Goal: Browse casually: Explore the website without a specific task or goal

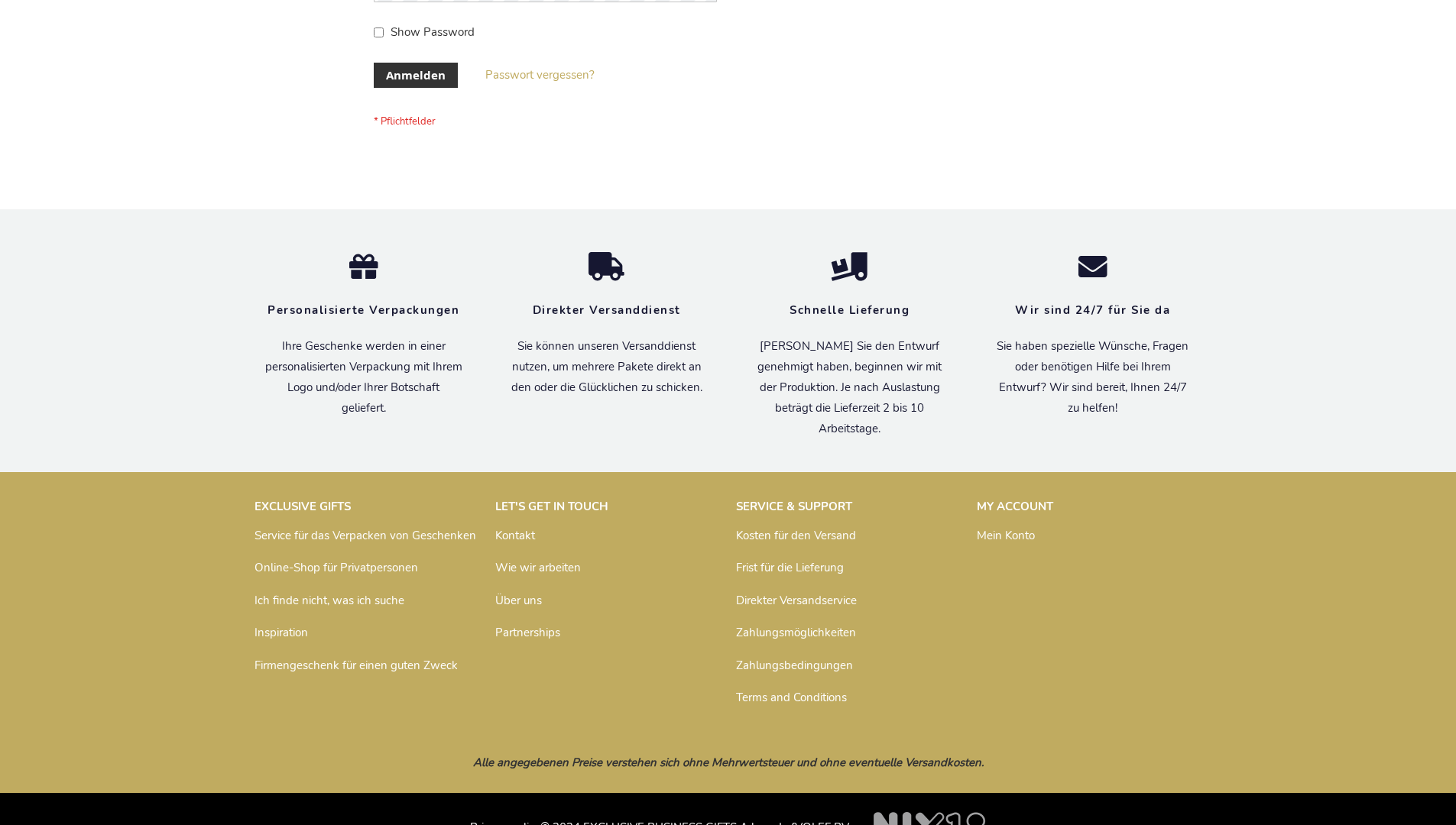
scroll to position [512, 0]
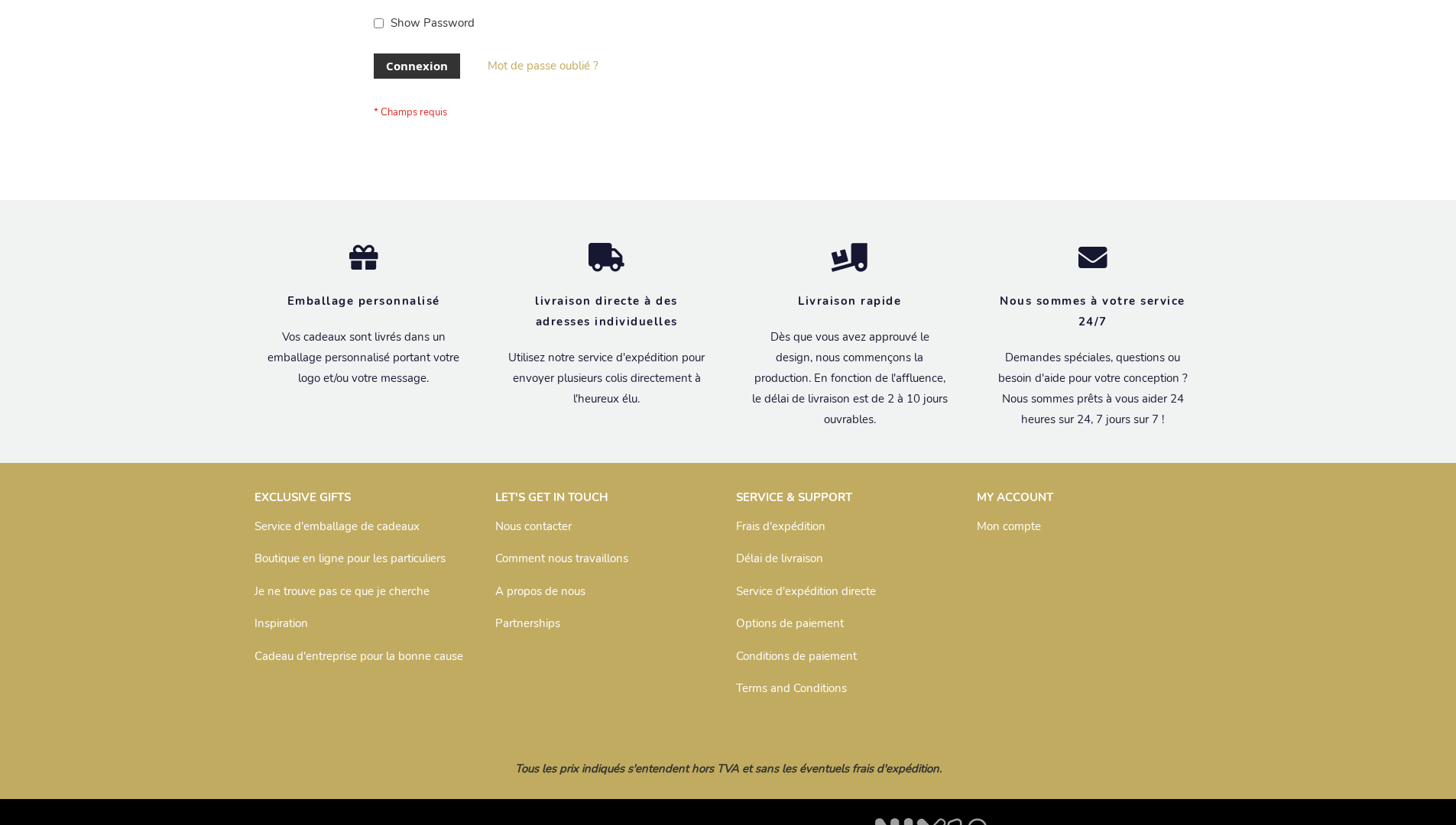
scroll to position [527, 0]
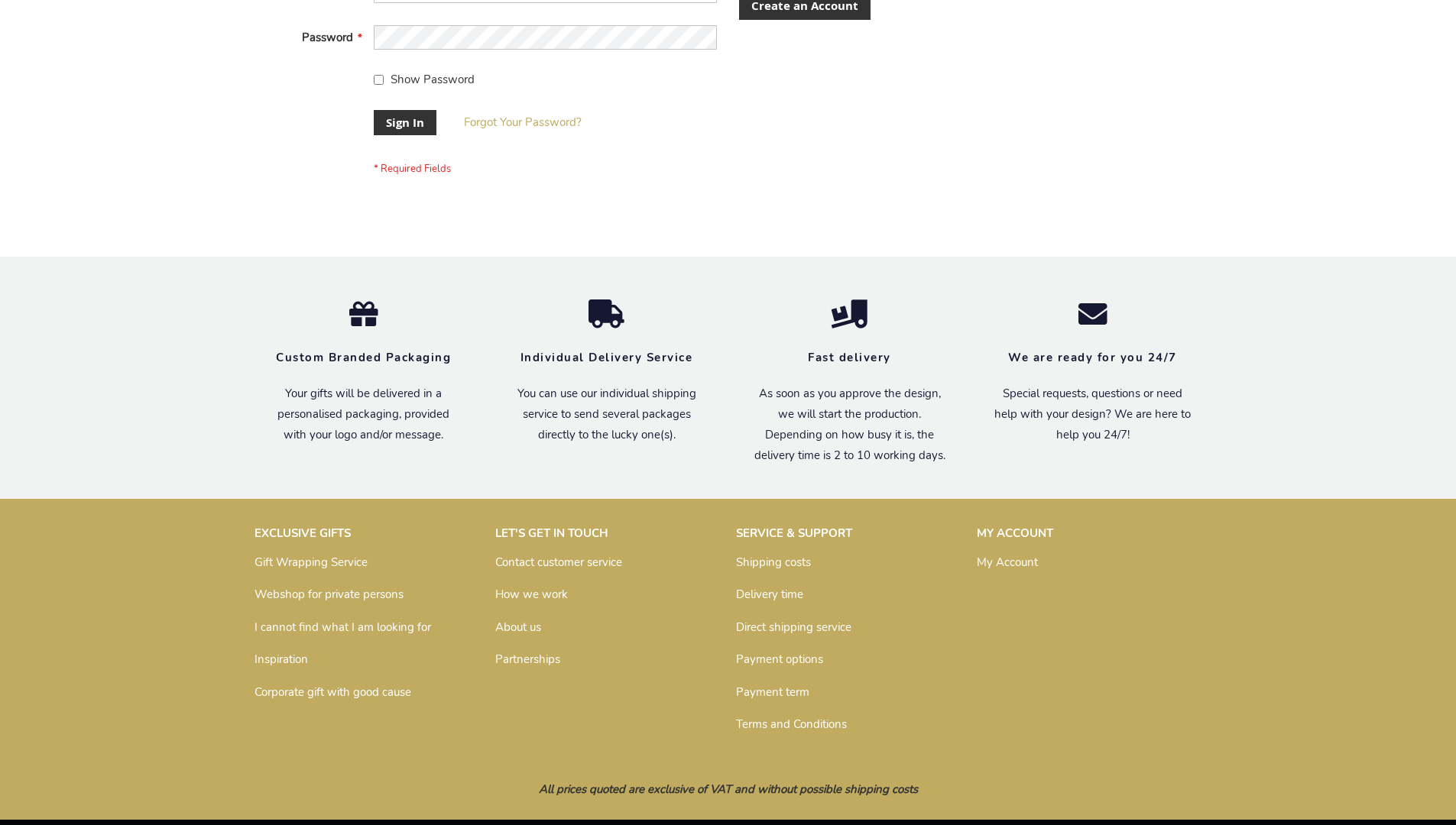
scroll to position [491, 0]
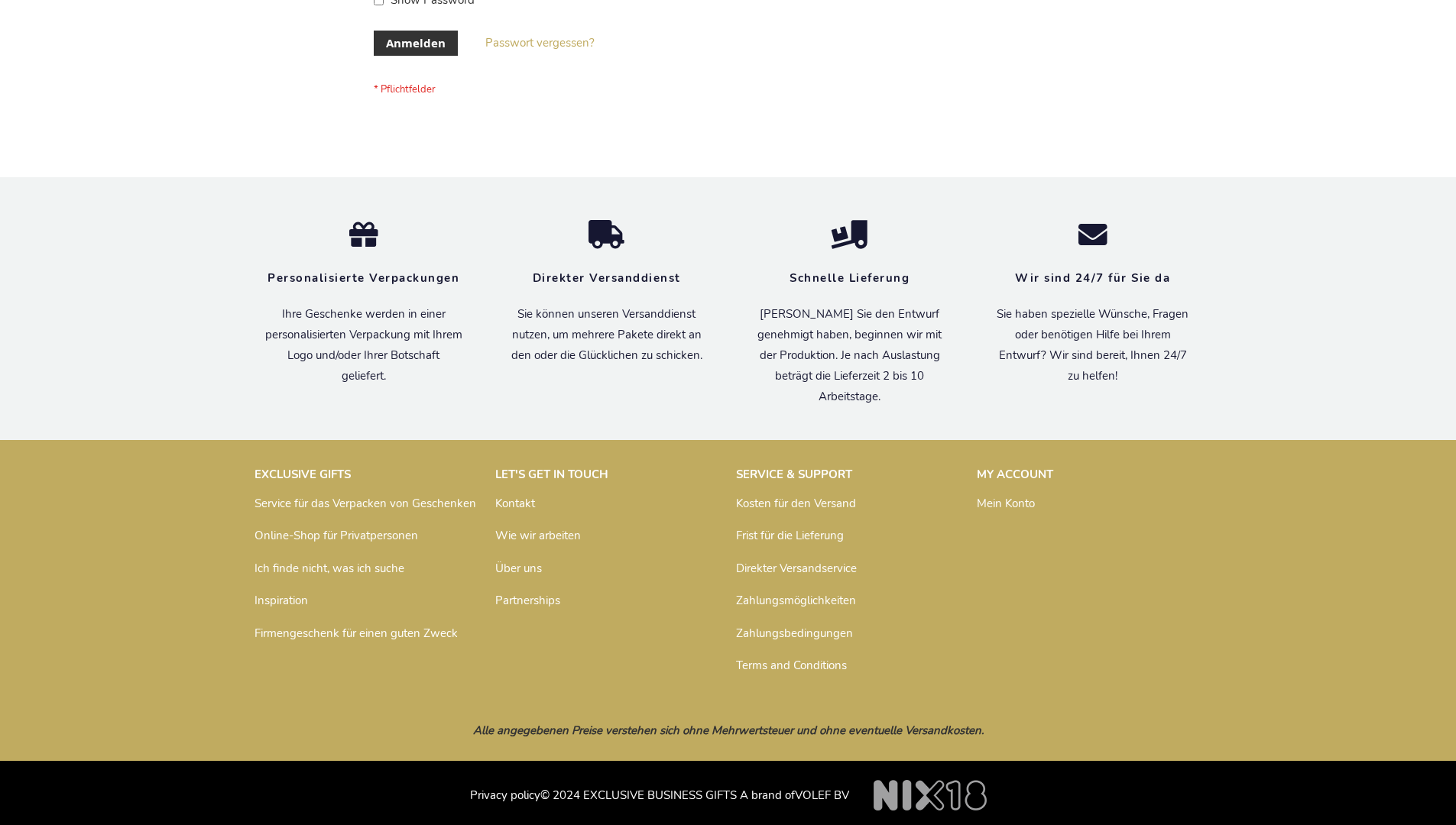
scroll to position [512, 0]
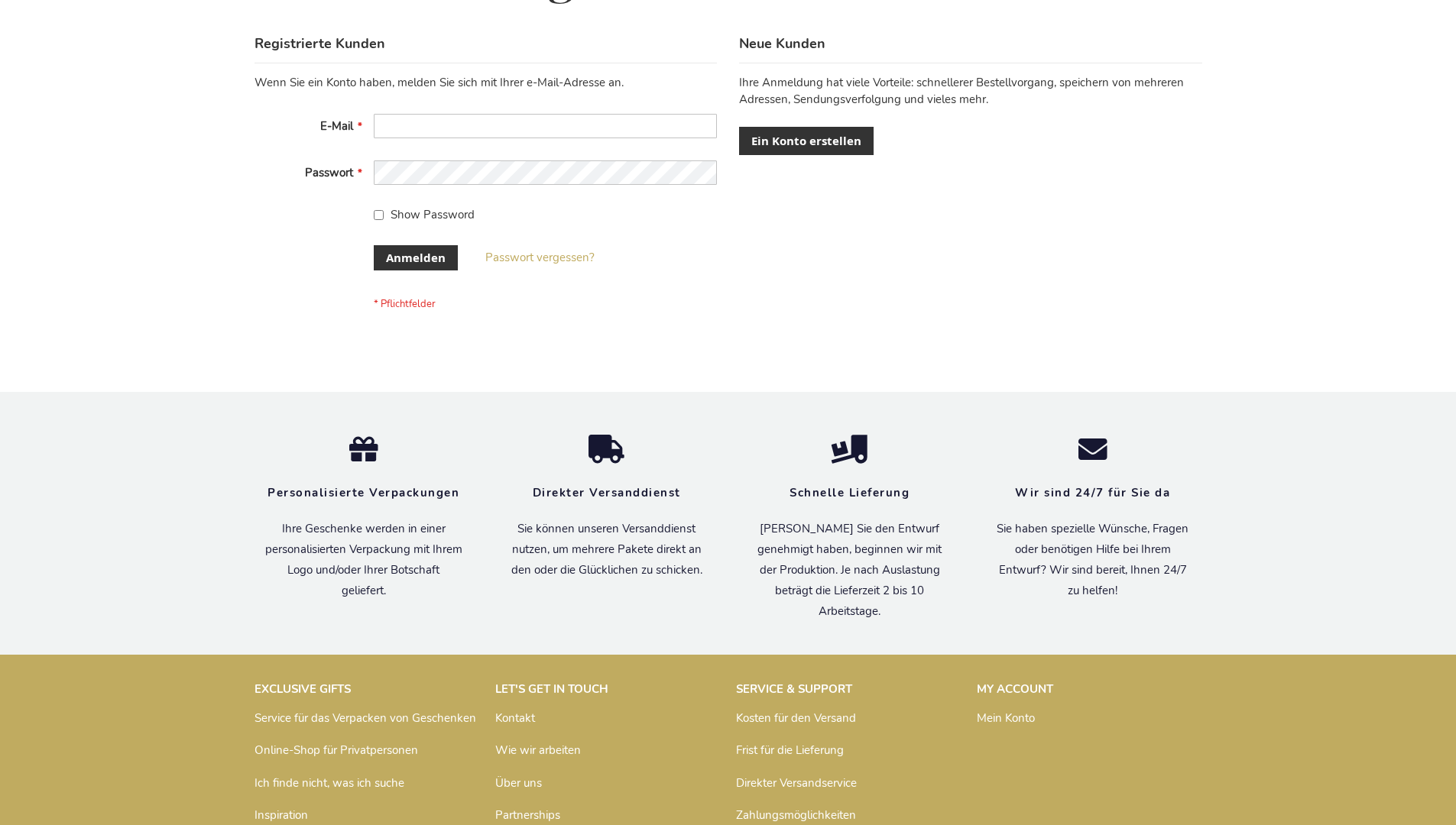
scroll to position [512, 0]
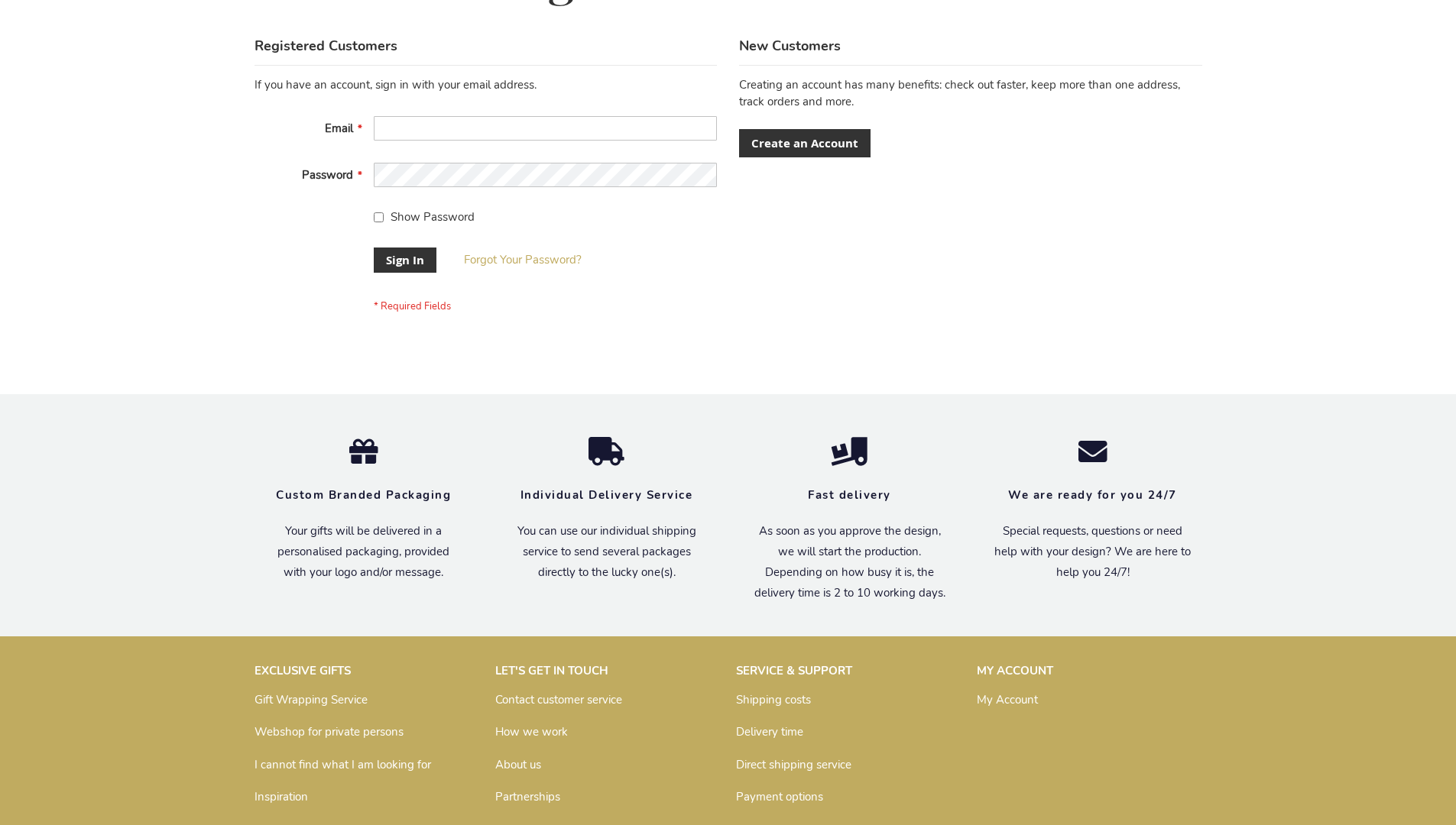
scroll to position [491, 0]
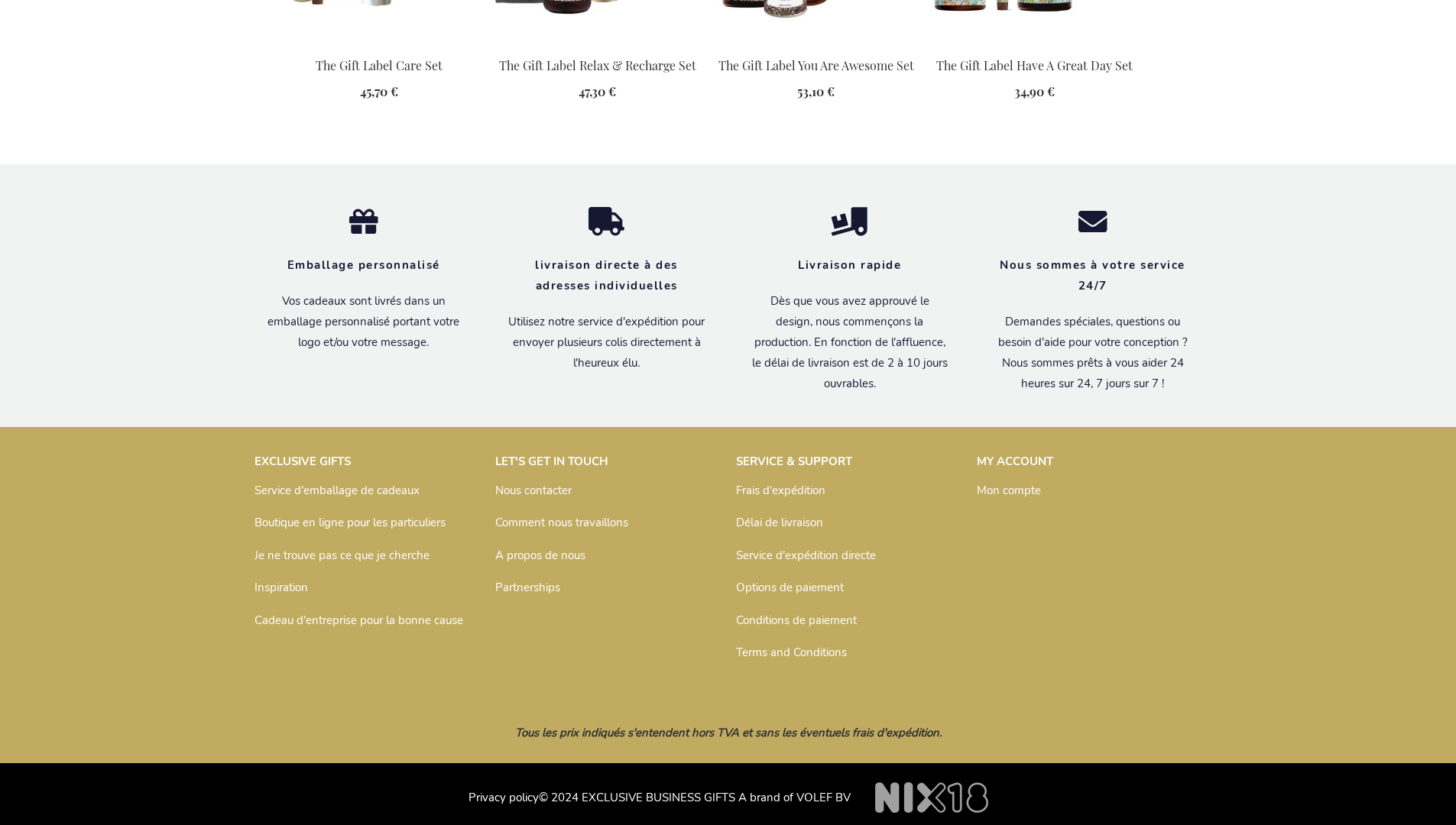
scroll to position [1753, 0]
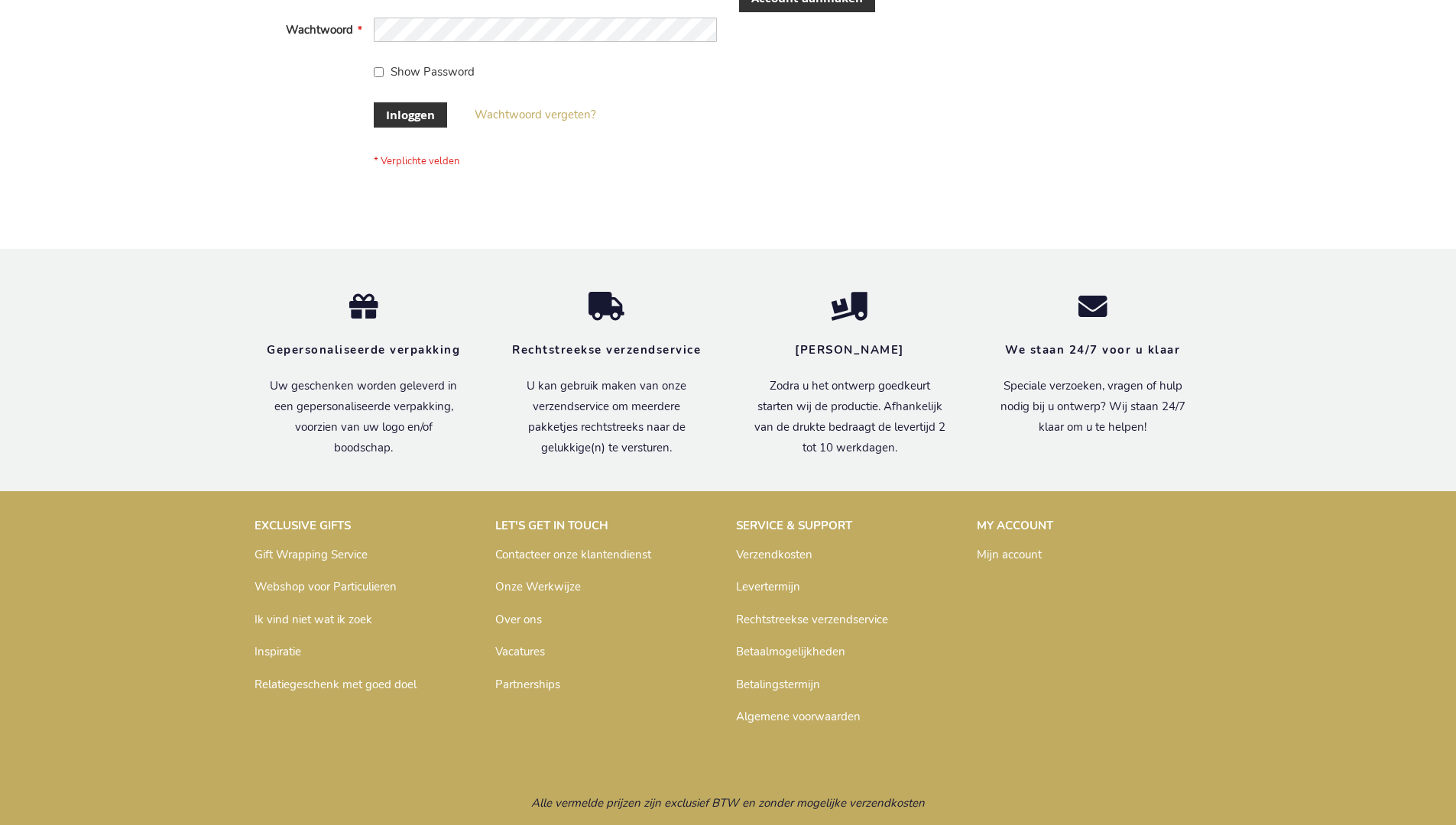
scroll to position [507, 0]
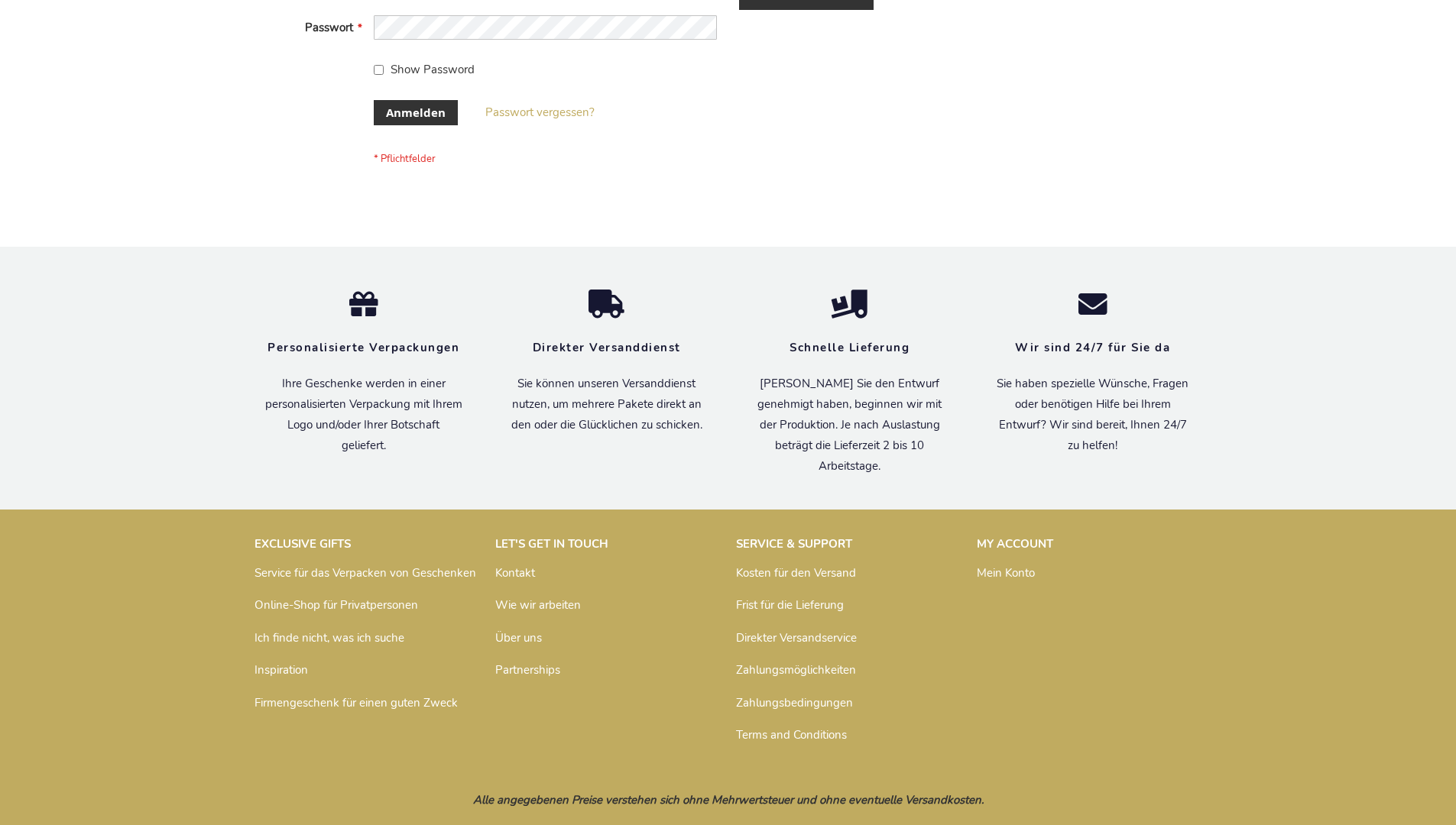
scroll to position [512, 0]
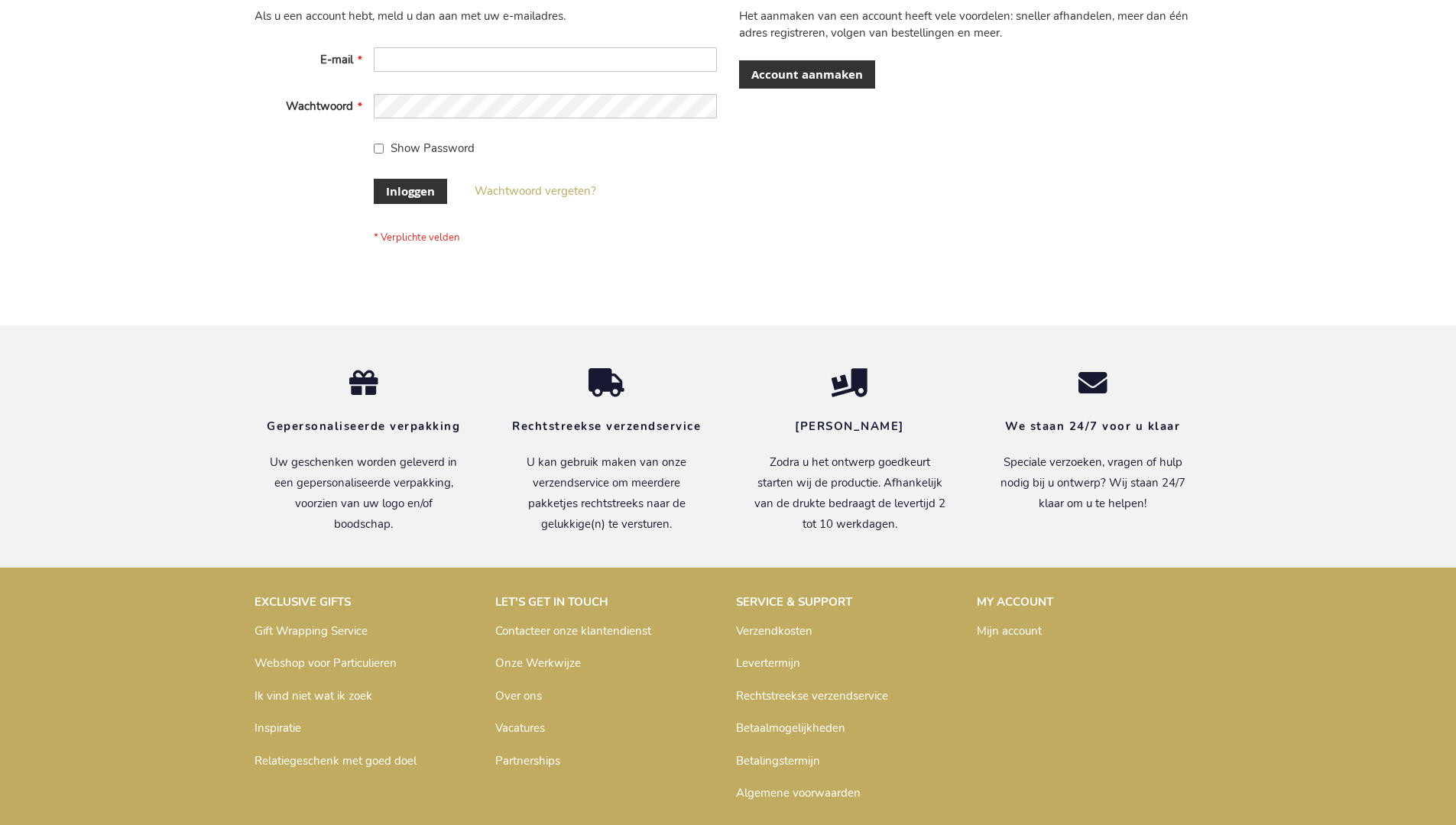
scroll to position [519, 0]
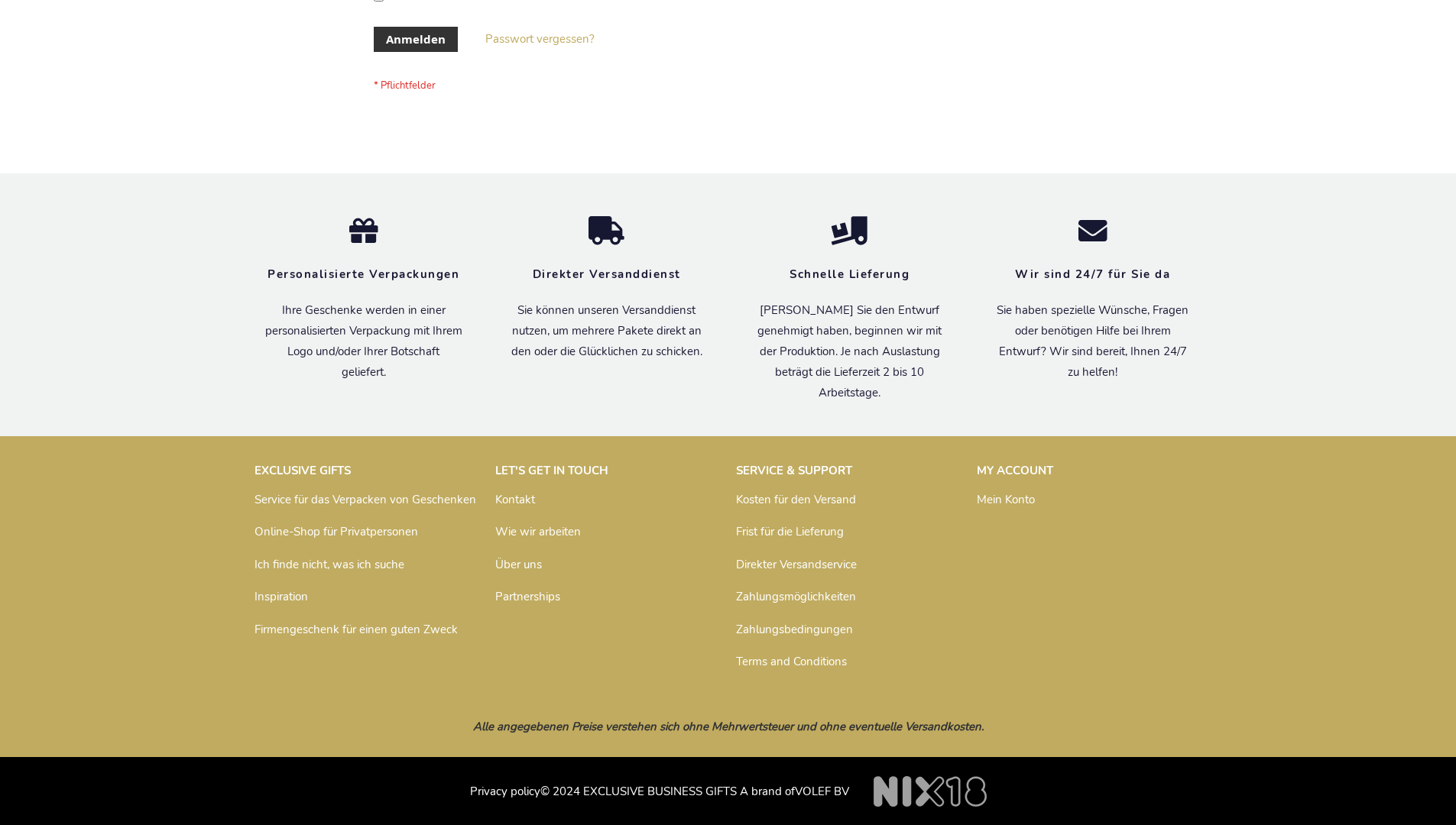
scroll to position [512, 0]
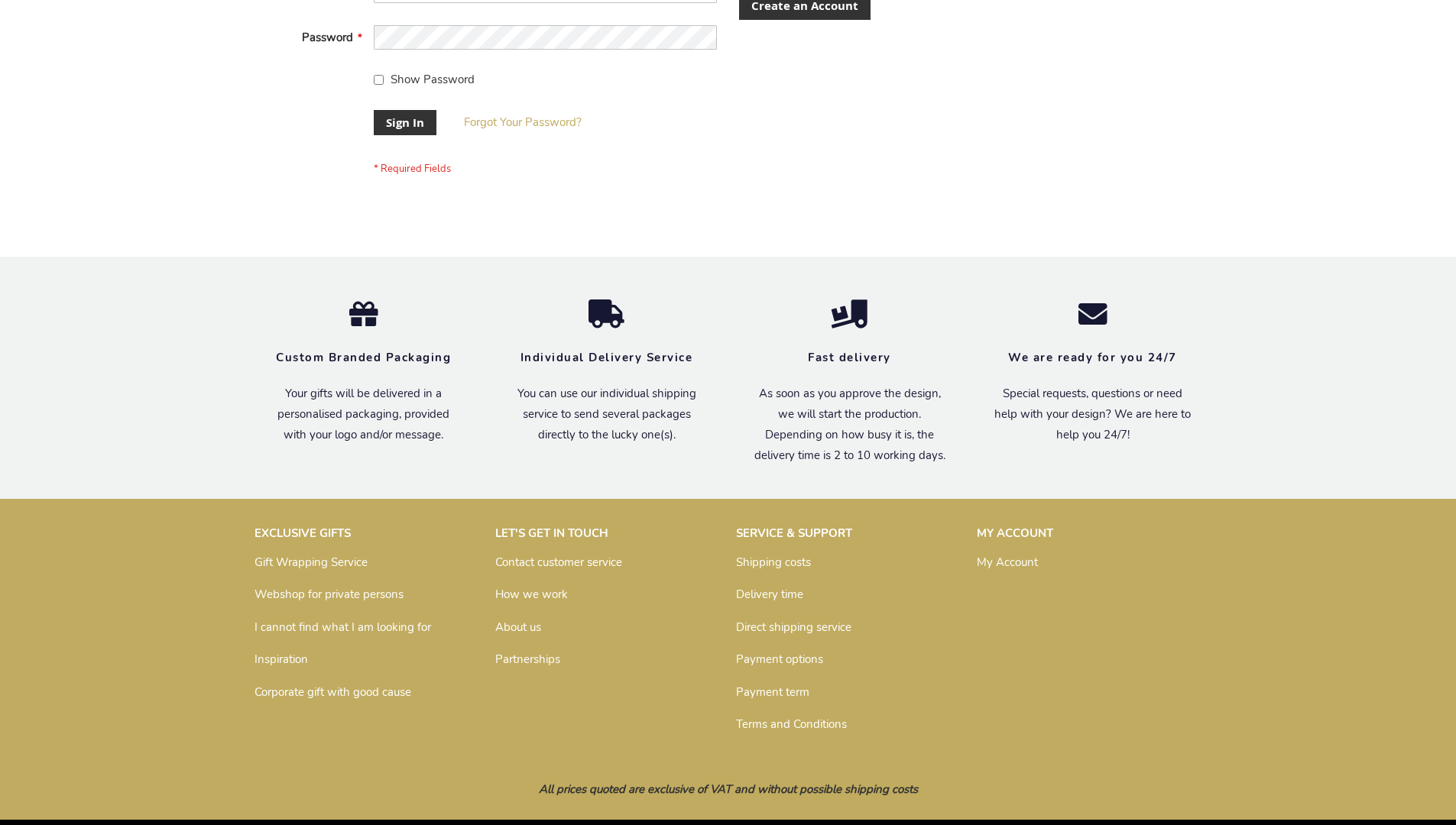
scroll to position [491, 0]
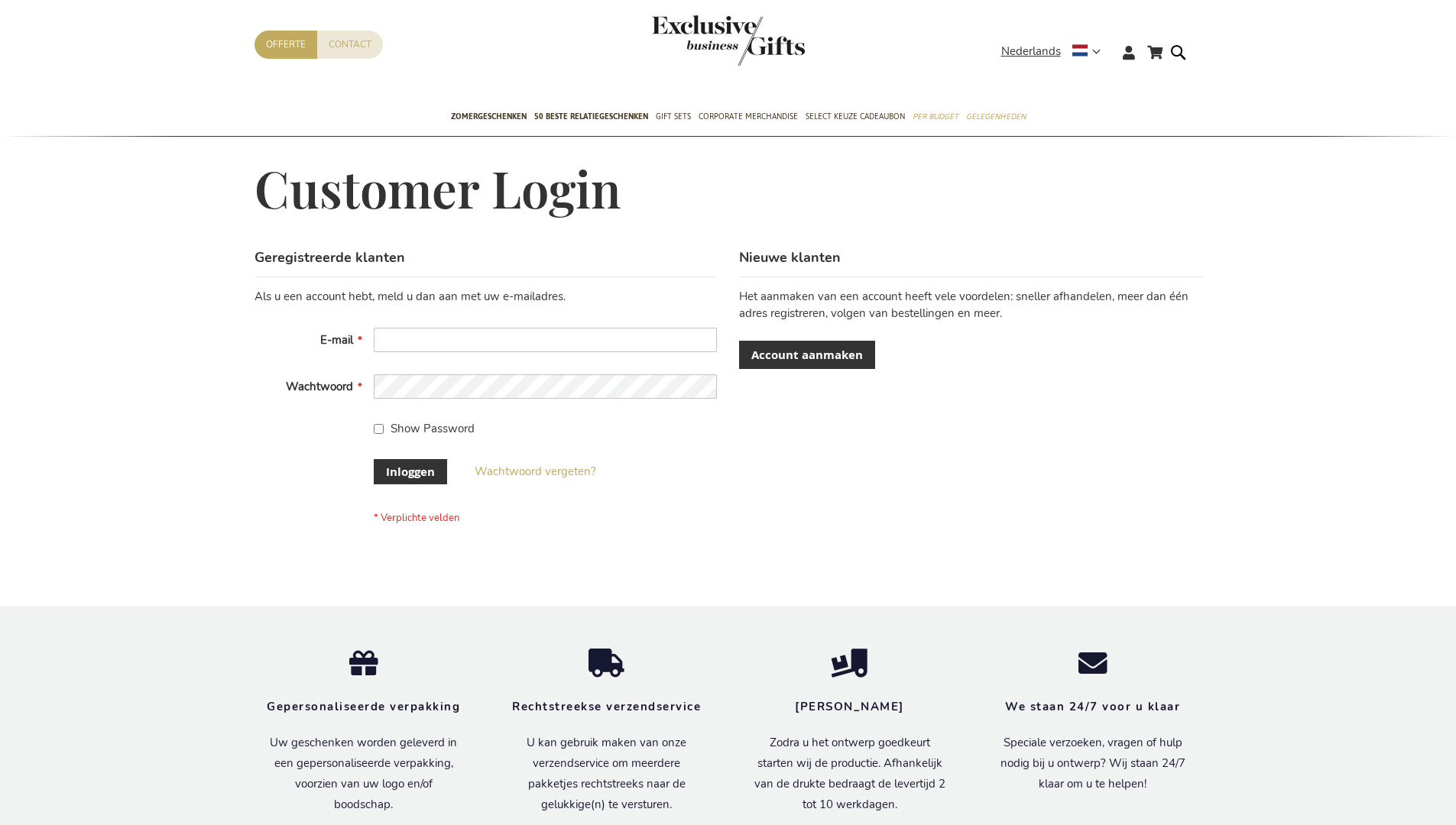
scroll to position [519, 0]
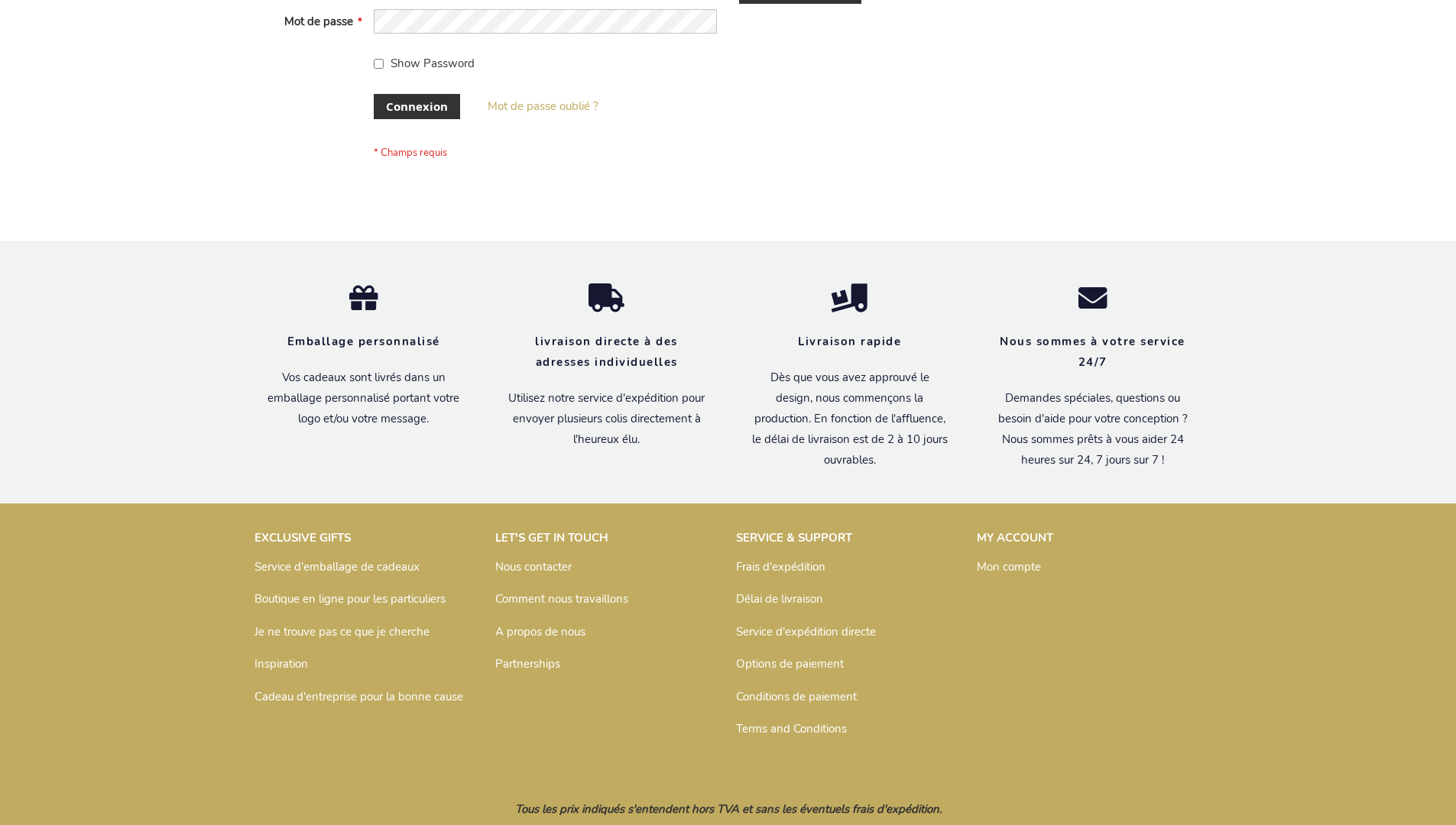
scroll to position [527, 0]
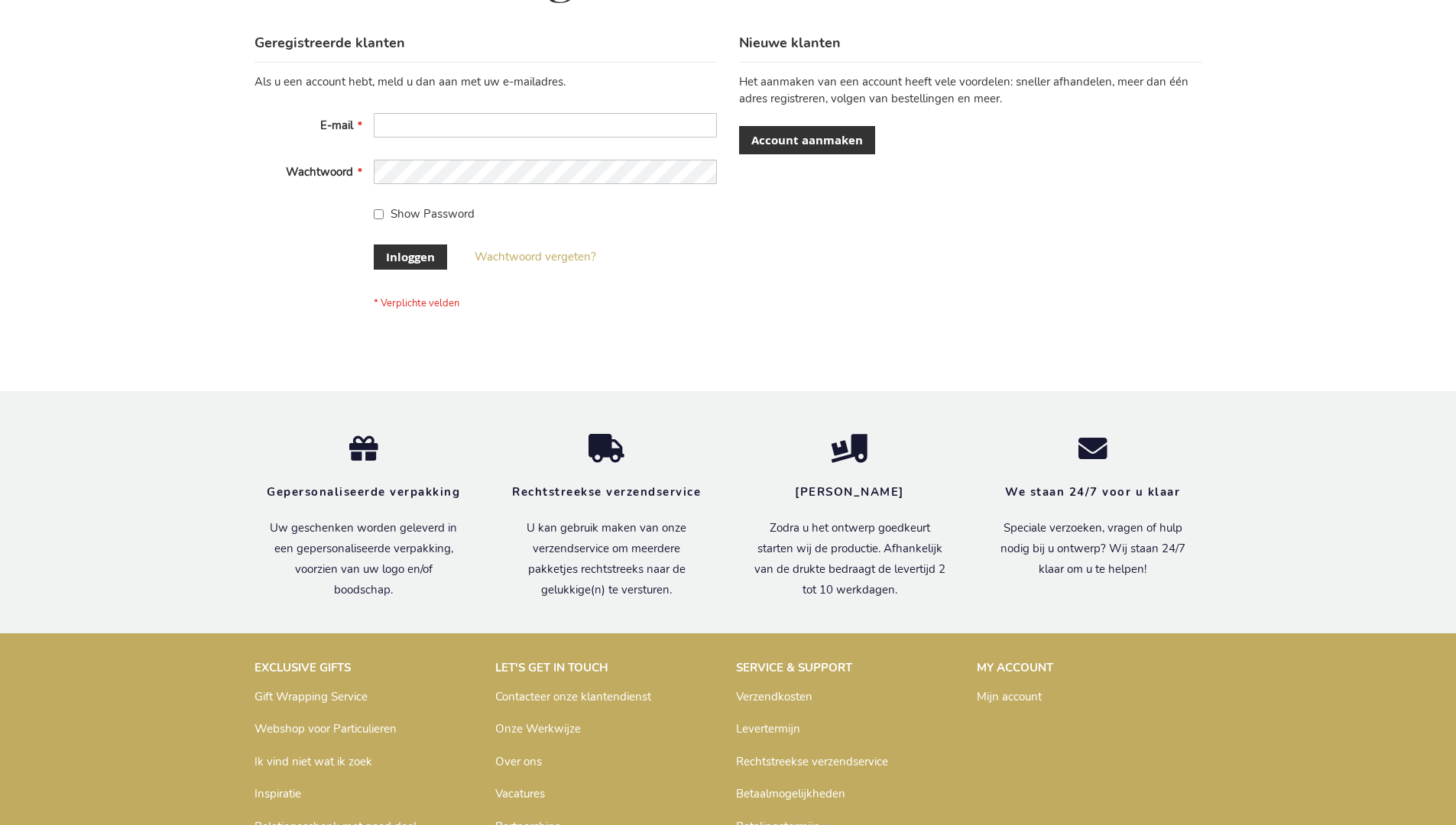
scroll to position [519, 0]
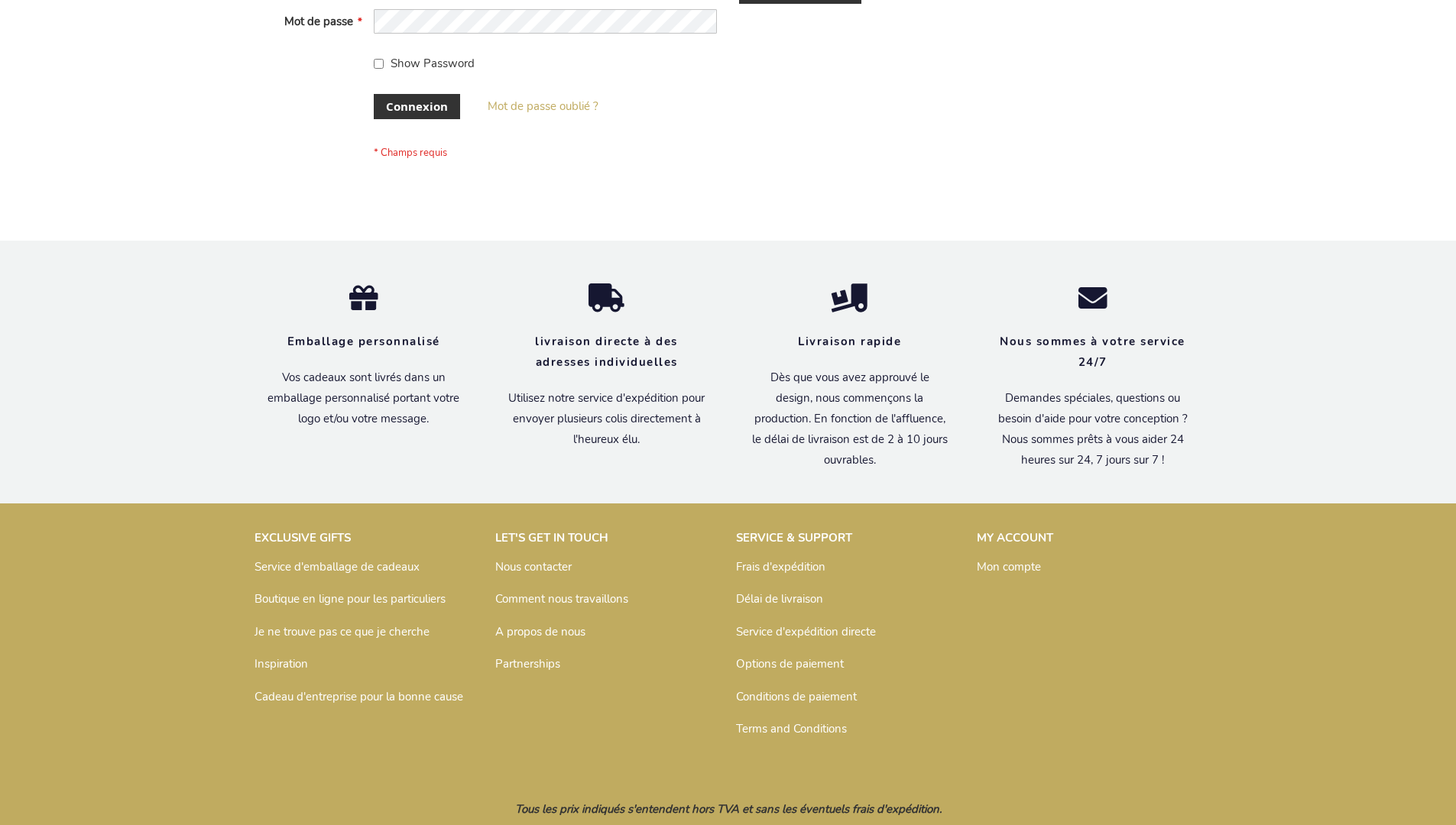
scroll to position [527, 0]
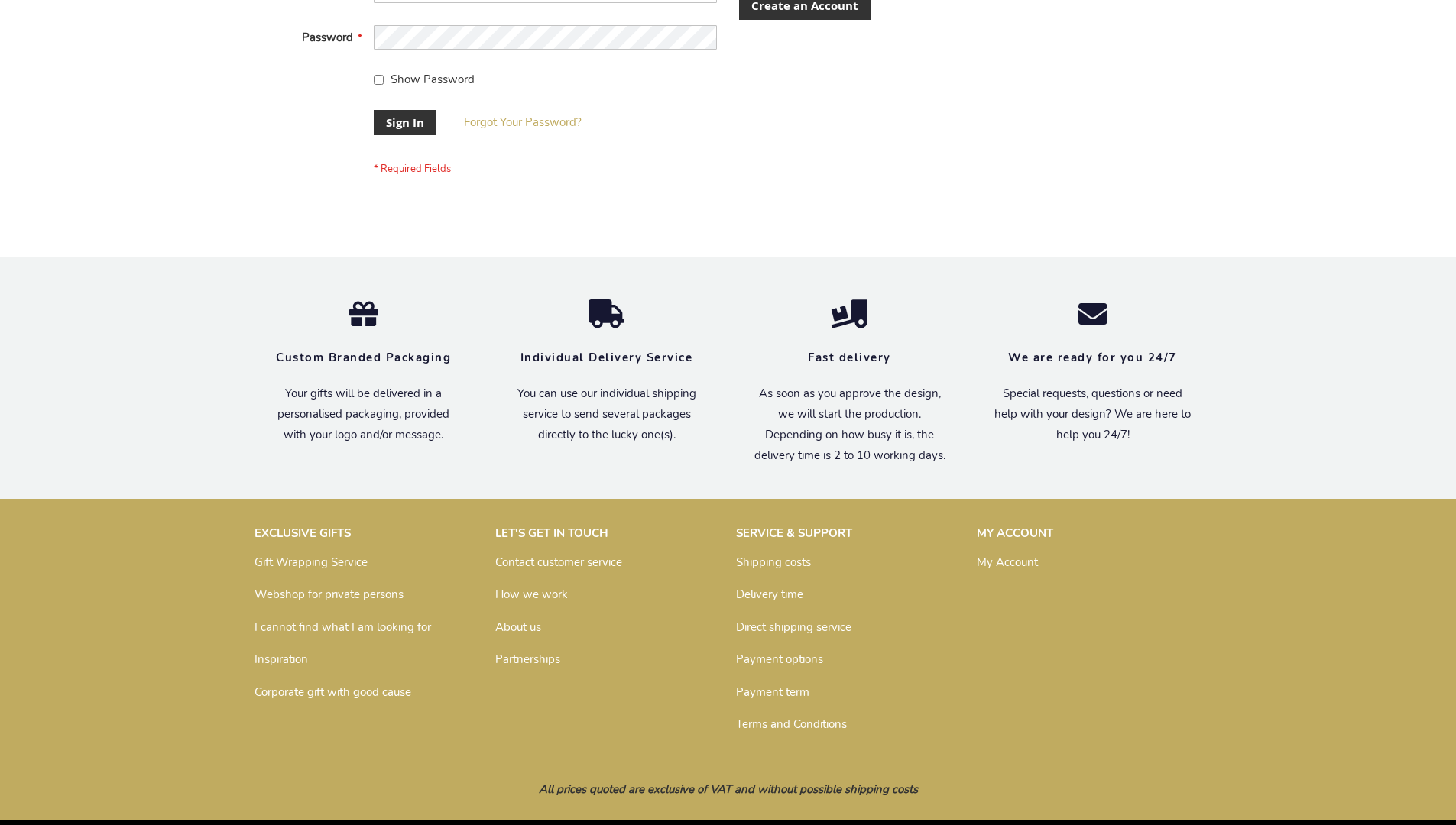
scroll to position [491, 0]
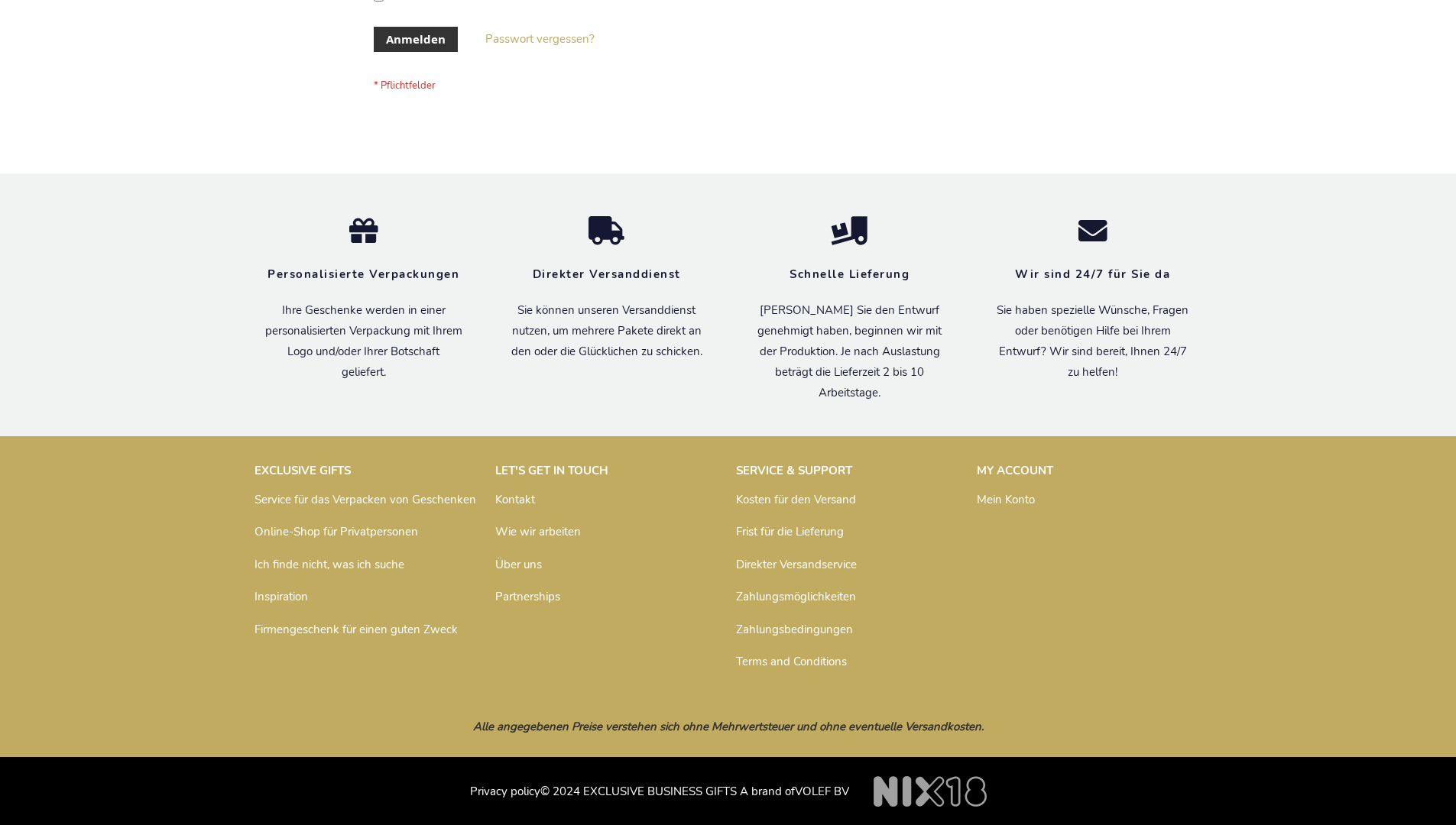
scroll to position [512, 0]
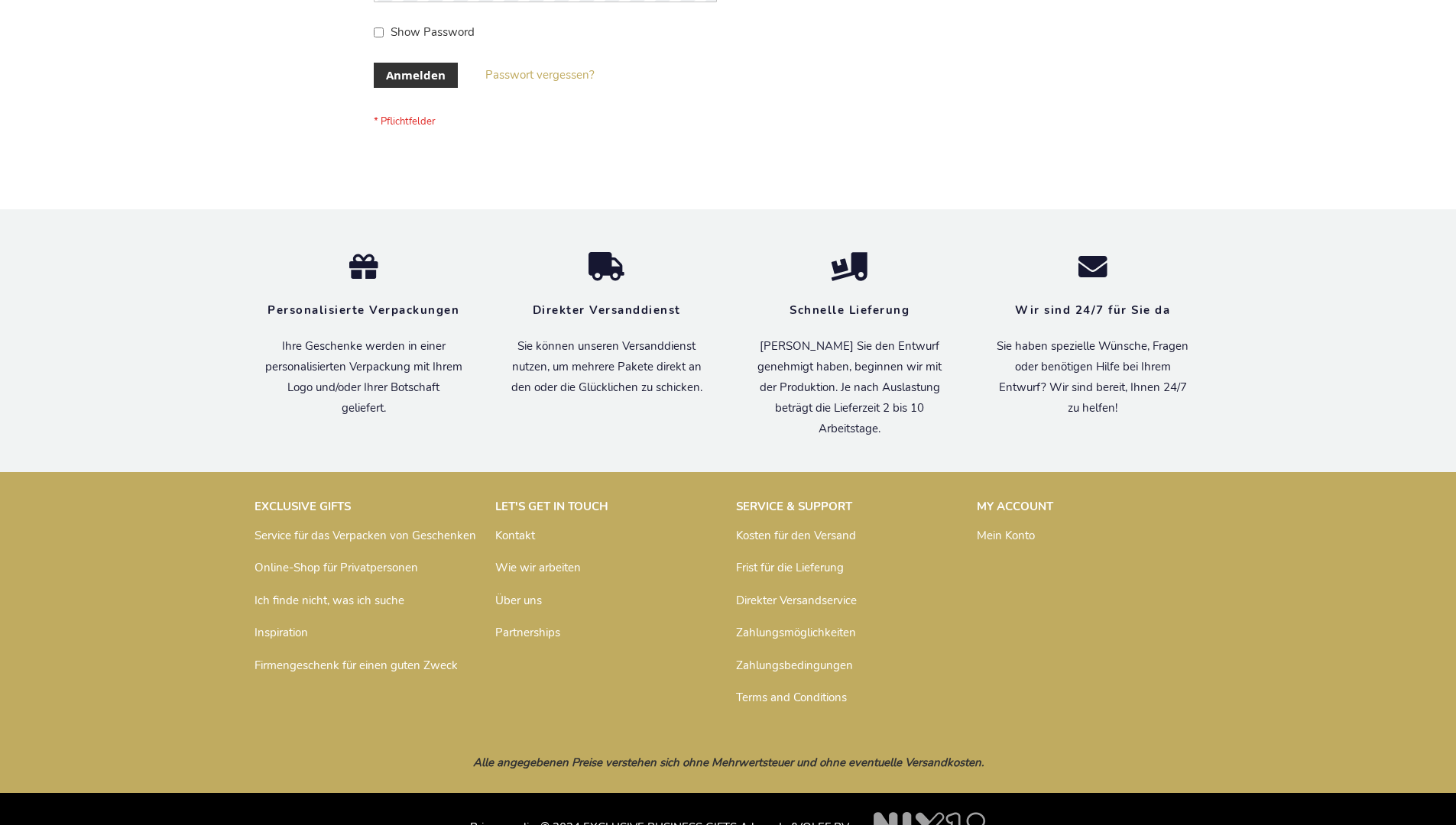
scroll to position [512, 0]
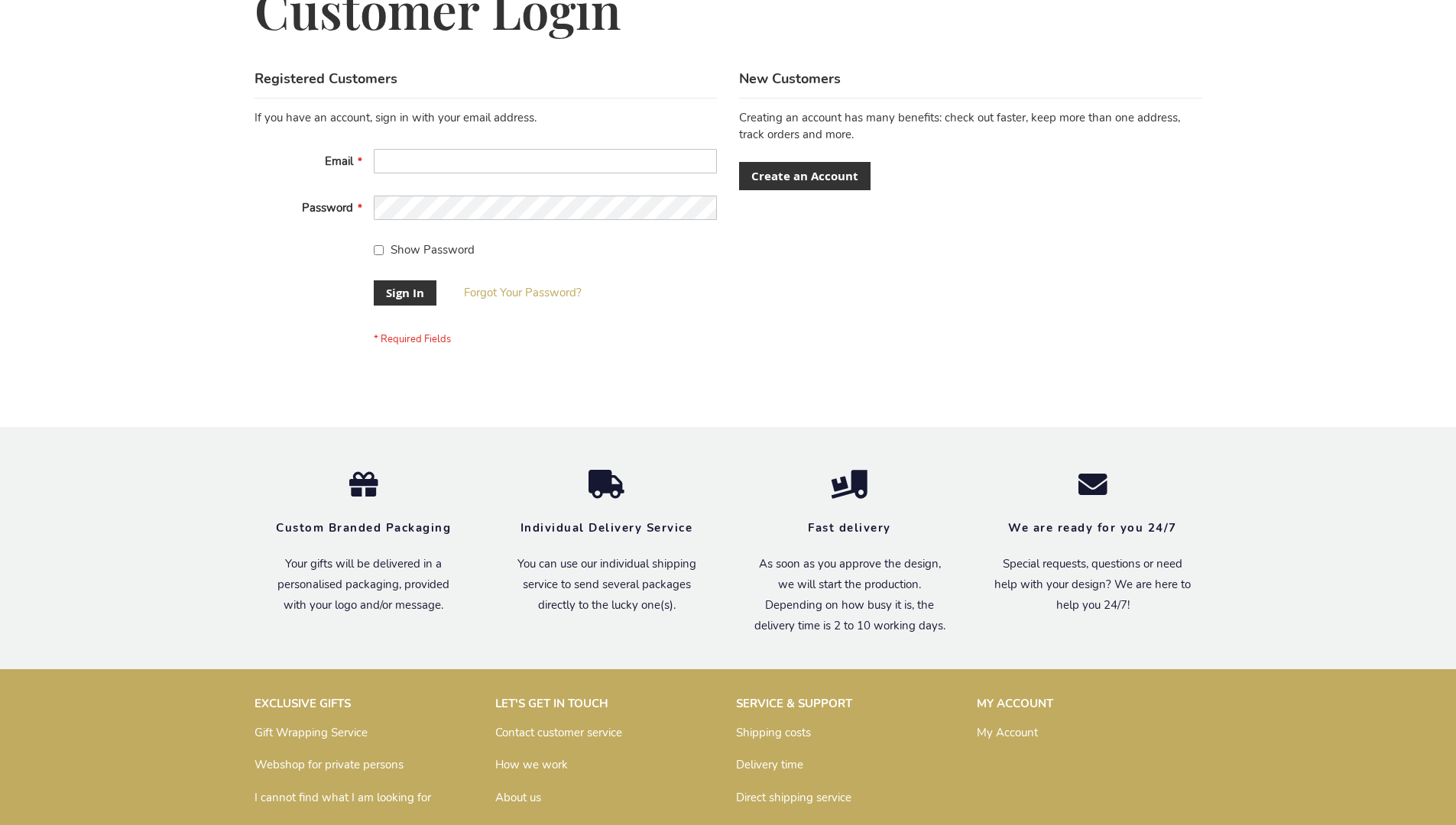
scroll to position [491, 0]
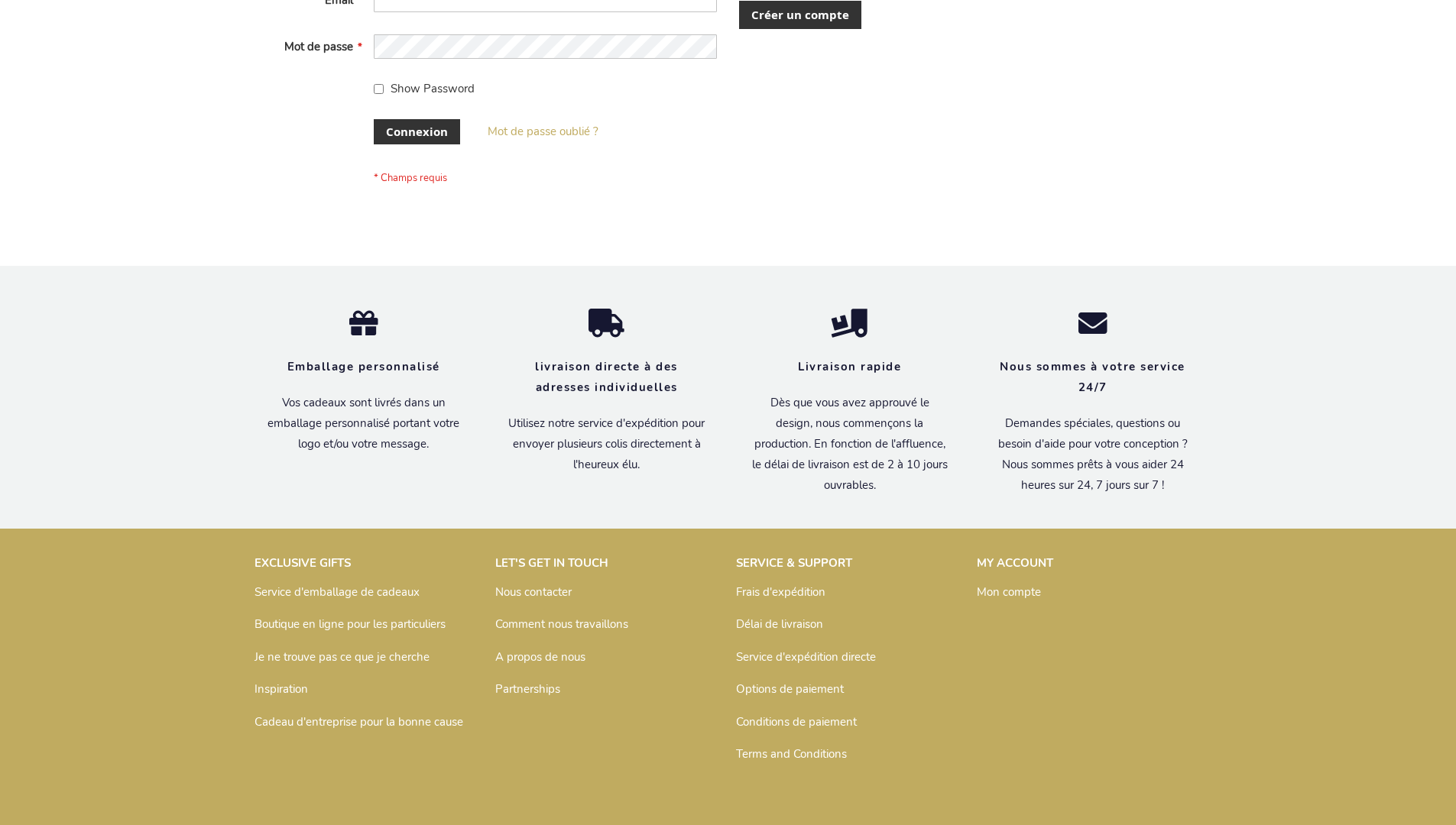
scroll to position [527, 0]
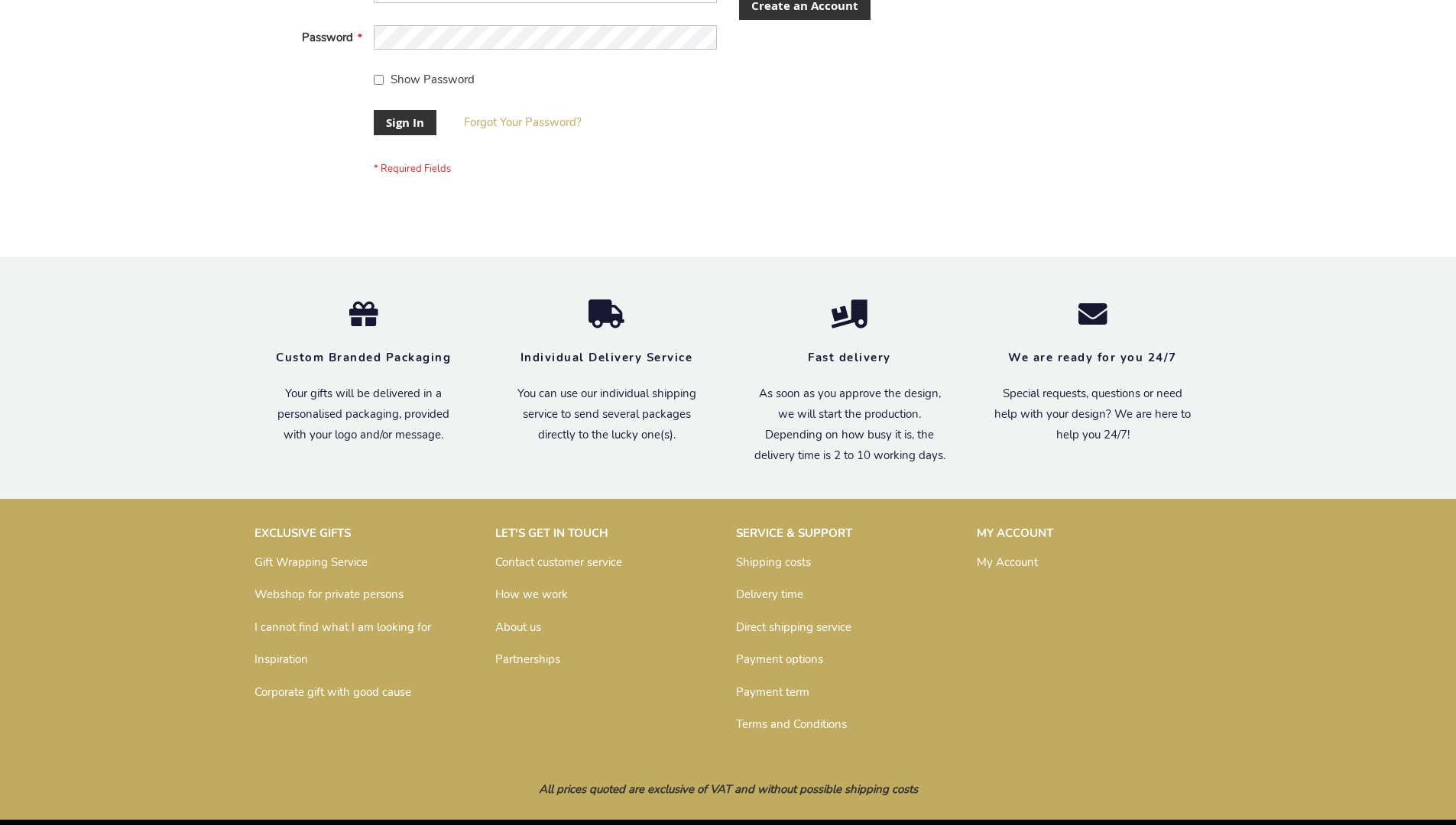
scroll to position [491, 0]
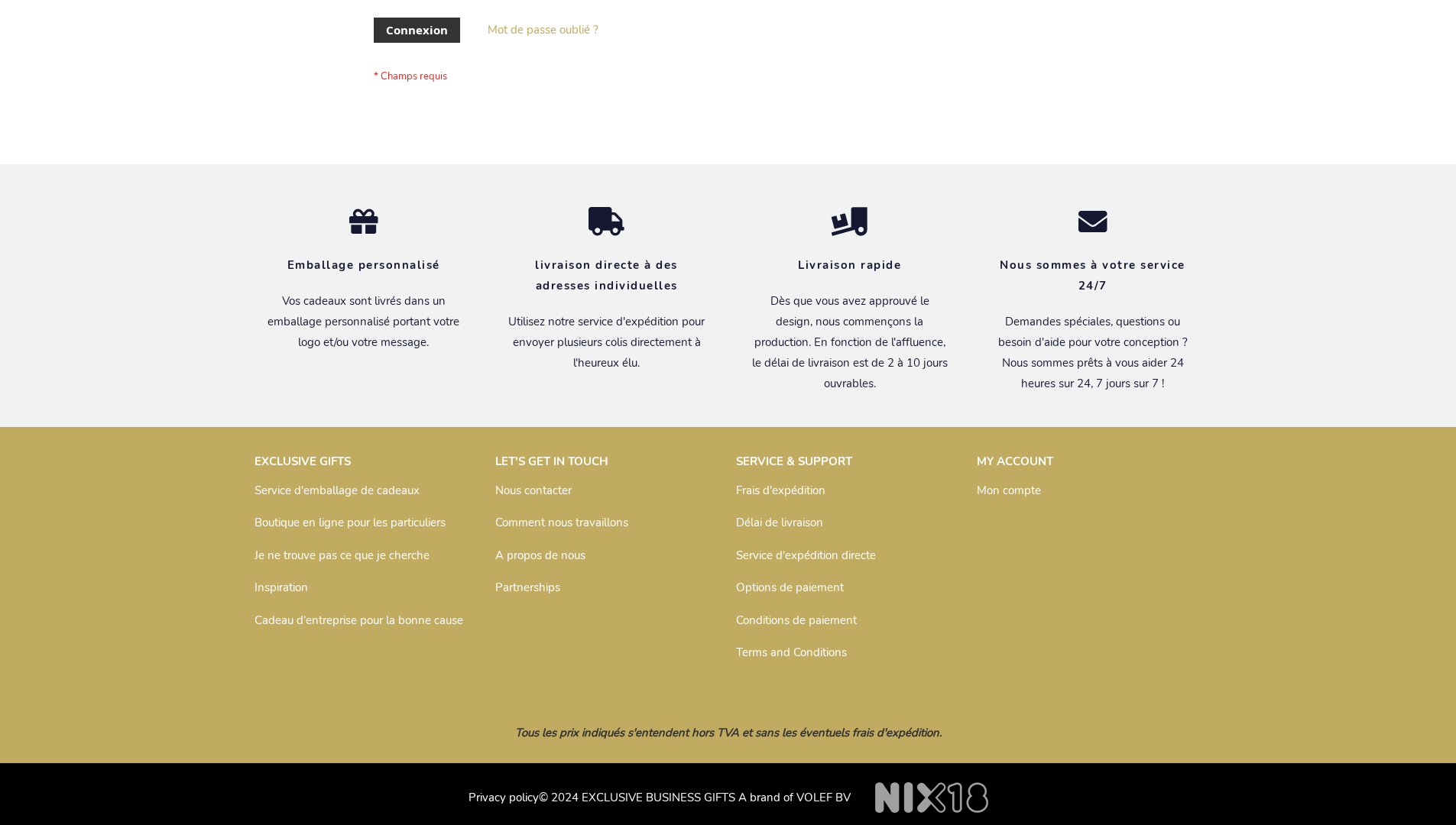
scroll to position [527, 0]
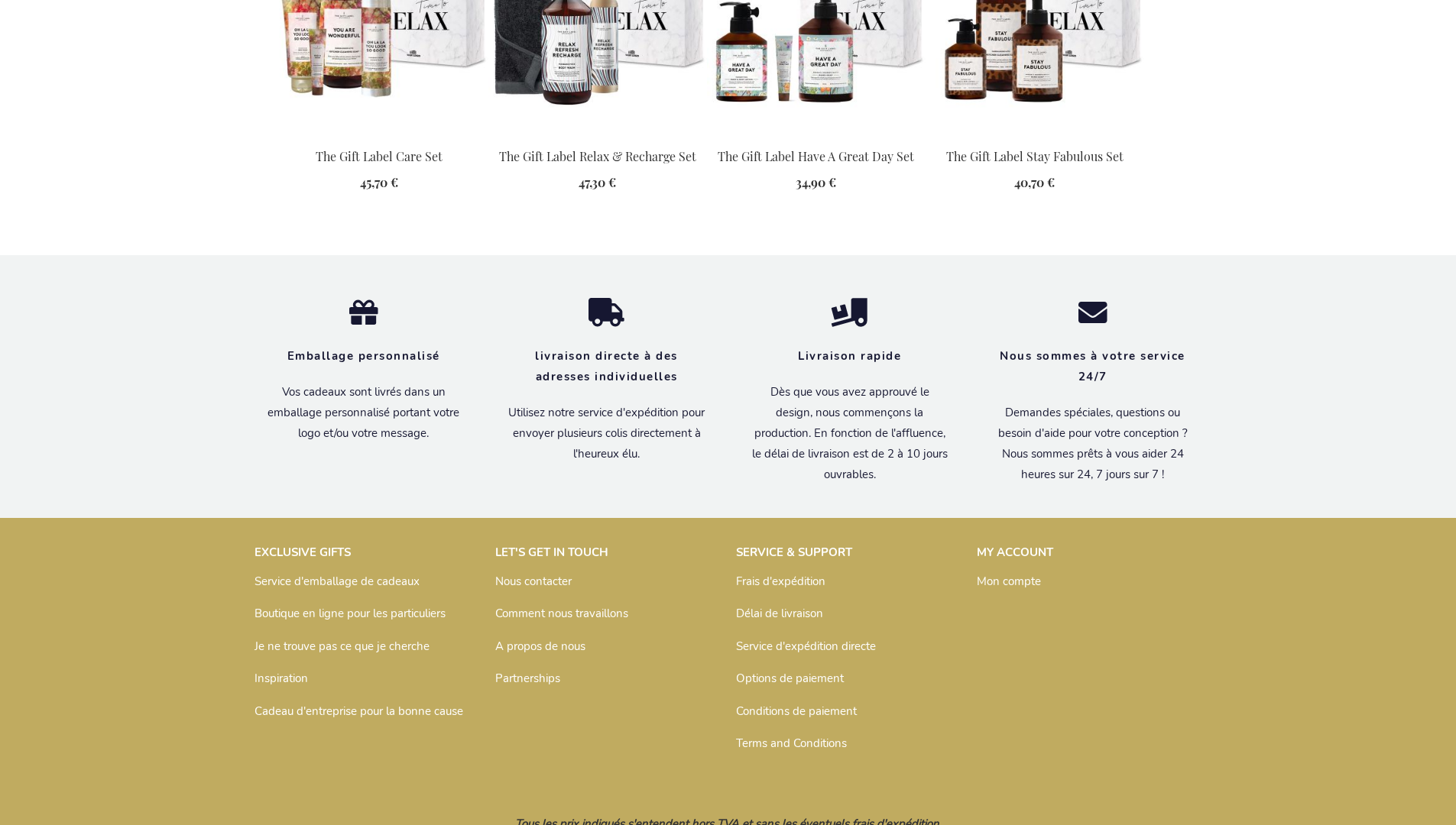
scroll to position [1753, 0]
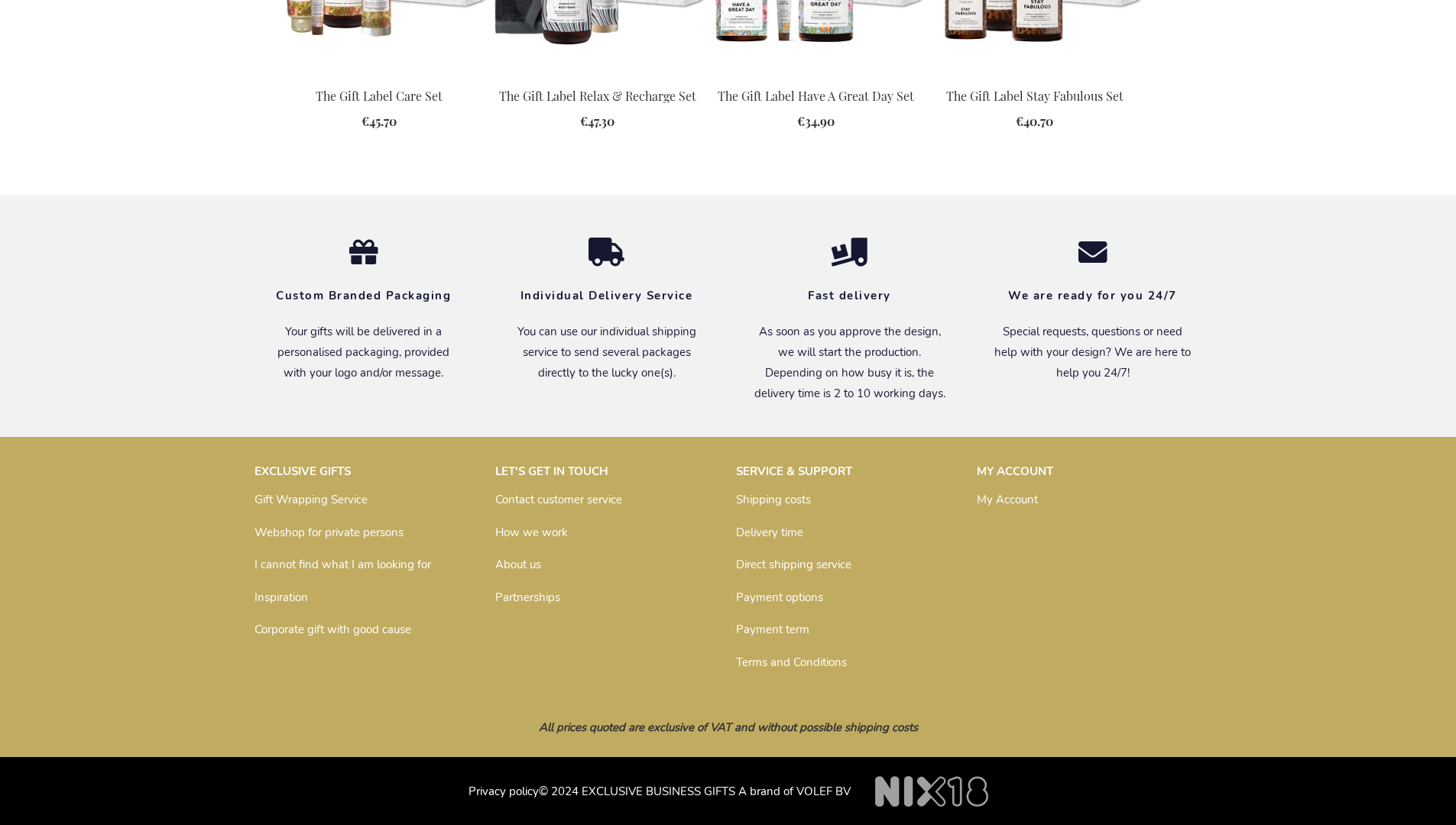
scroll to position [1700, 0]
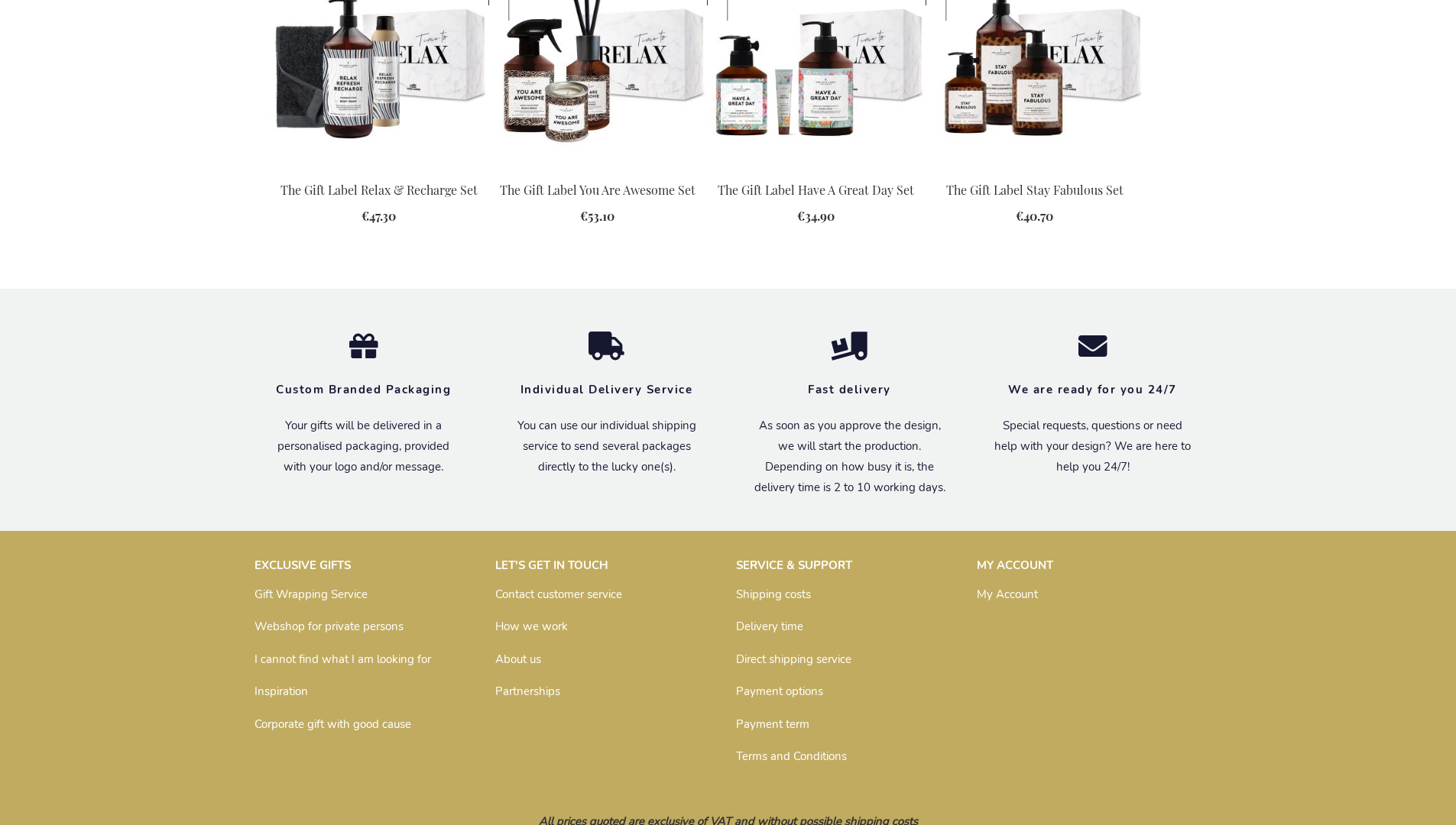
scroll to position [1716, 0]
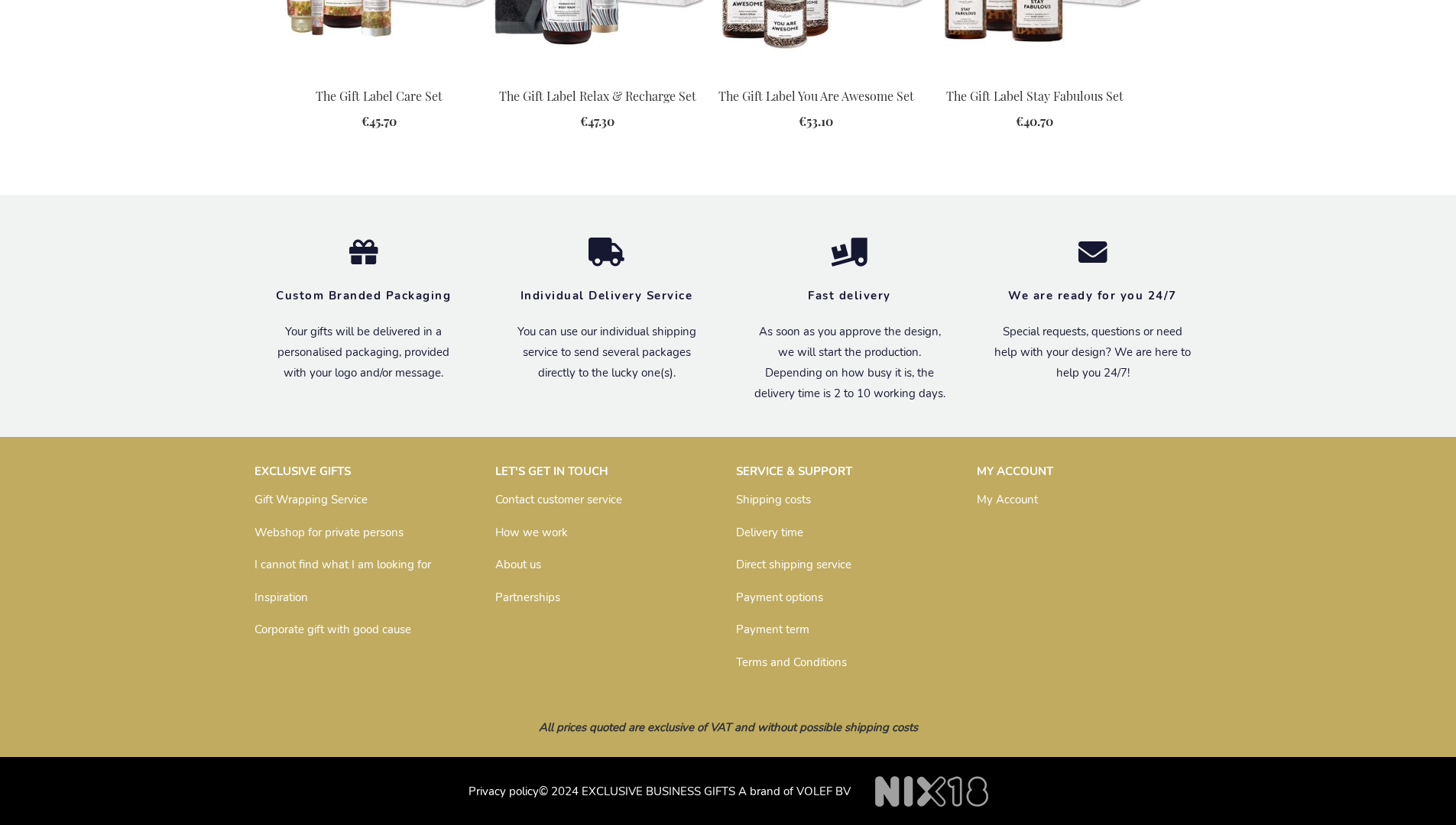
scroll to position [1700, 0]
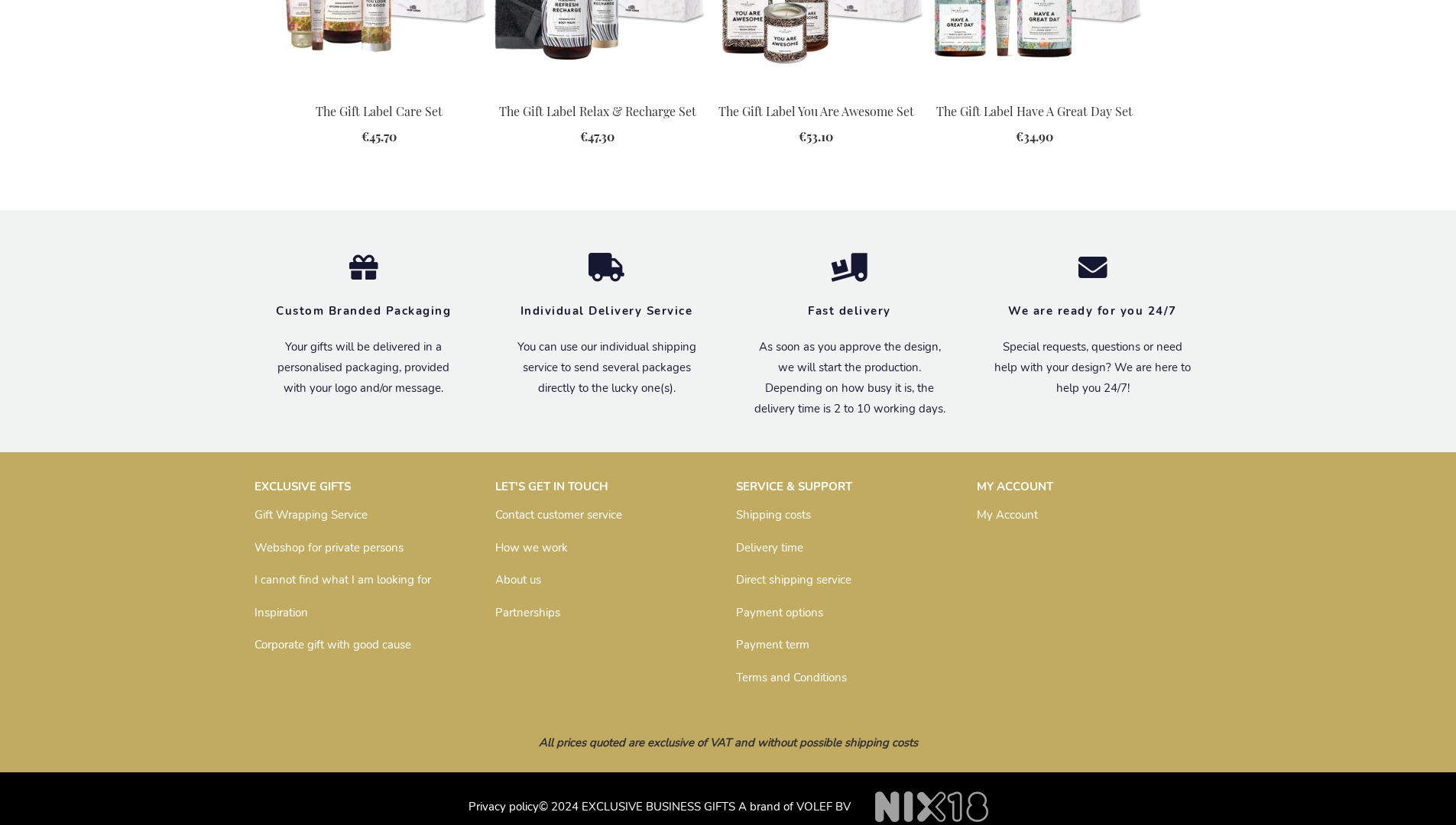
scroll to position [1700, 0]
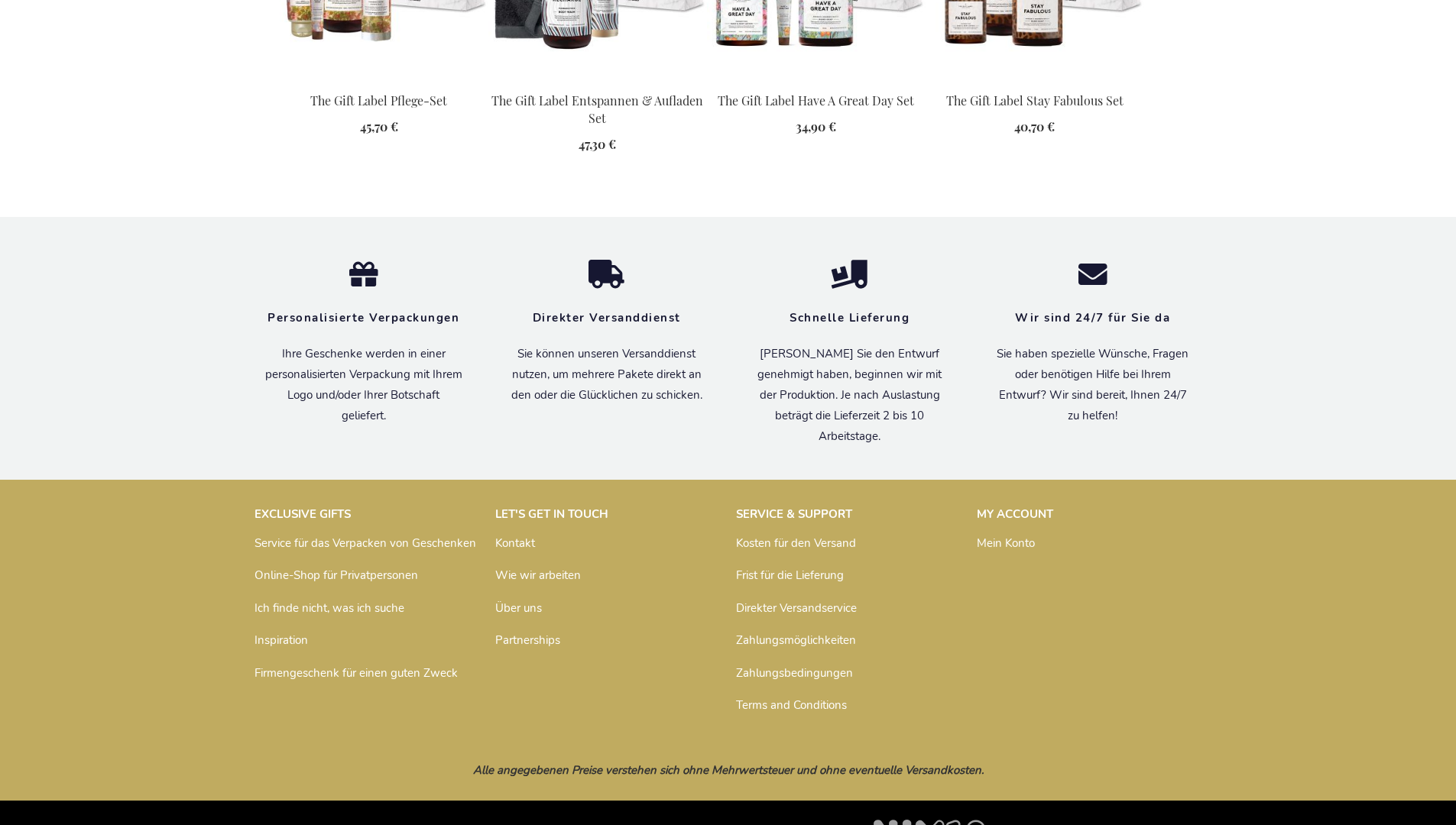
scroll to position [1755, 0]
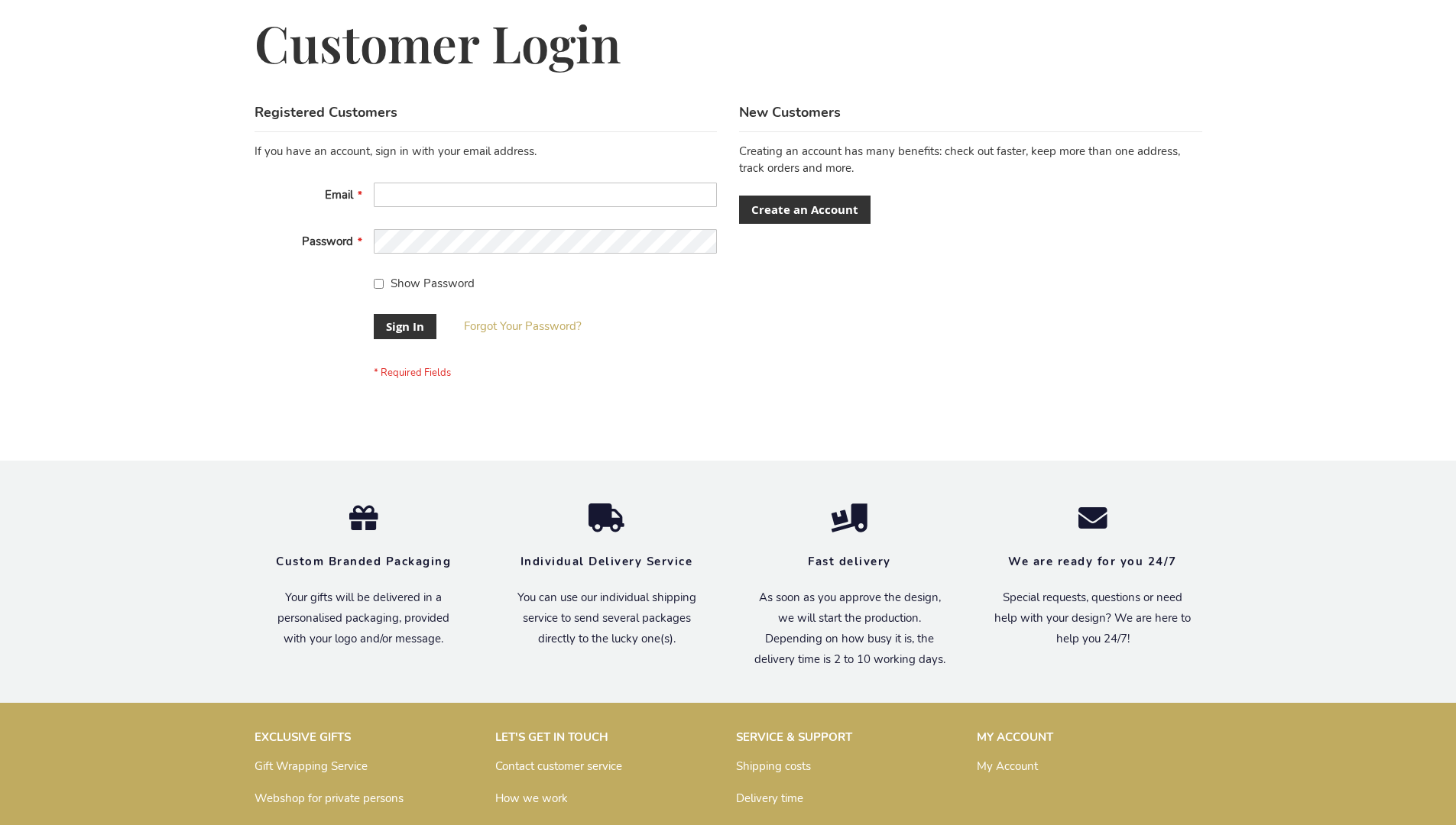
scroll to position [491, 0]
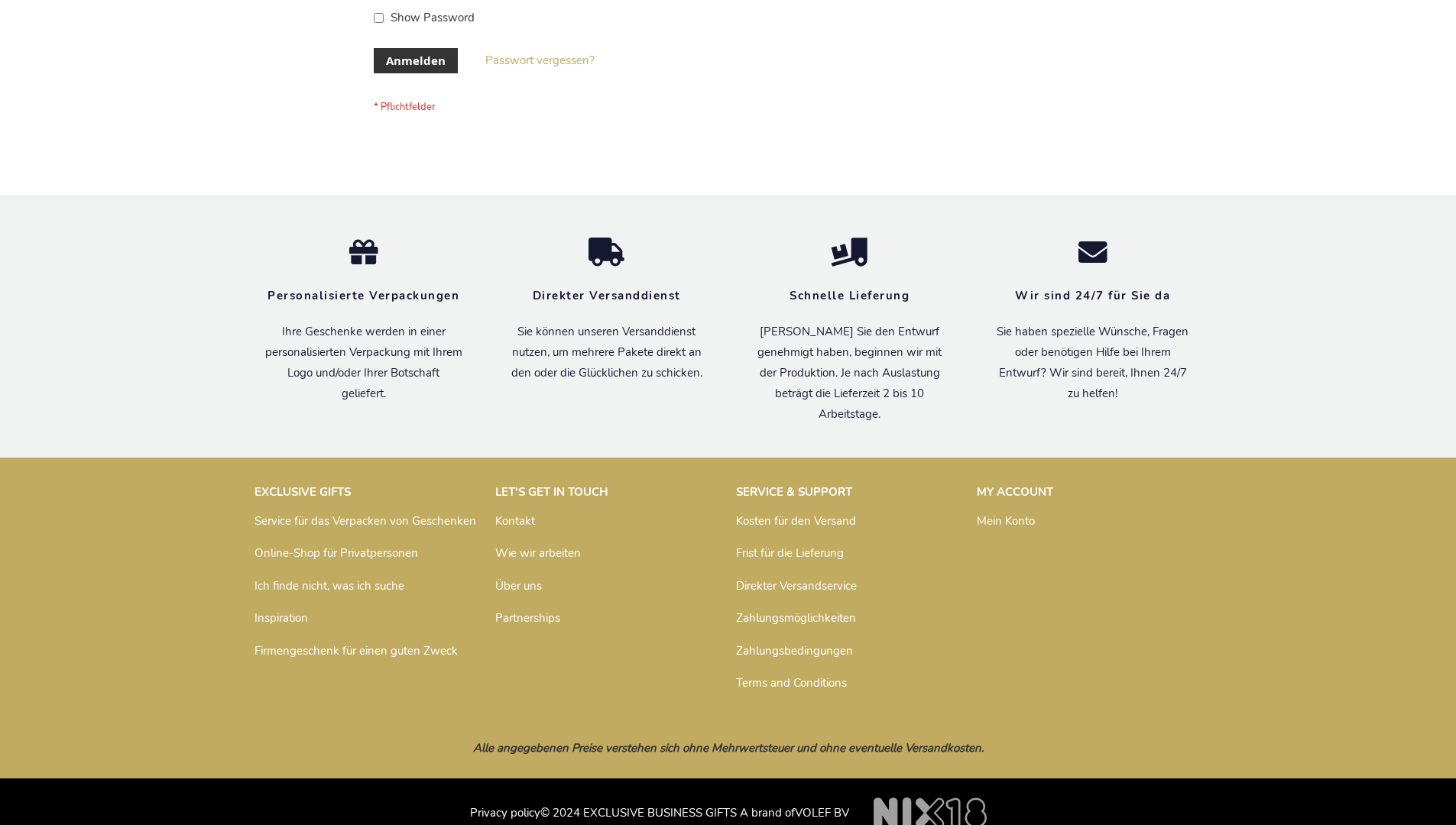
scroll to position [512, 0]
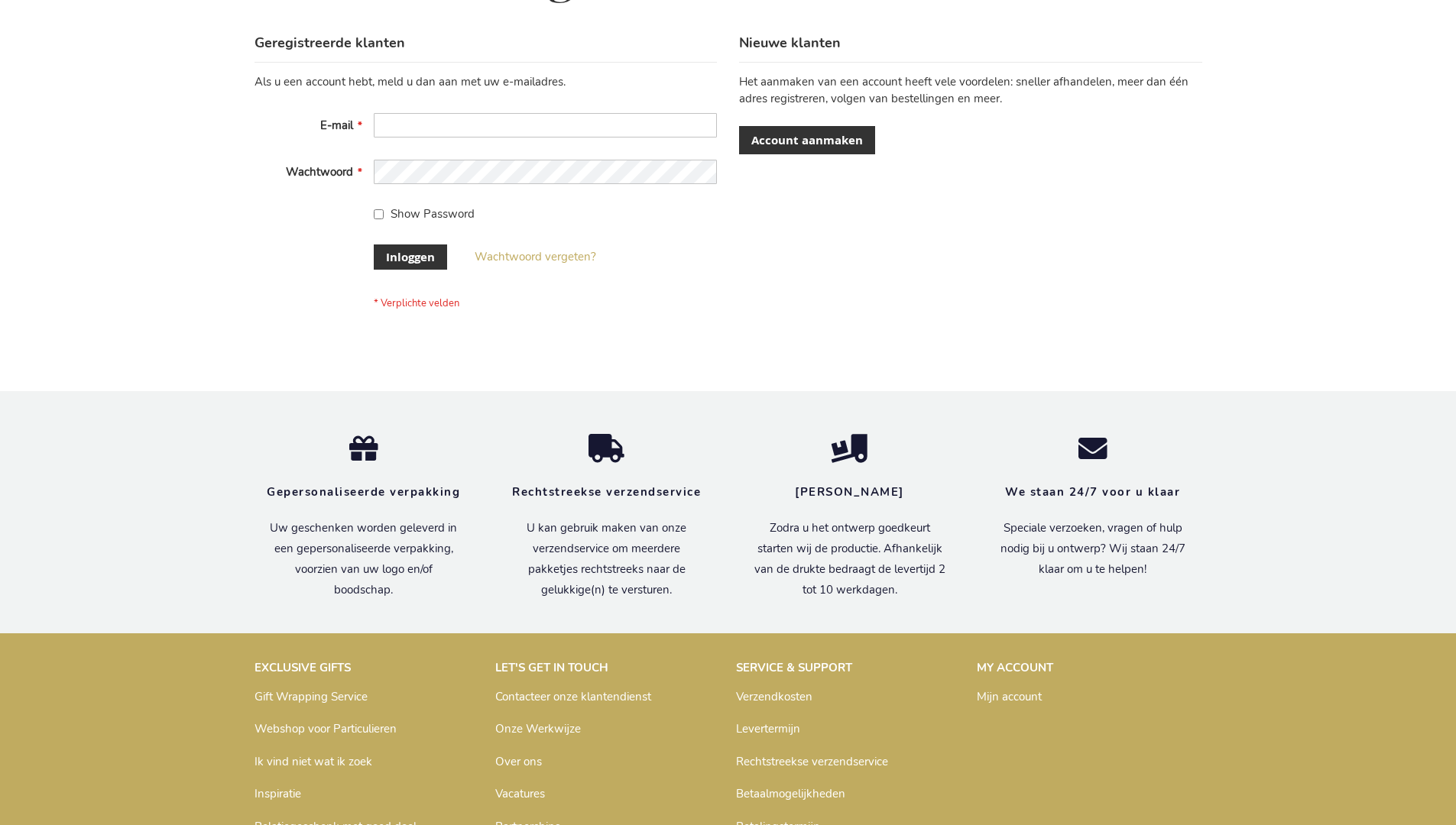
scroll to position [519, 0]
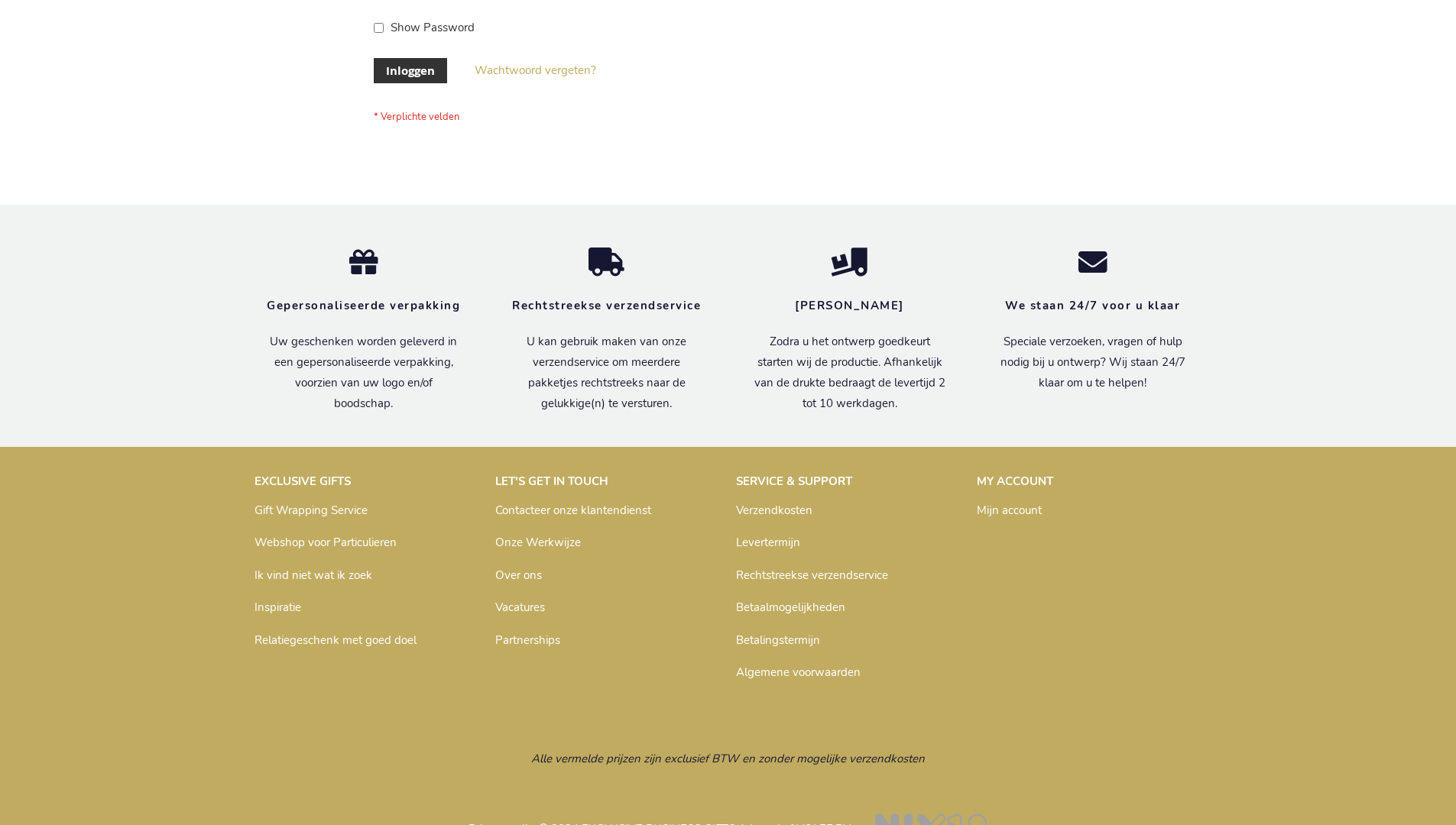
scroll to position [519, 0]
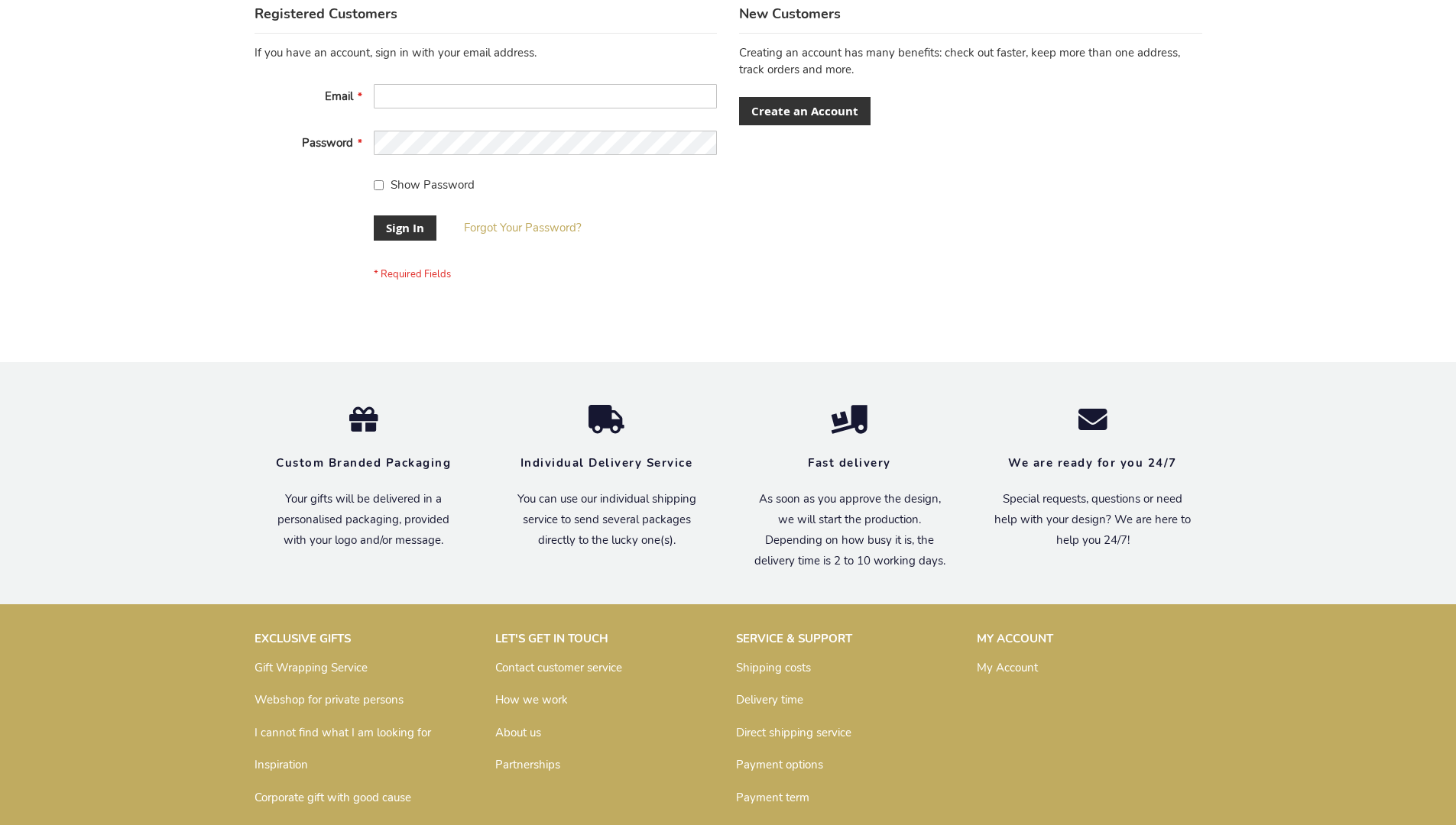
scroll to position [491, 0]
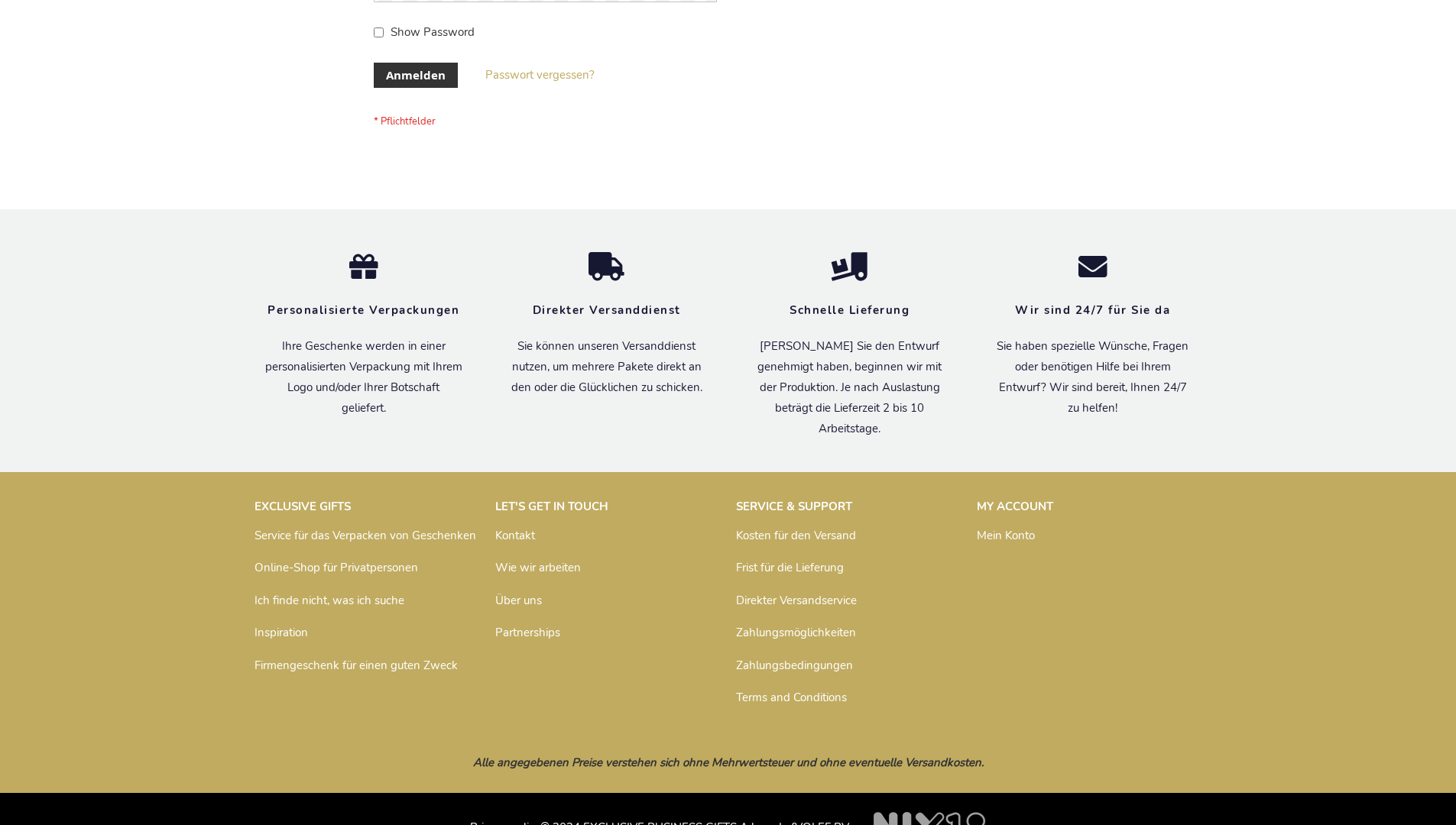
scroll to position [512, 0]
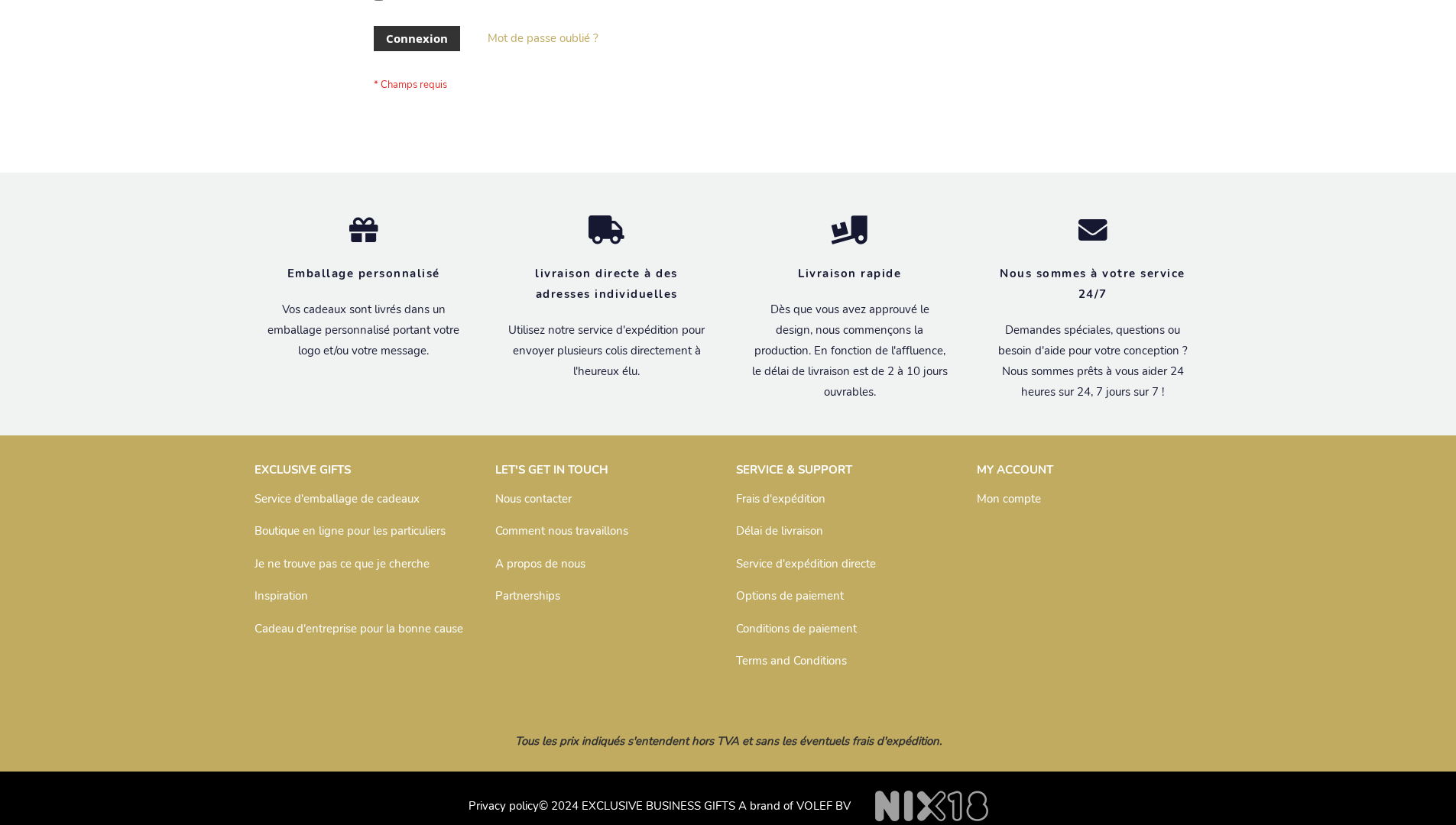
scroll to position [527, 0]
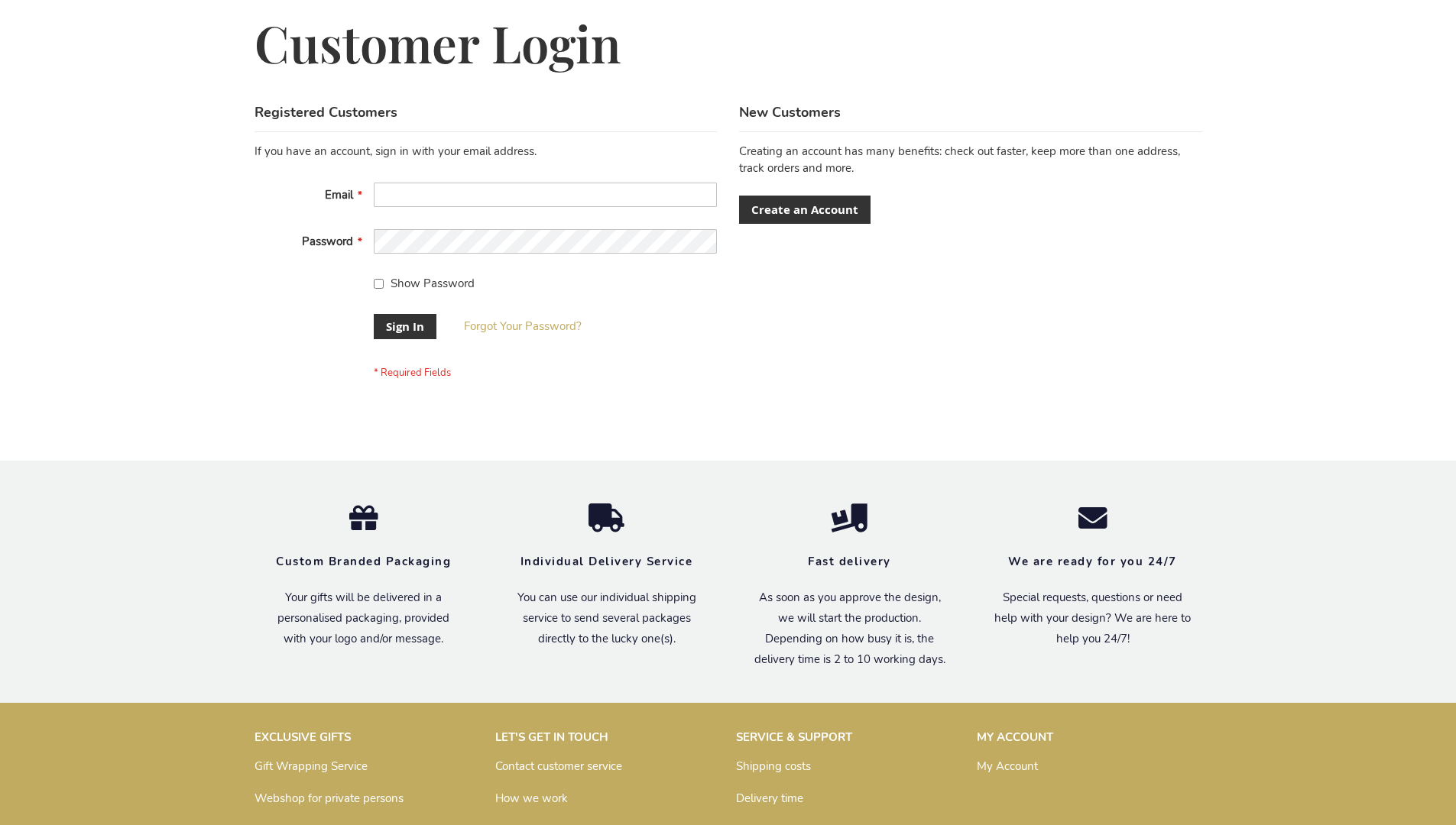
scroll to position [491, 0]
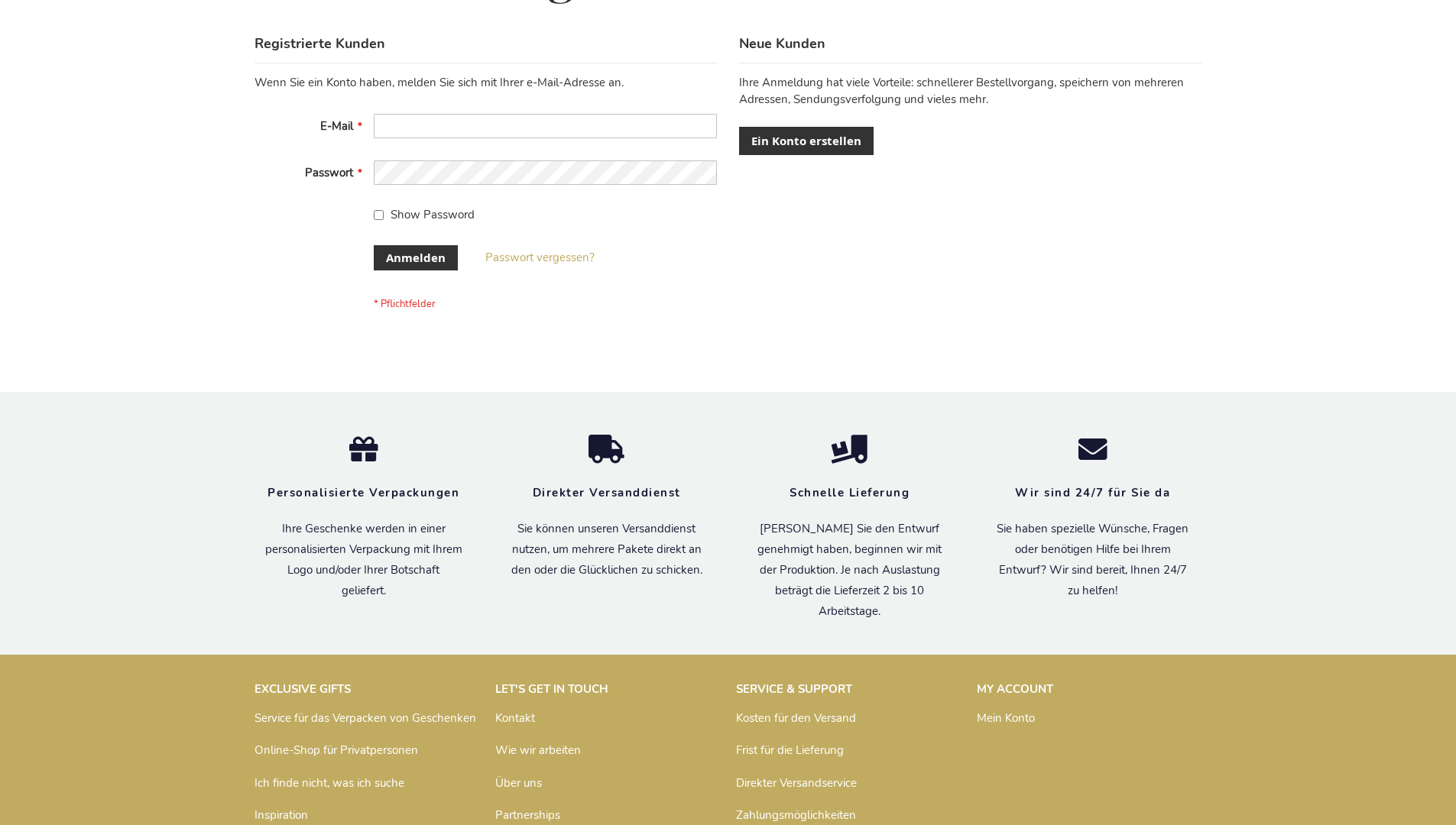
scroll to position [512, 0]
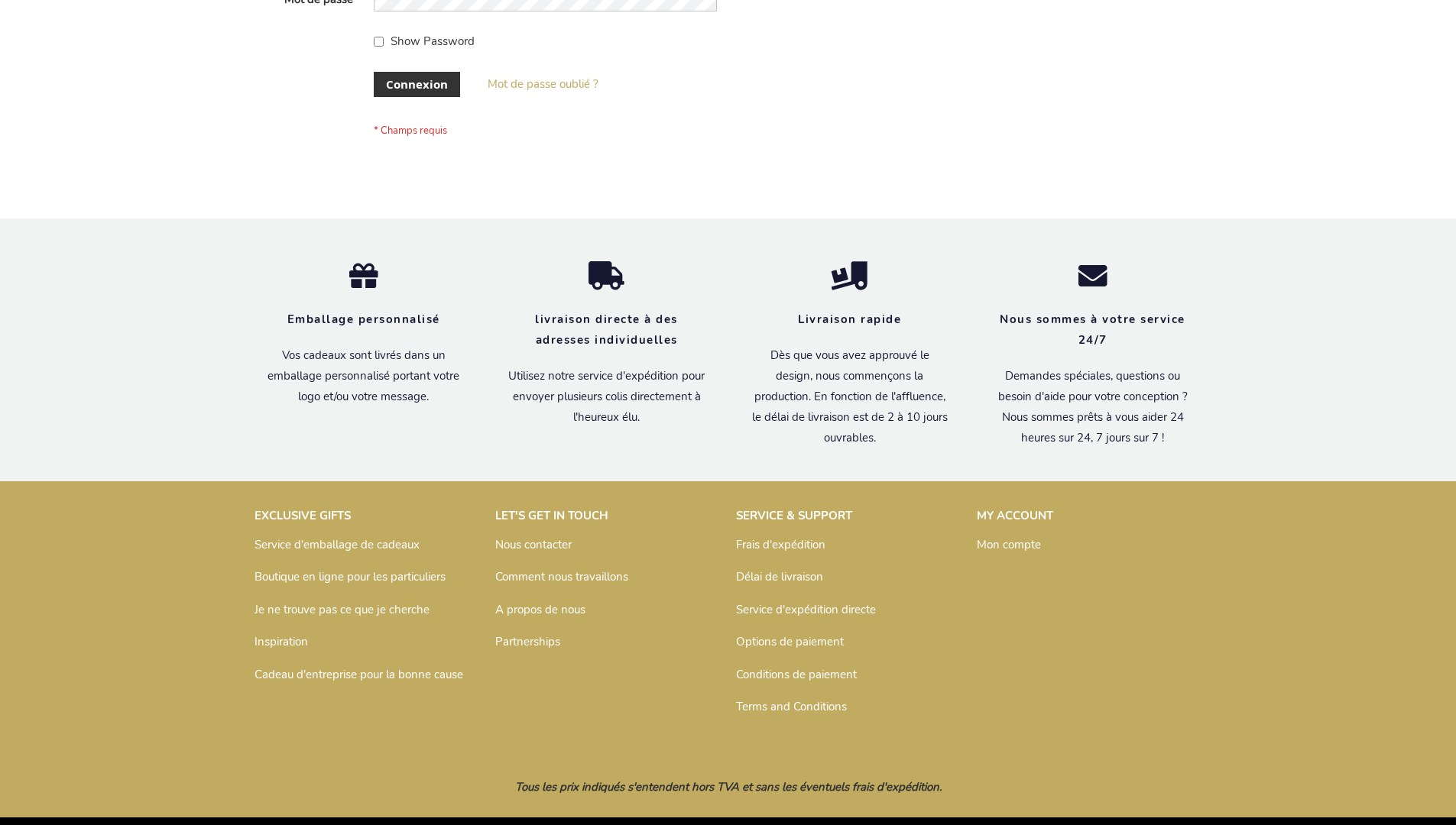
scroll to position [527, 0]
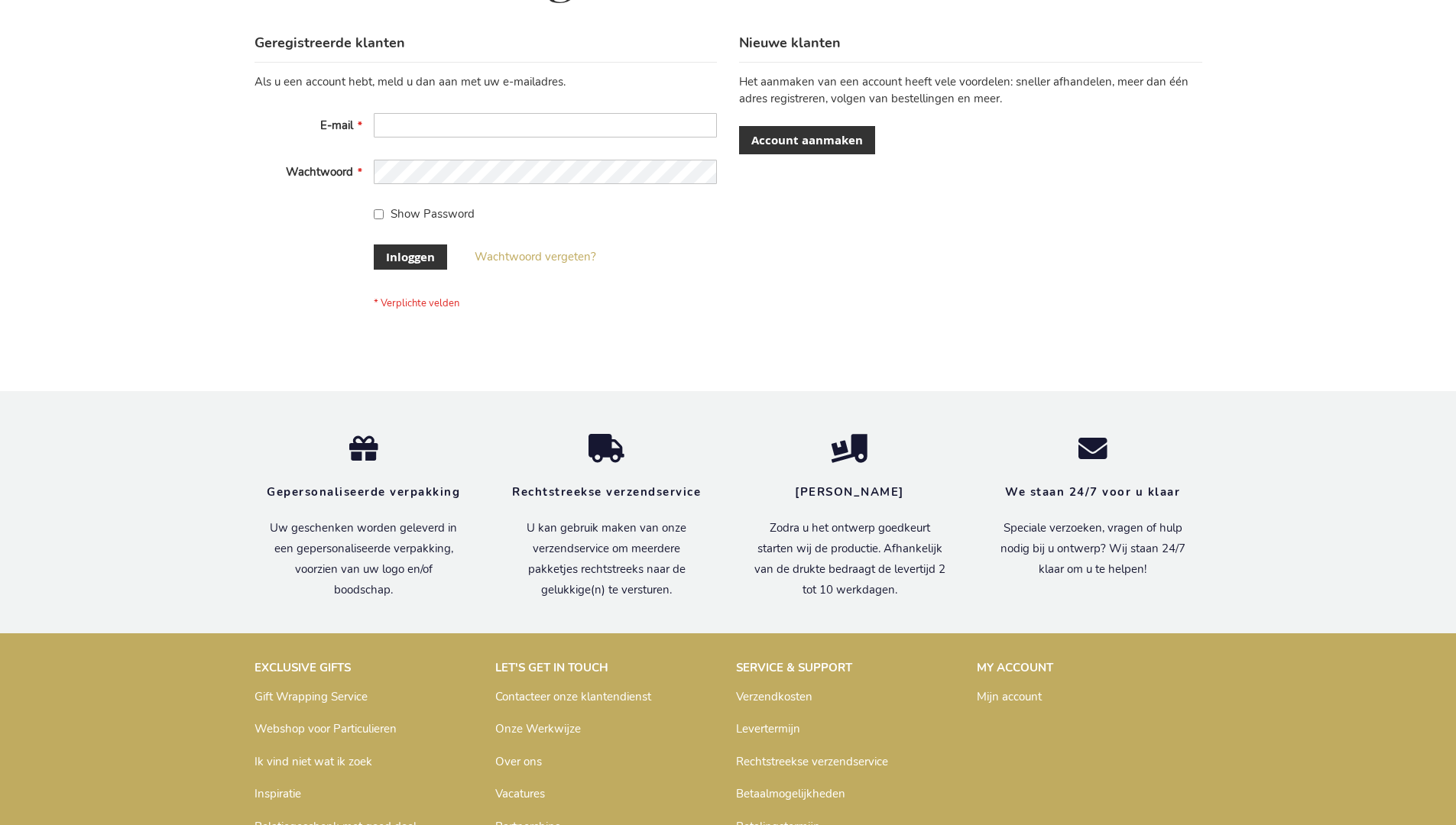
scroll to position [519, 0]
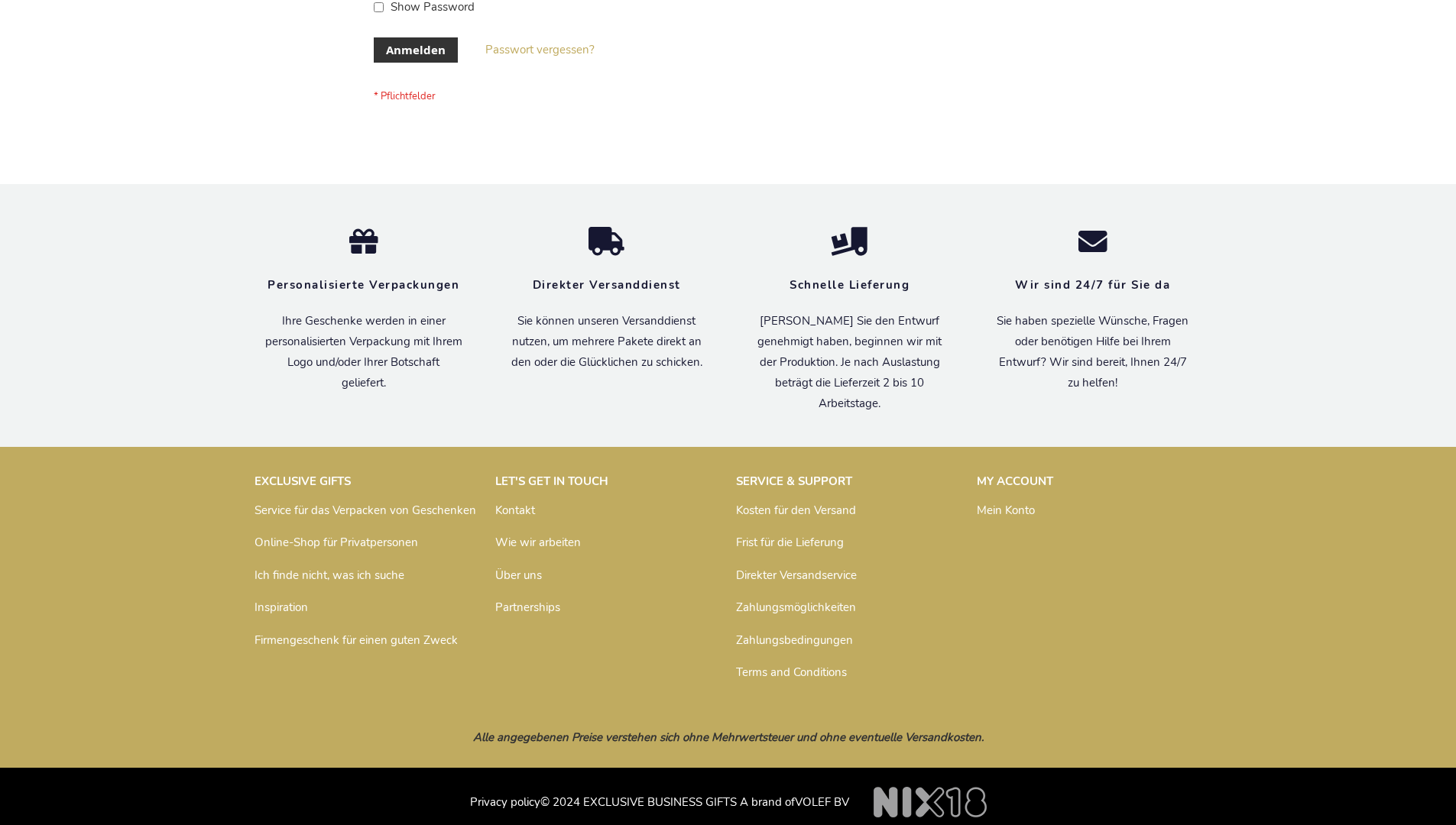
scroll to position [512, 0]
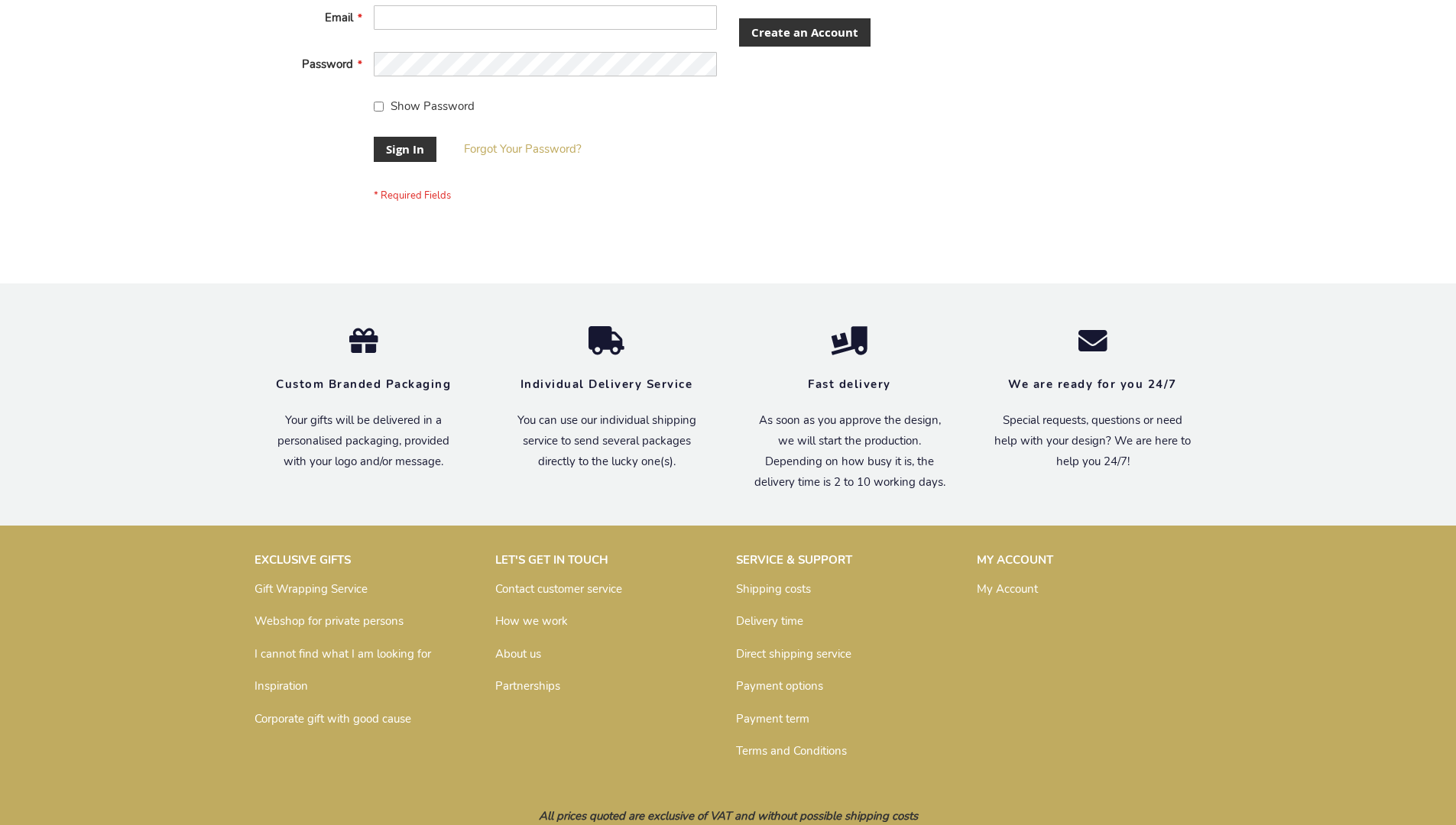
scroll to position [479, 0]
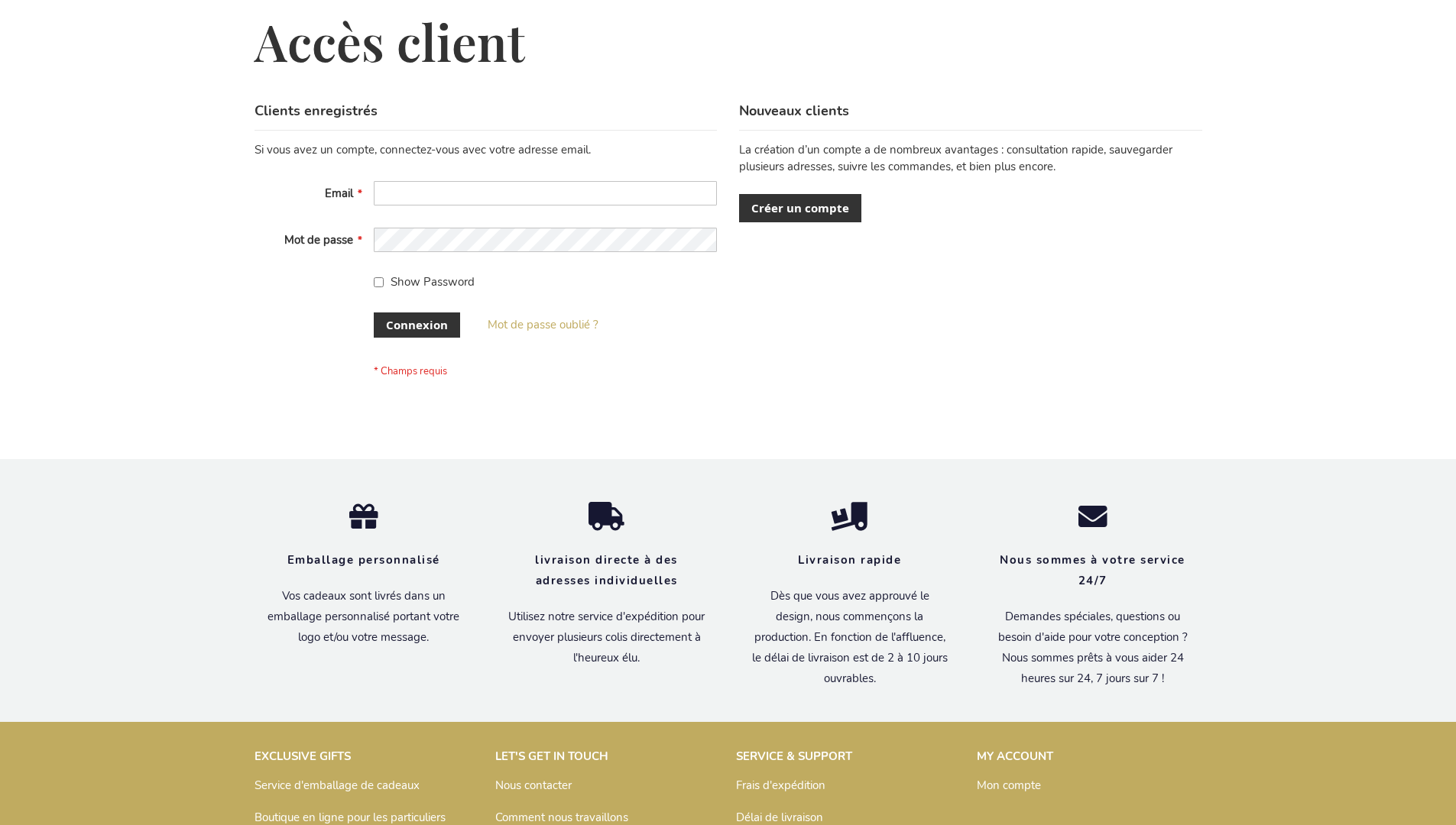
scroll to position [527, 0]
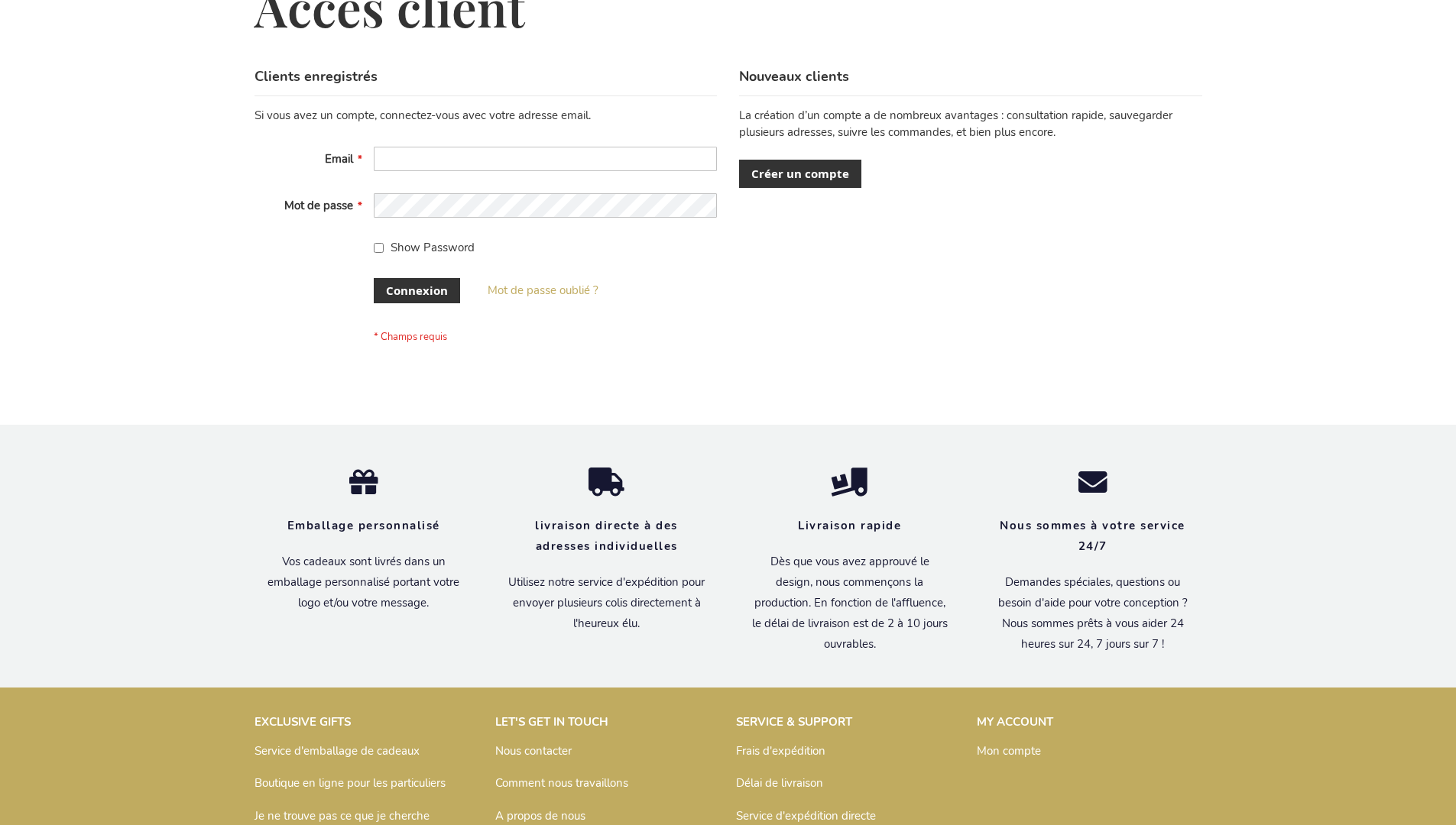
scroll to position [527, 0]
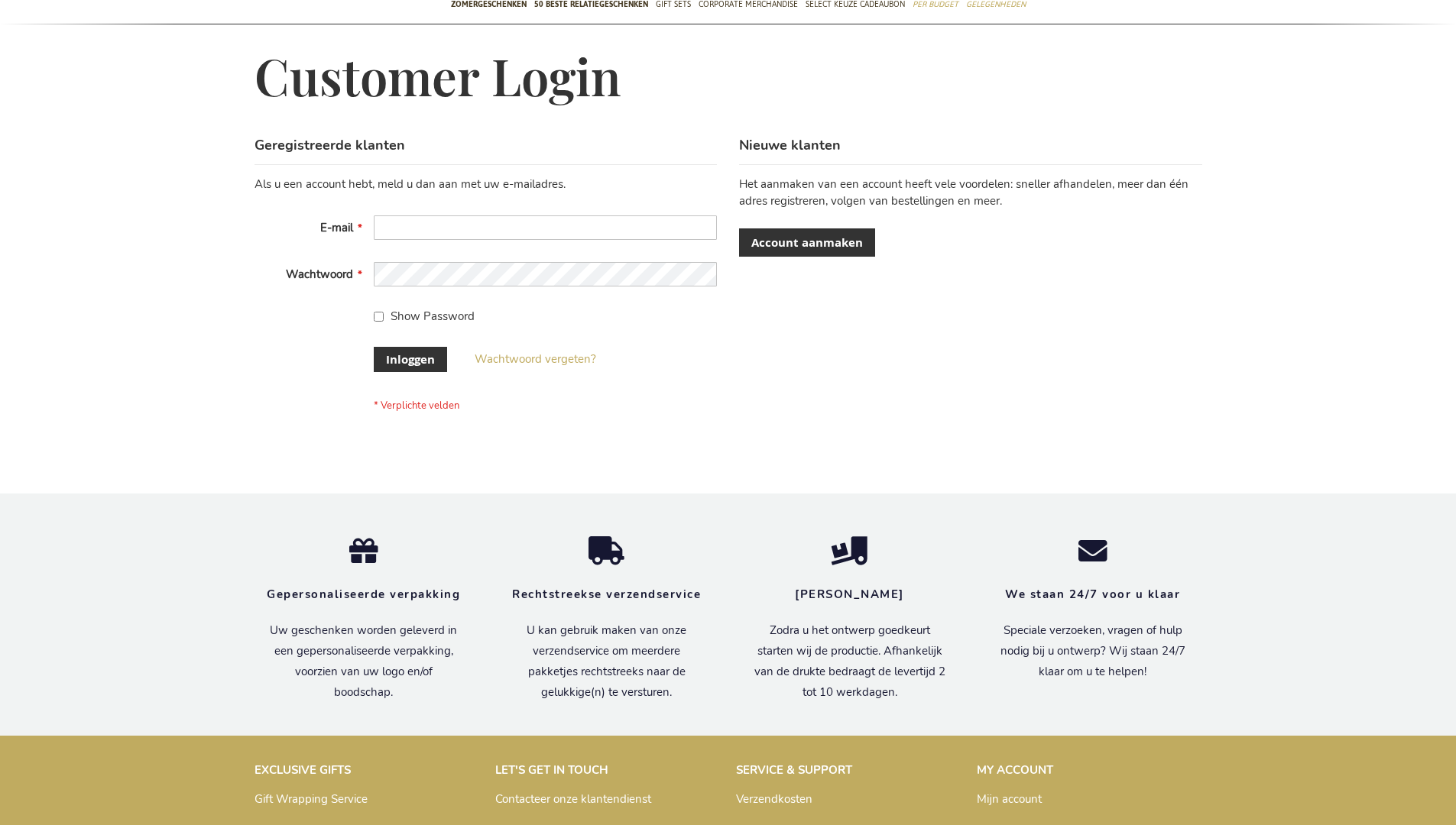
scroll to position [507, 0]
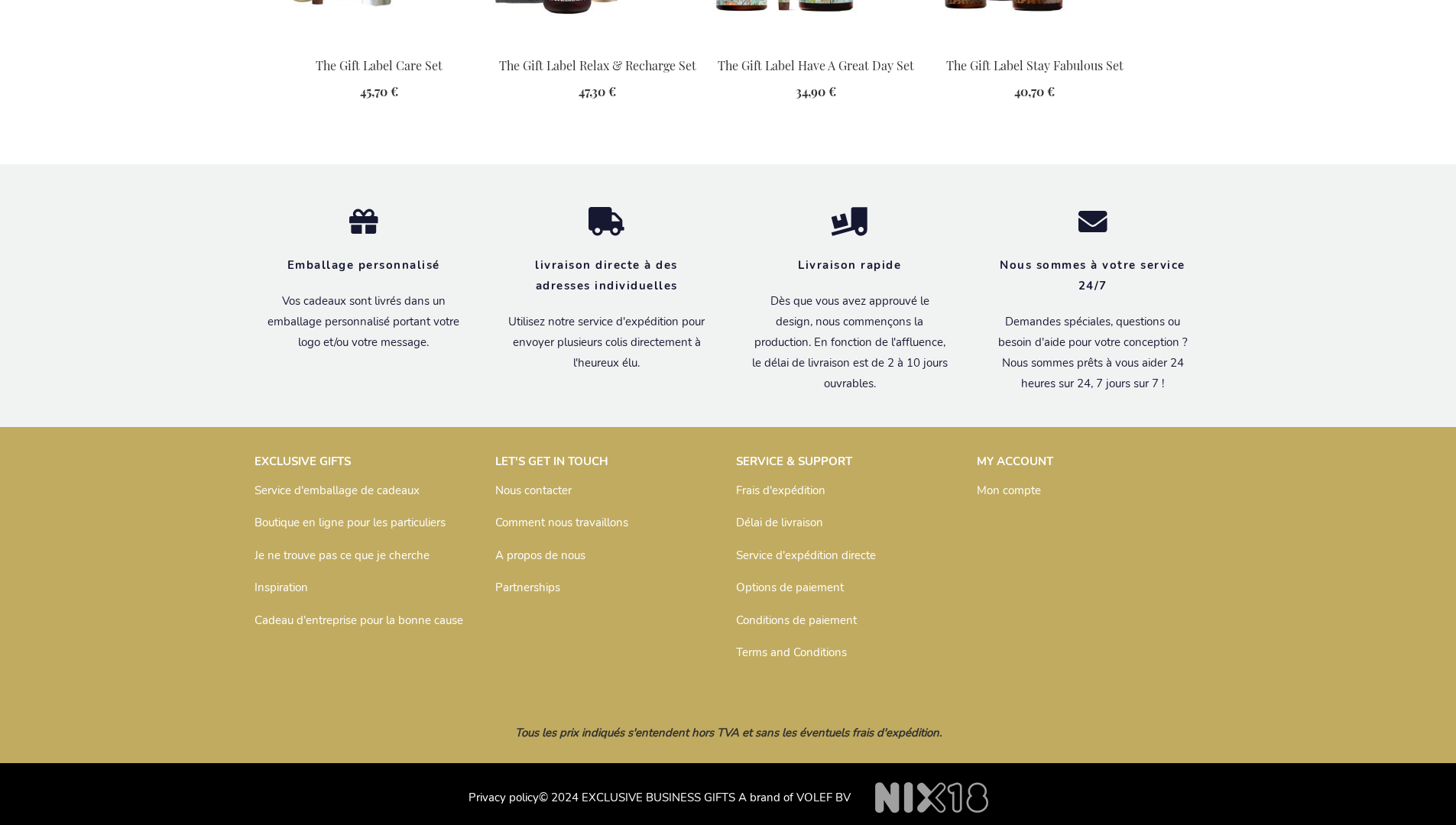
scroll to position [1753, 0]
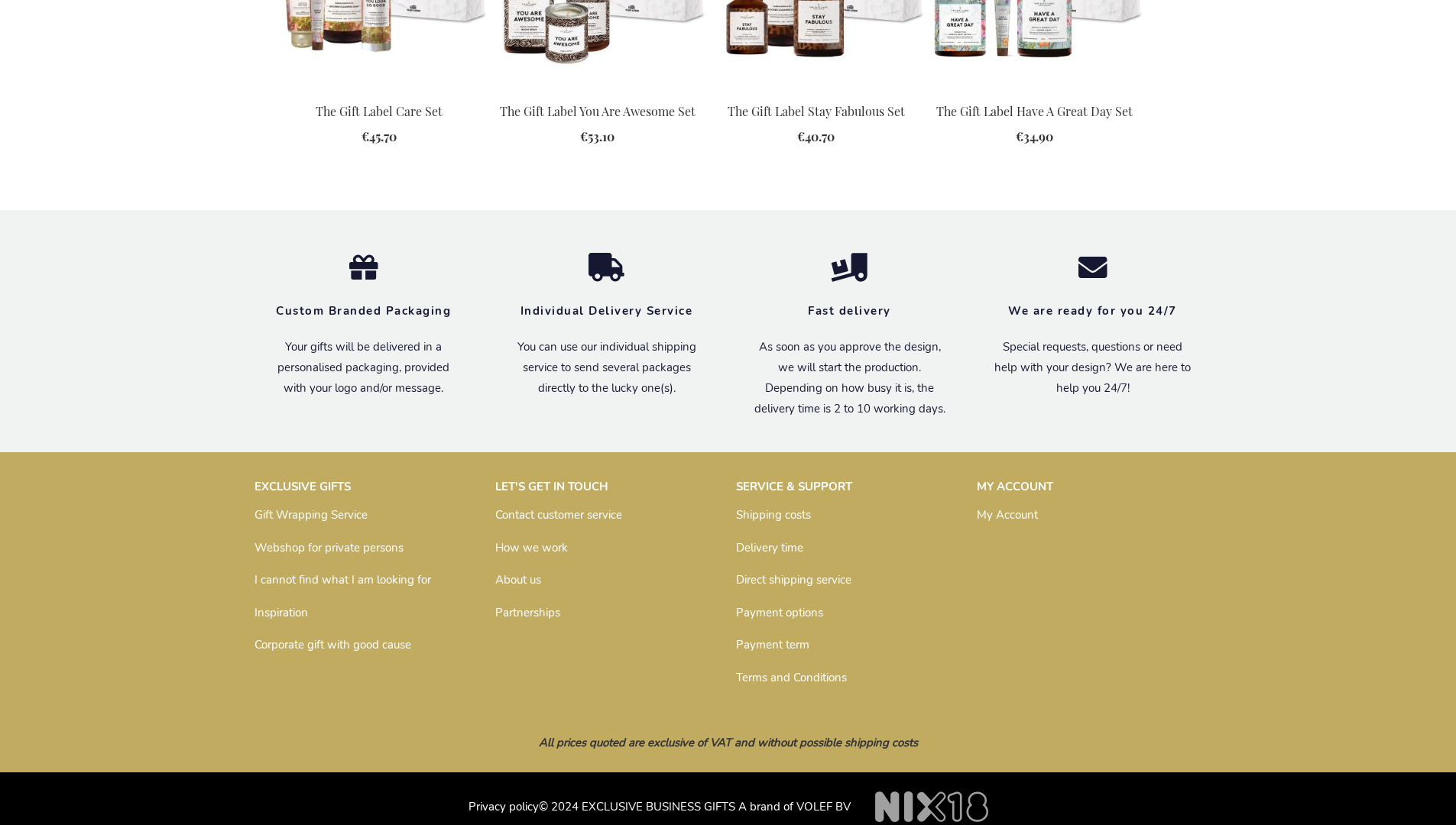
scroll to position [1700, 0]
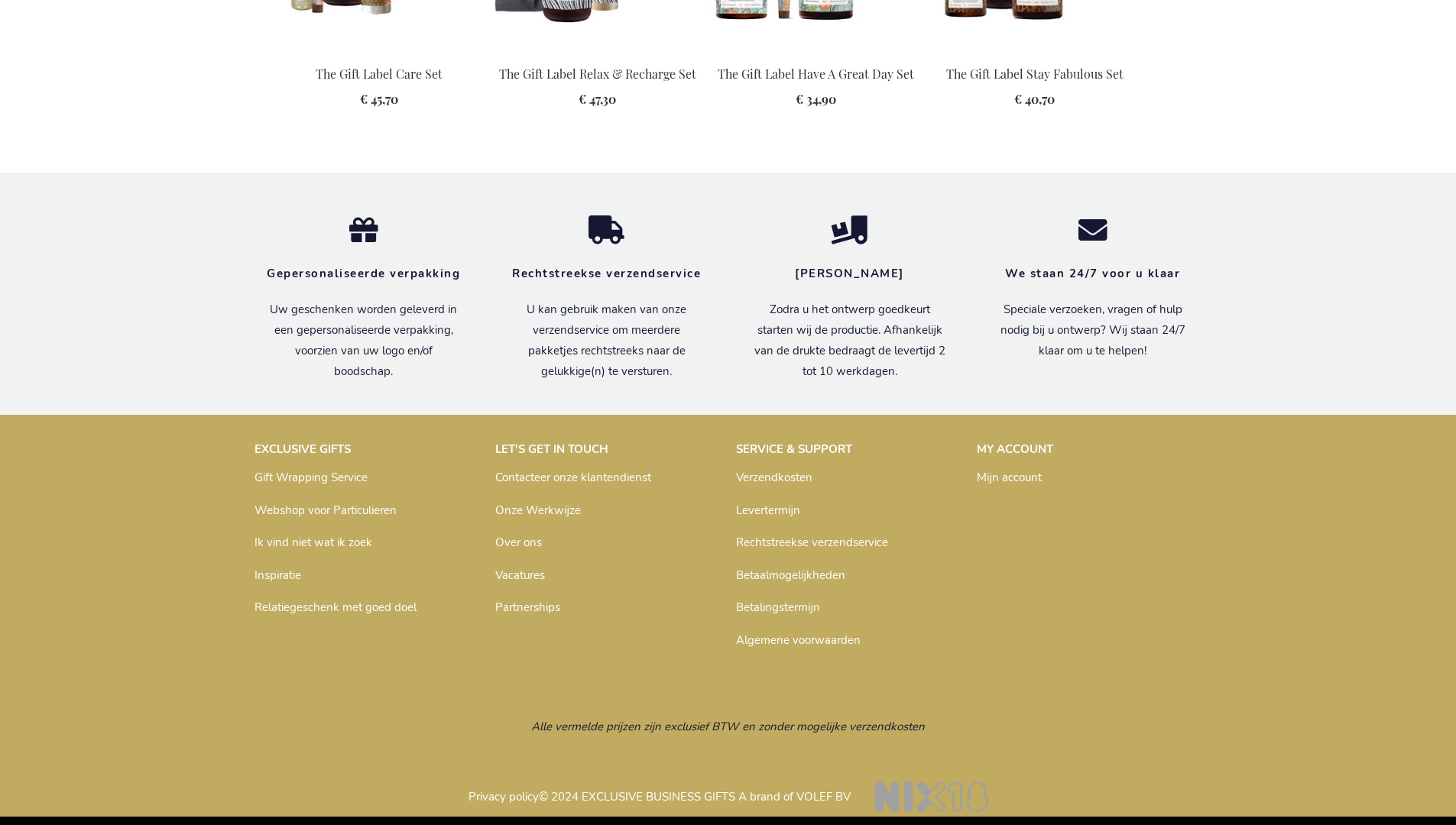
scroll to position [1727, 0]
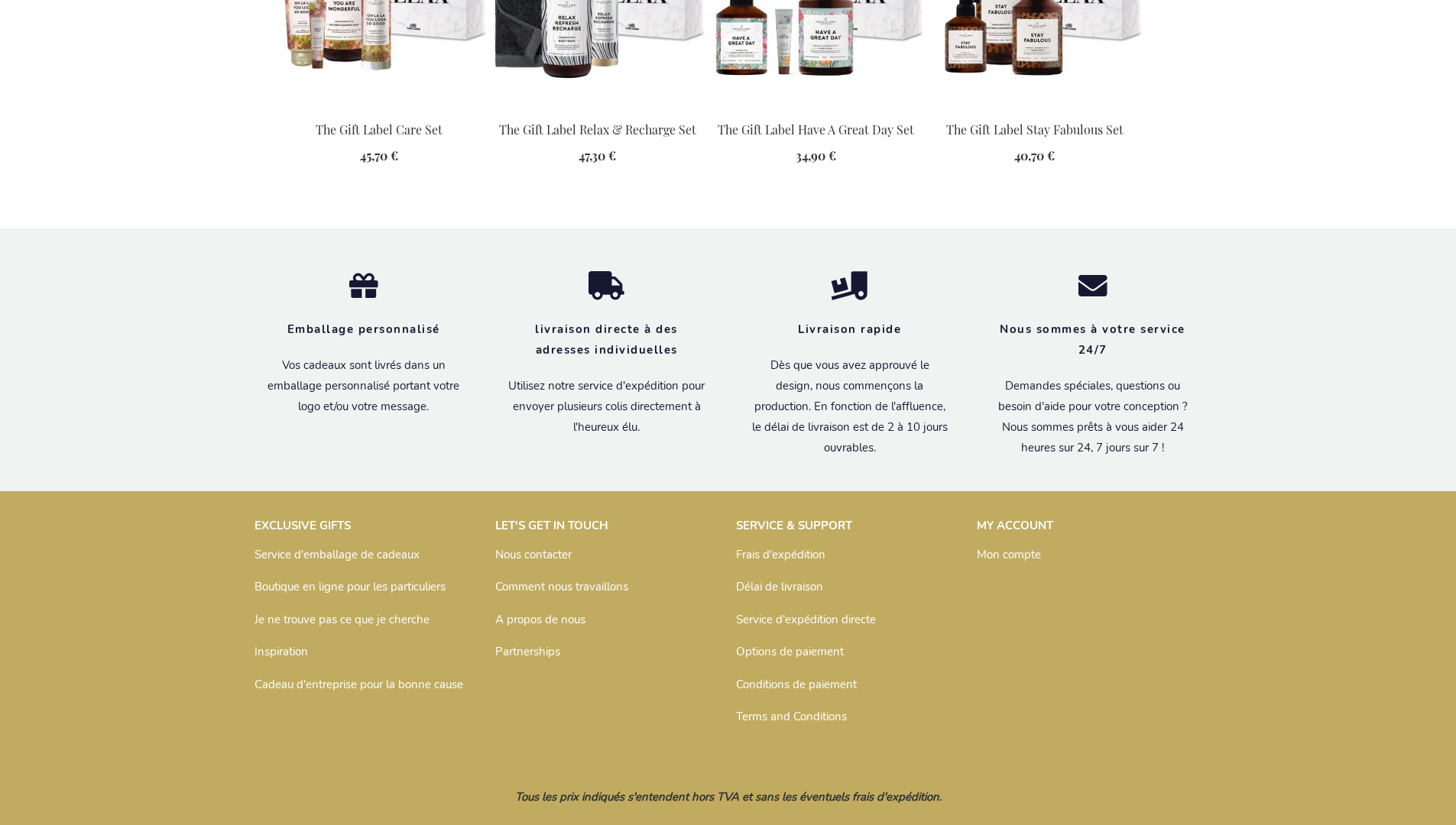
scroll to position [1753, 0]
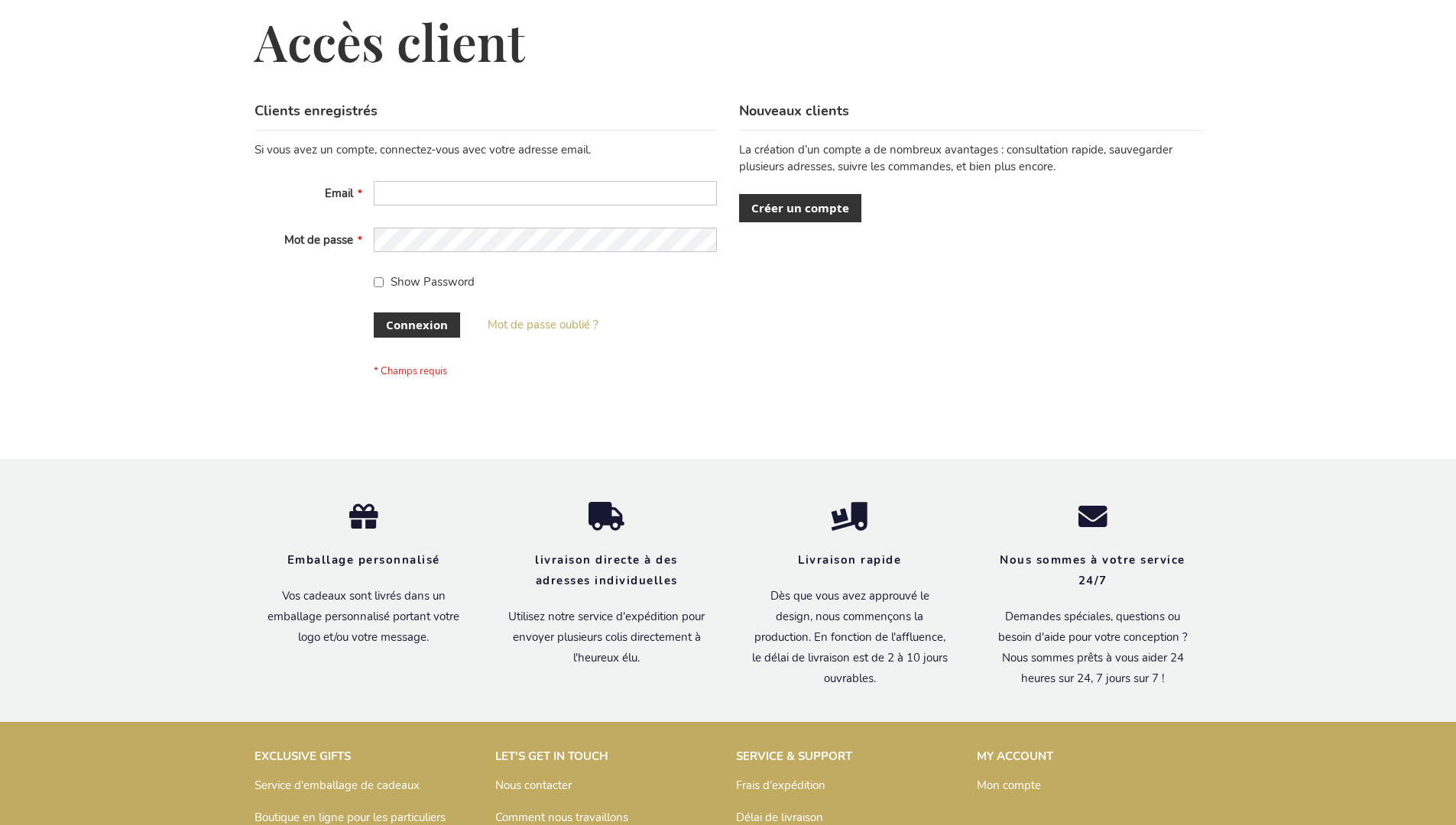
scroll to position [527, 0]
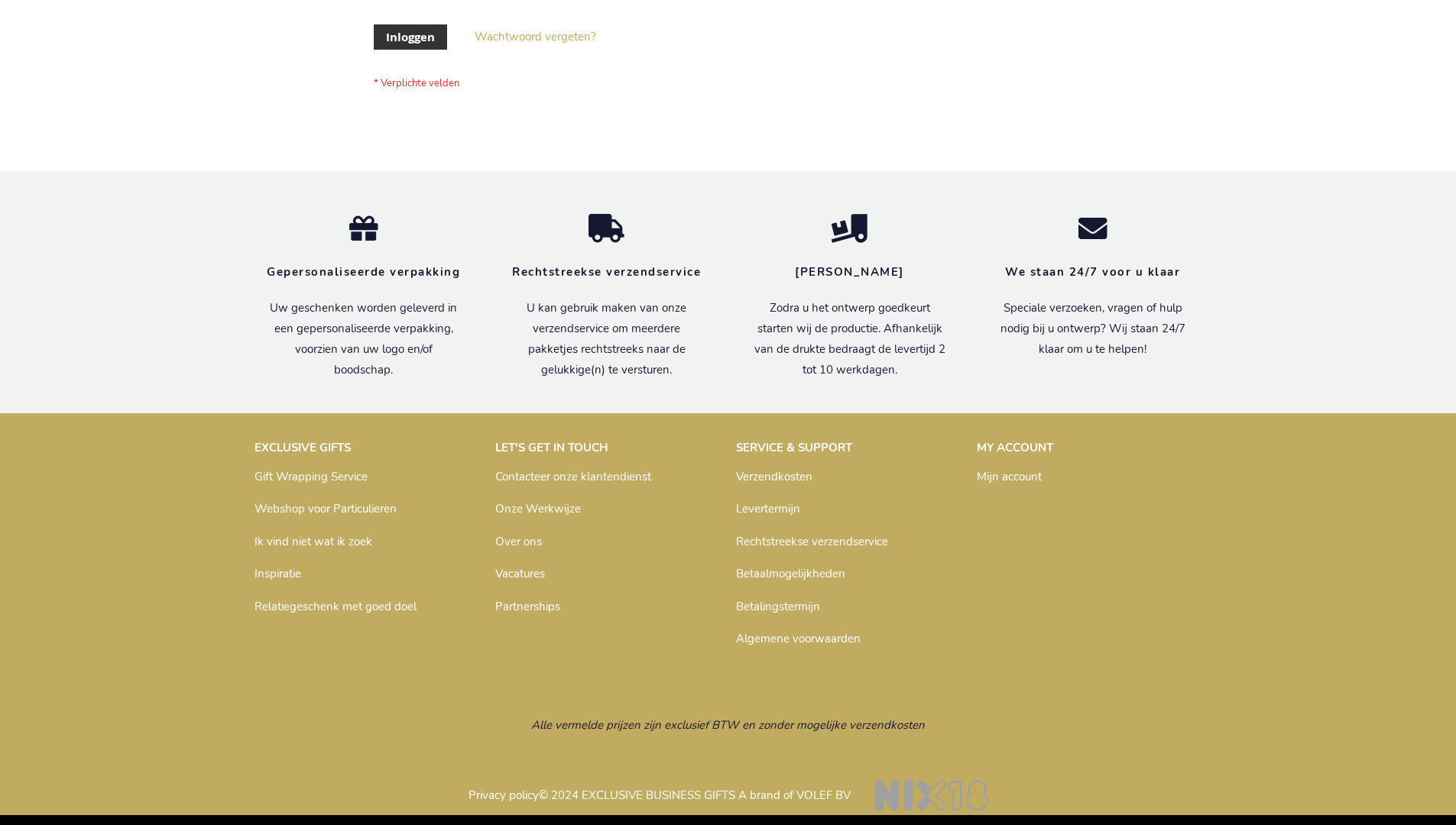
scroll to position [519, 0]
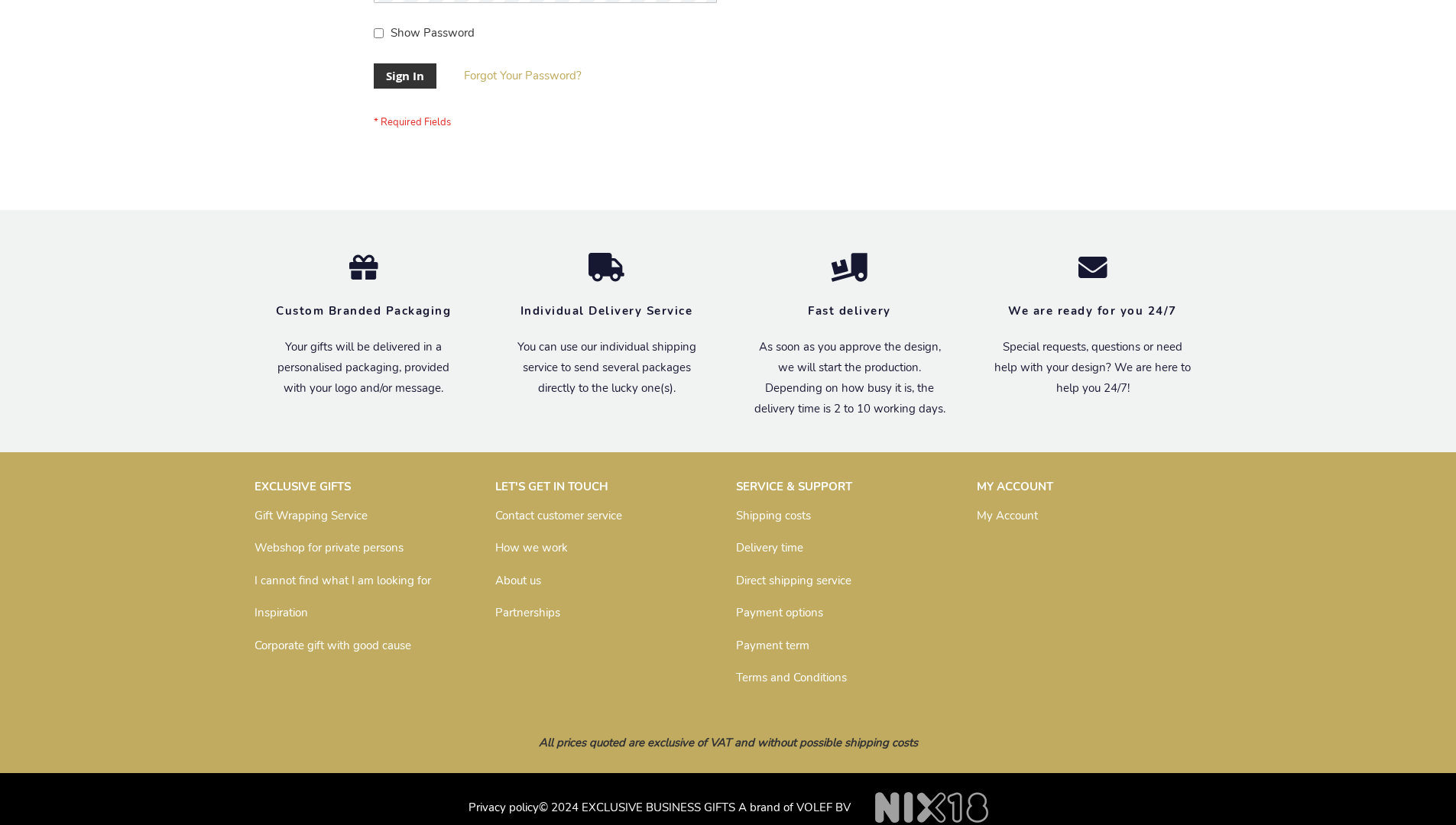
scroll to position [491, 0]
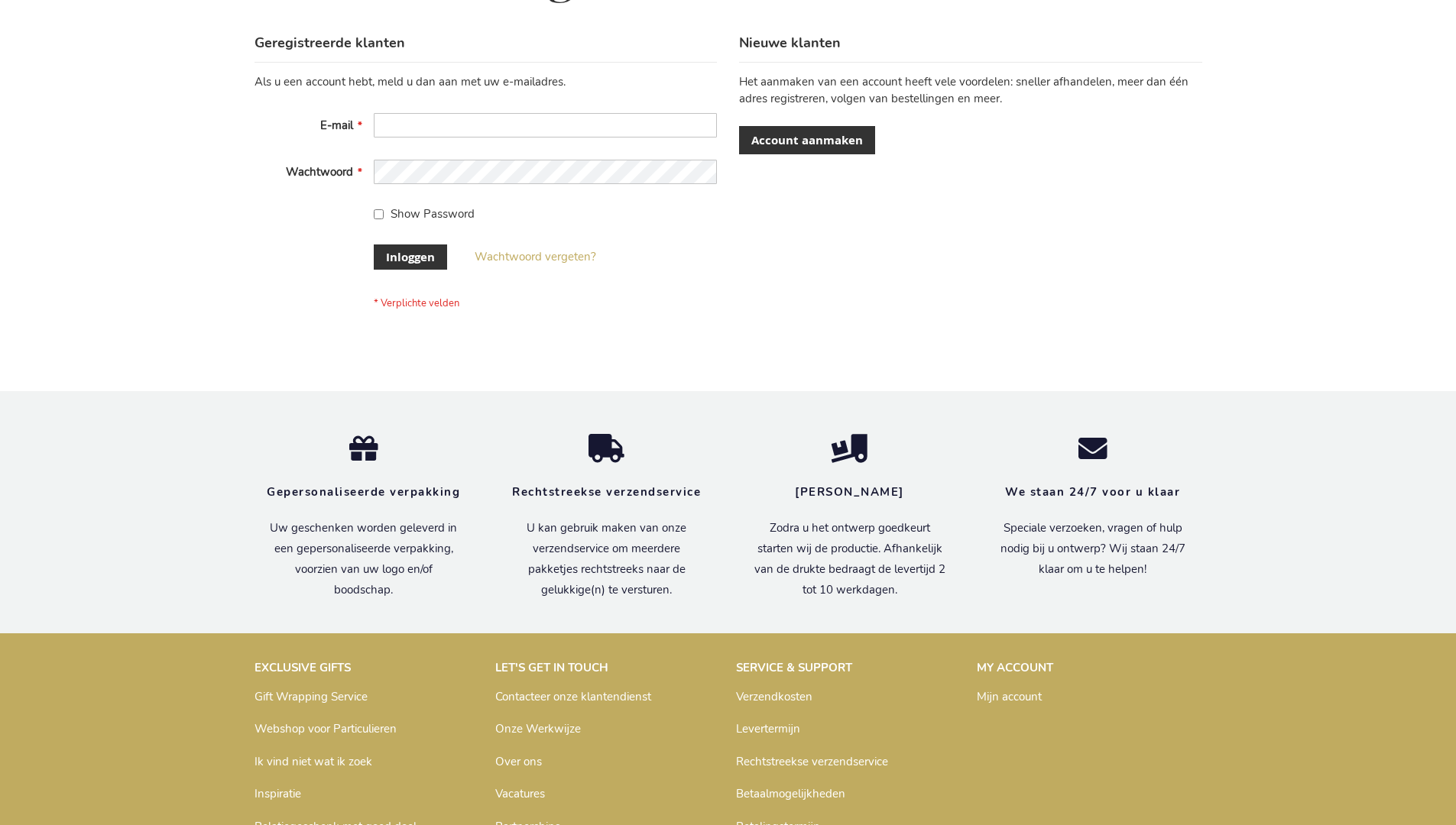
scroll to position [519, 0]
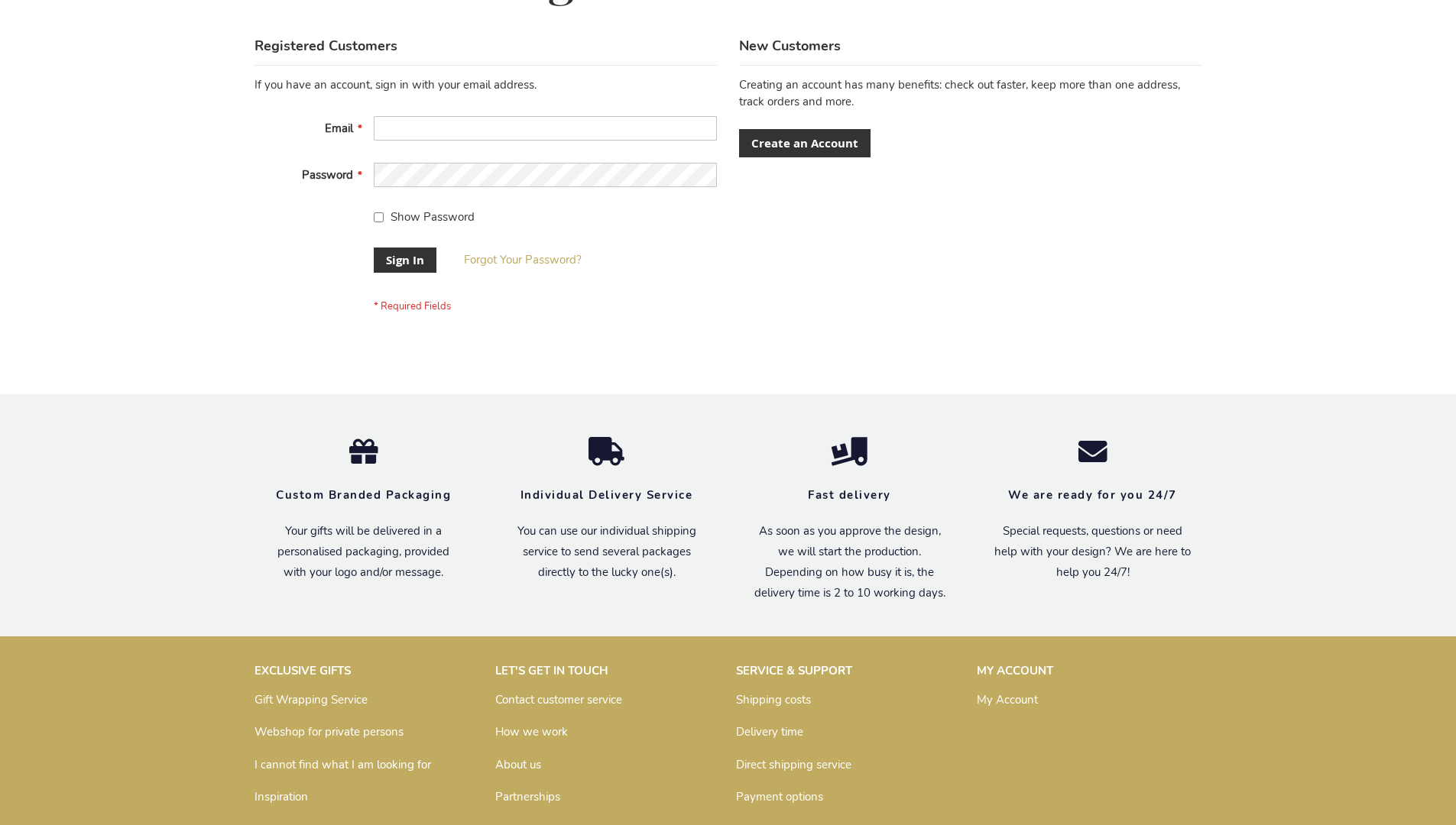
scroll to position [491, 0]
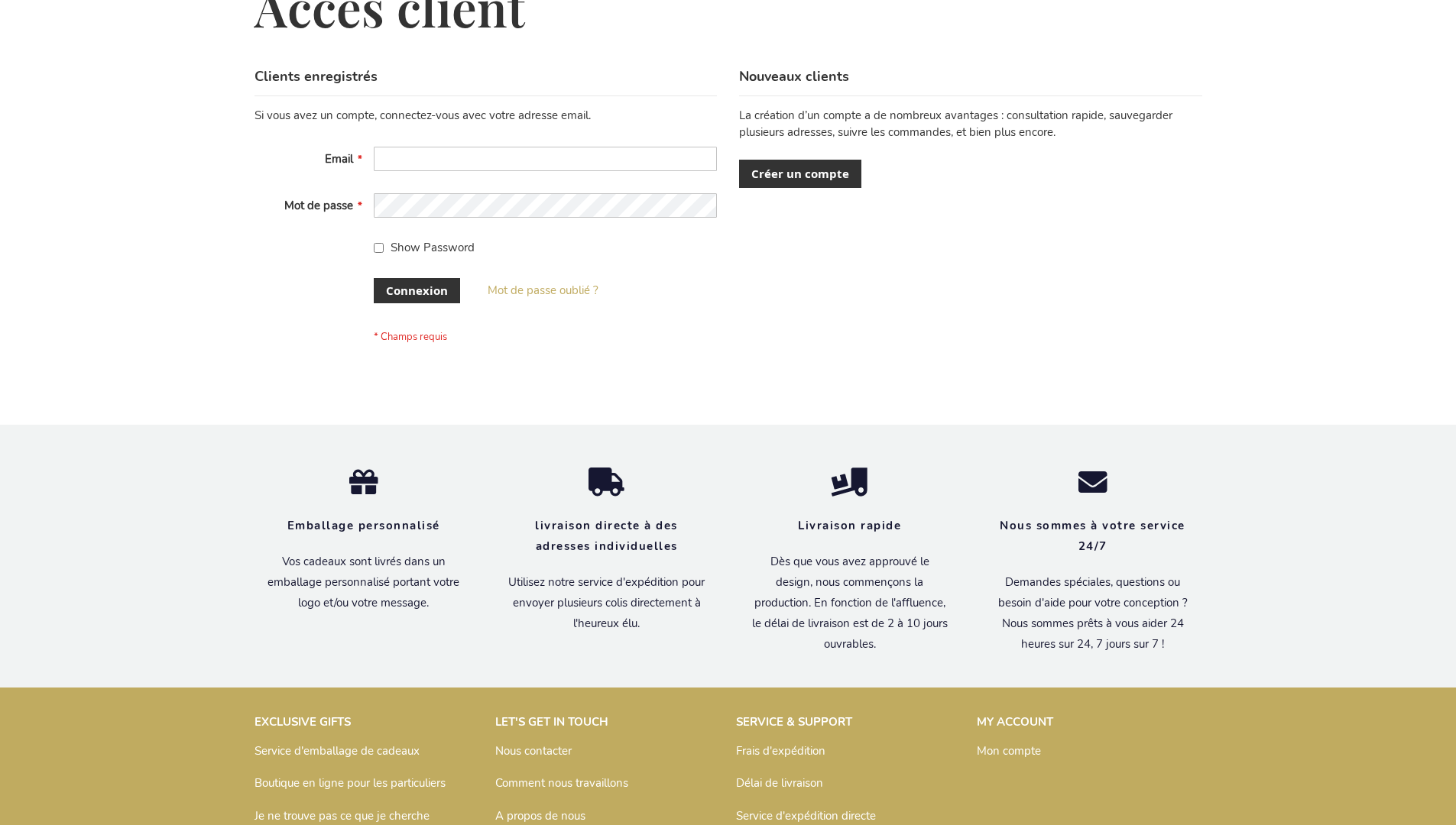
scroll to position [527, 0]
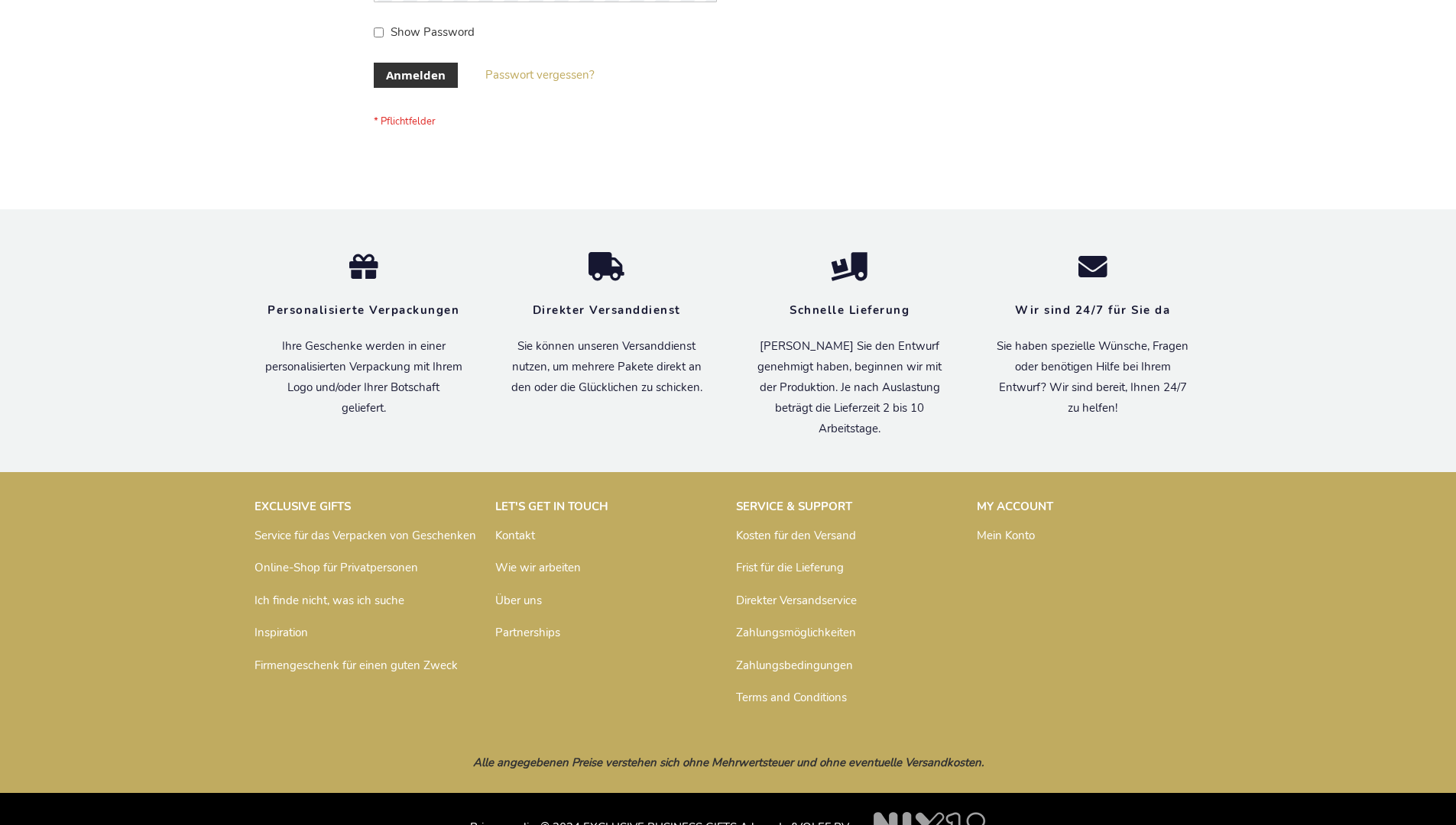
scroll to position [512, 0]
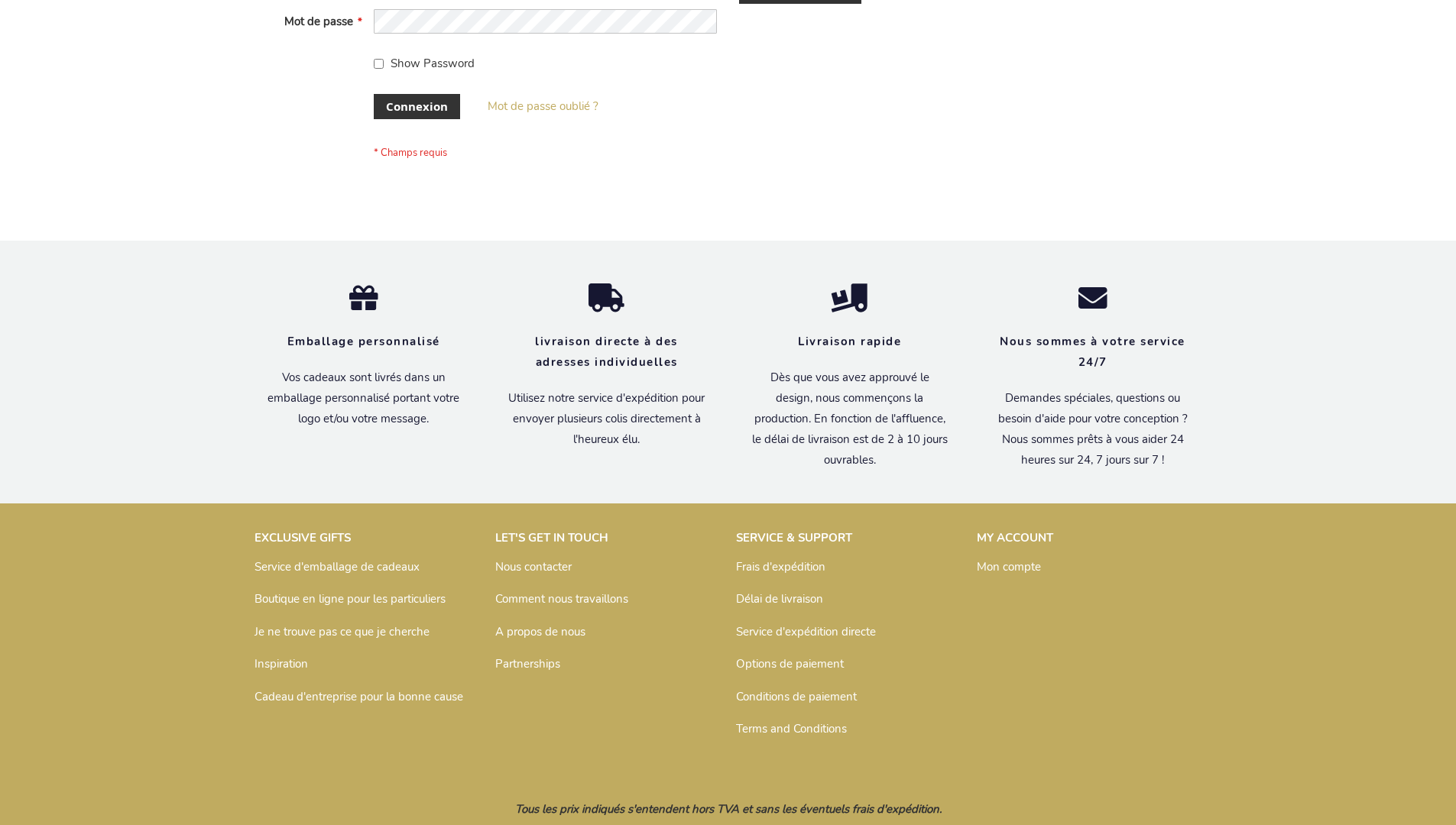
scroll to position [527, 0]
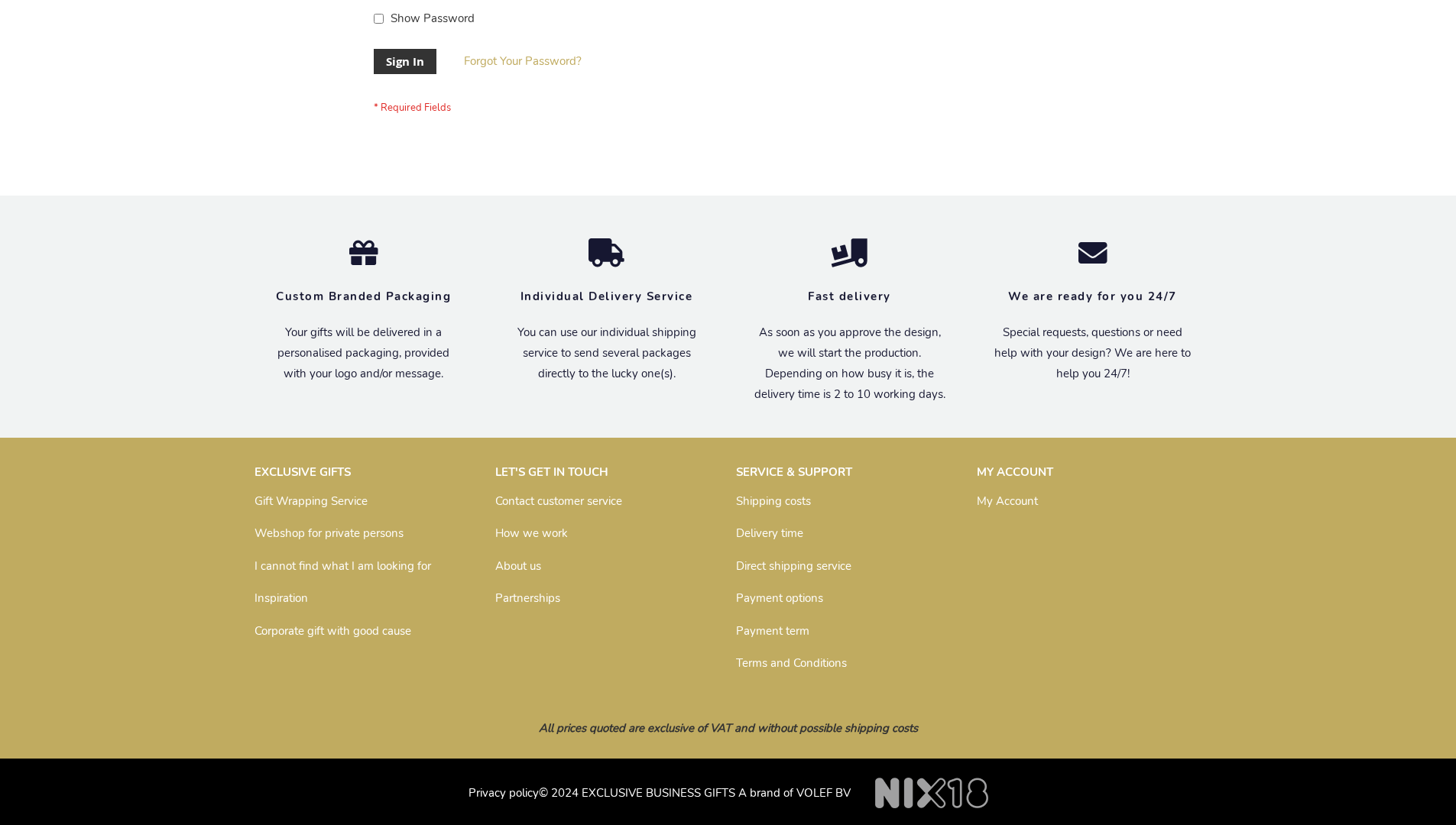
scroll to position [491, 0]
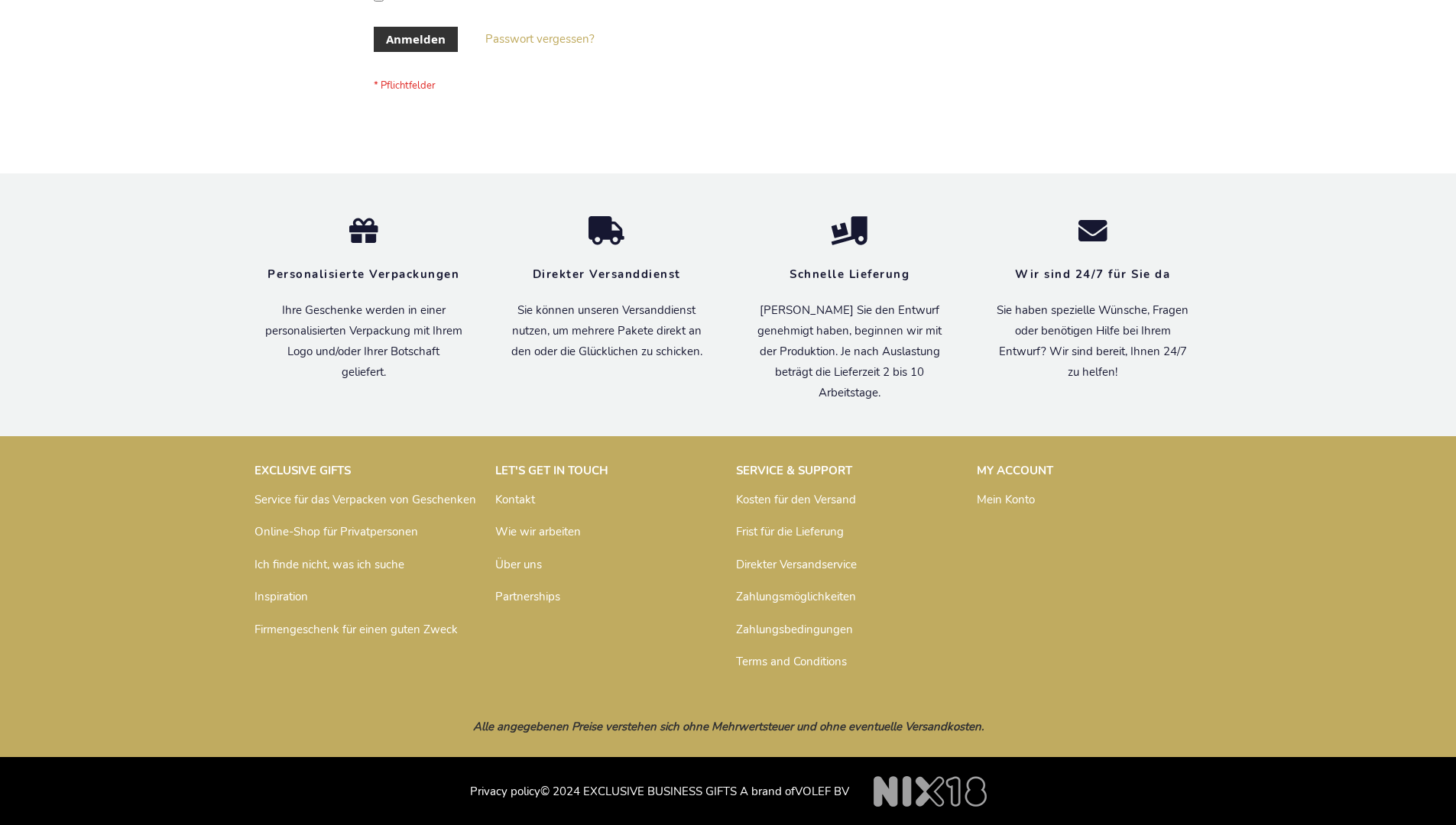
scroll to position [512, 0]
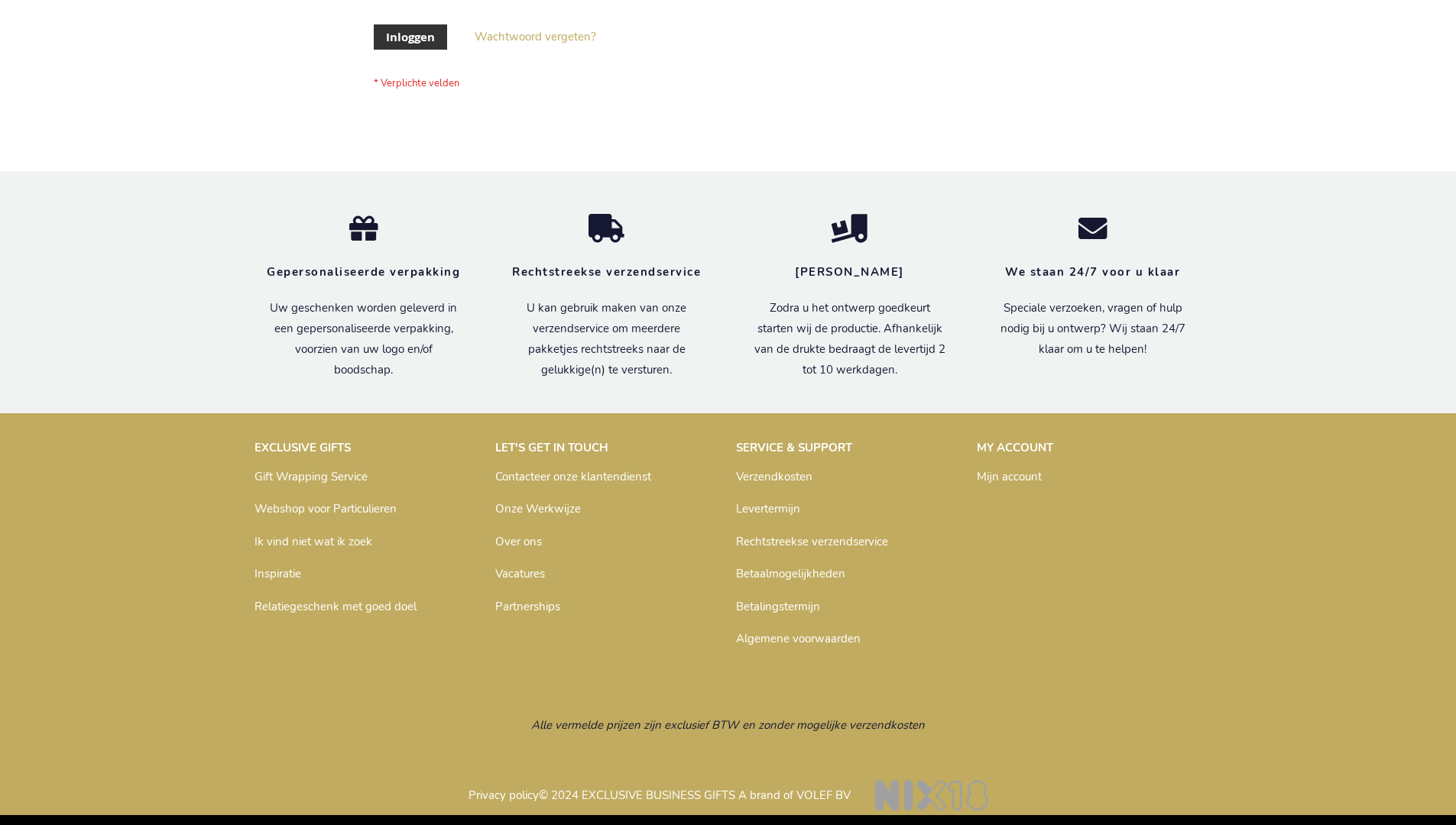
scroll to position [519, 0]
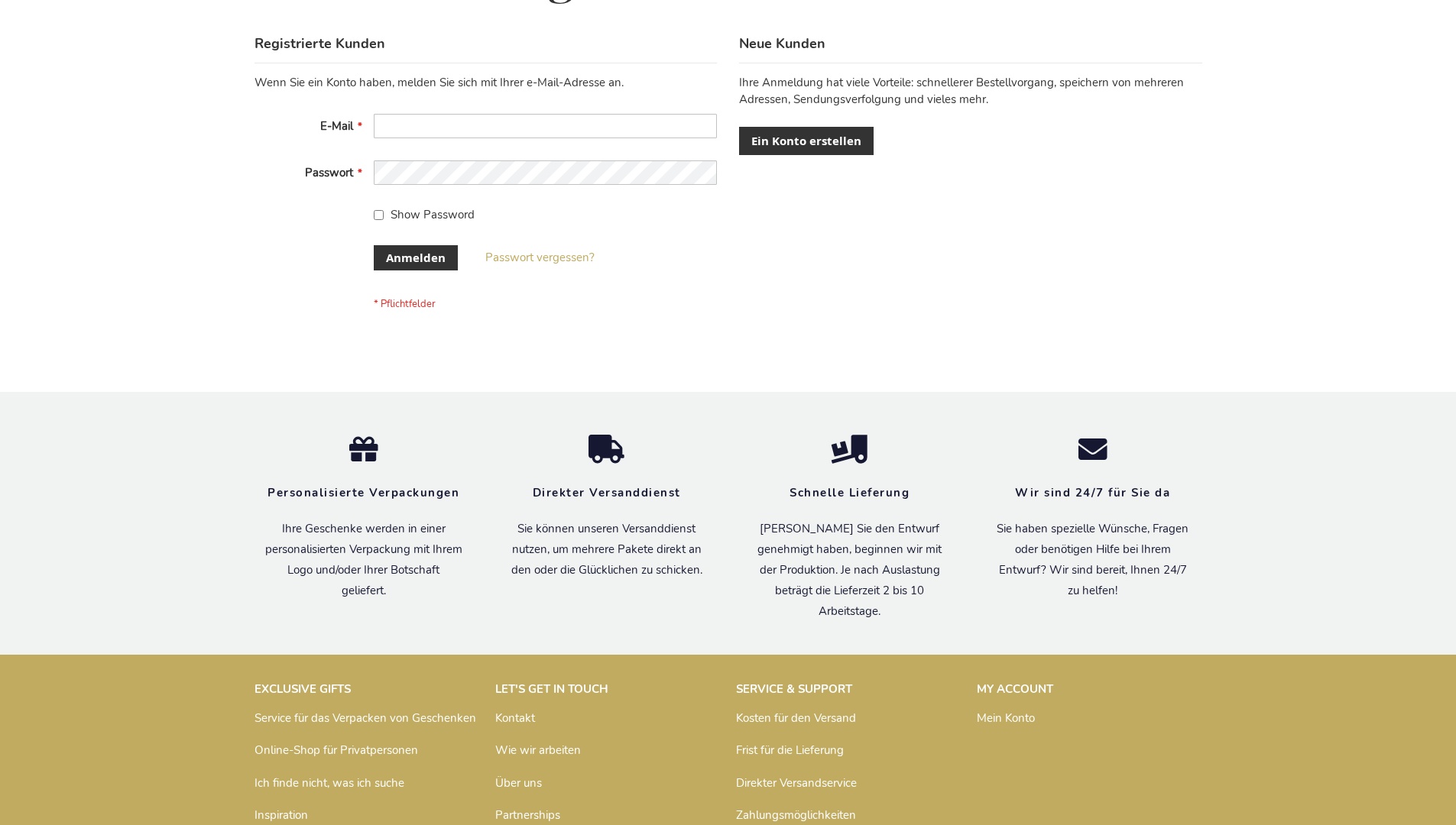
scroll to position [512, 0]
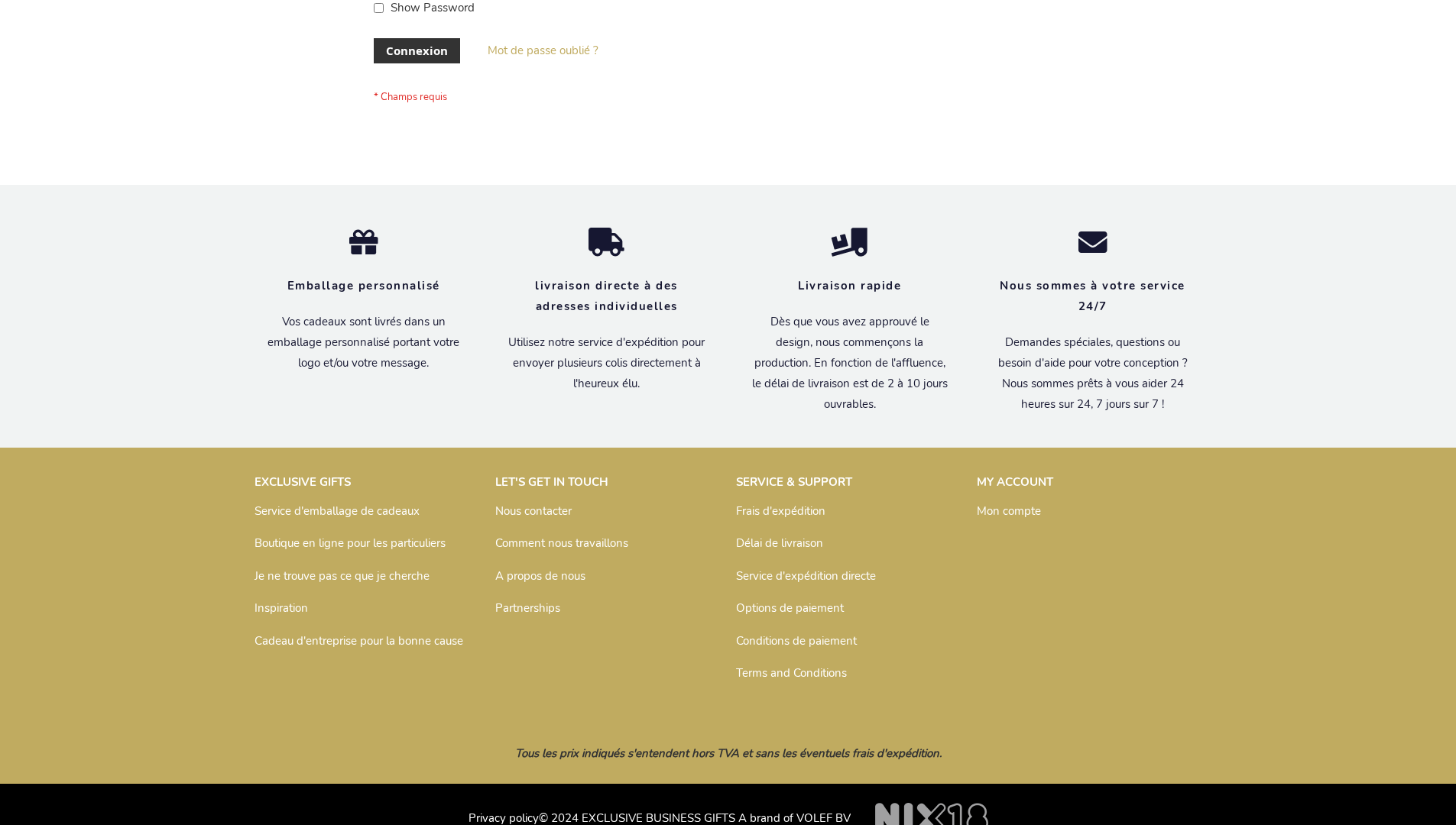
scroll to position [527, 0]
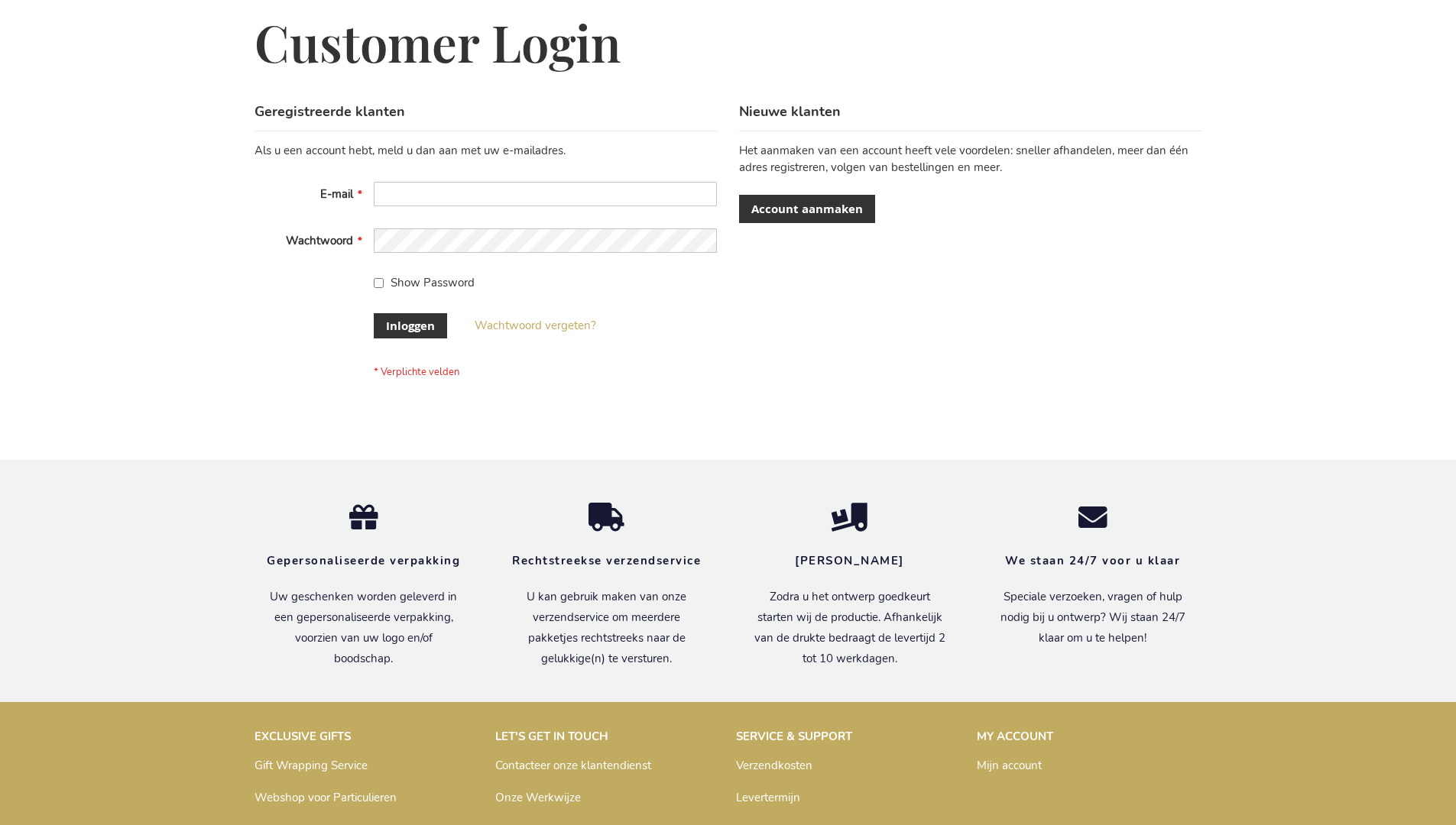
scroll to position [519, 0]
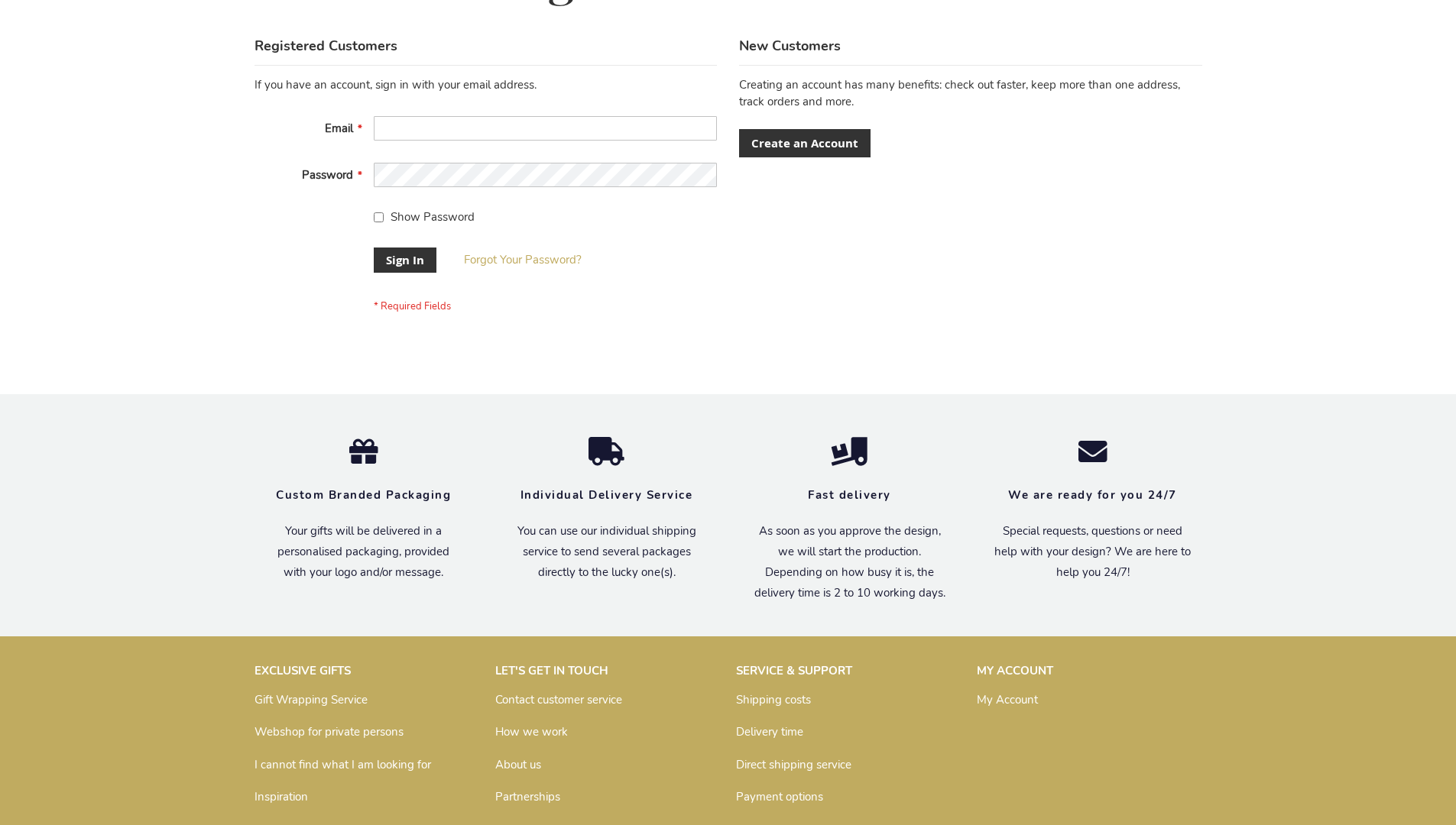
scroll to position [491, 0]
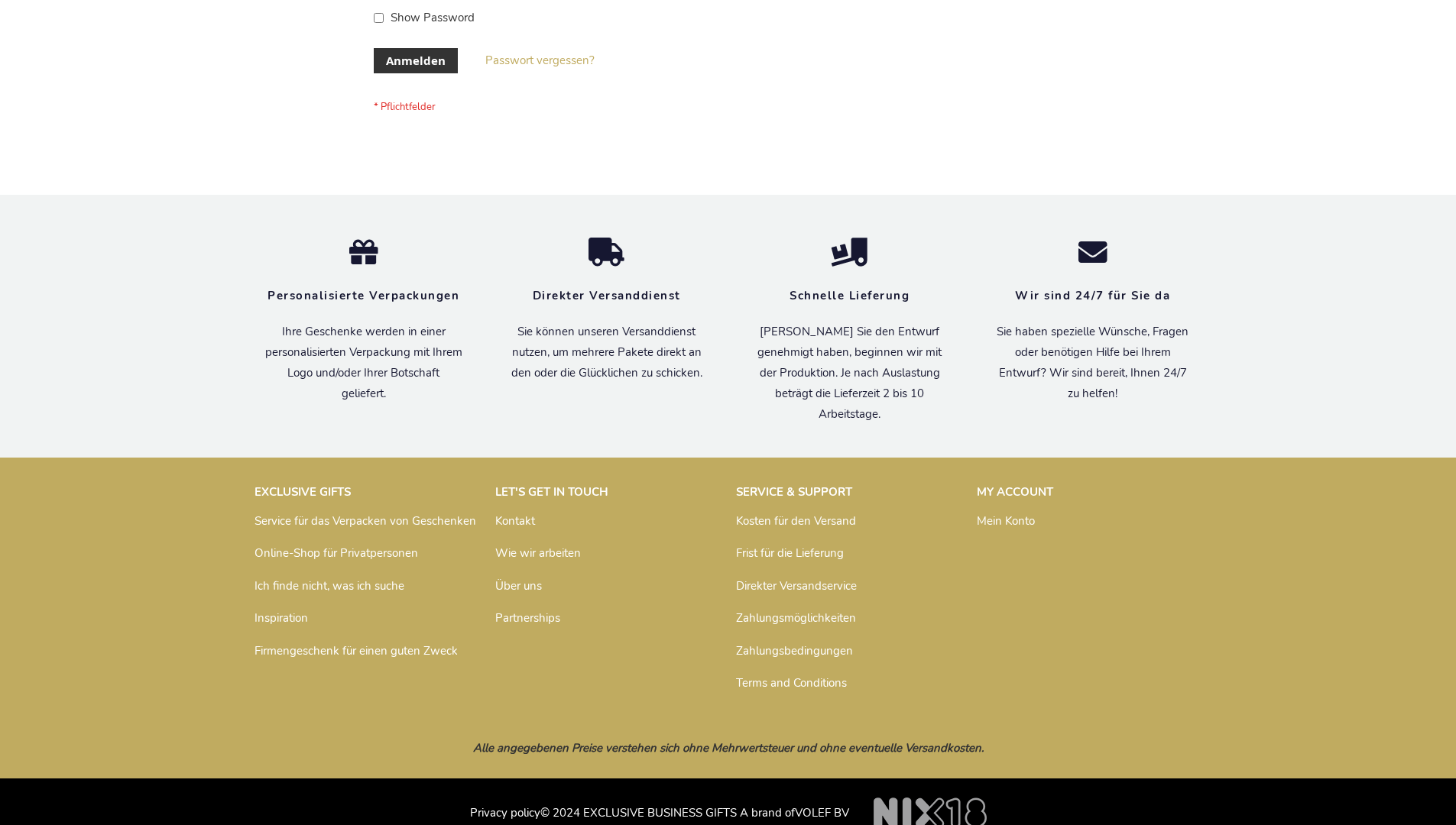
scroll to position [512, 0]
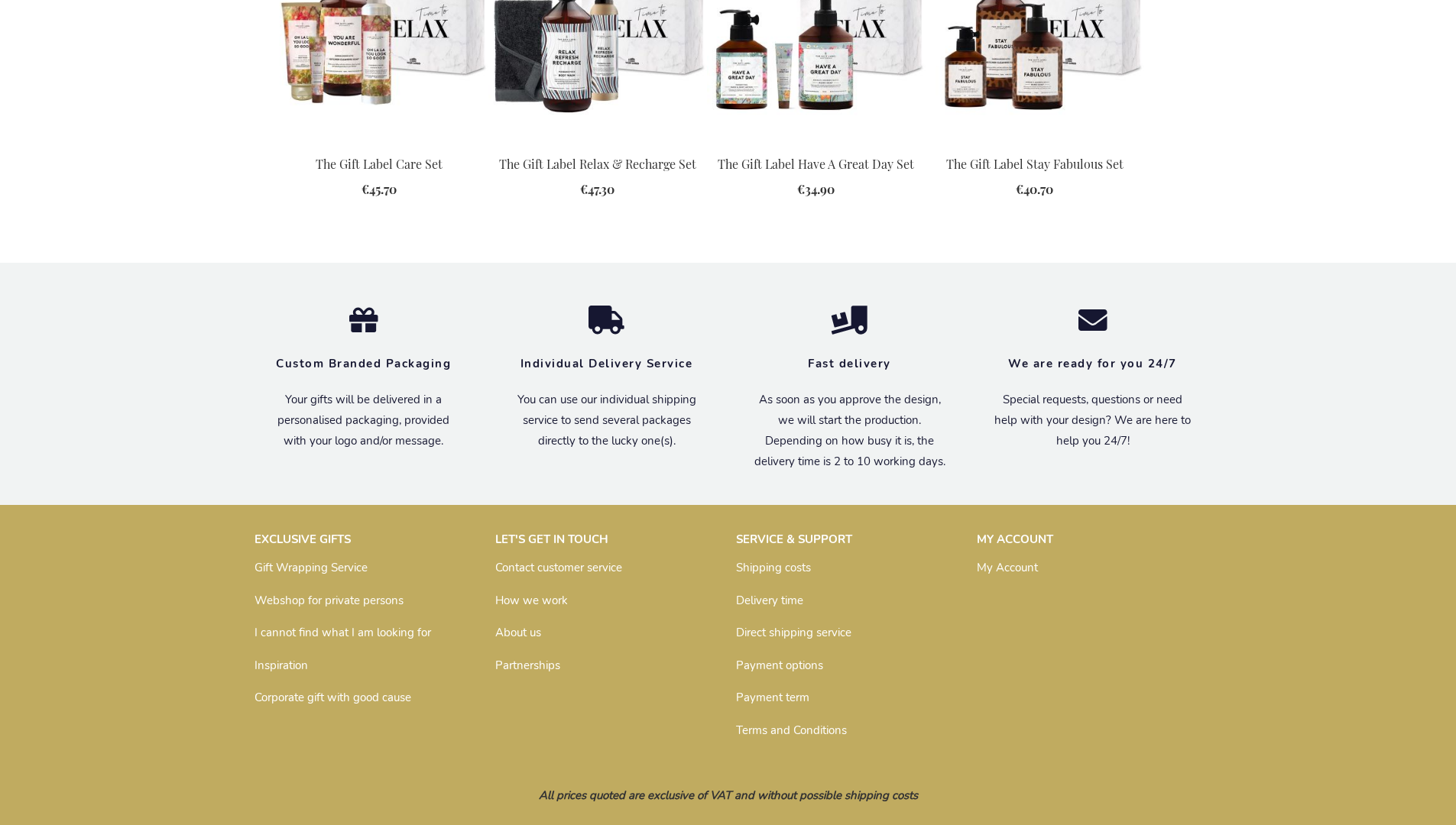
scroll to position [1700, 0]
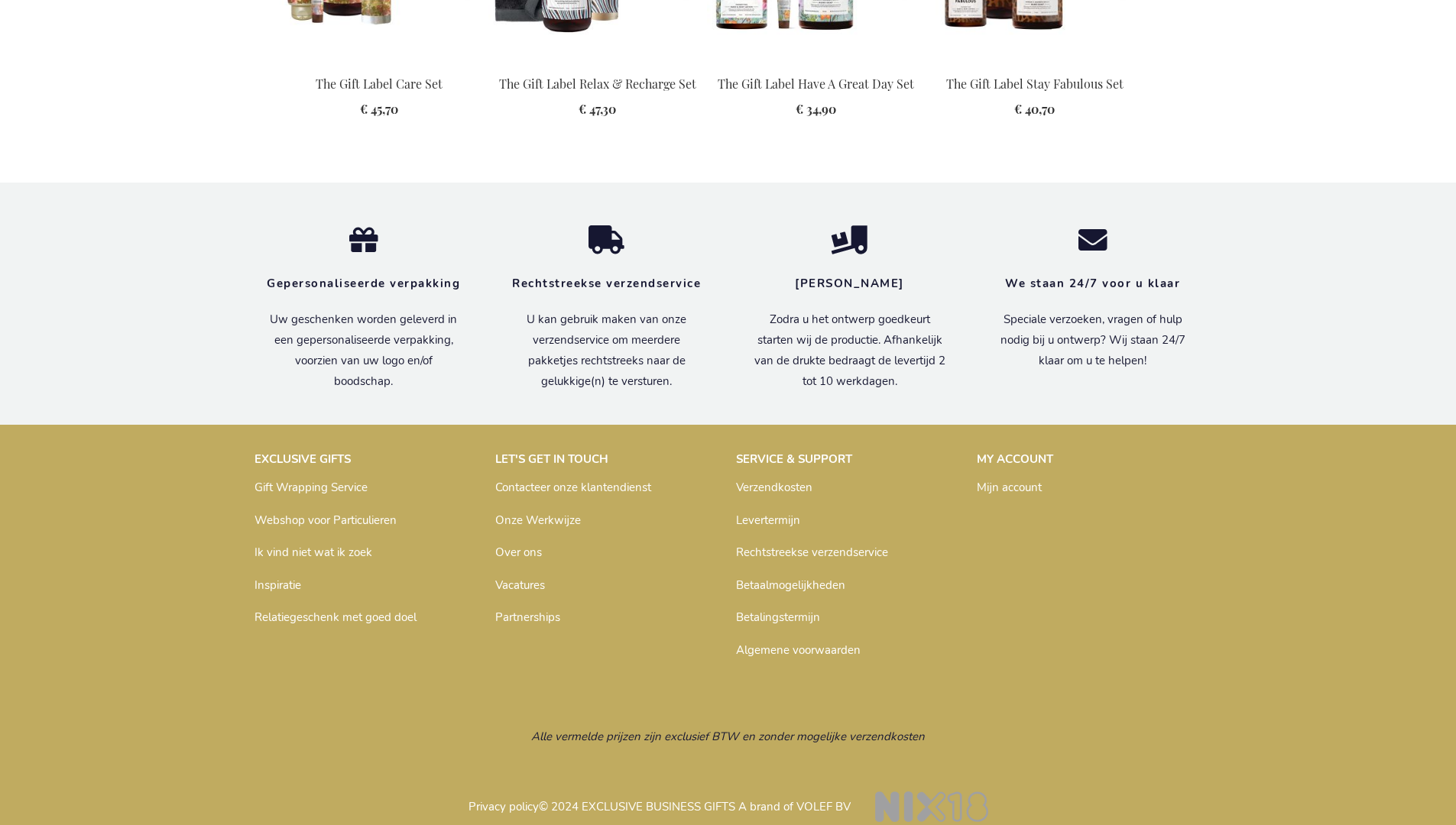
scroll to position [1727, 0]
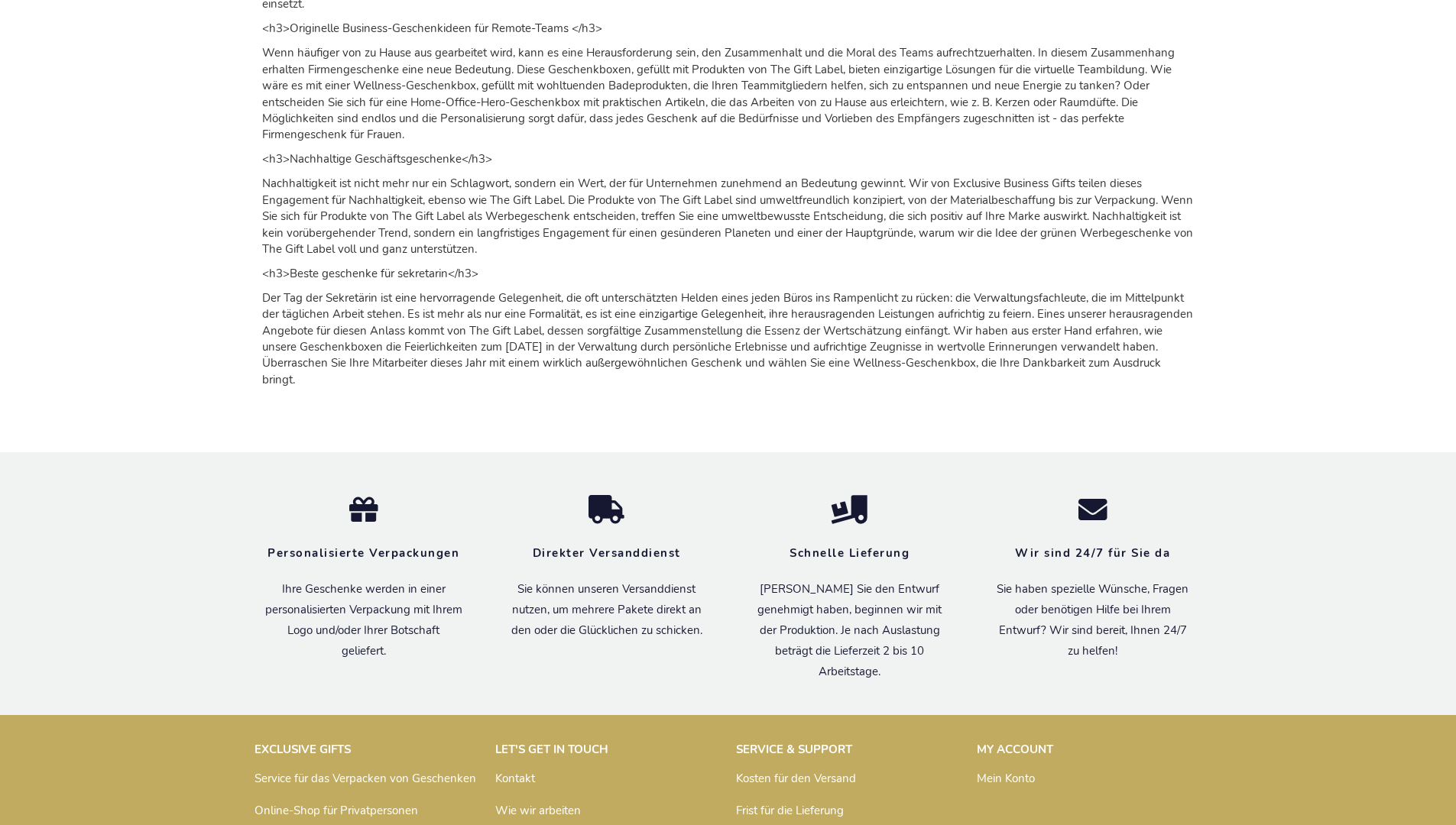
scroll to position [2287, 0]
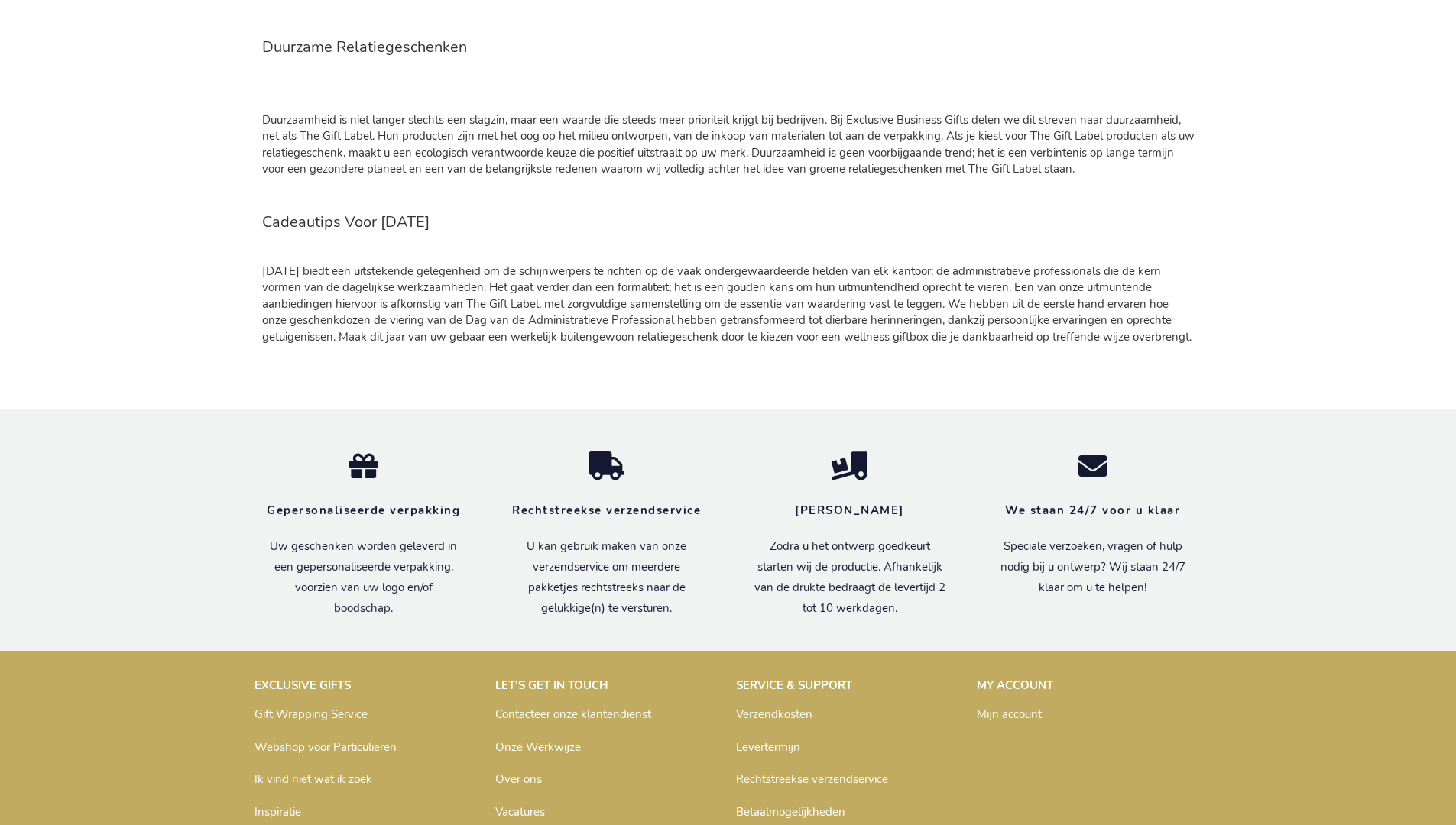
scroll to position [2511, 0]
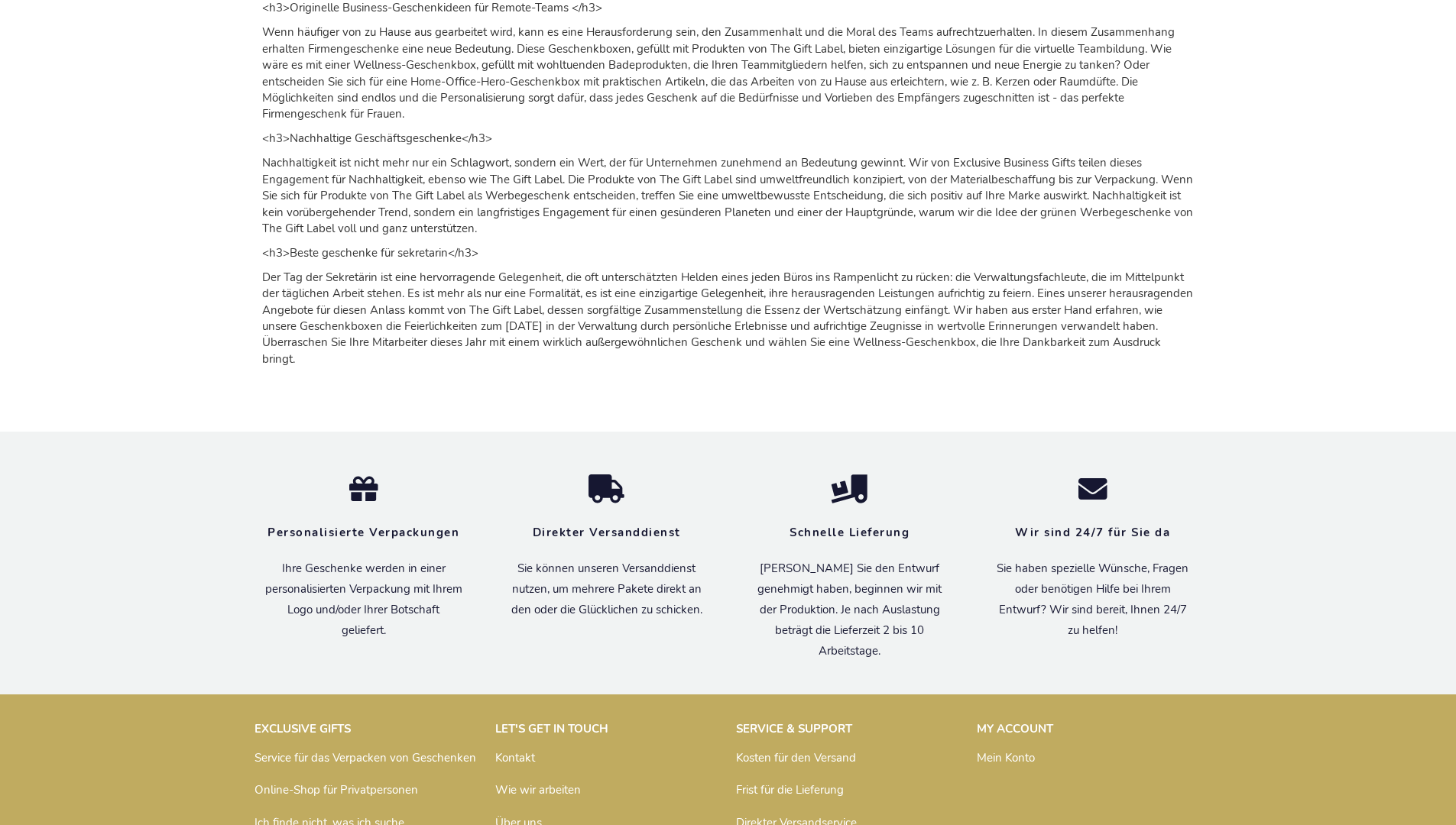
scroll to position [2287, 0]
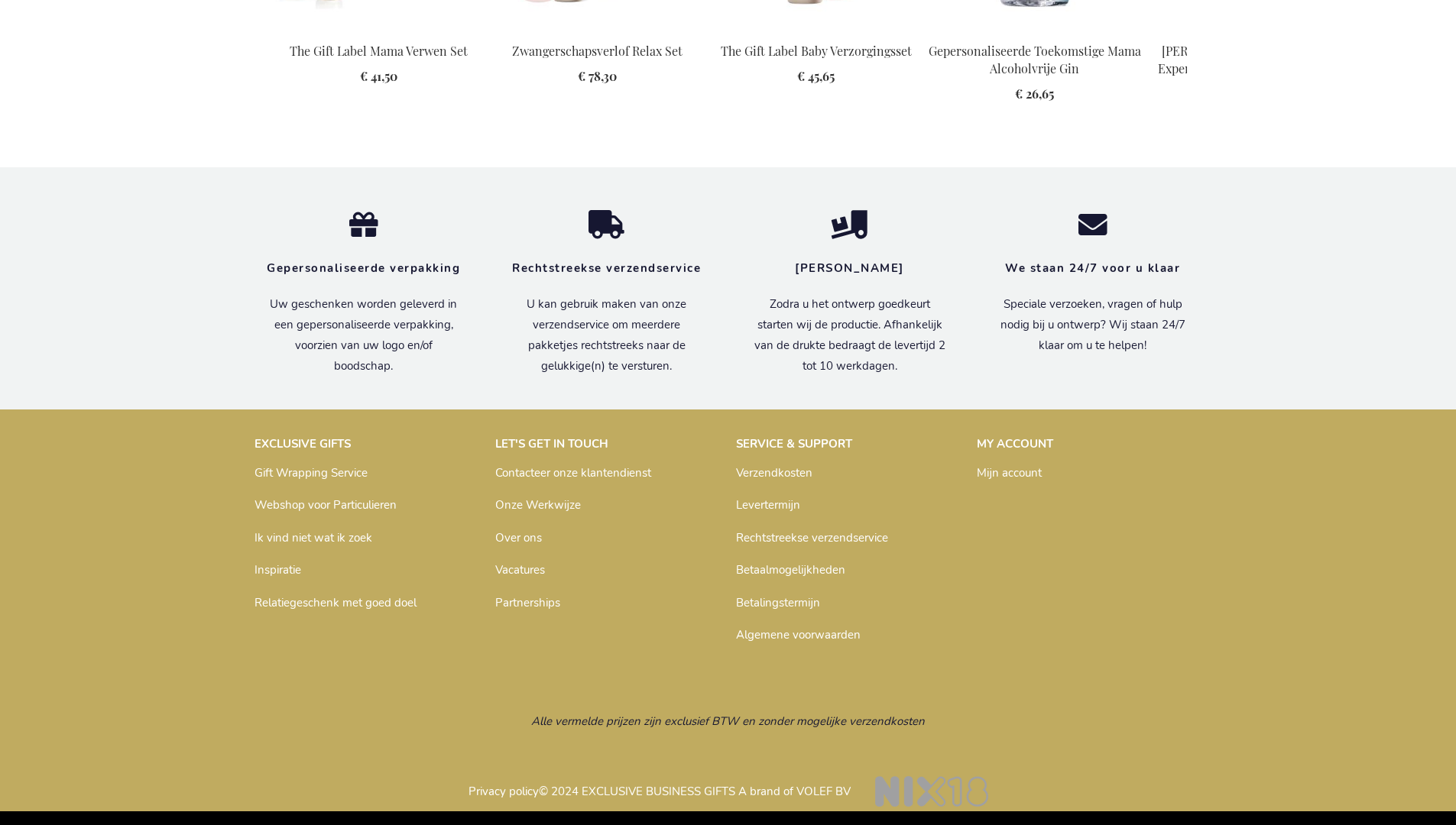
scroll to position [2068, 0]
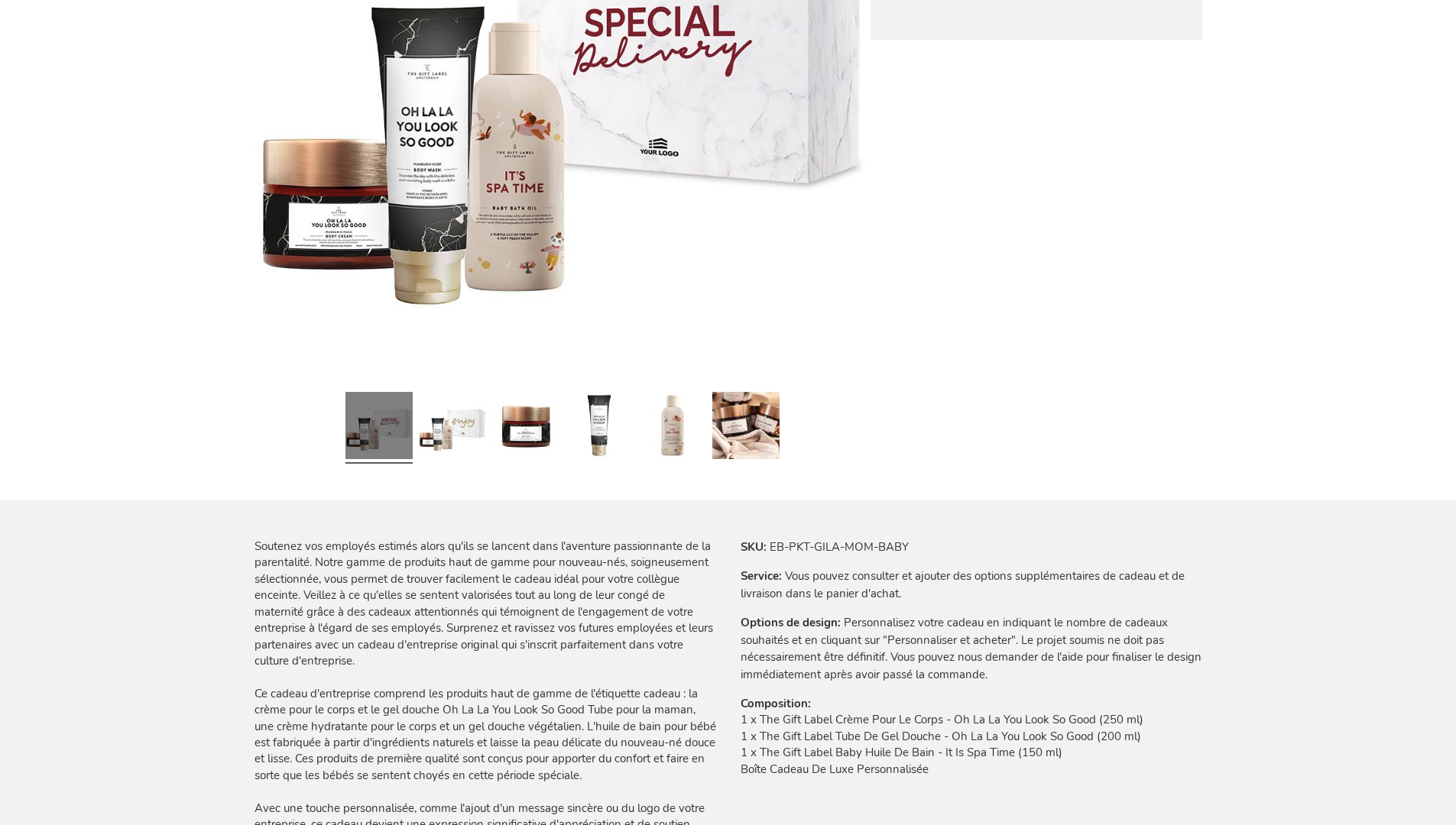
scroll to position [2093, 0]
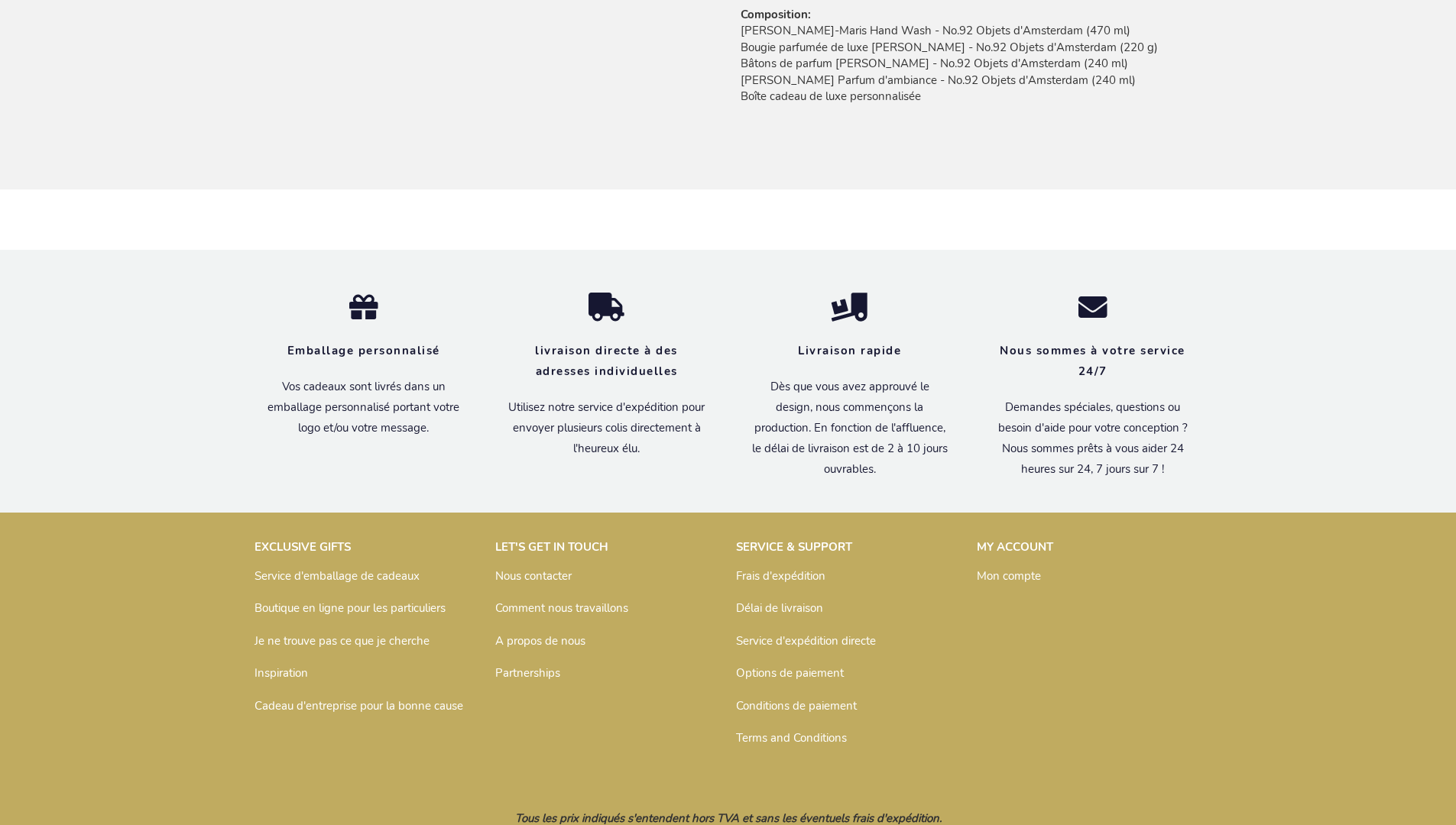
scroll to position [1268, 0]
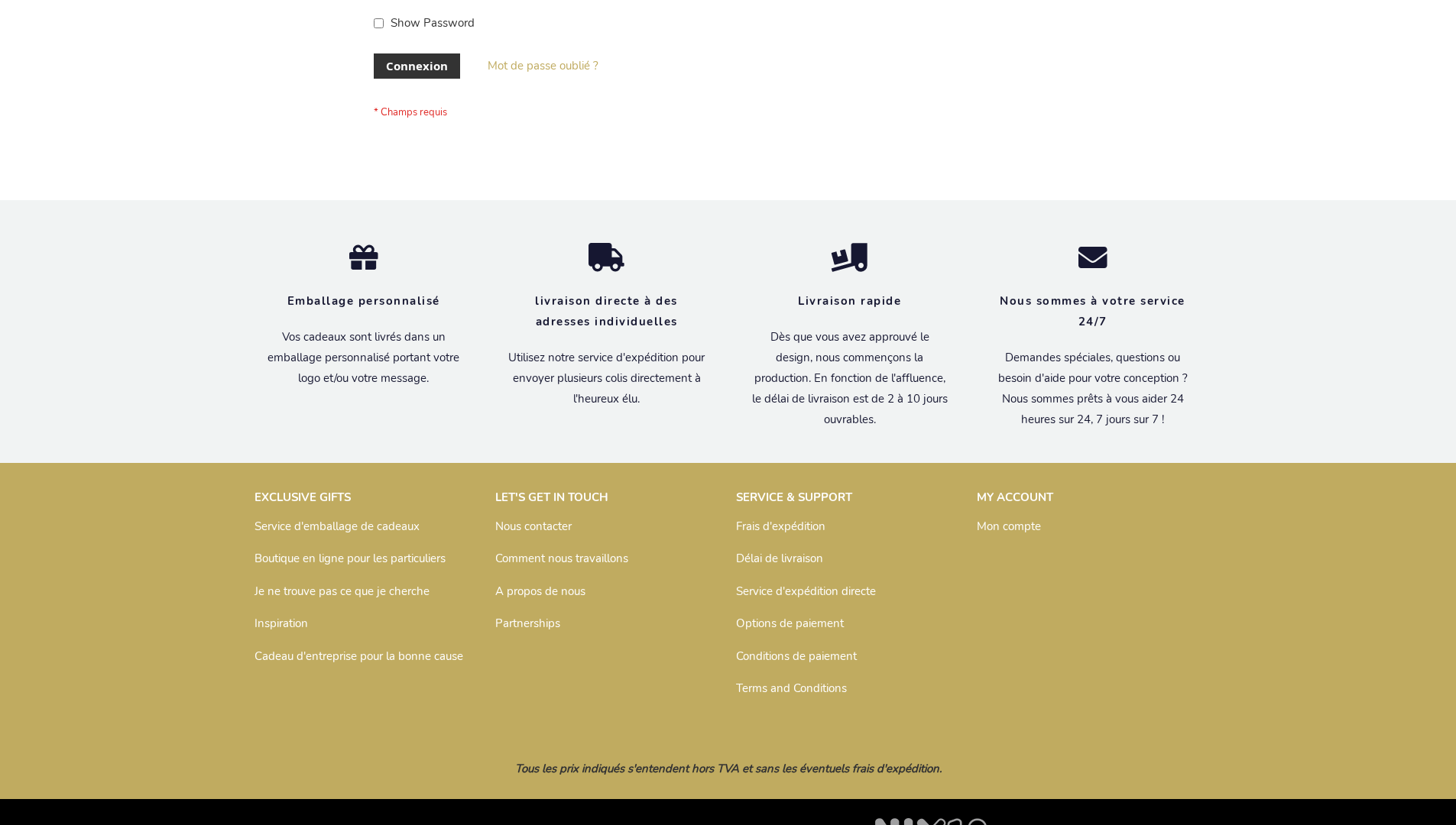
scroll to position [527, 0]
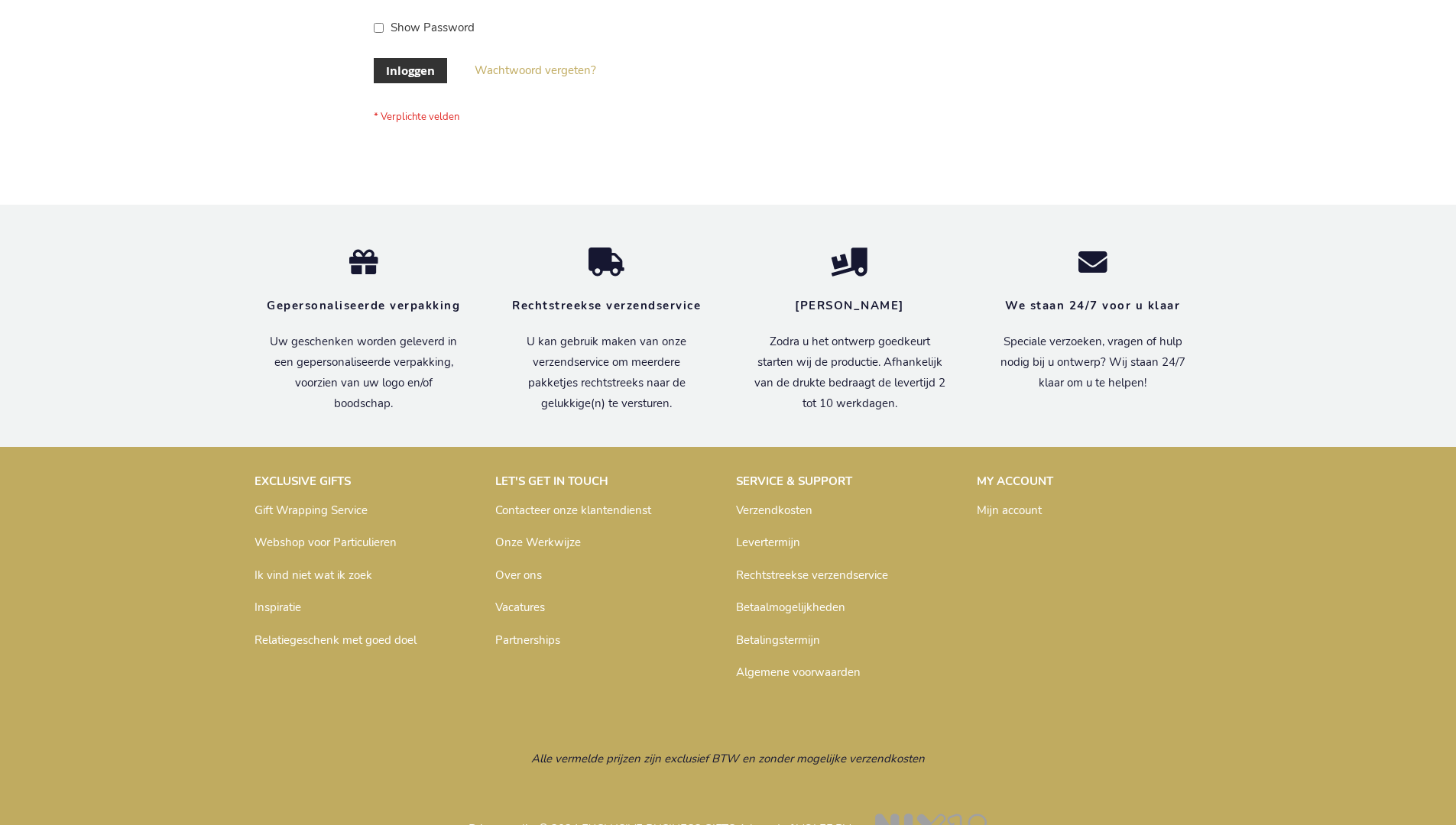
scroll to position [519, 0]
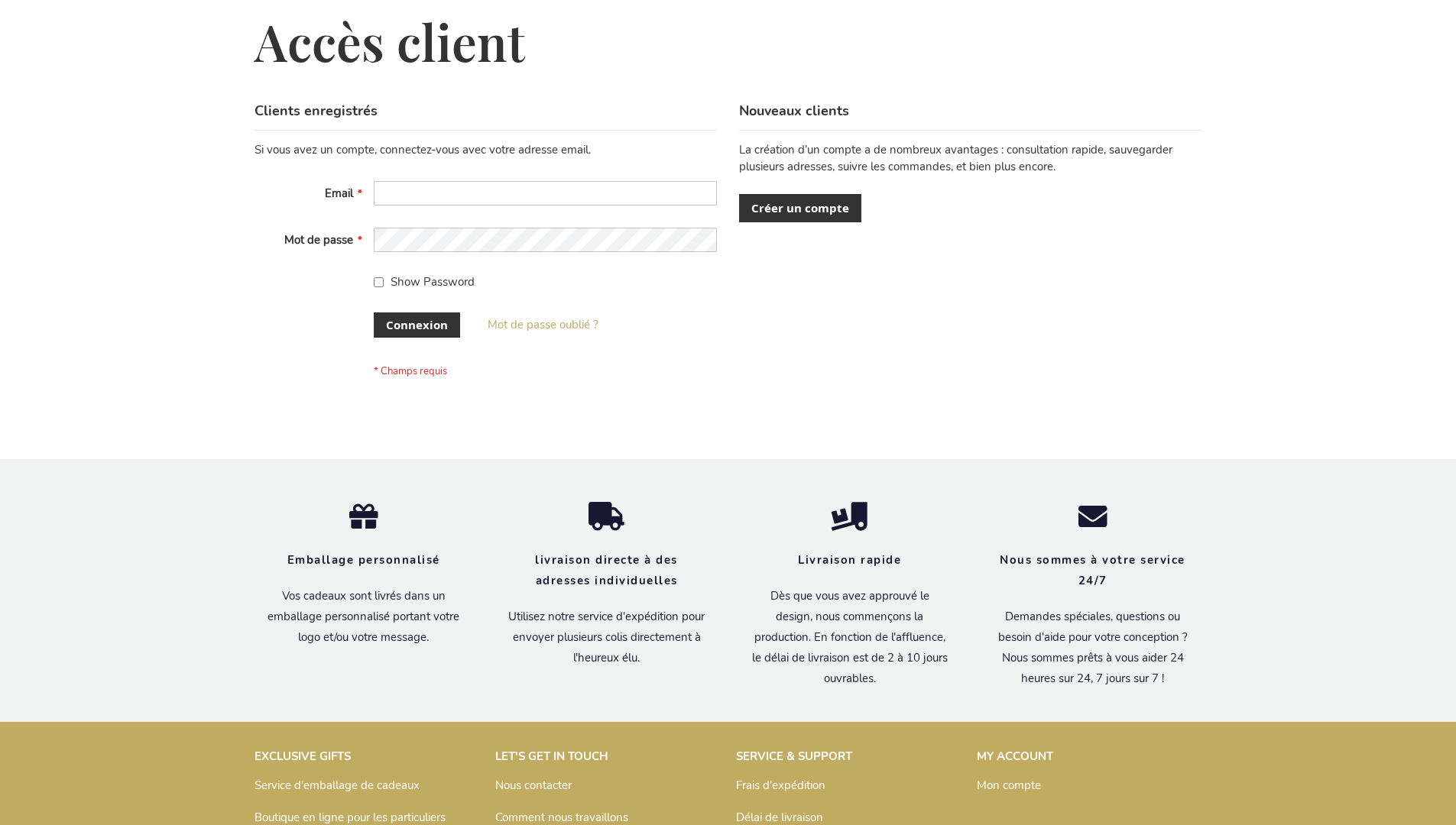
scroll to position [527, 0]
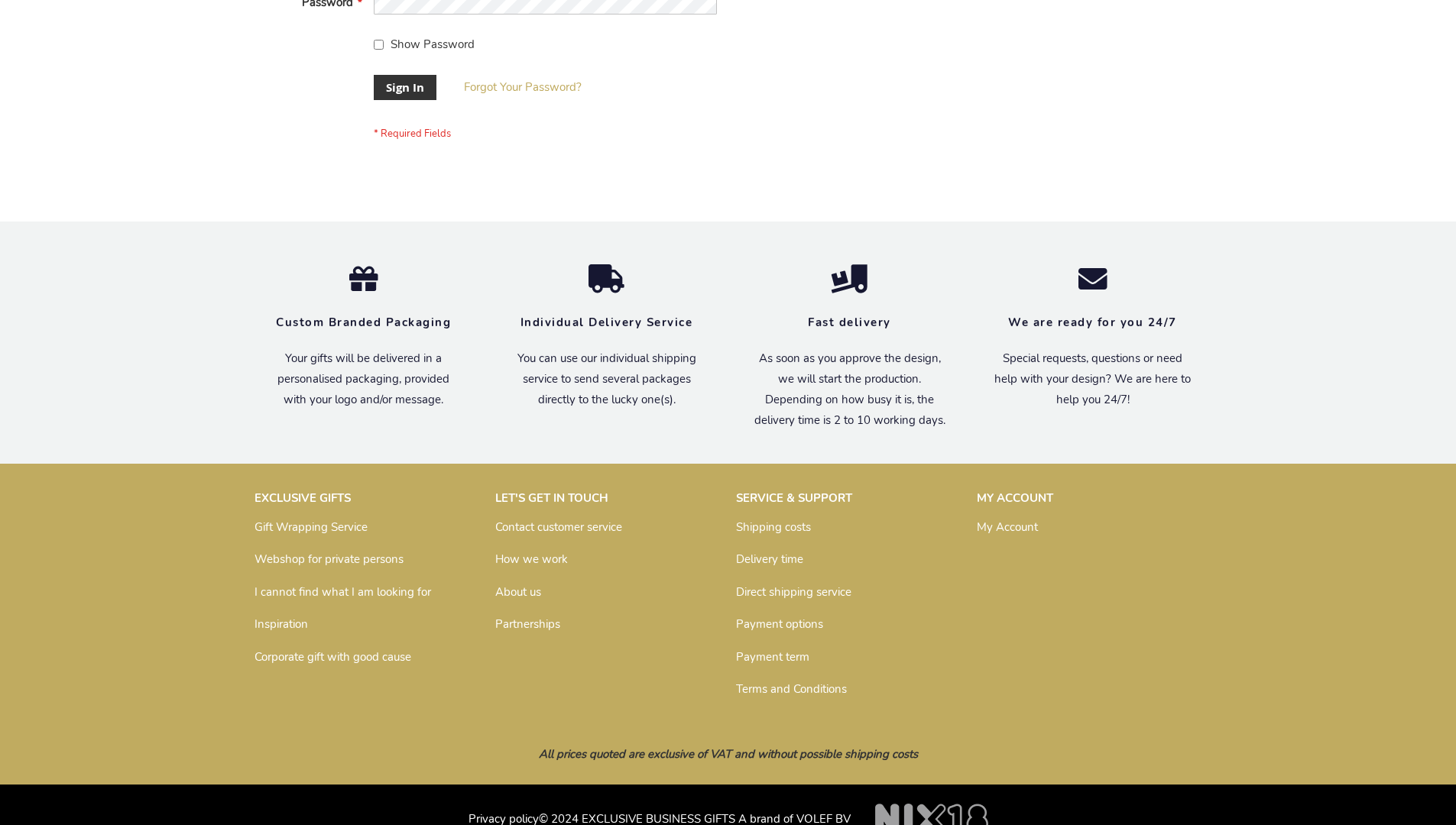
scroll to position [491, 0]
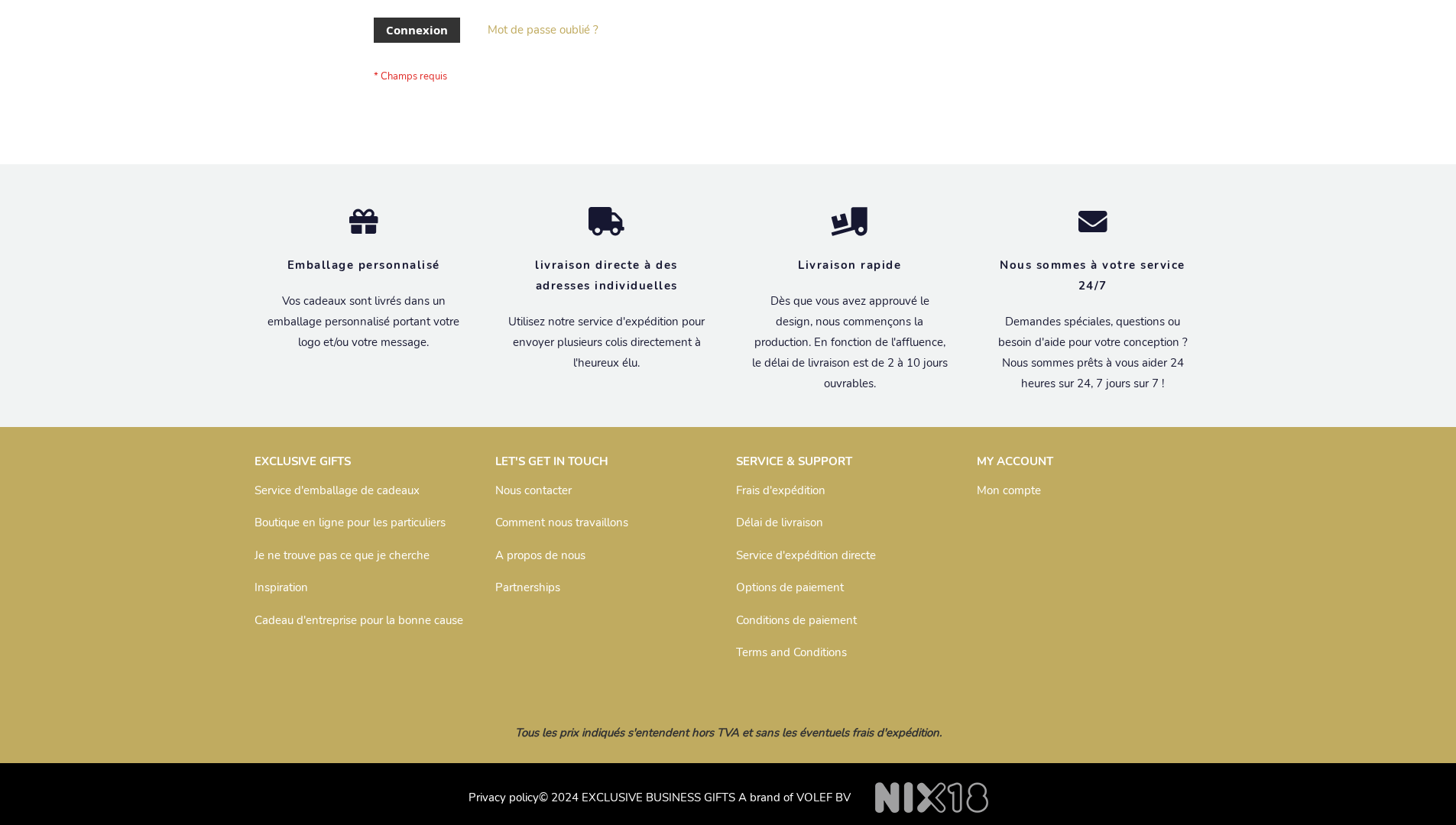
scroll to position [527, 0]
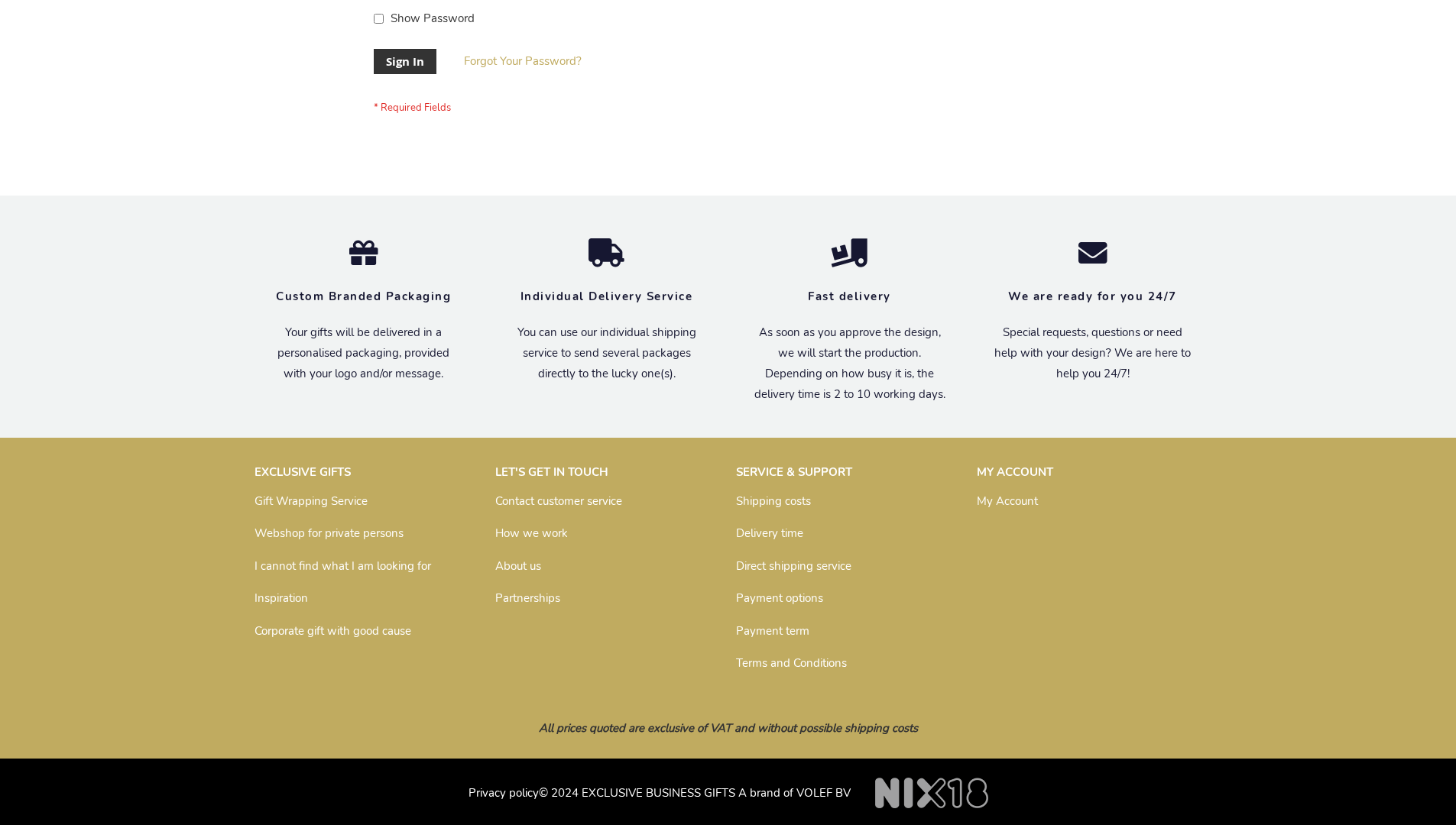
scroll to position [491, 0]
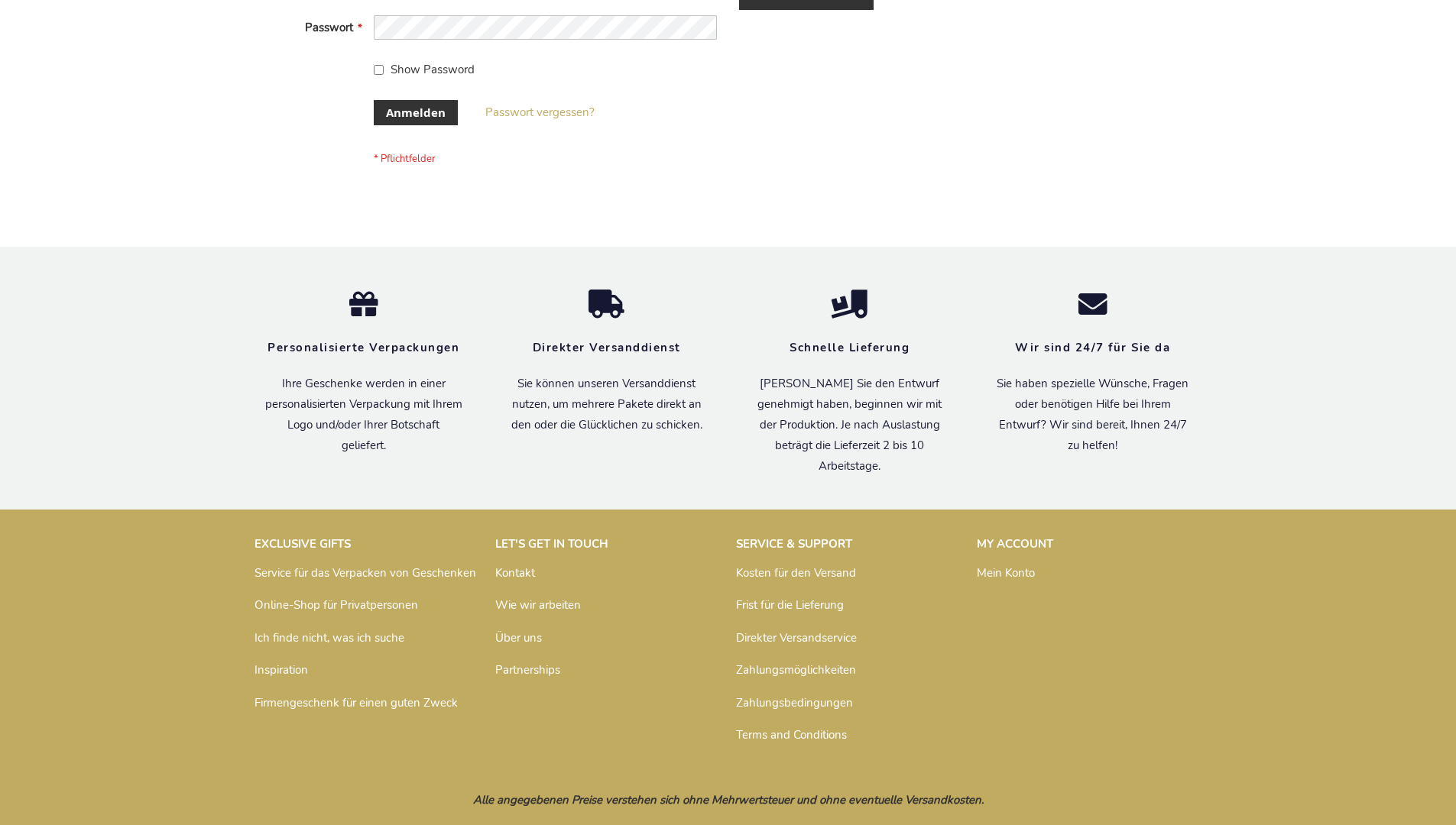
scroll to position [512, 0]
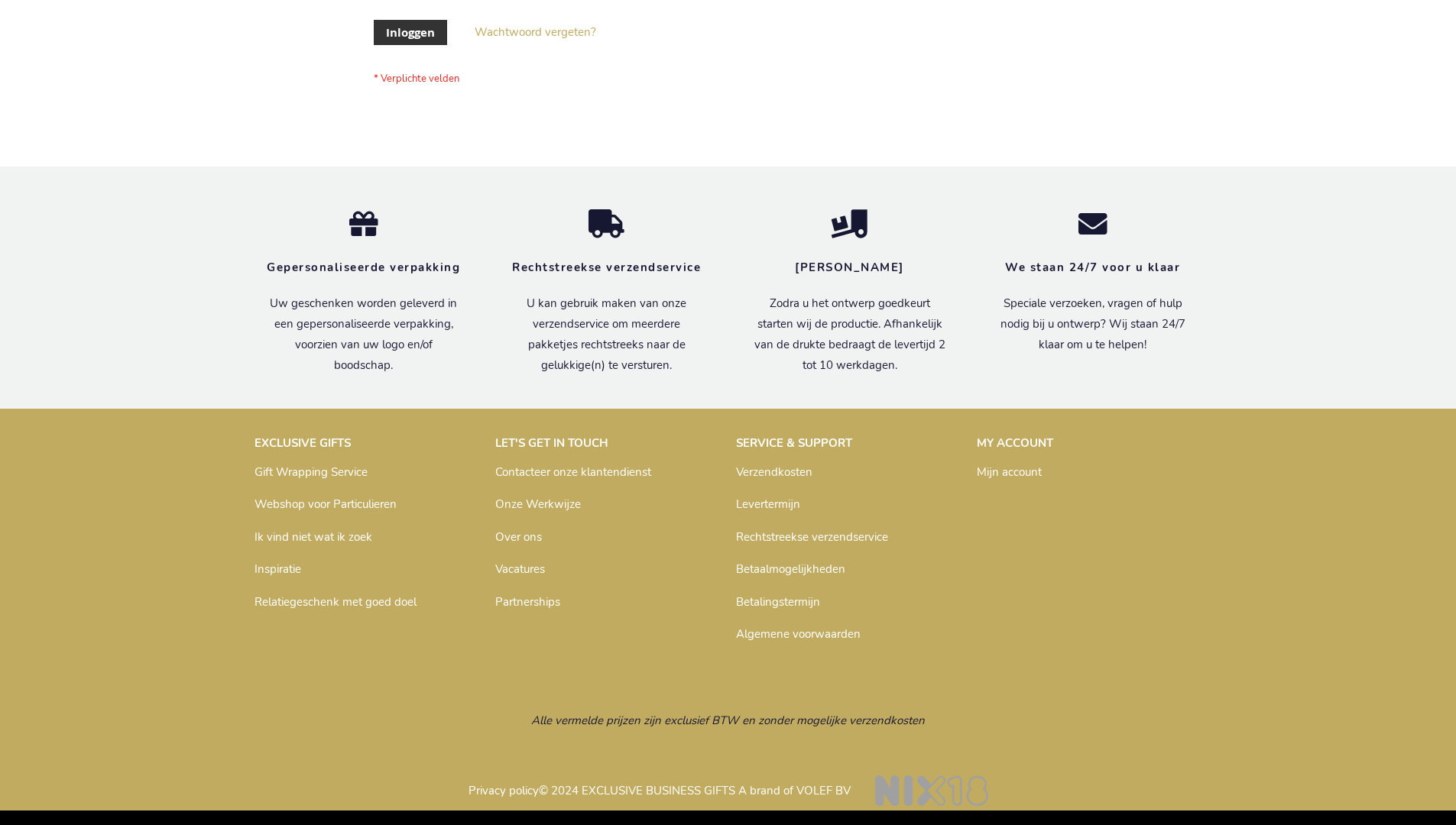
scroll to position [519, 0]
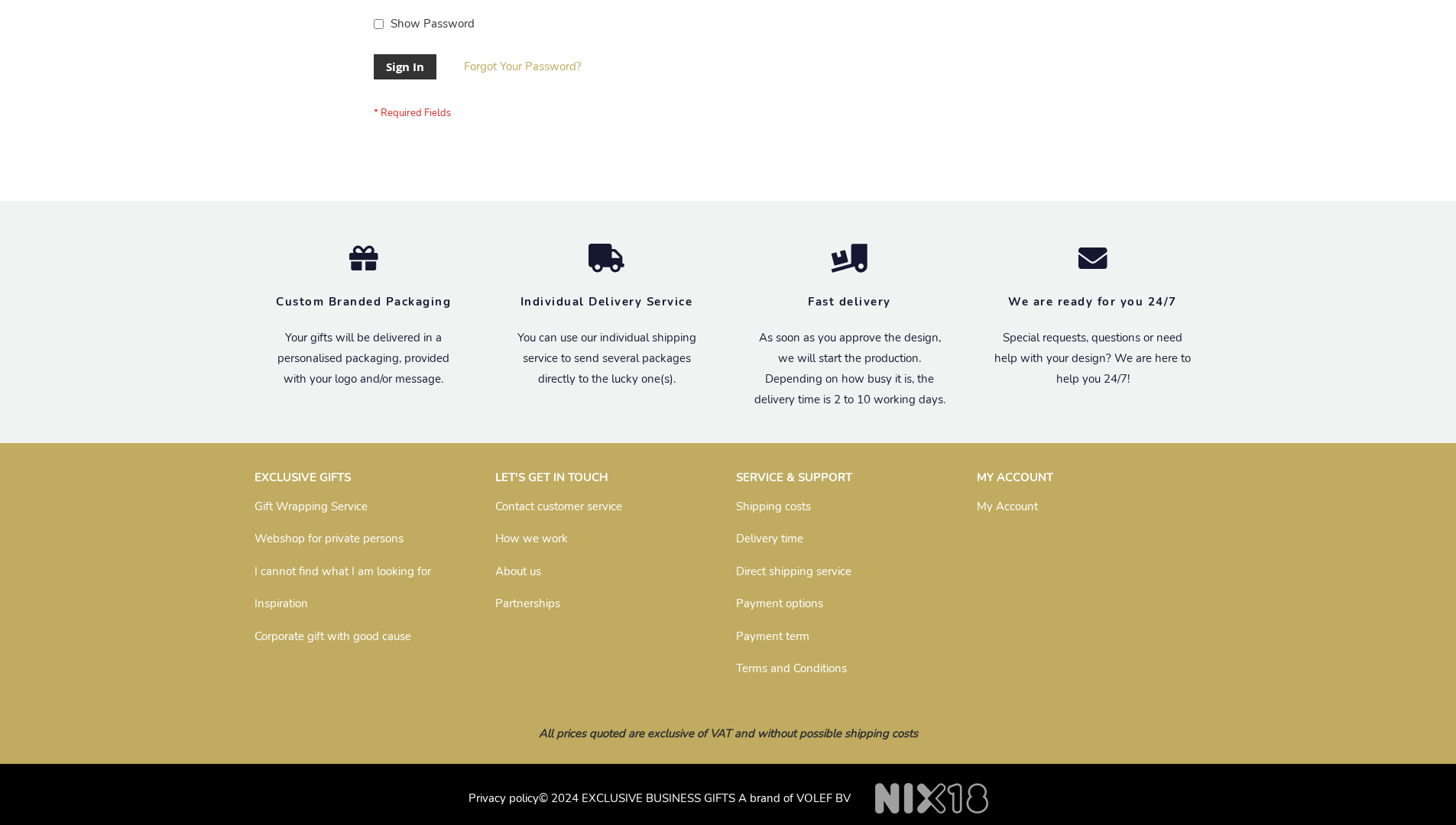
scroll to position [491, 0]
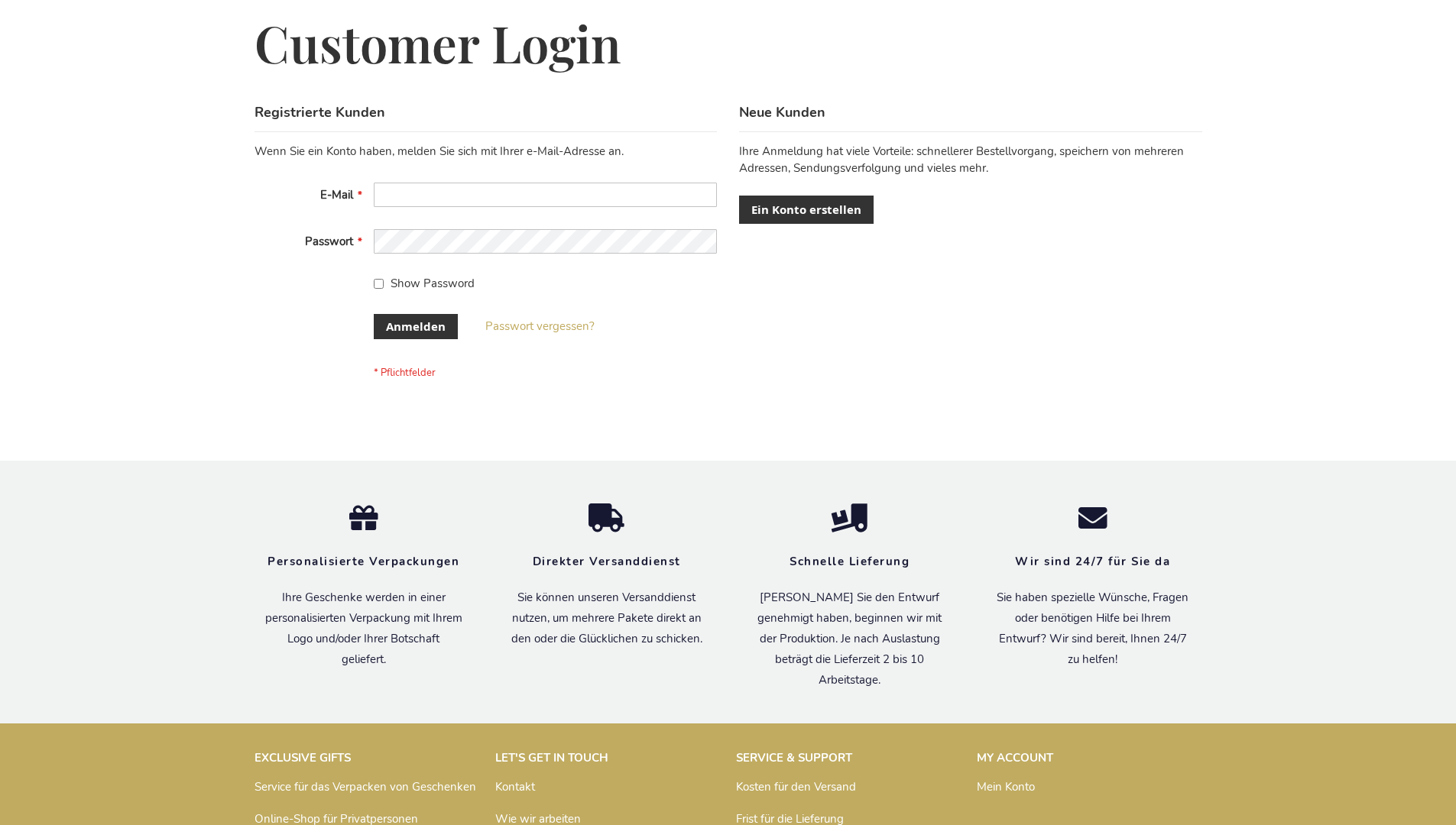
scroll to position [500, 0]
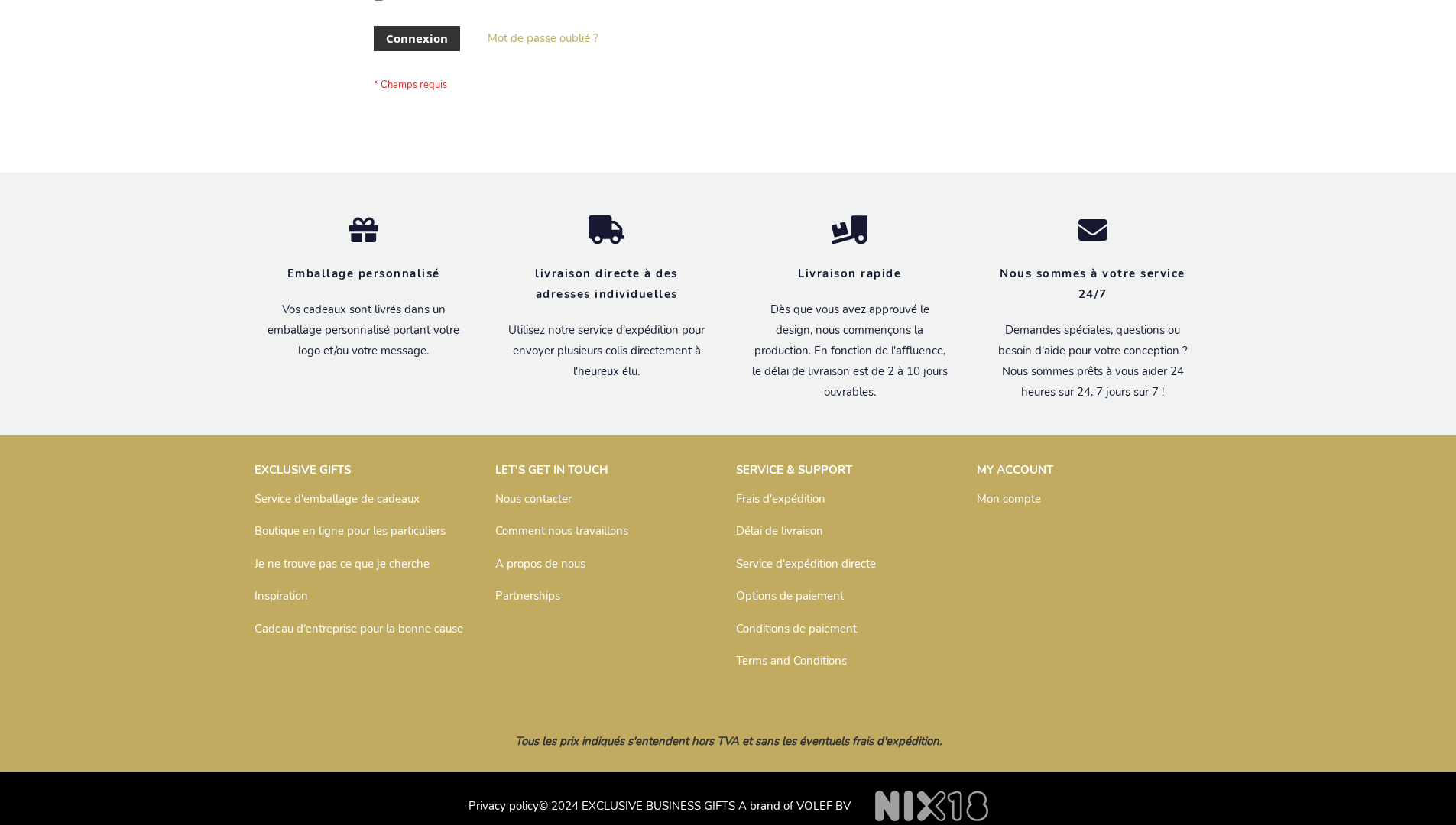
scroll to position [527, 0]
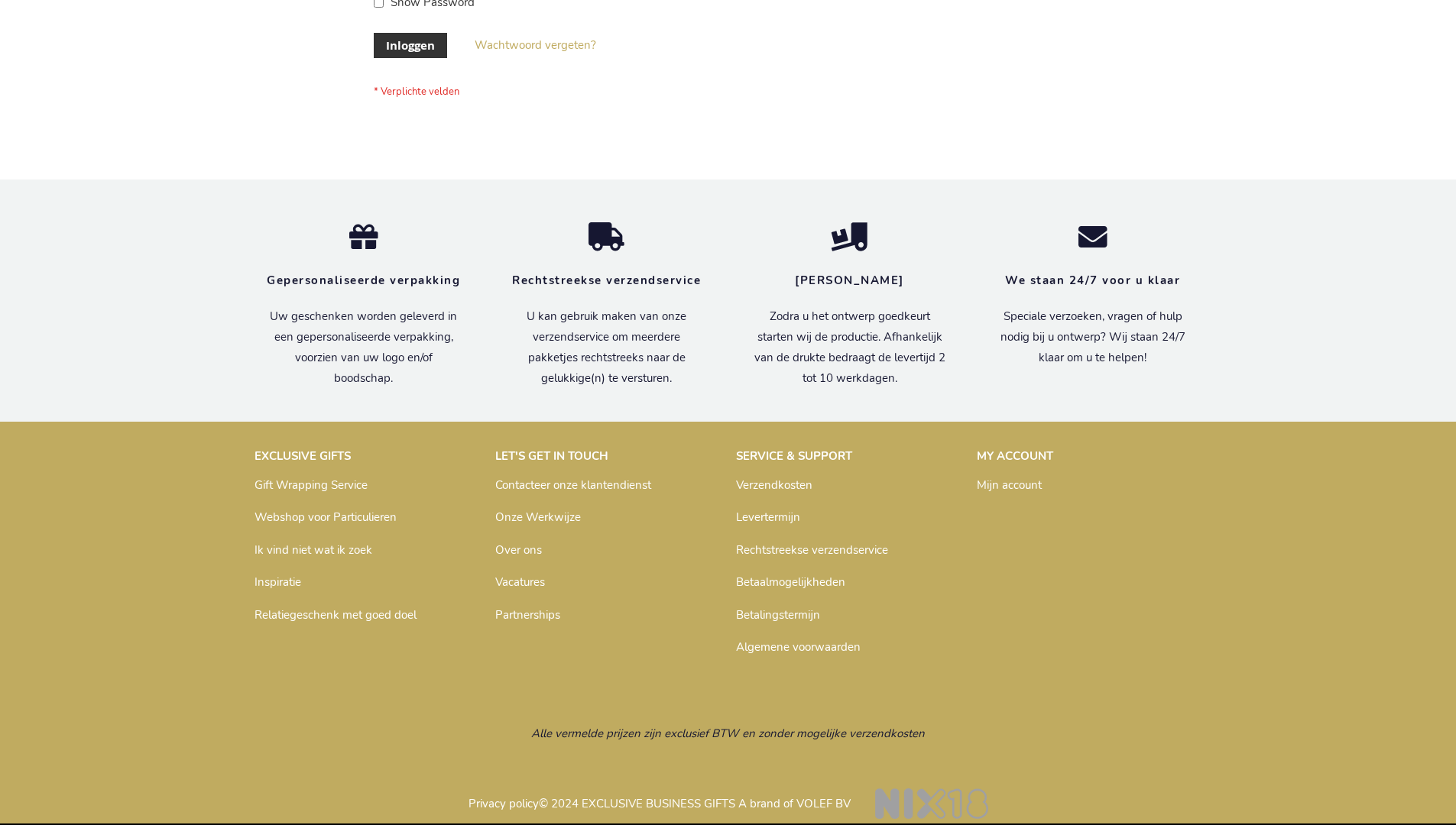
scroll to position [519, 0]
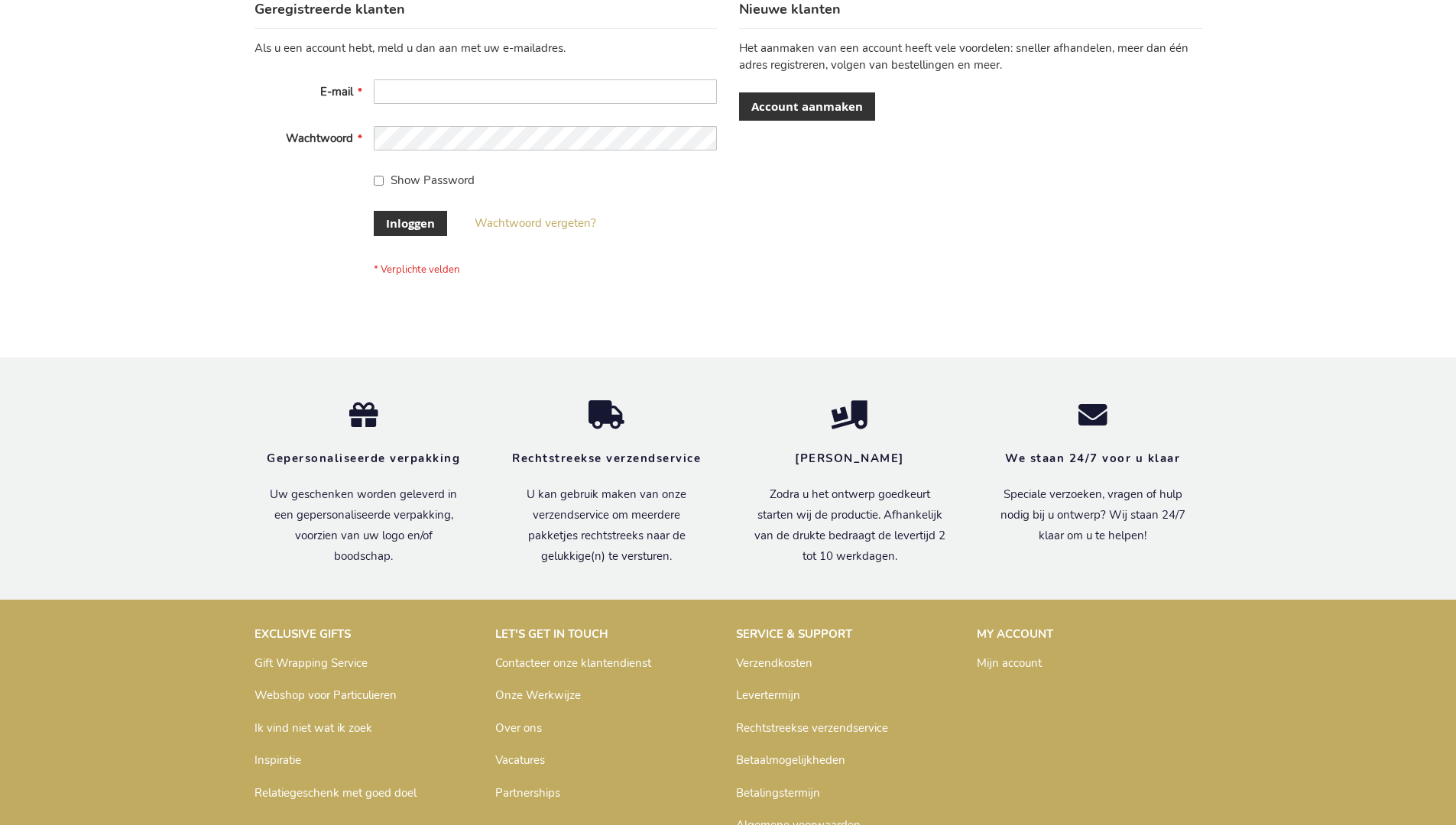
scroll to position [519, 0]
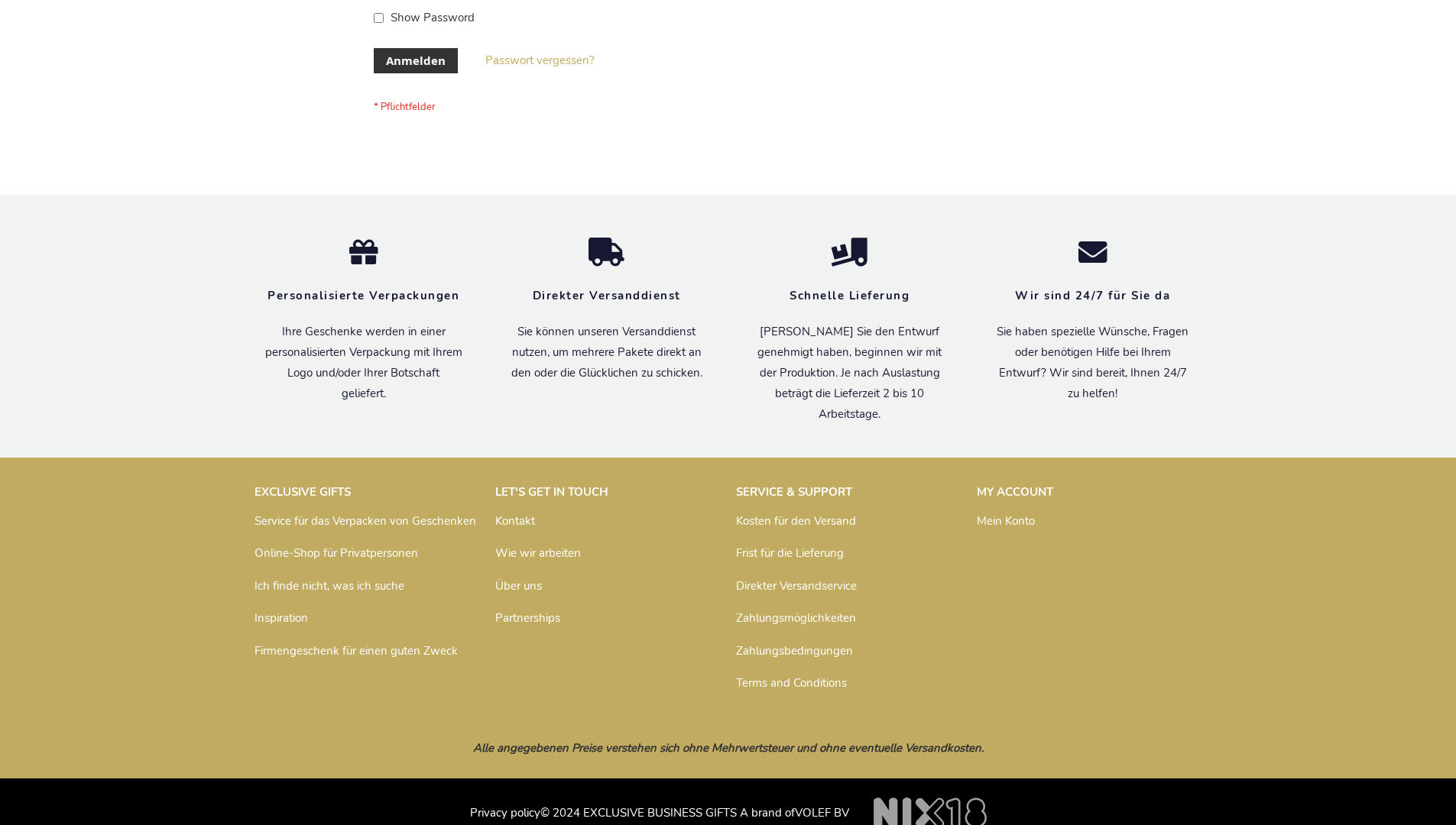
scroll to position [512, 0]
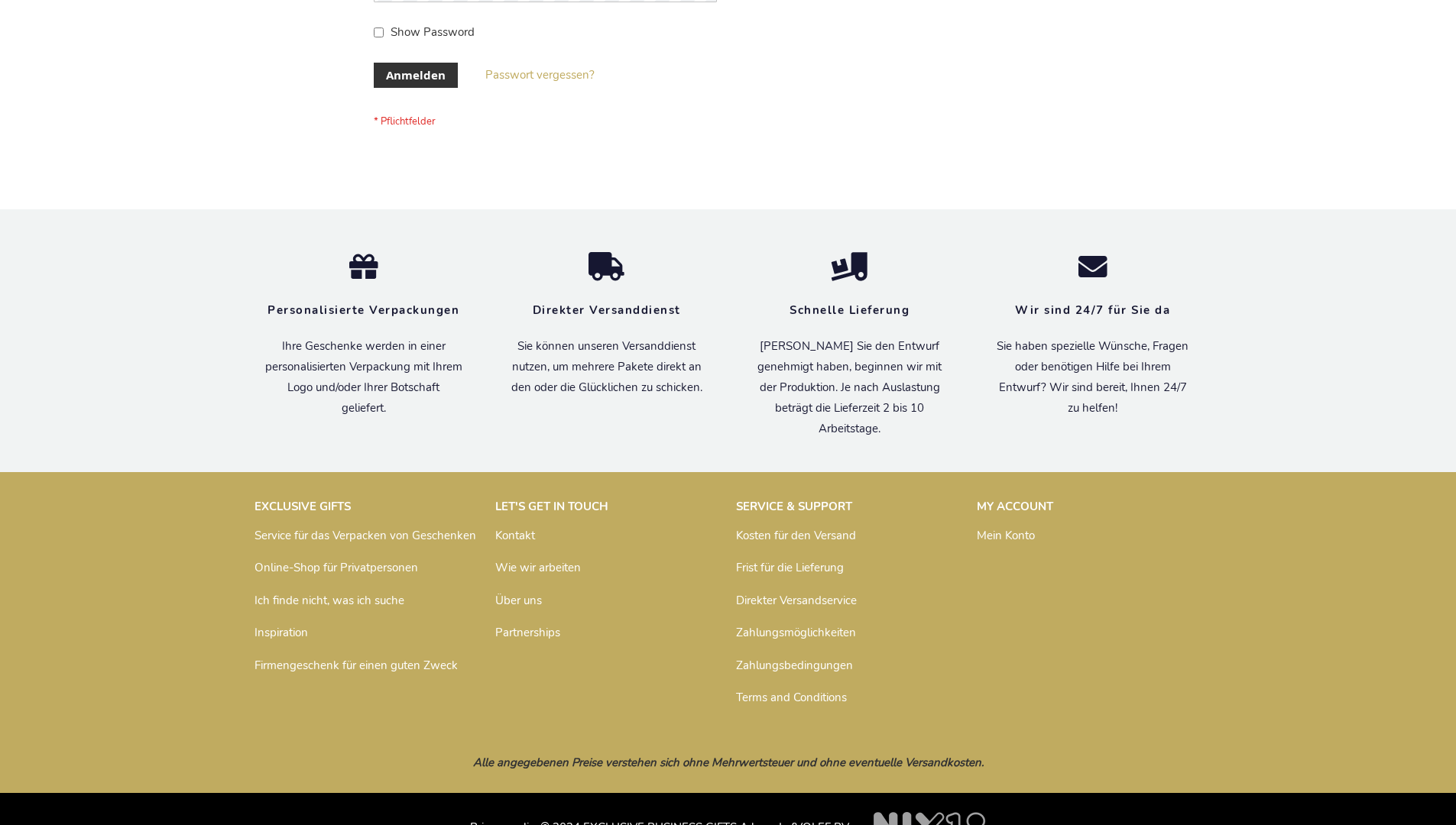
scroll to position [512, 0]
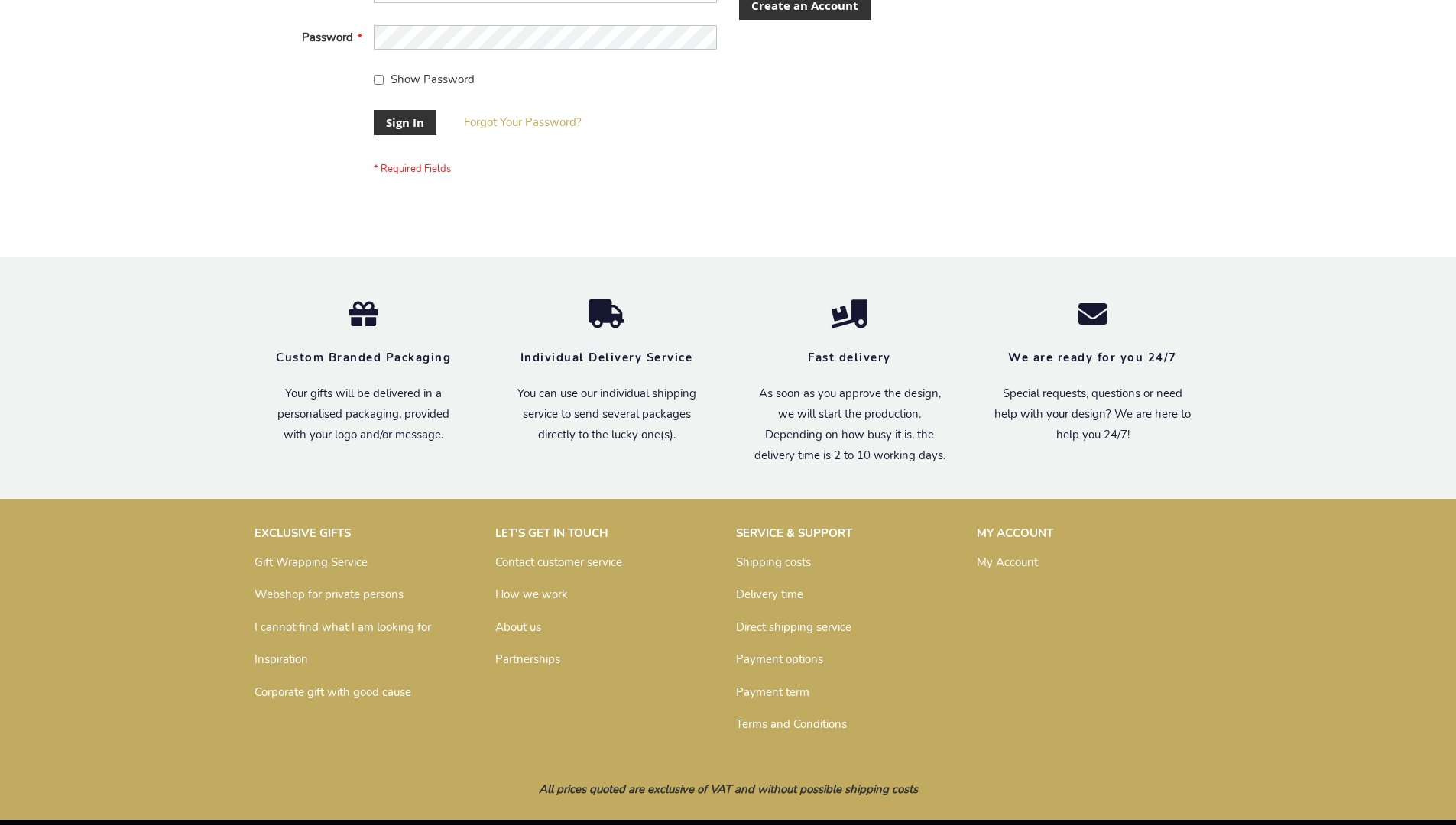
scroll to position [491, 0]
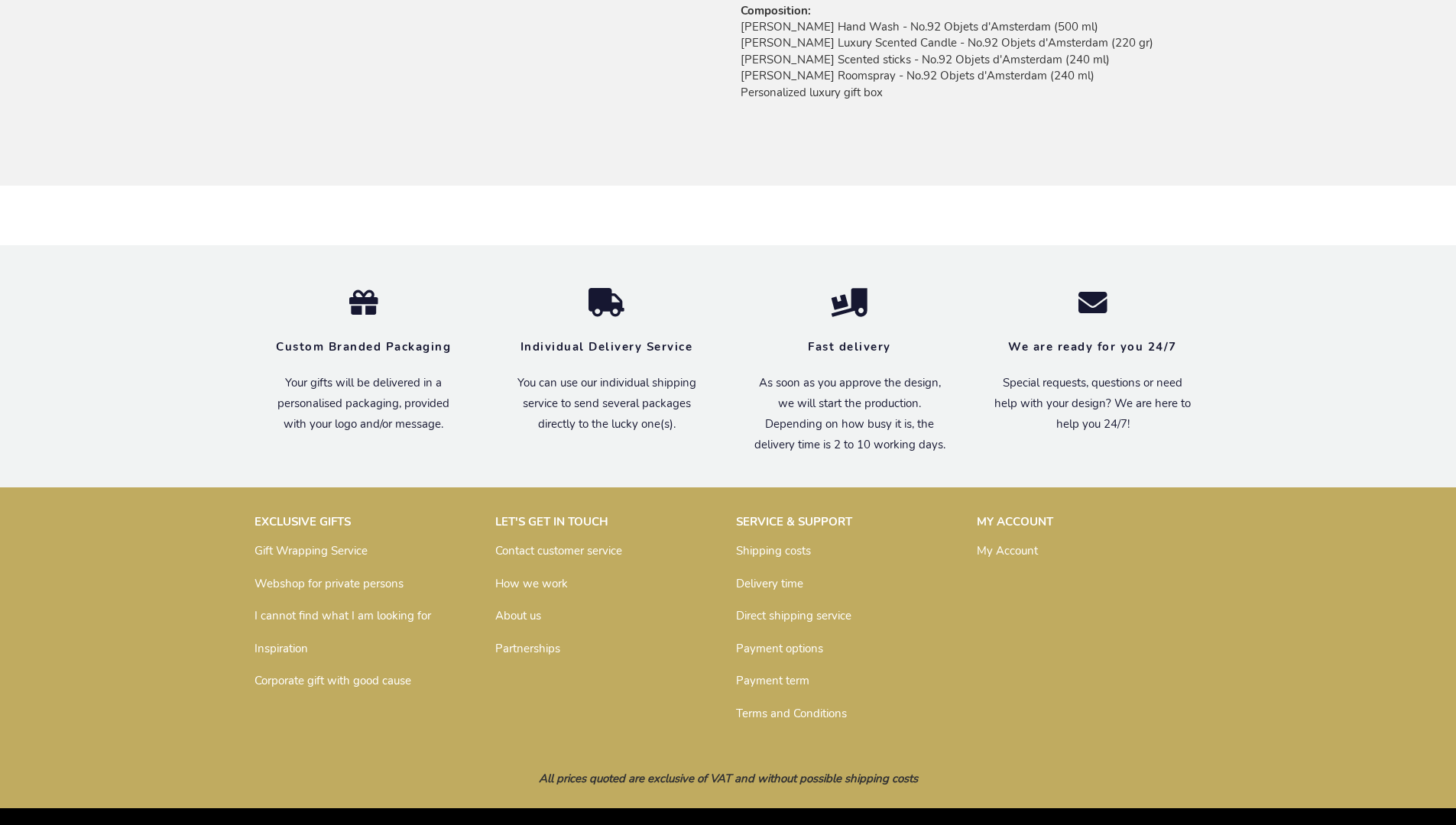
scroll to position [1214, 0]
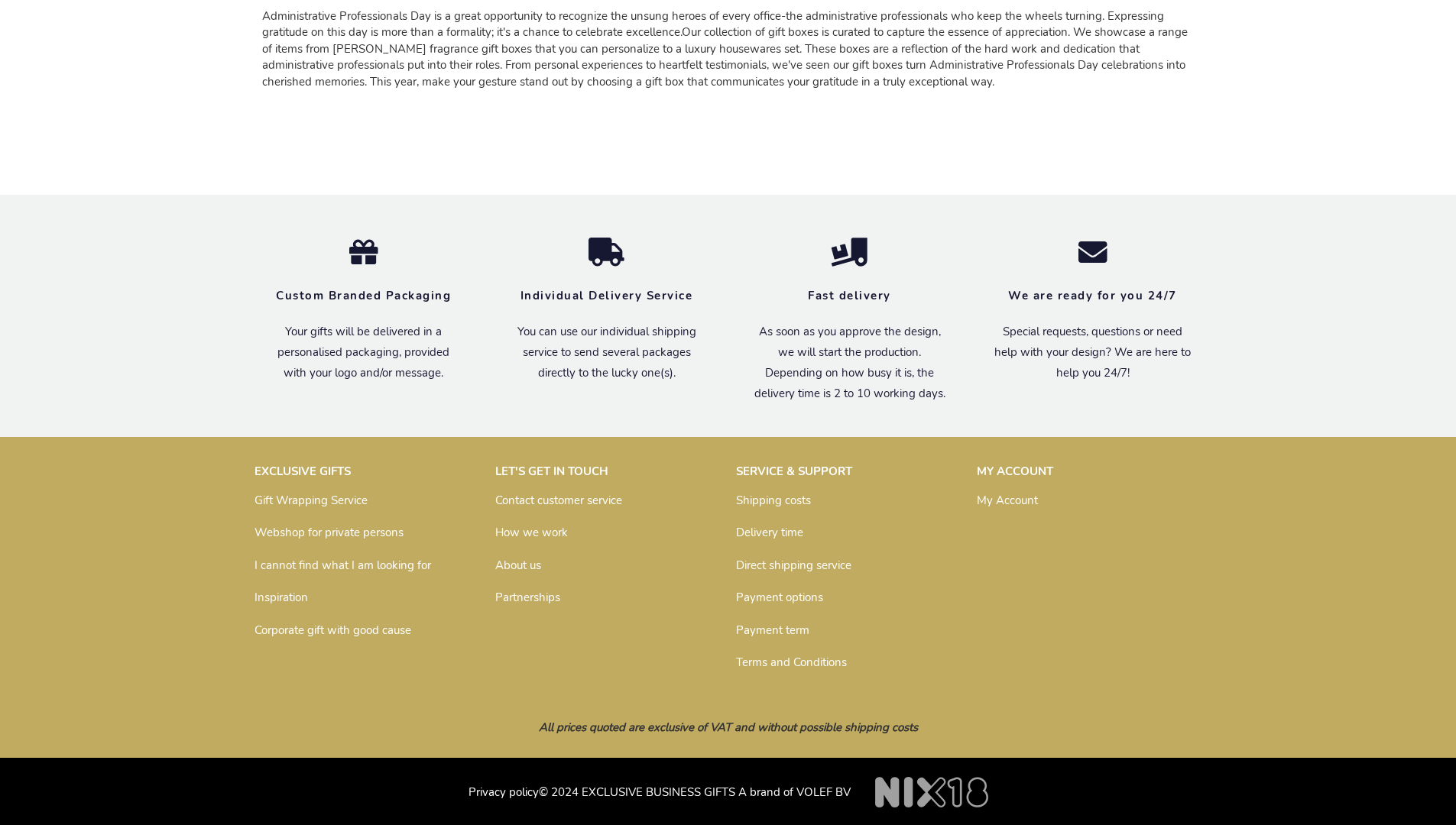
scroll to position [1780, 0]
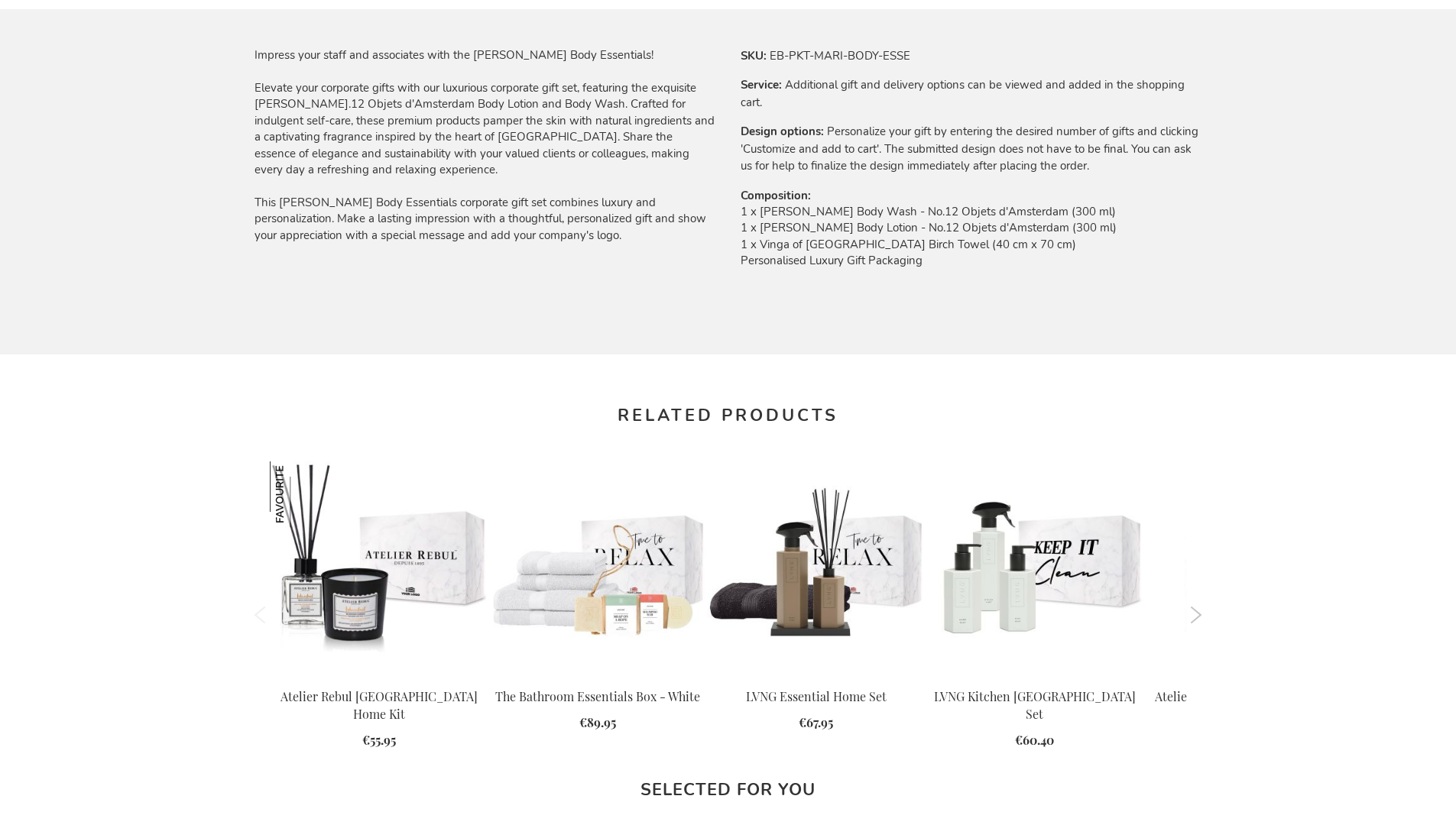
scroll to position [1953, 0]
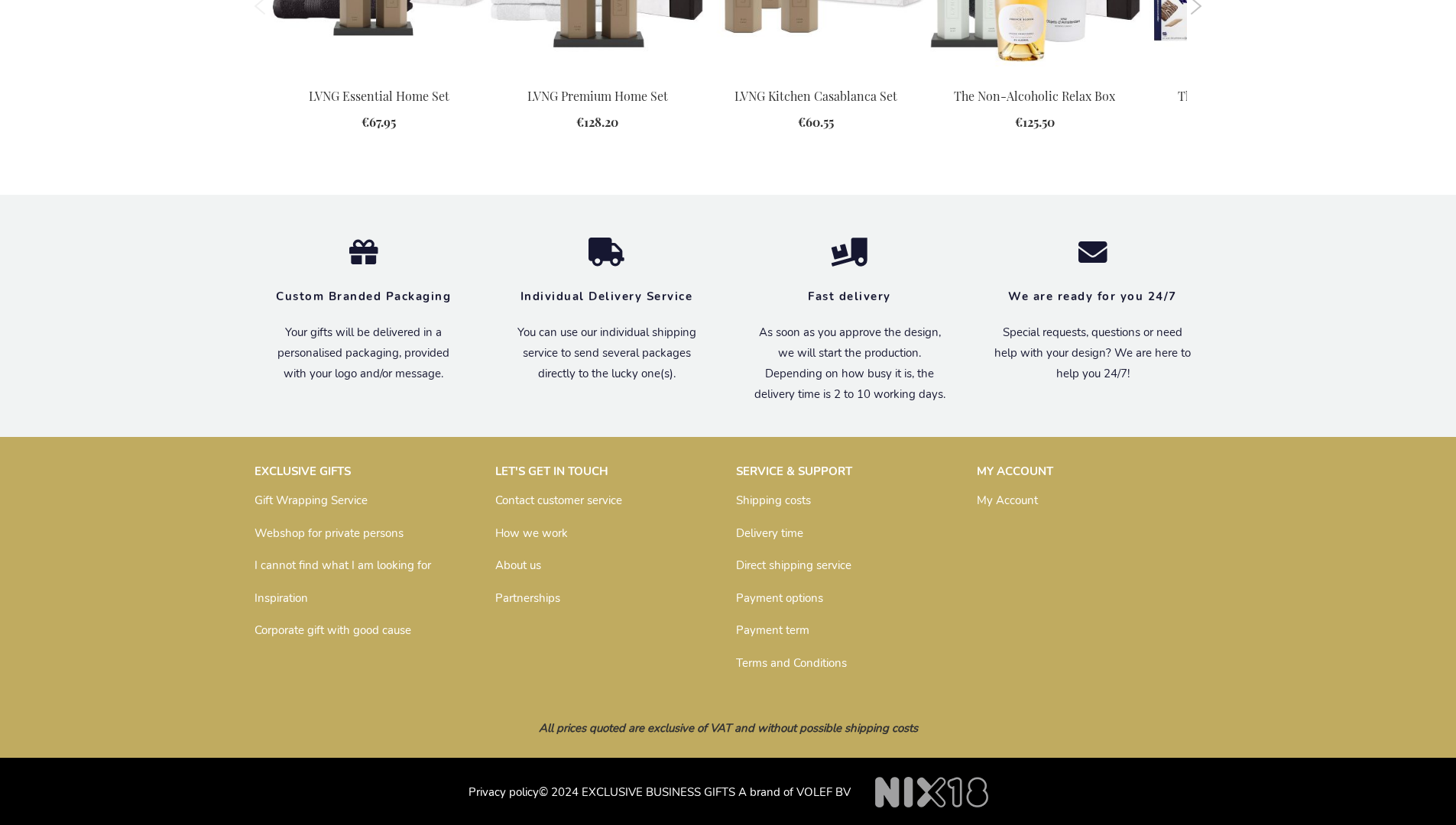
scroll to position [2003, 0]
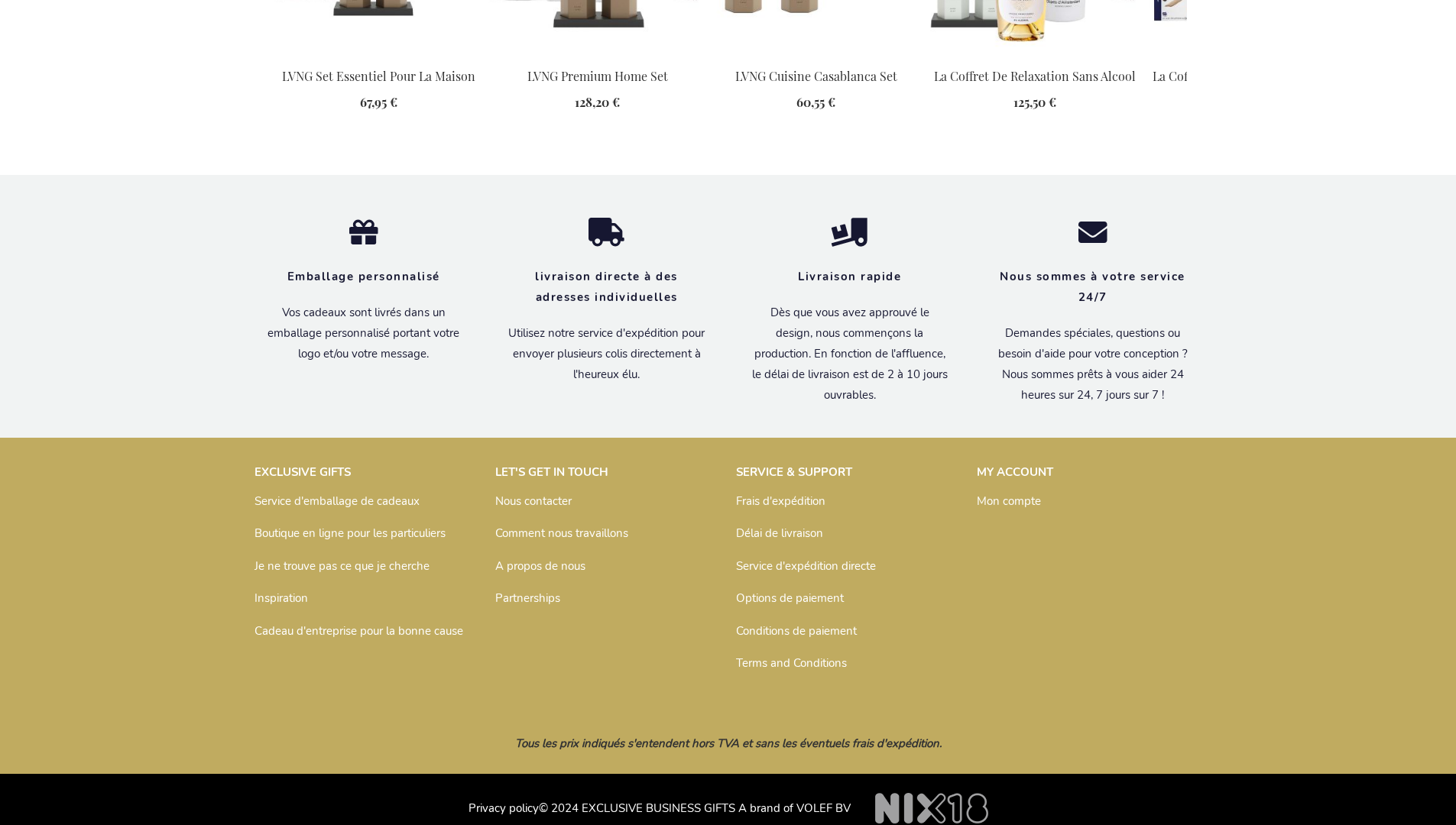
scroll to position [2056, 0]
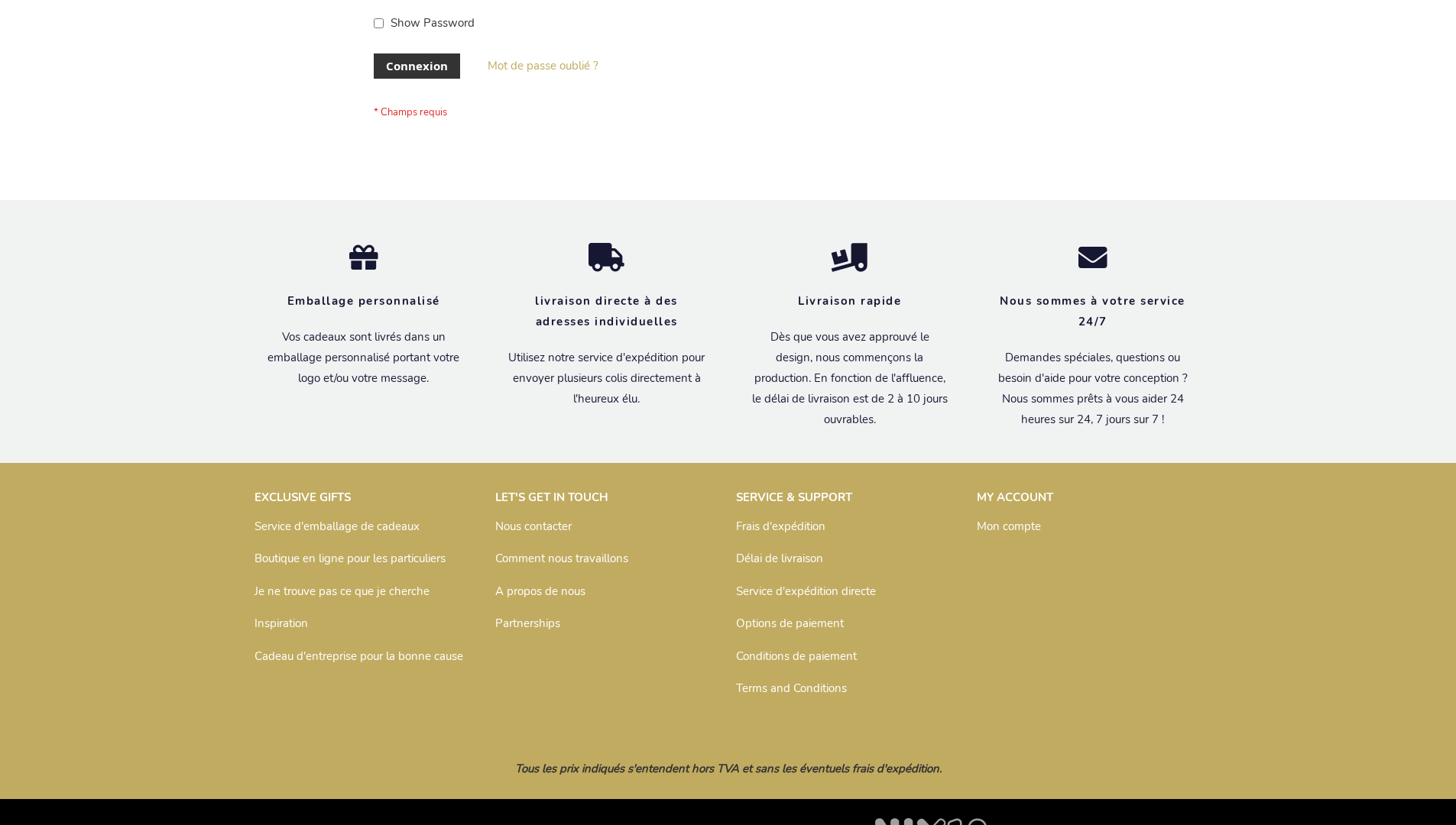
scroll to position [527, 0]
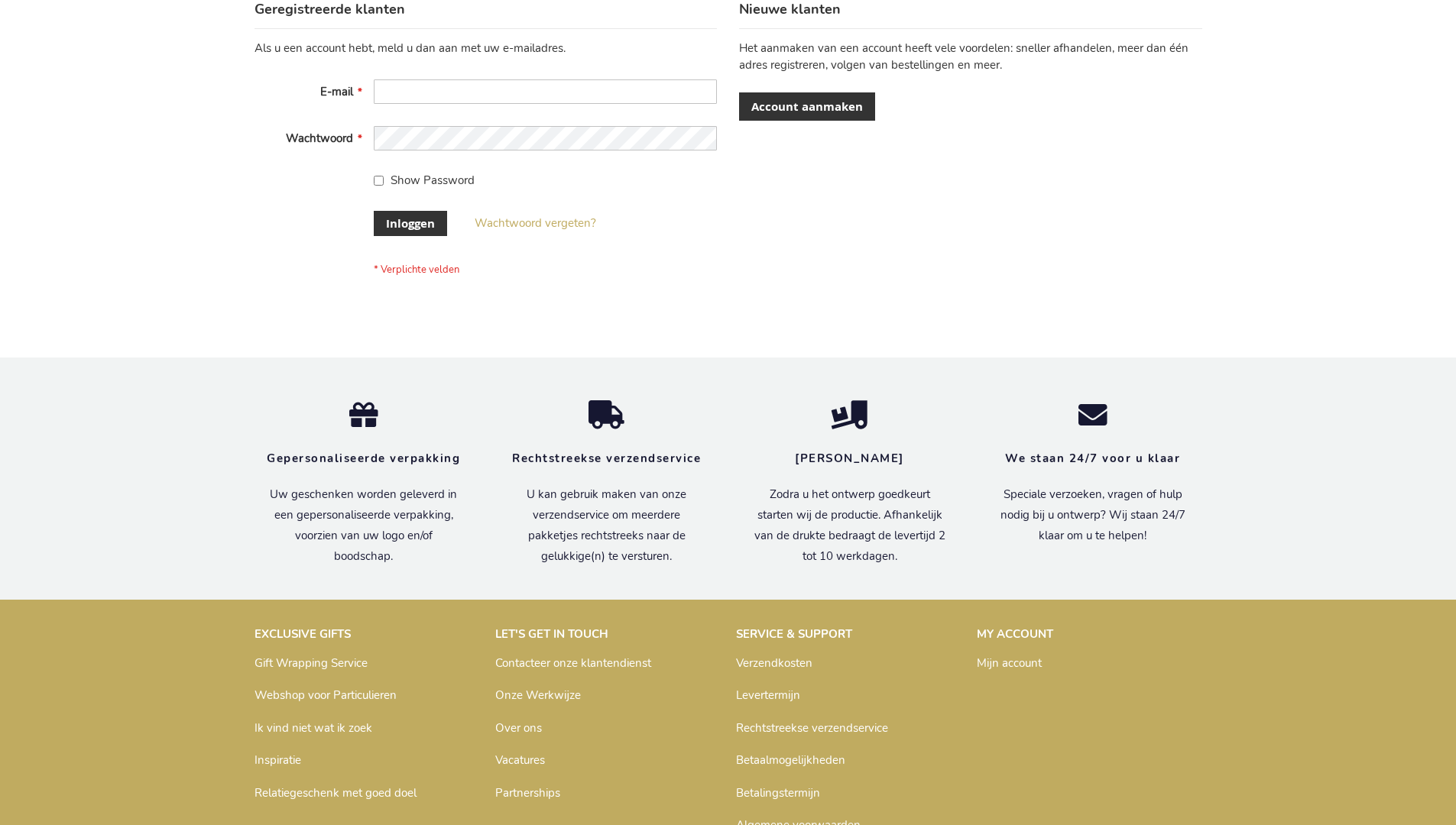
scroll to position [519, 0]
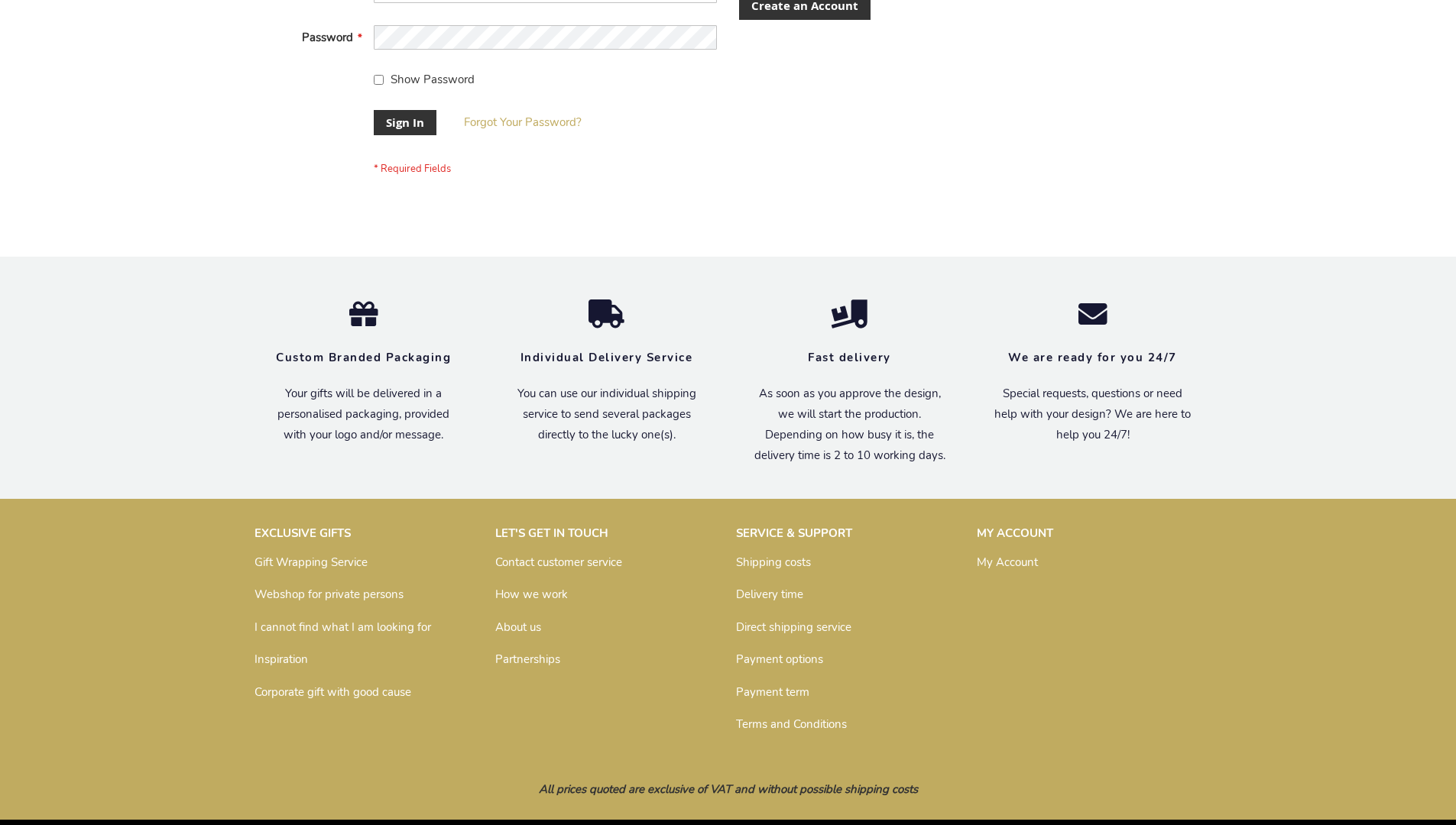
scroll to position [491, 0]
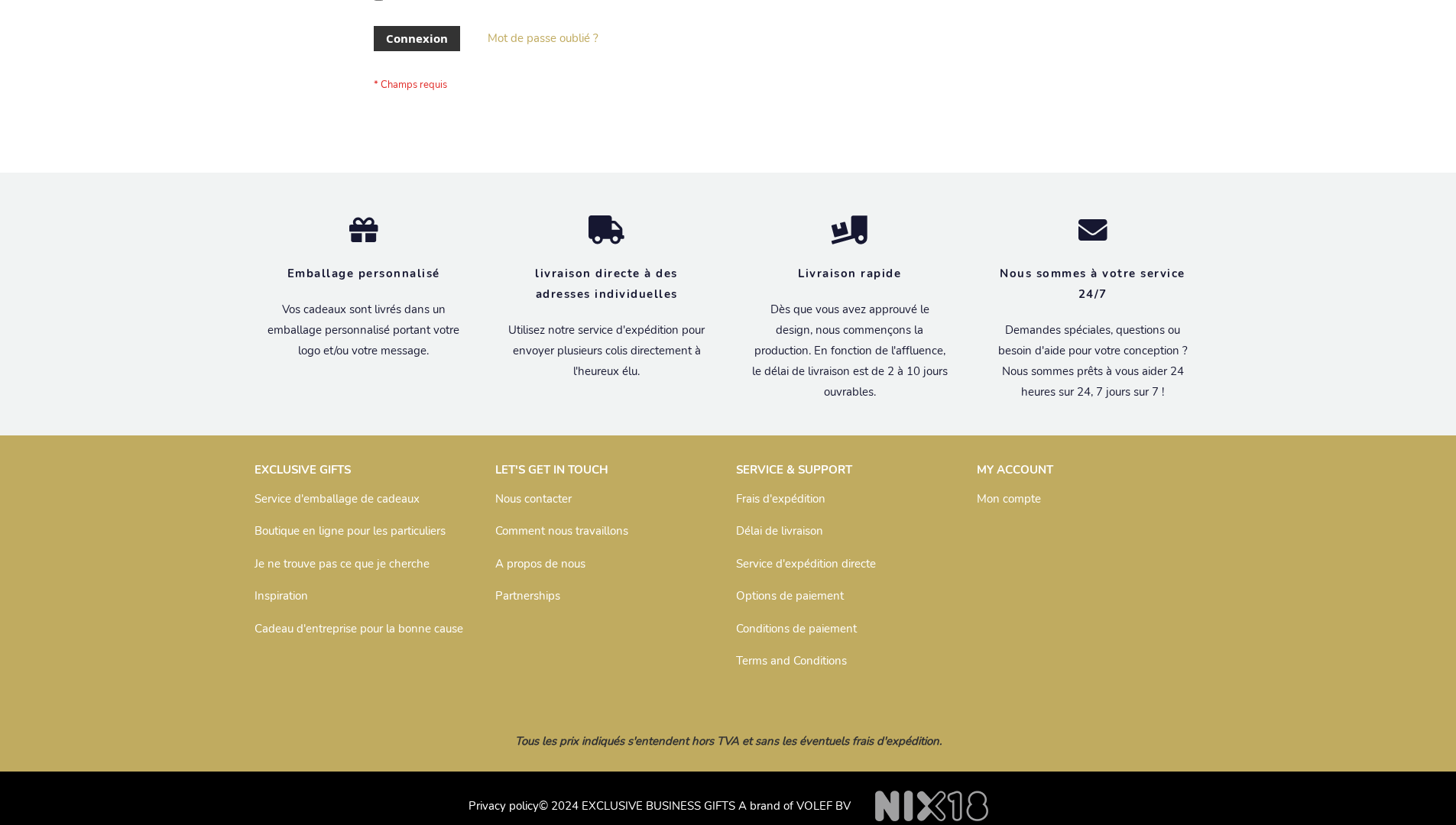
scroll to position [527, 0]
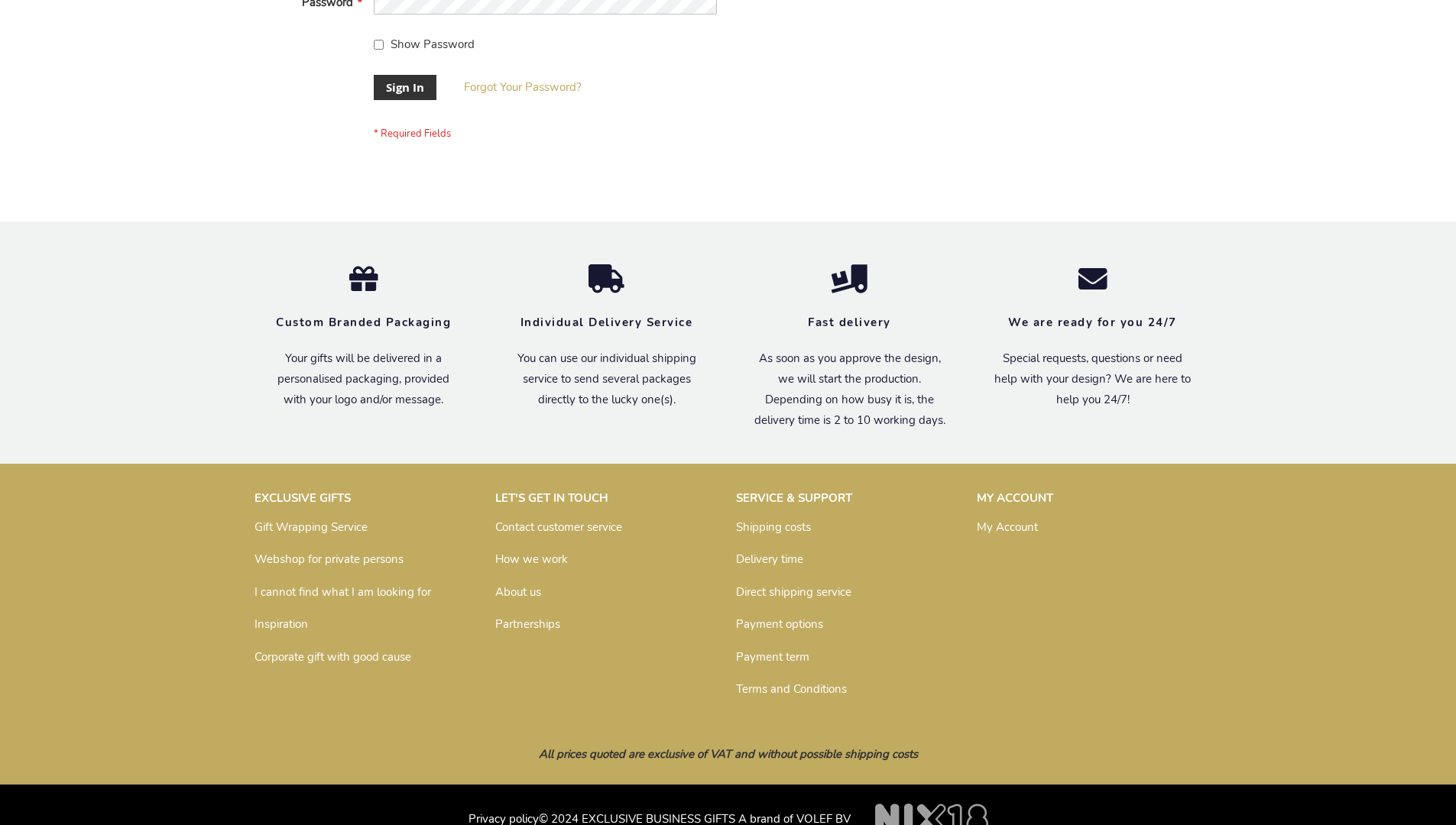
scroll to position [491, 0]
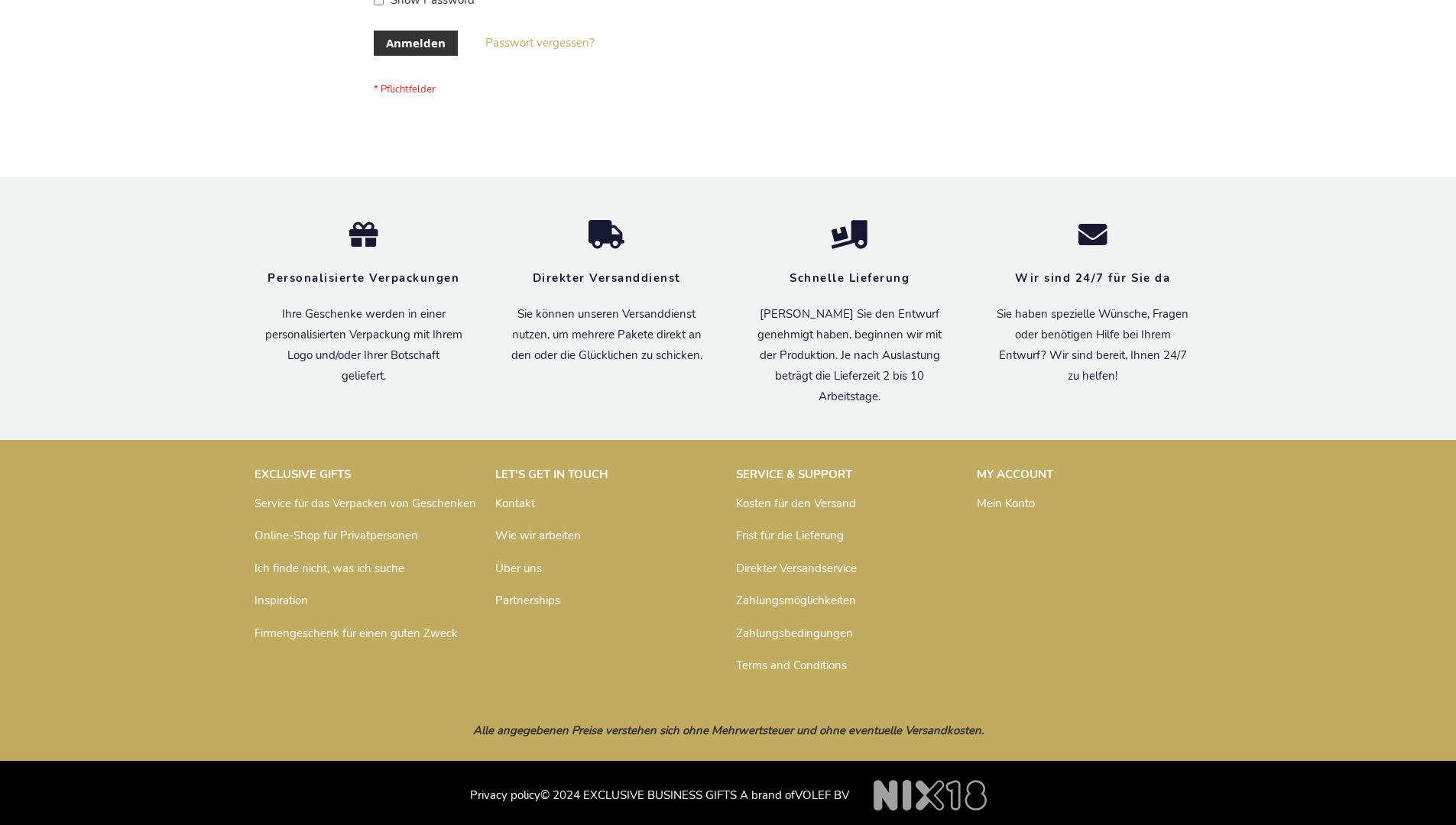
scroll to position [512, 0]
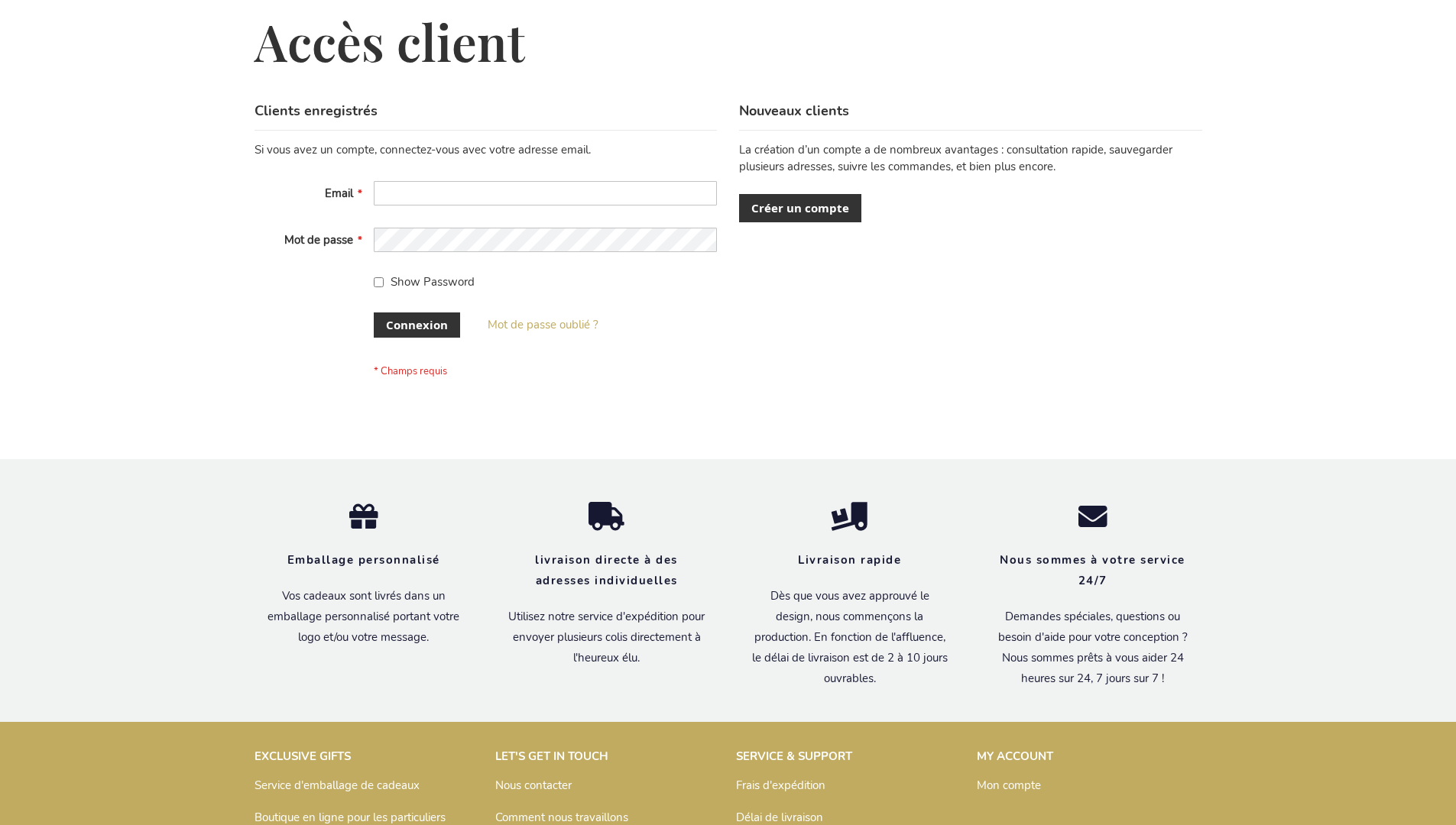
scroll to position [527, 0]
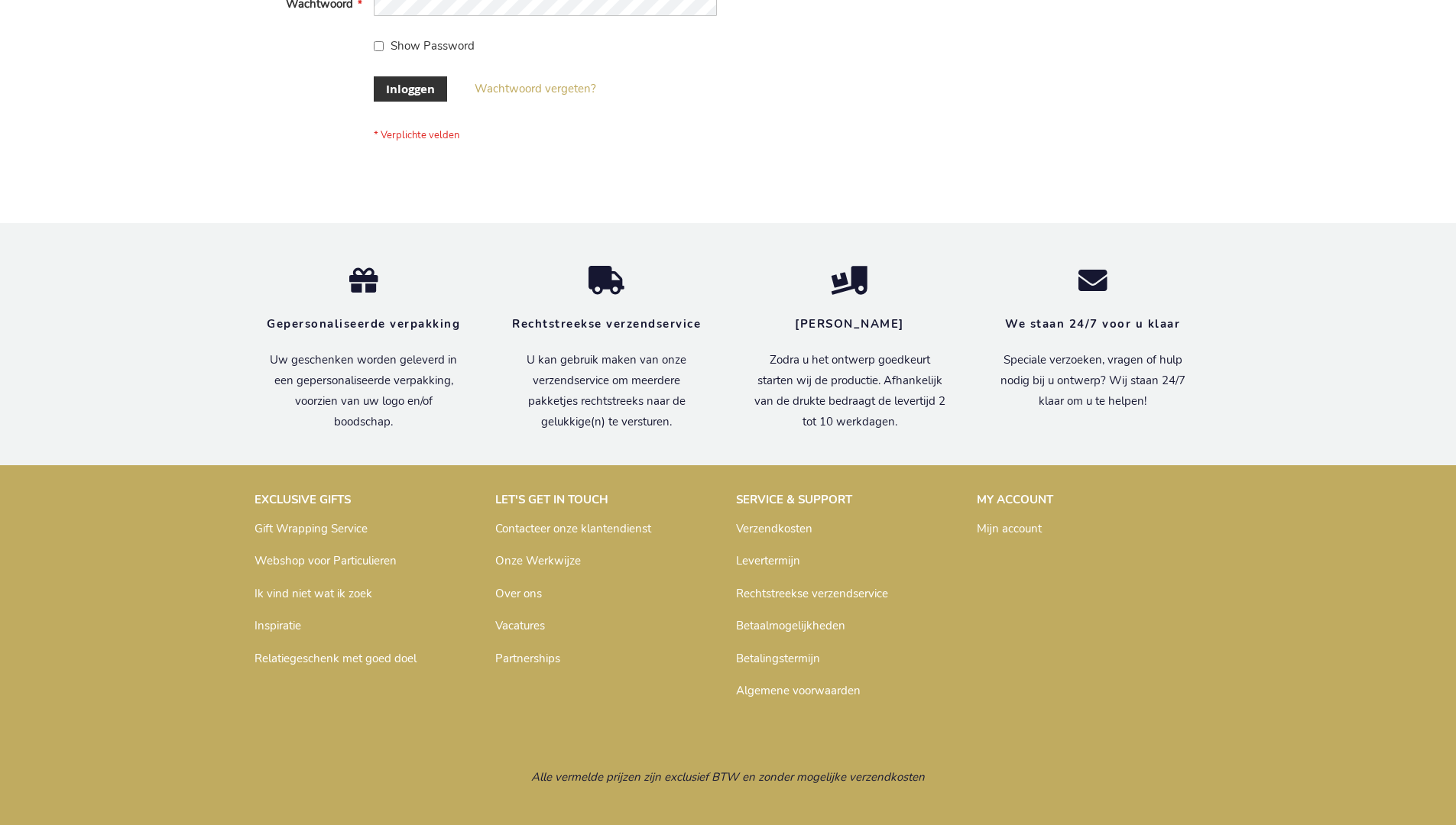
scroll to position [519, 0]
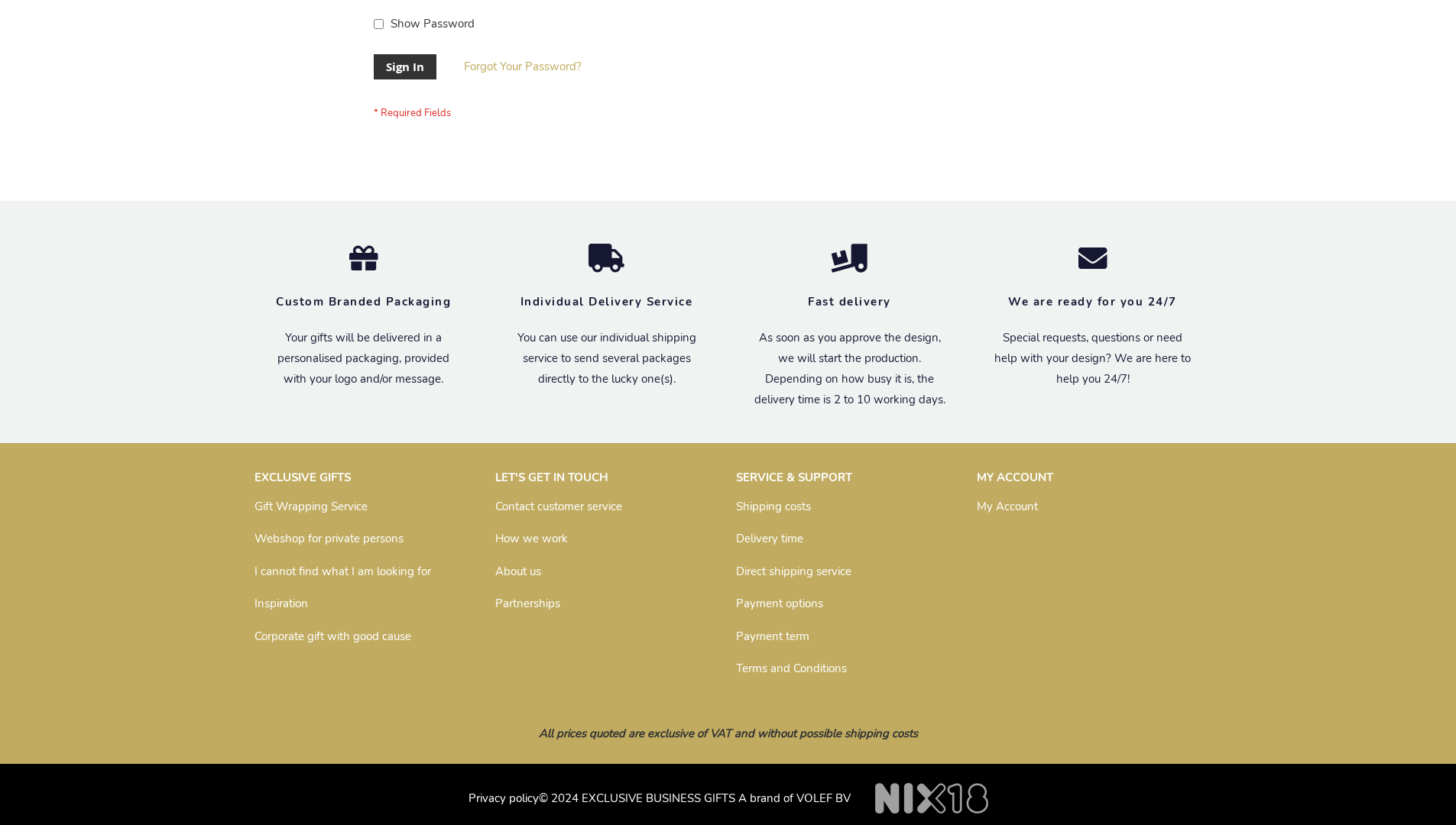
scroll to position [491, 0]
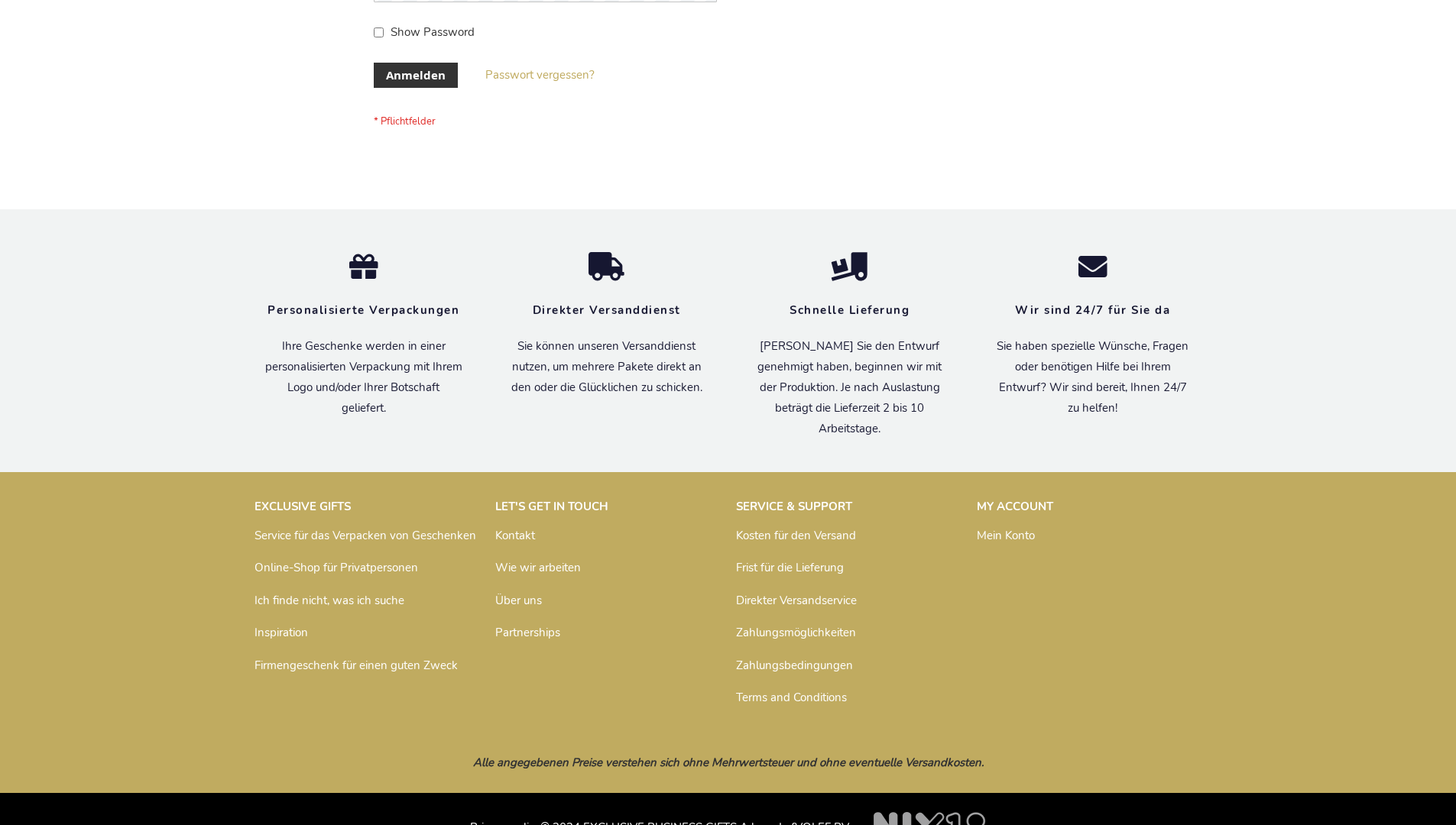
scroll to position [512, 0]
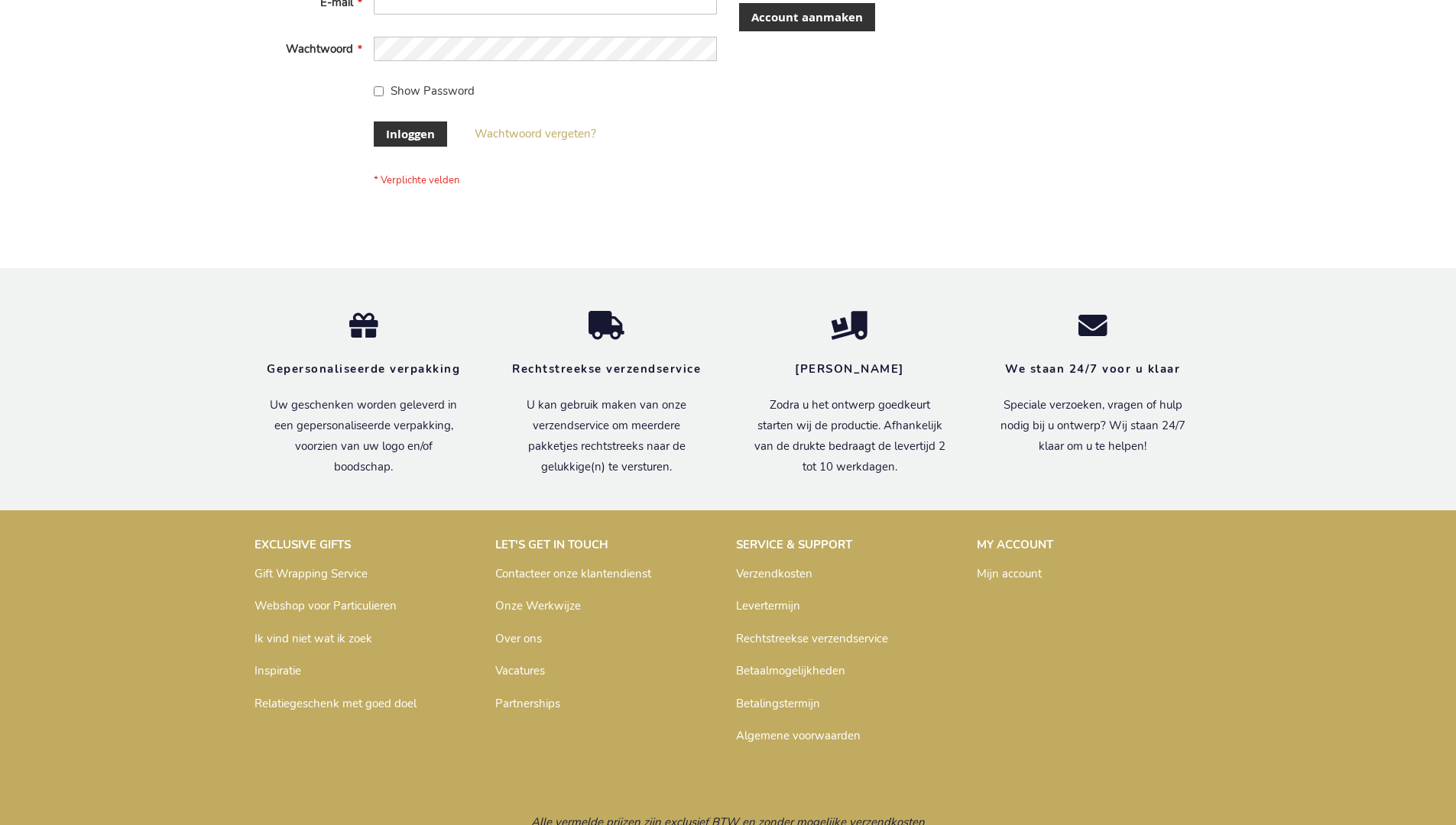
scroll to position [519, 0]
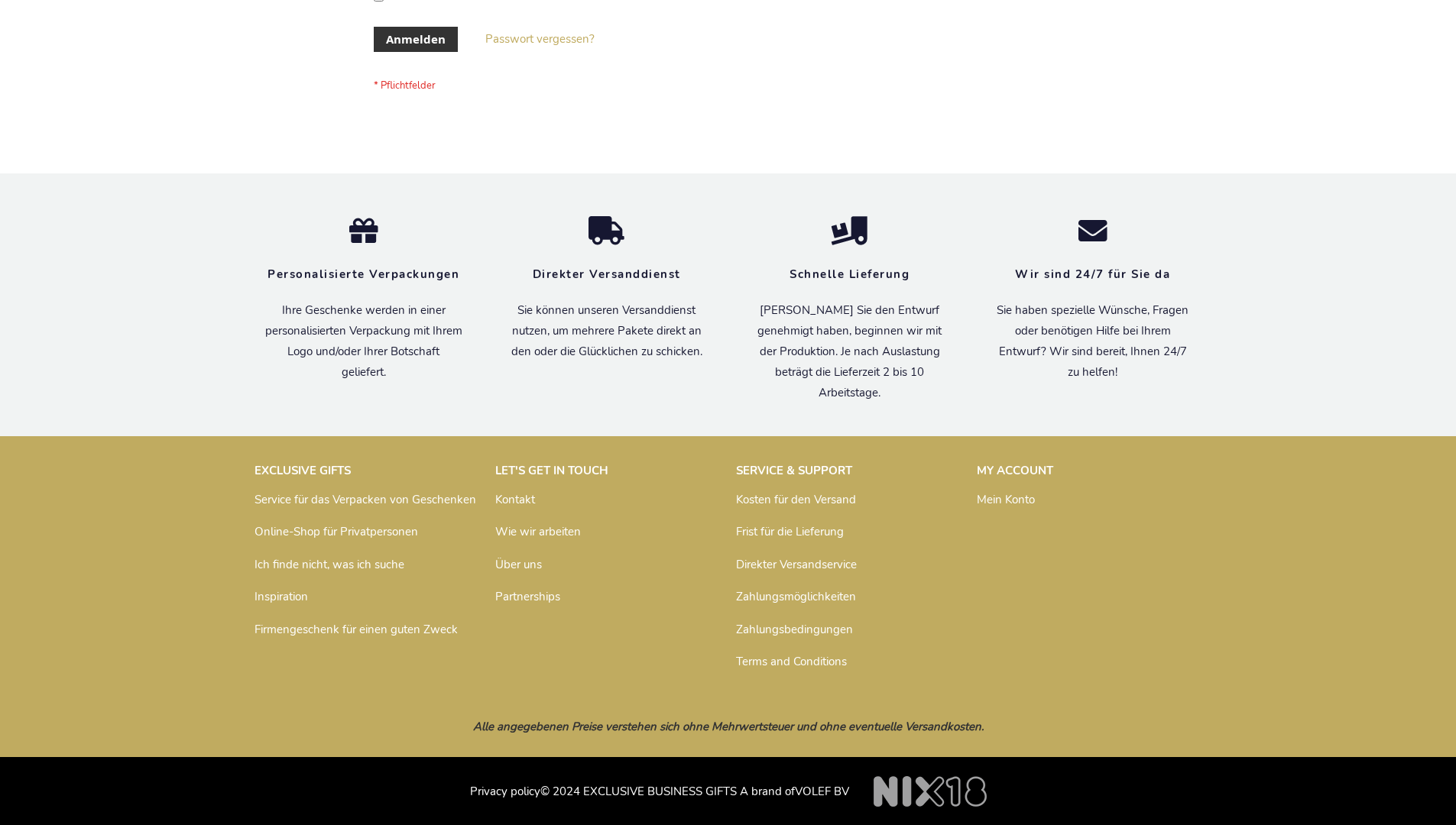
scroll to position [512, 0]
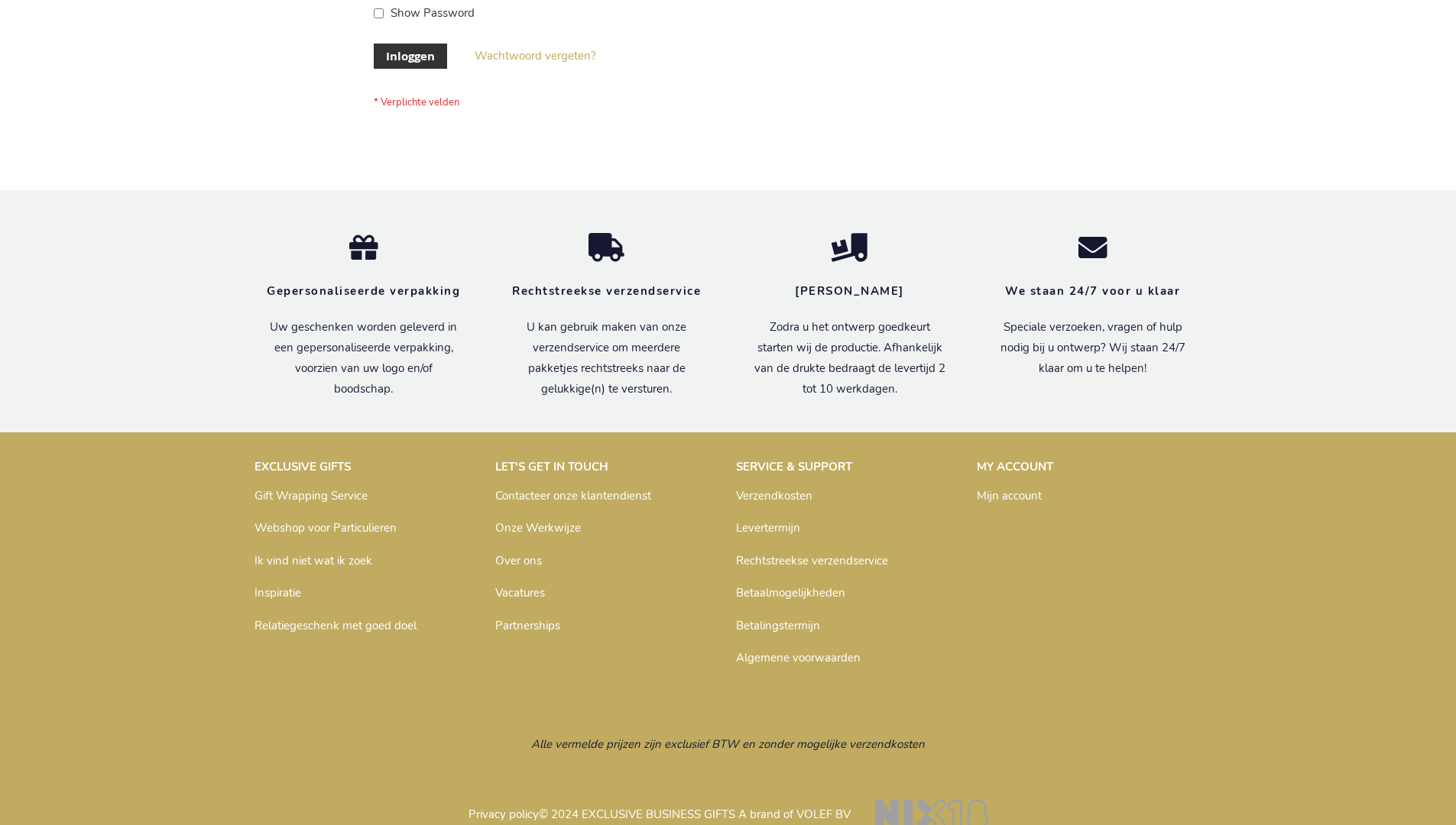
scroll to position [519, 0]
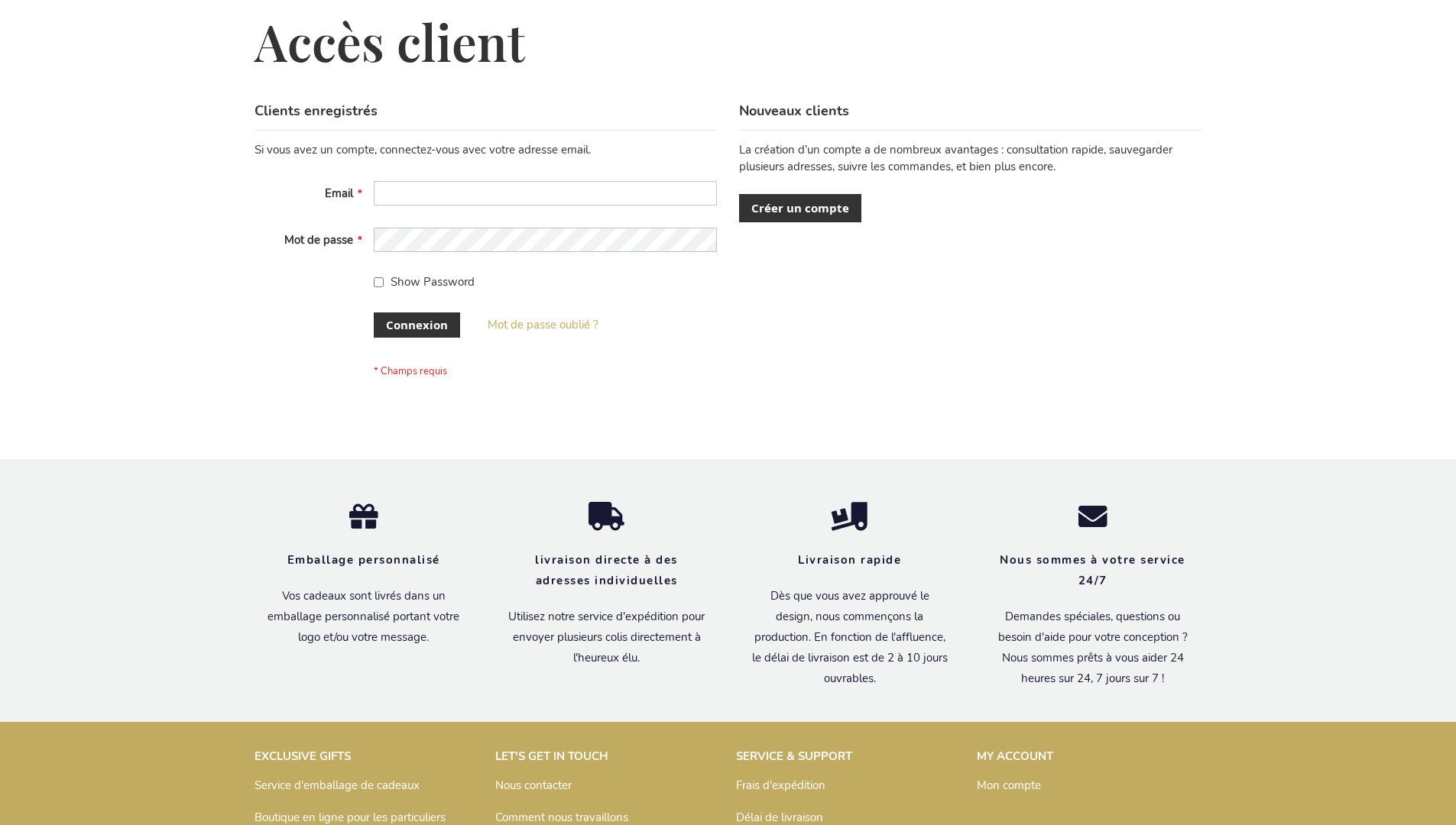
scroll to position [527, 0]
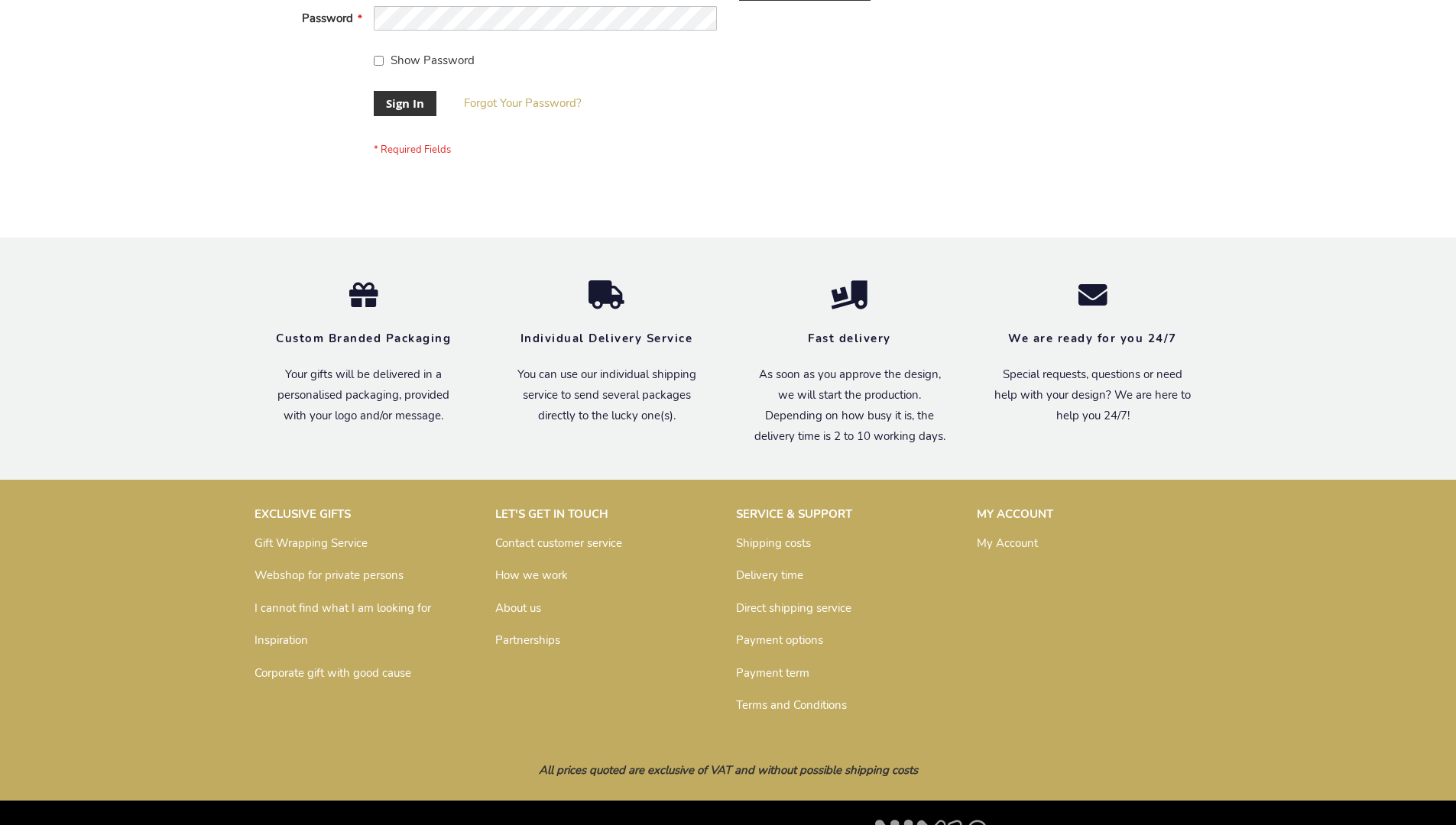
scroll to position [491, 0]
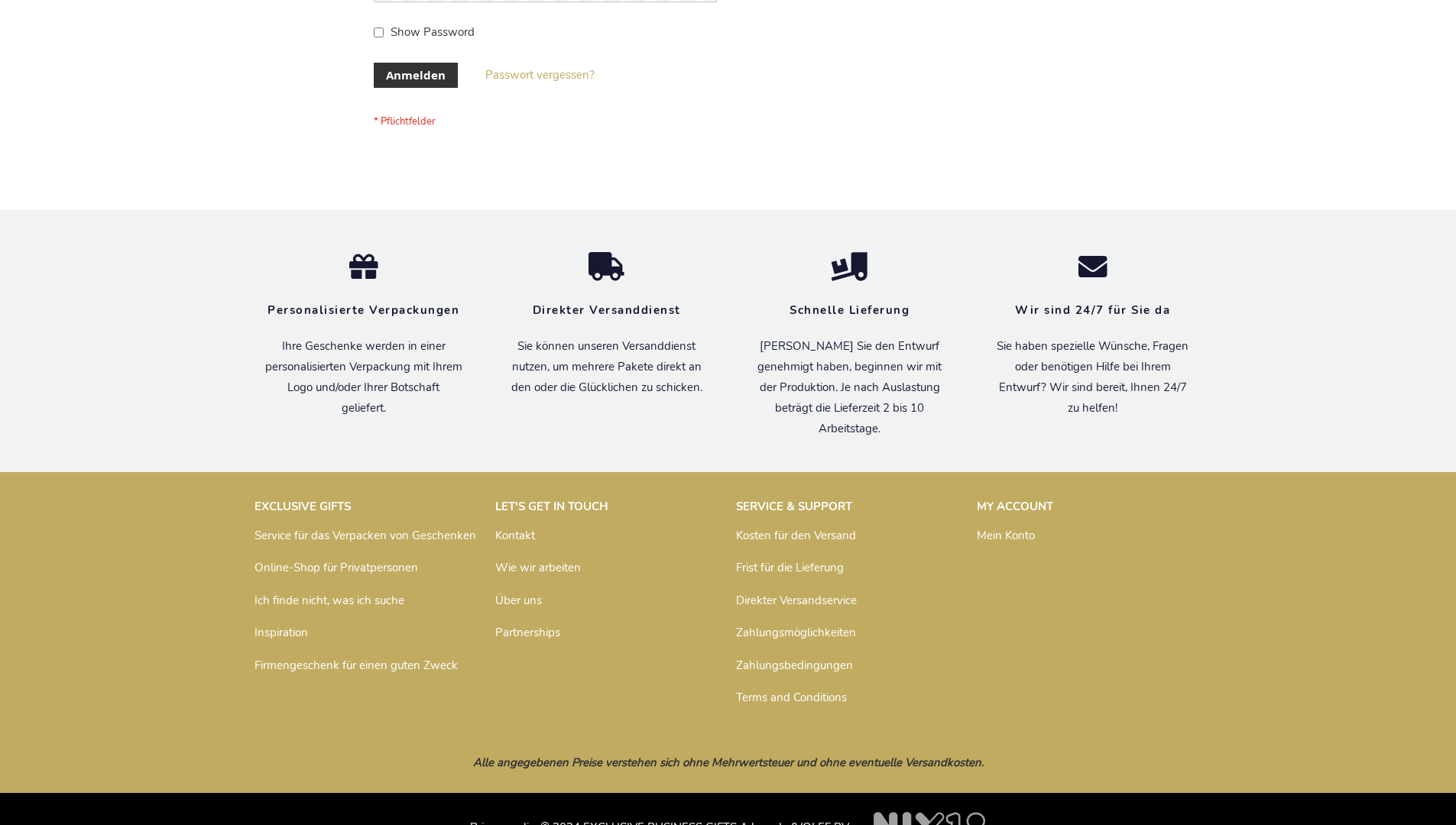
scroll to position [512, 0]
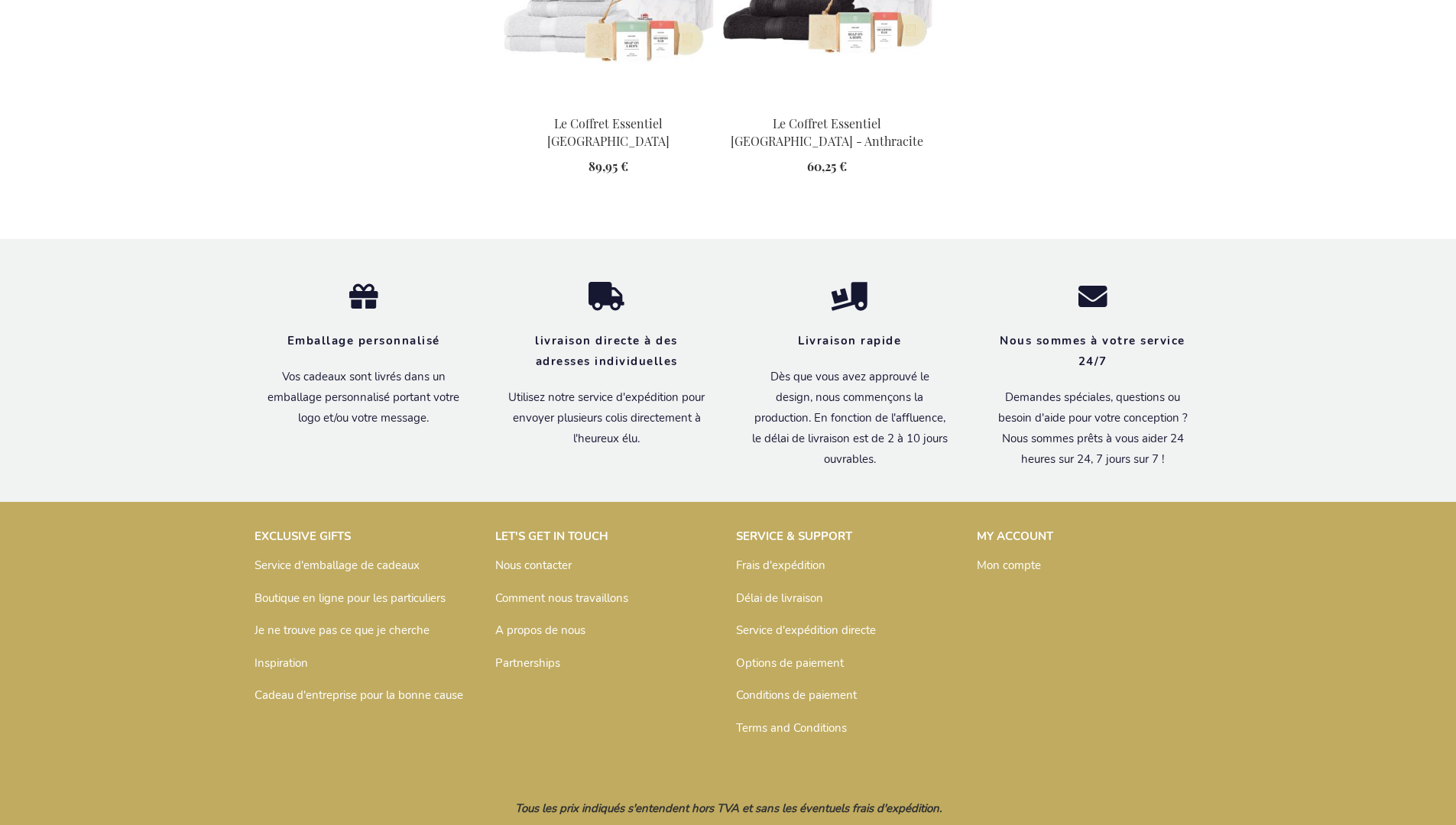
scroll to position [2024, 0]
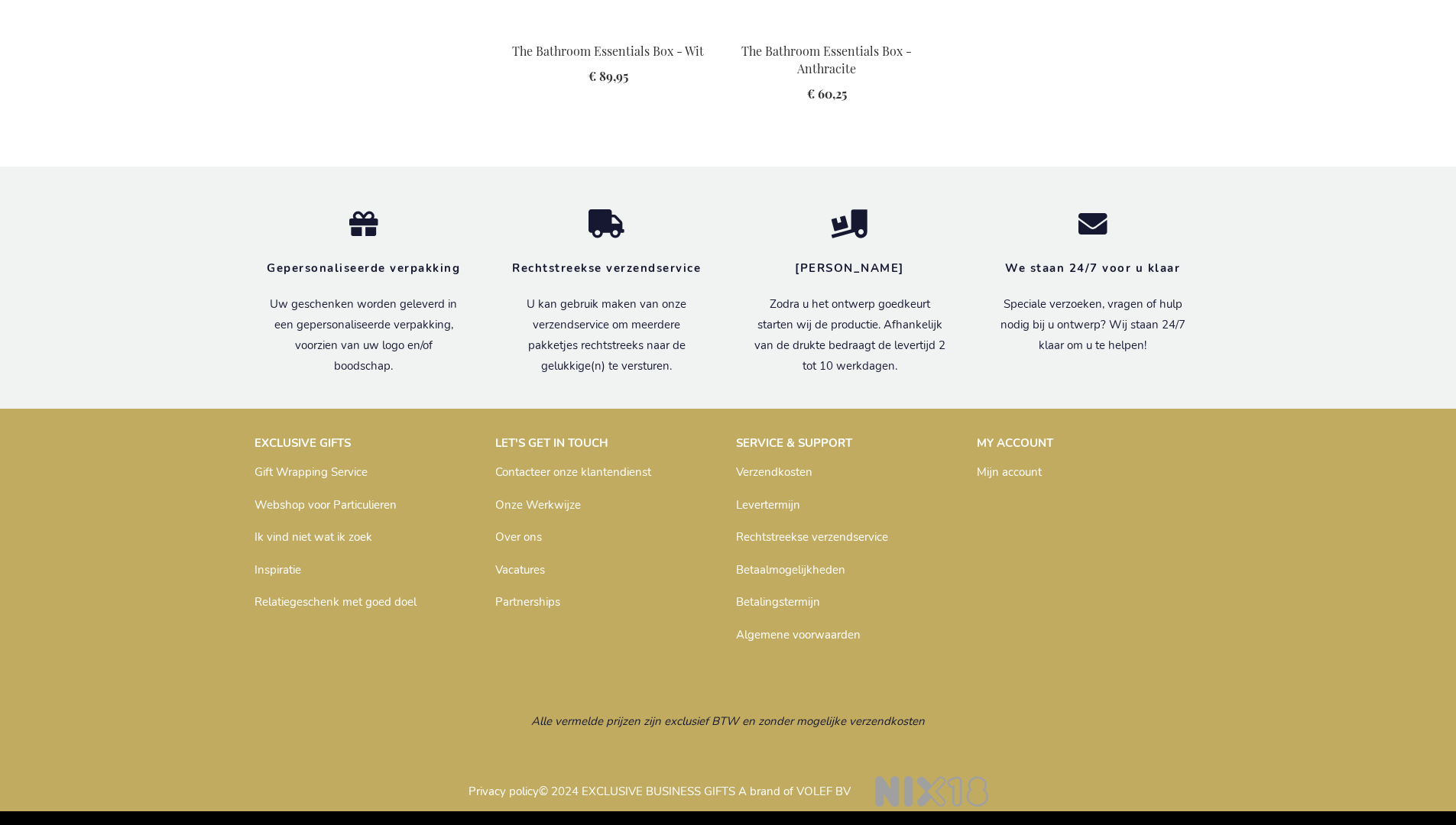
scroll to position [2019, 0]
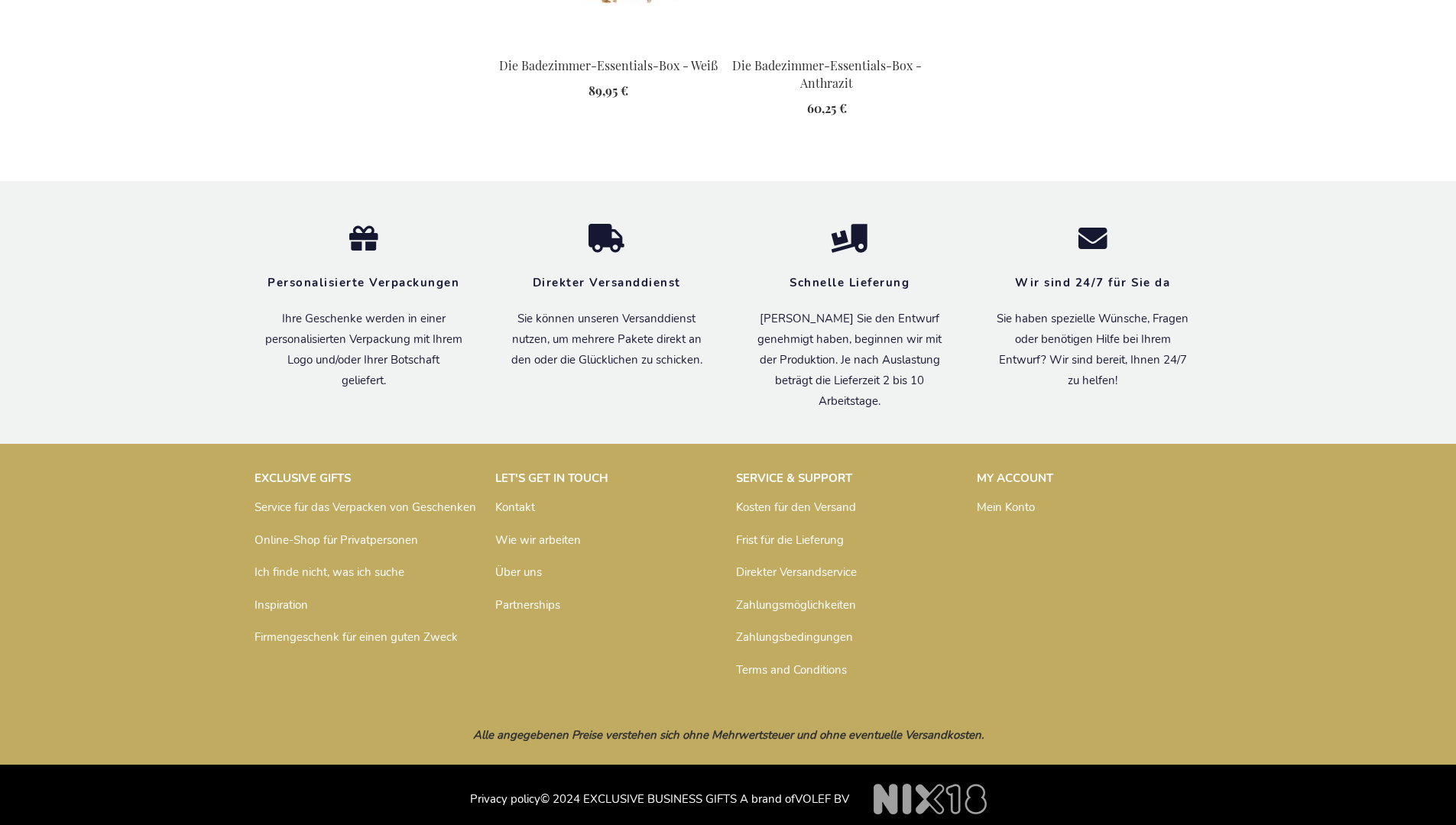
scroll to position [2011, 0]
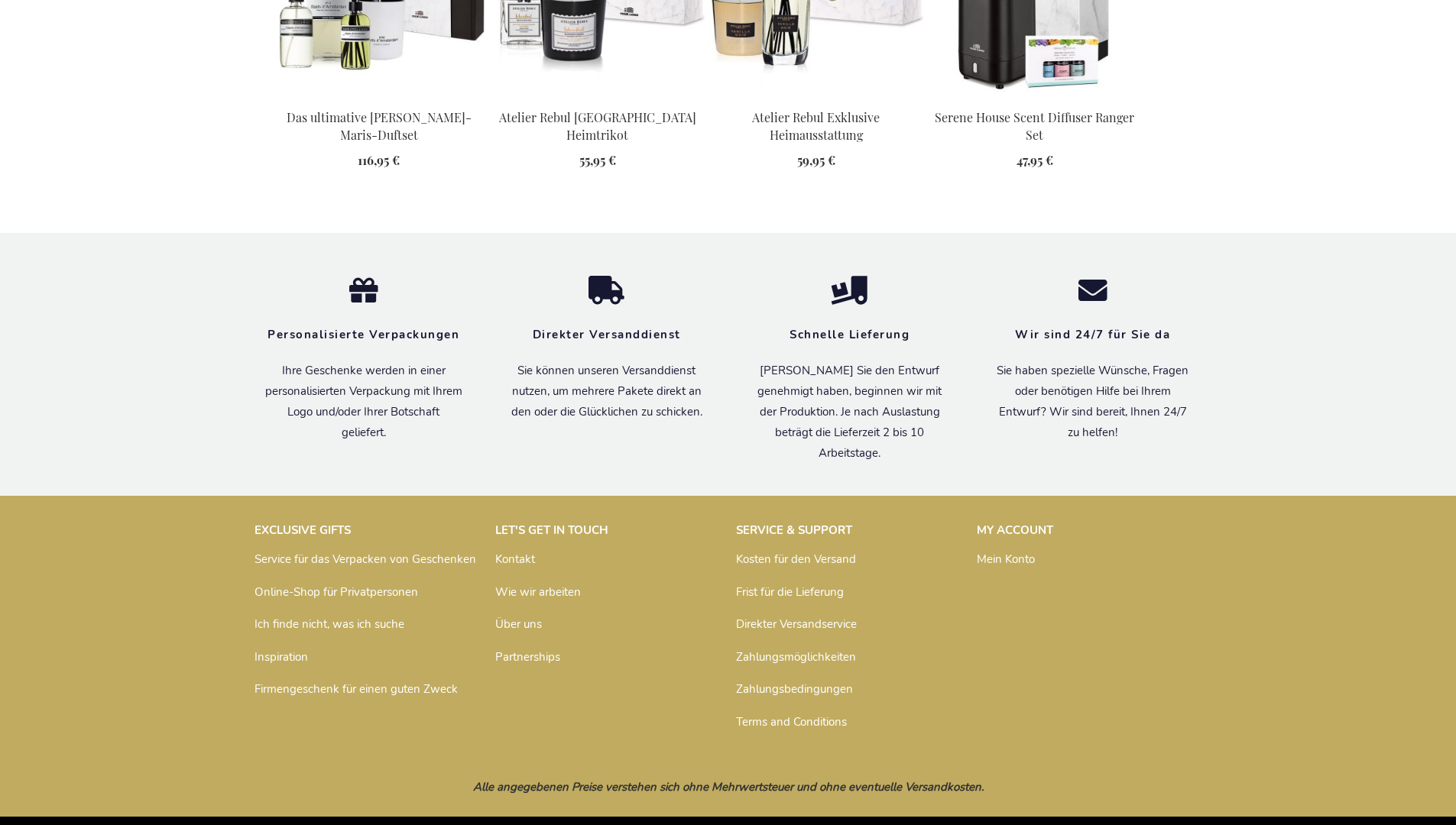
scroll to position [2176, 0]
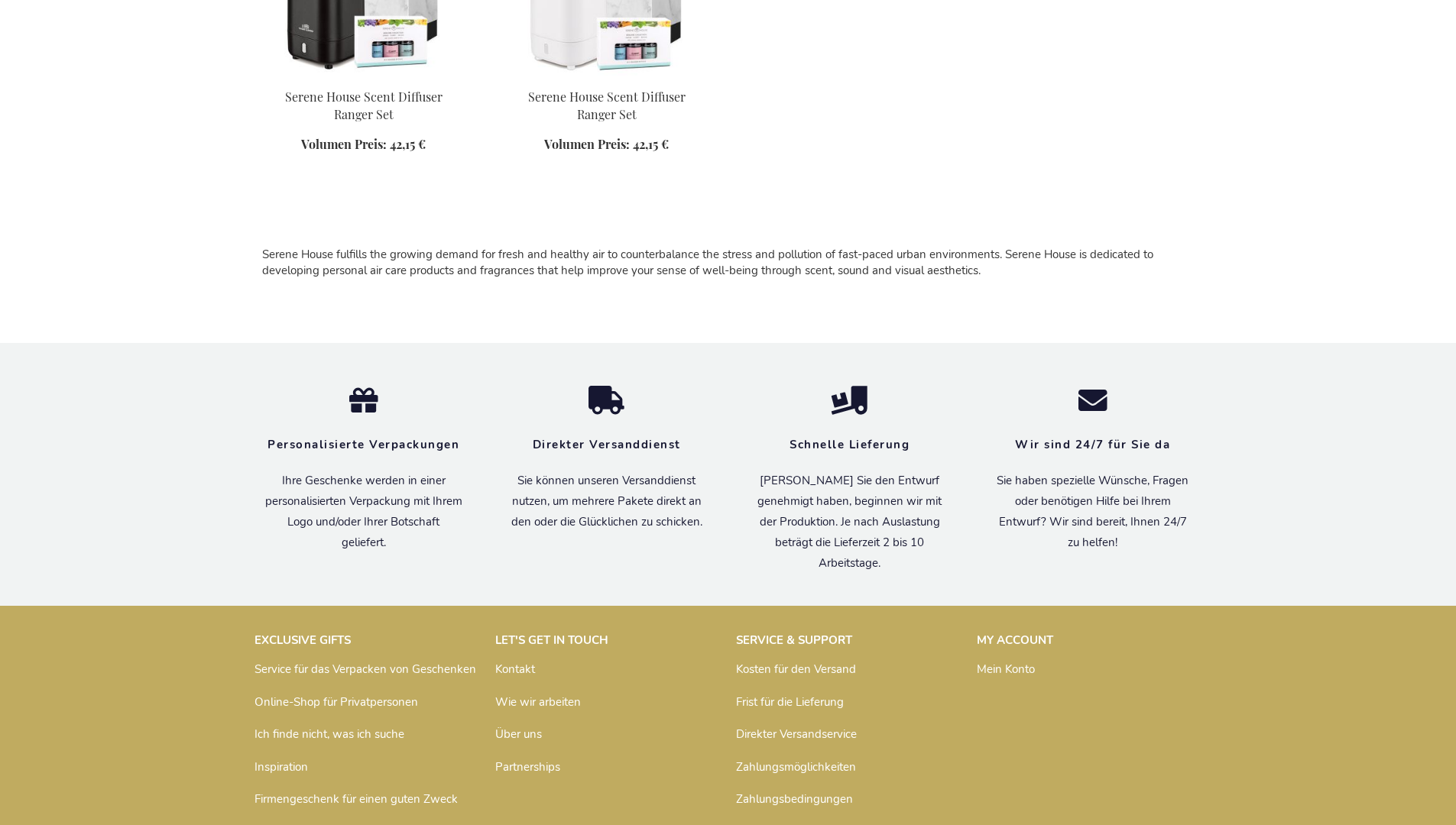
scroll to position [1011, 0]
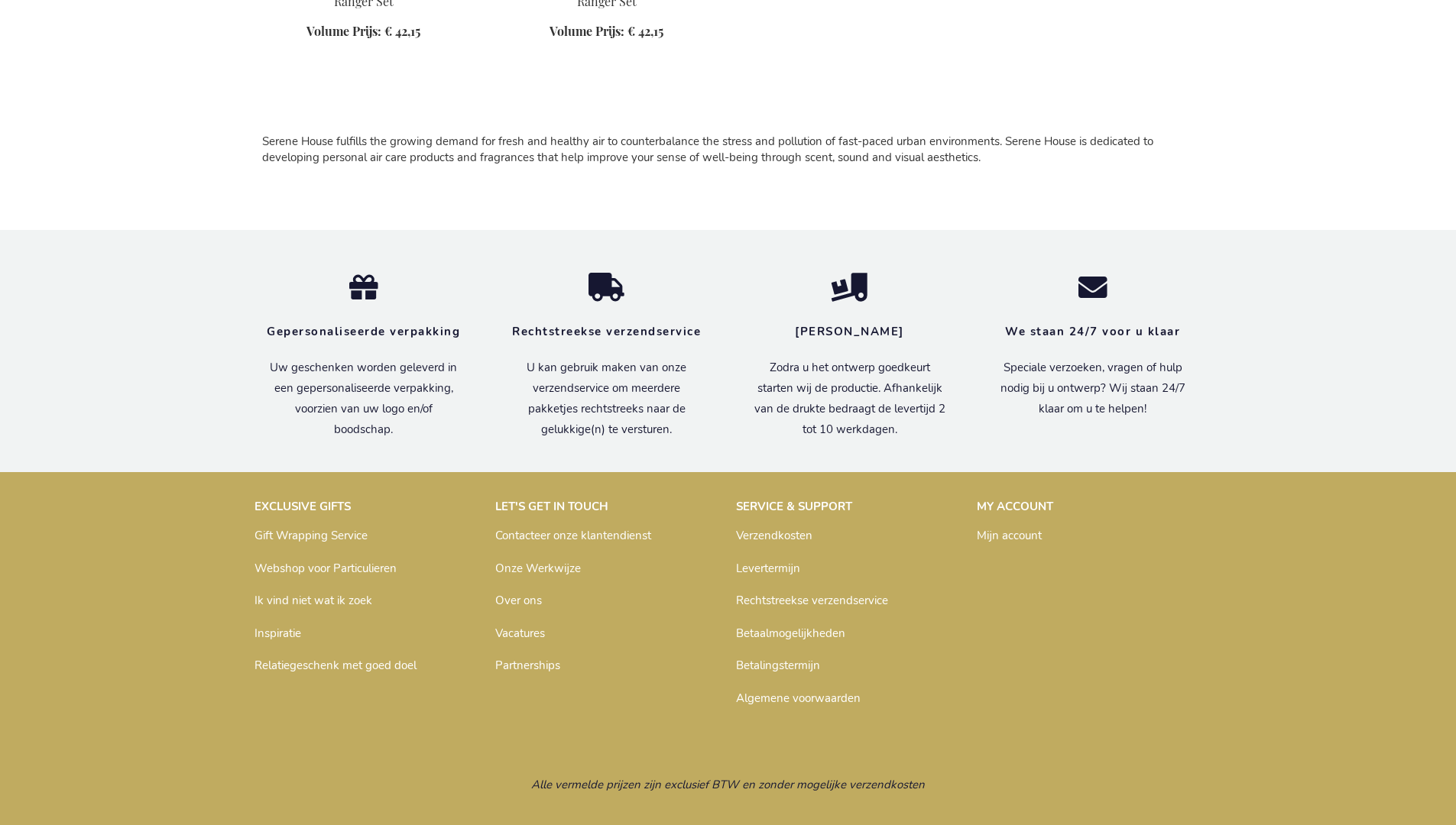
scroll to position [1019, 0]
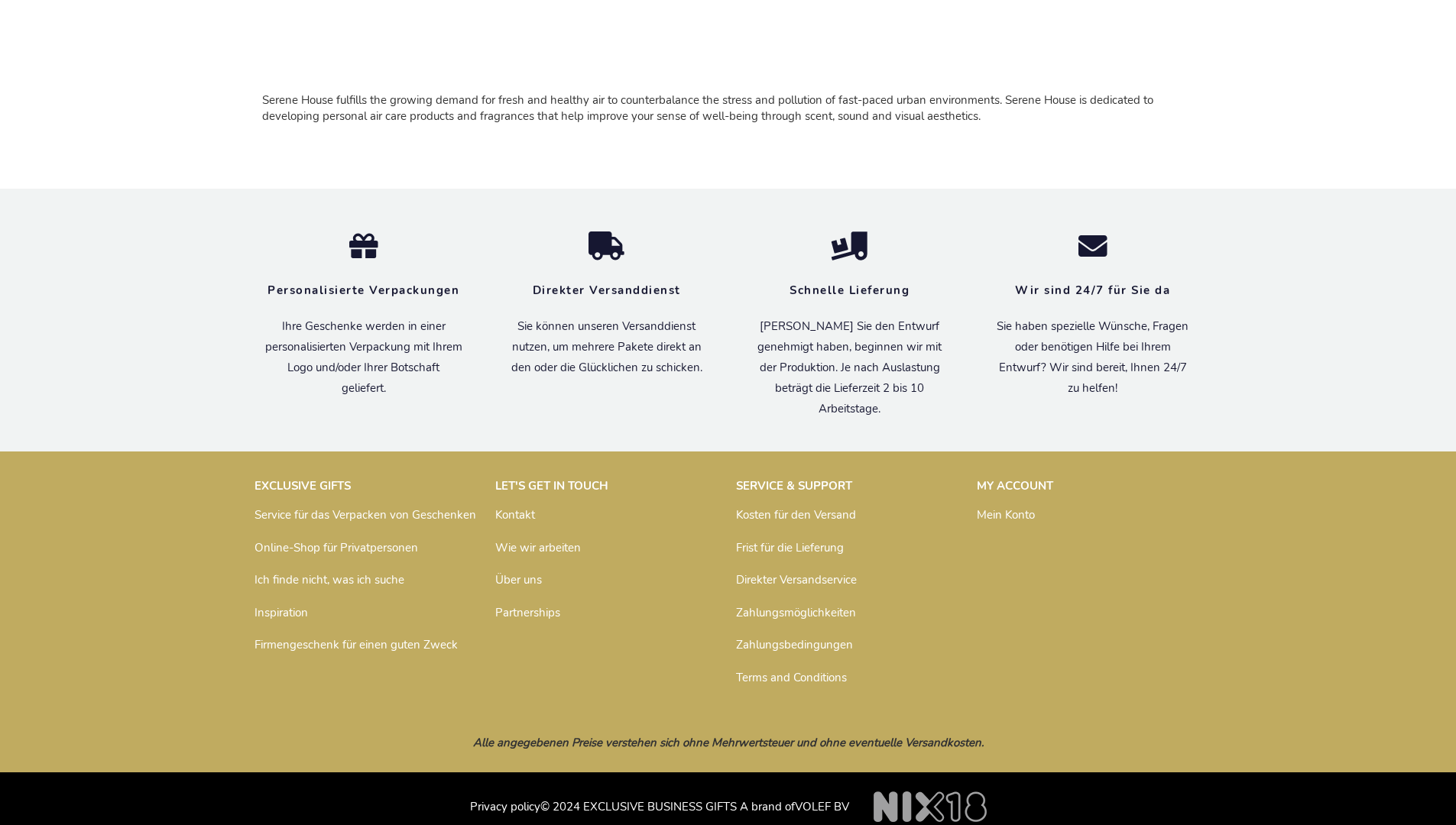
scroll to position [1011, 0]
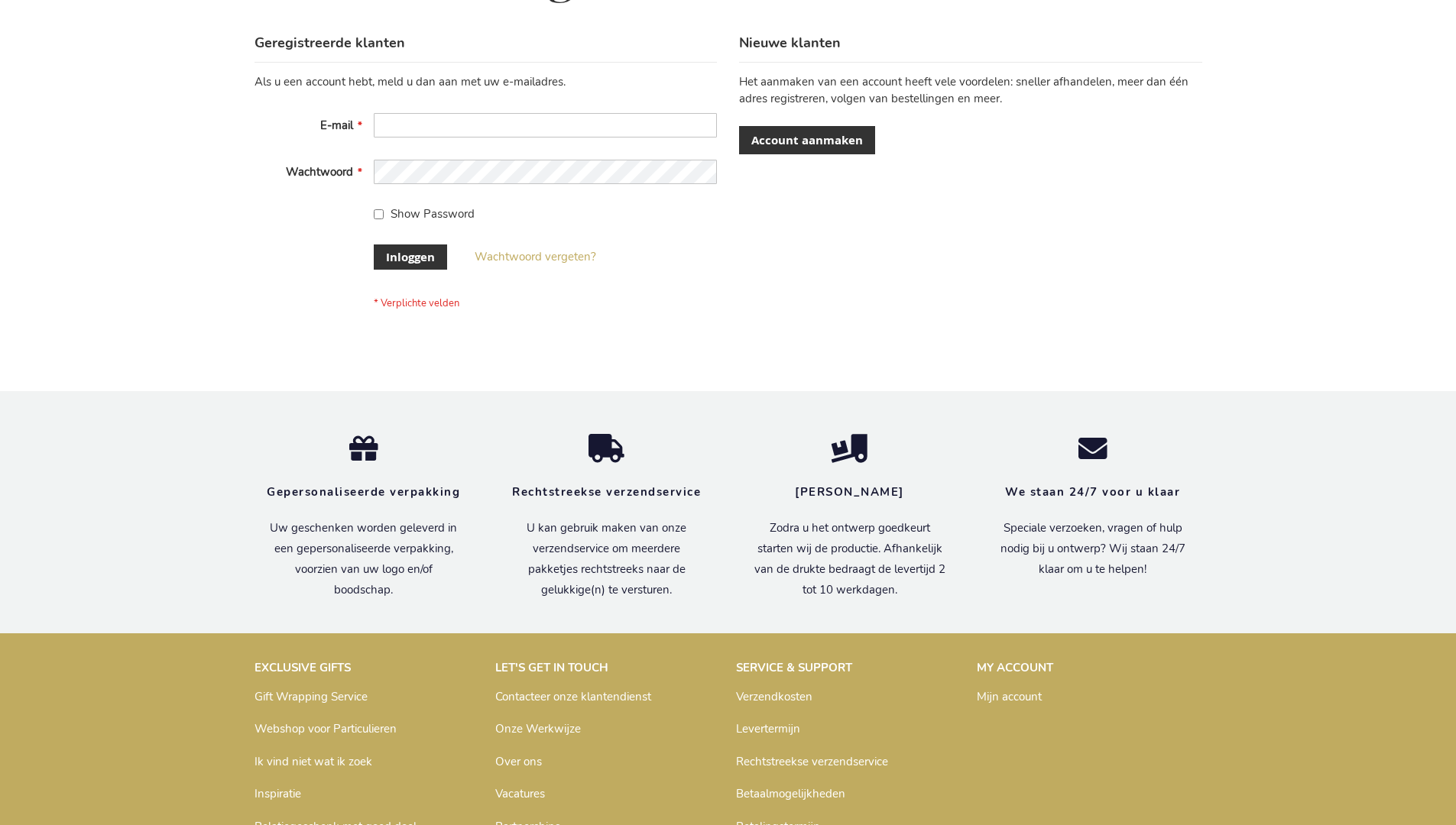
scroll to position [519, 0]
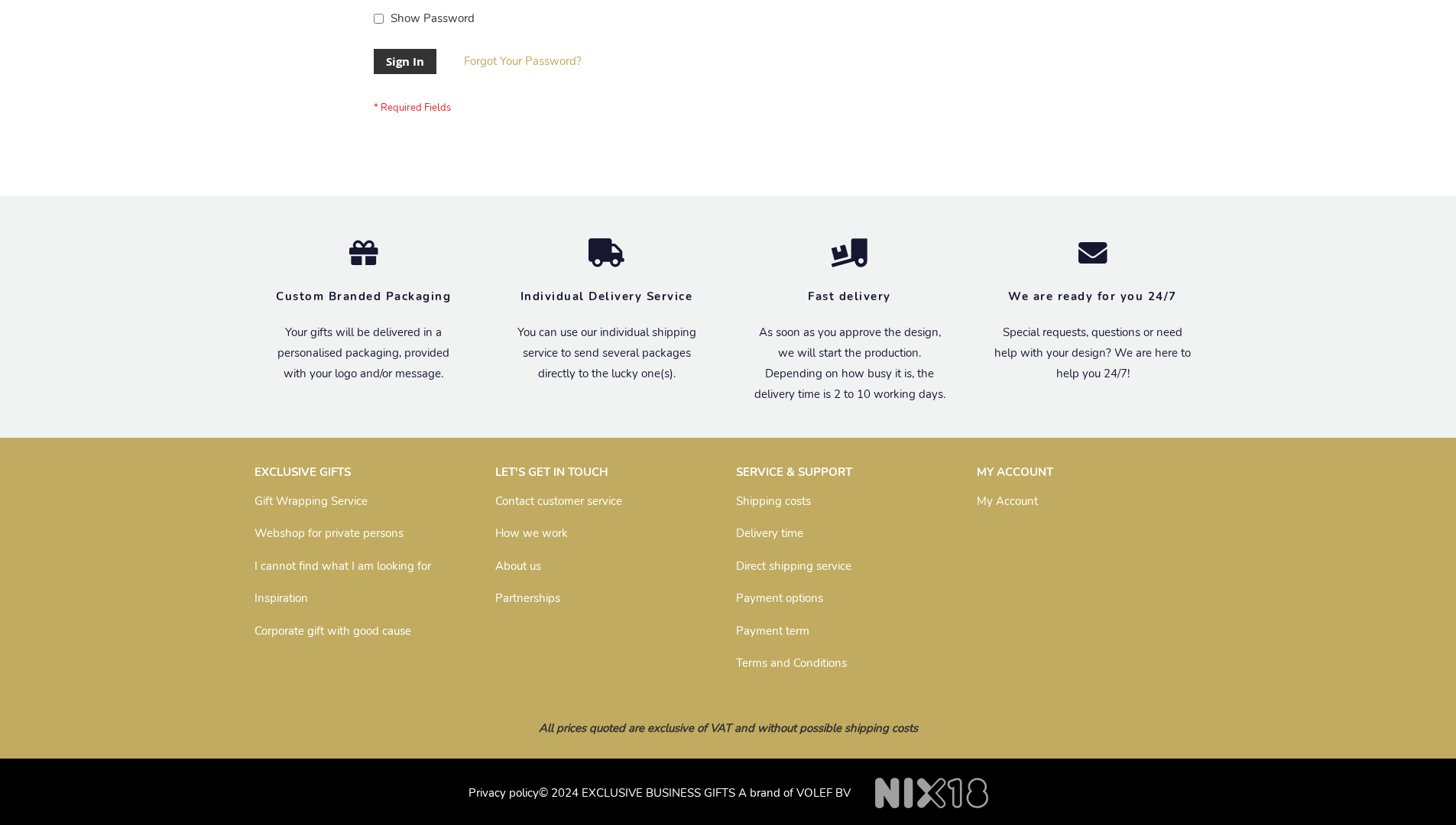
scroll to position [491, 0]
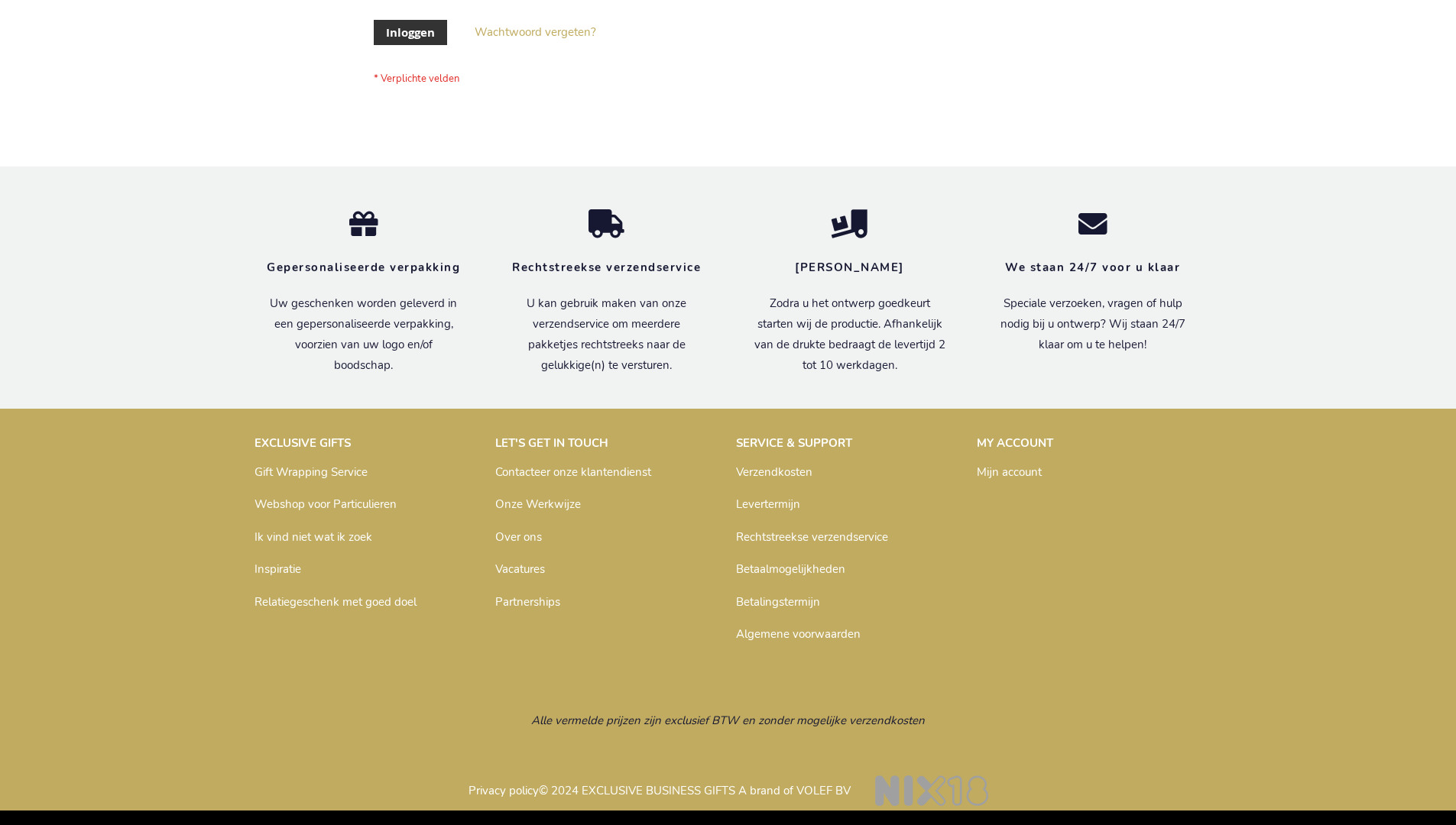
scroll to position [519, 0]
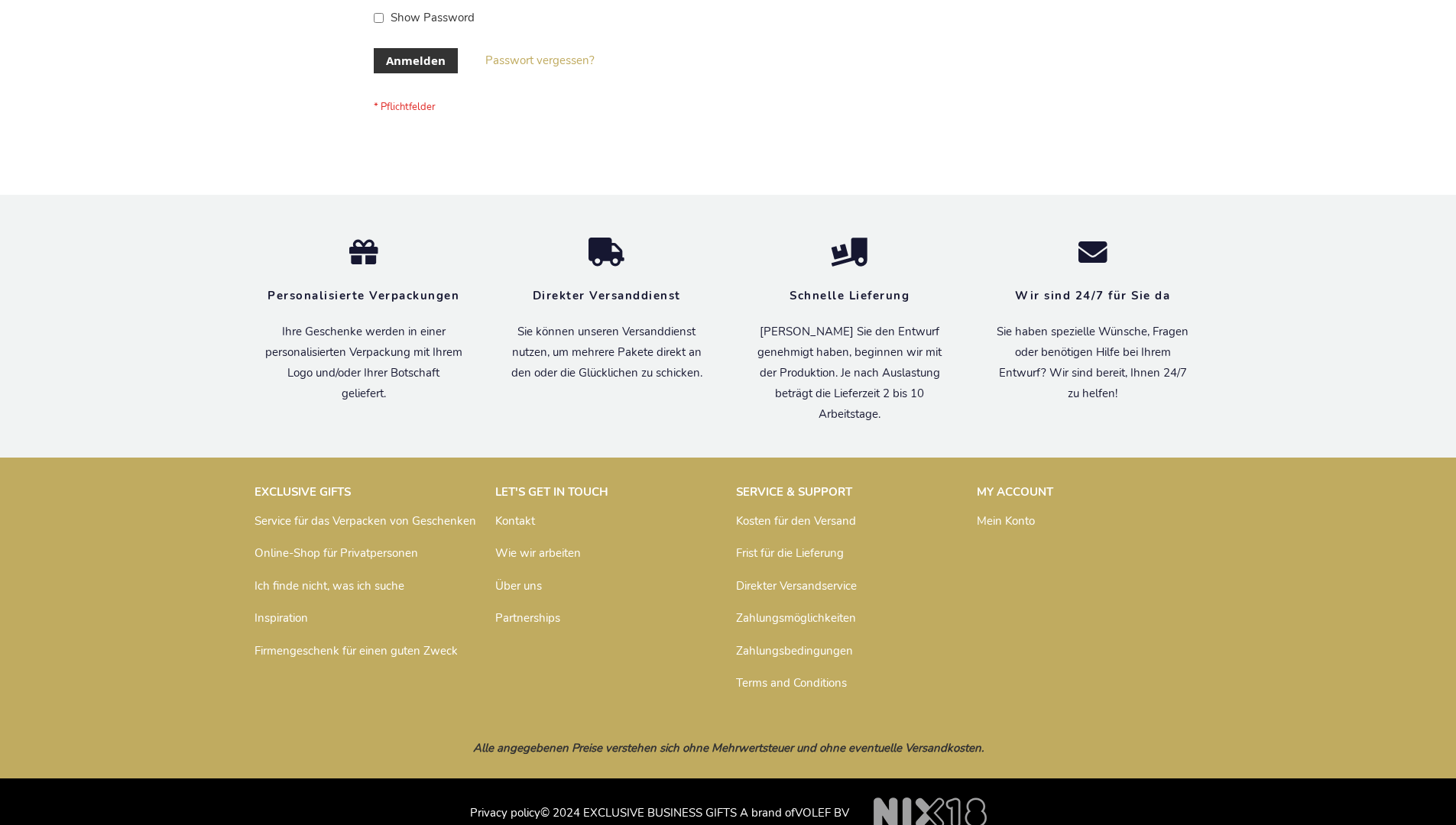
scroll to position [512, 0]
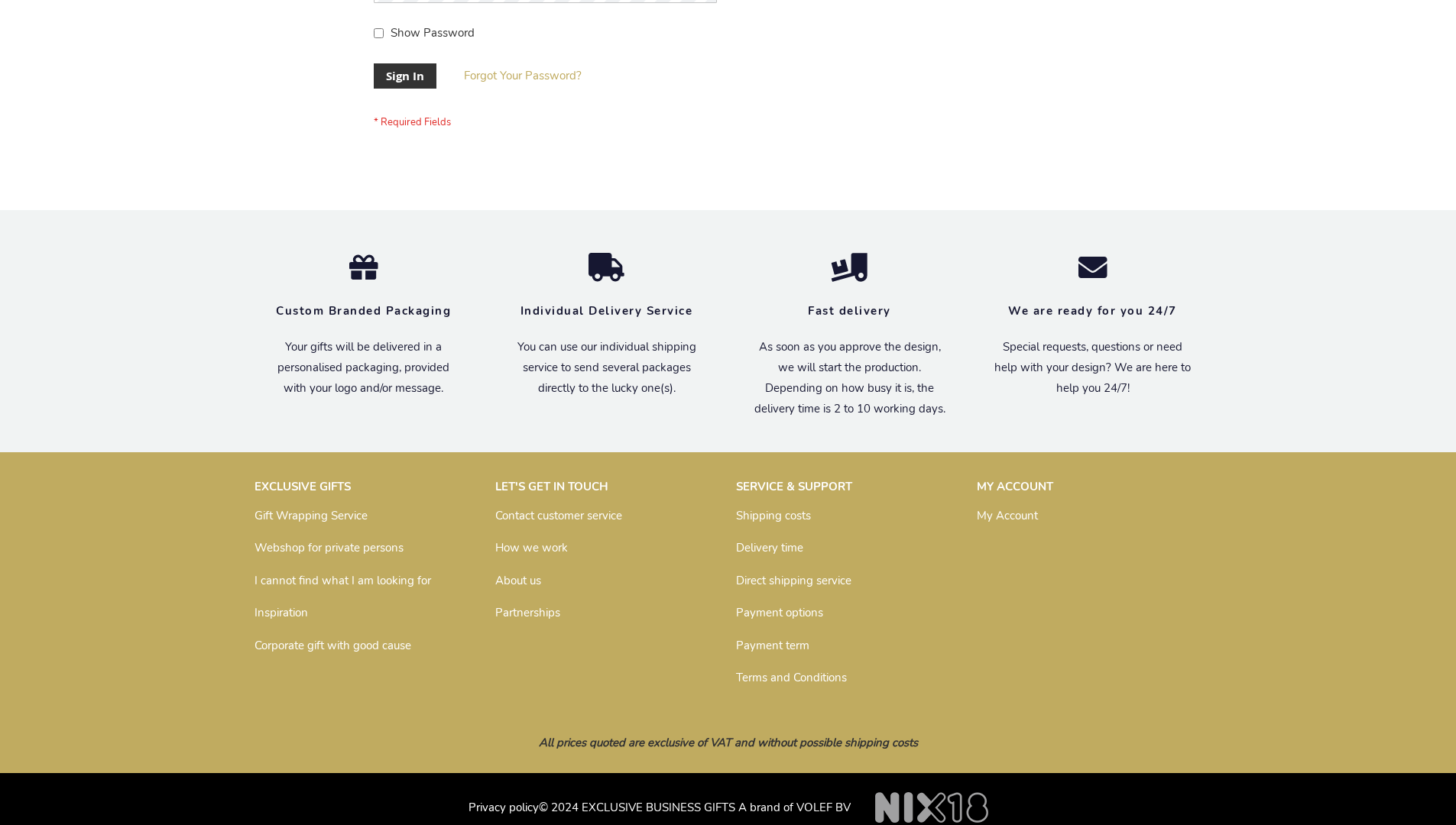
scroll to position [491, 0]
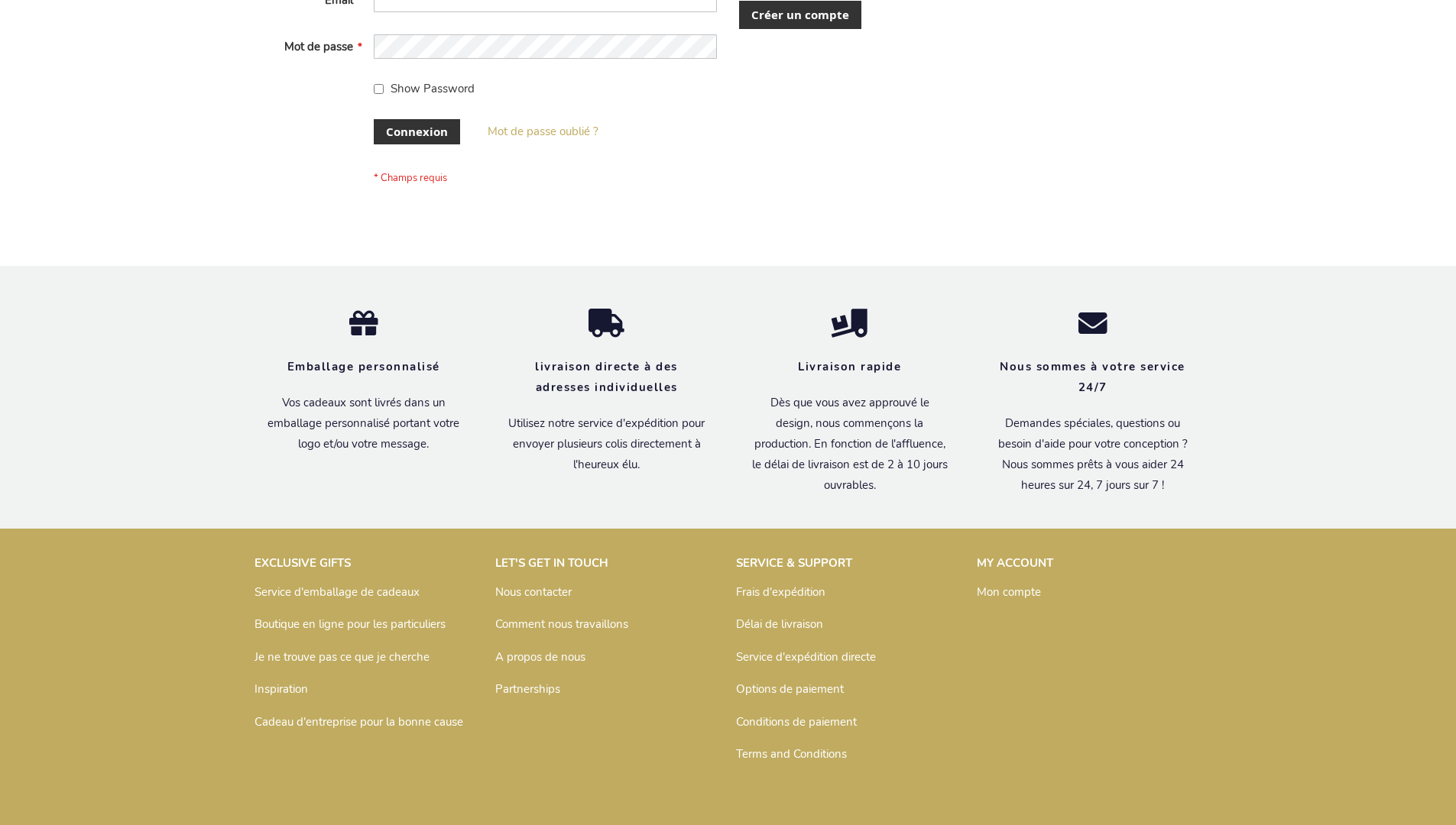
scroll to position [527, 0]
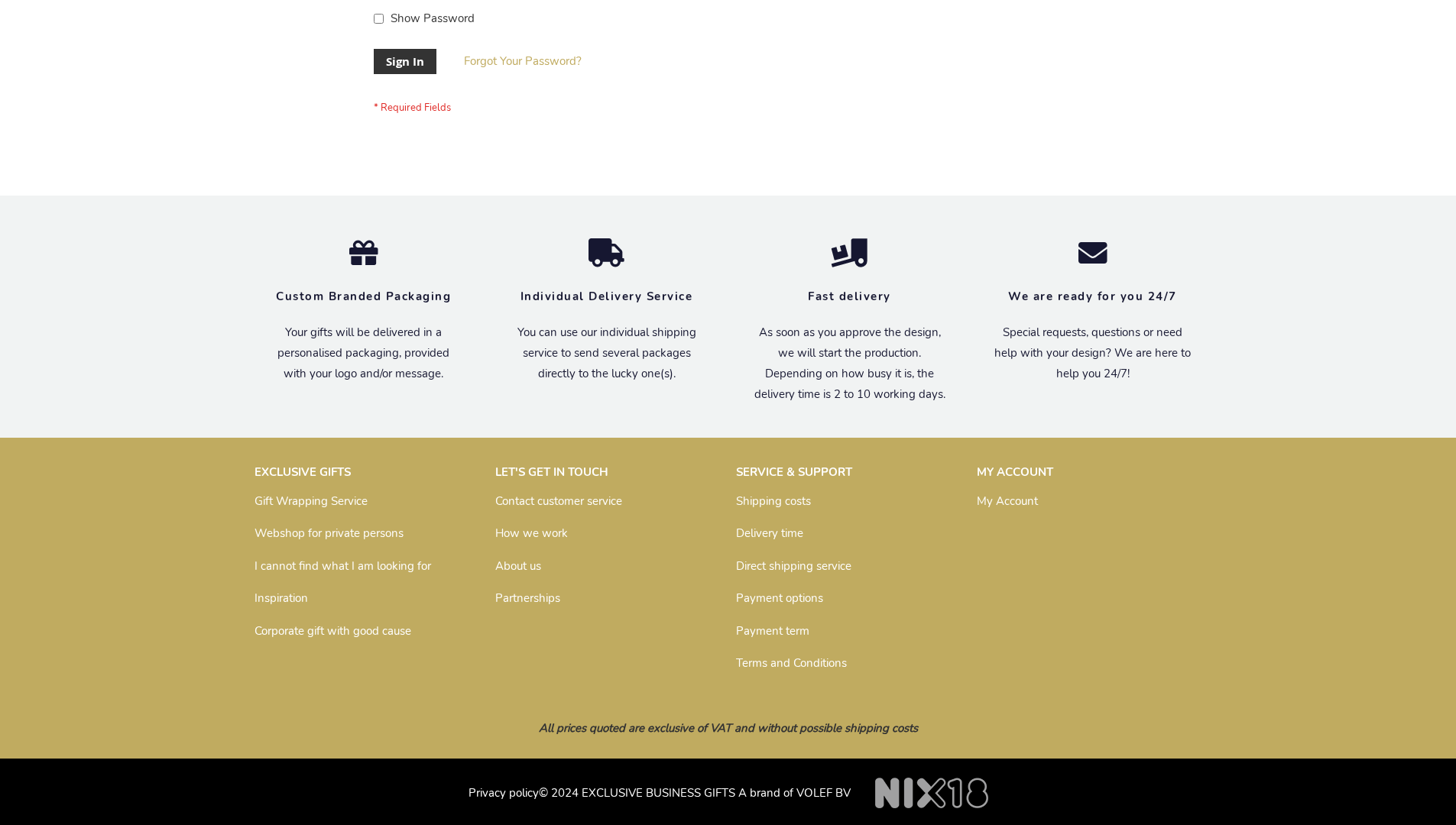
scroll to position [491, 0]
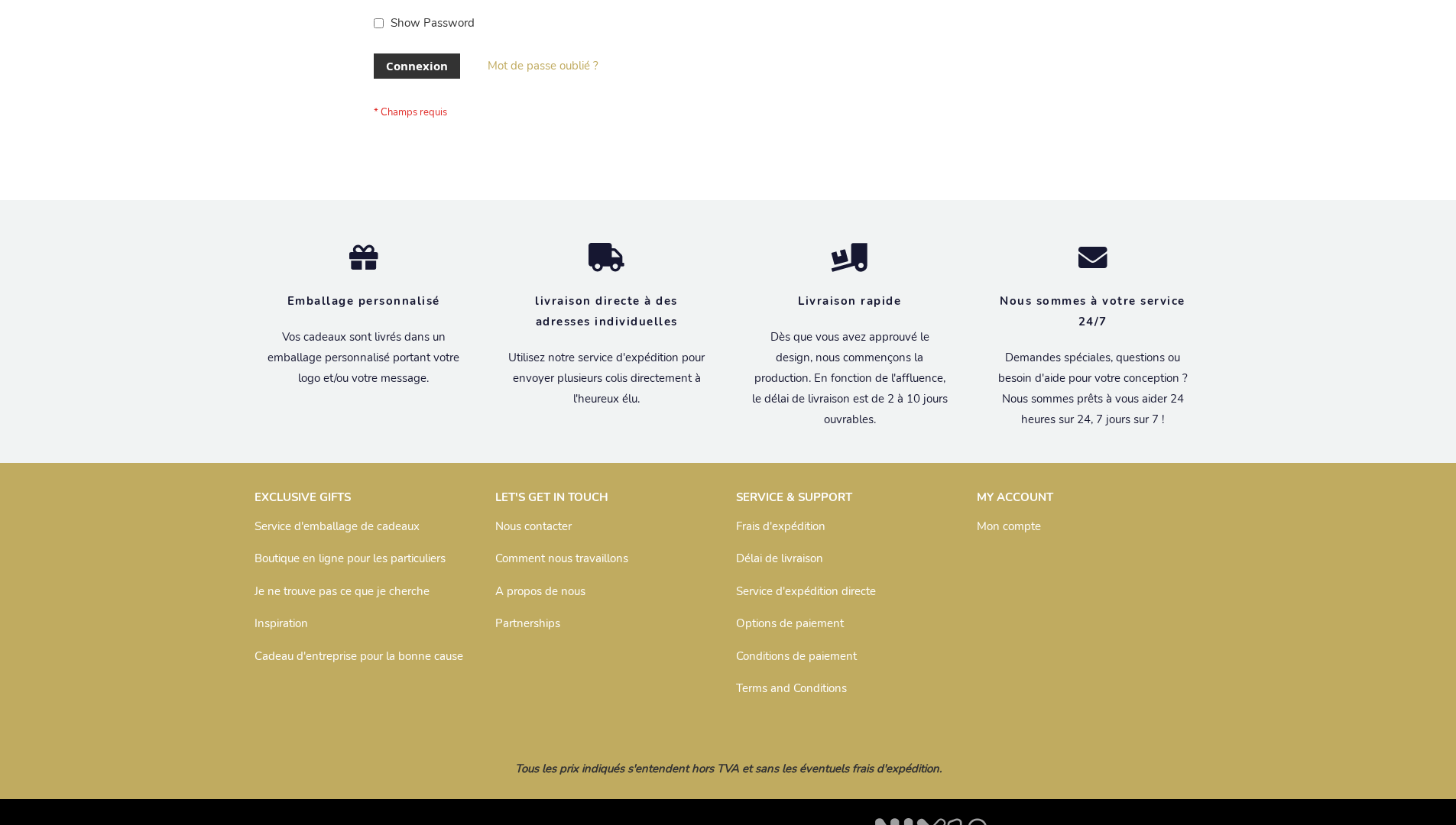
scroll to position [527, 0]
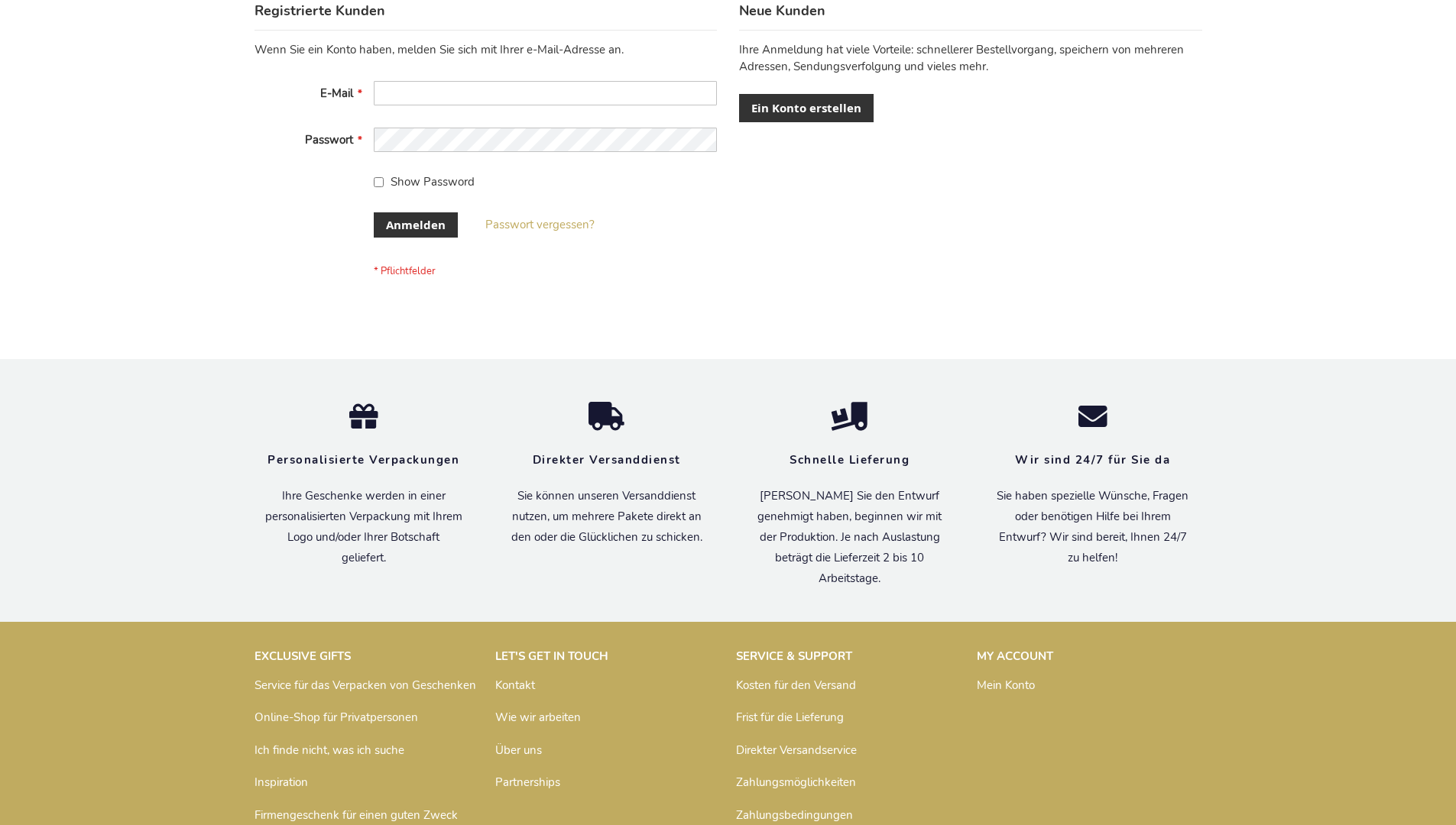
scroll to position [512, 0]
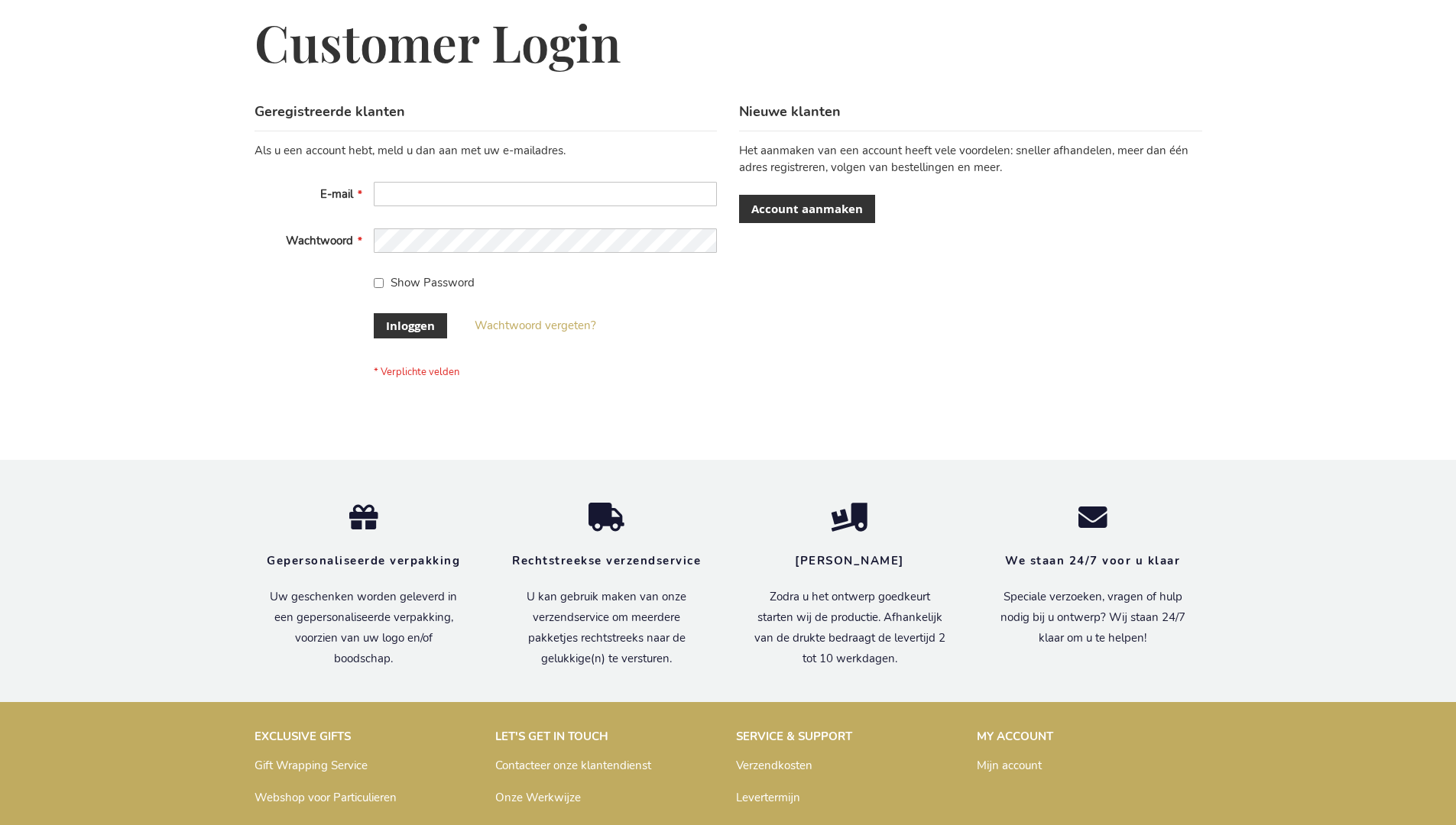
scroll to position [519, 0]
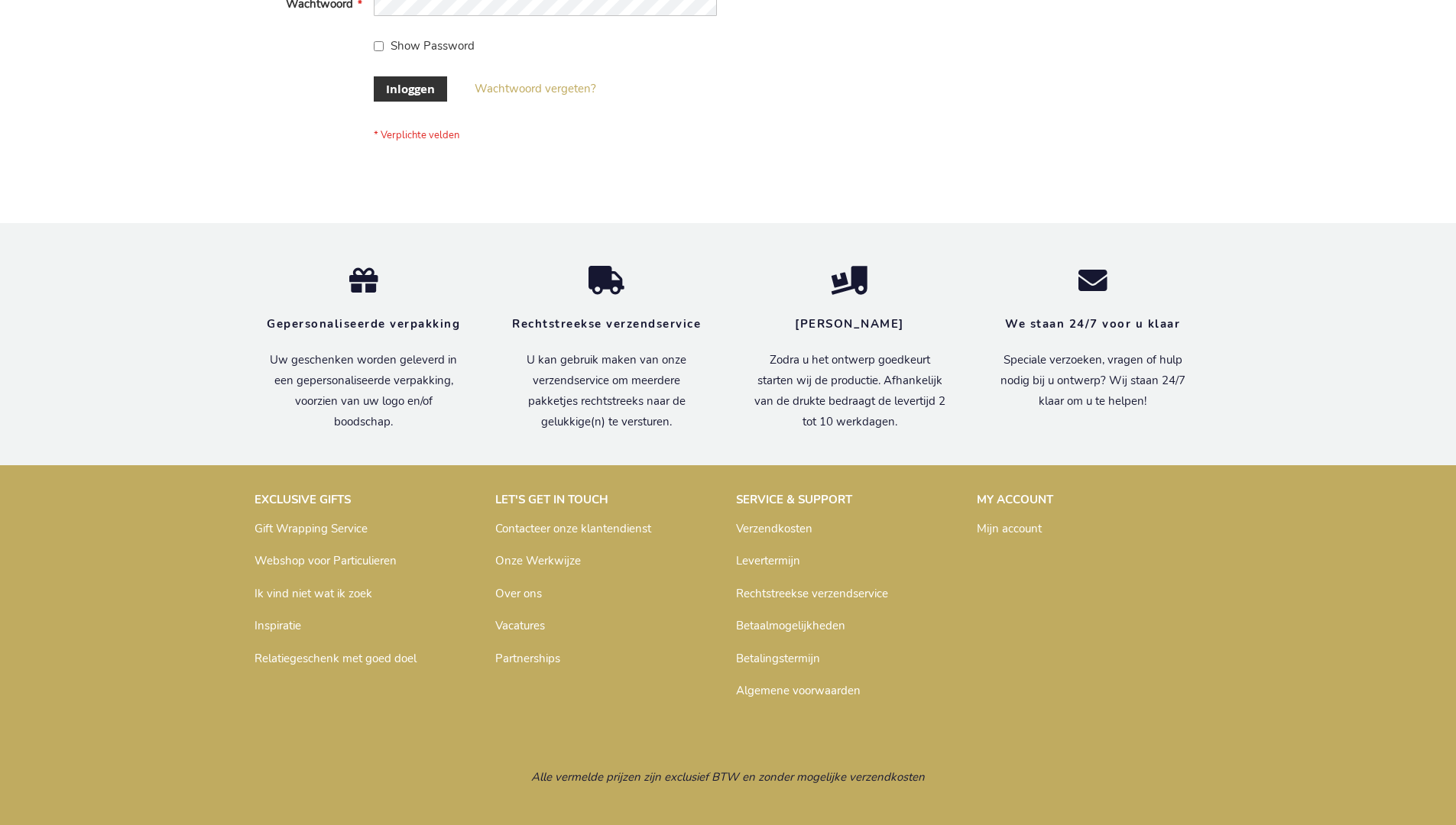
scroll to position [519, 0]
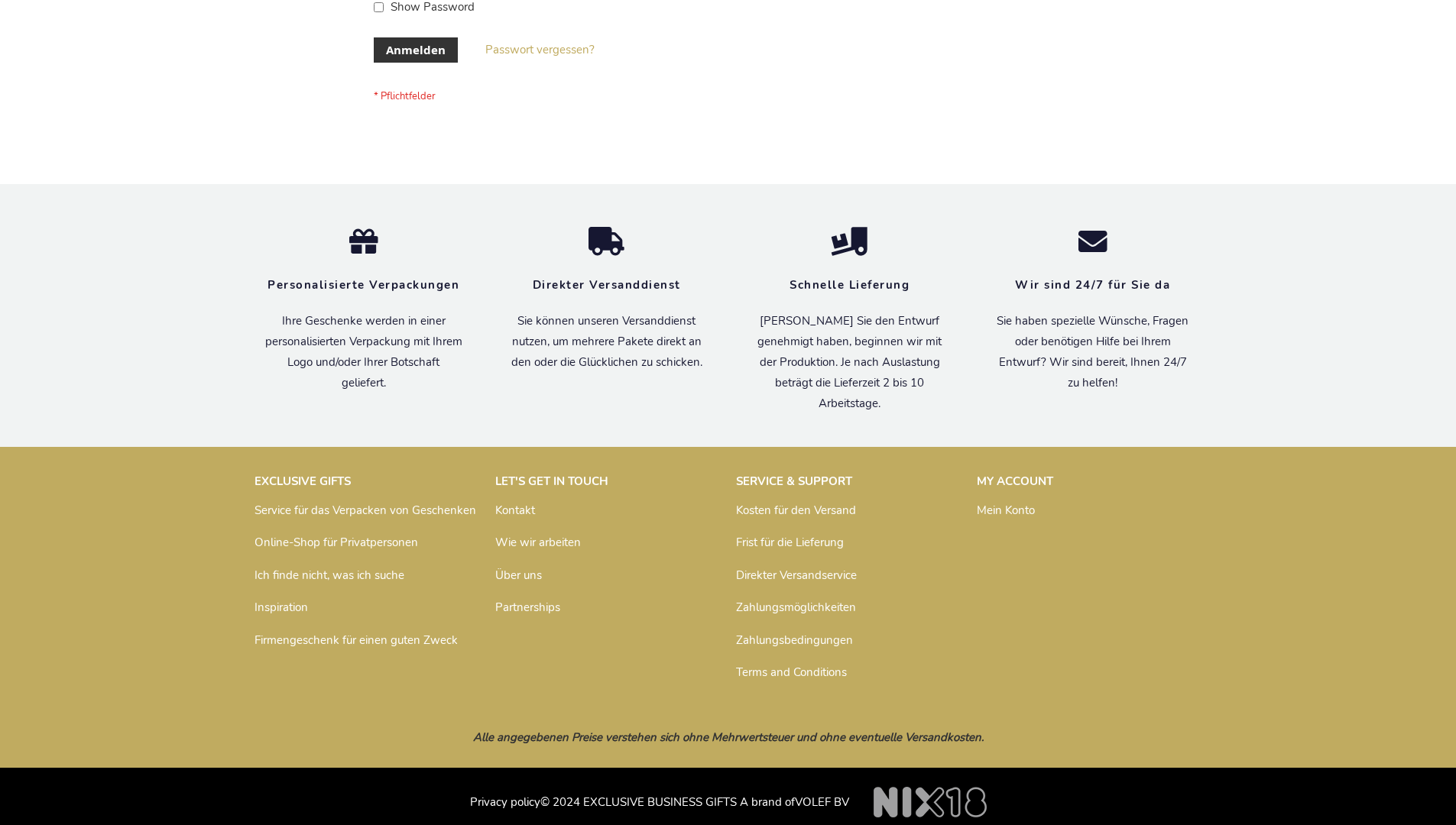
scroll to position [512, 0]
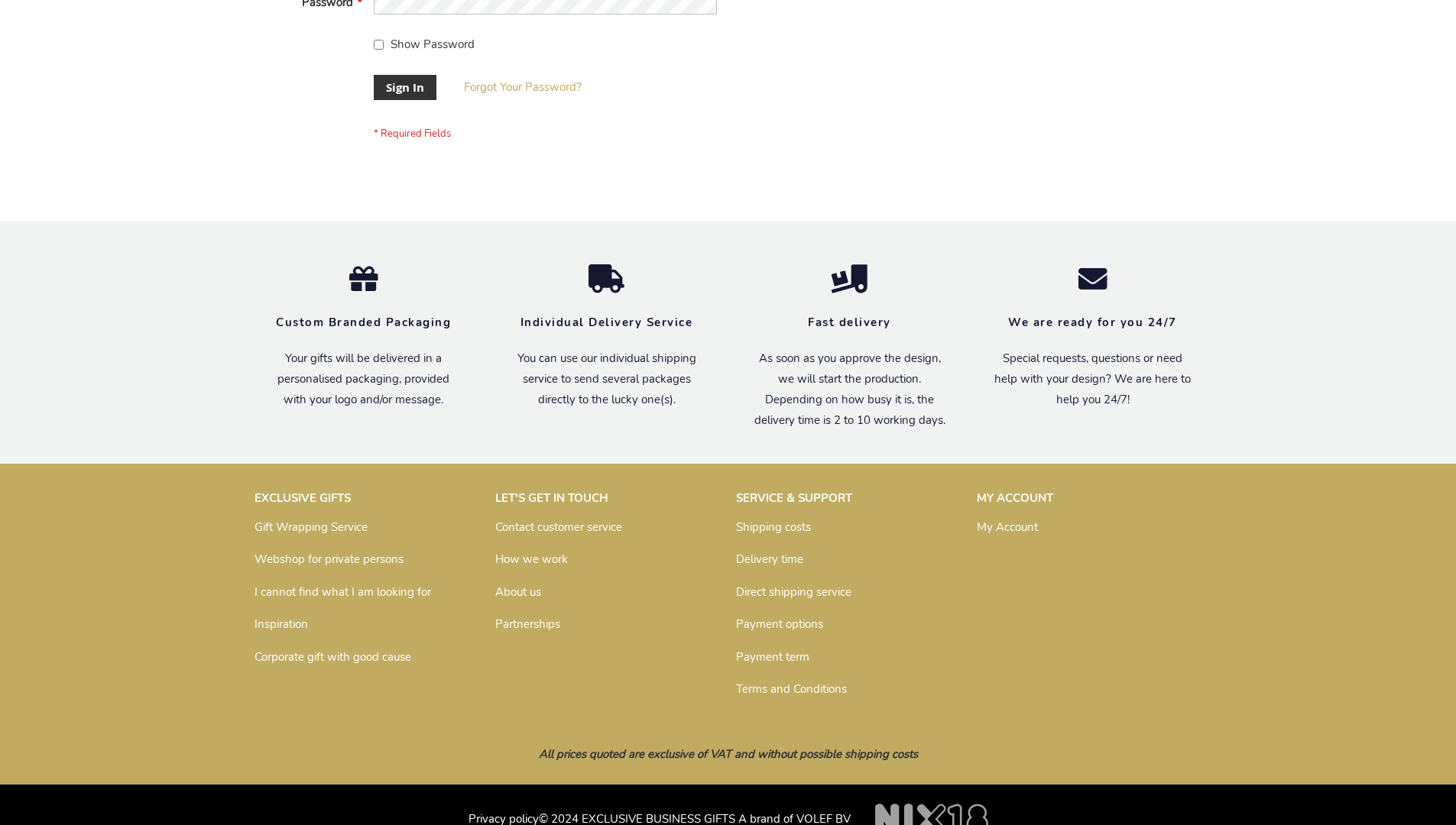
scroll to position [491, 0]
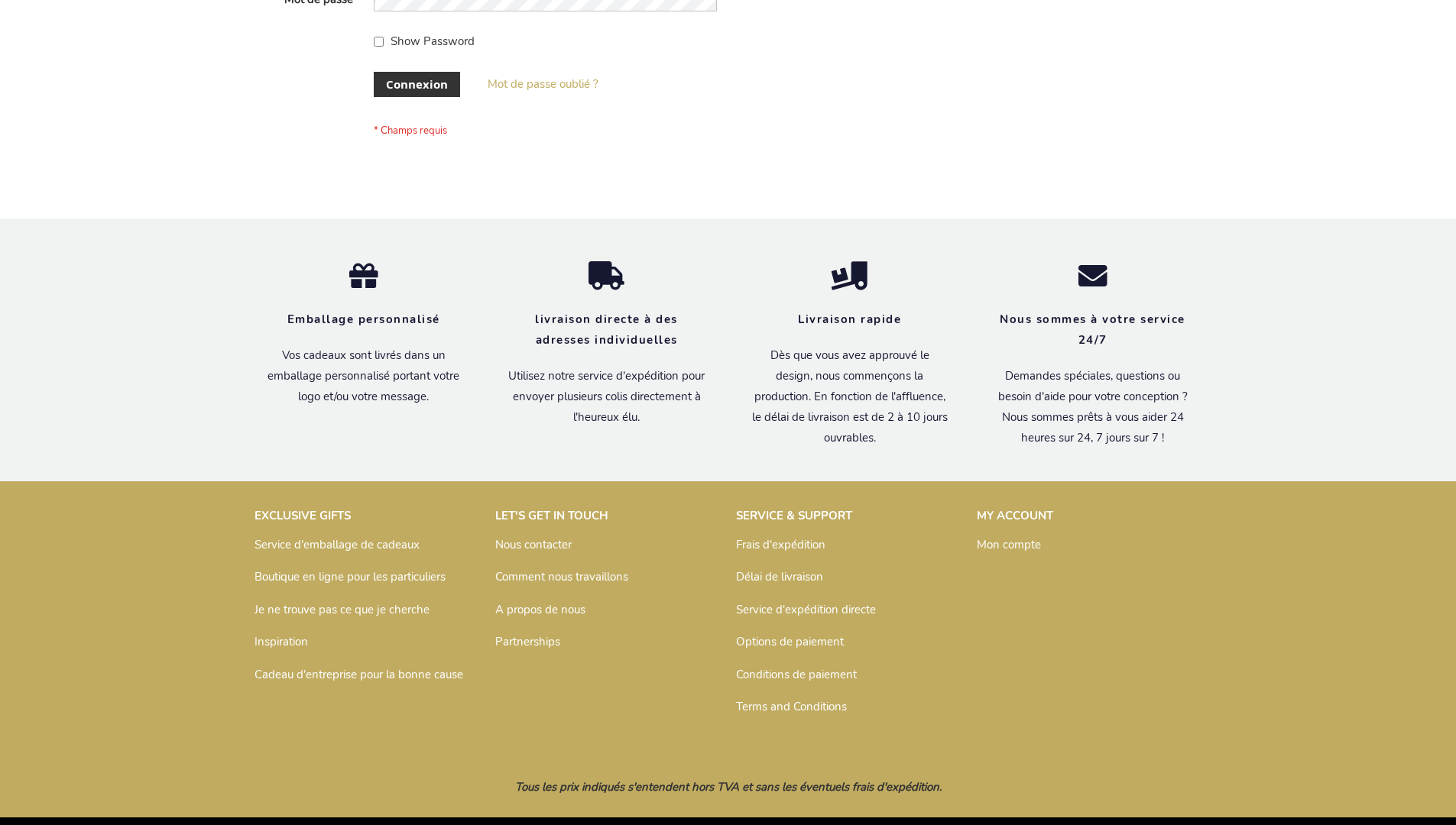
scroll to position [527, 0]
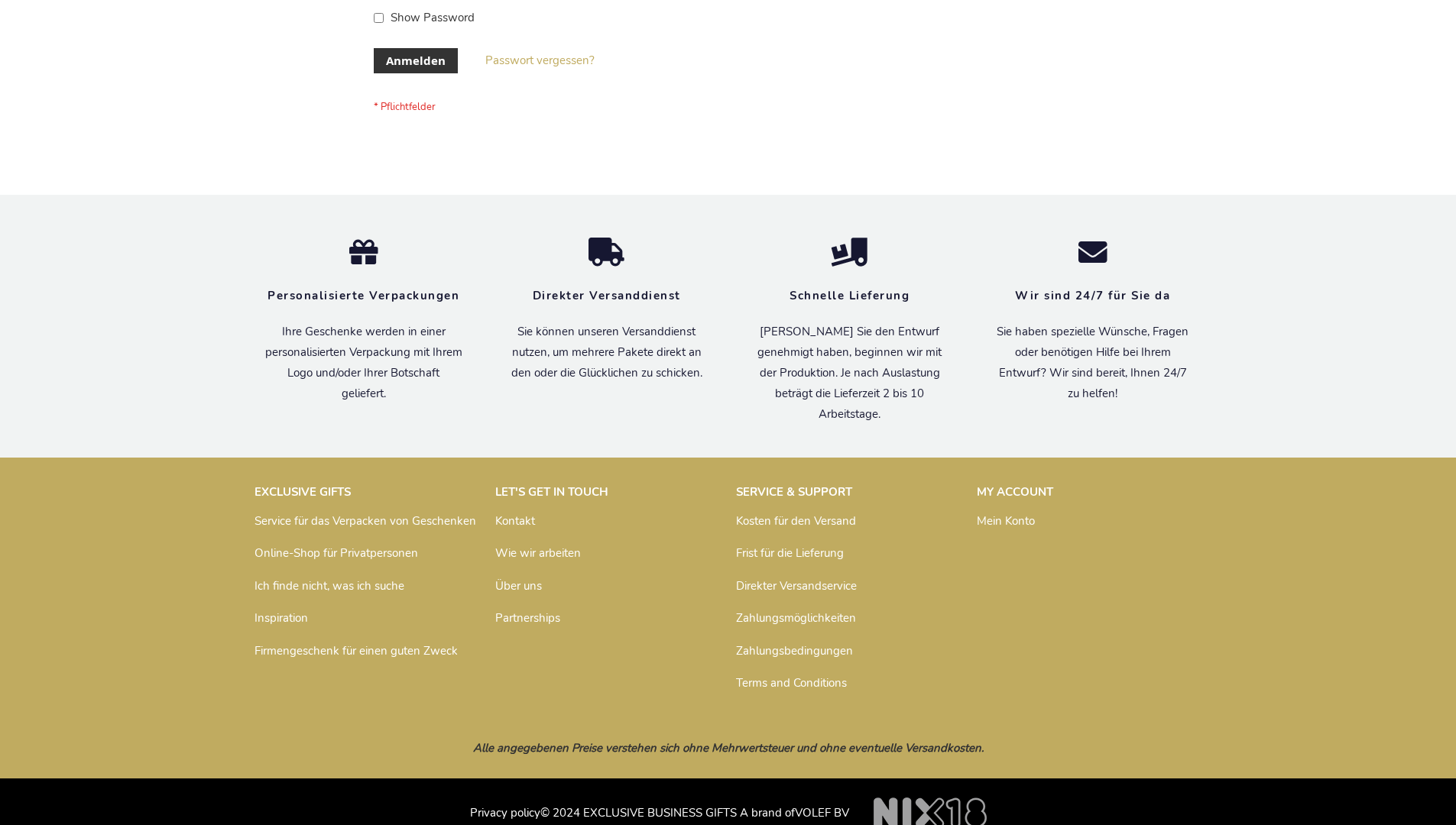
scroll to position [512, 0]
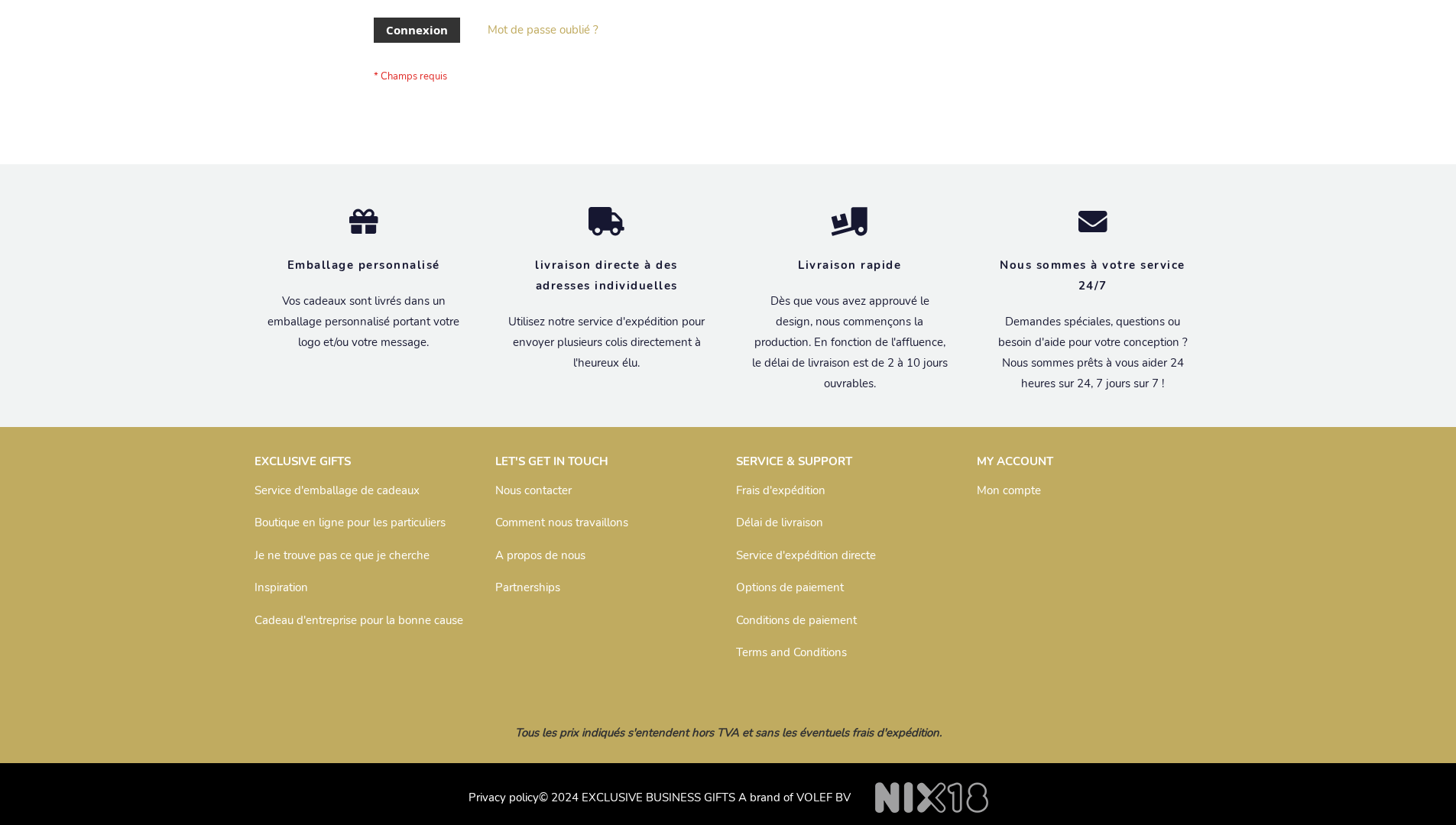
scroll to position [527, 0]
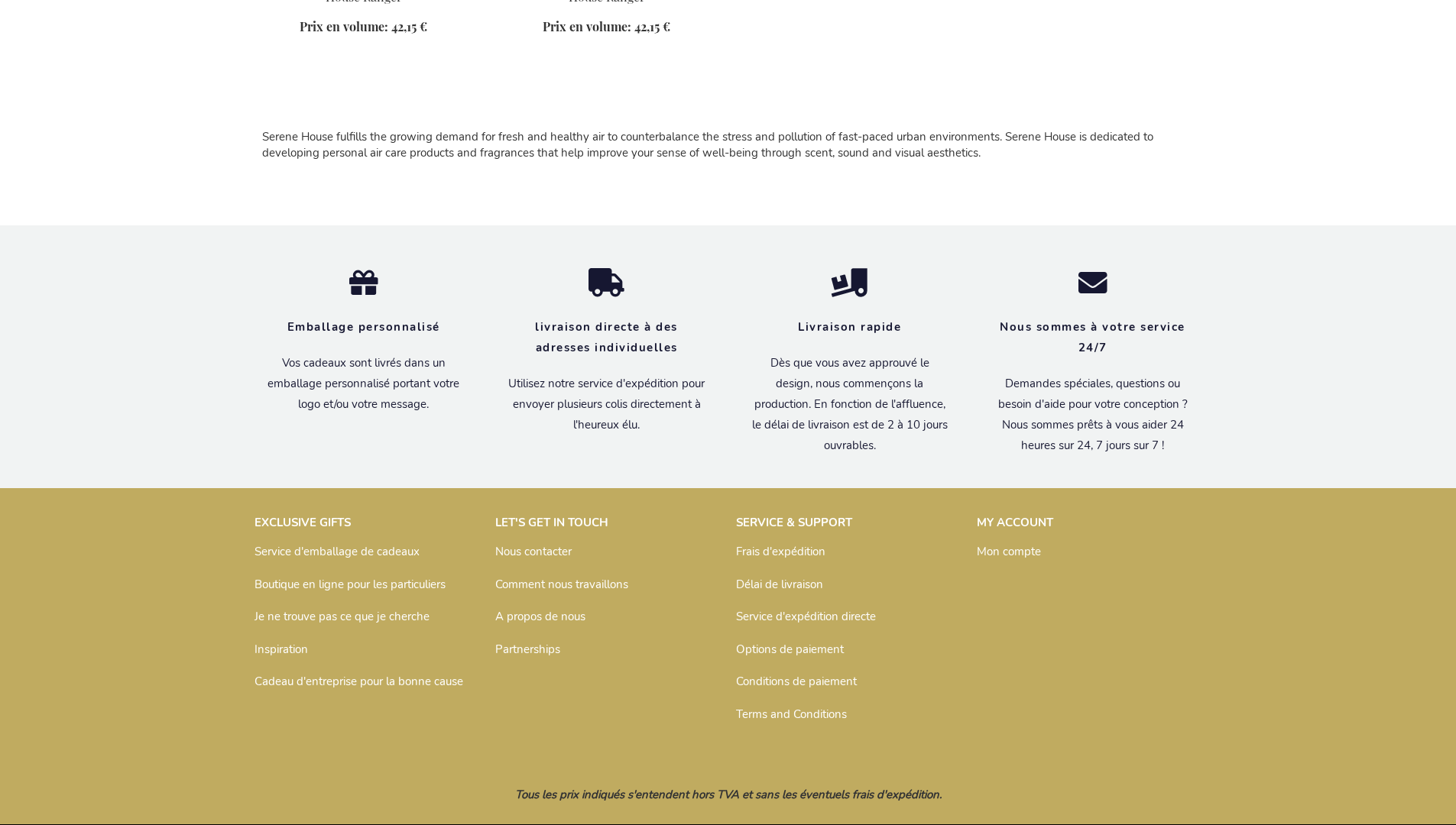
scroll to position [1026, 0]
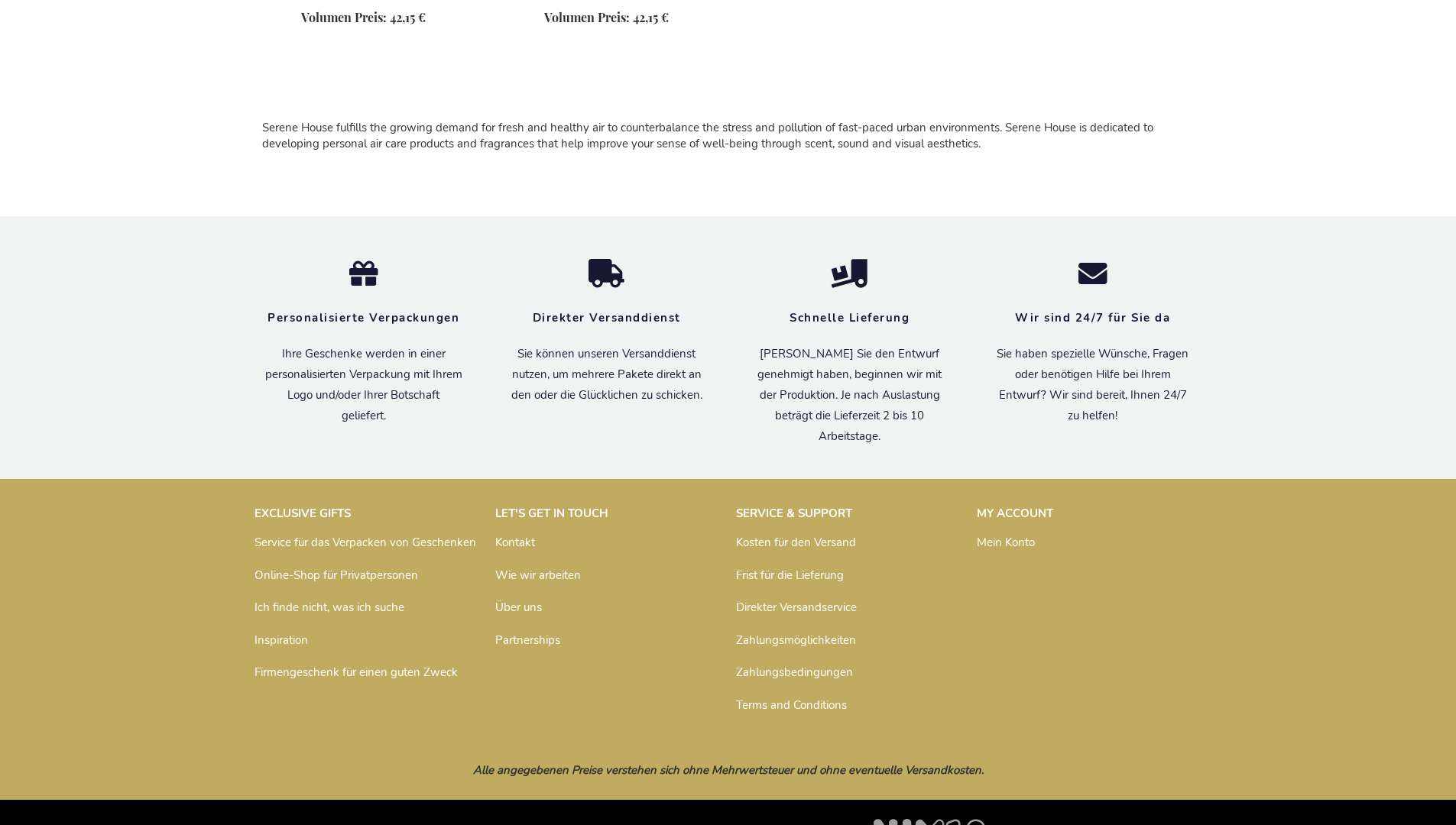
scroll to position [1011, 0]
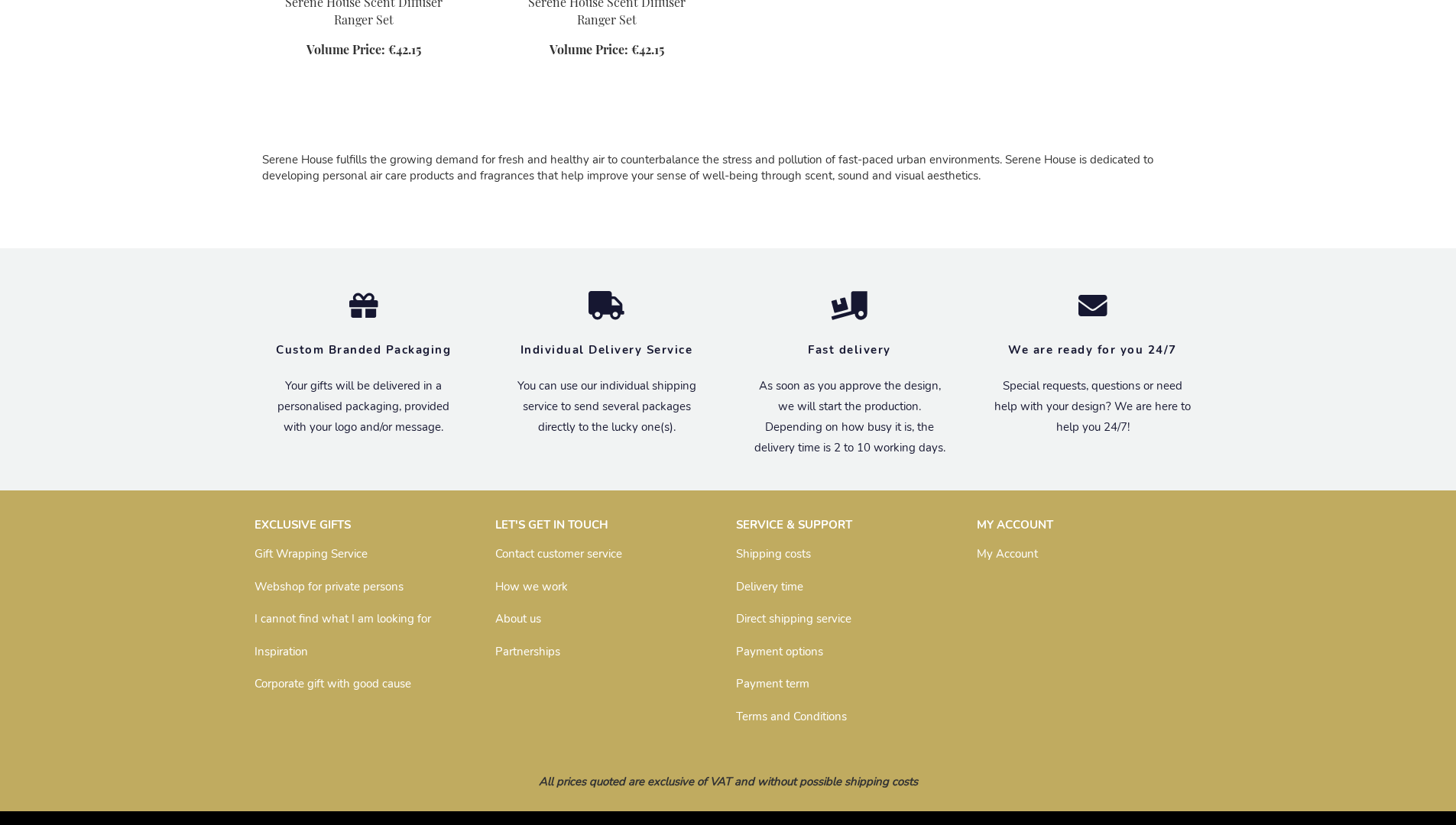
scroll to position [990, 0]
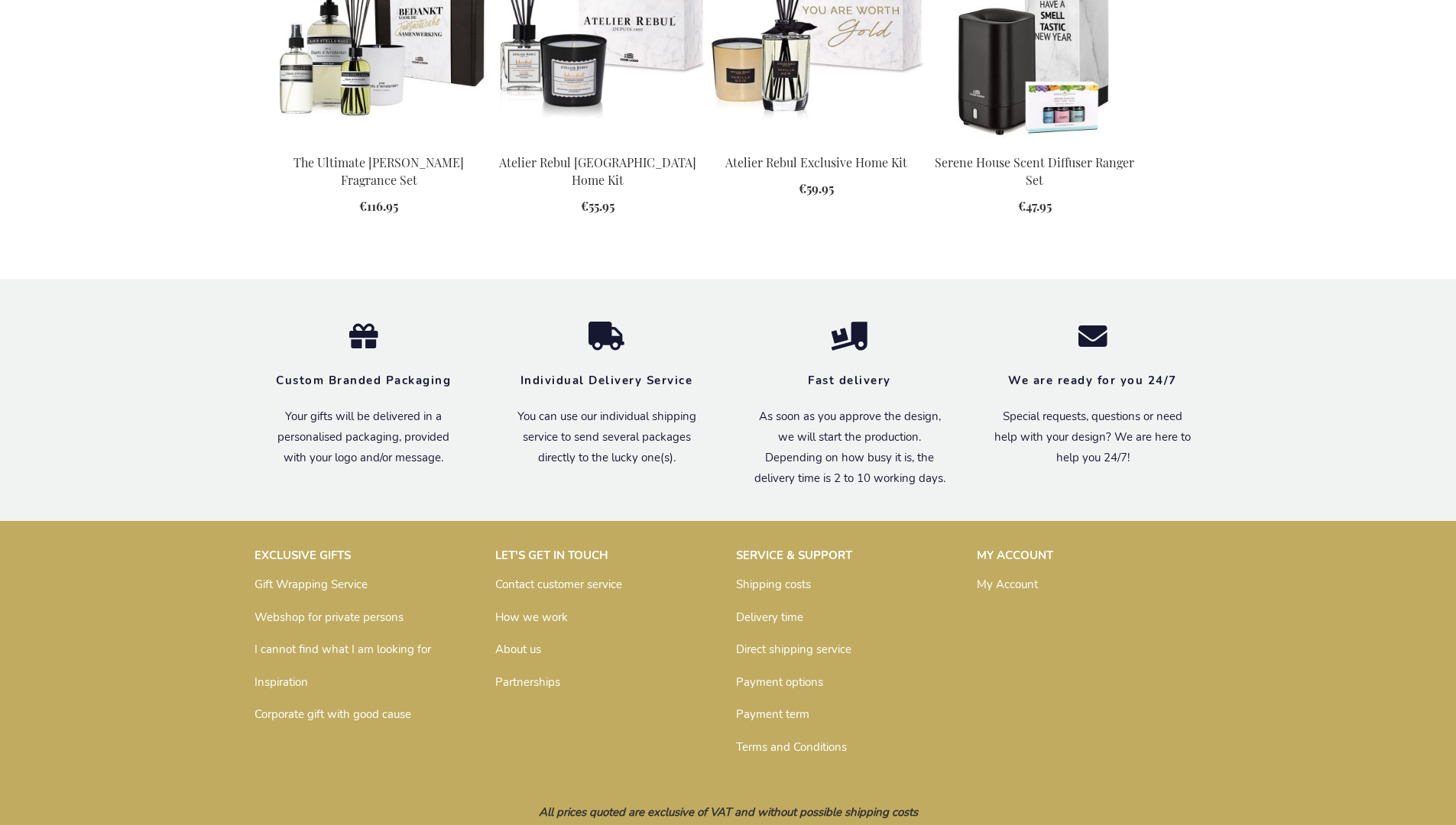
scroll to position [2107, 0]
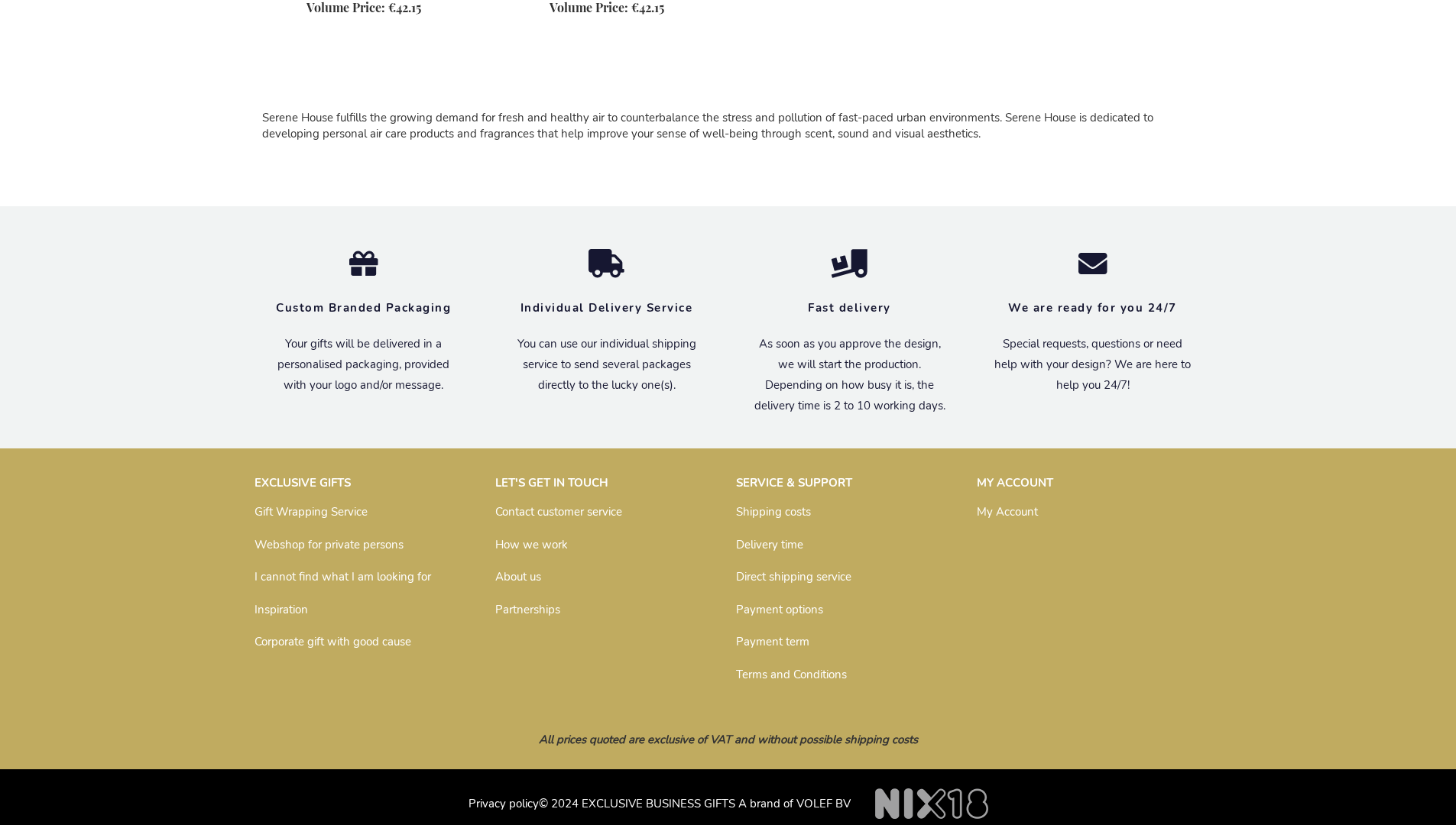
scroll to position [990, 0]
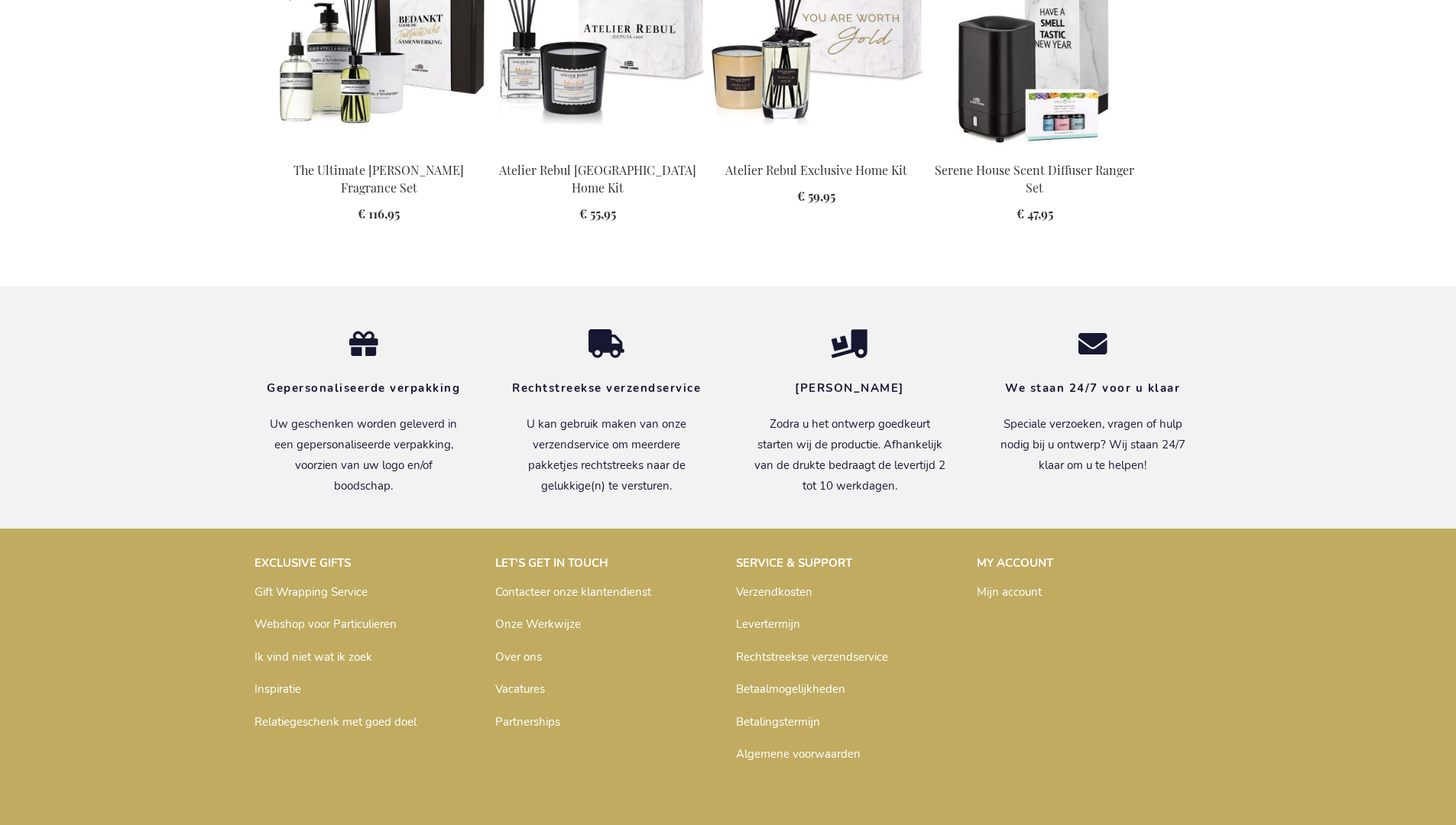
scroll to position [2167, 0]
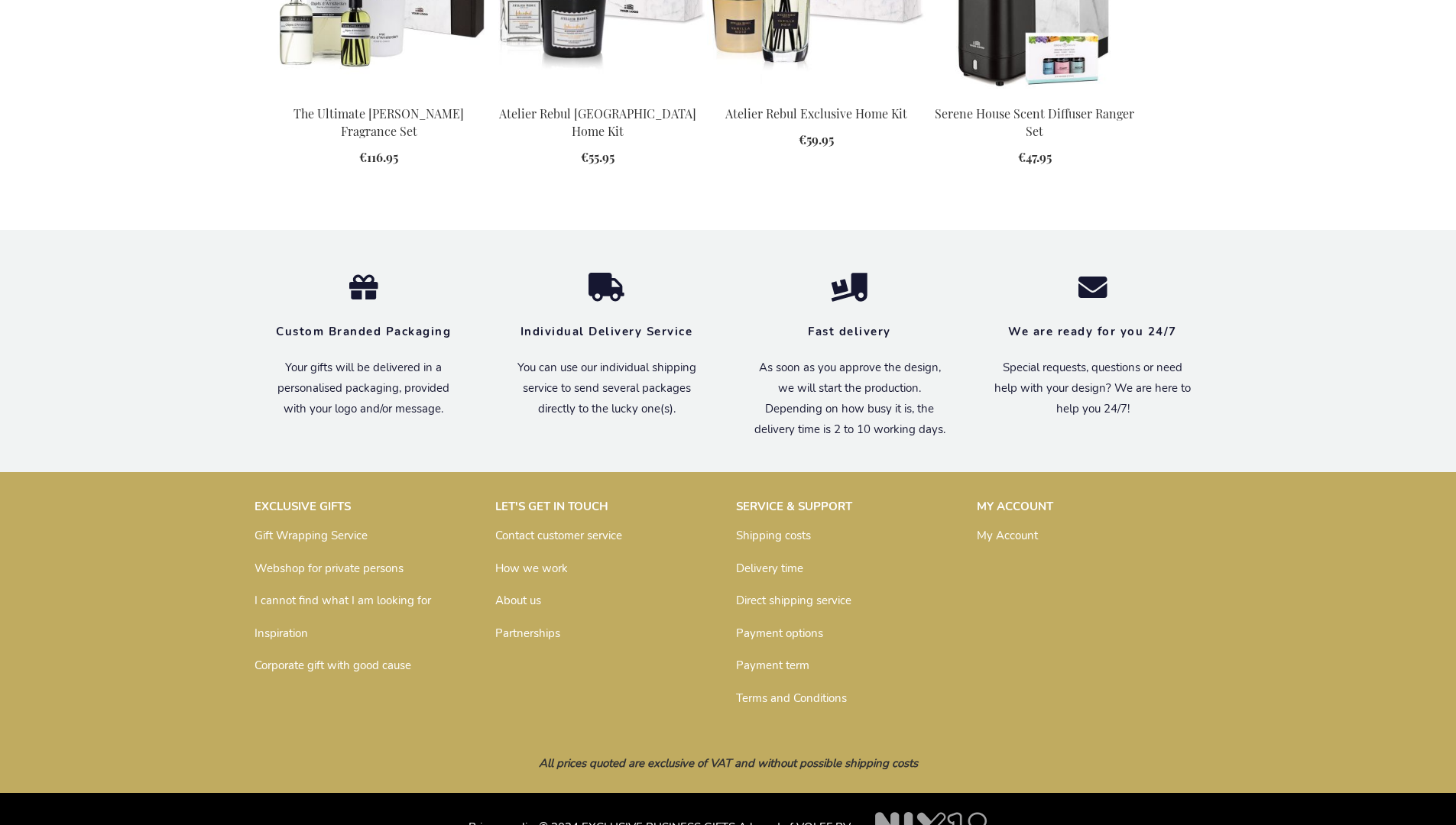
scroll to position [2107, 0]
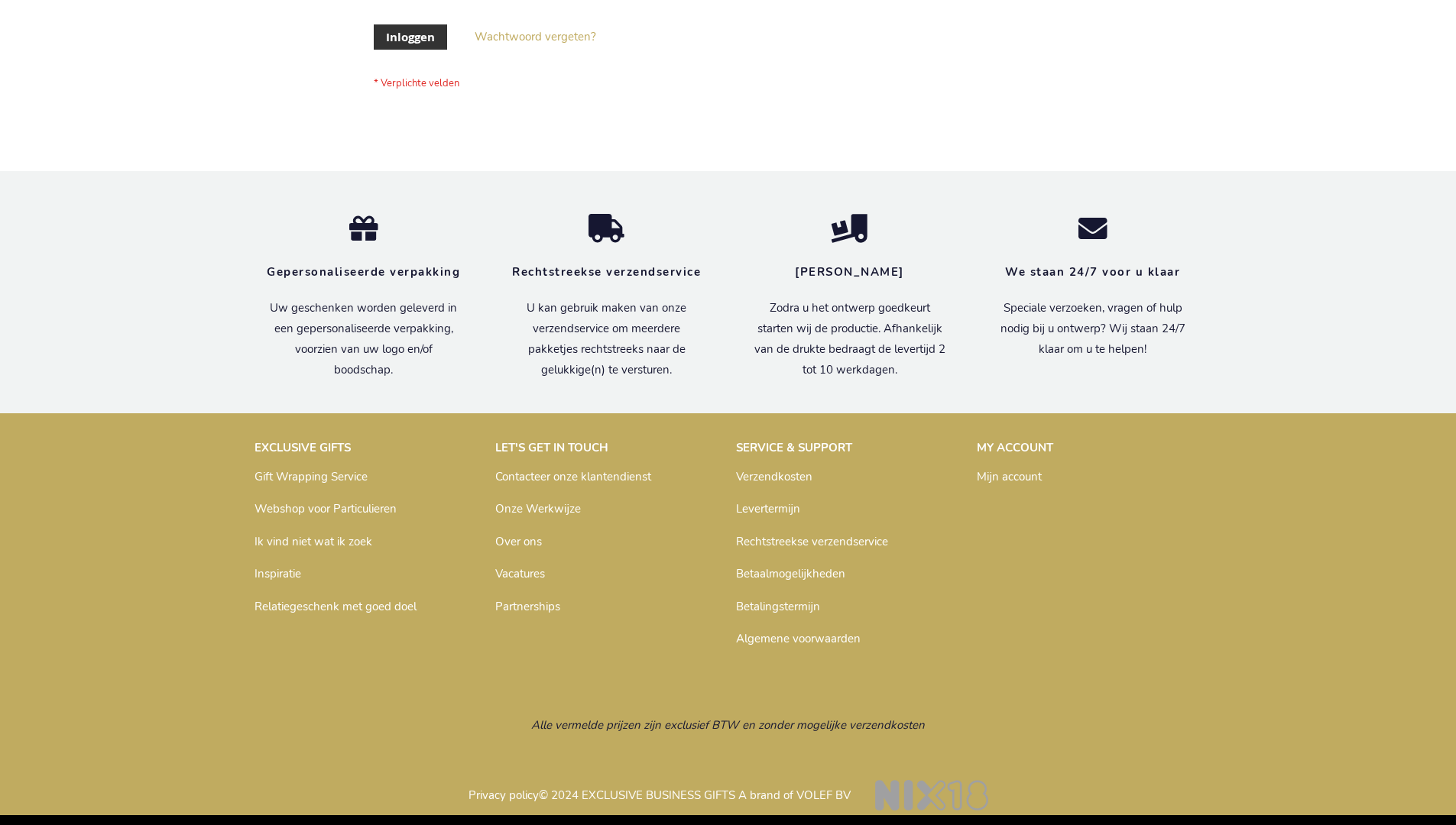
scroll to position [519, 0]
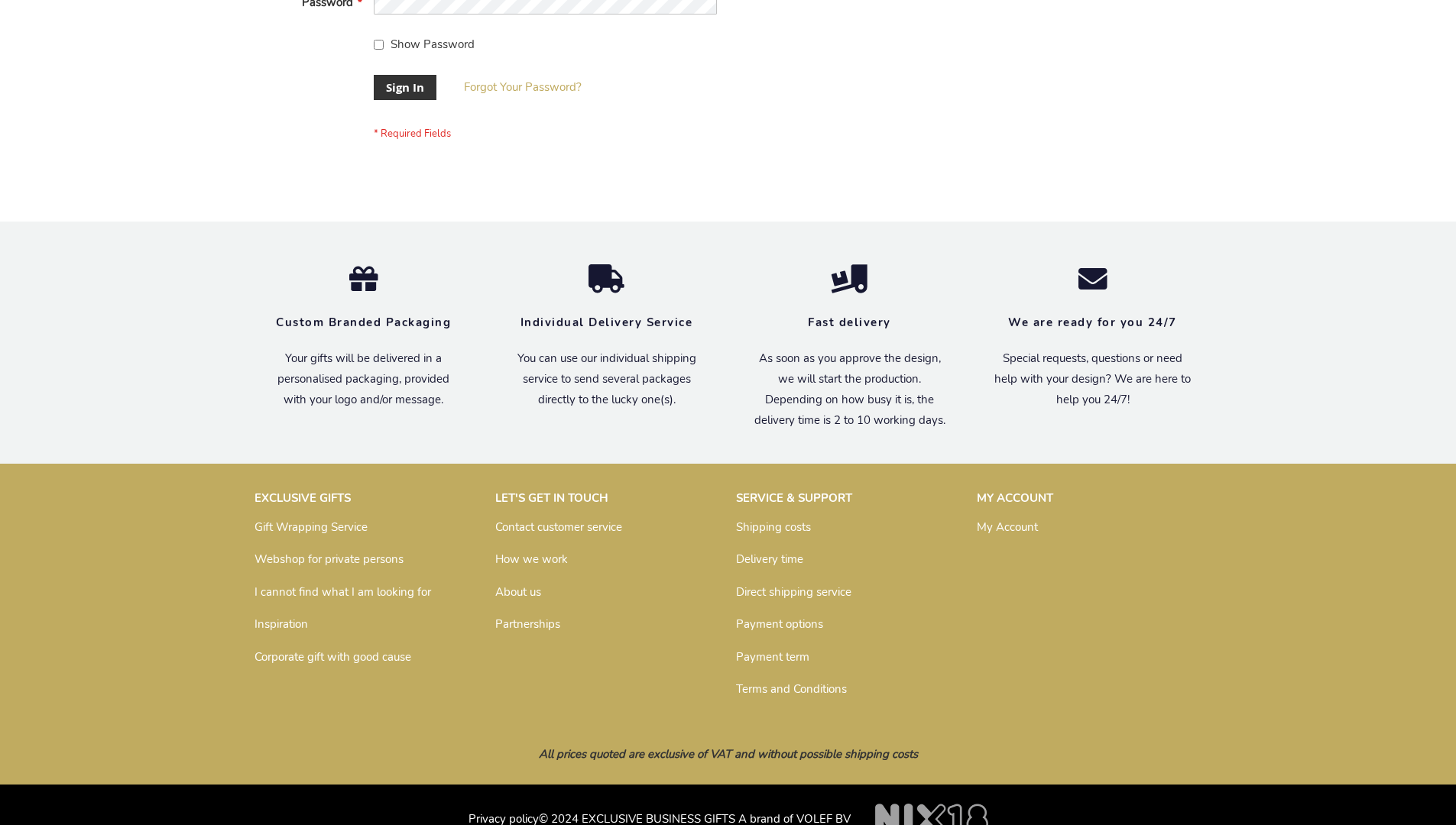
scroll to position [491, 0]
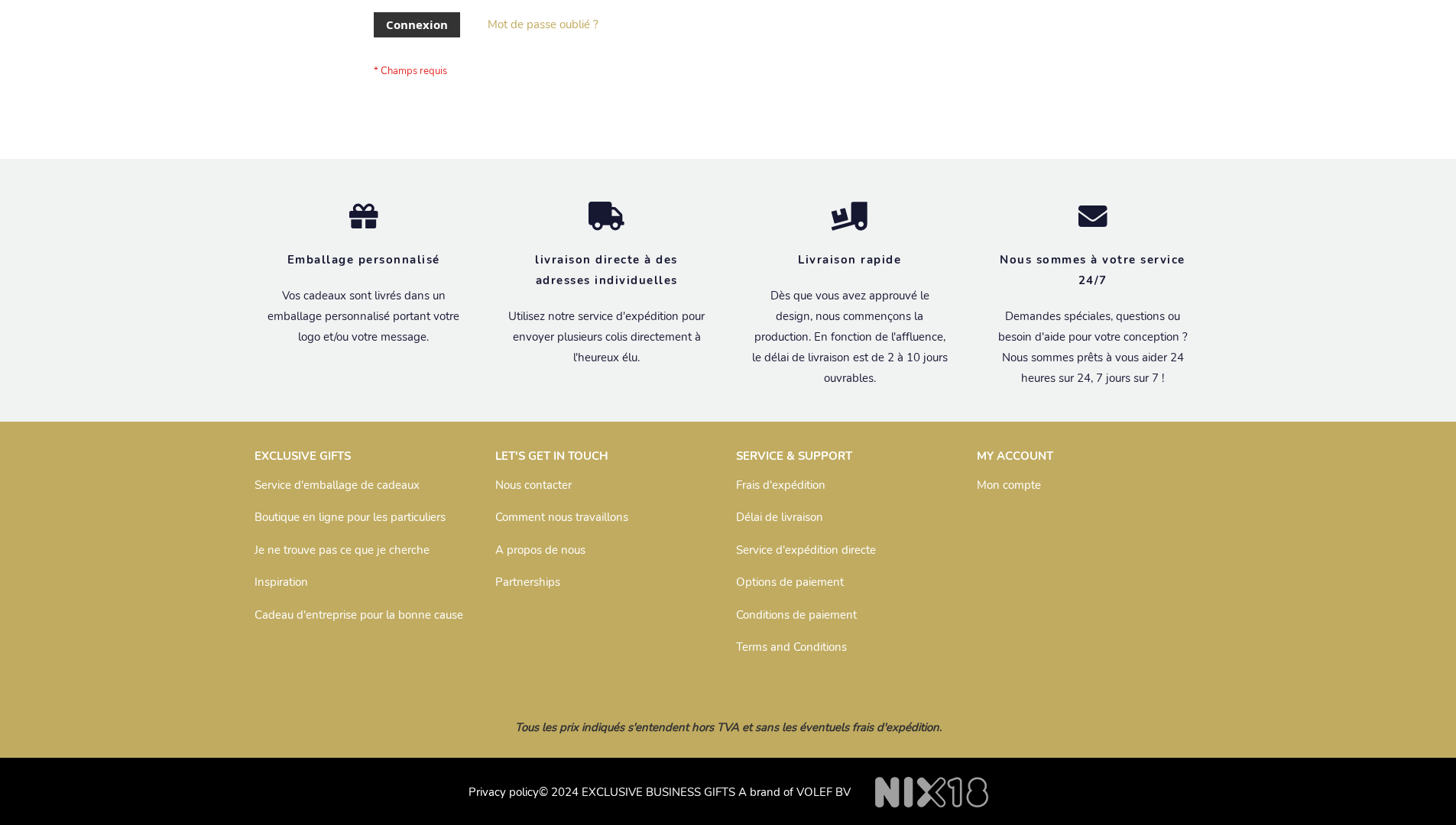
scroll to position [527, 0]
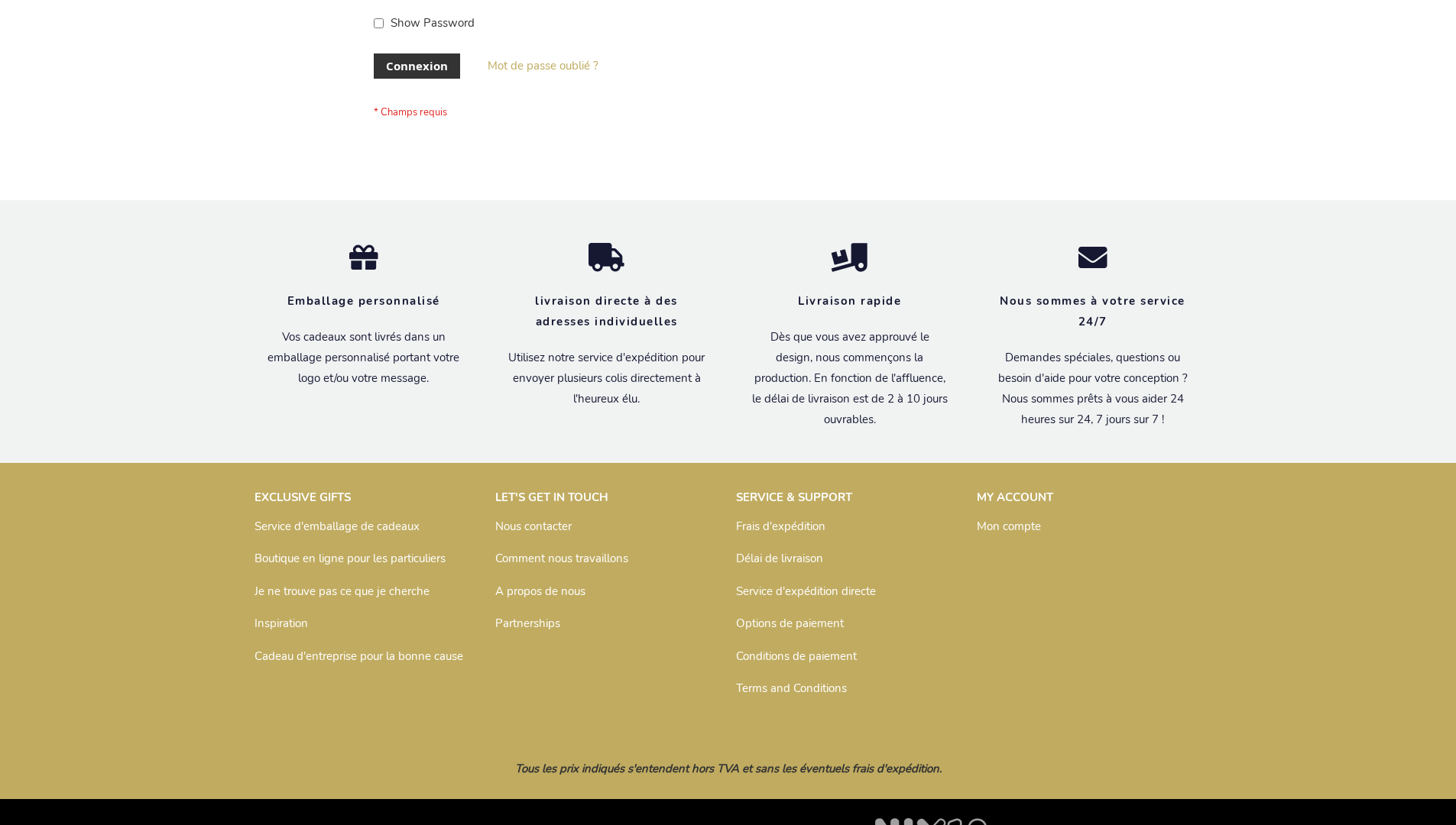
scroll to position [527, 0]
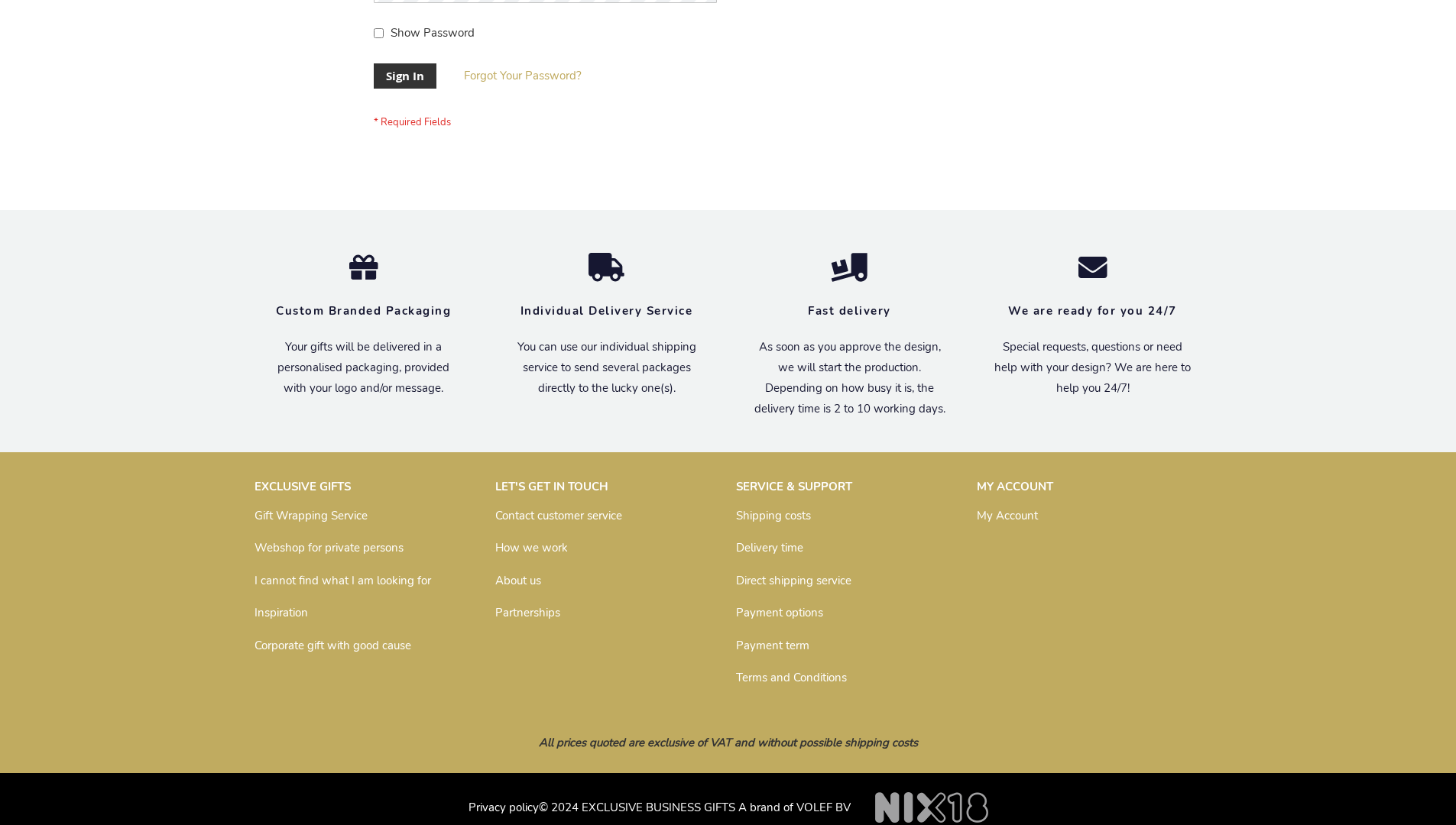
scroll to position [491, 0]
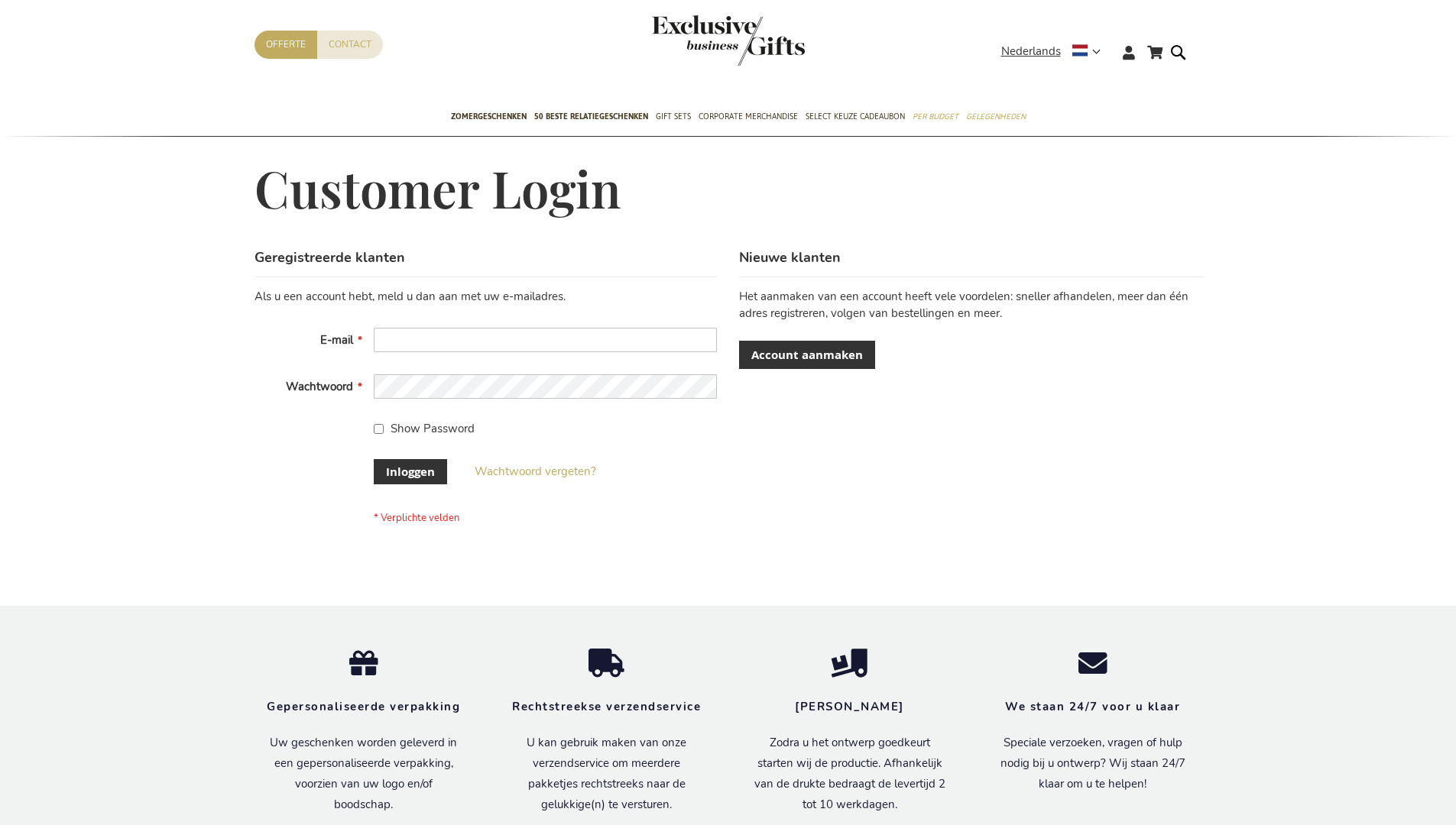
scroll to position [519, 0]
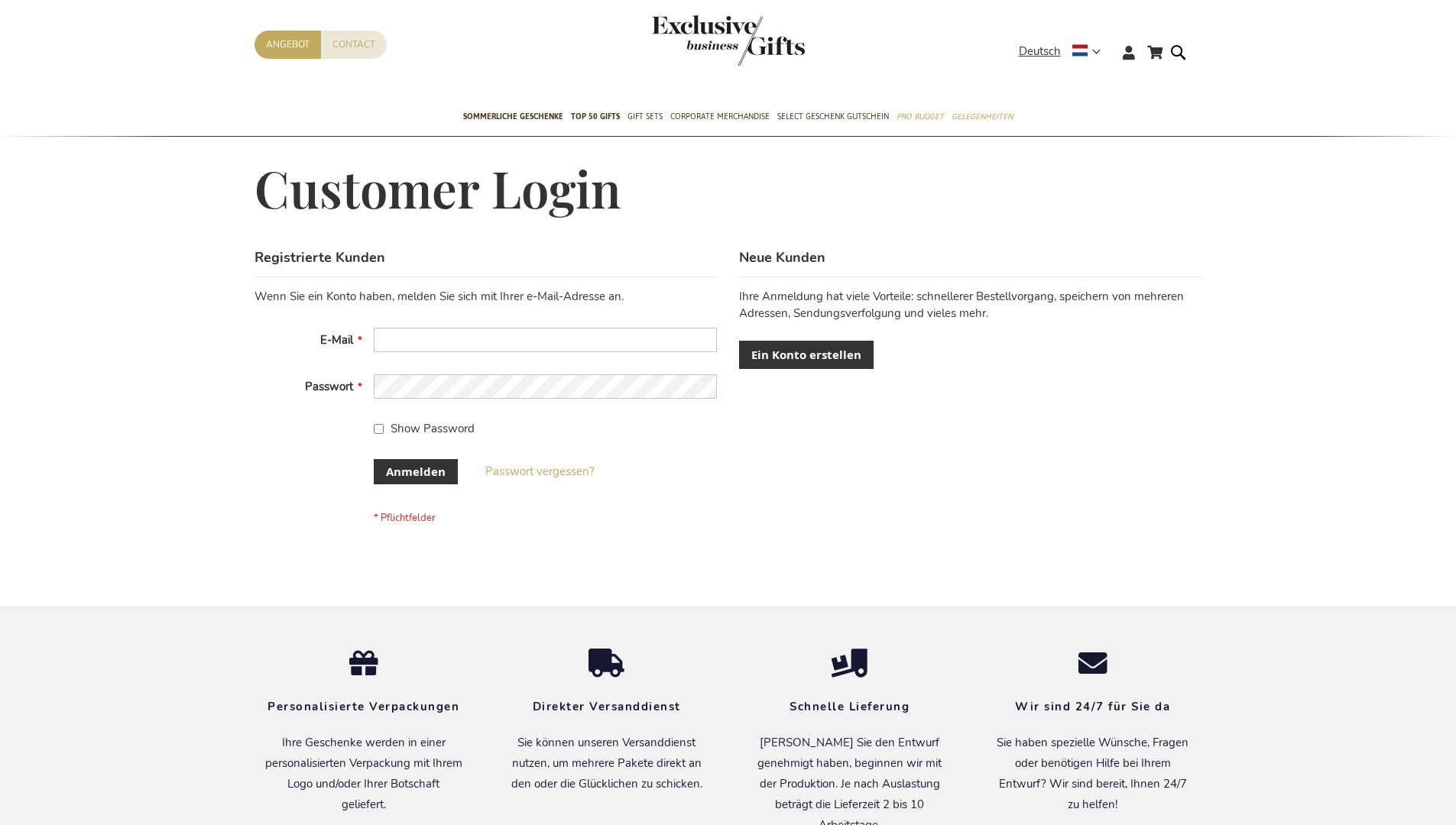
scroll to position [512, 0]
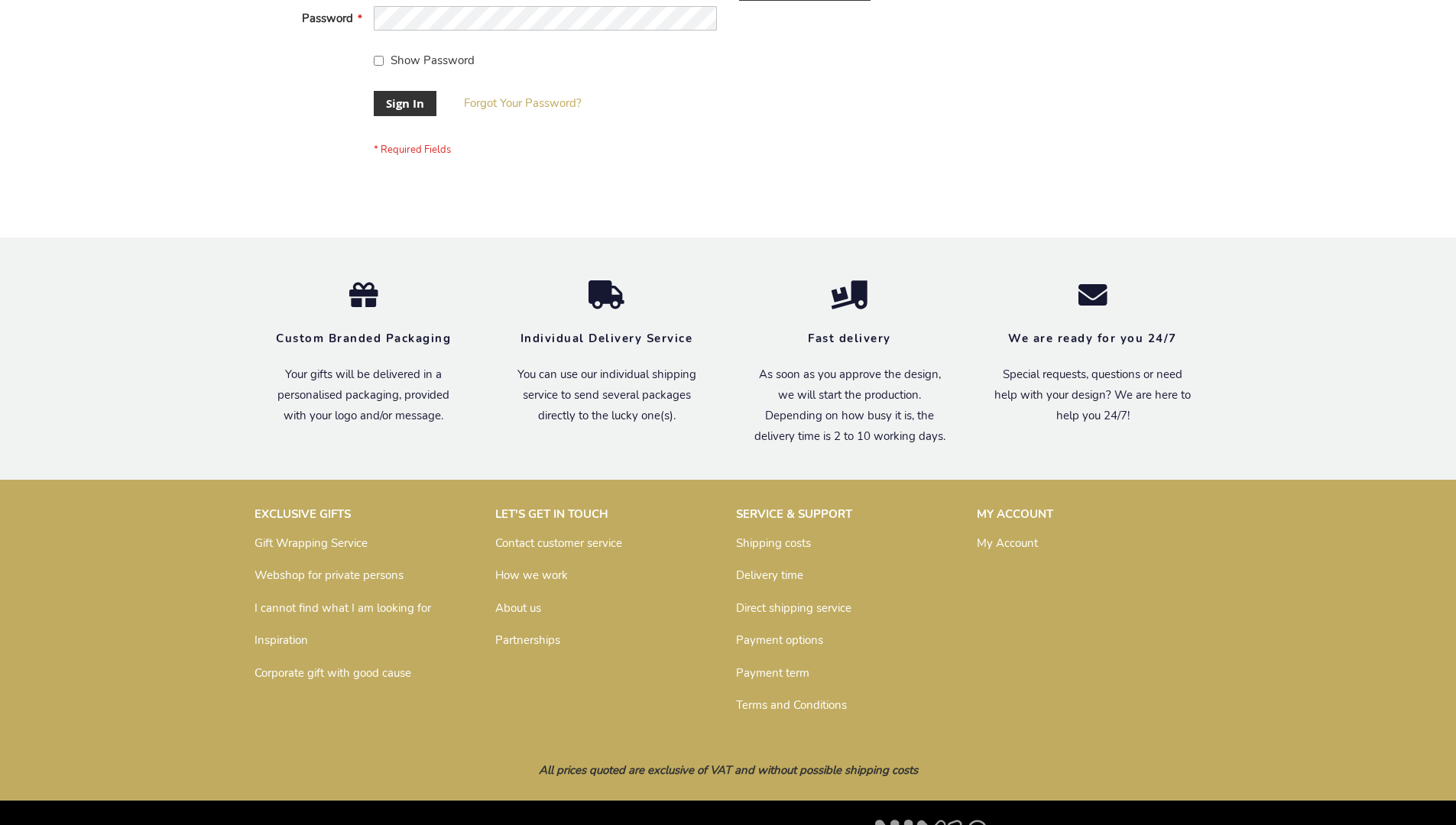
scroll to position [491, 0]
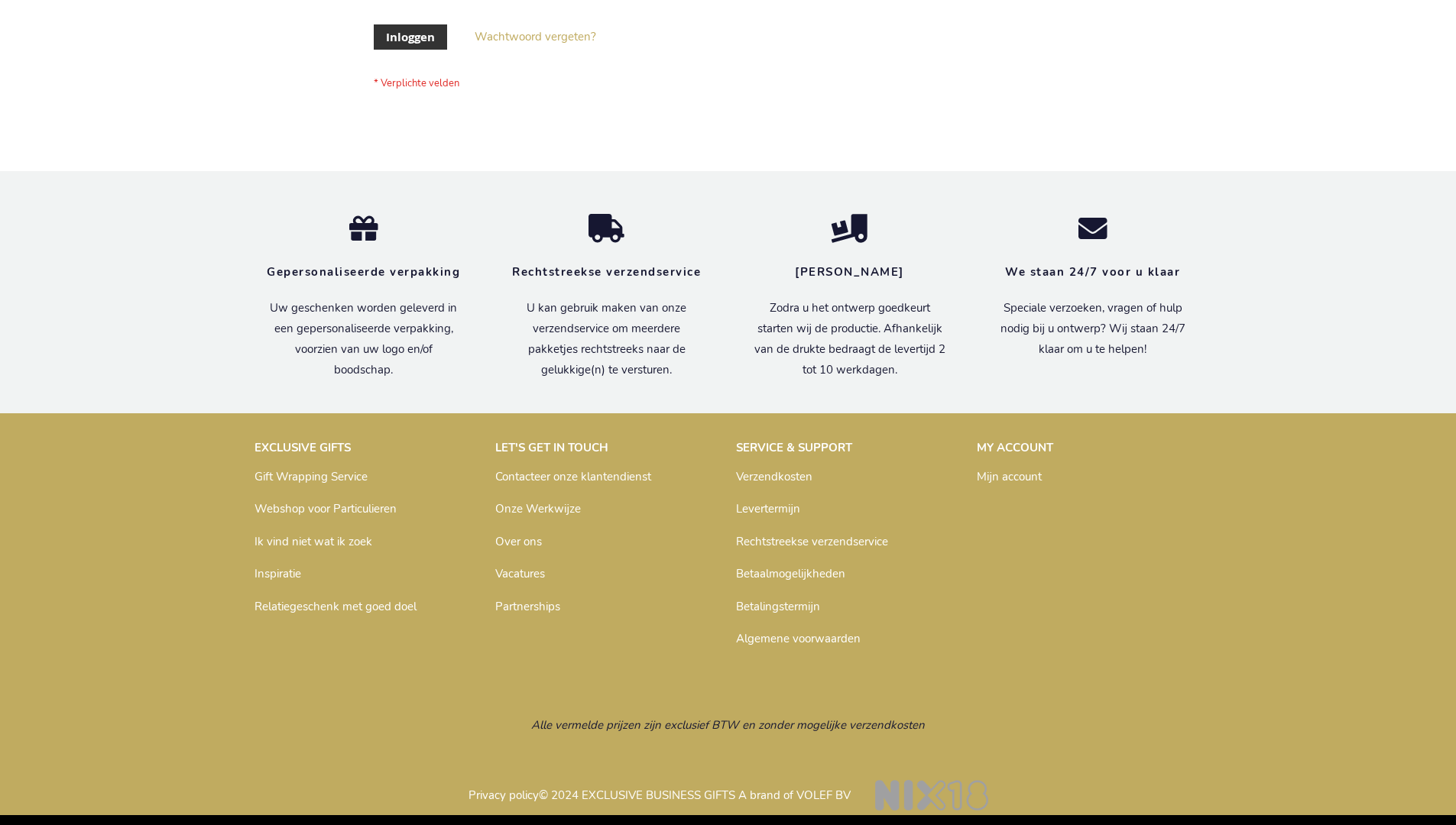
scroll to position [519, 0]
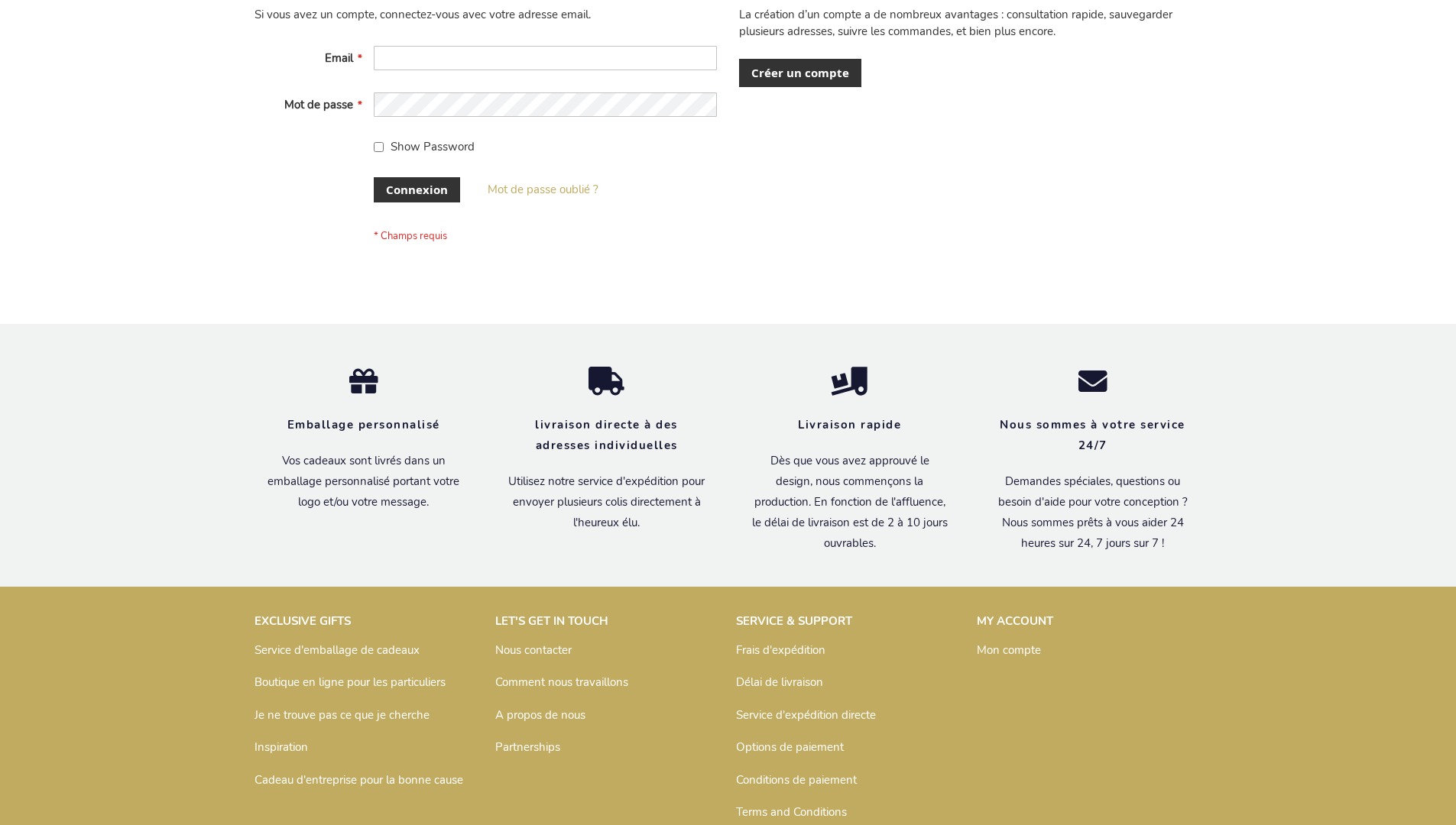
scroll to position [527, 0]
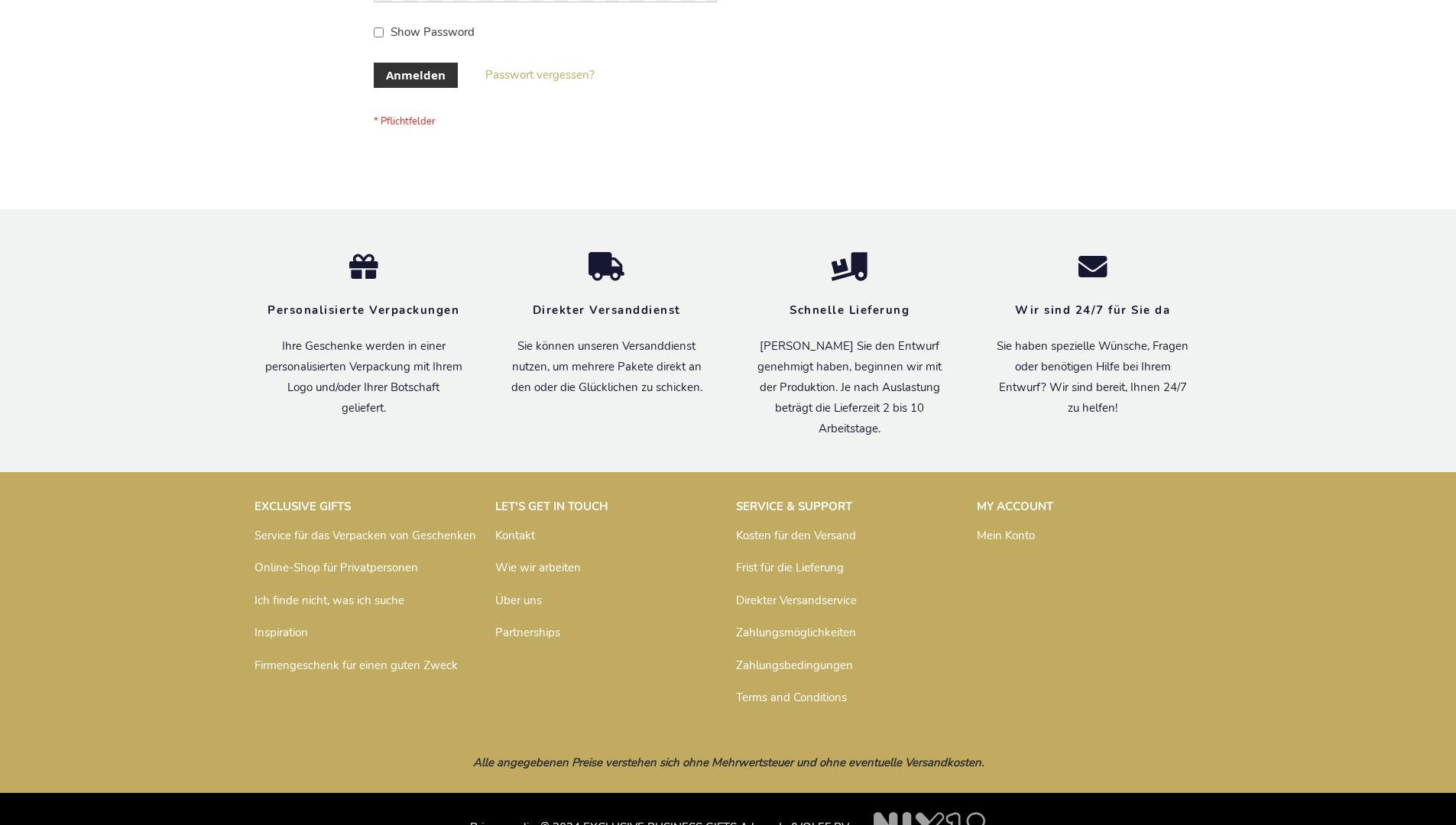
scroll to position [512, 0]
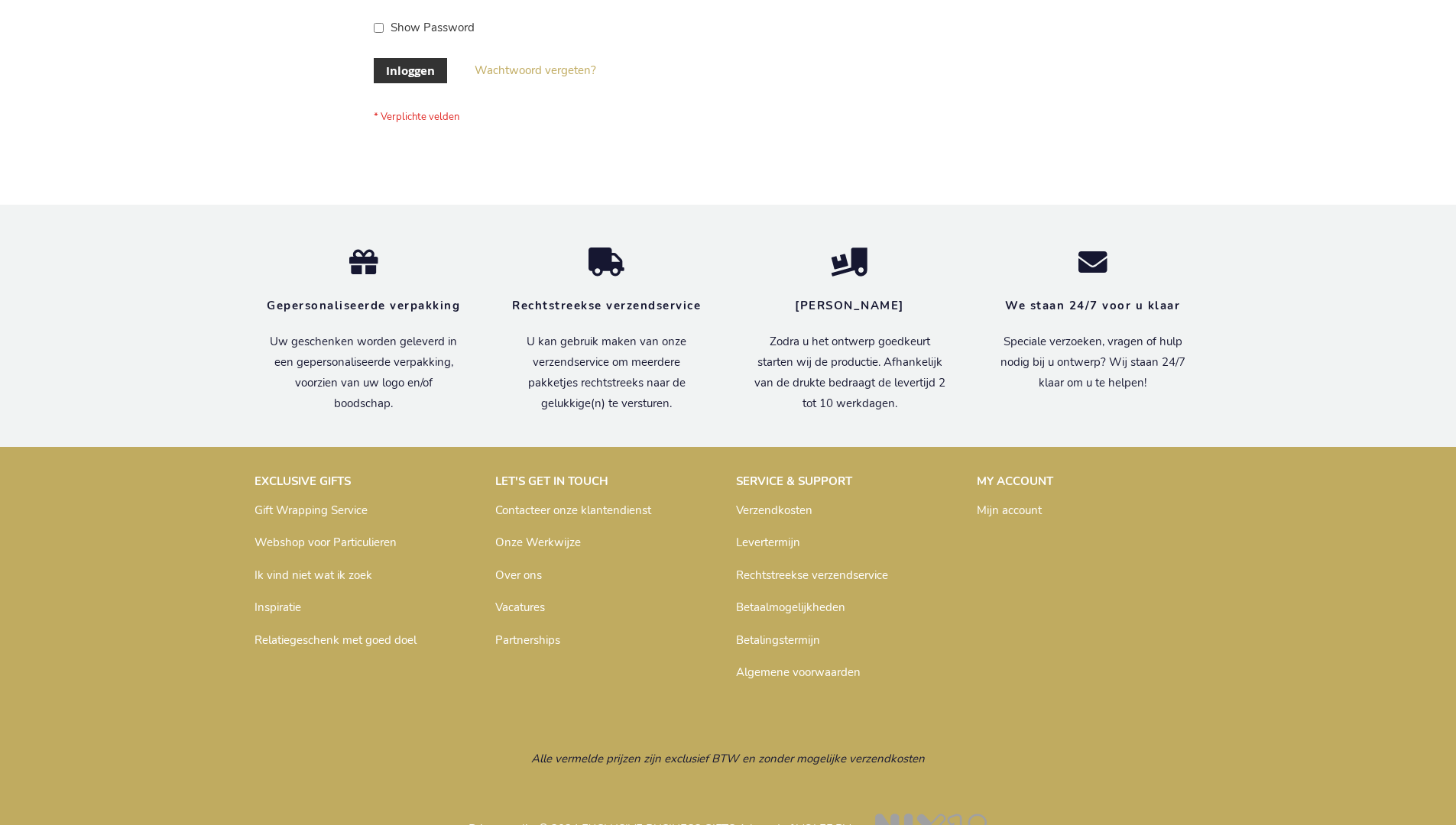
scroll to position [519, 0]
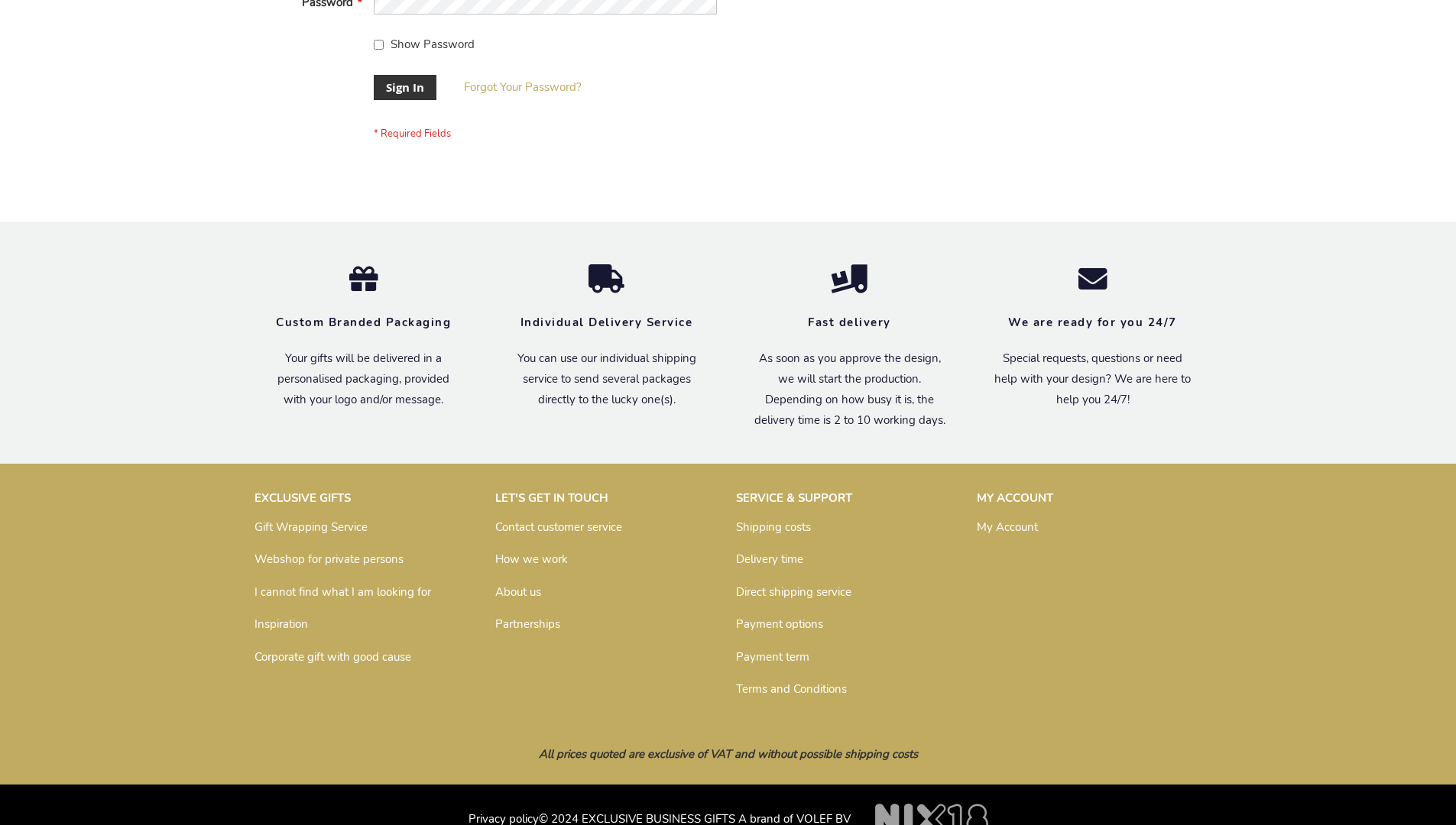
scroll to position [491, 0]
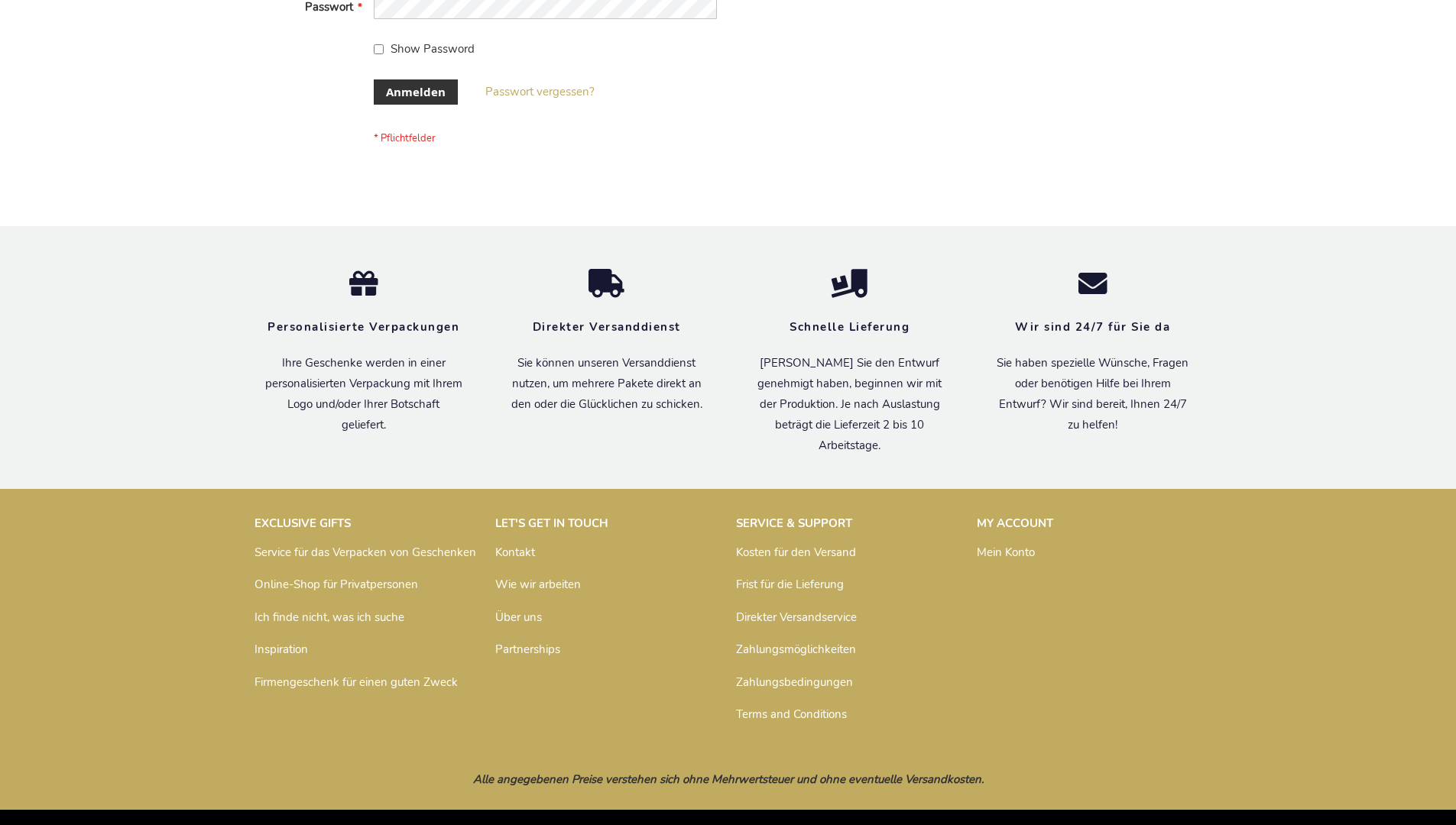
scroll to position [512, 0]
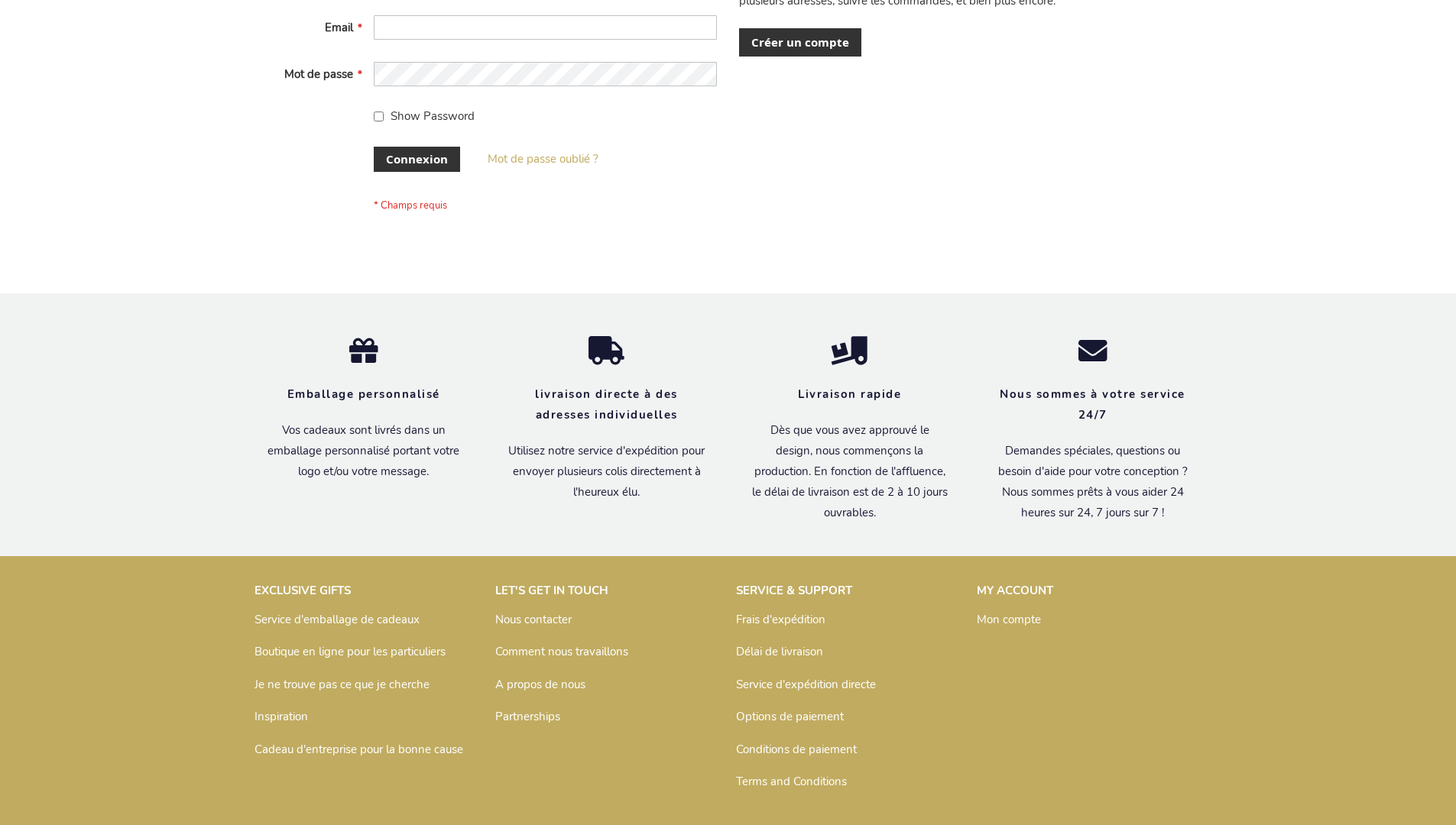
scroll to position [527, 0]
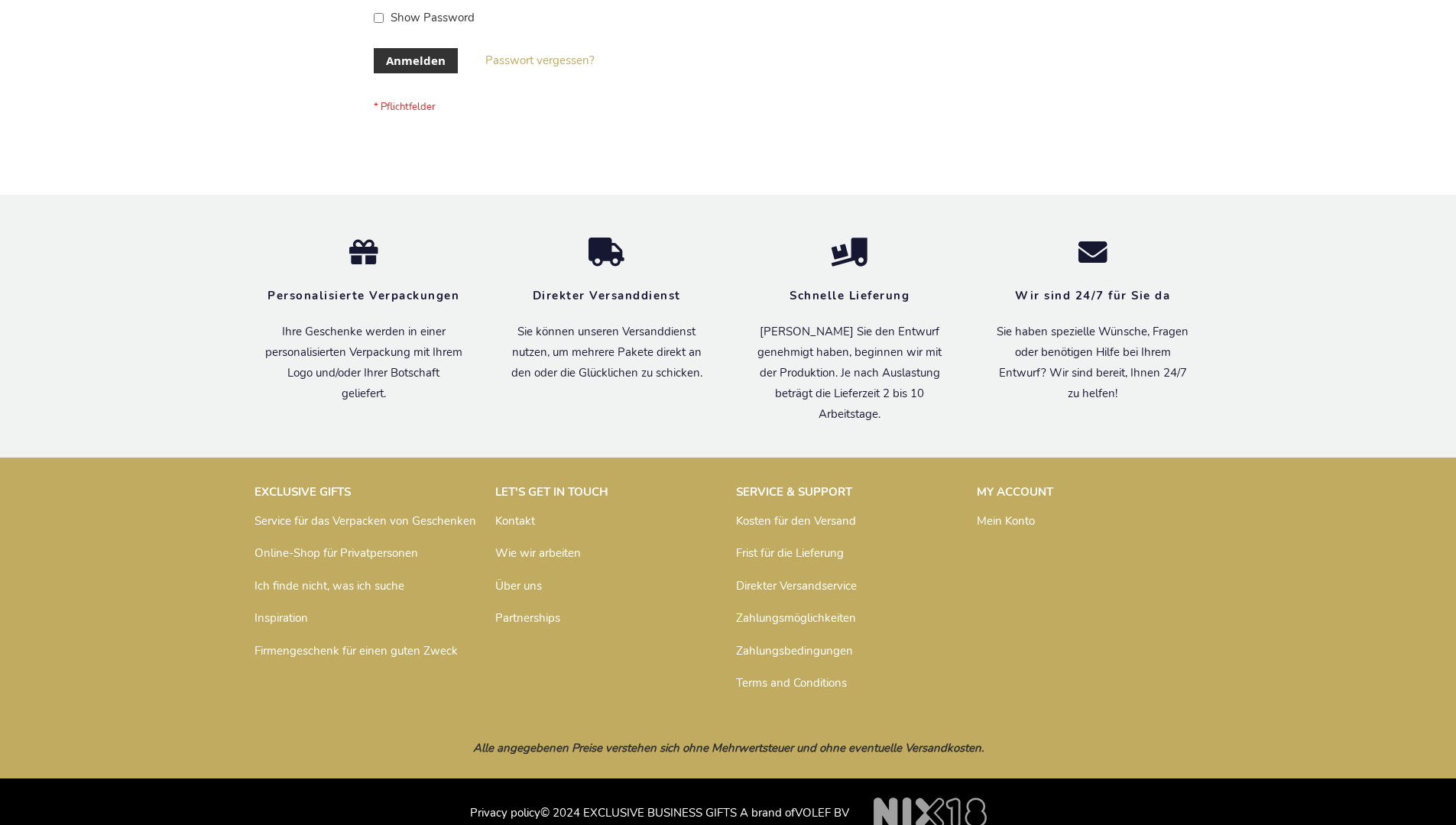
scroll to position [512, 0]
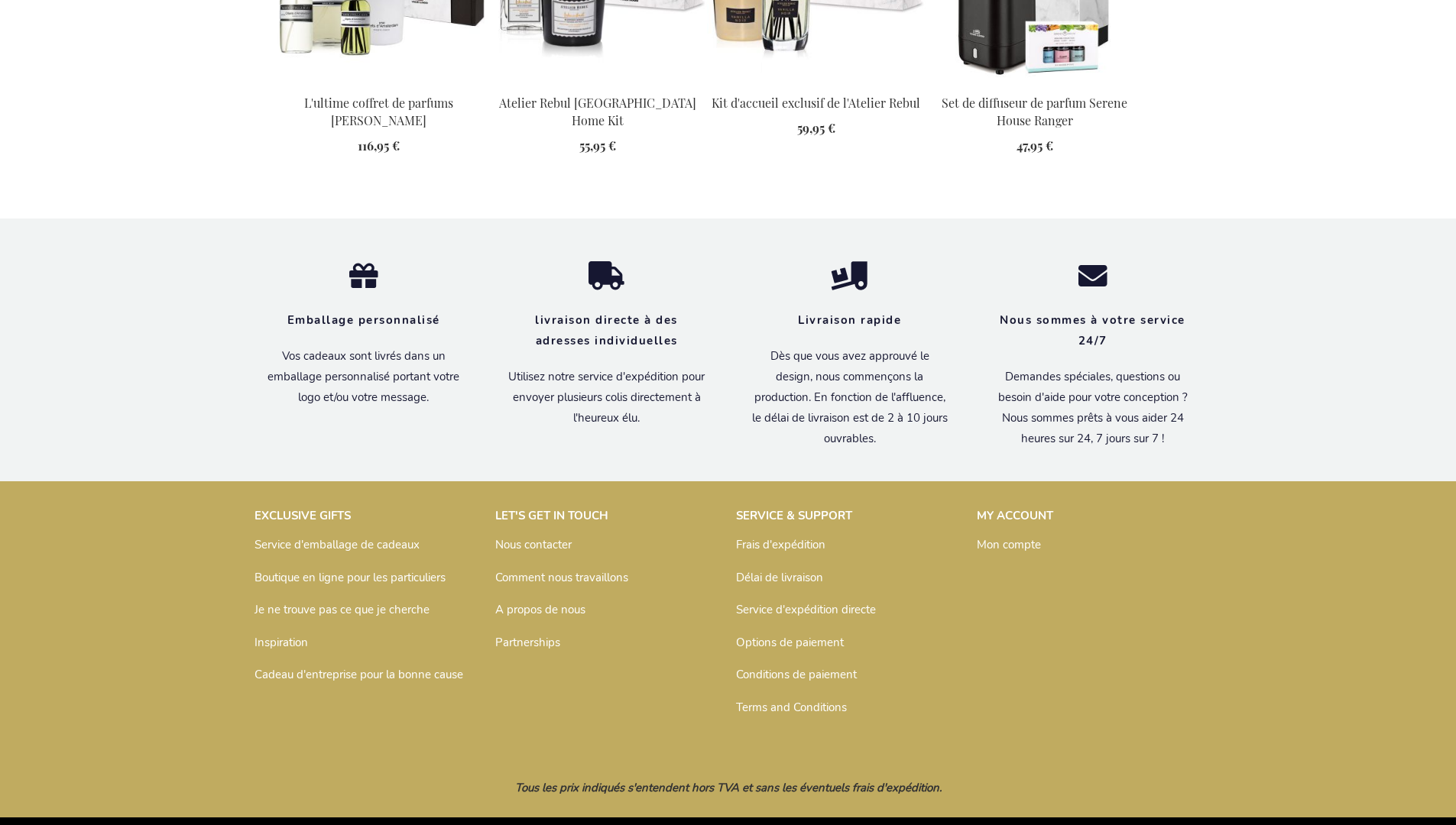
scroll to position [2191, 0]
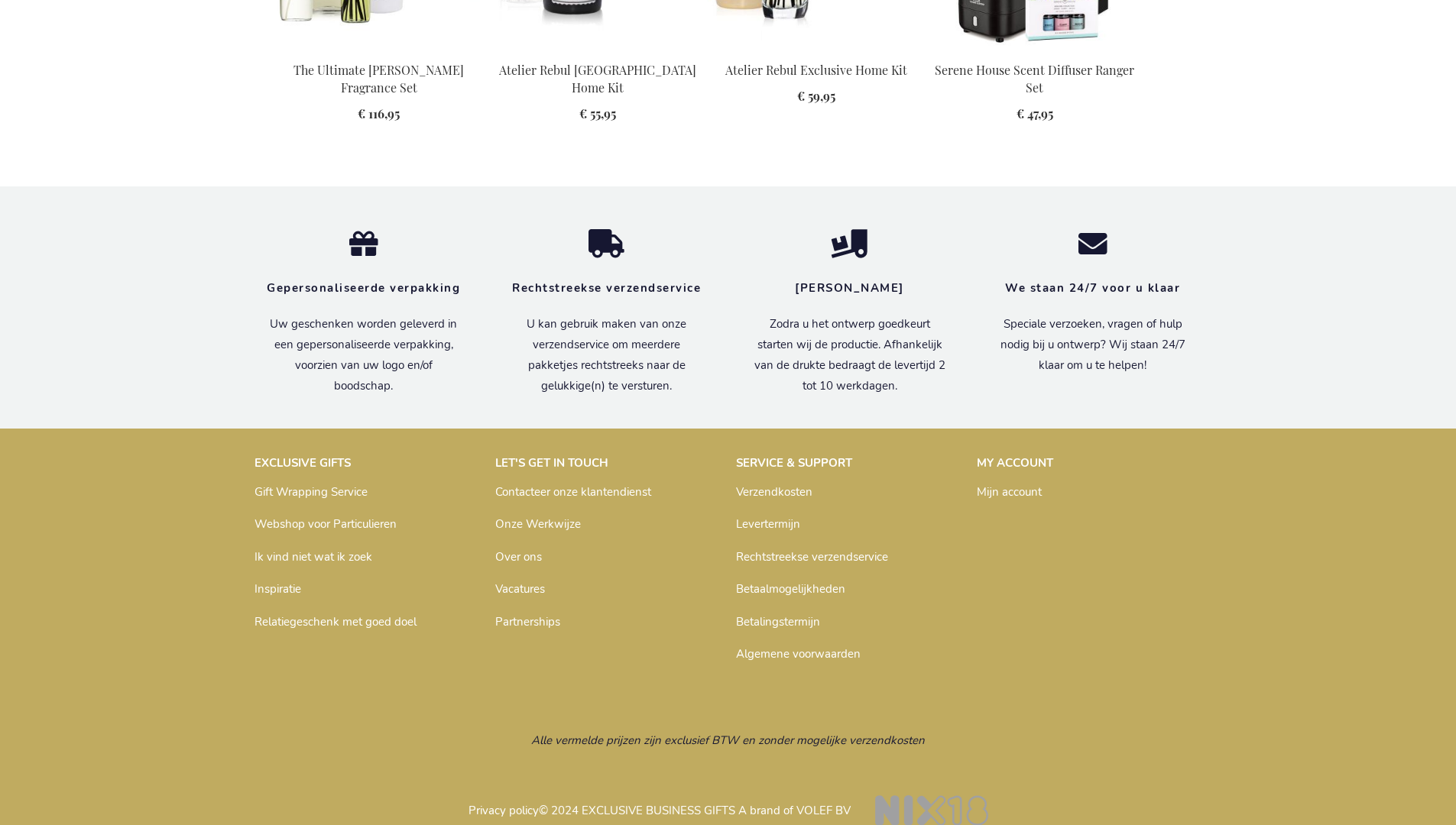
scroll to position [2167, 0]
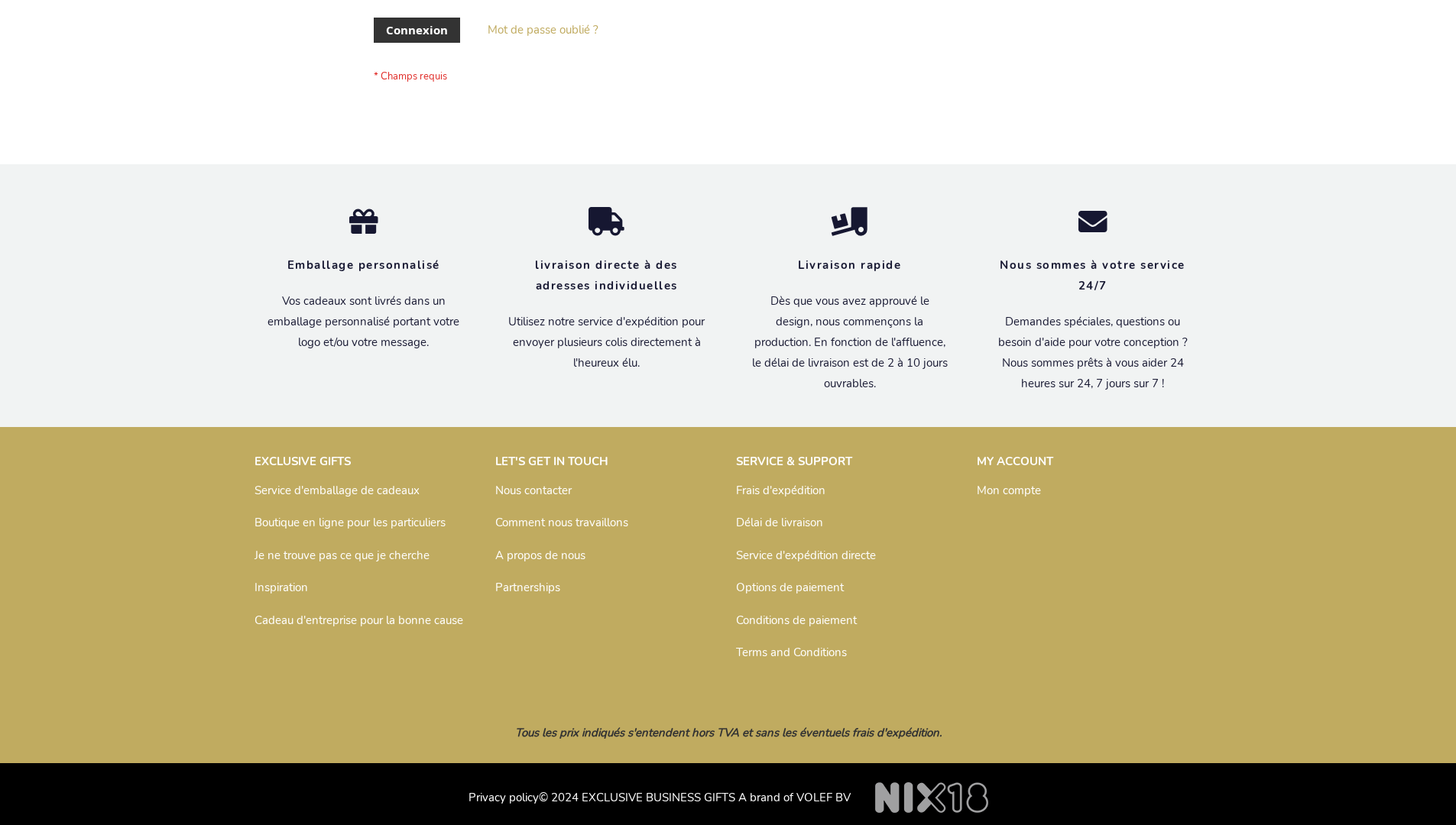
scroll to position [527, 0]
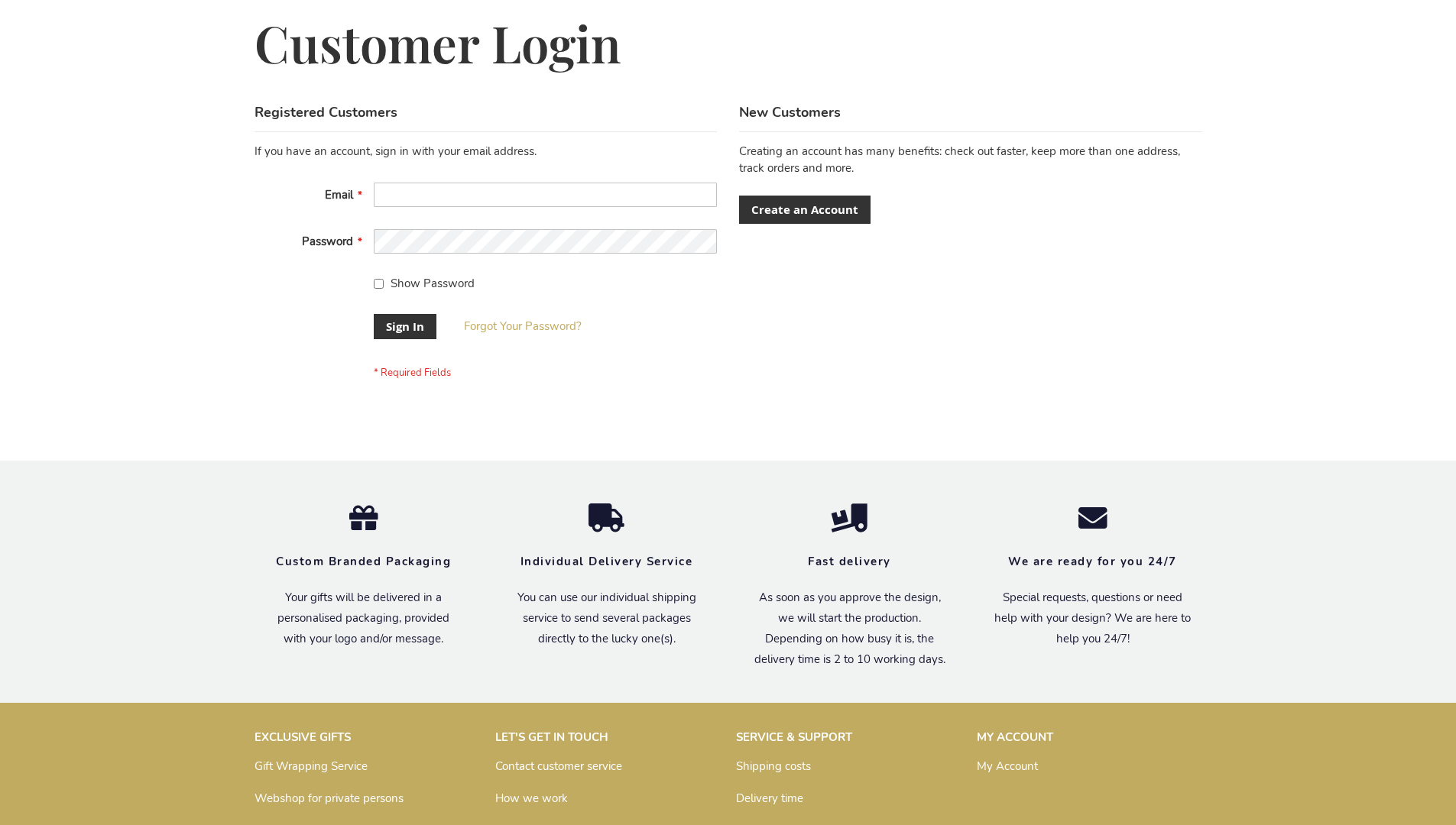
scroll to position [491, 0]
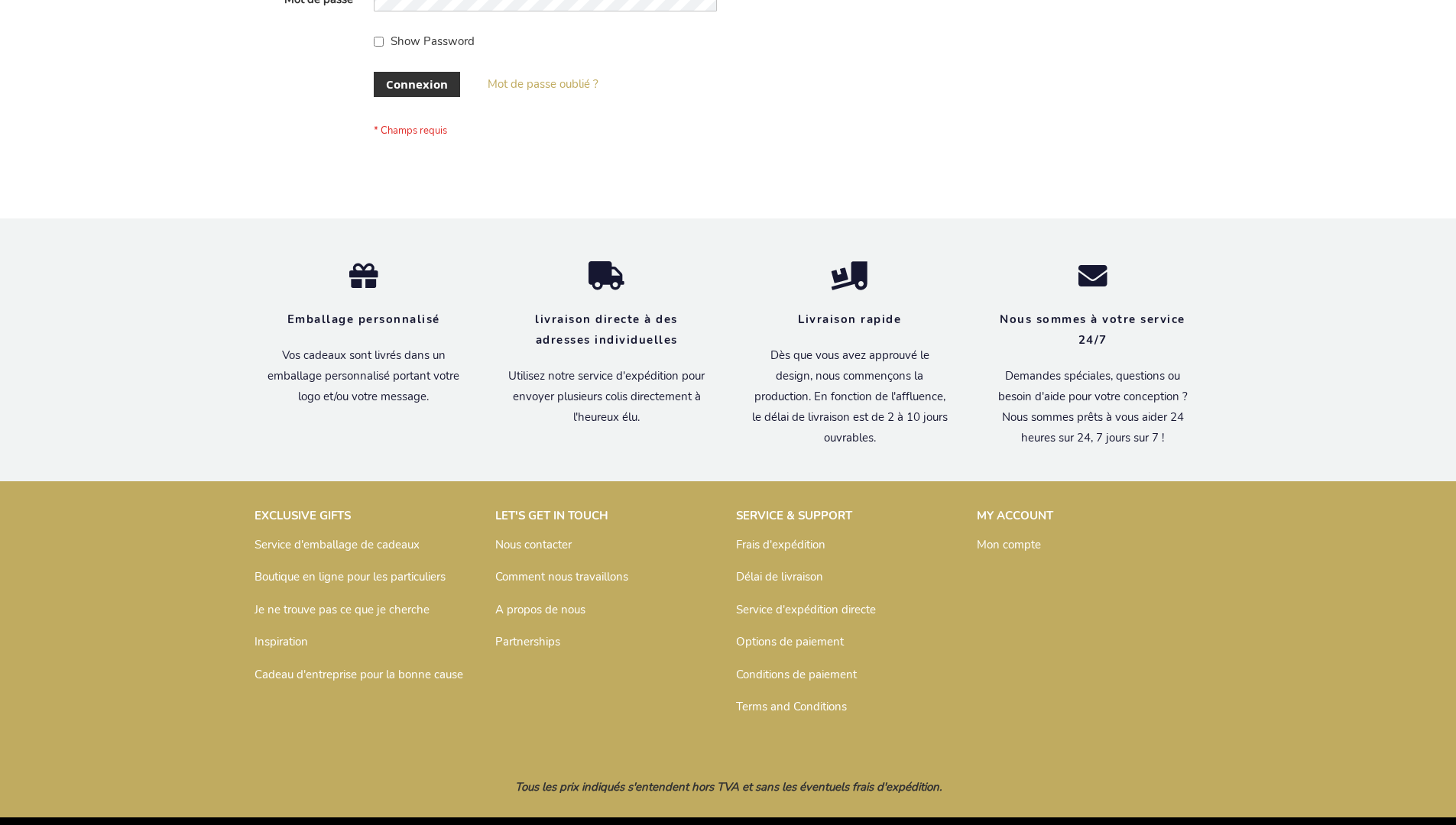
scroll to position [527, 0]
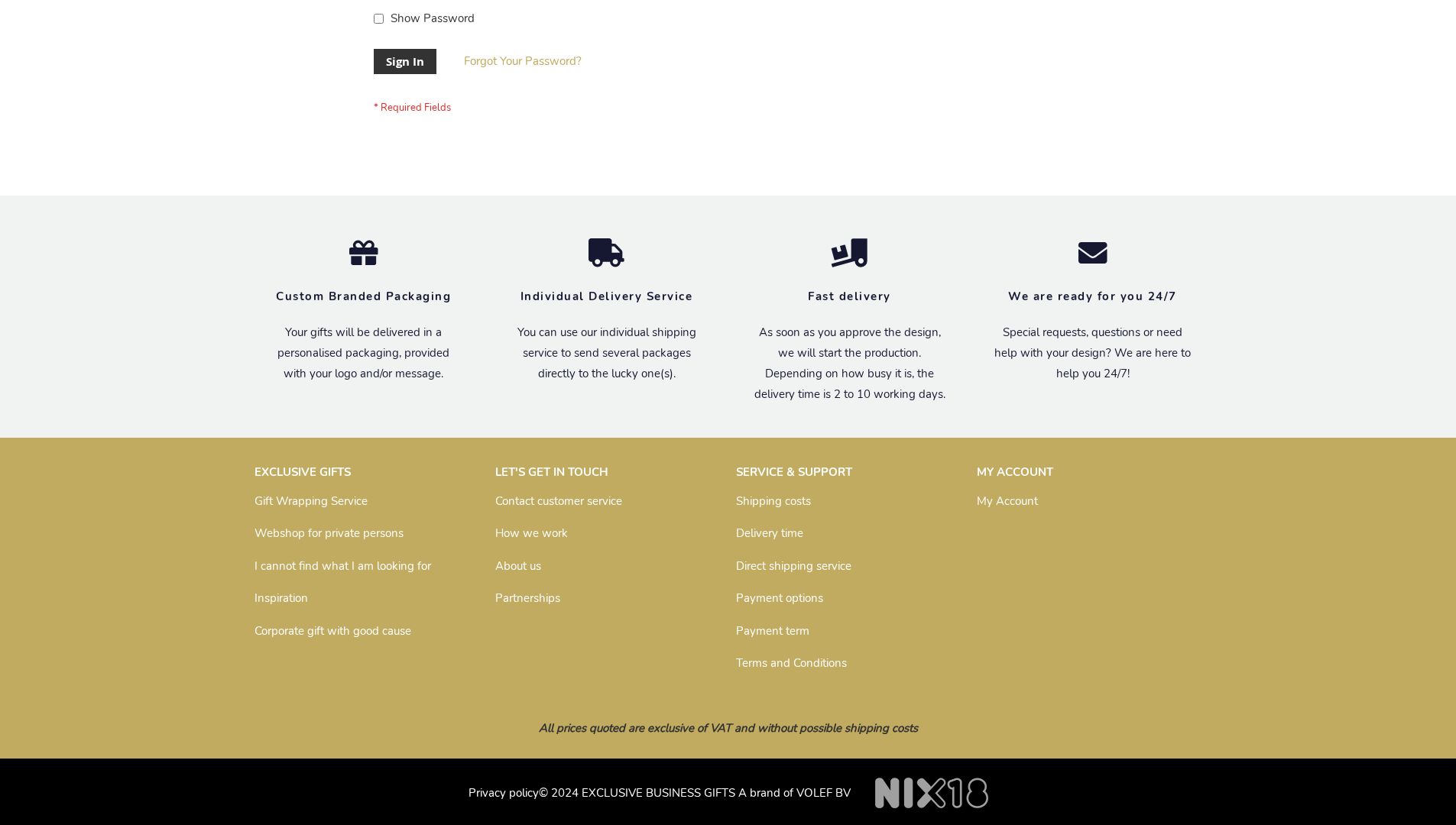
scroll to position [491, 0]
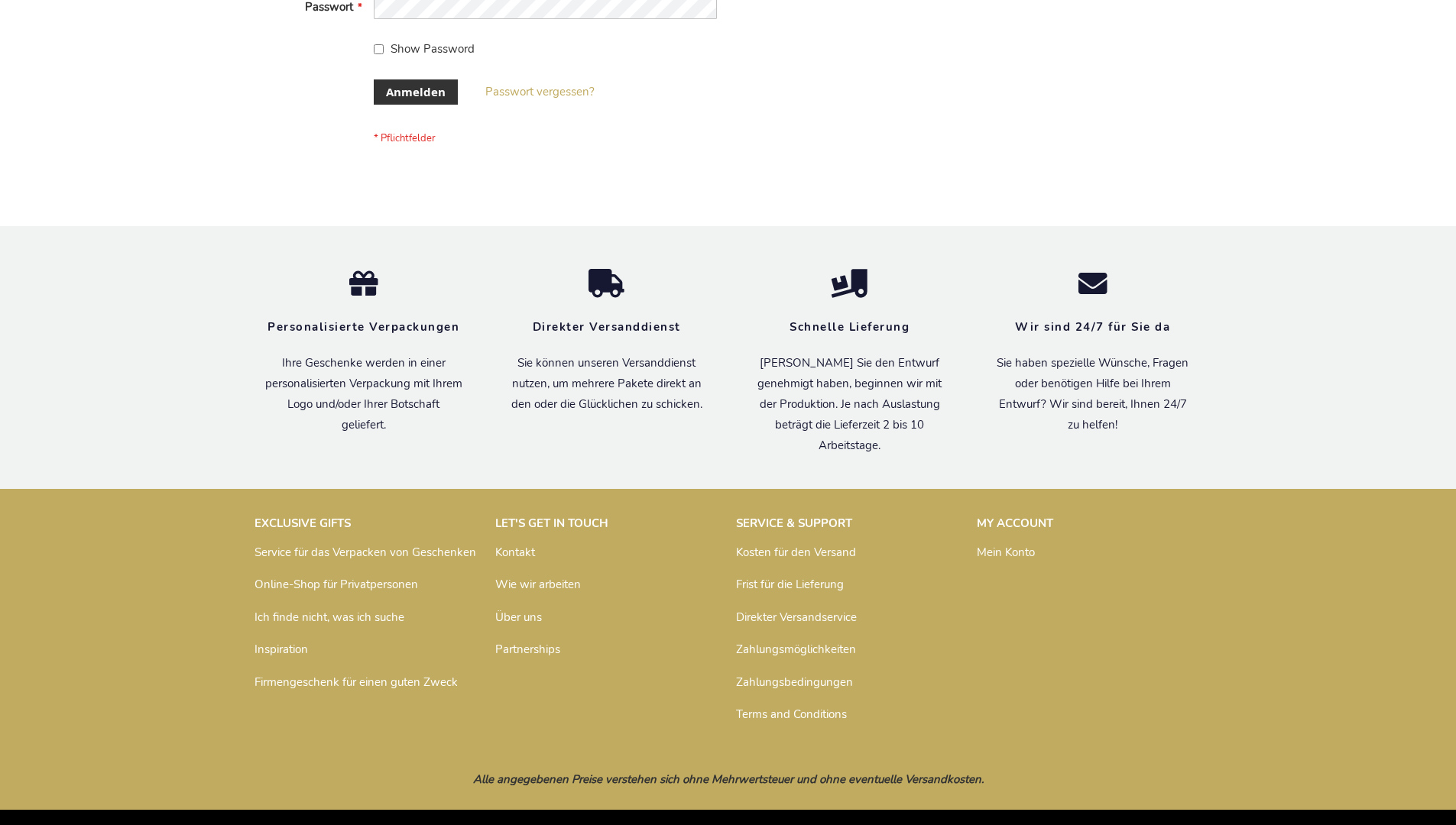
scroll to position [512, 0]
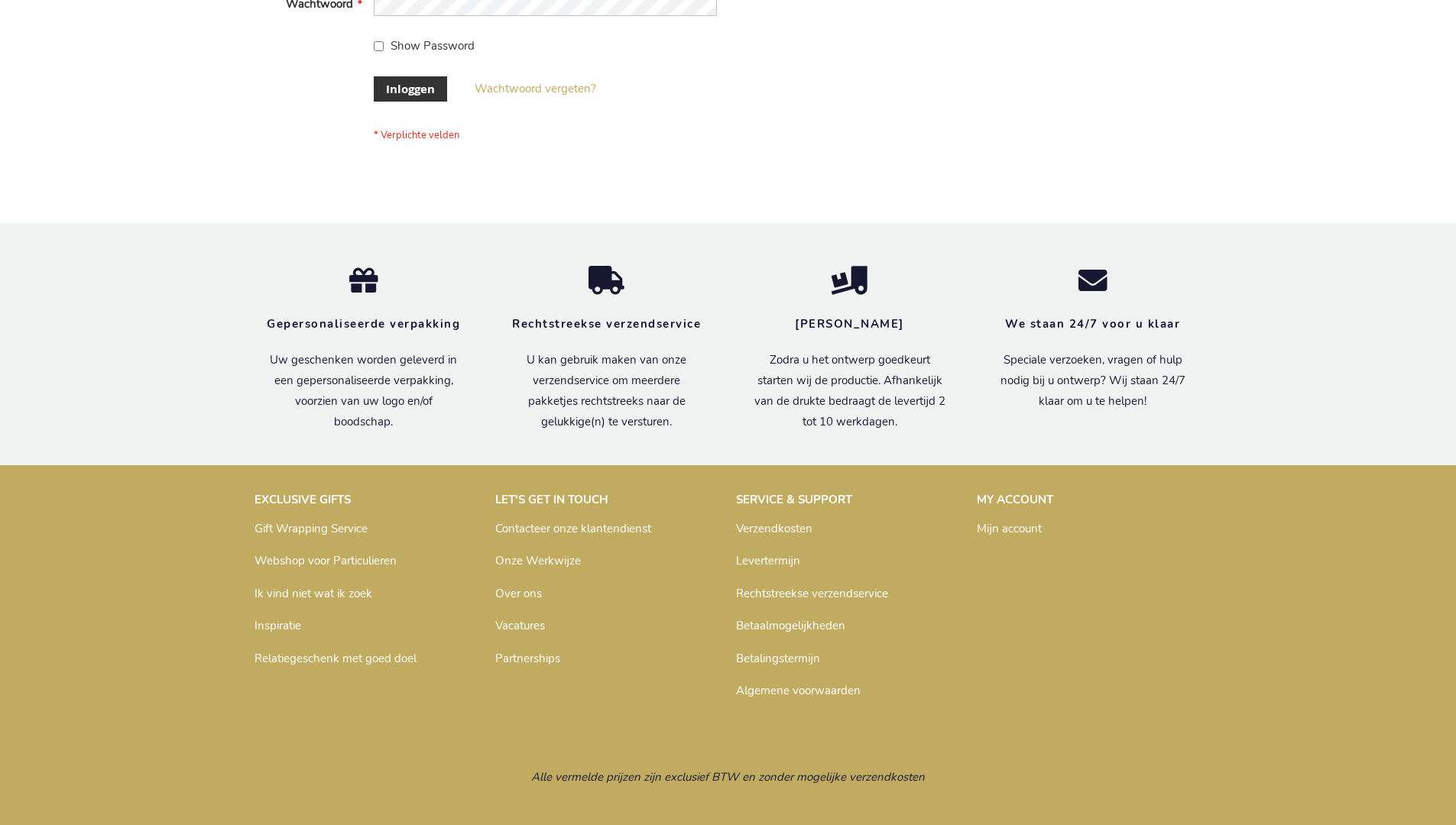
scroll to position [519, 0]
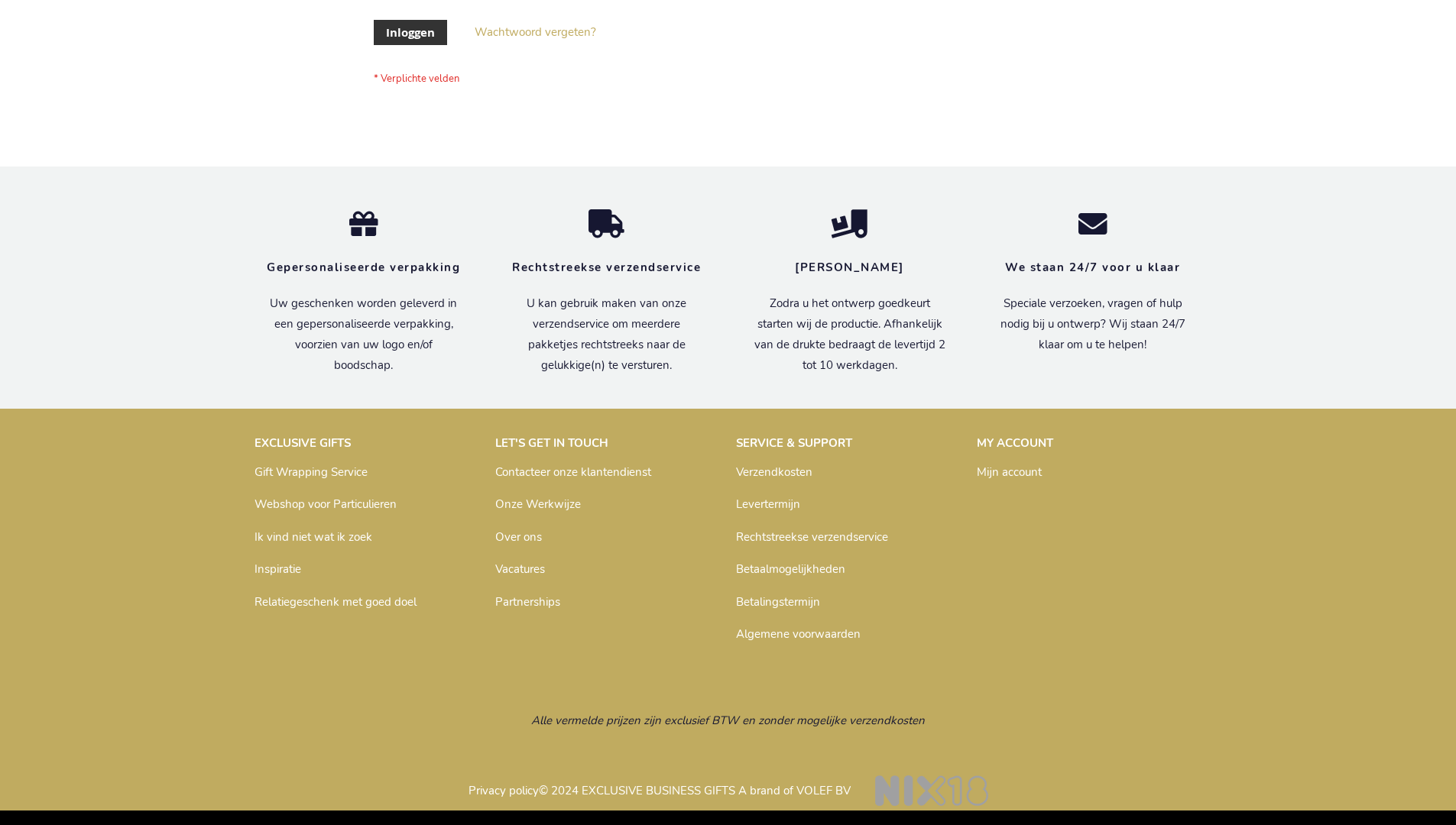
scroll to position [519, 0]
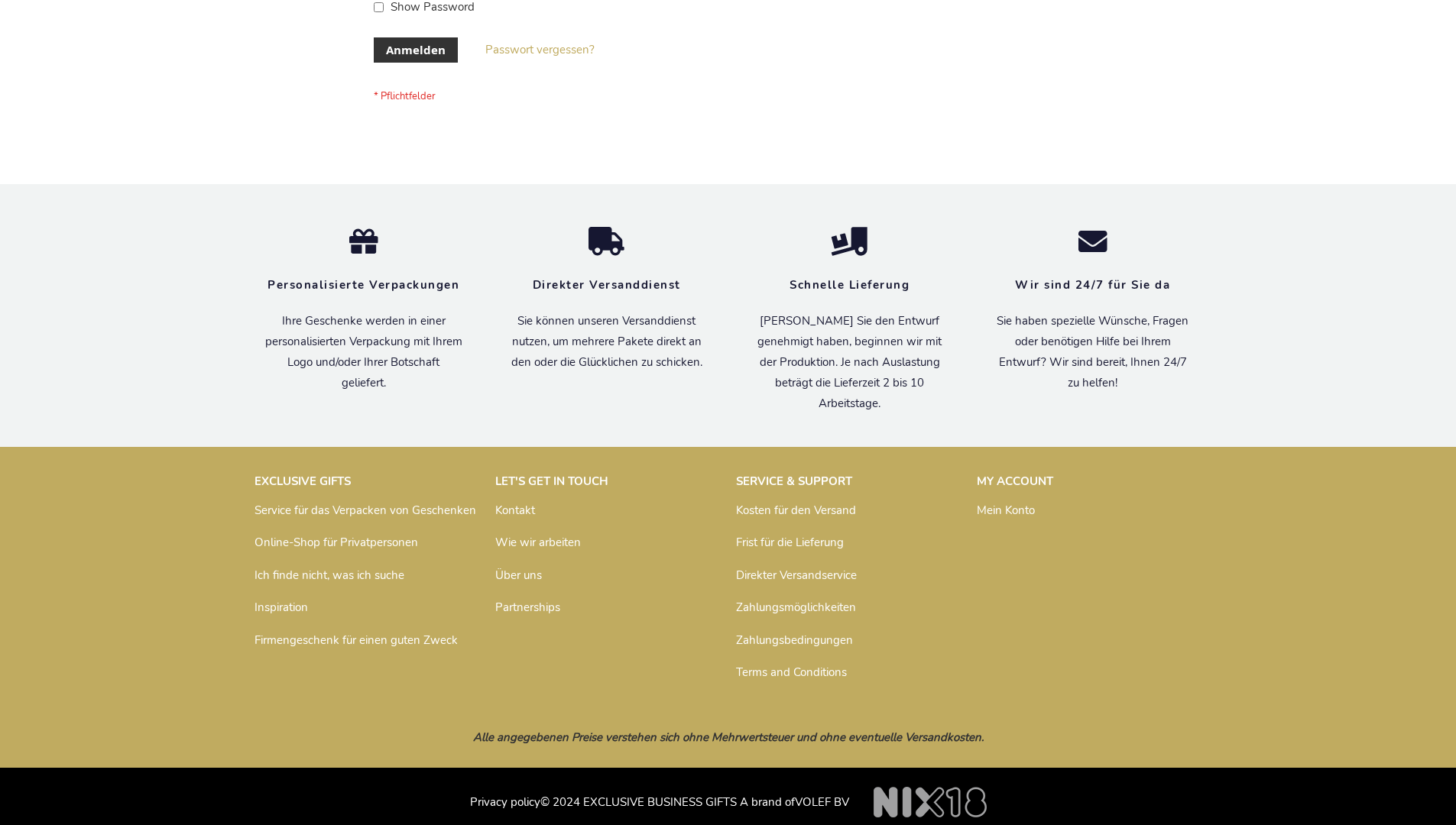
scroll to position [512, 0]
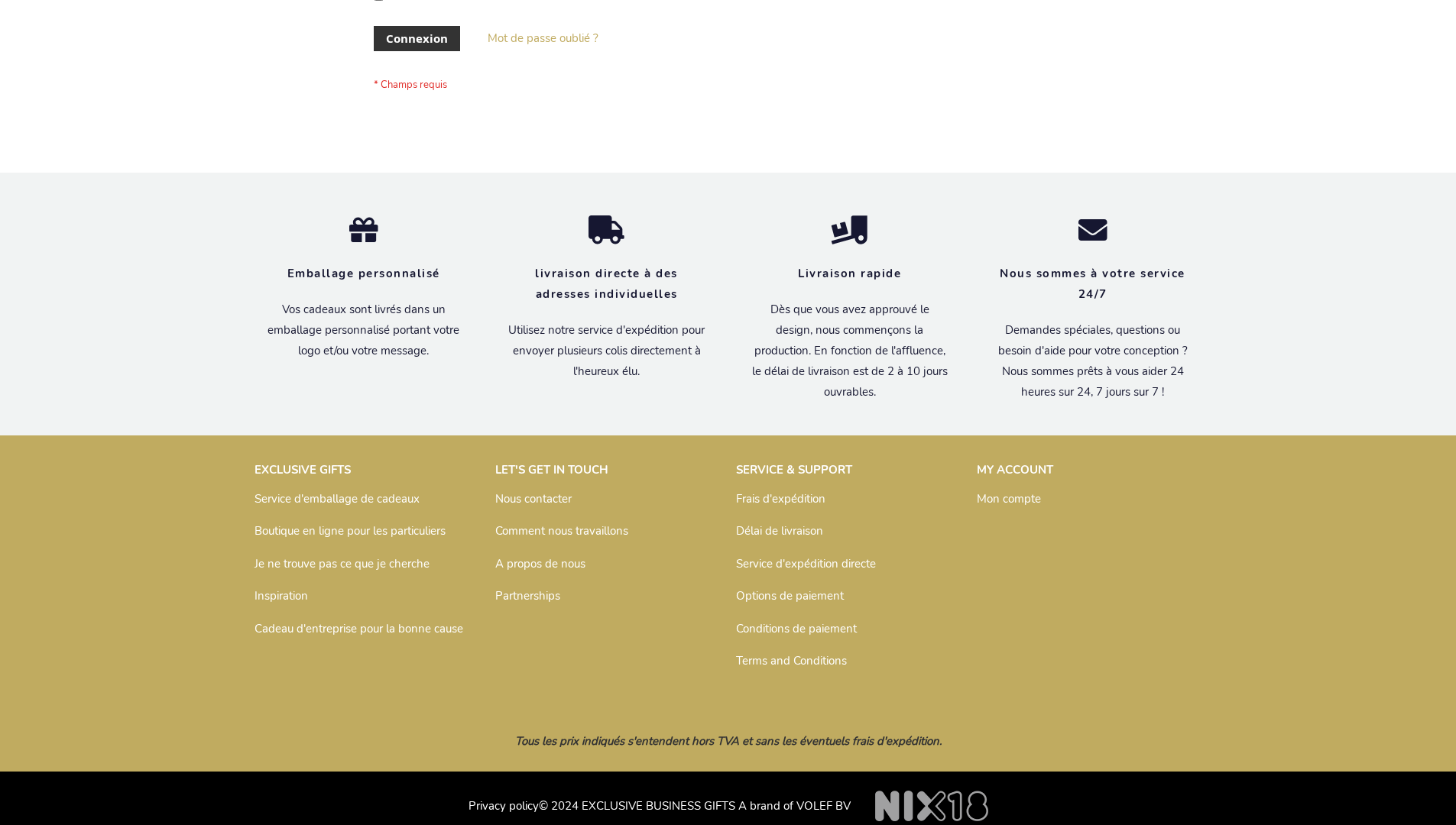
scroll to position [527, 0]
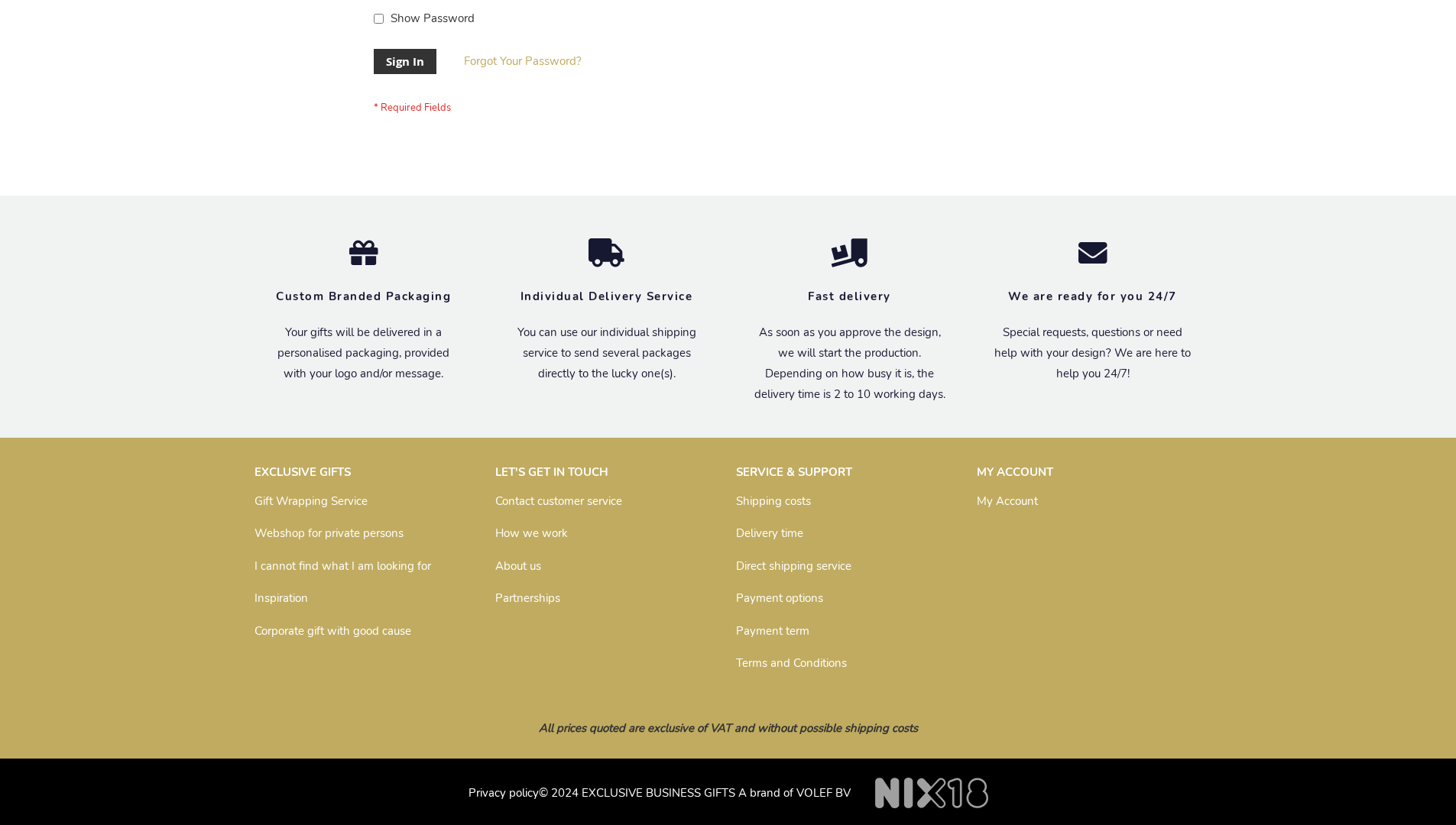
scroll to position [491, 0]
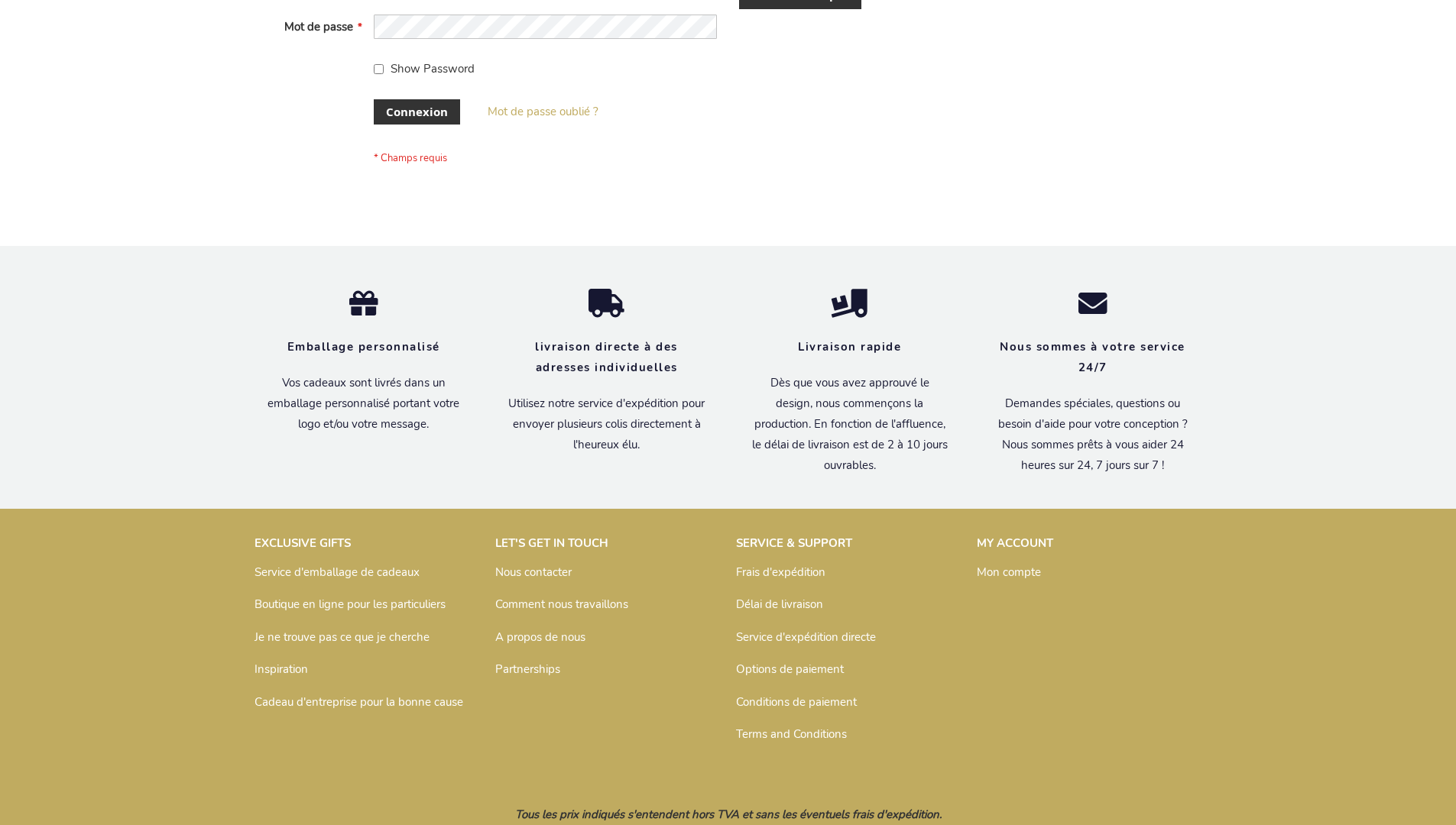
scroll to position [515, 0]
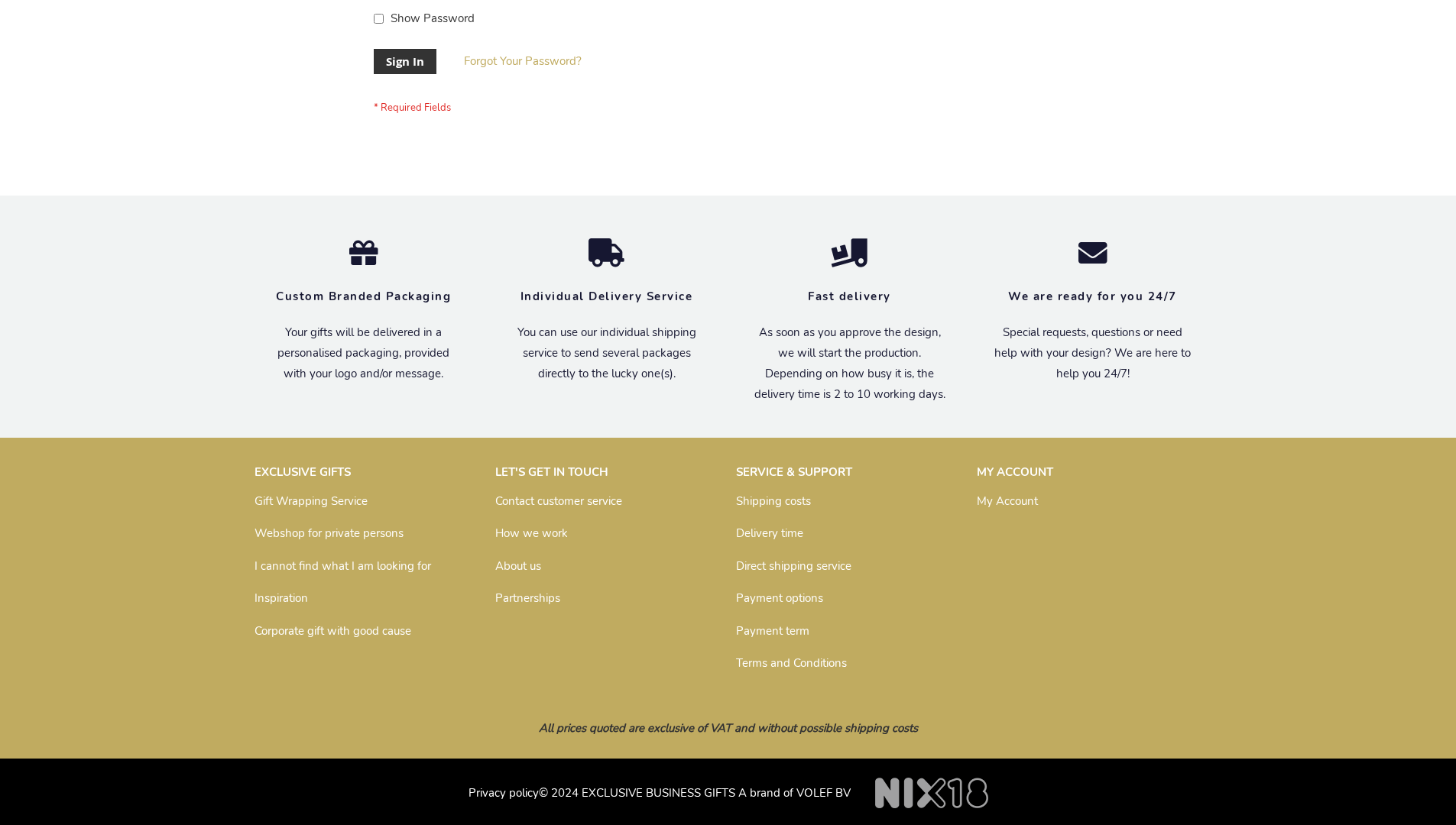
scroll to position [491, 0]
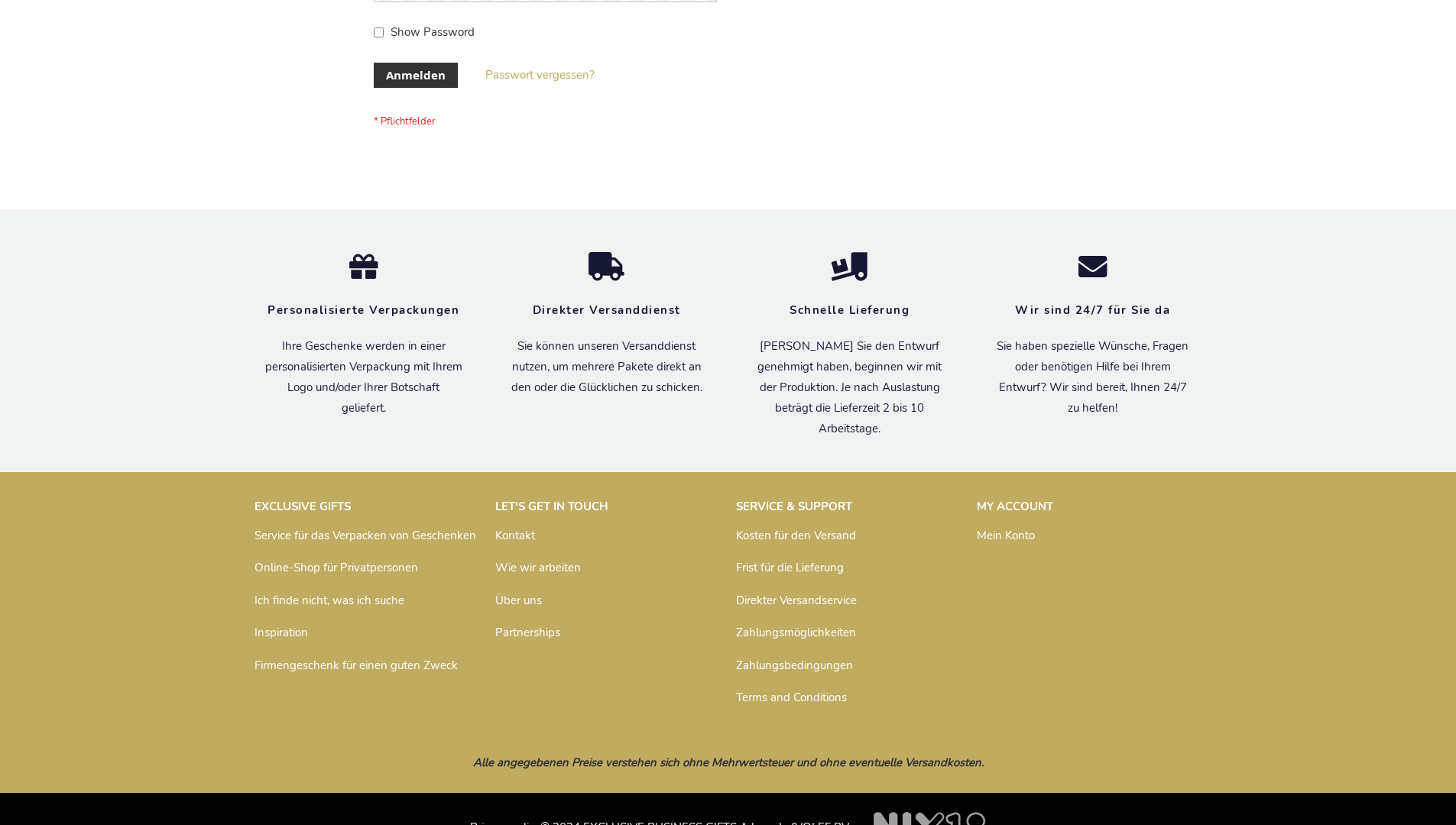
scroll to position [512, 0]
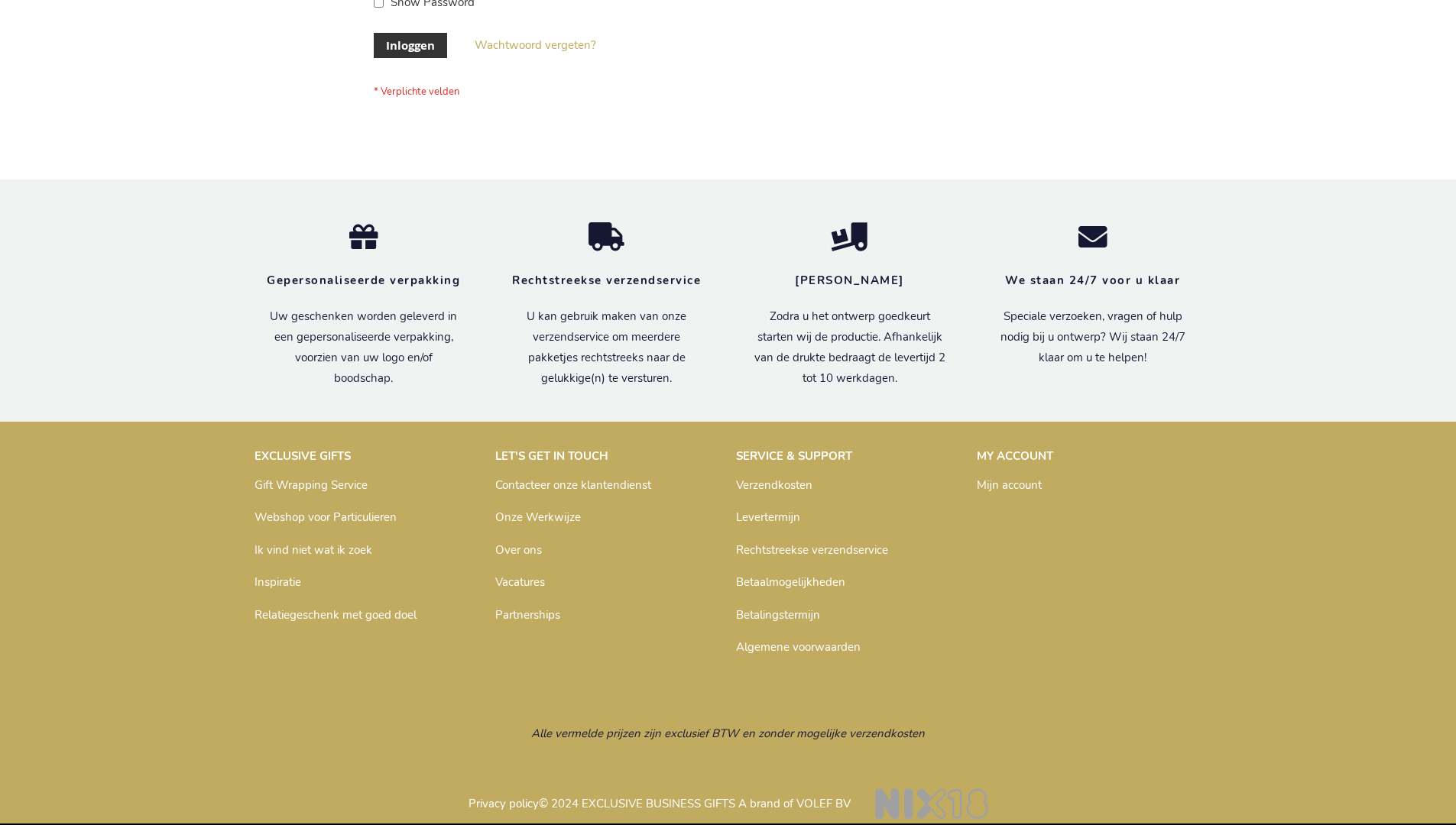
scroll to position [519, 0]
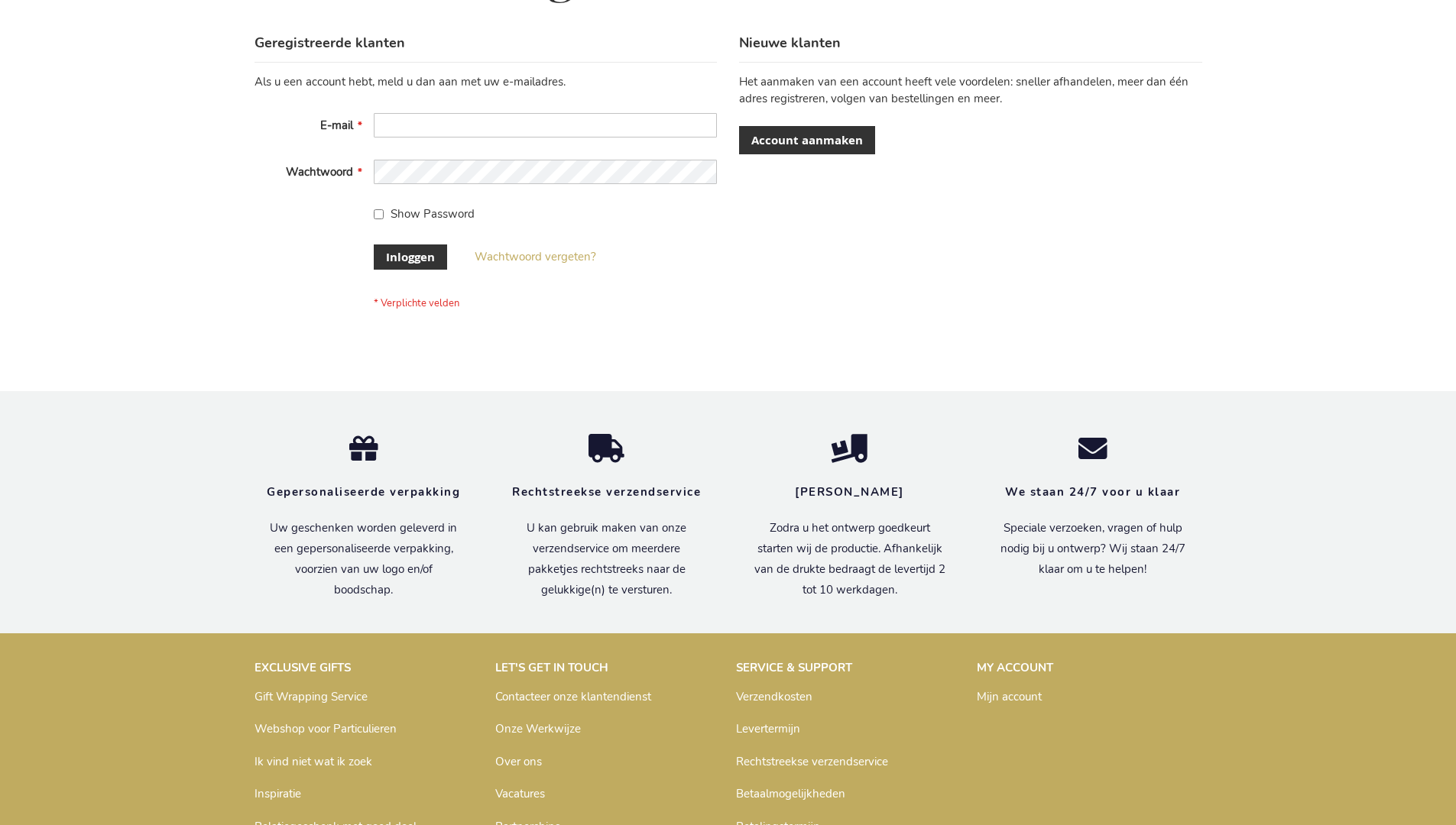
scroll to position [519, 0]
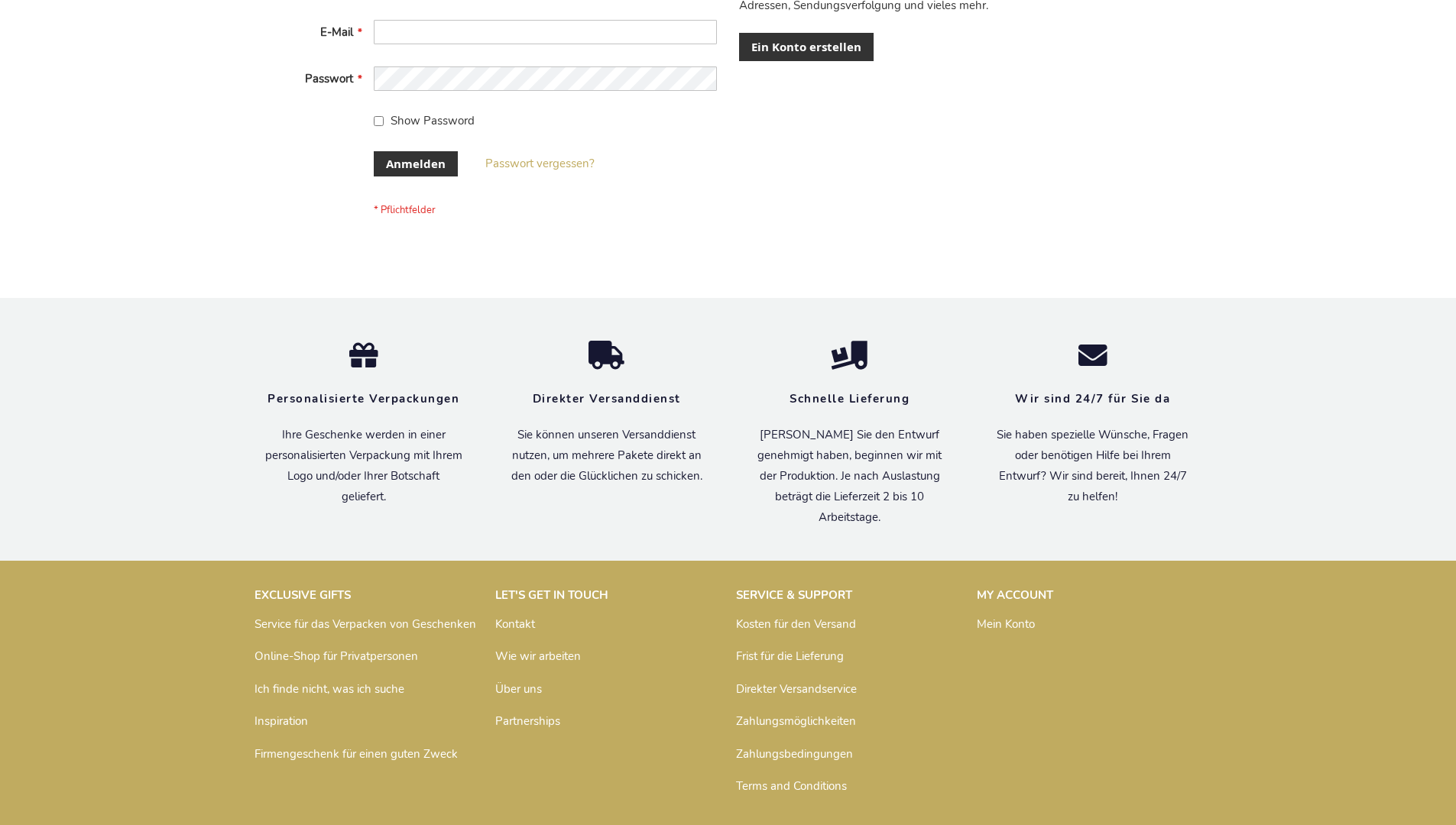
scroll to position [512, 0]
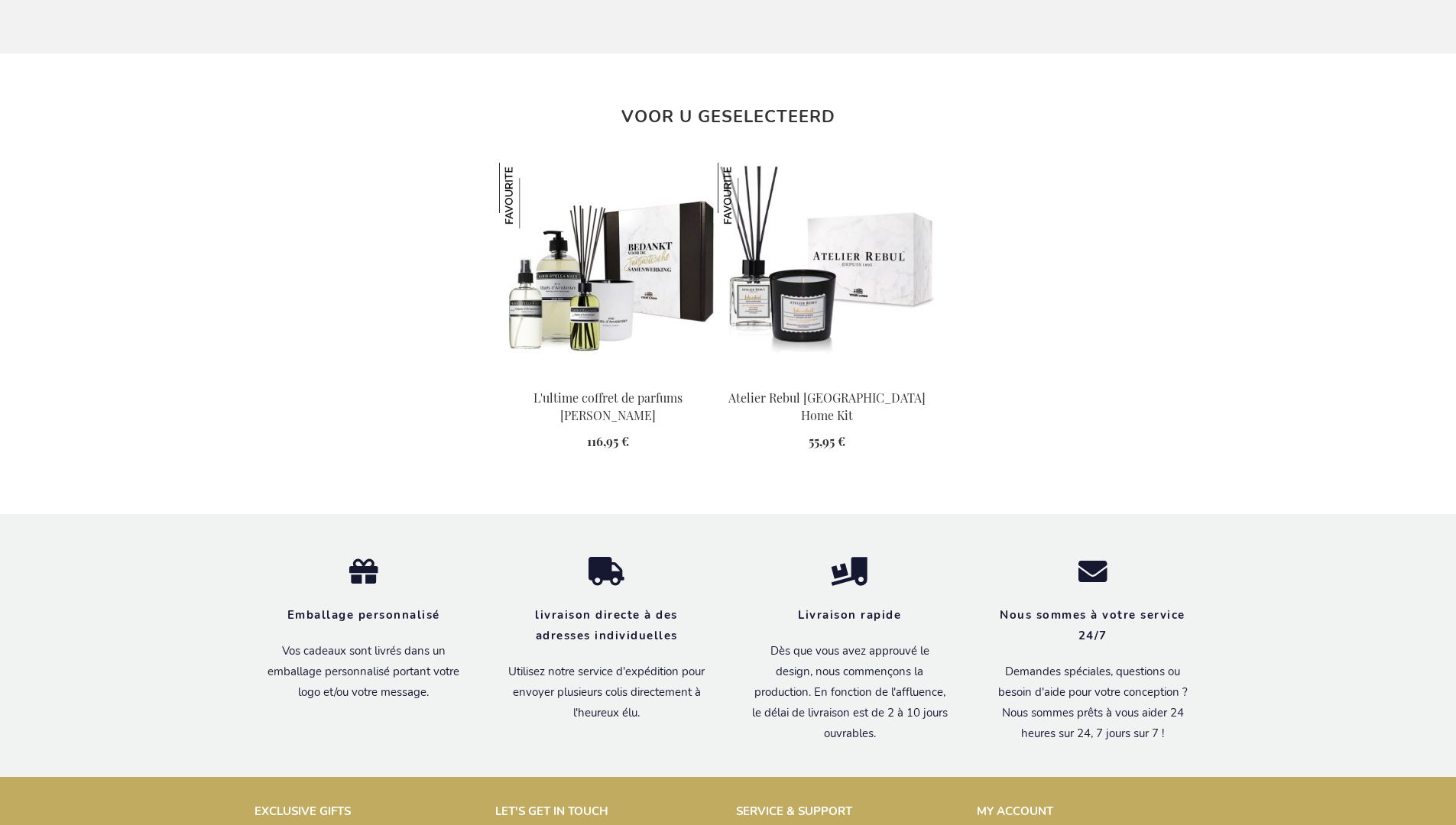
scroll to position [1791, 0]
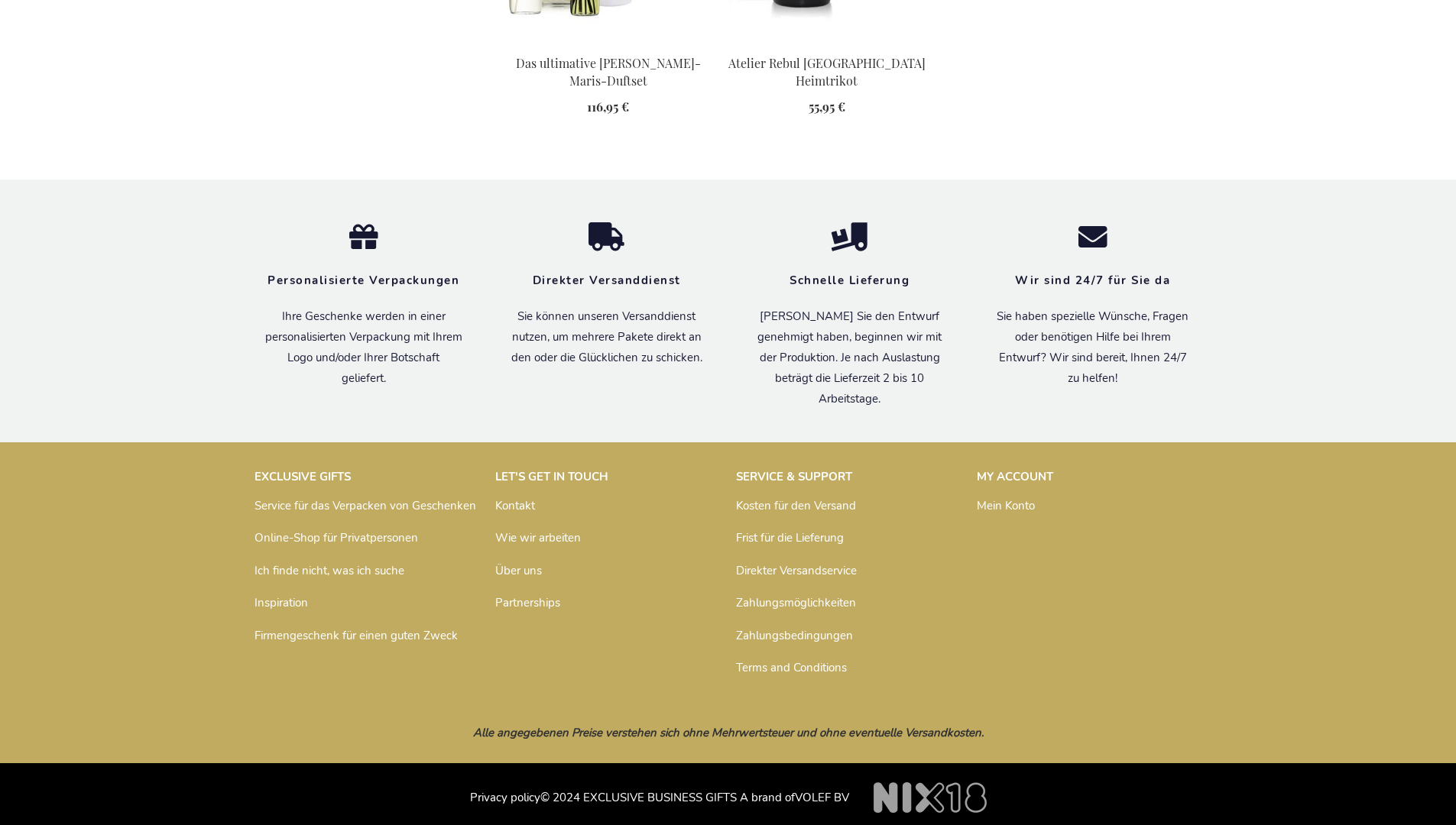
scroll to position [1776, 0]
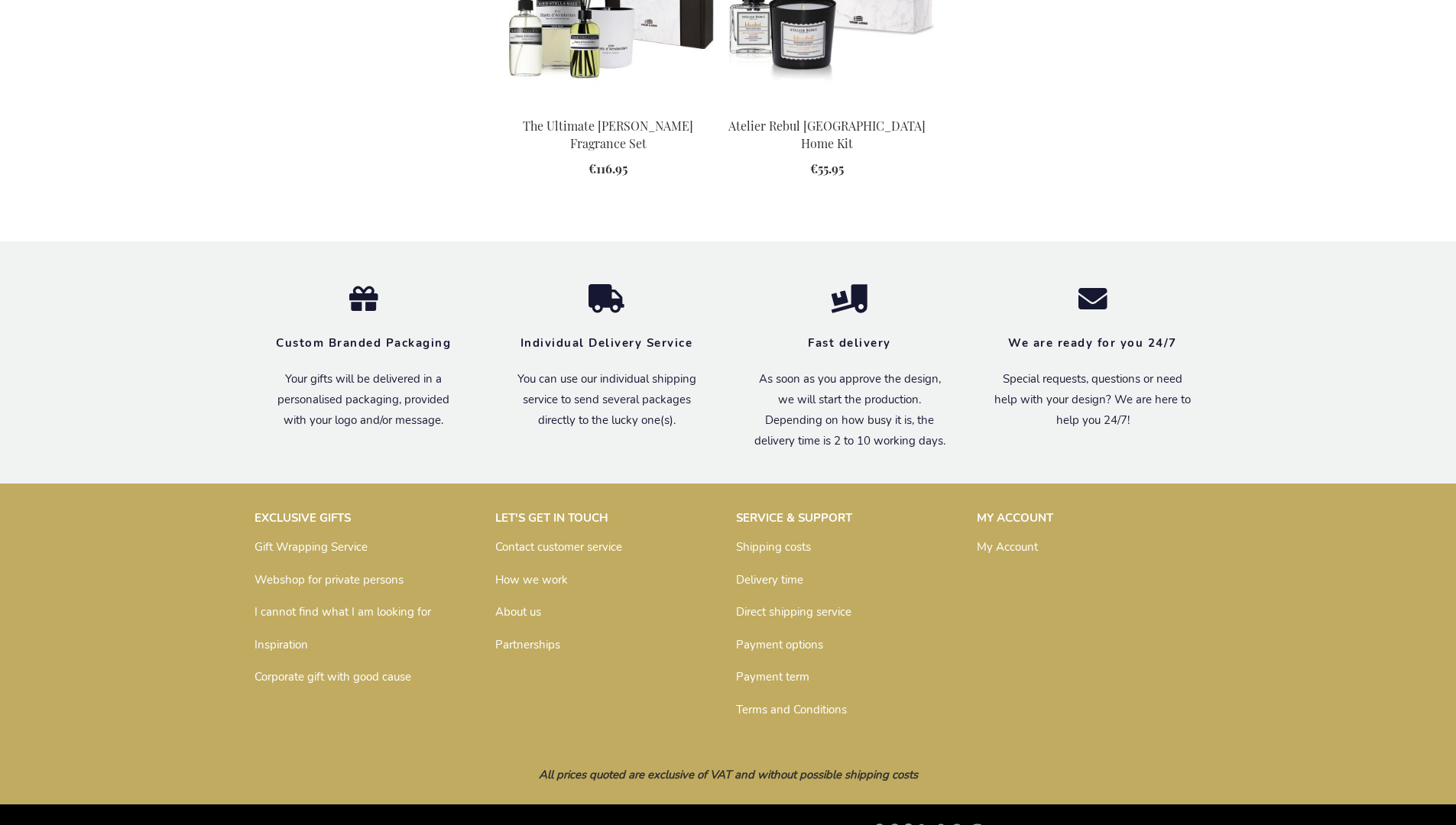
scroll to position [1730, 0]
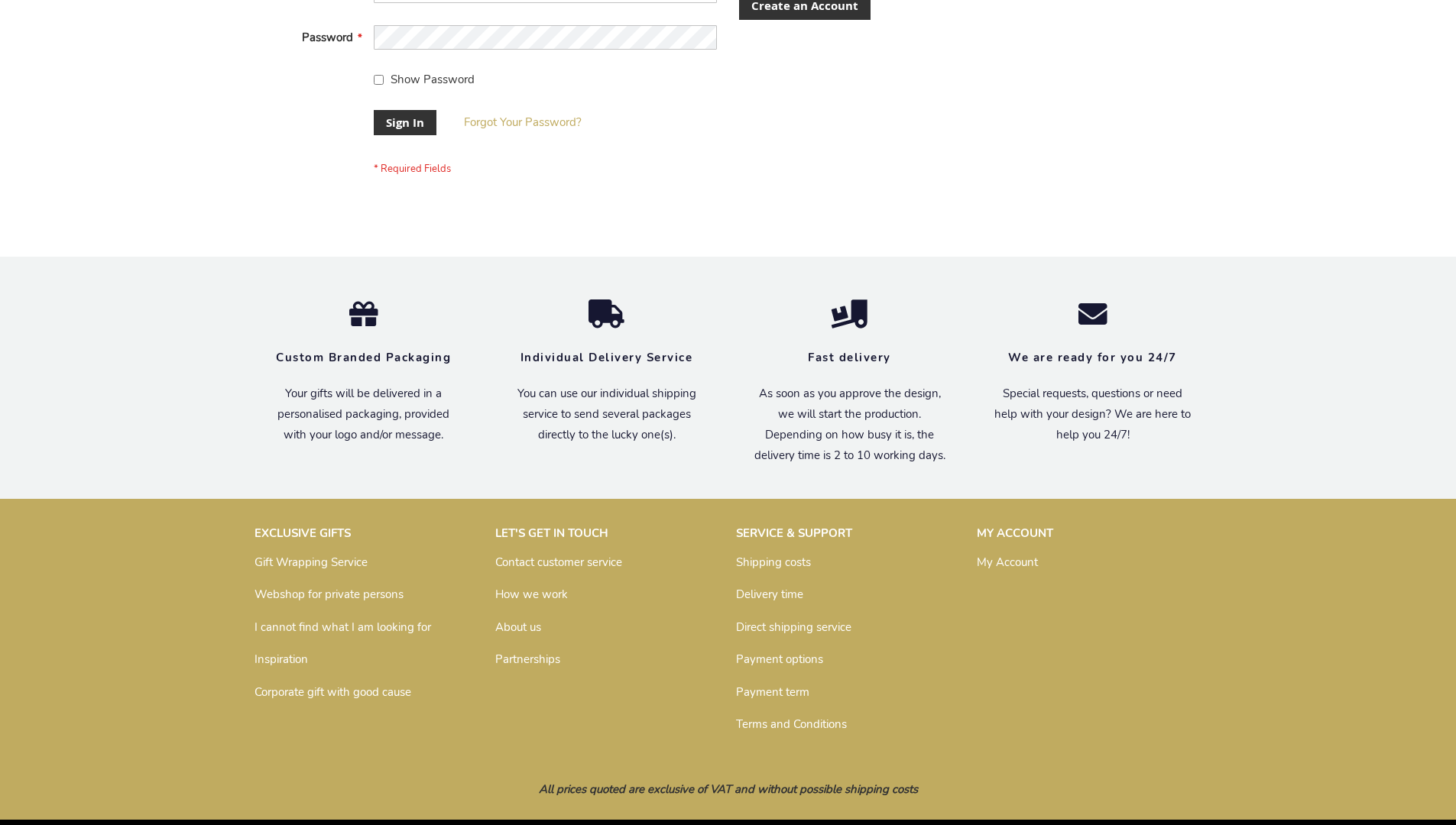
scroll to position [491, 0]
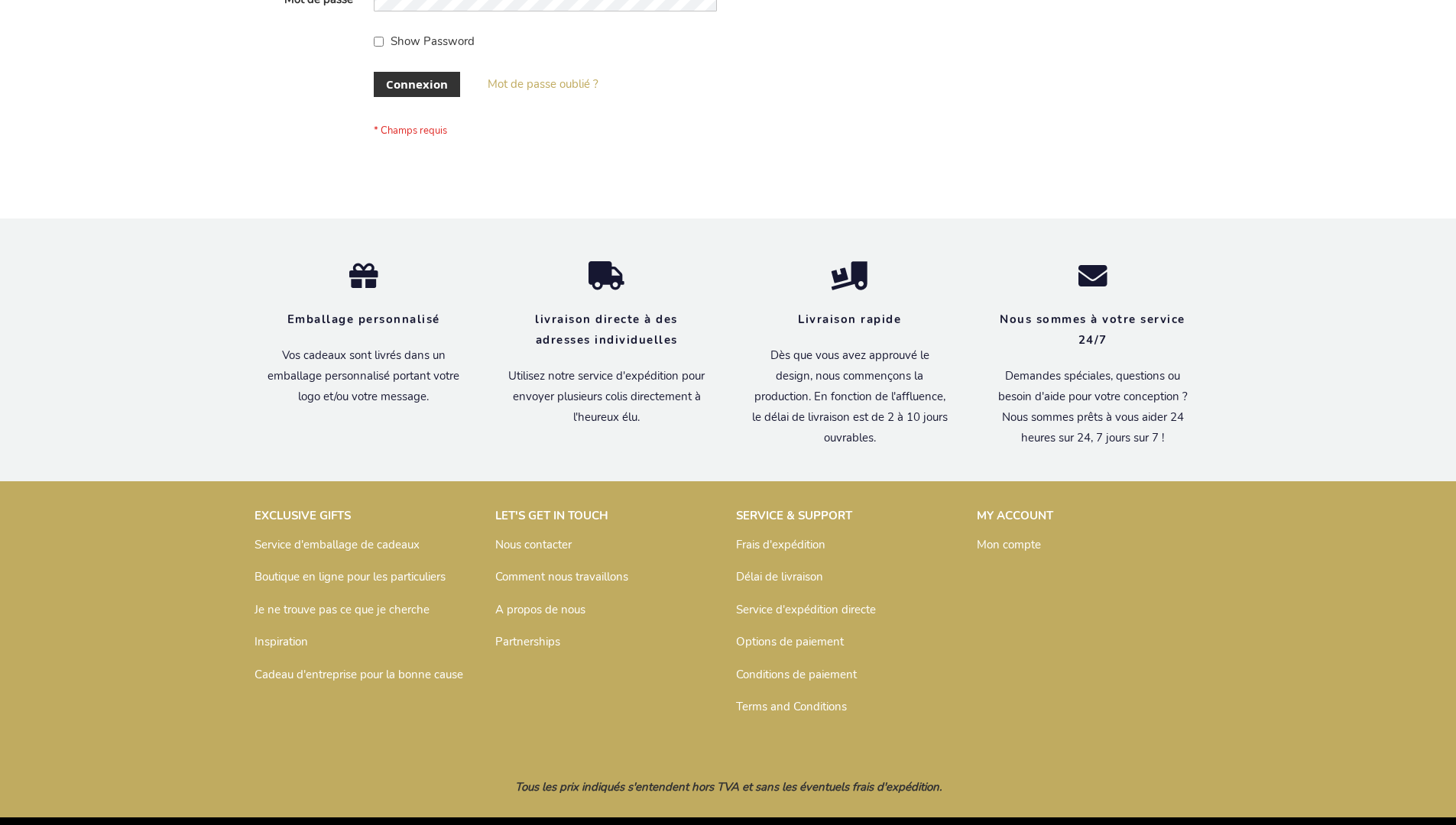
scroll to position [527, 0]
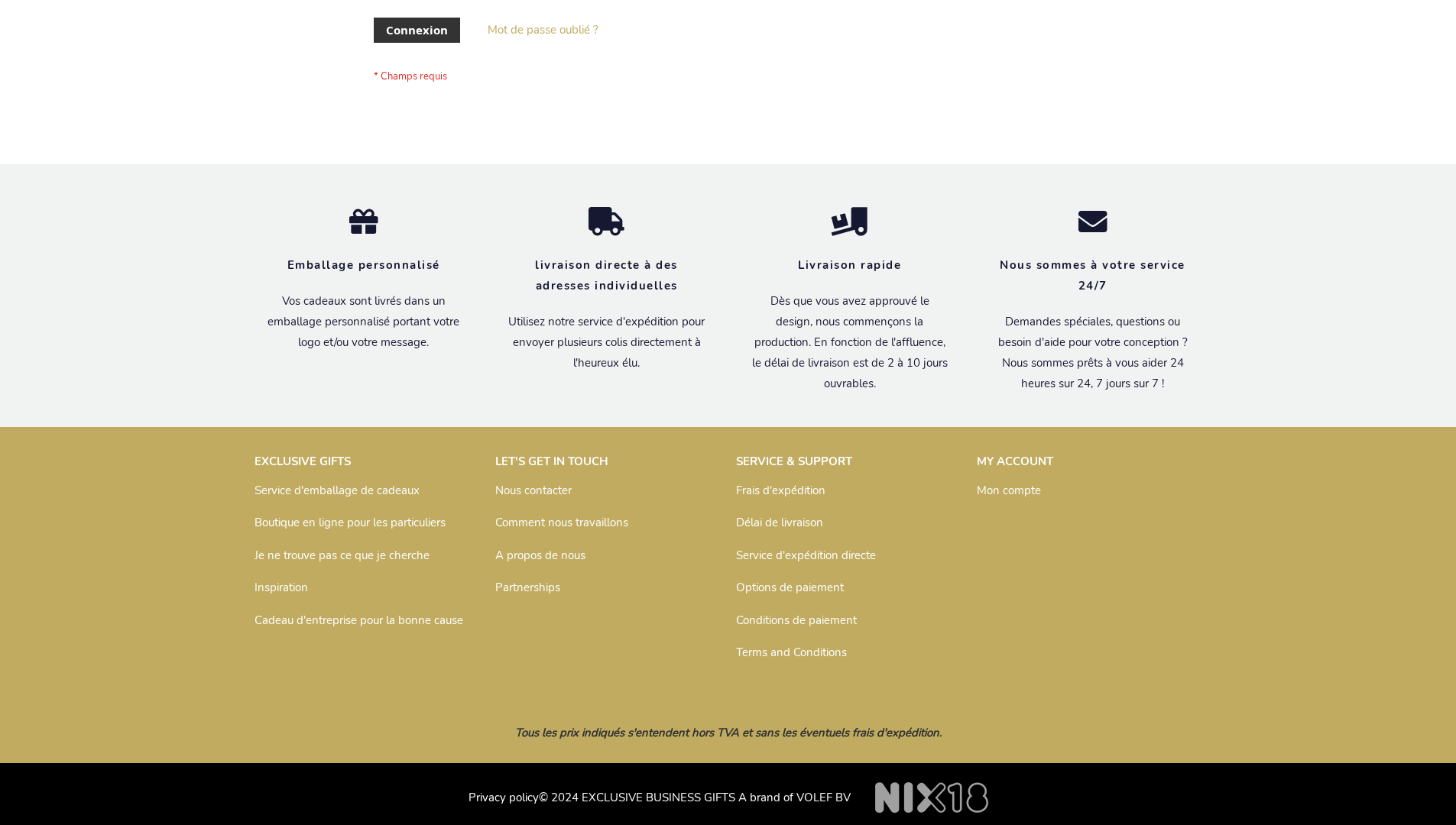
scroll to position [527, 0]
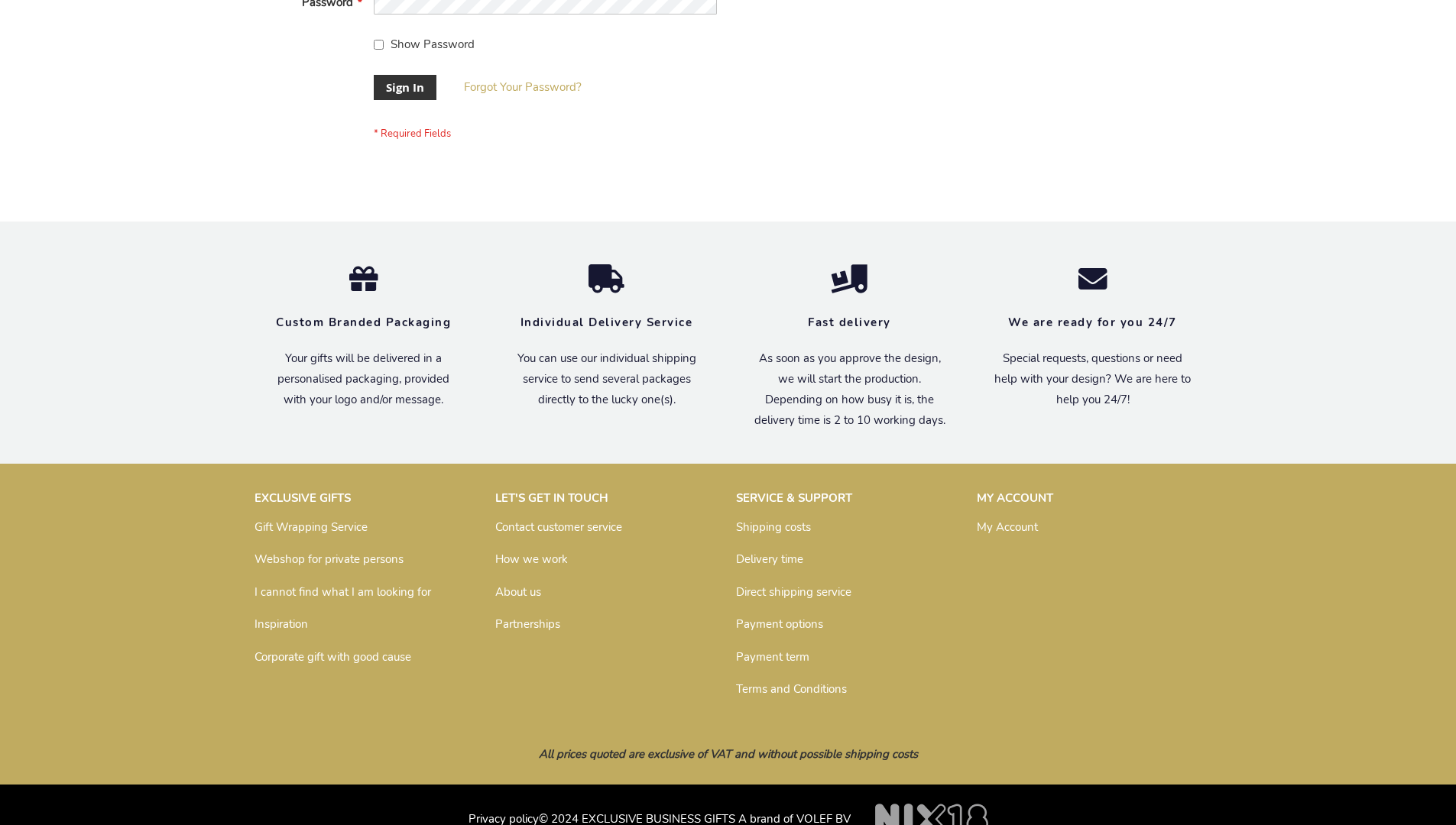
scroll to position [491, 0]
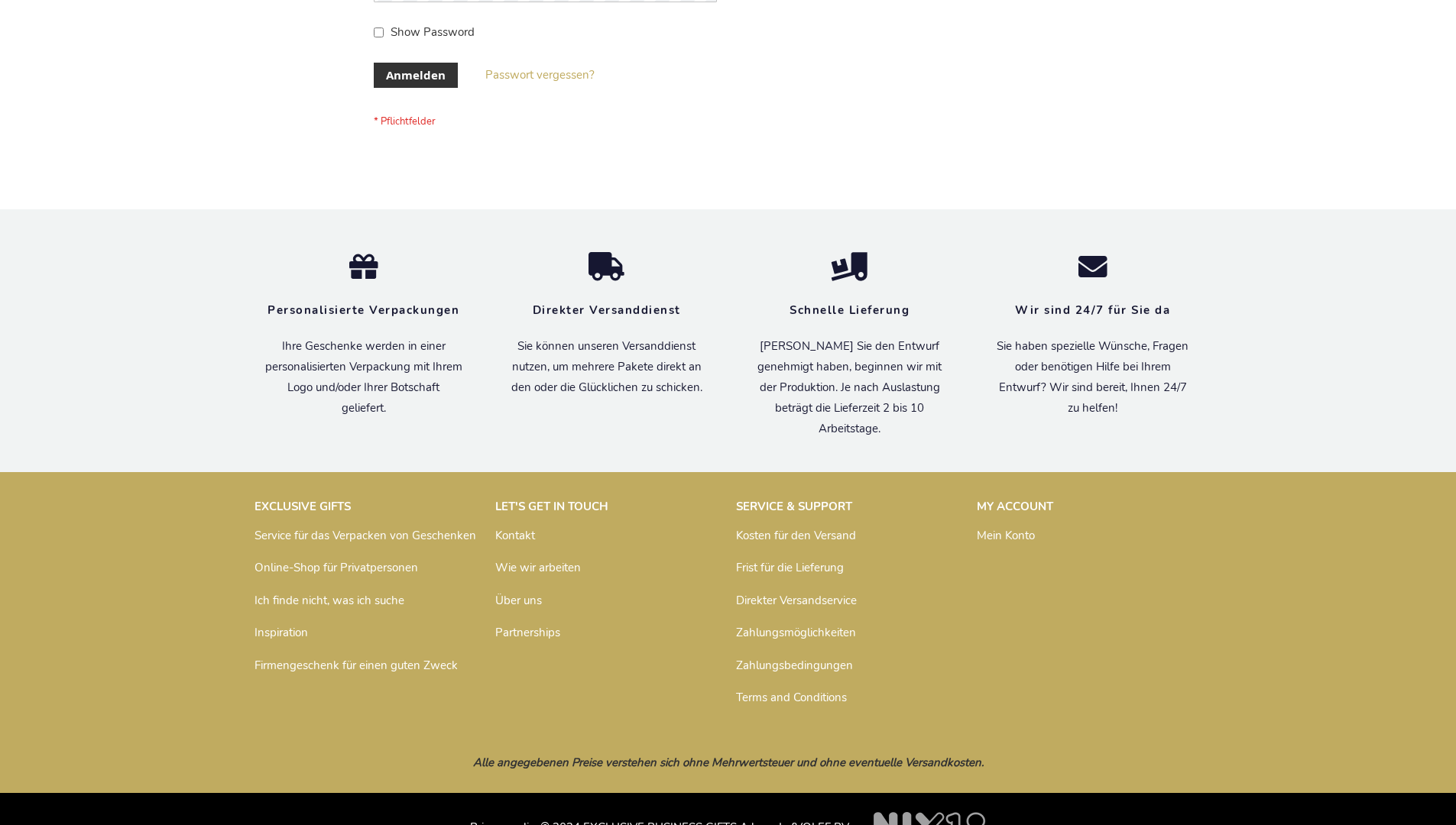
scroll to position [512, 0]
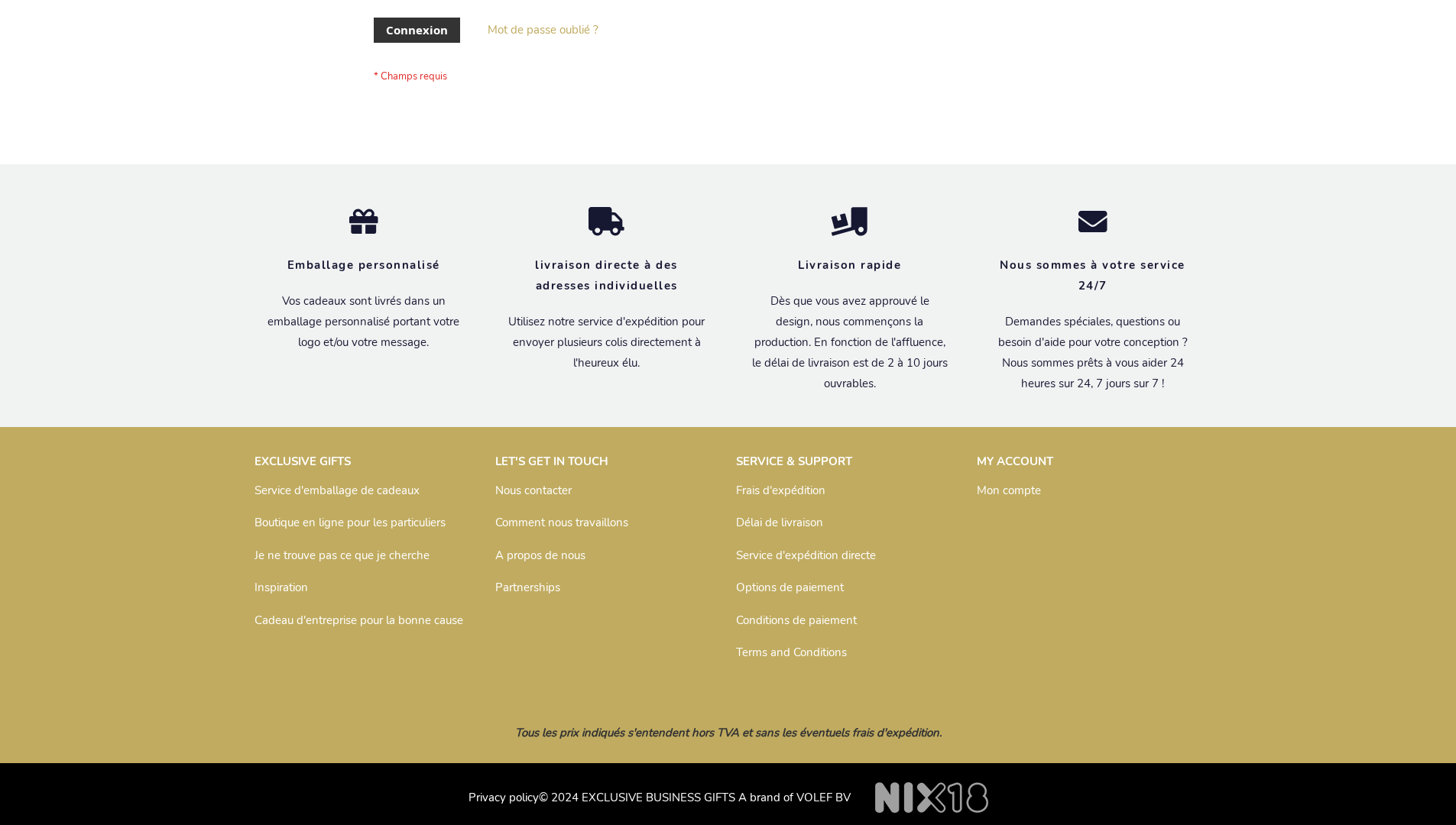
scroll to position [527, 0]
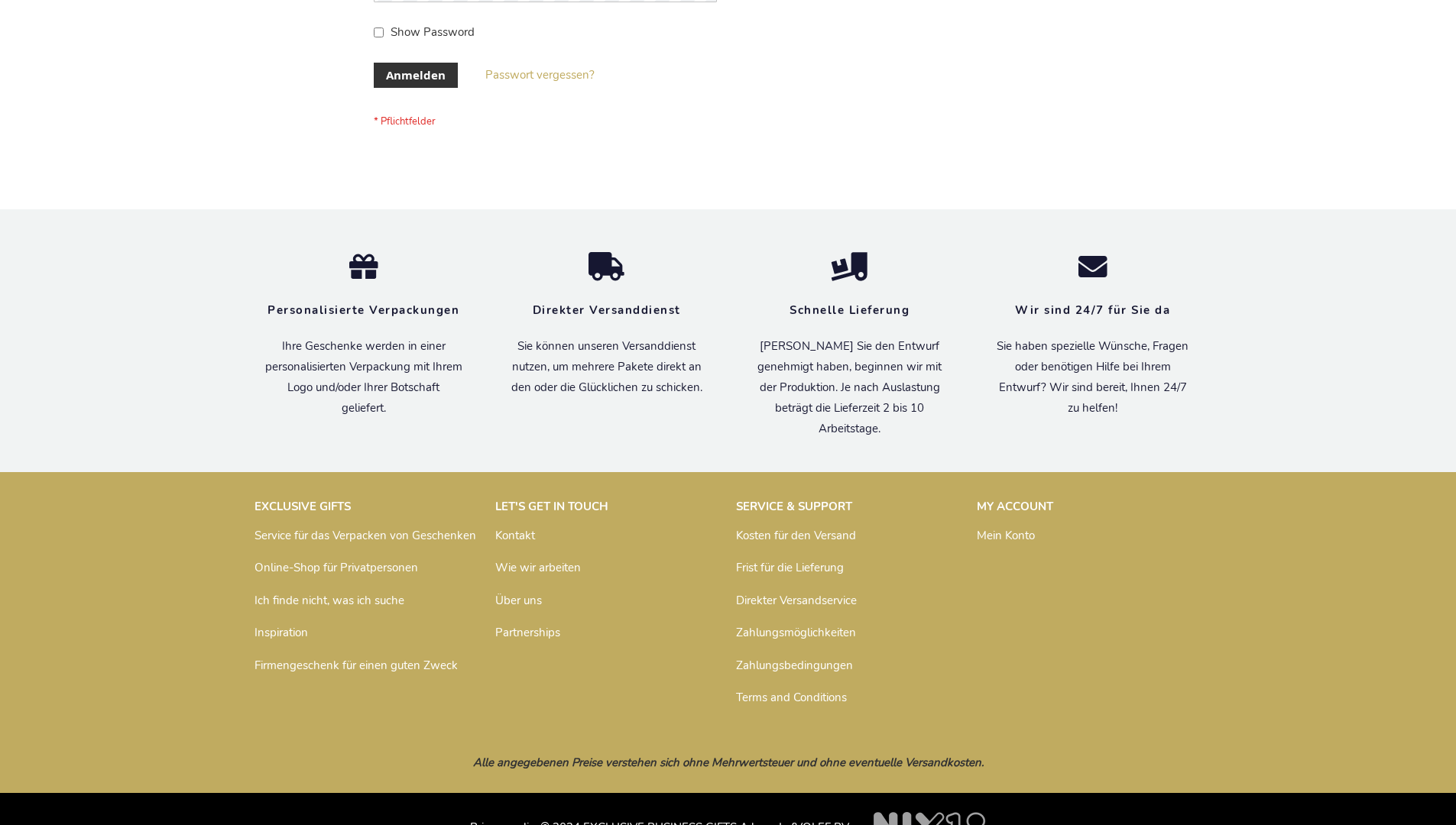
scroll to position [512, 0]
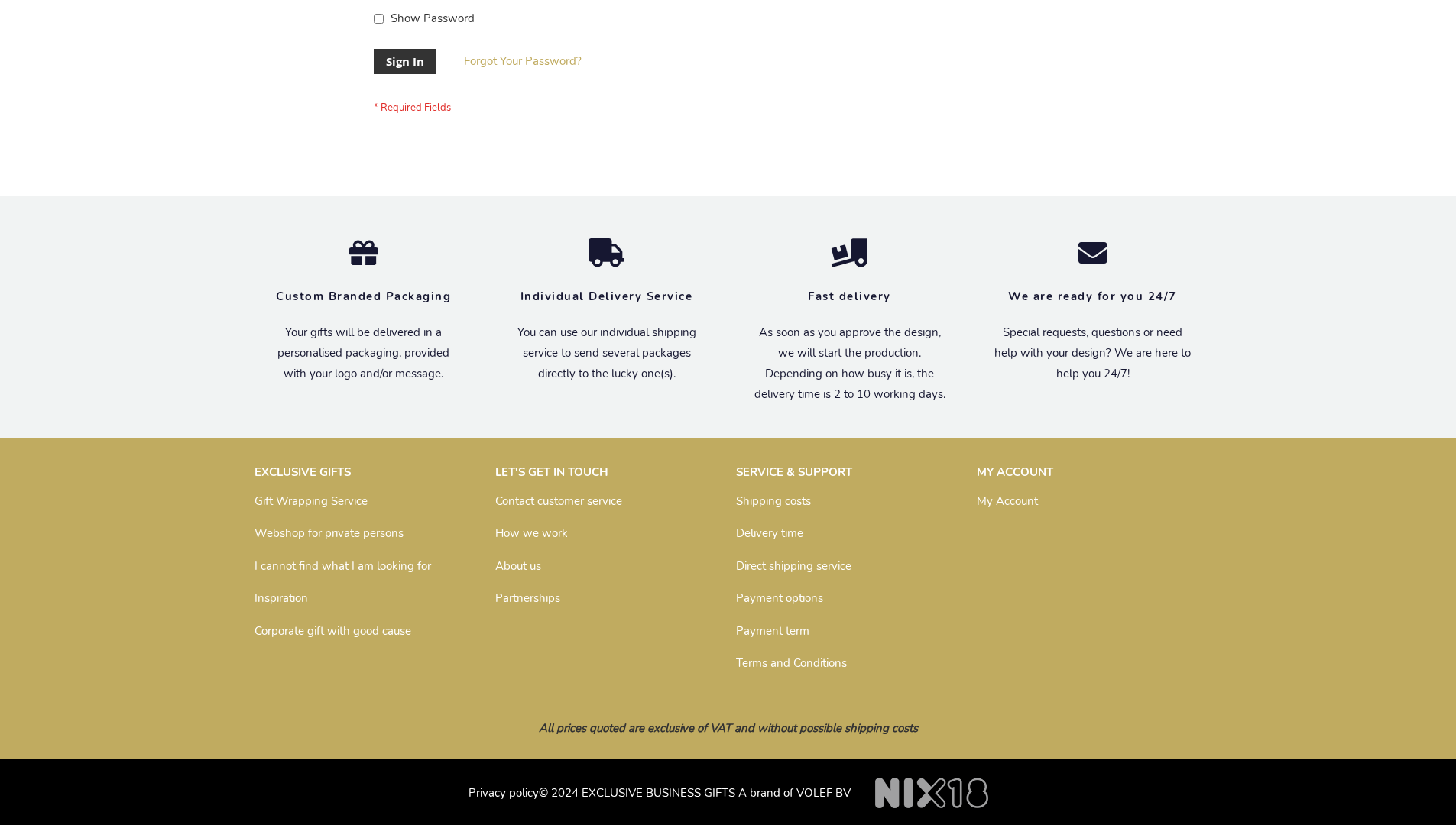
scroll to position [491, 0]
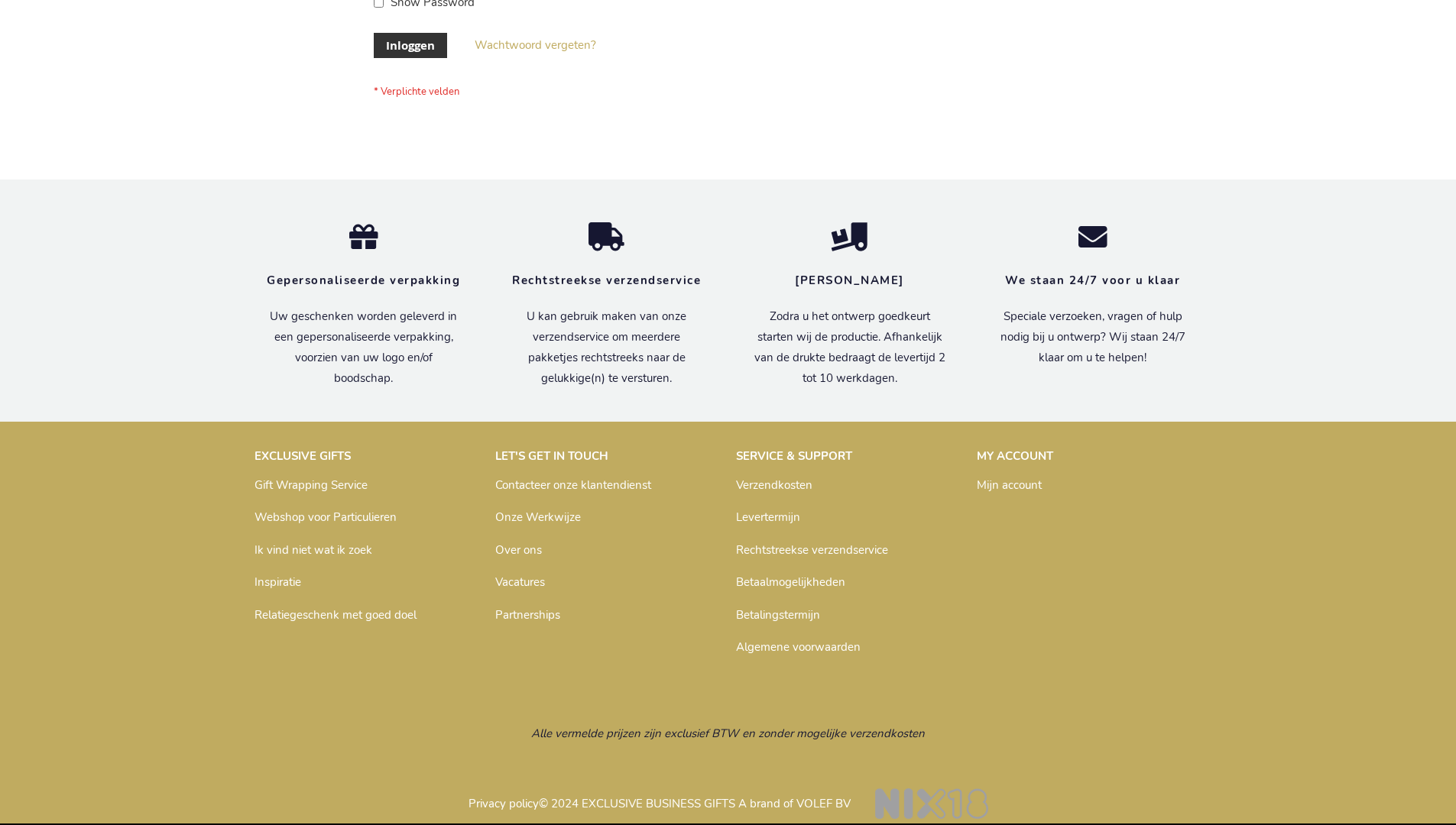
scroll to position [519, 0]
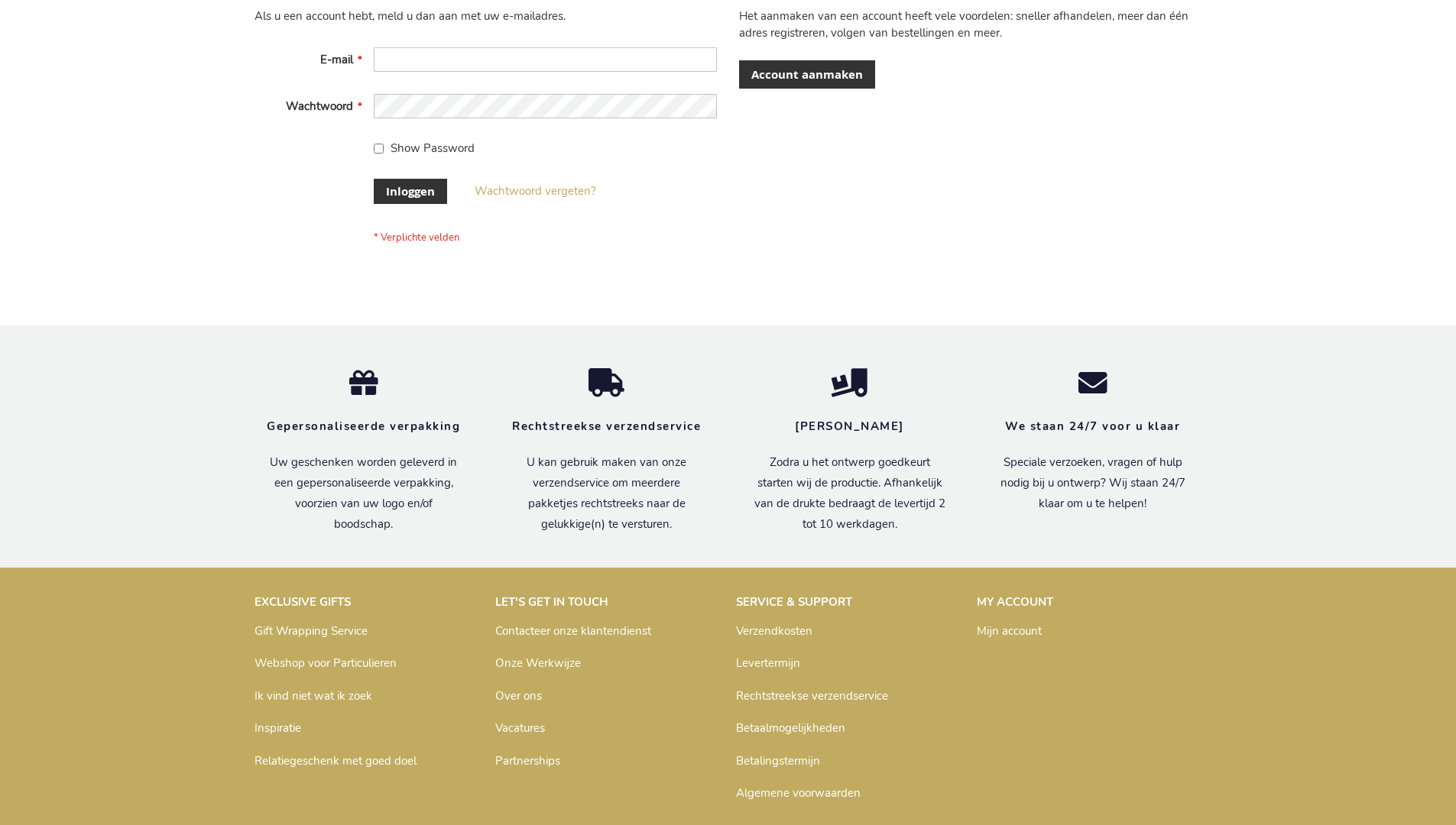
scroll to position [519, 0]
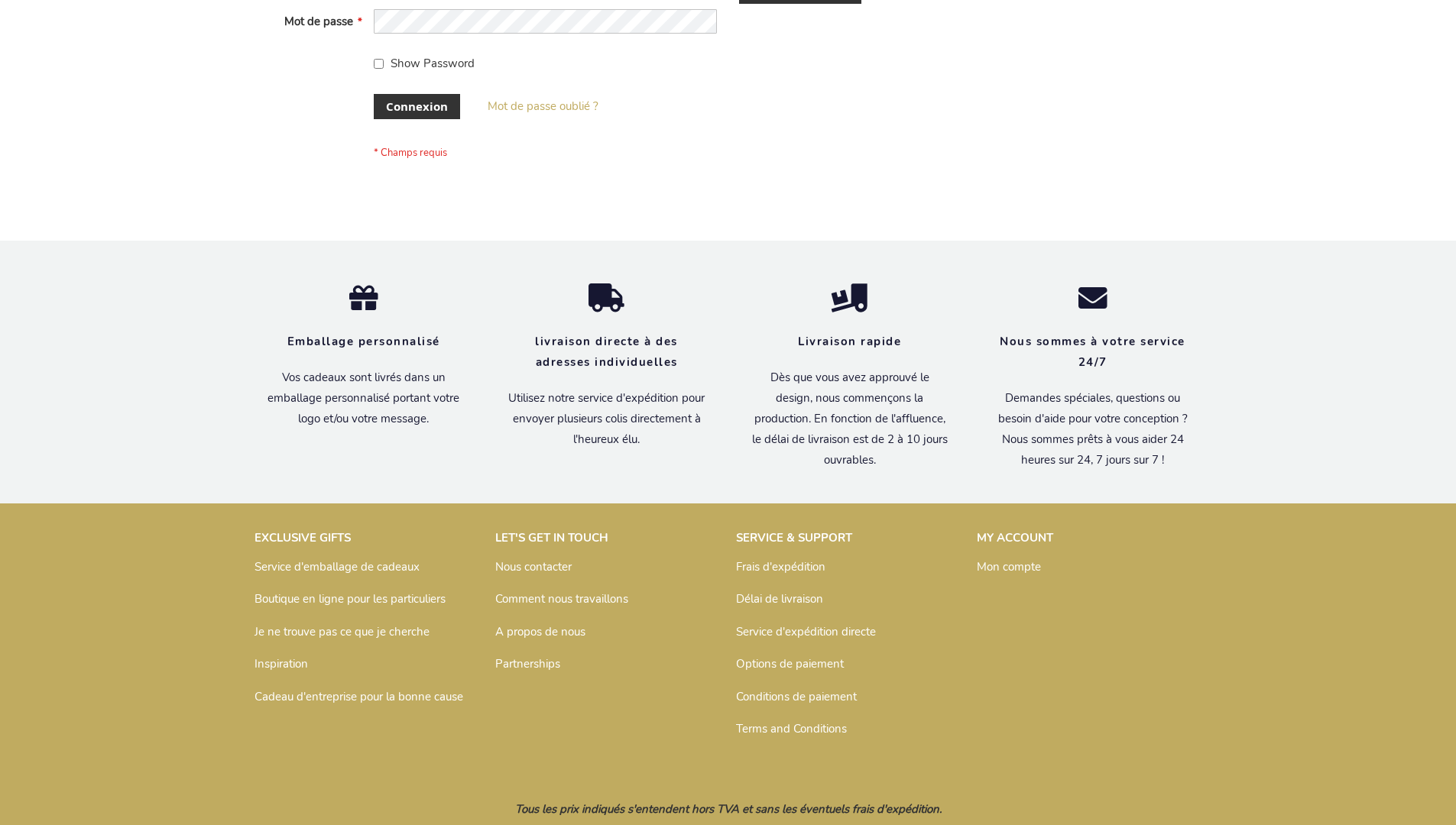
scroll to position [527, 0]
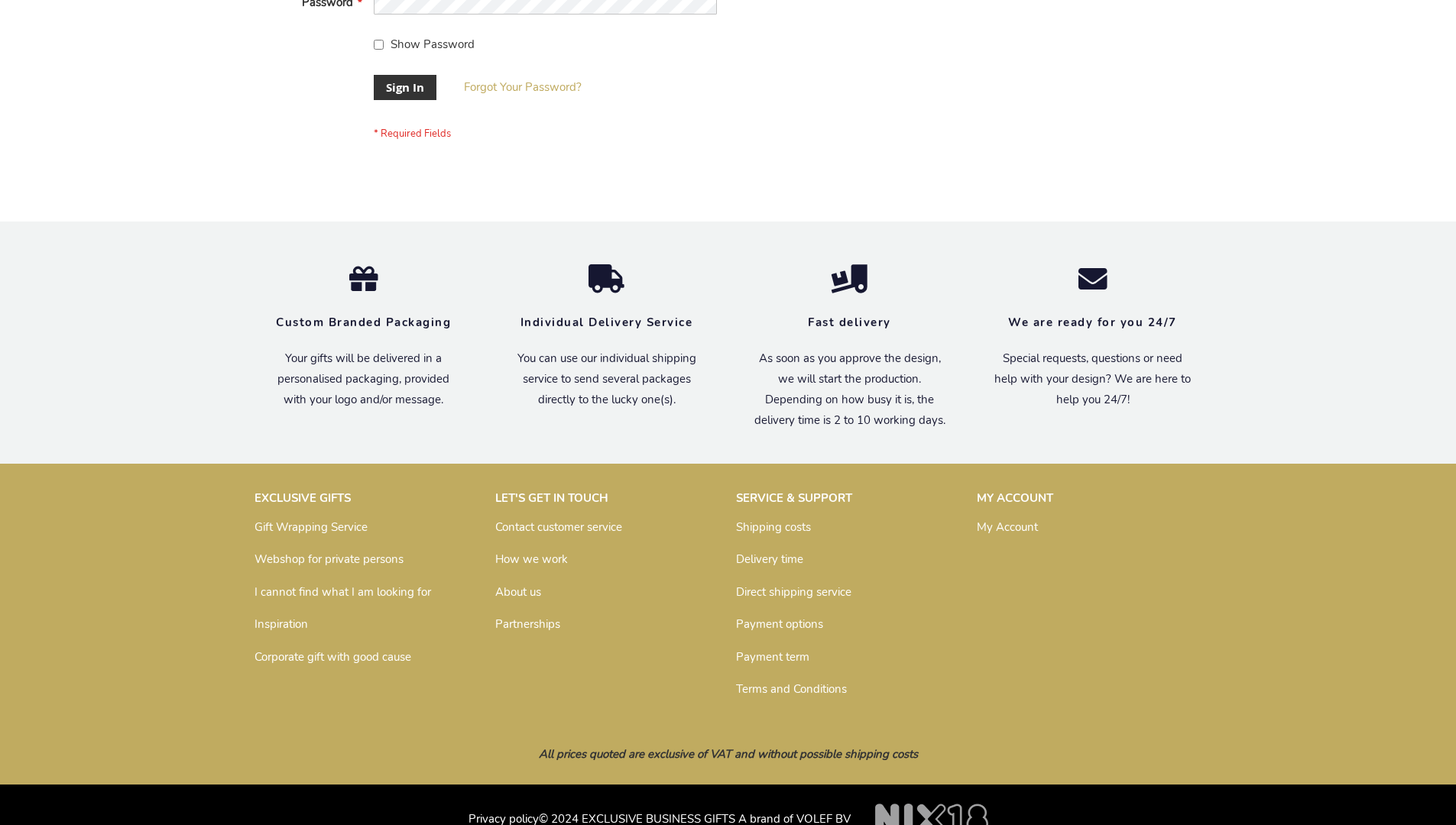
scroll to position [491, 0]
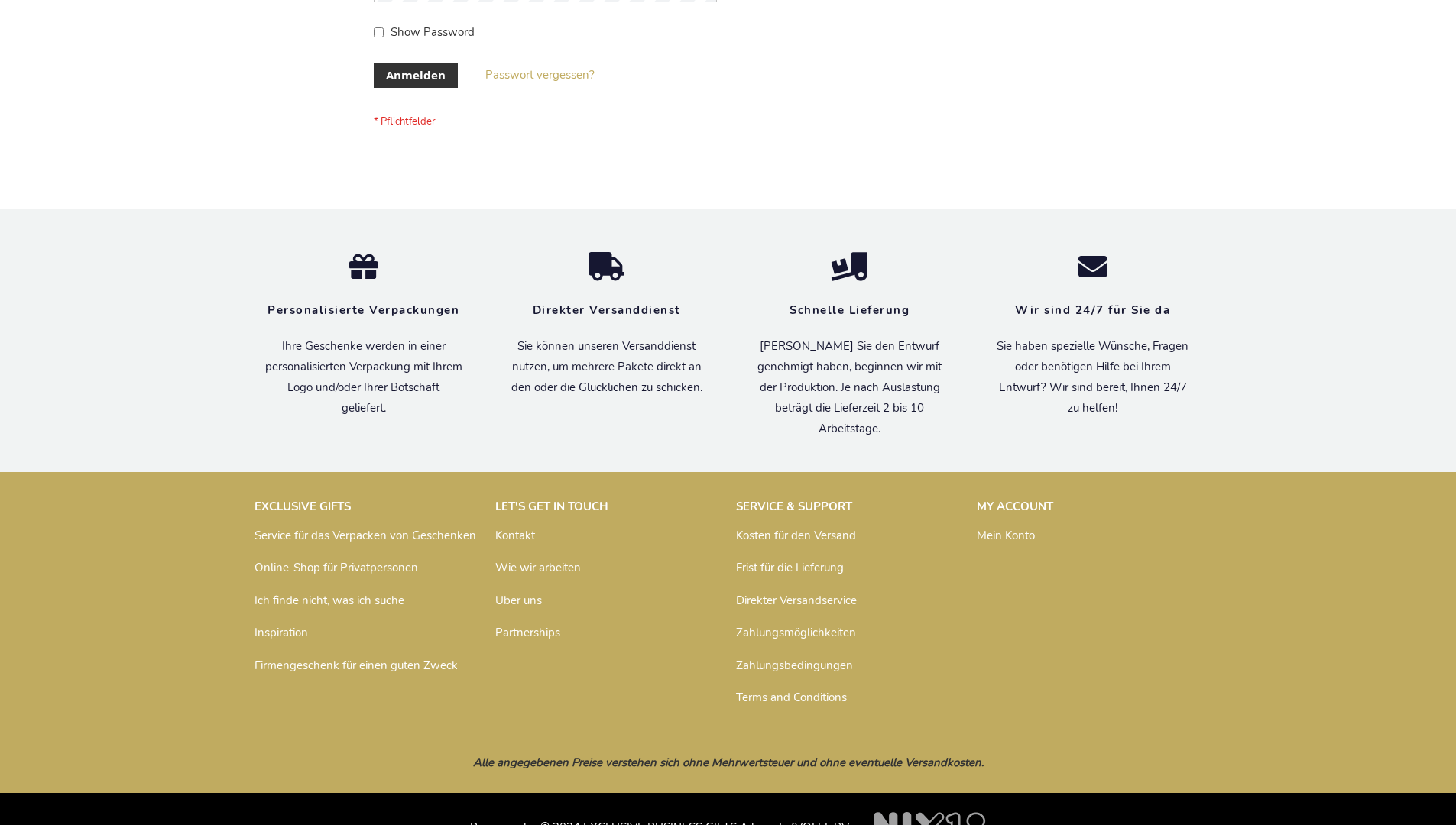
scroll to position [512, 0]
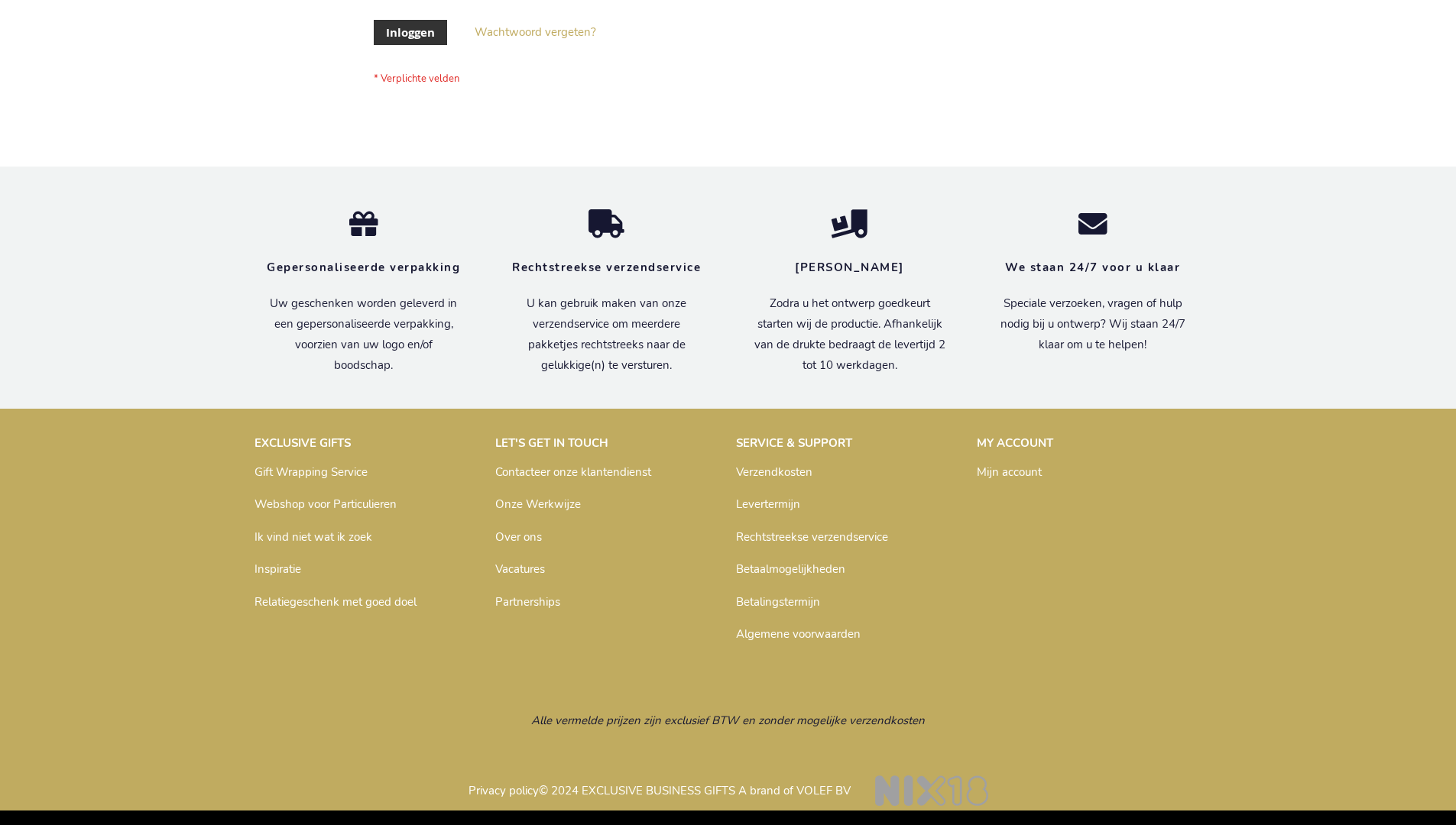
scroll to position [519, 0]
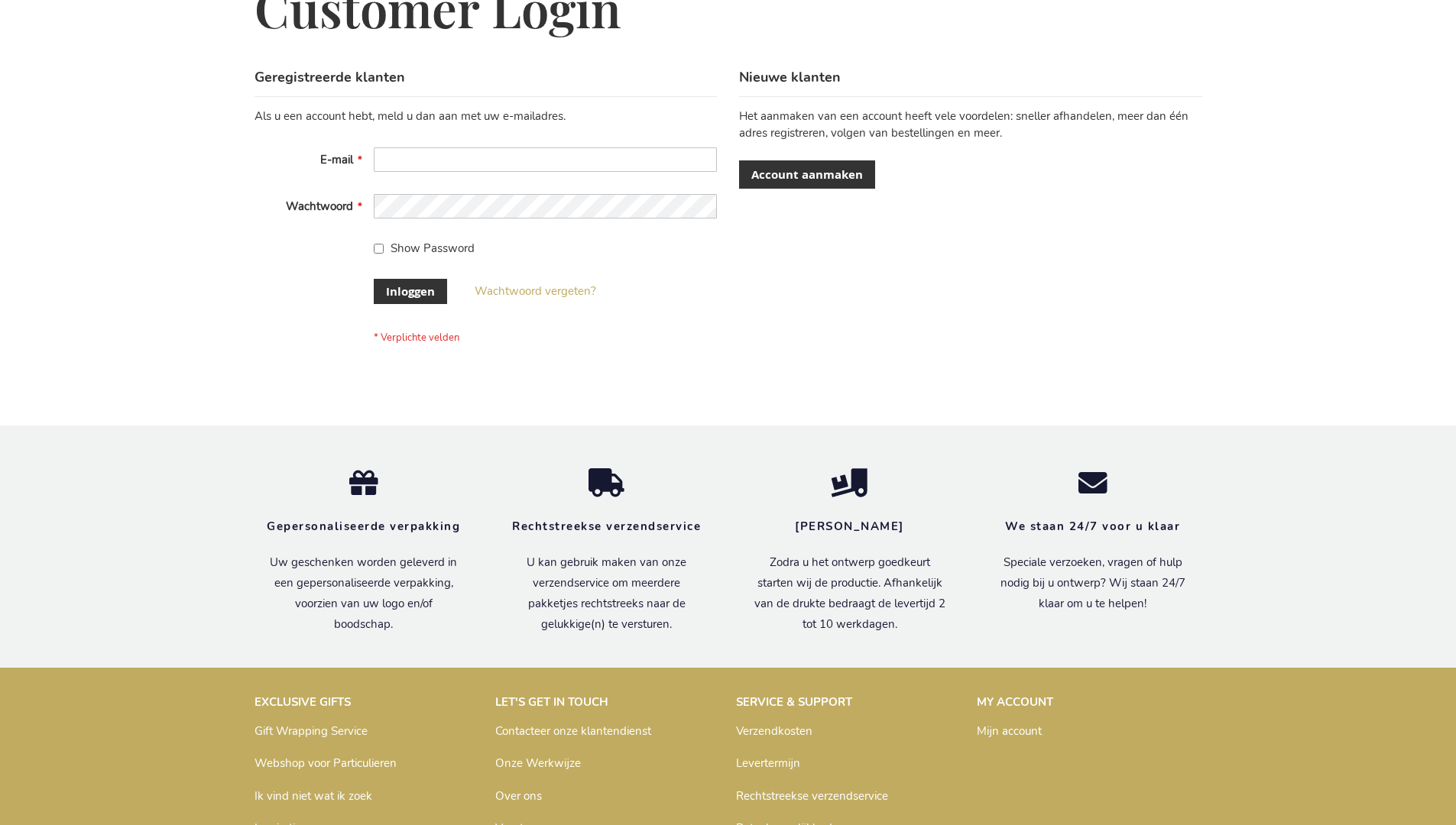
scroll to position [519, 0]
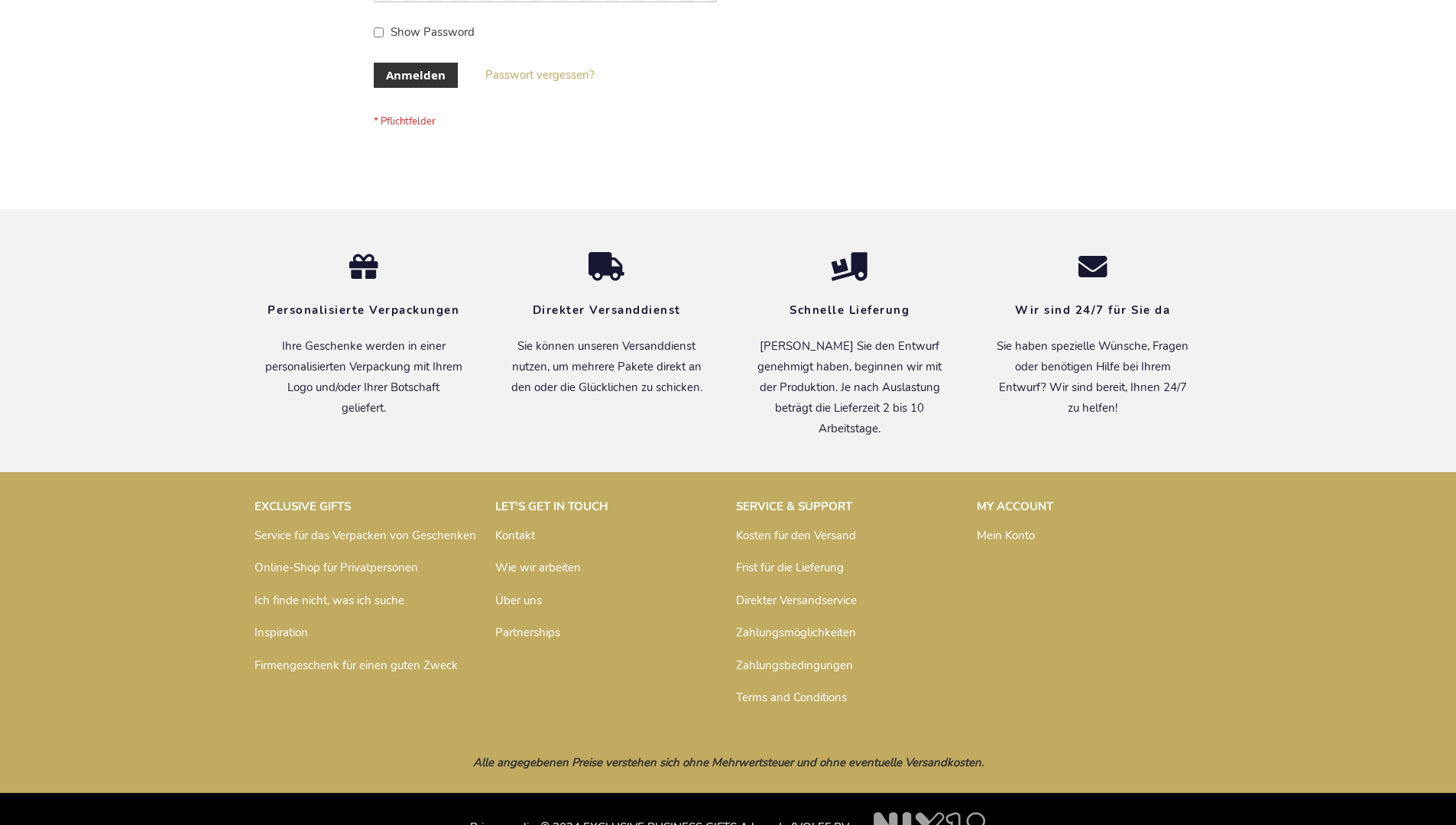
scroll to position [512, 0]
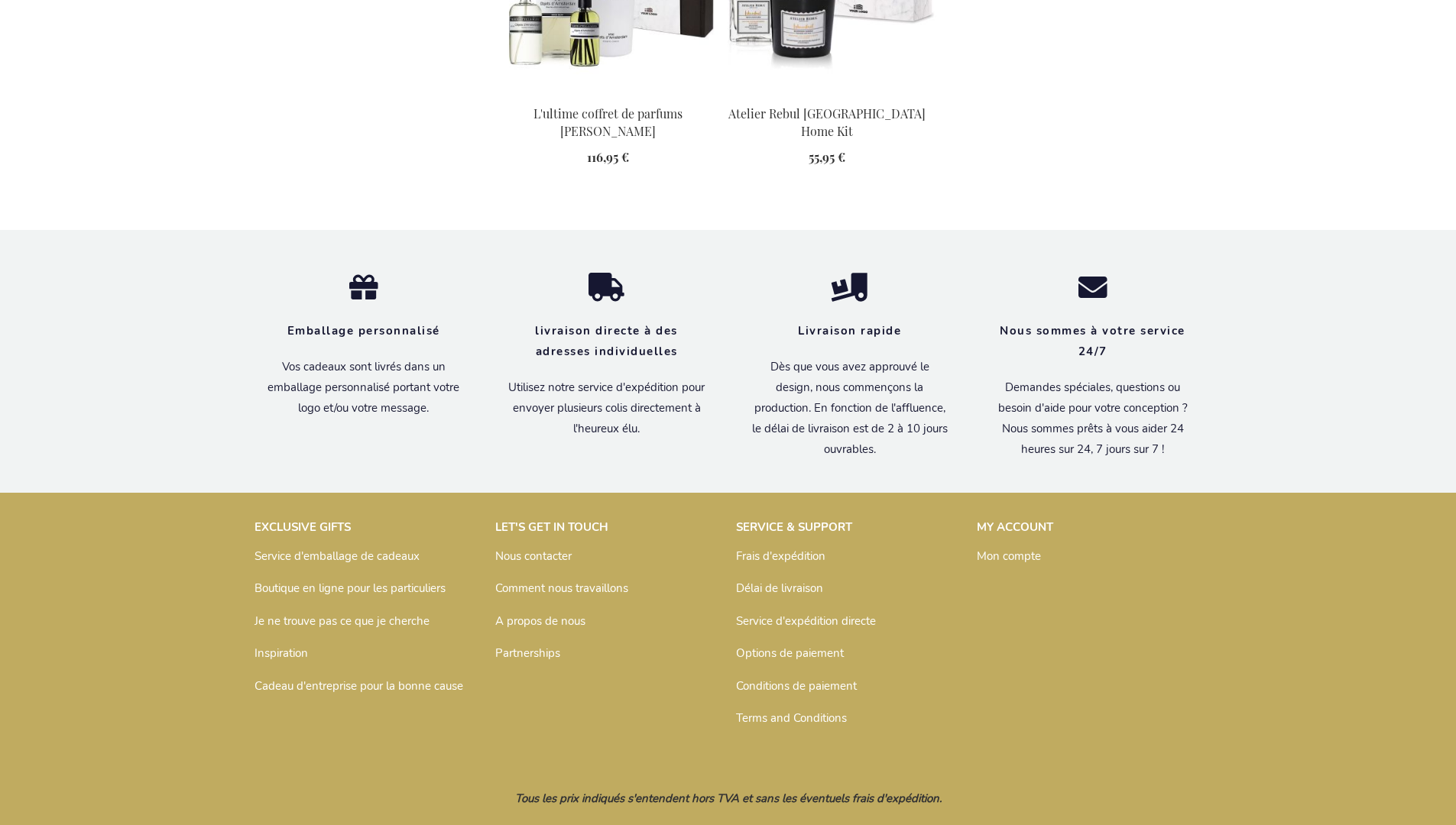
scroll to position [1791, 0]
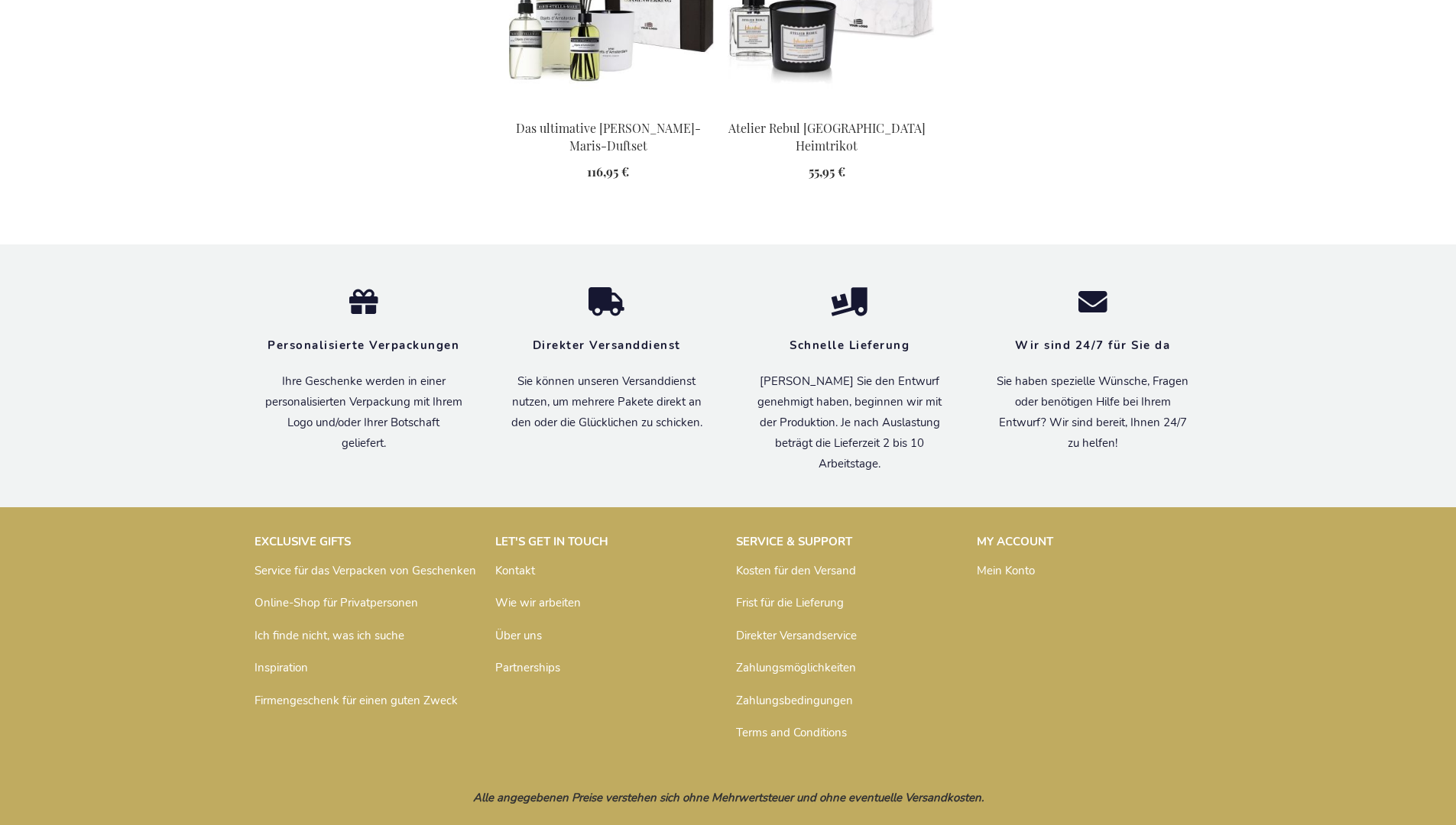
scroll to position [1776, 0]
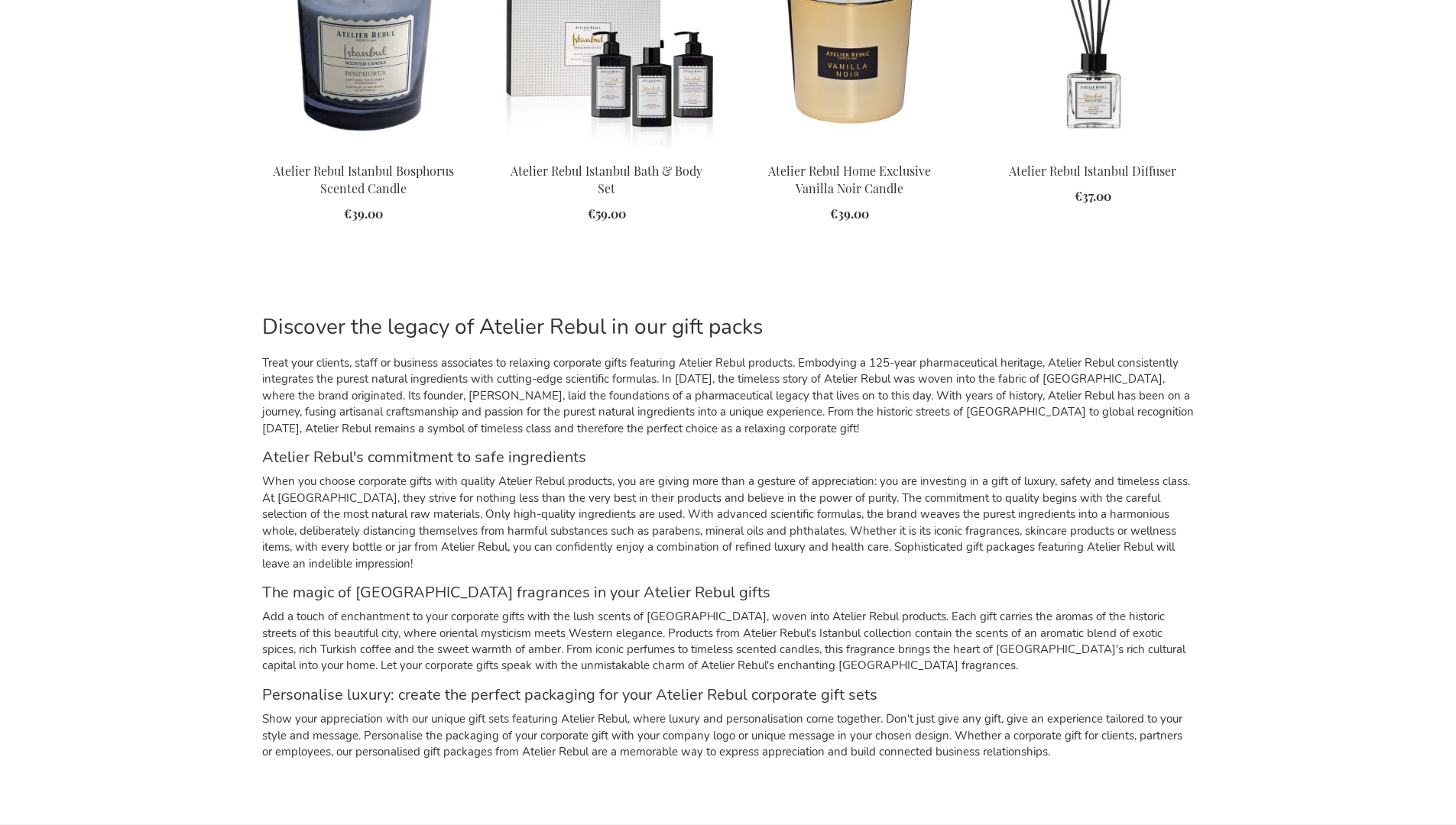
scroll to position [2215, 0]
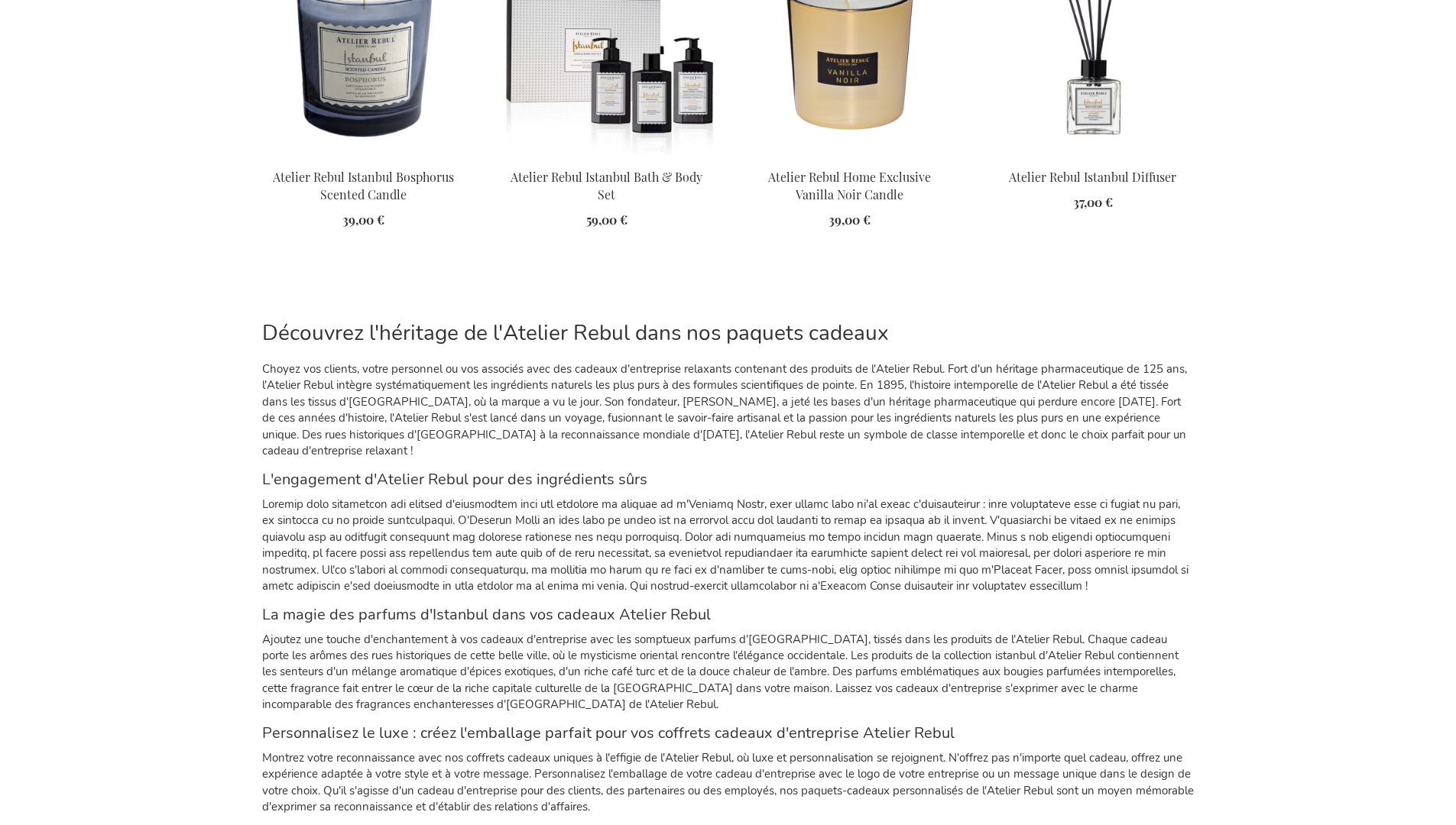
scroll to position [2300, 0]
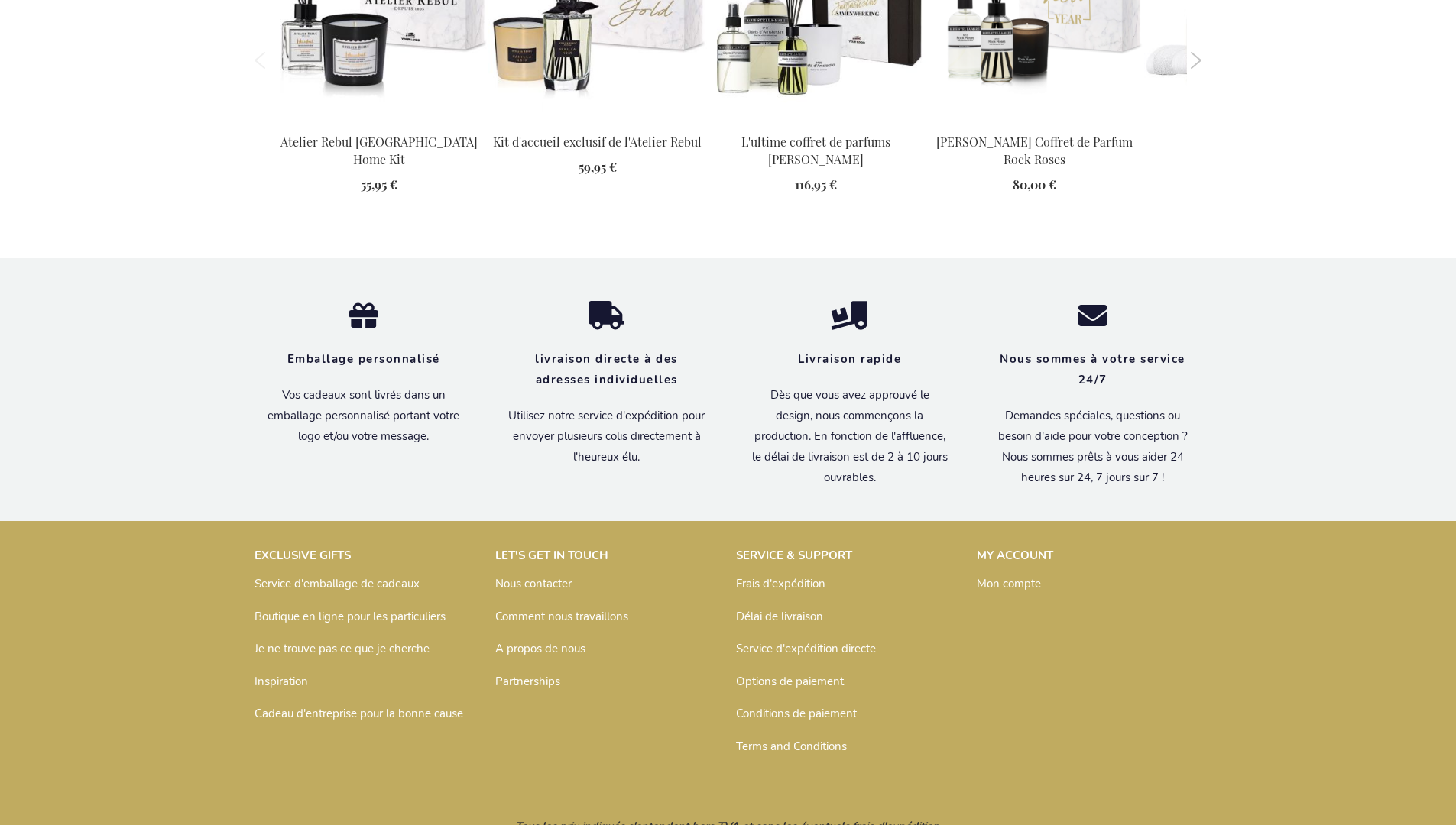
scroll to position [2041, 0]
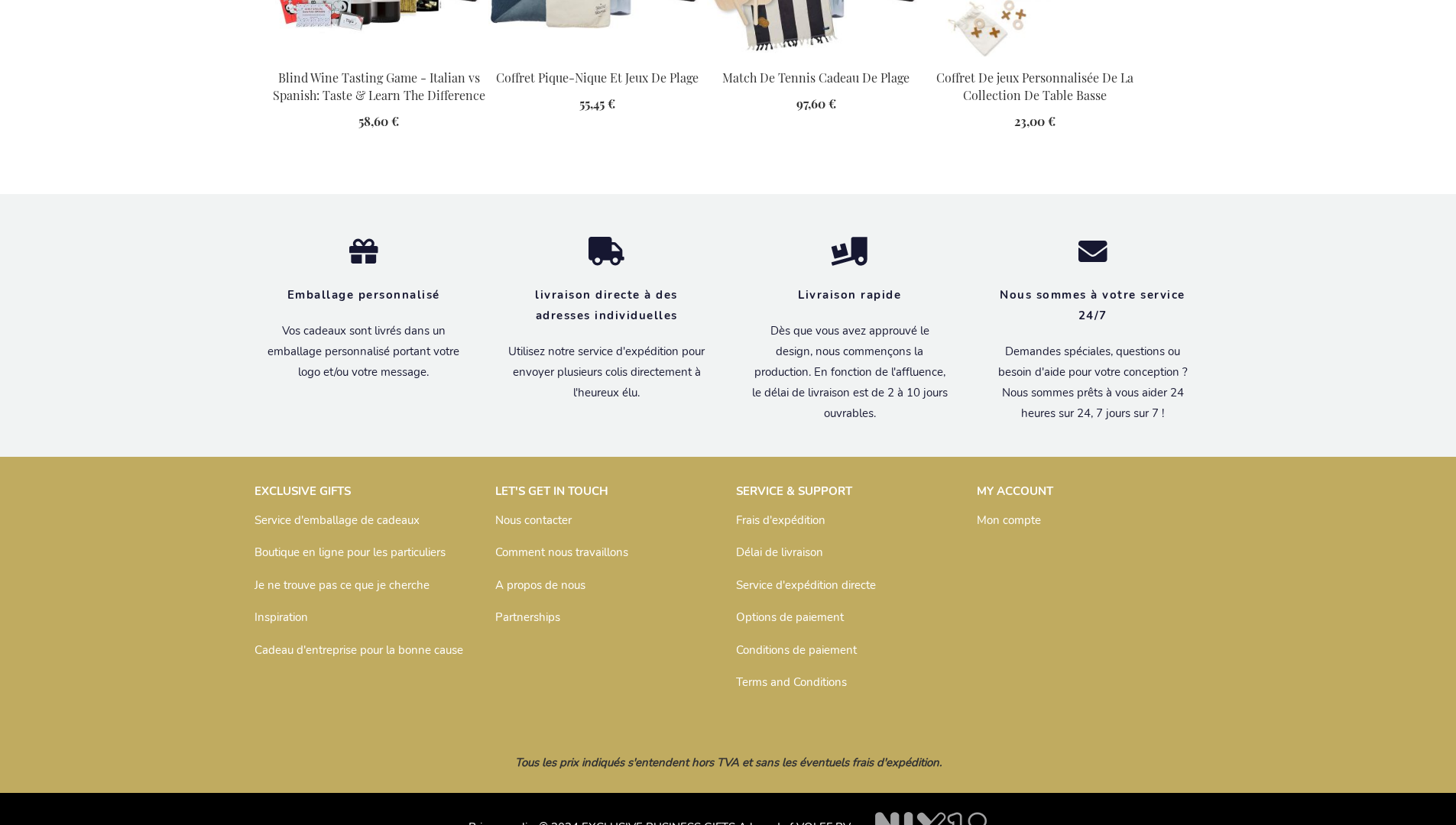
scroll to position [2111, 0]
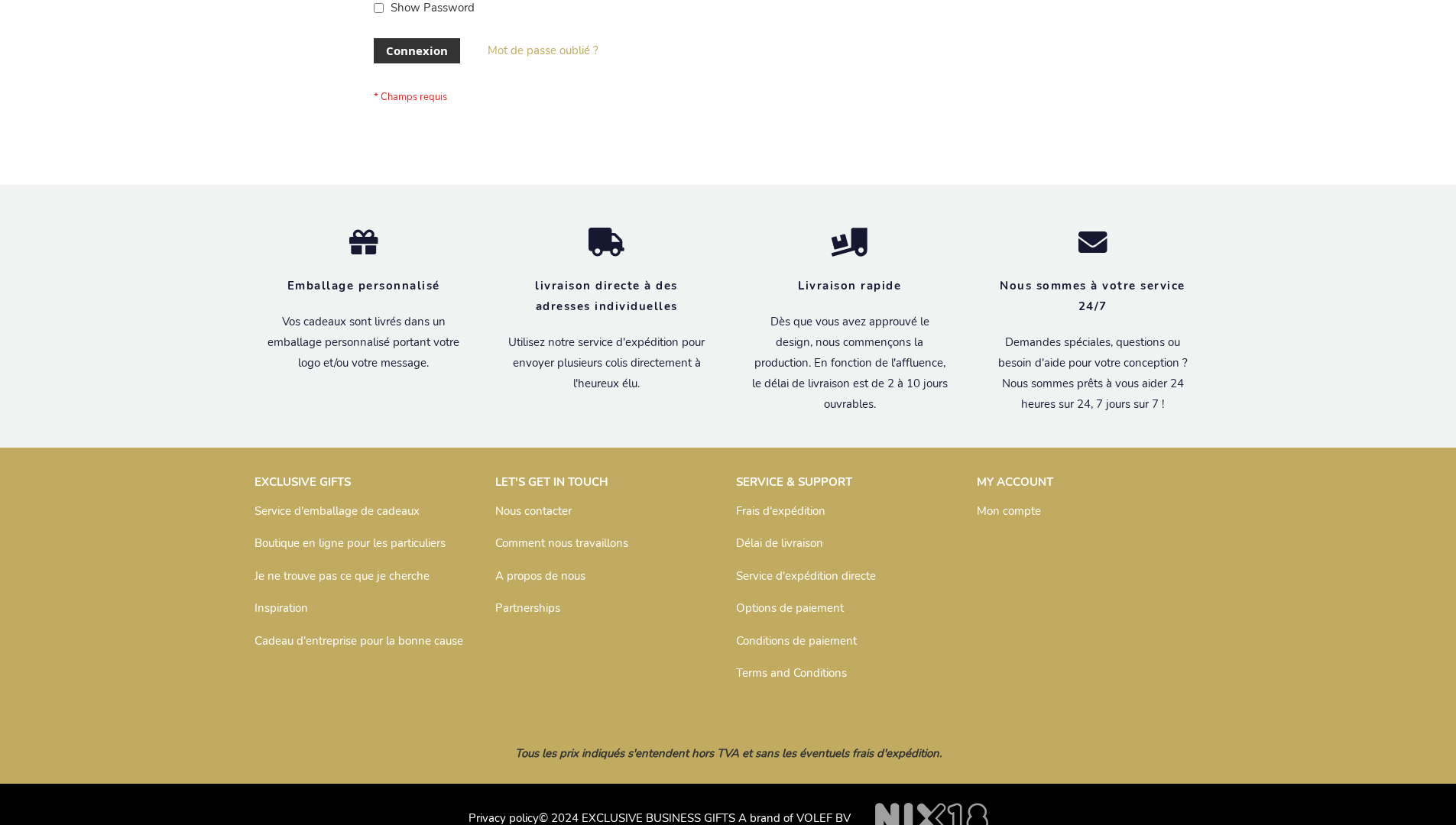
scroll to position [527, 0]
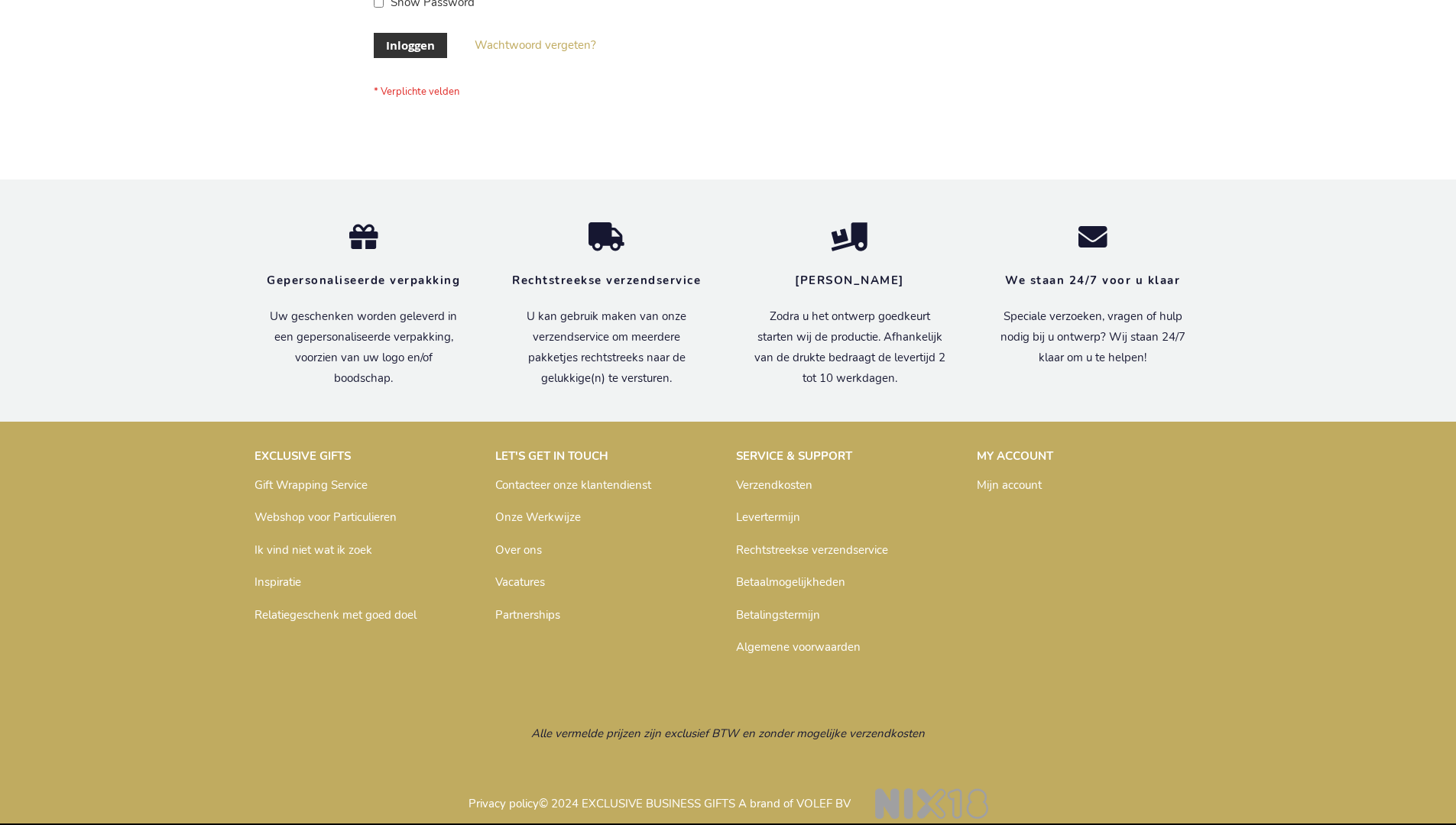
scroll to position [519, 0]
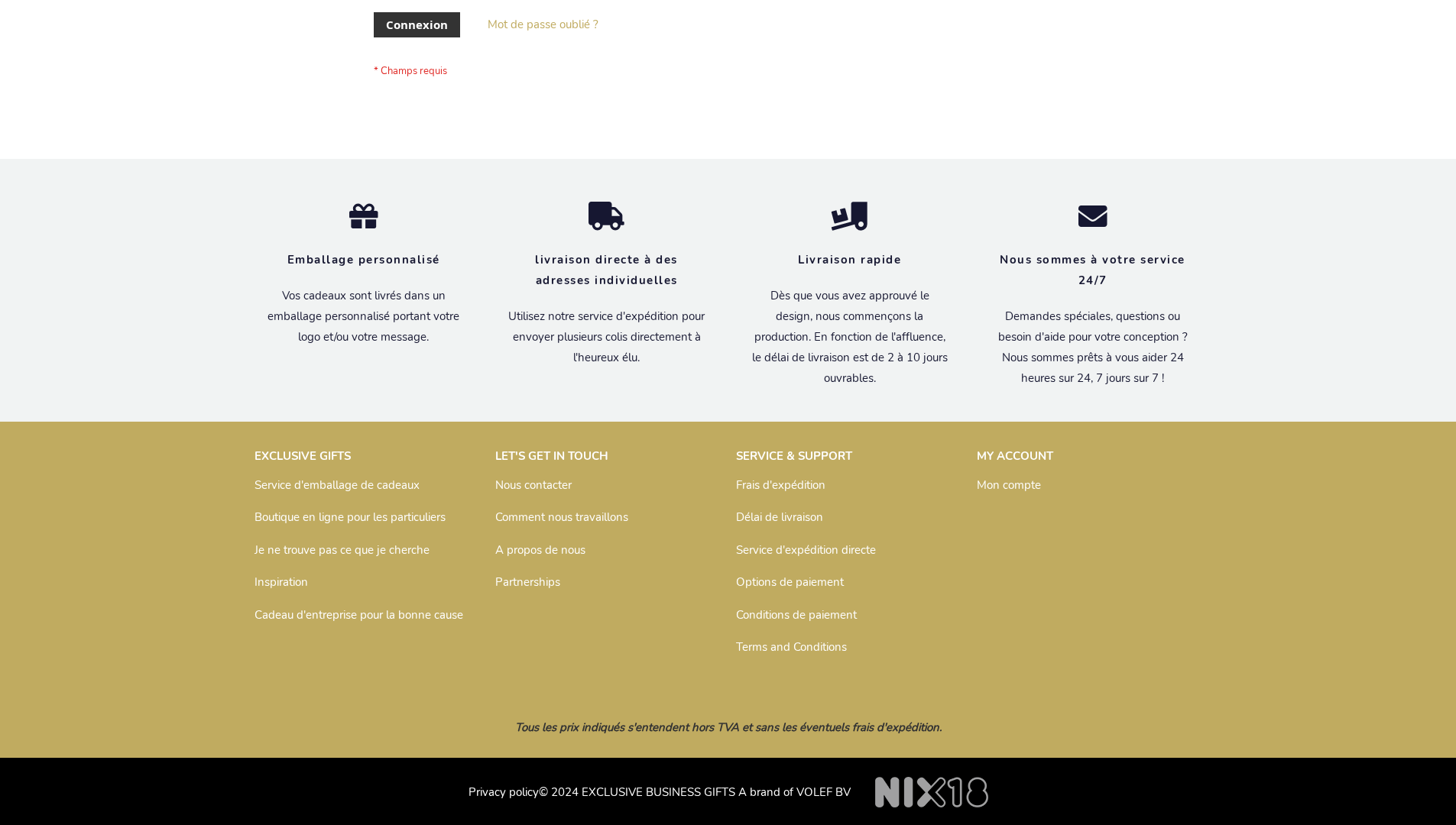
scroll to position [527, 0]
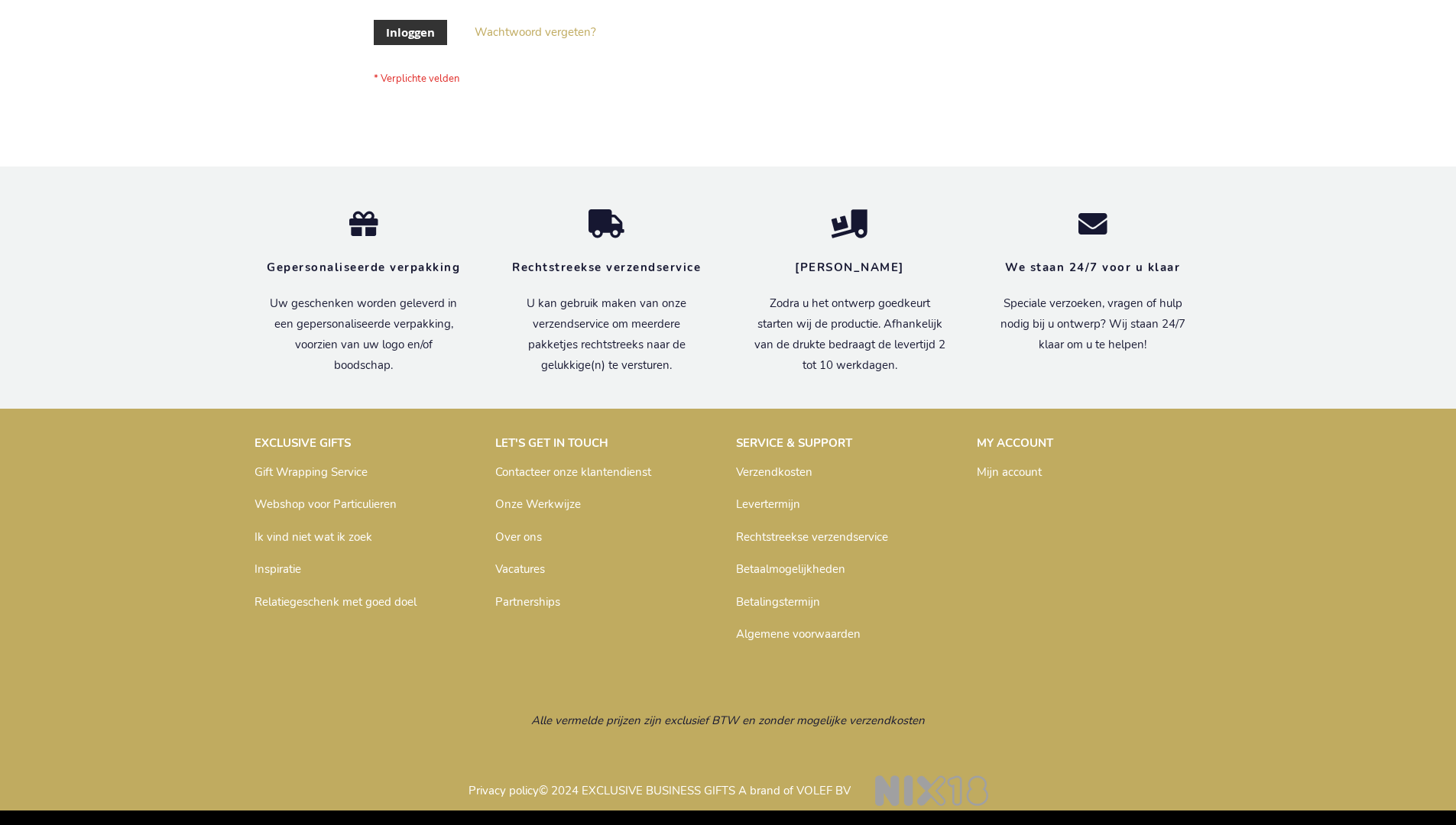
scroll to position [519, 0]
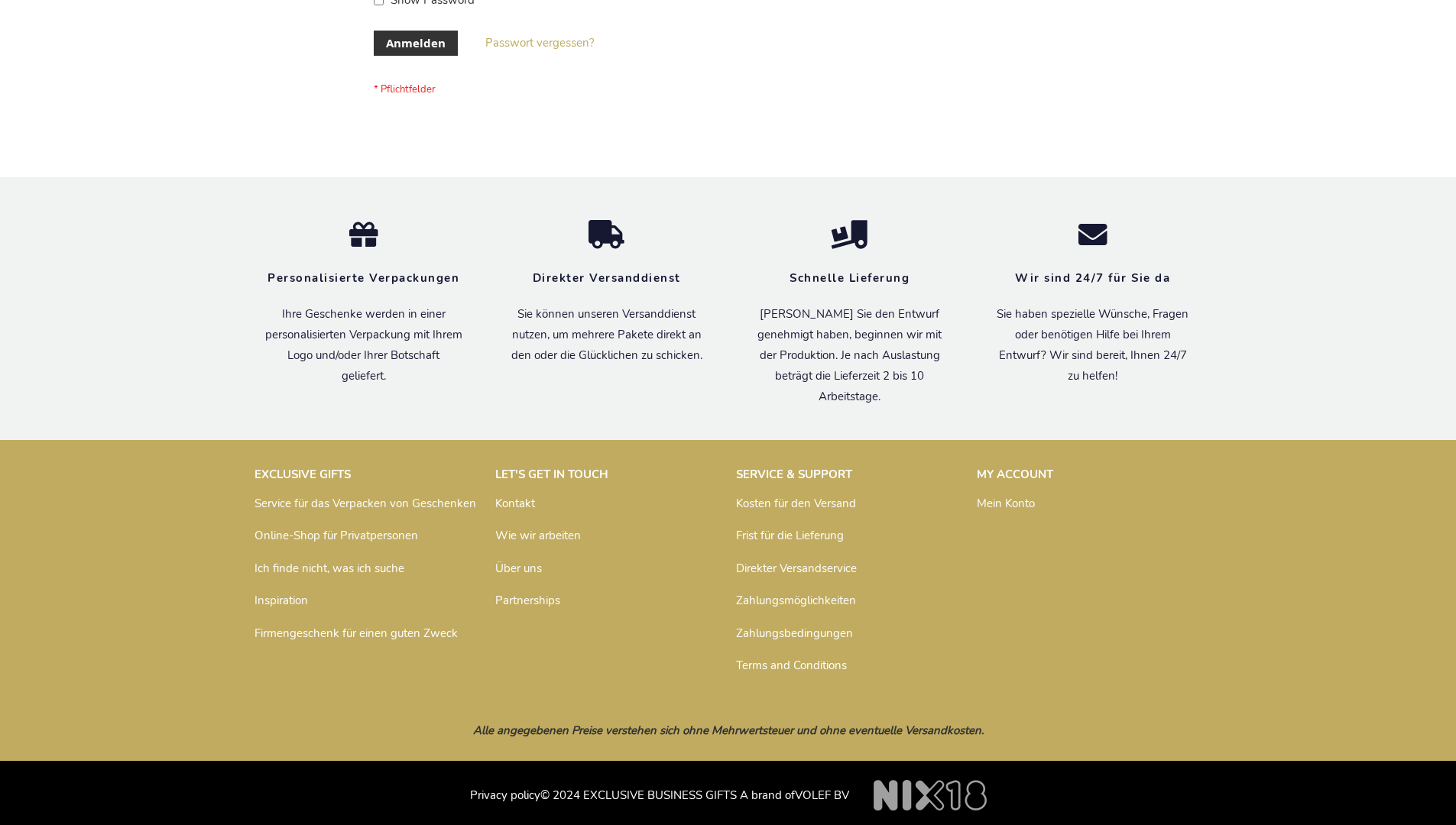
scroll to position [512, 0]
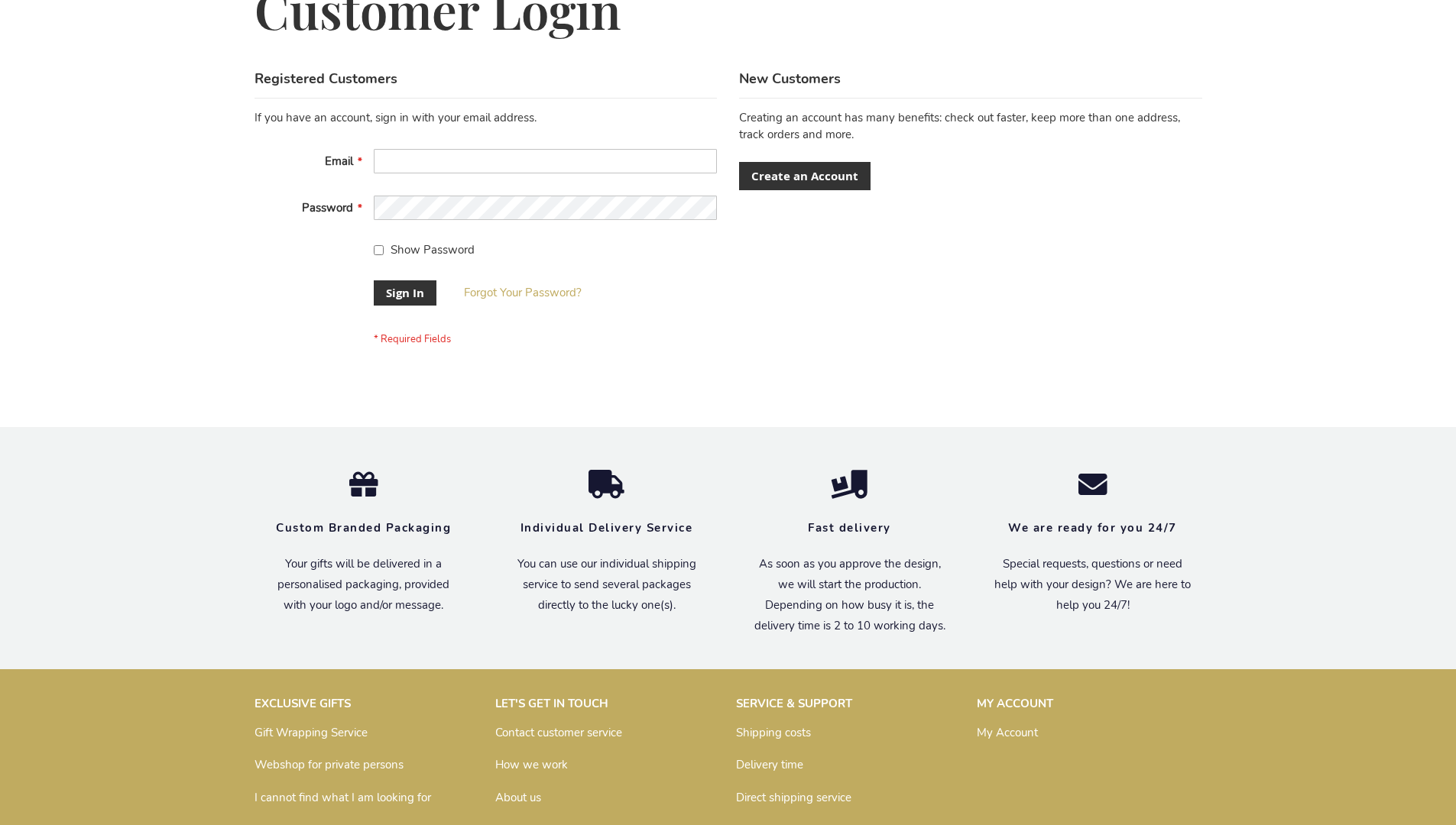
scroll to position [491, 0]
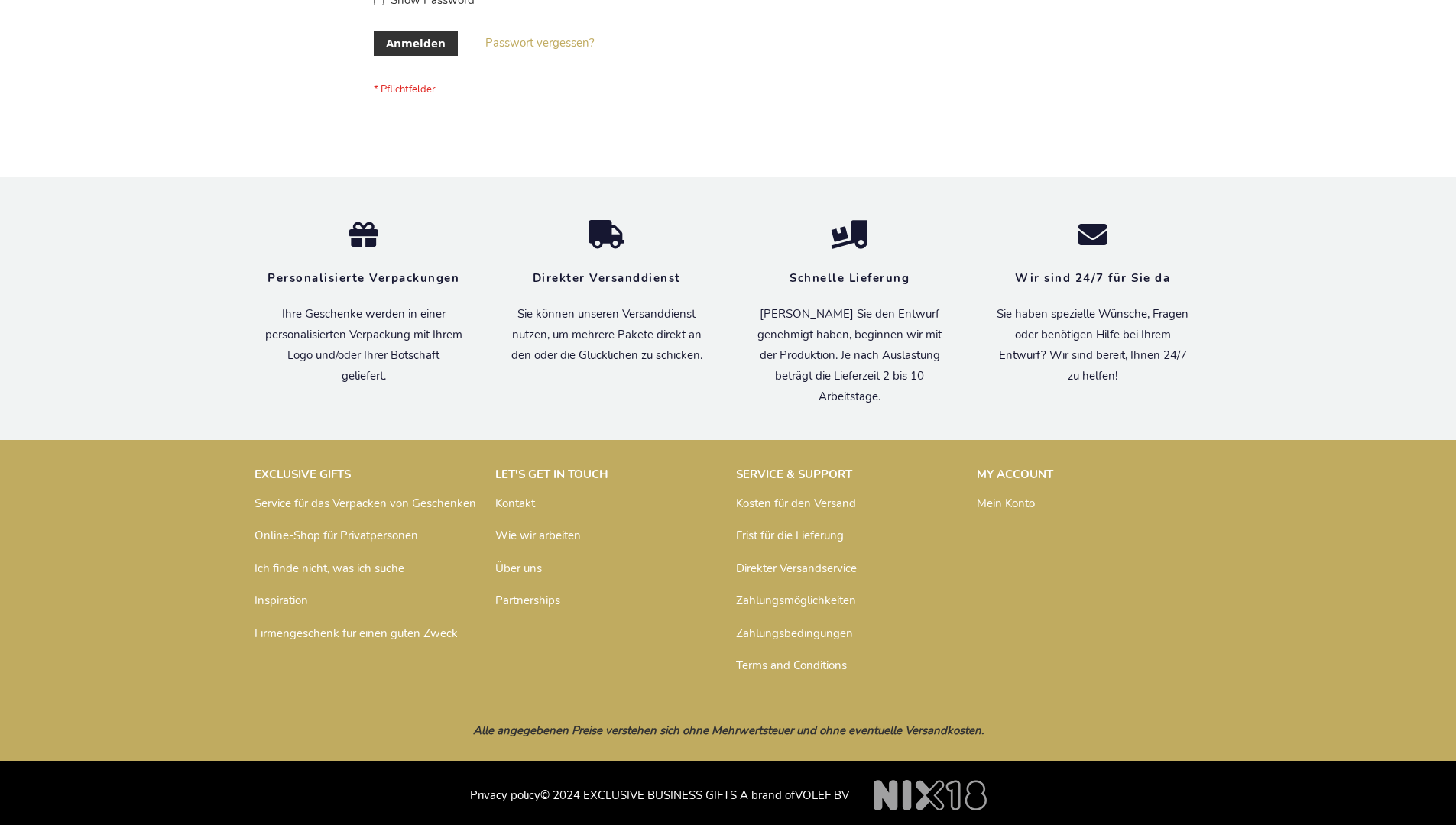
scroll to position [512, 0]
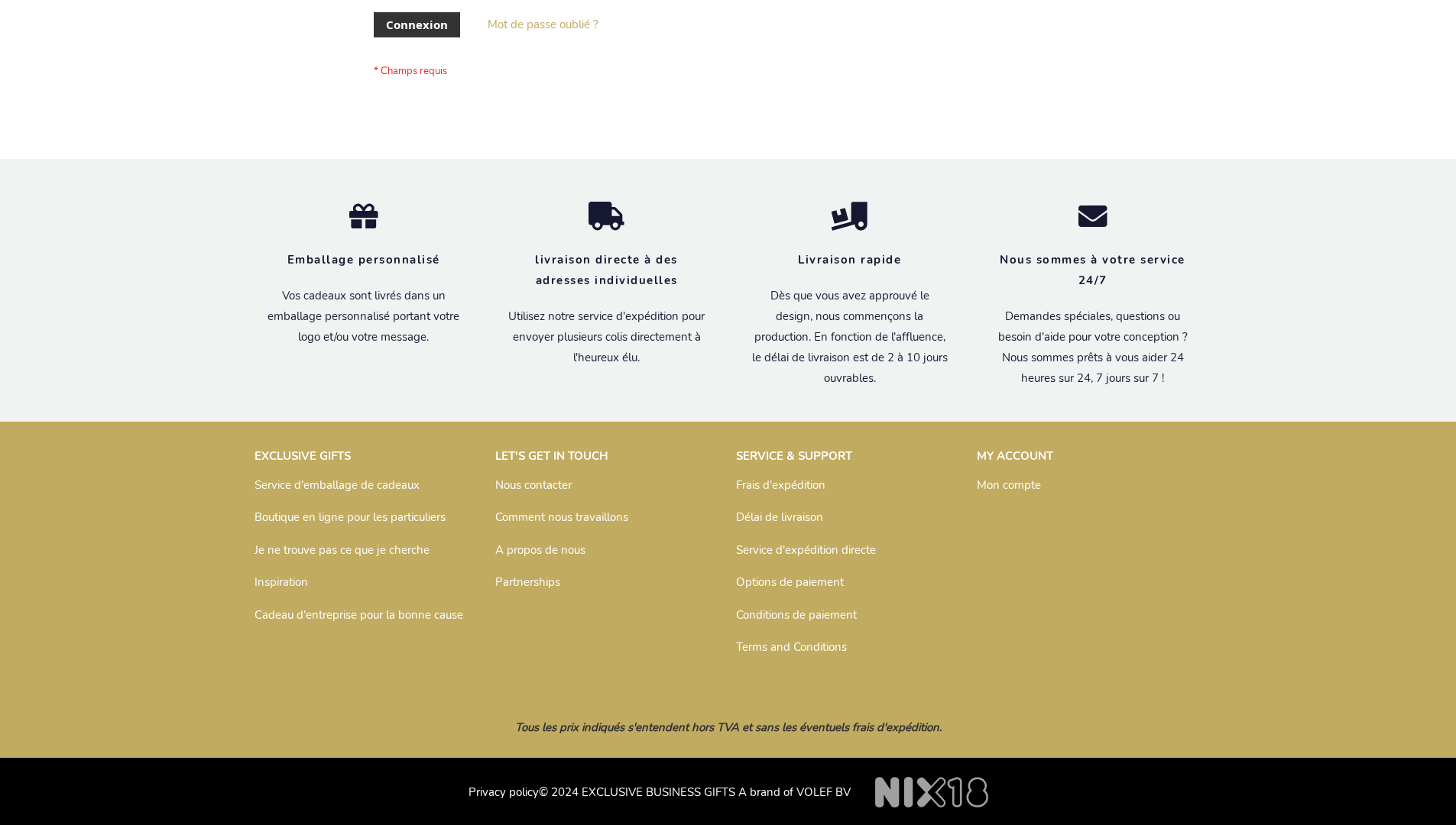
scroll to position [527, 0]
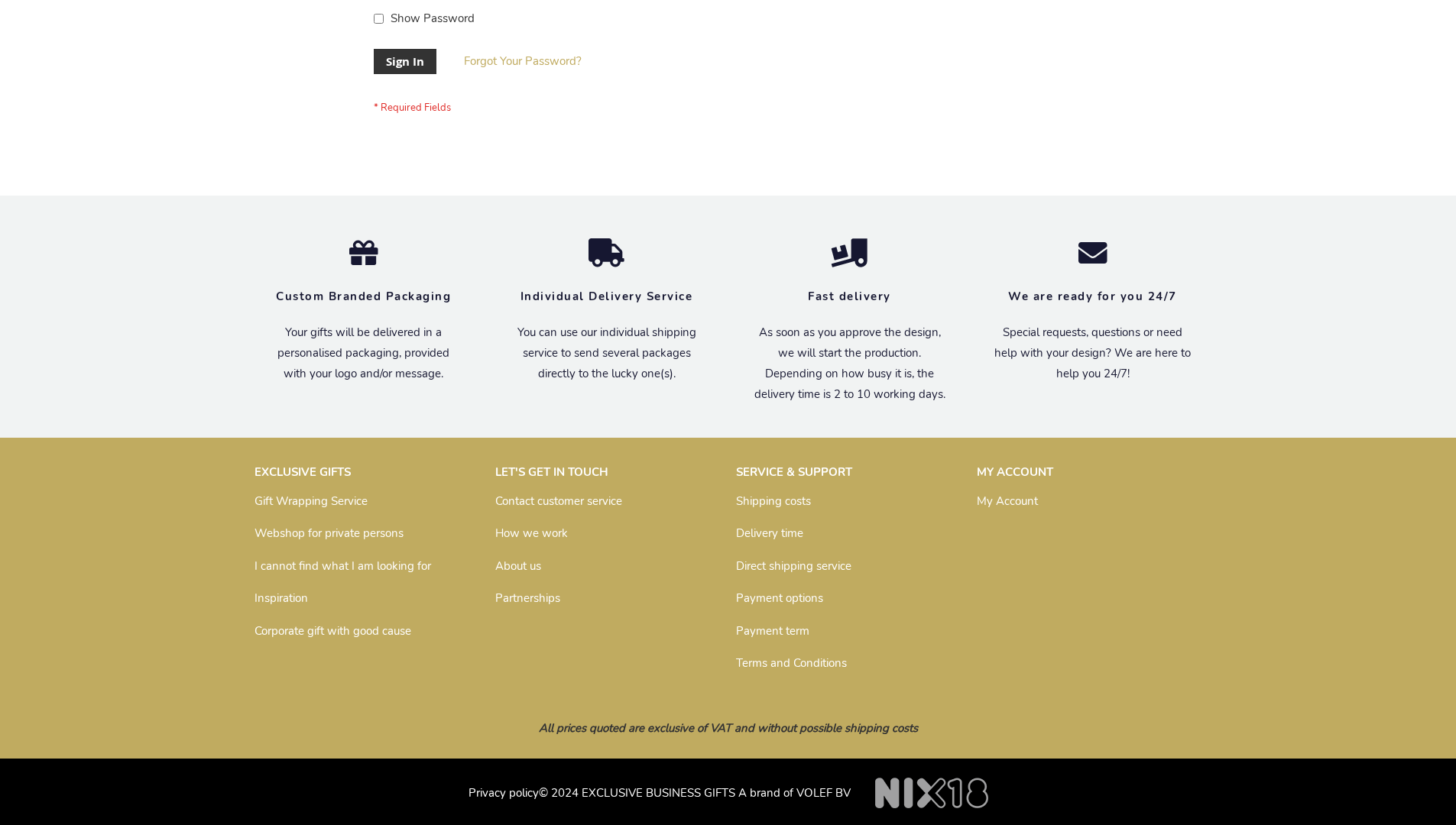
scroll to position [491, 0]
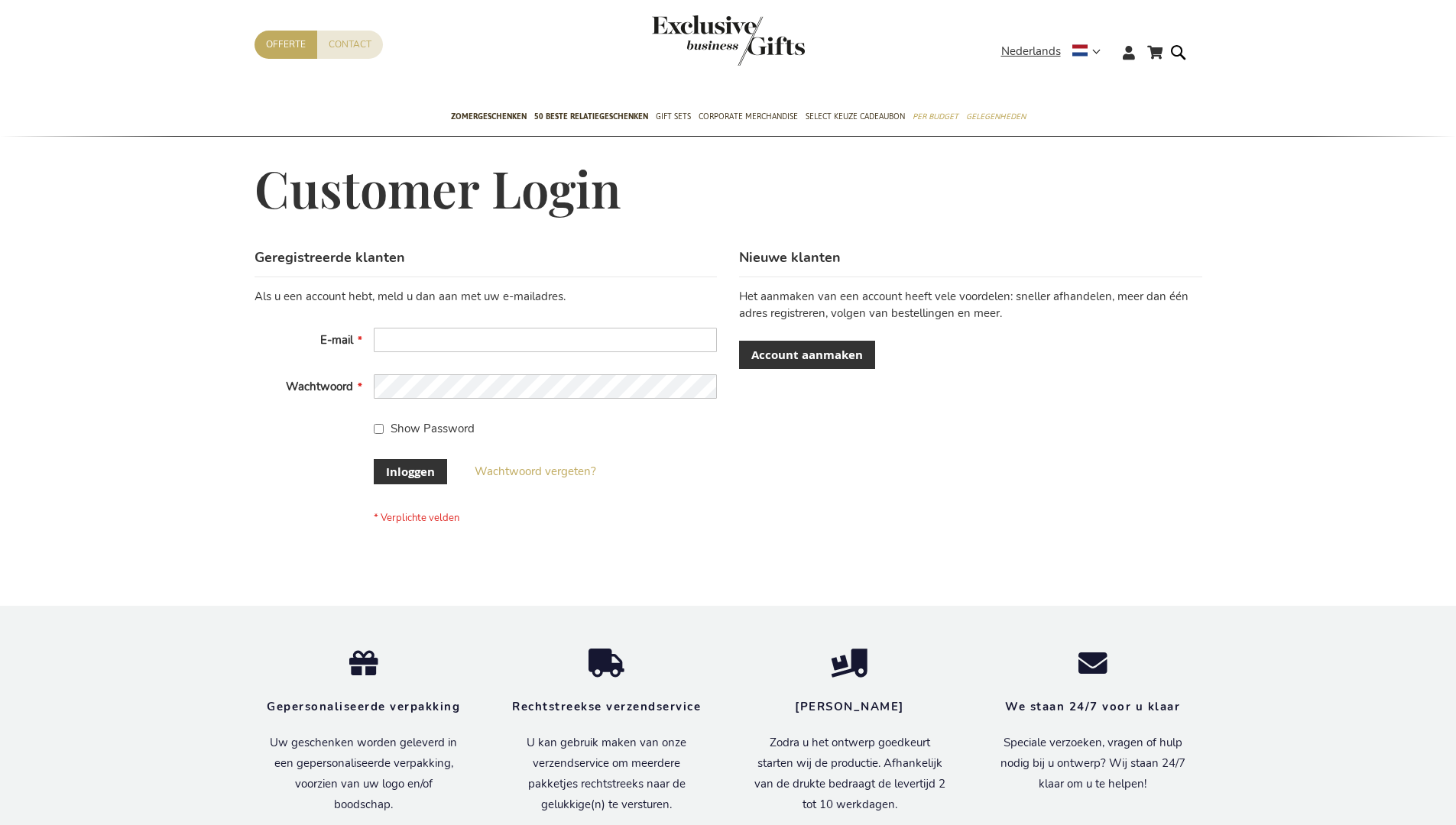
scroll to position [519, 0]
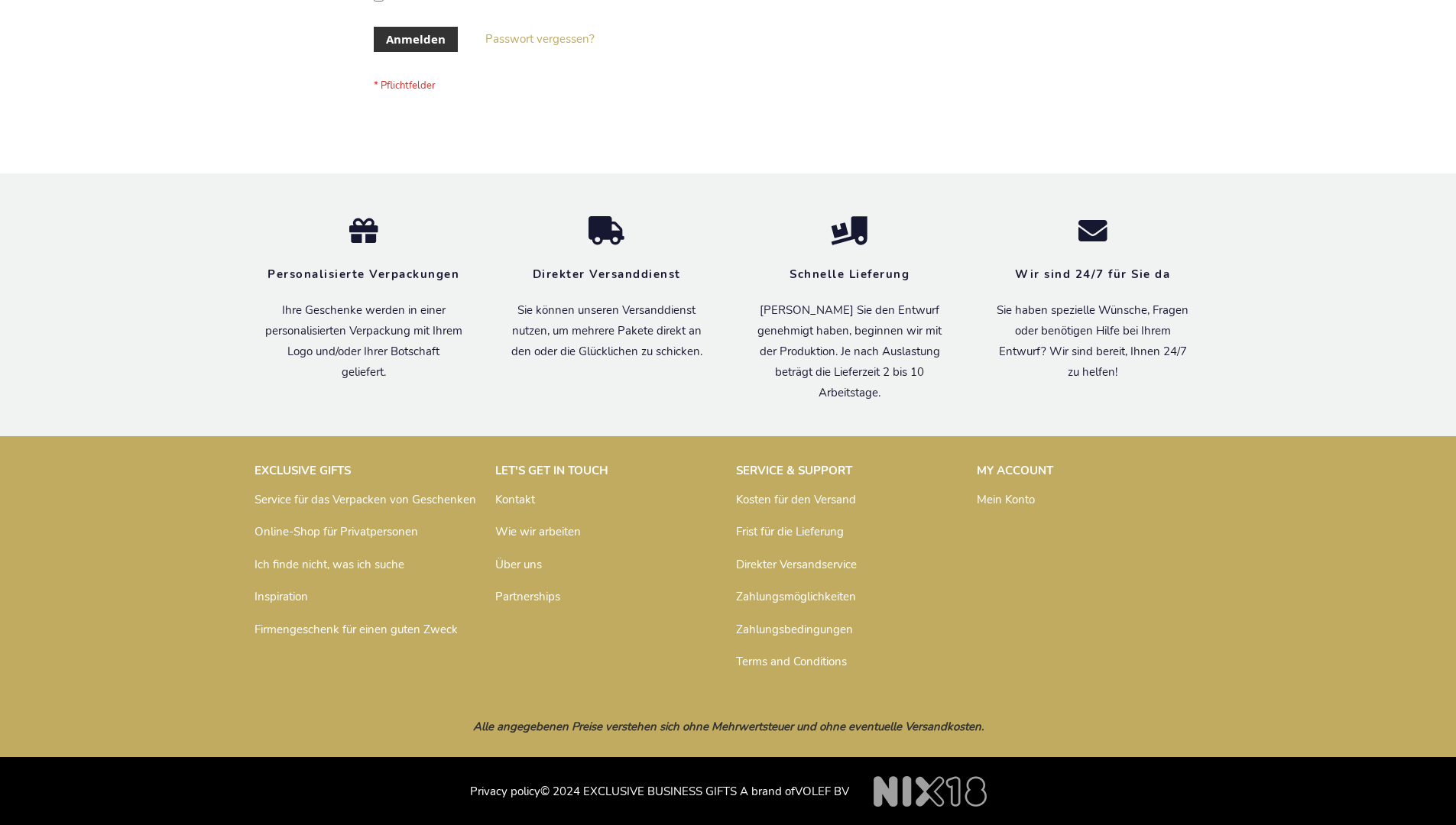
scroll to position [512, 0]
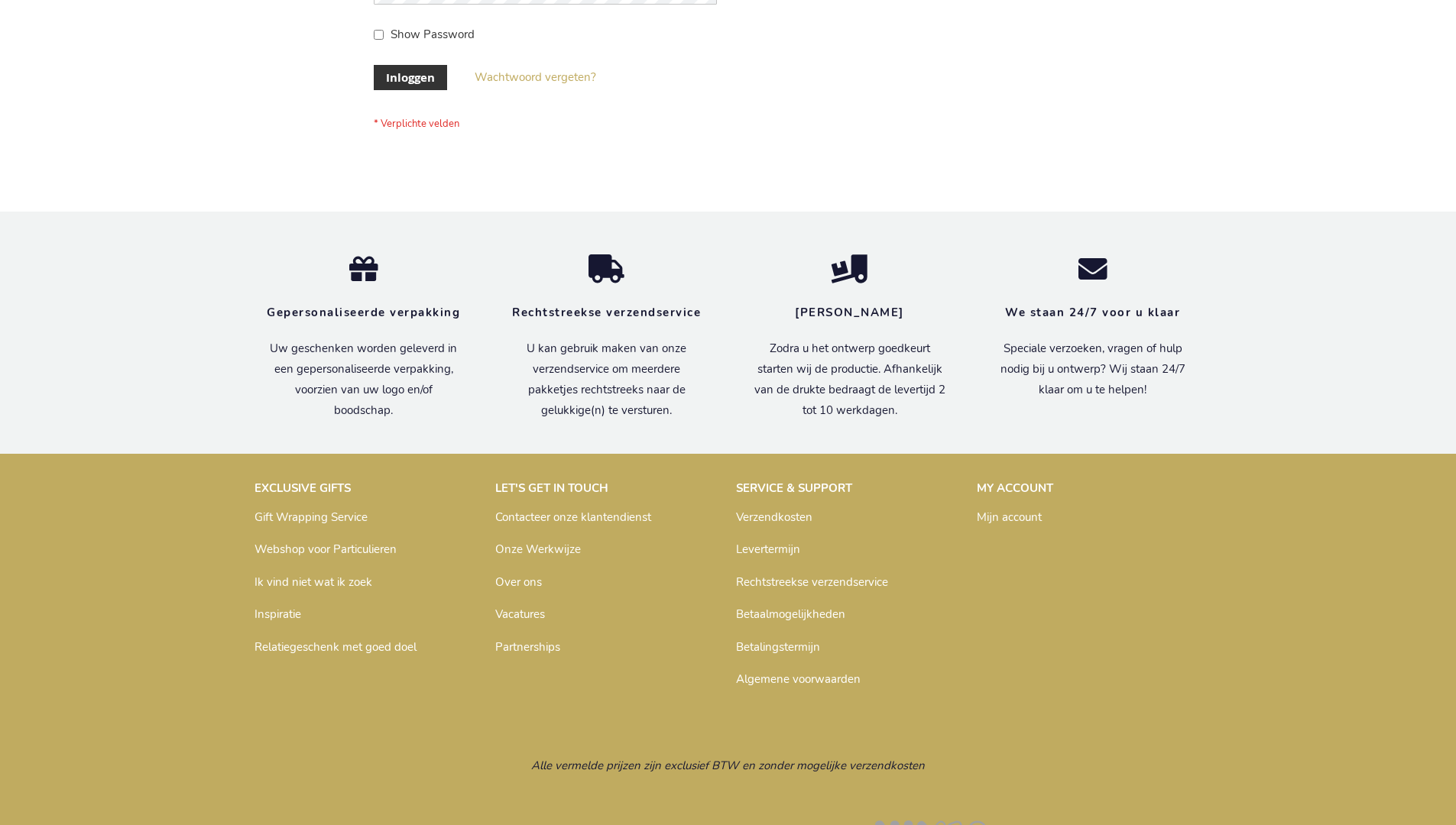
scroll to position [507, 0]
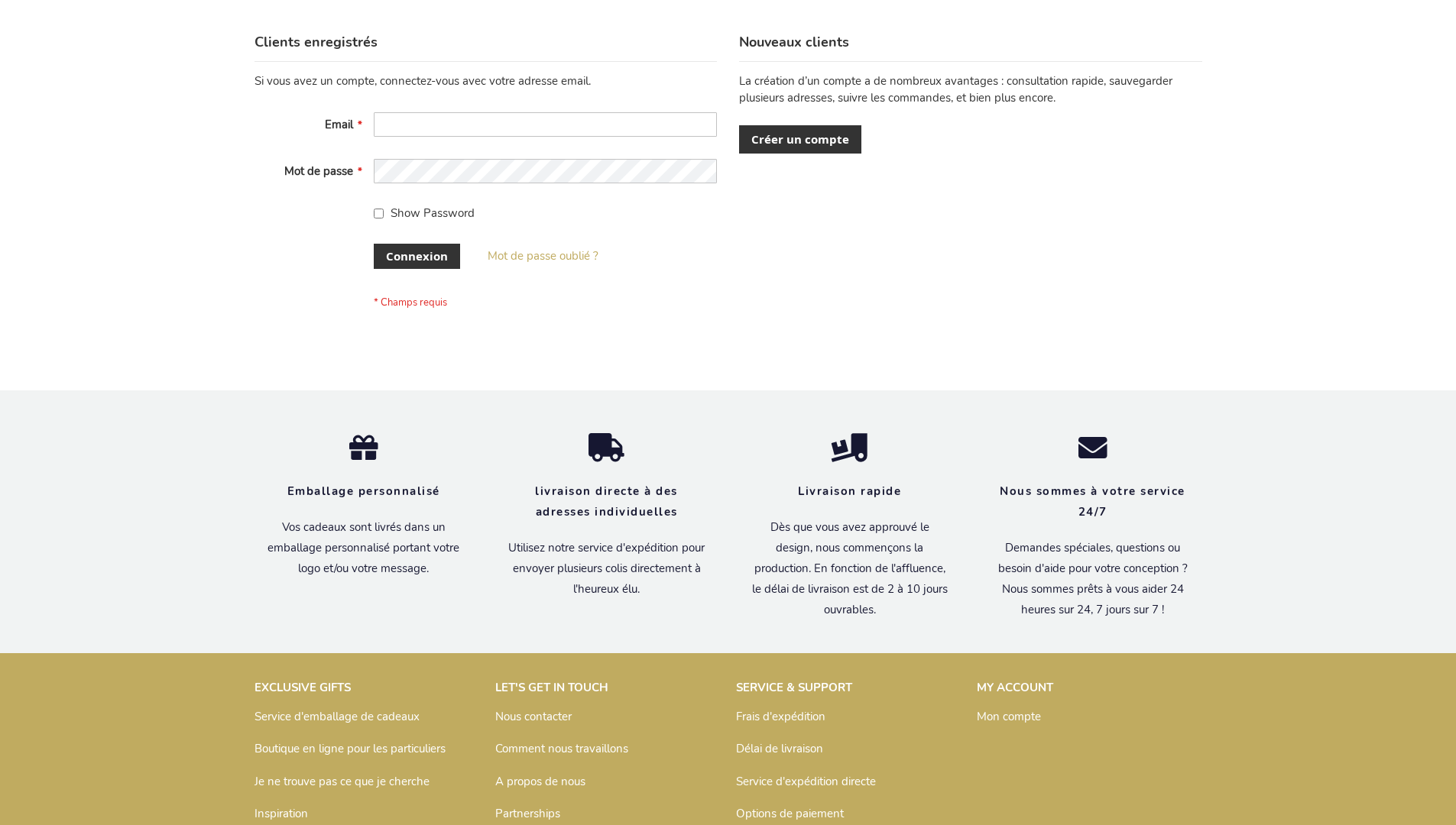
scroll to position [527, 0]
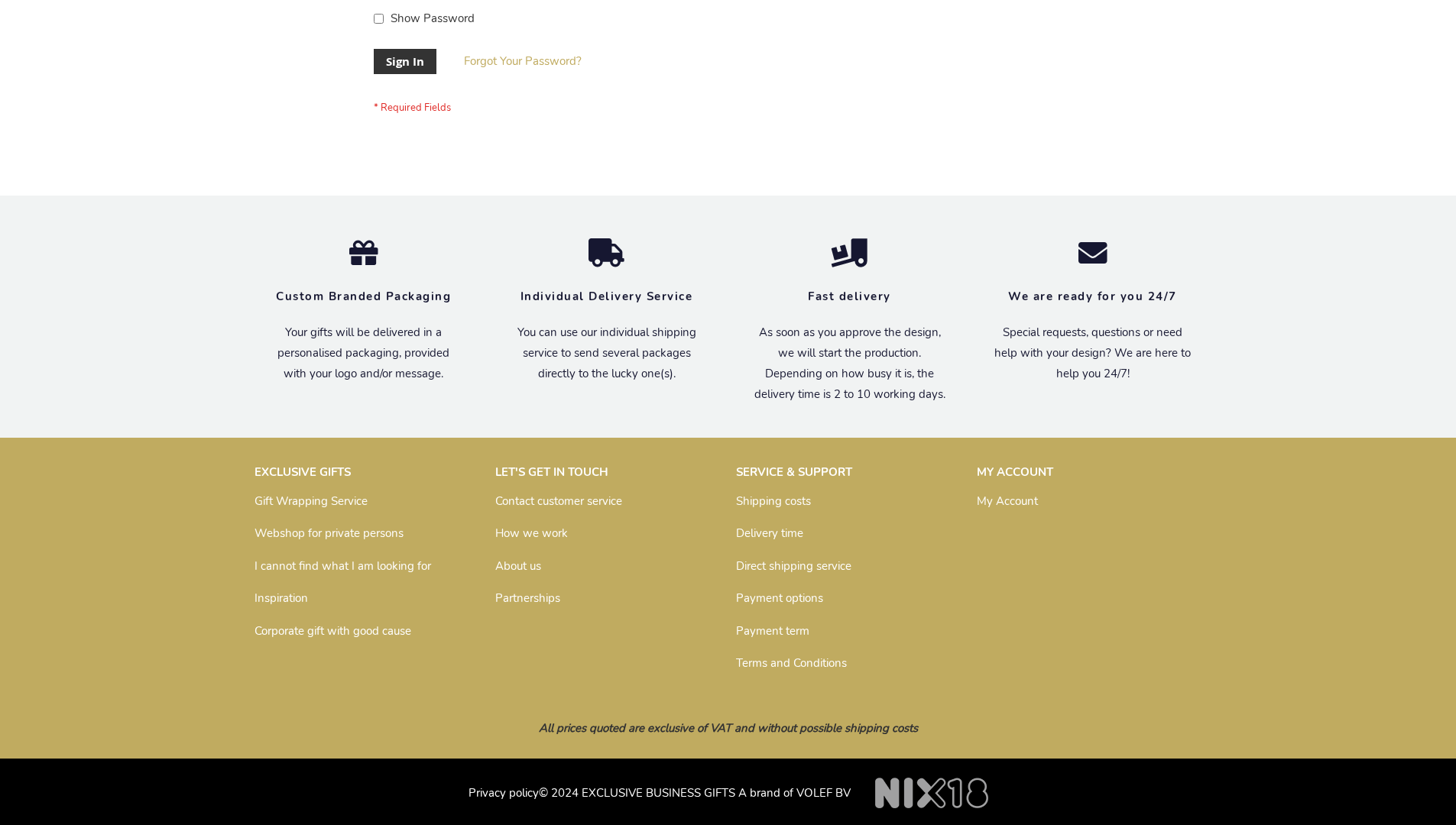
scroll to position [491, 0]
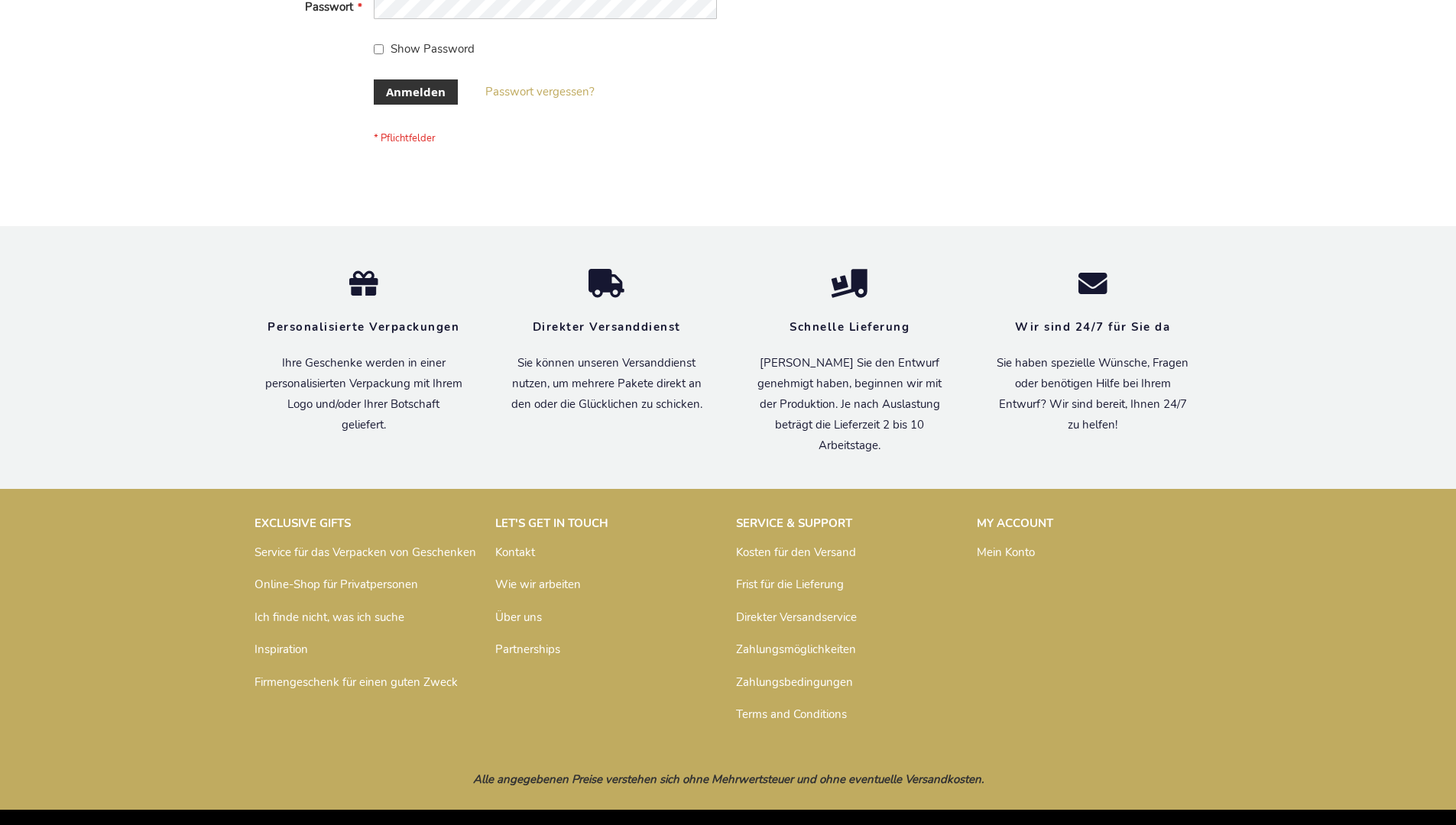
scroll to position [512, 0]
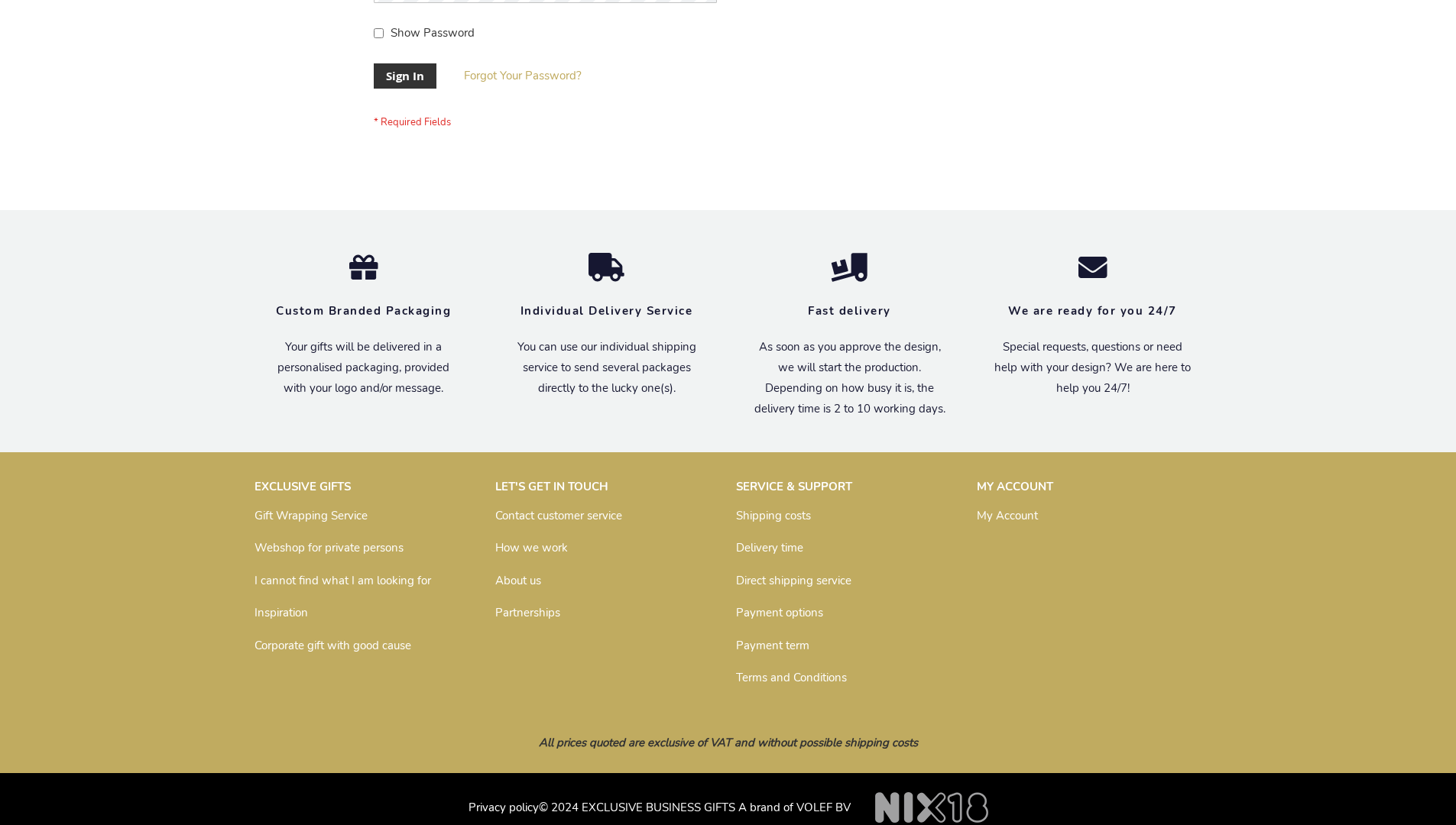
scroll to position [491, 0]
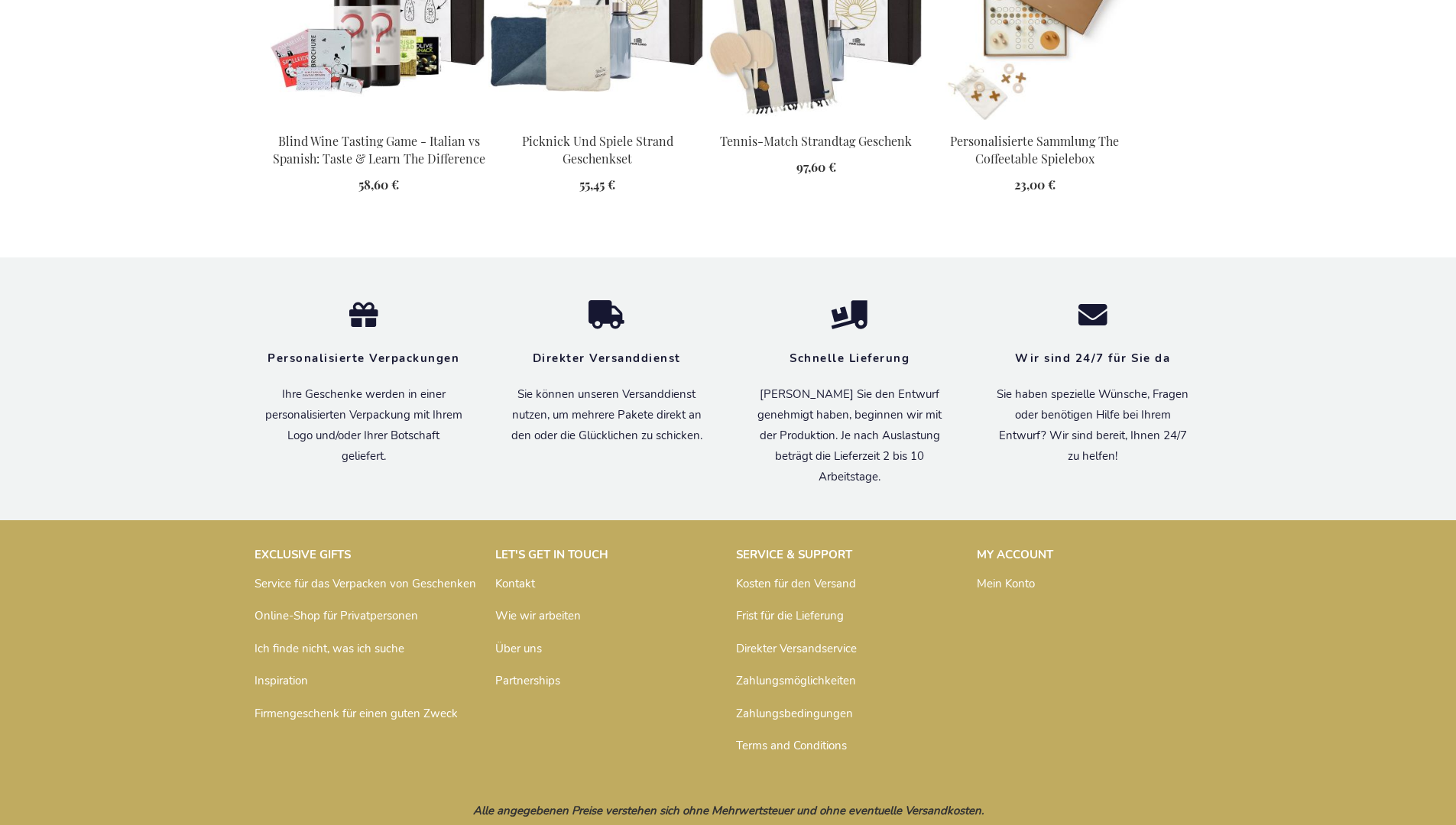
scroll to position [2095, 0]
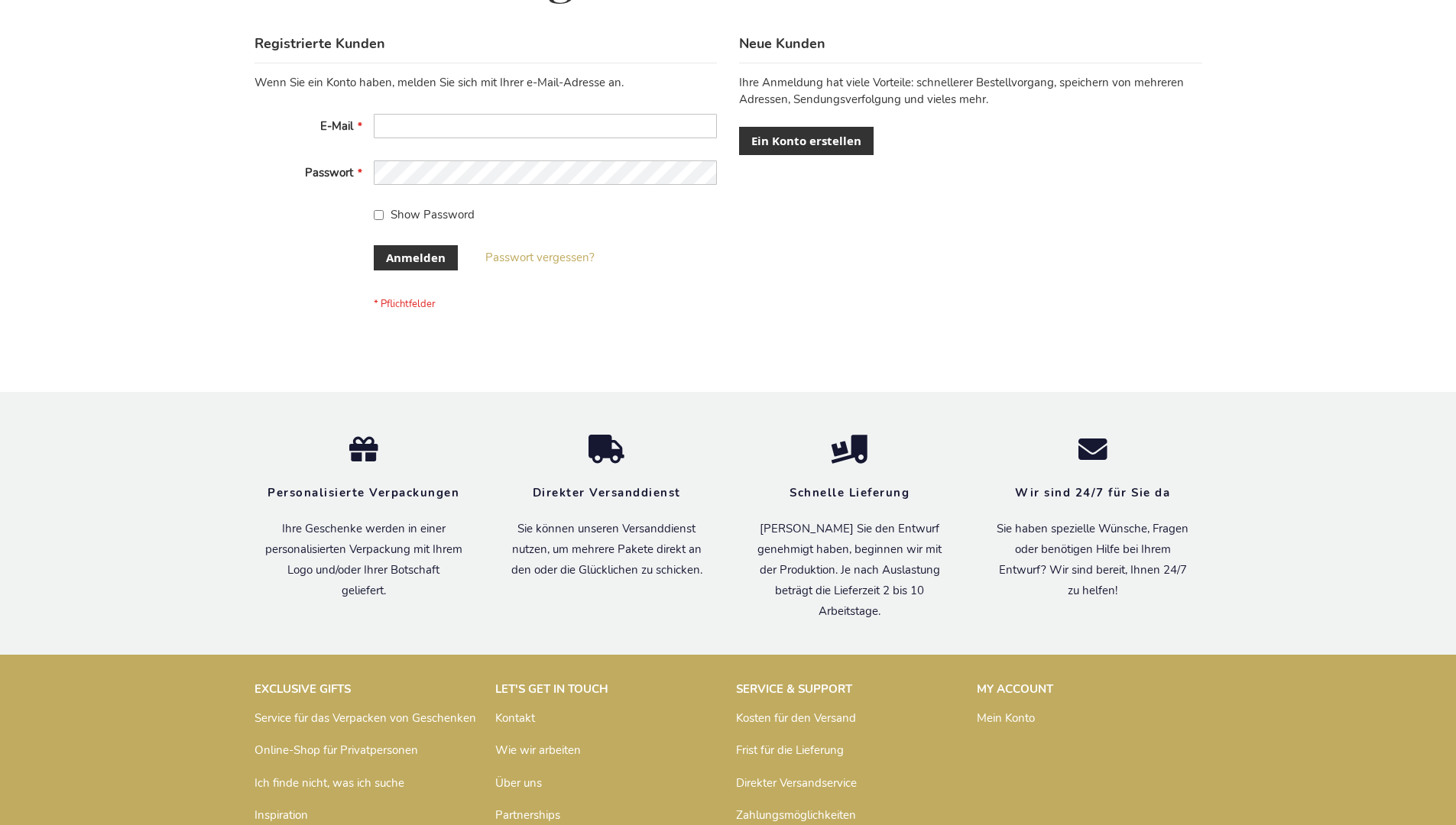
scroll to position [512, 0]
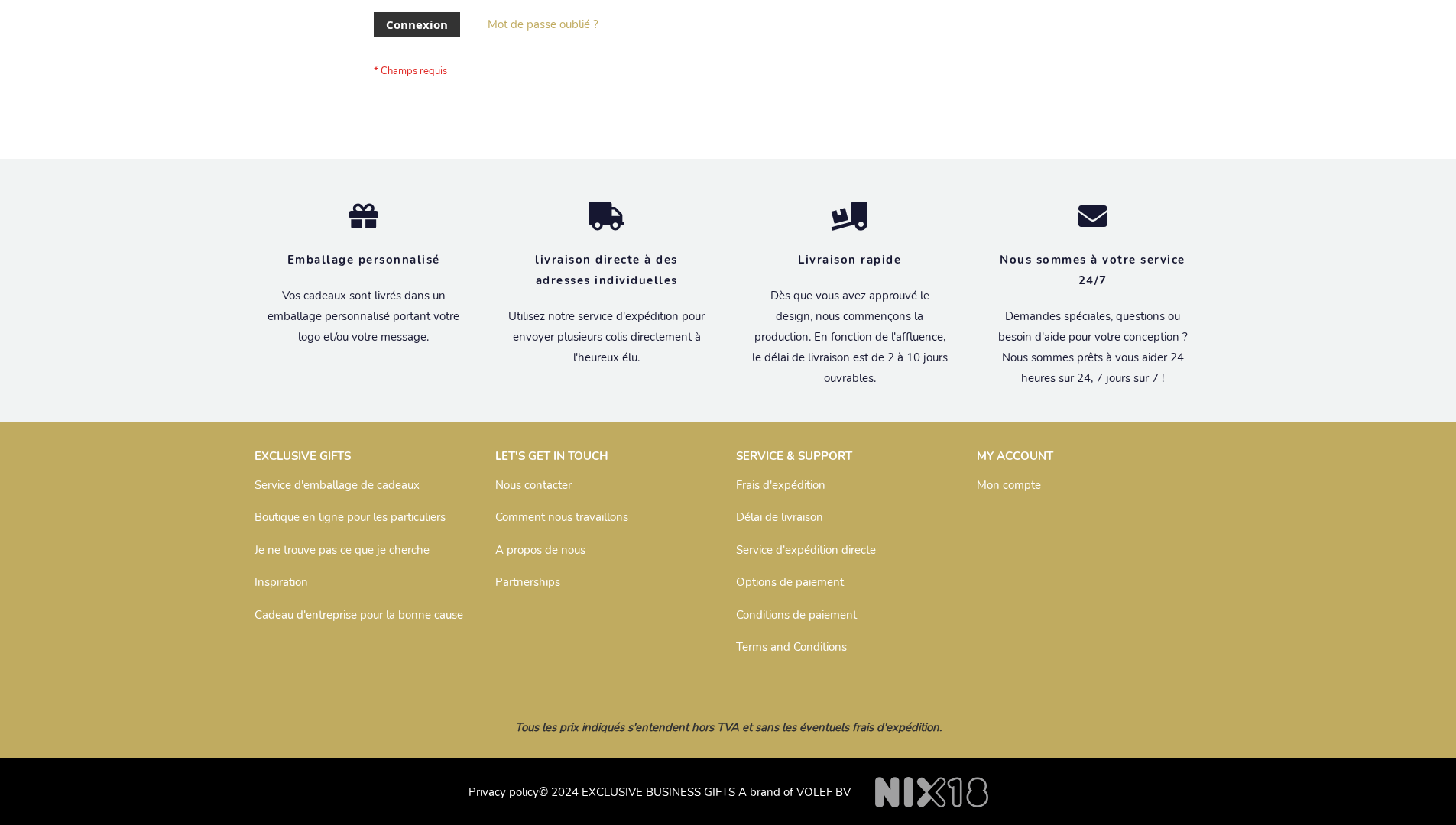
scroll to position [527, 0]
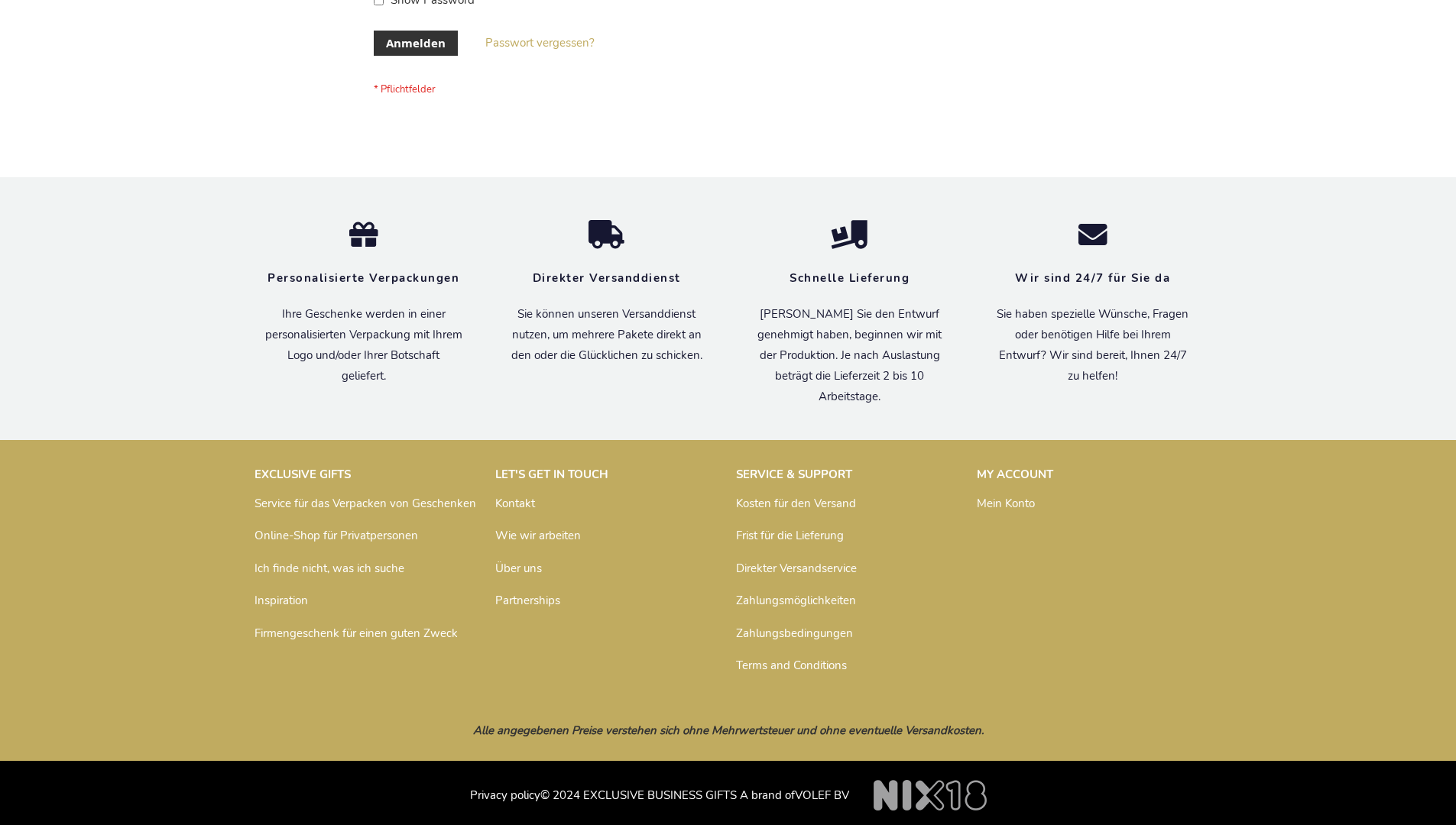
scroll to position [512, 0]
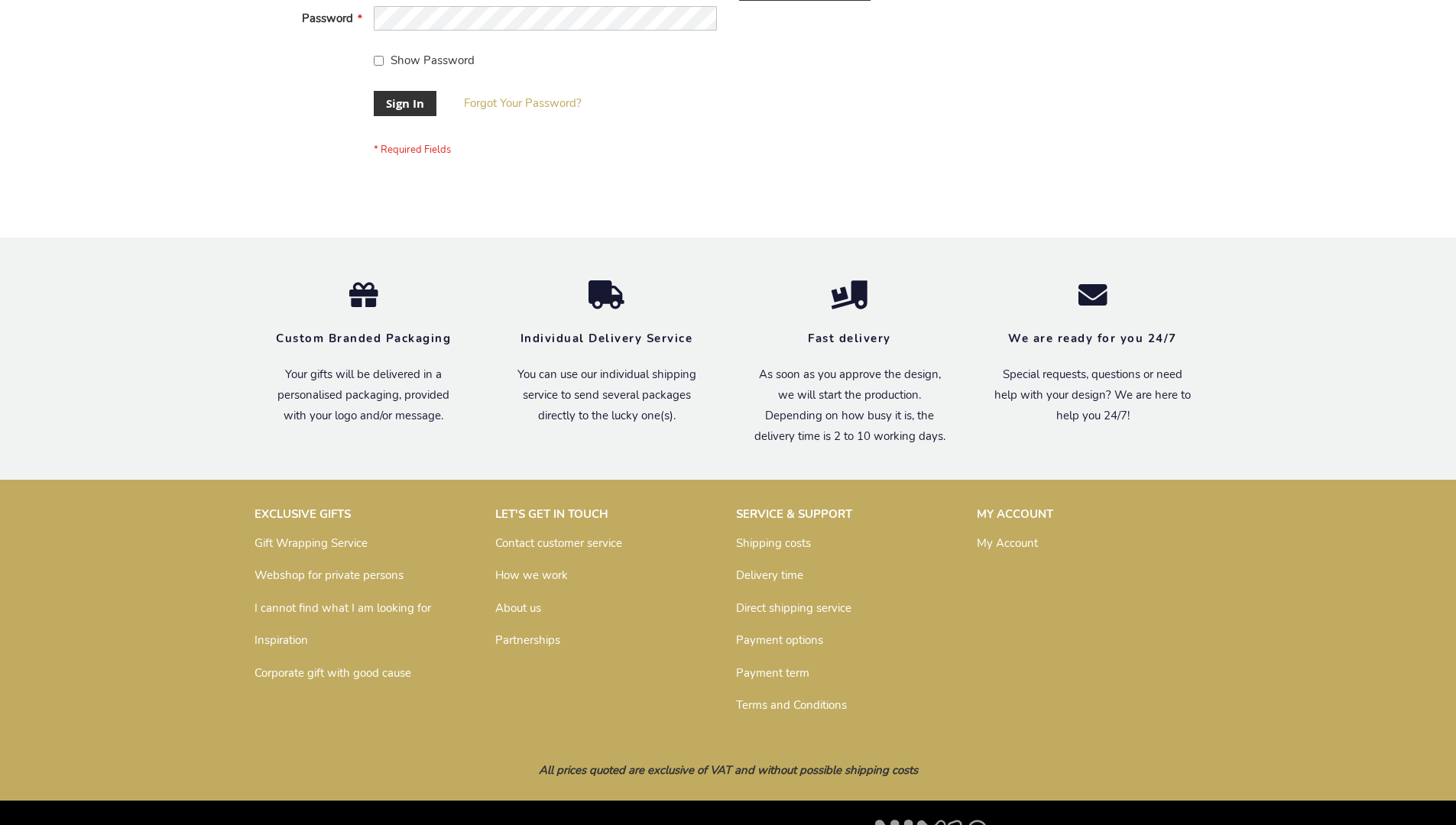
scroll to position [491, 0]
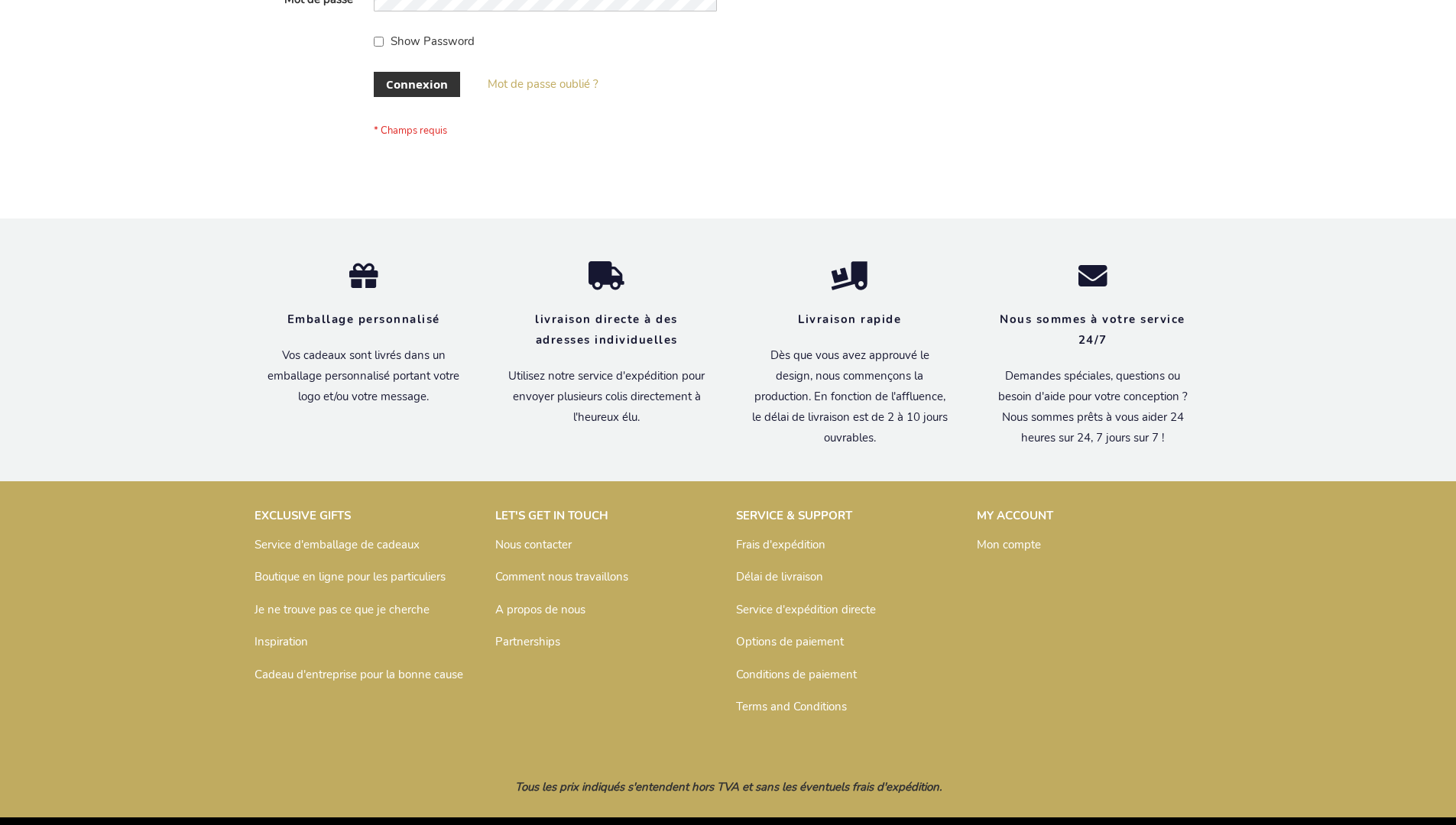
scroll to position [527, 0]
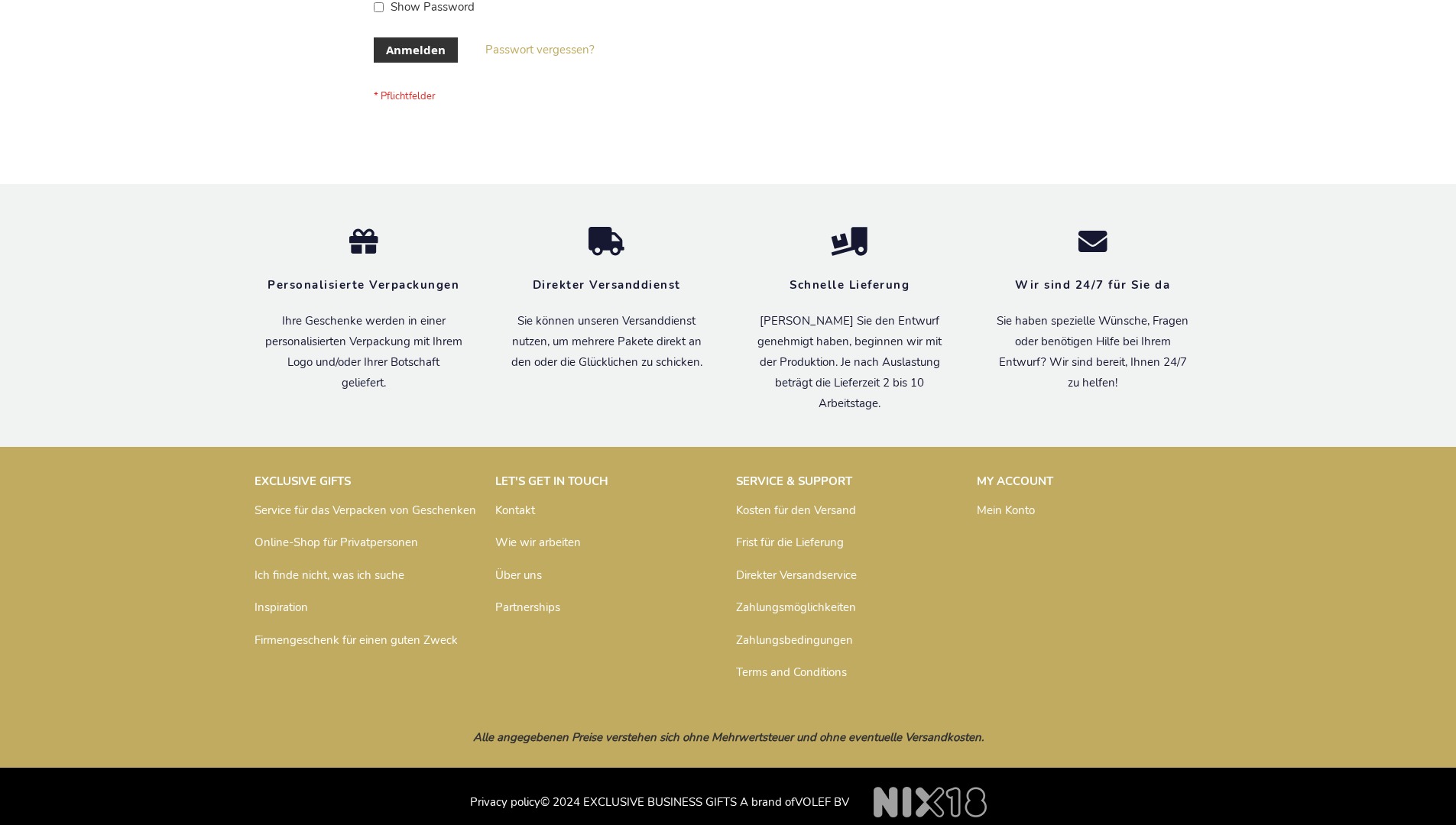
scroll to position [512, 0]
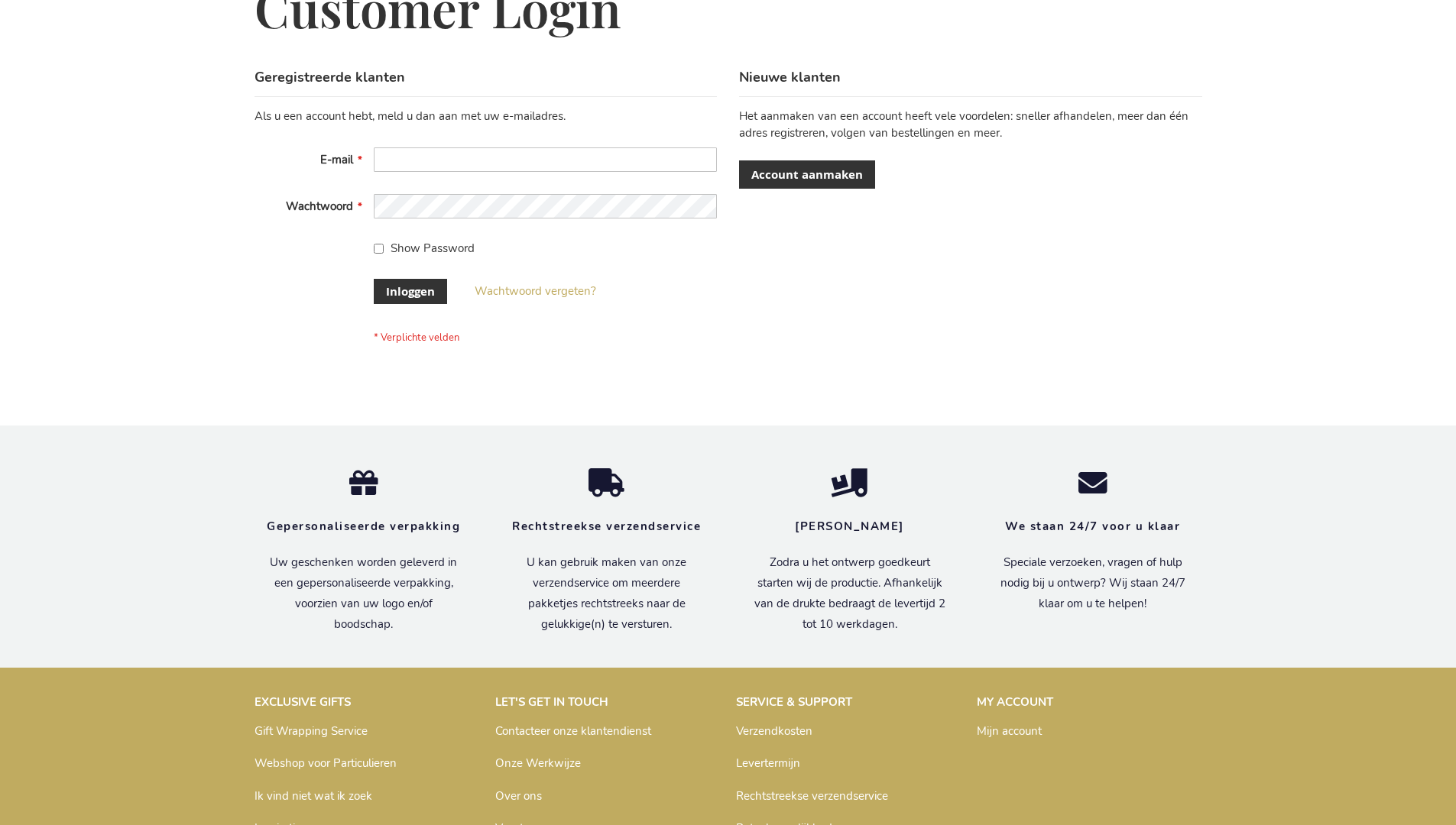
scroll to position [519, 0]
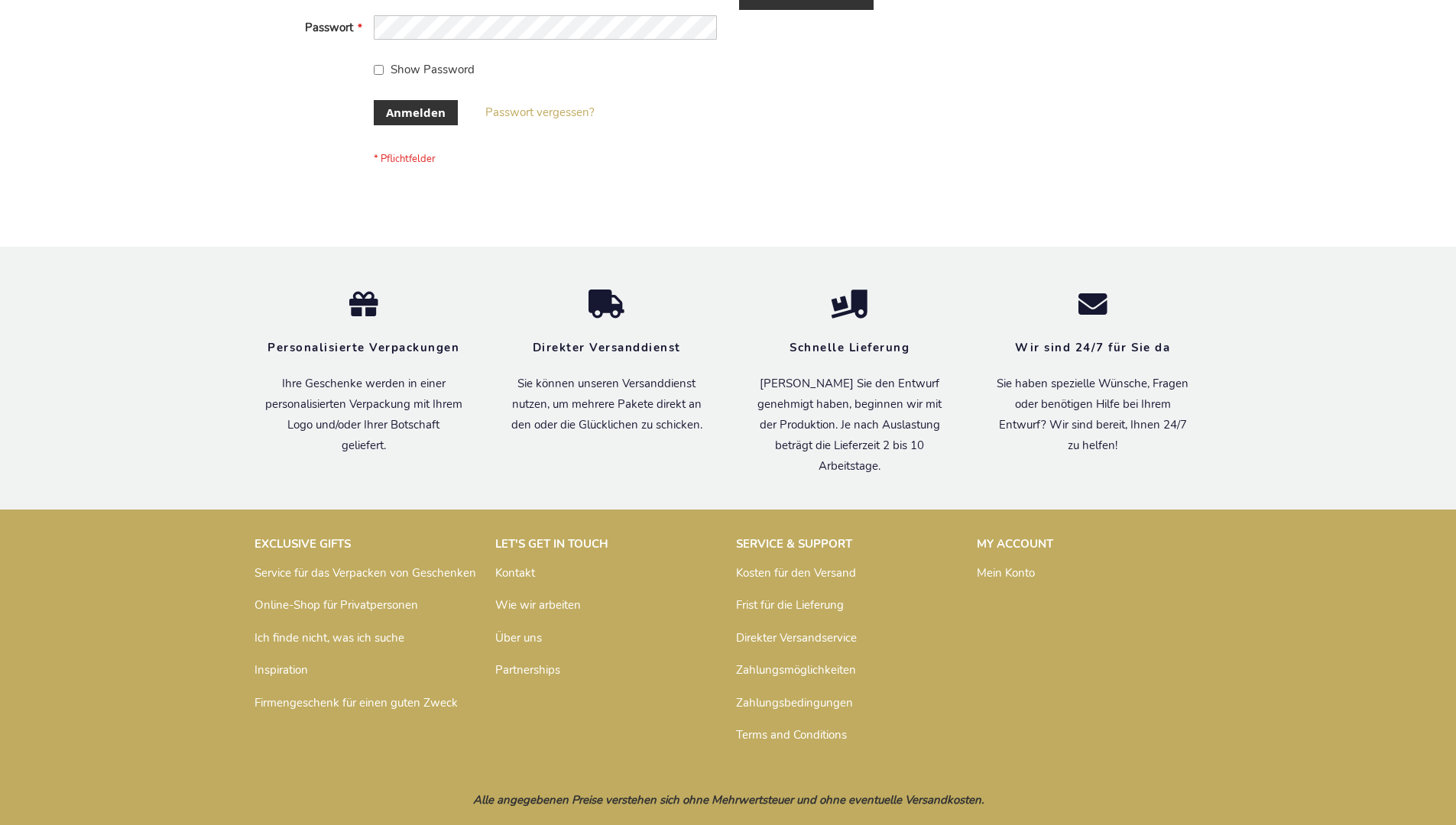
scroll to position [512, 0]
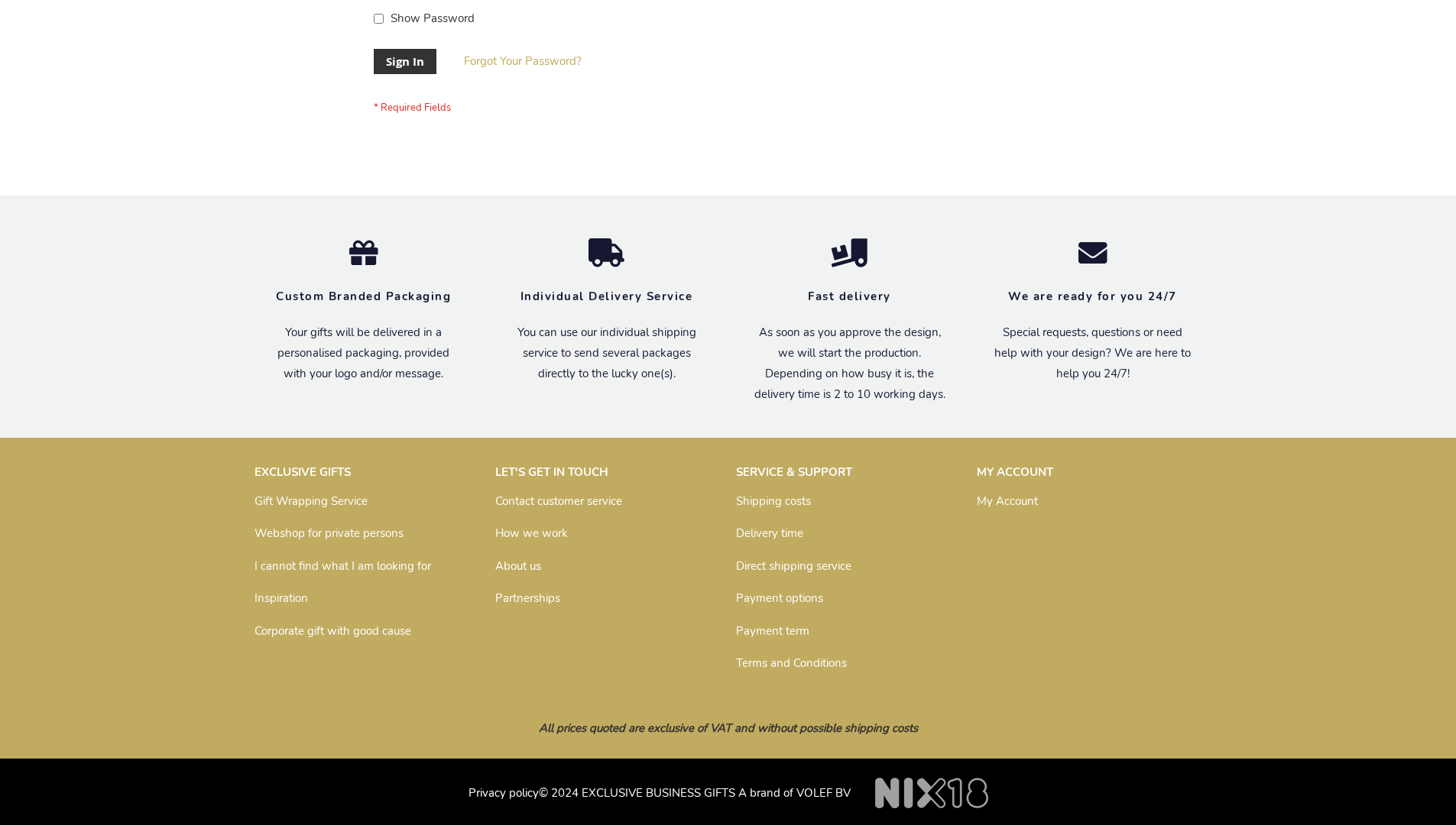
scroll to position [491, 0]
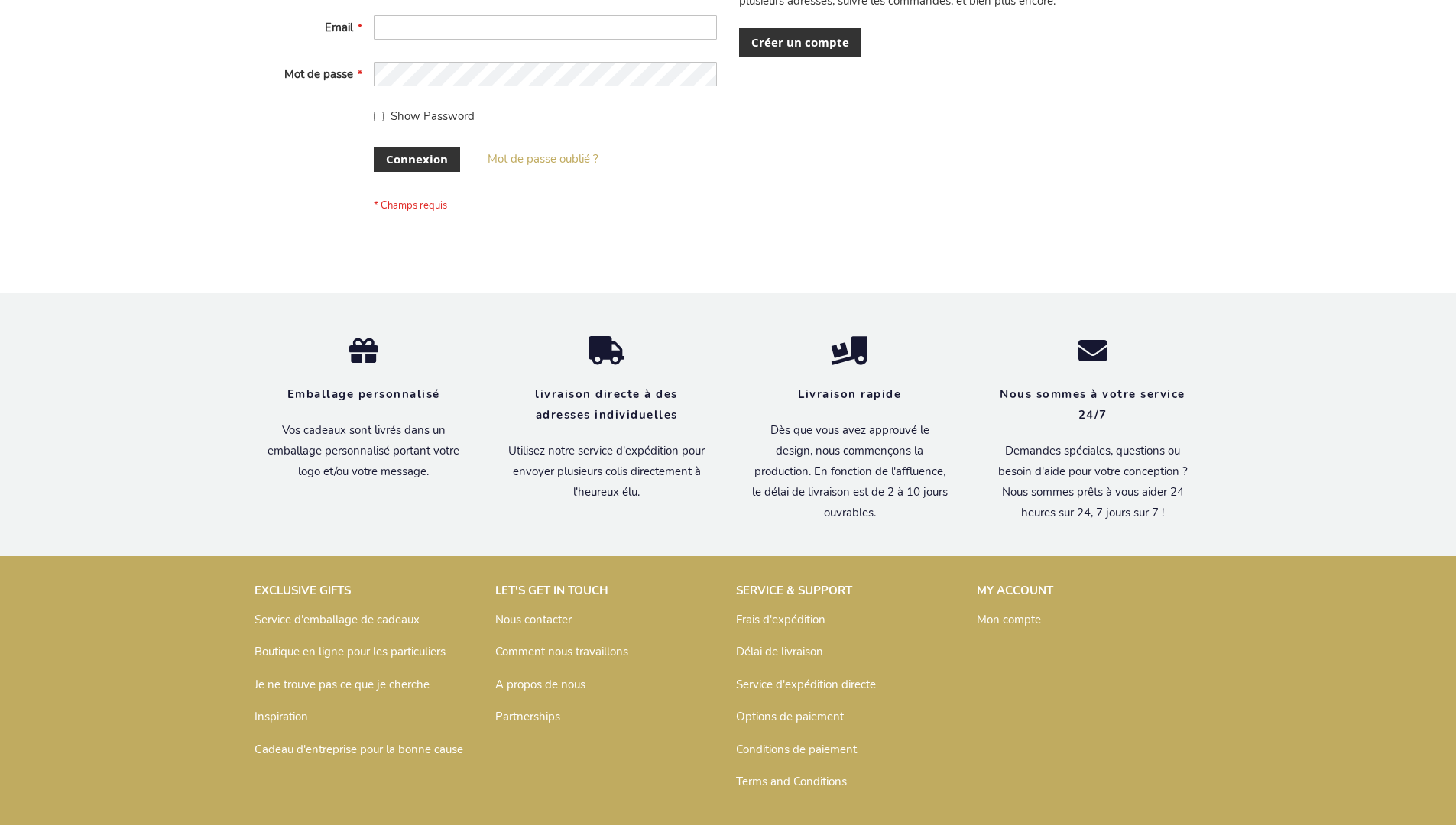
scroll to position [527, 0]
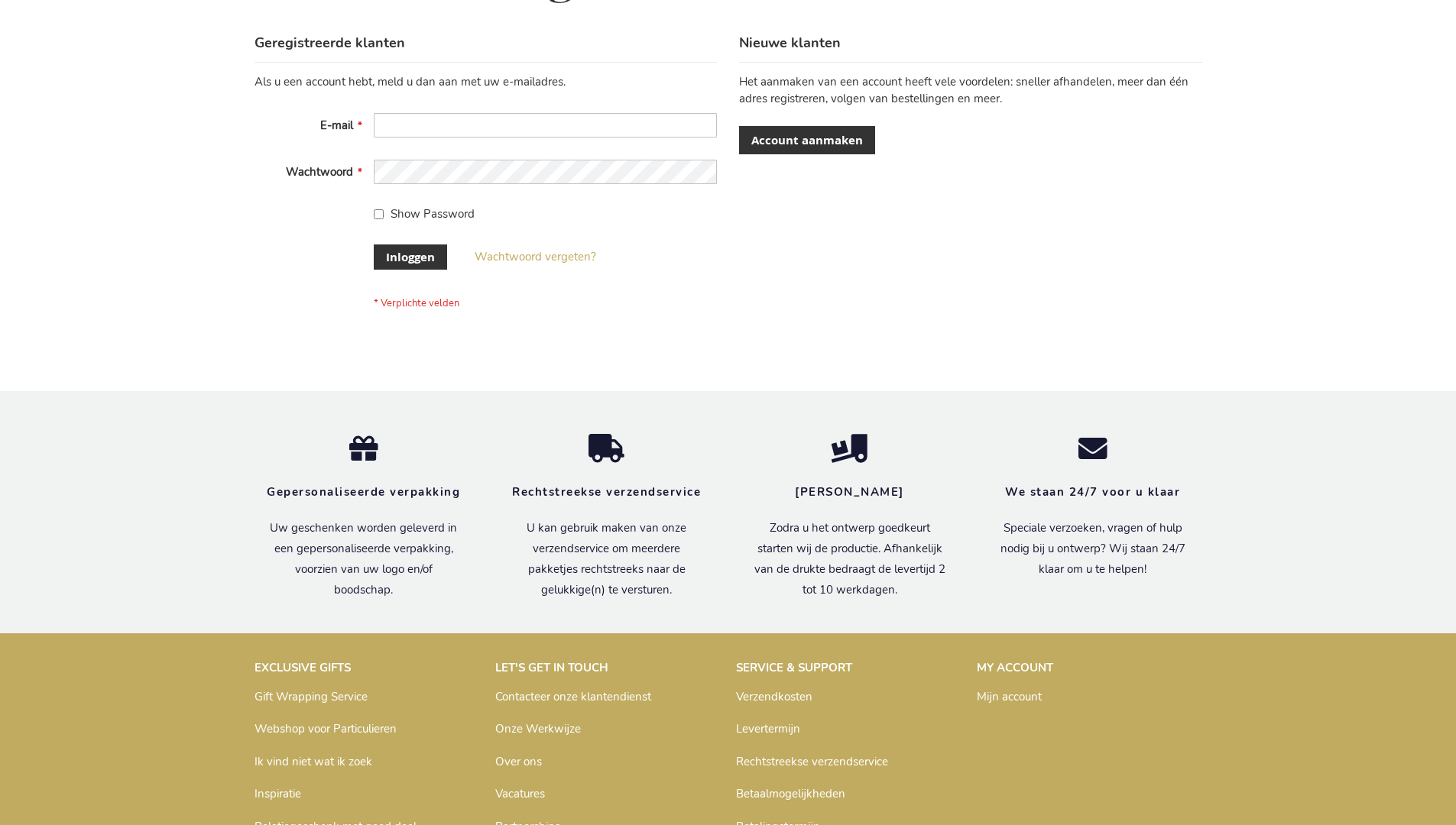
scroll to position [519, 0]
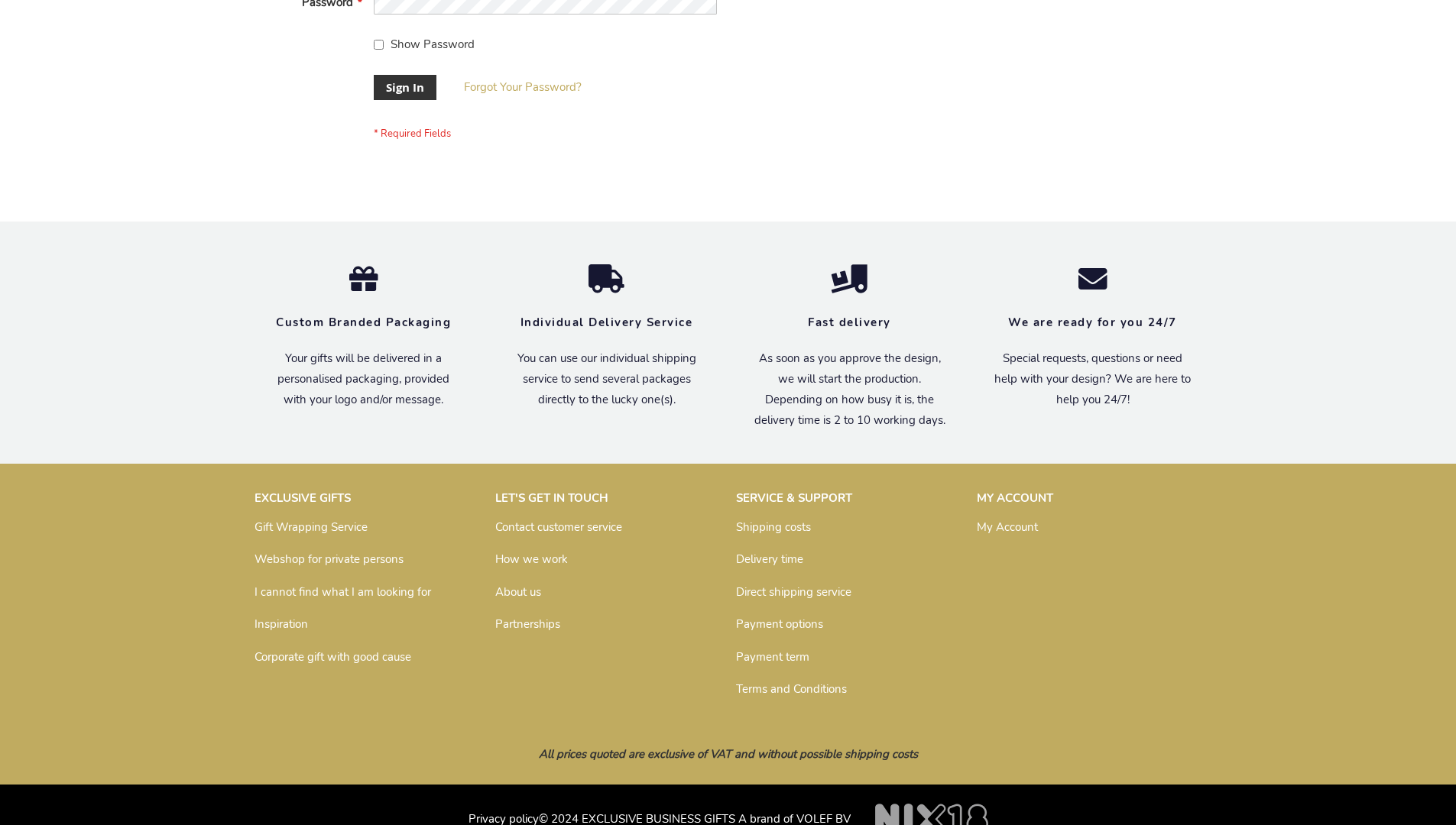
scroll to position [491, 0]
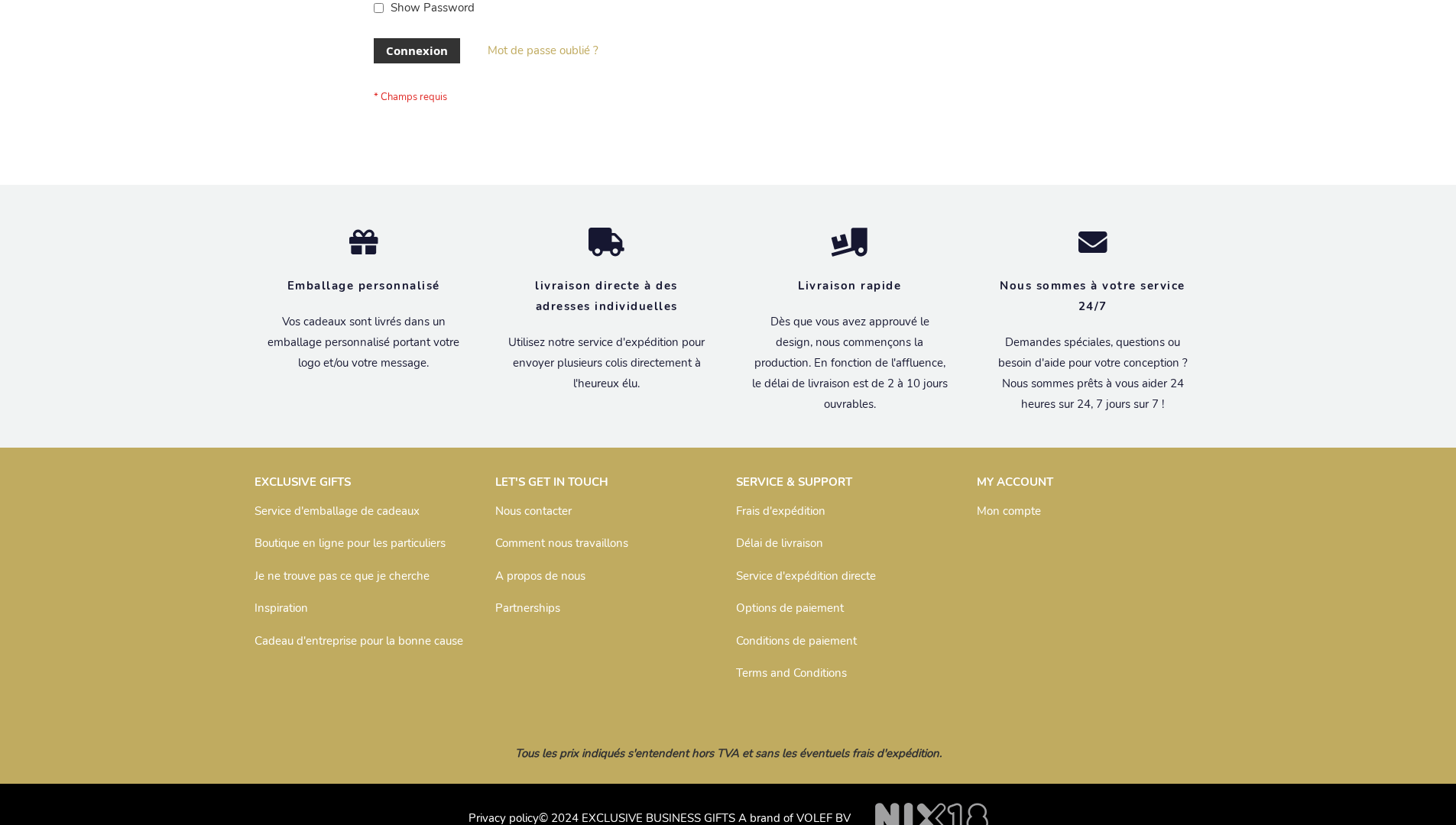
scroll to position [527, 0]
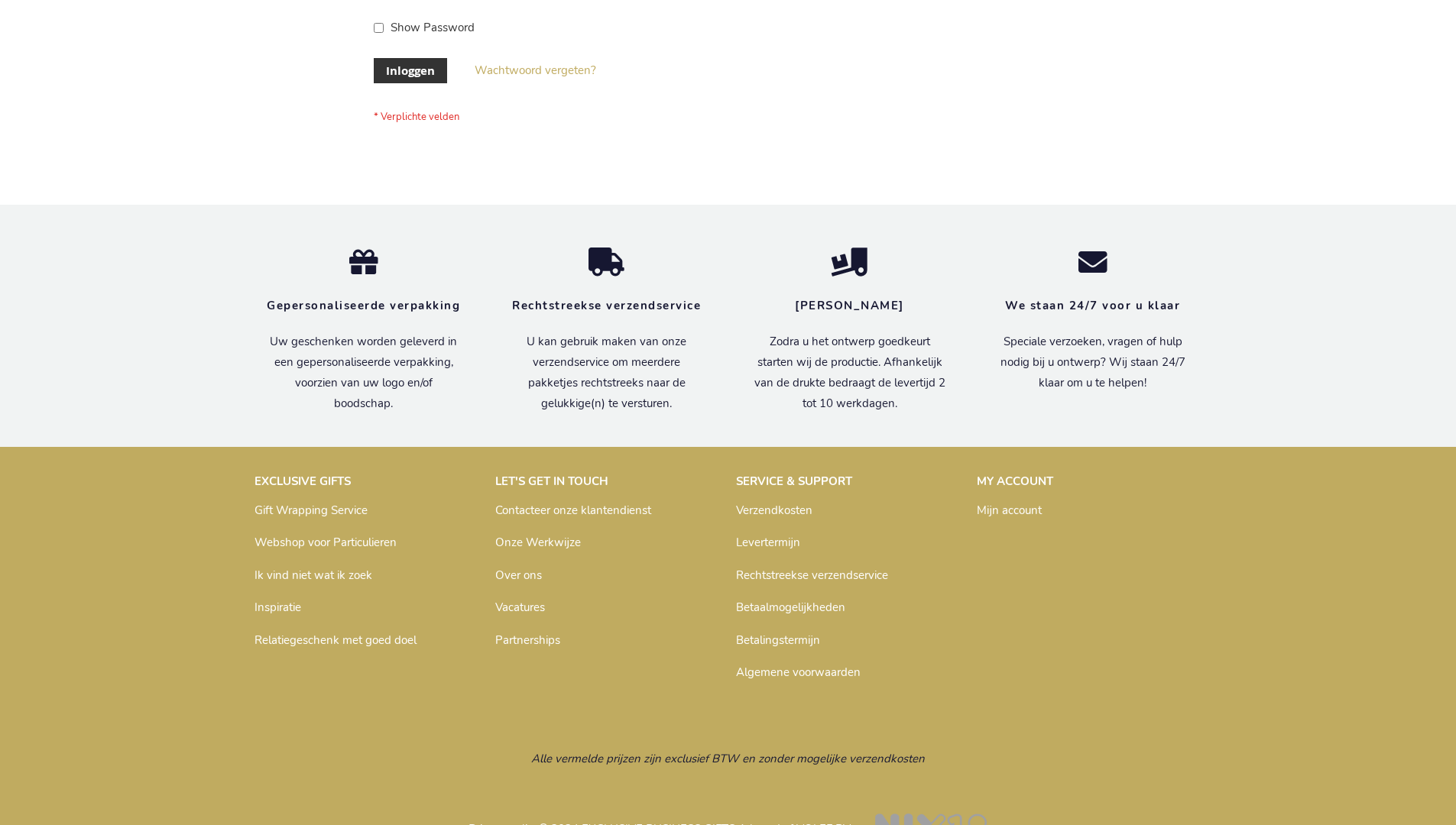
scroll to position [519, 0]
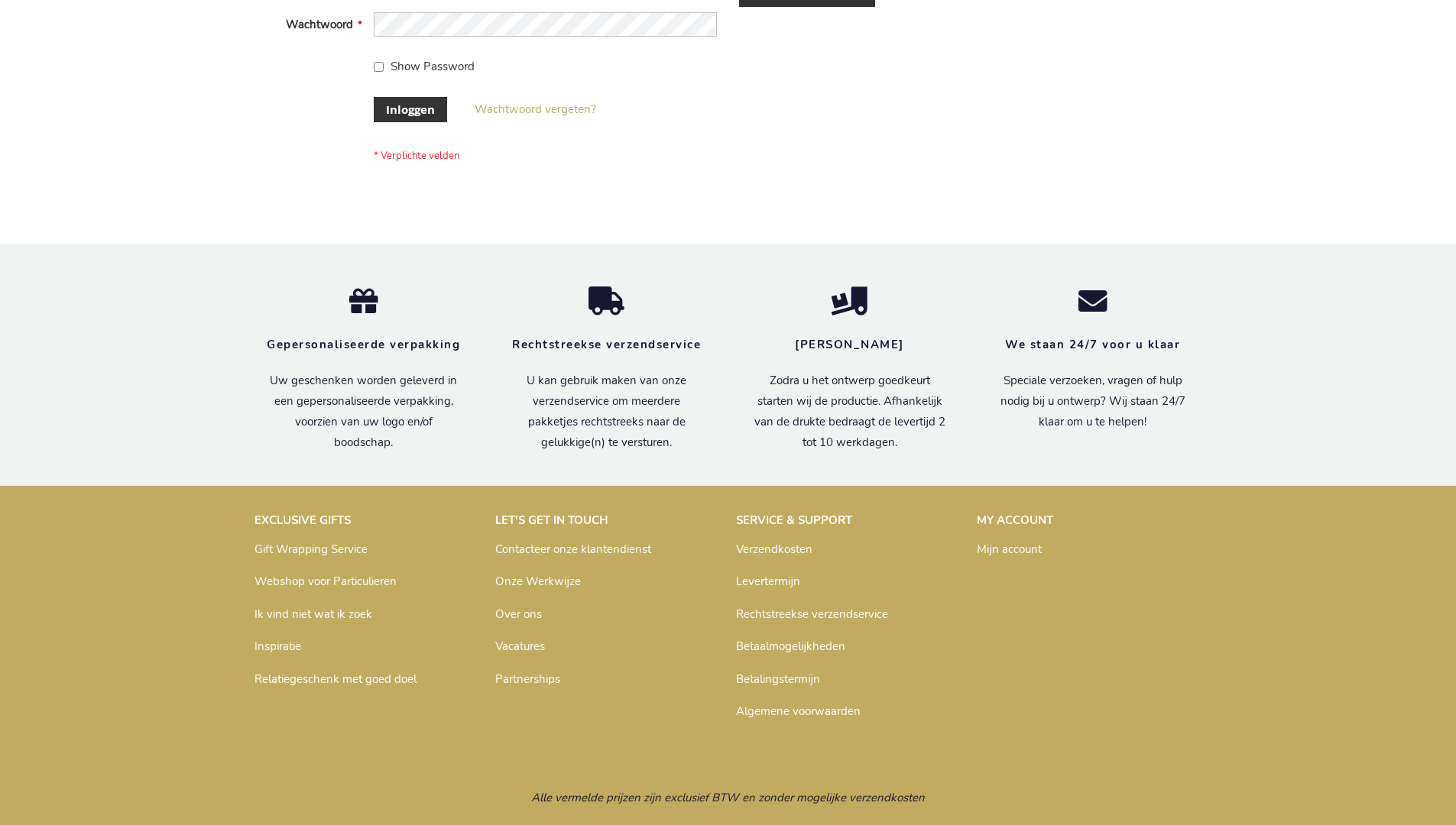
scroll to position [519, 0]
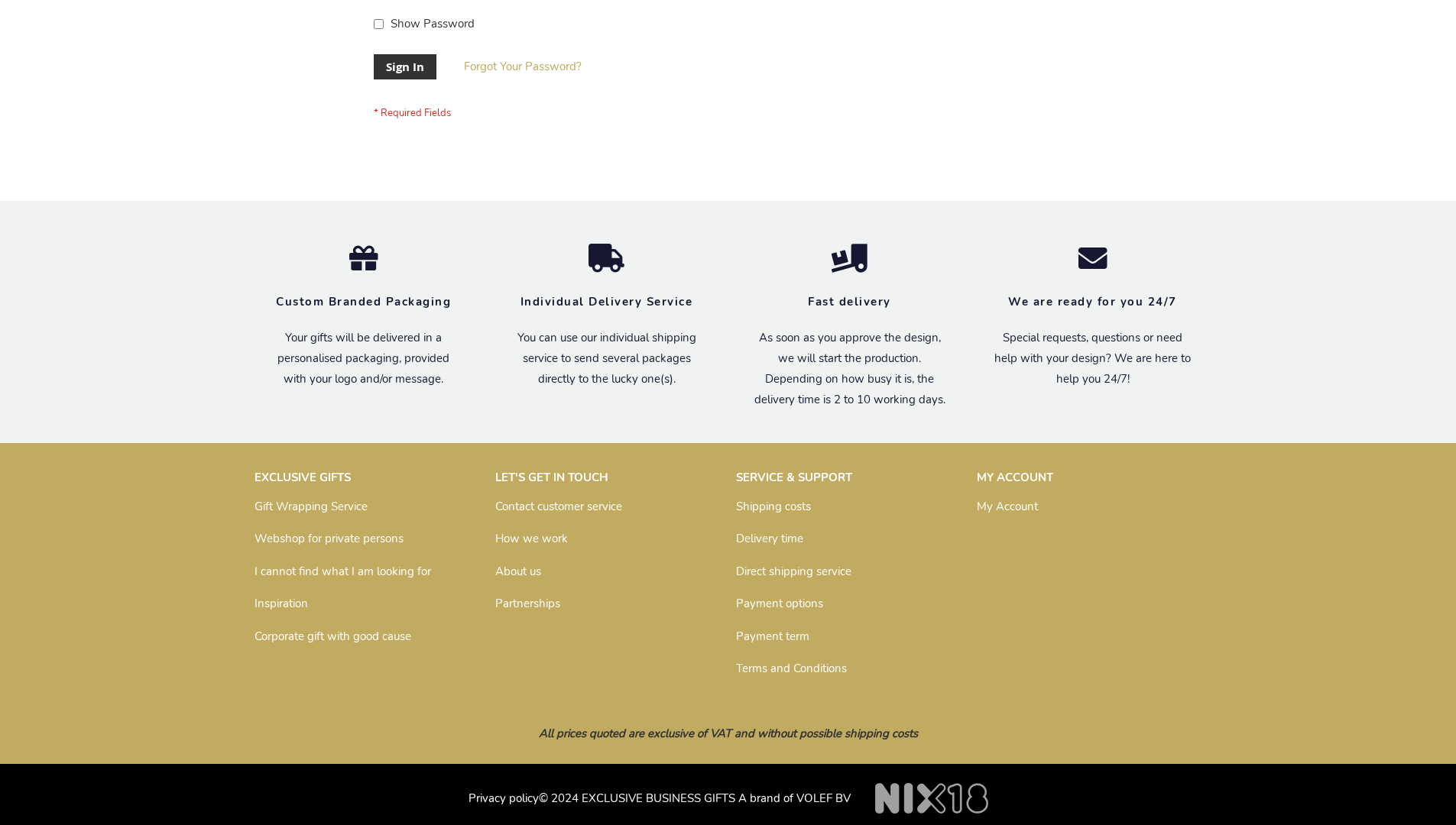
scroll to position [491, 0]
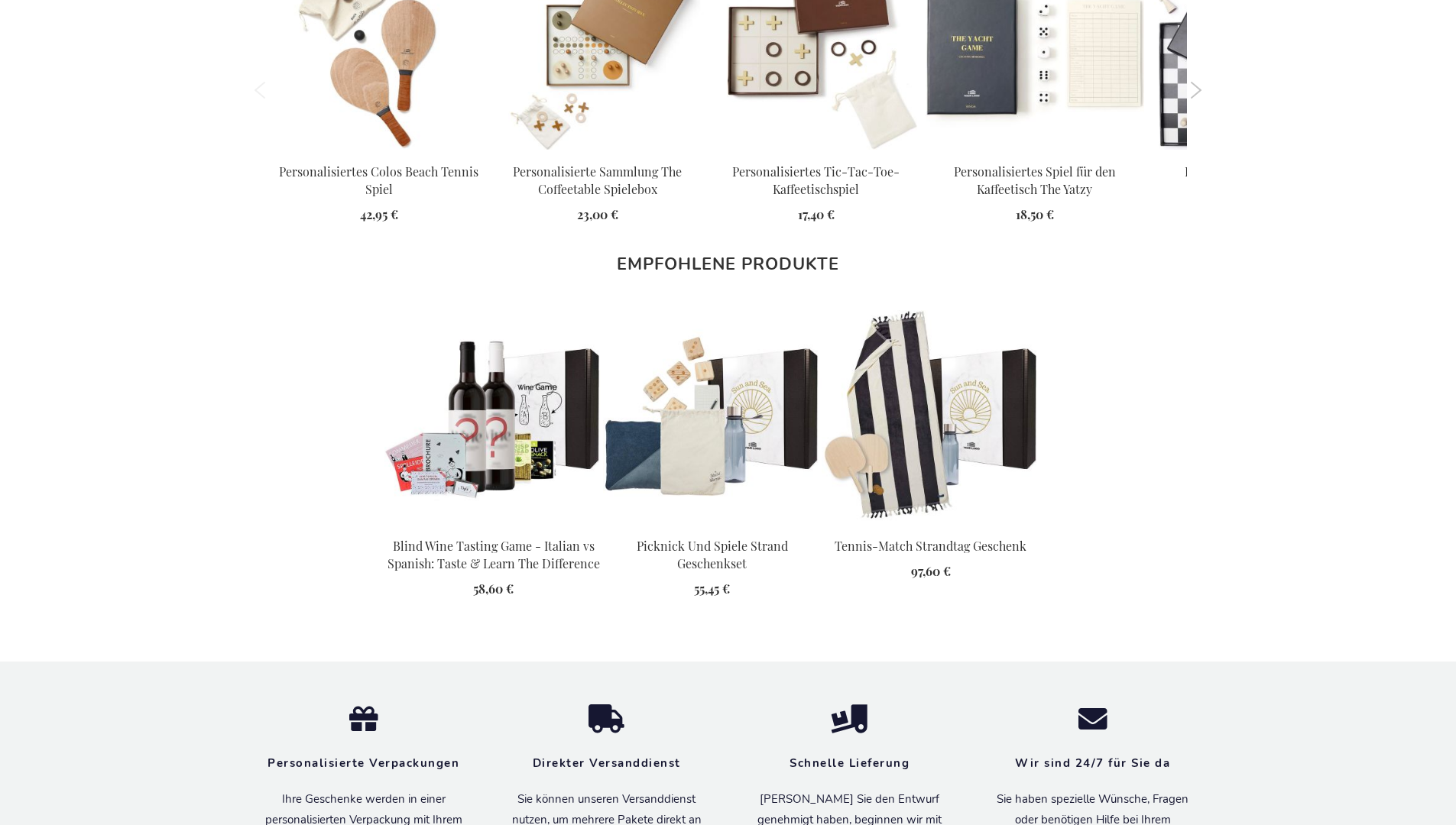
scroll to position [2112, 0]
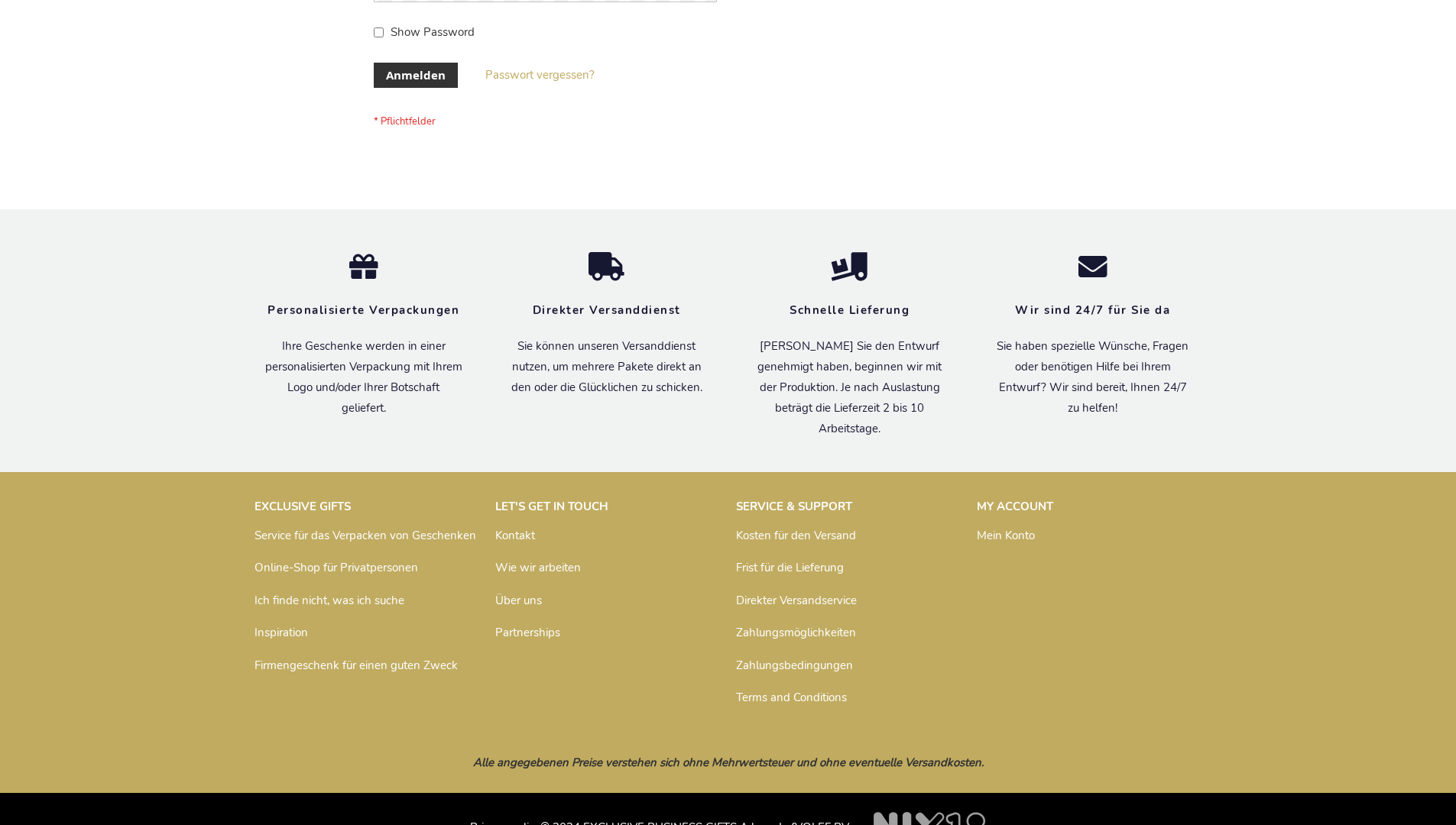
scroll to position [512, 0]
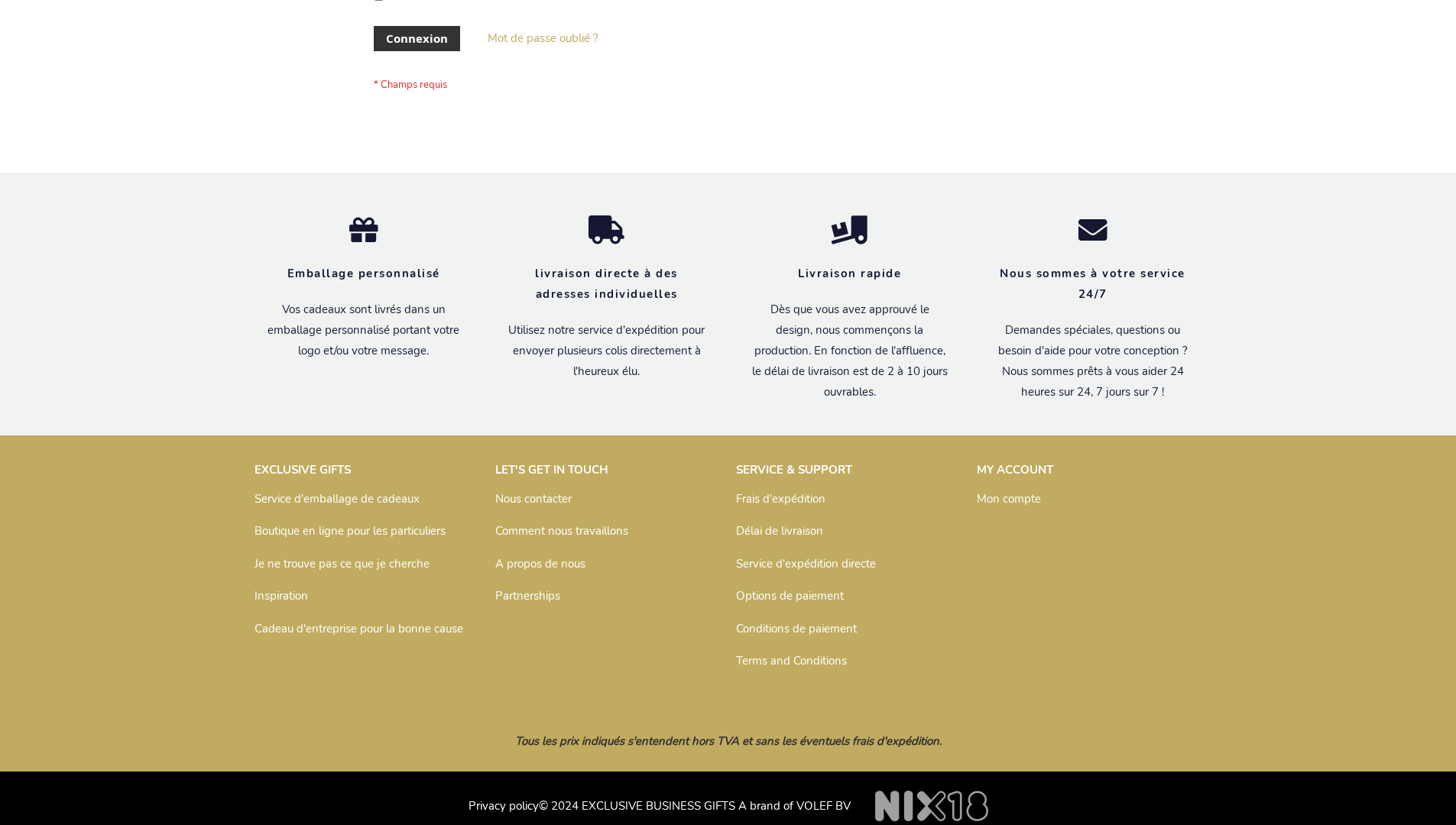
scroll to position [527, 0]
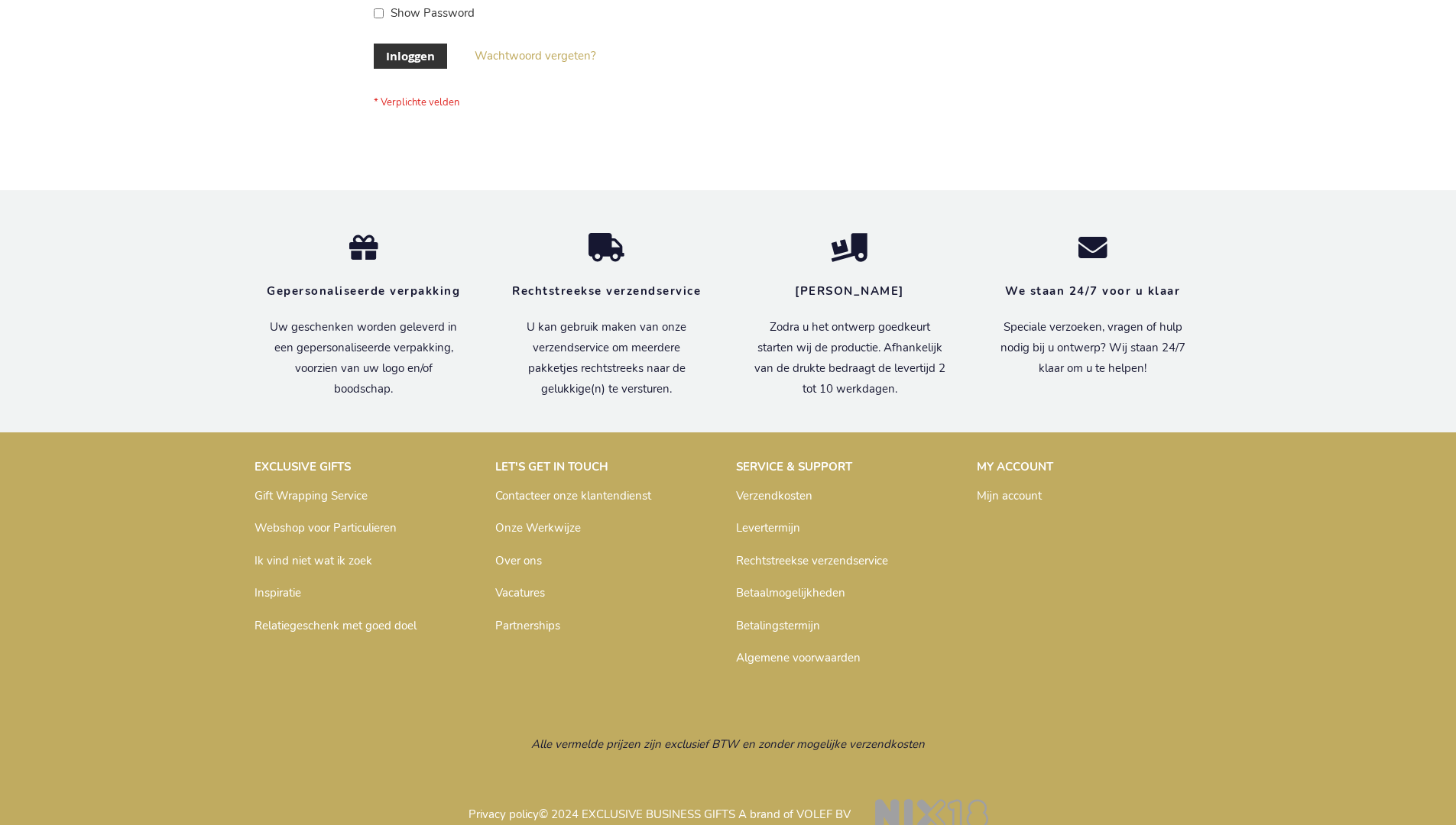
scroll to position [519, 0]
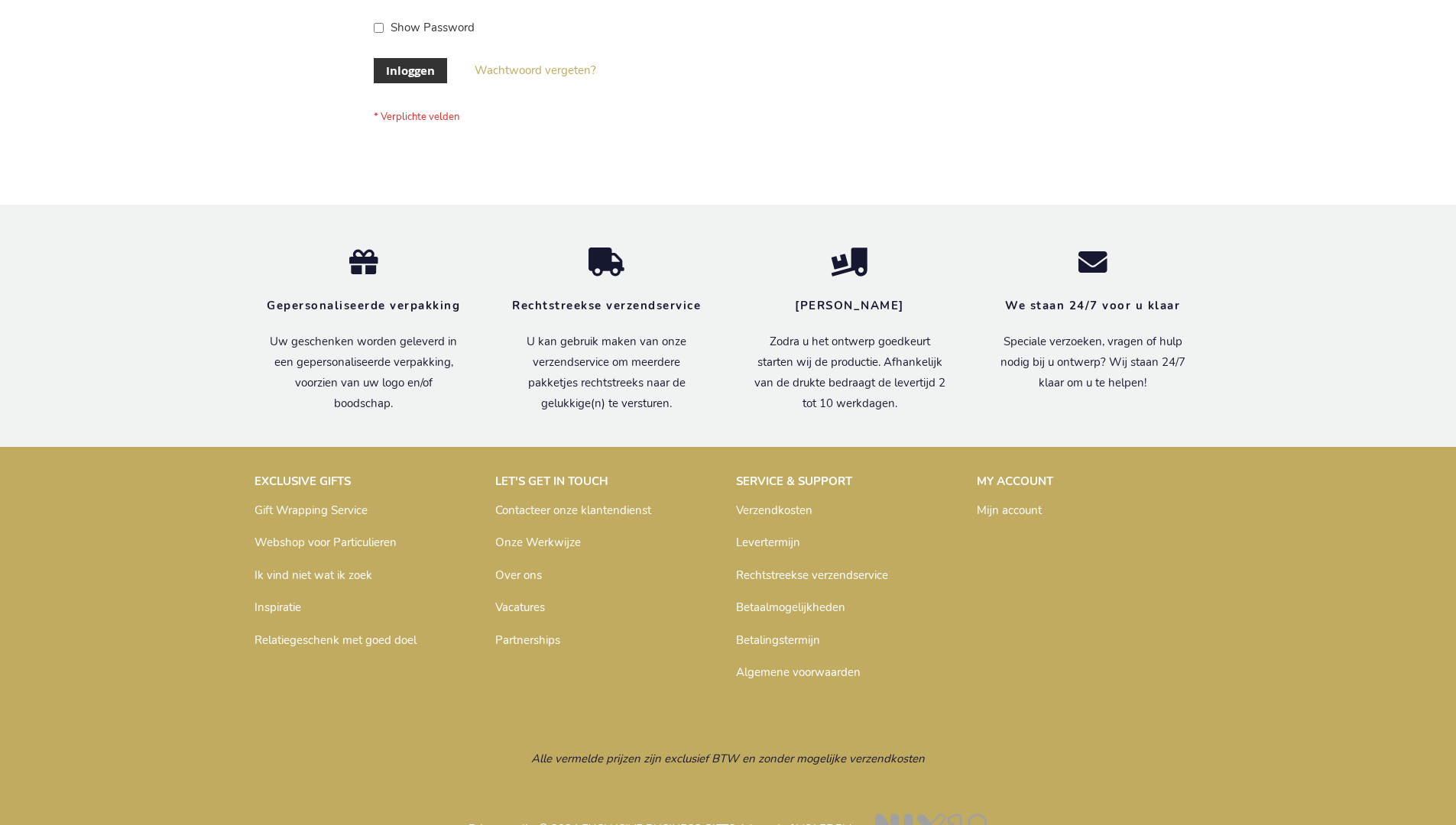
scroll to position [519, 0]
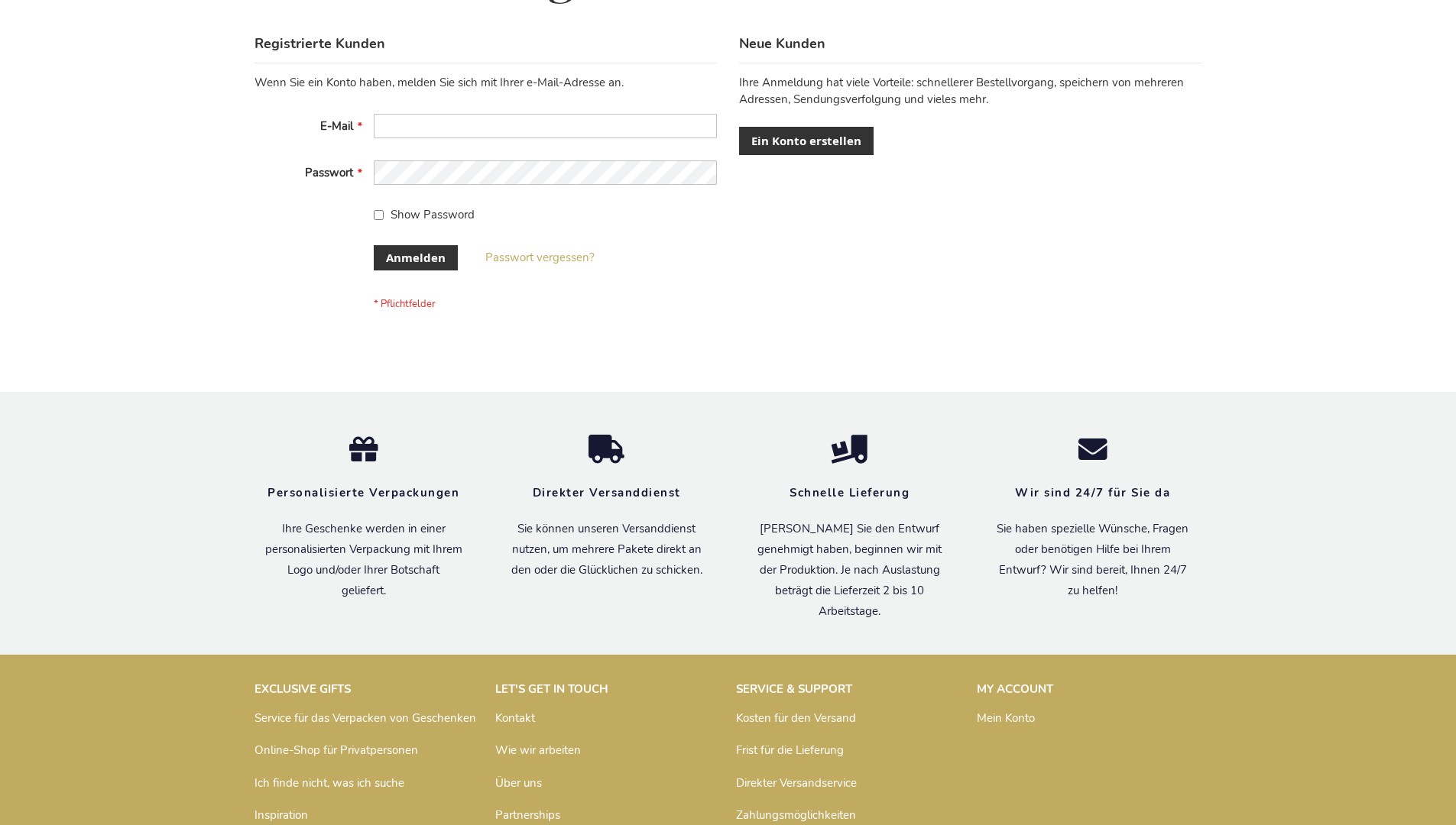
scroll to position [512, 0]
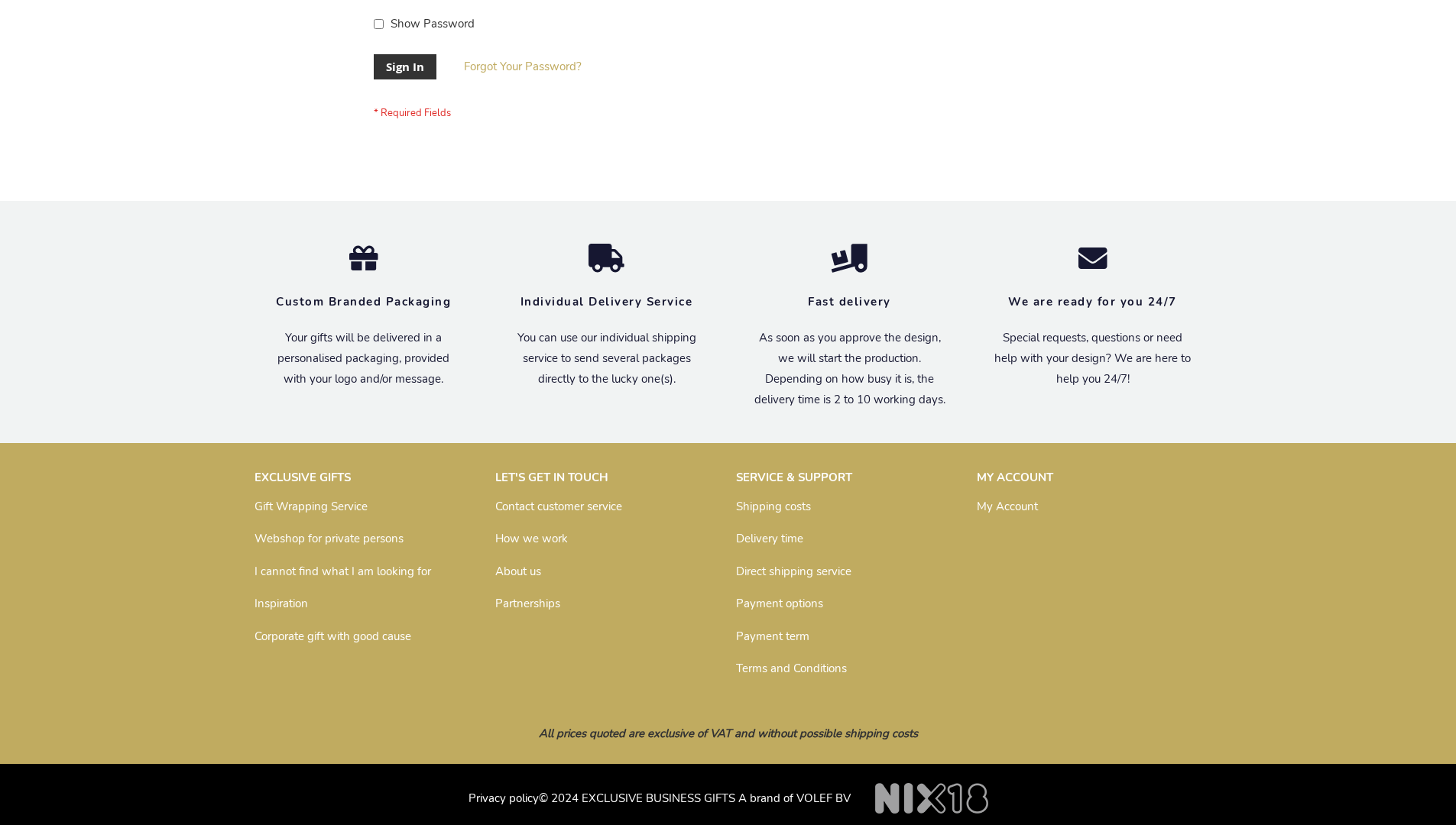
scroll to position [491, 0]
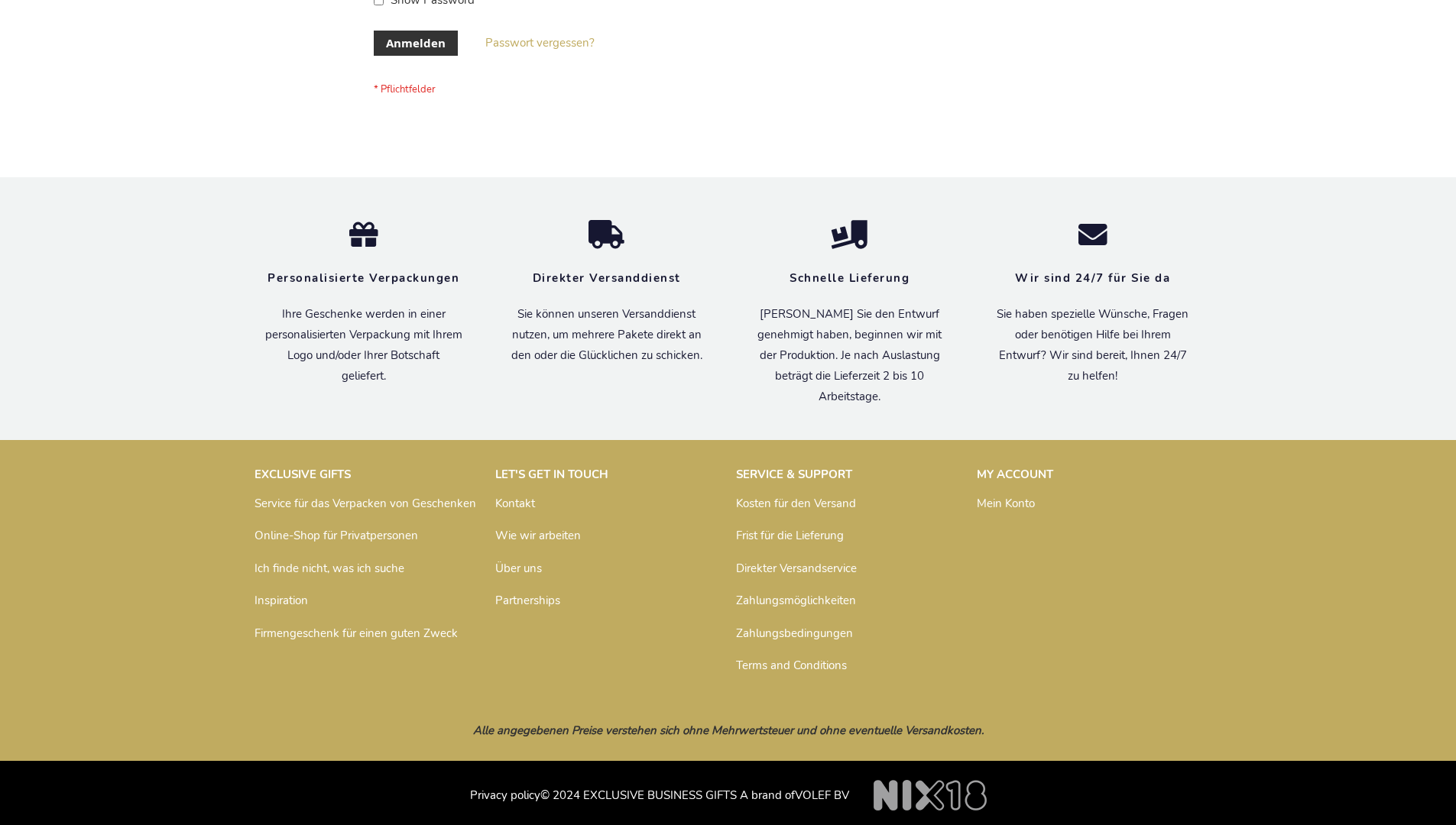
scroll to position [512, 0]
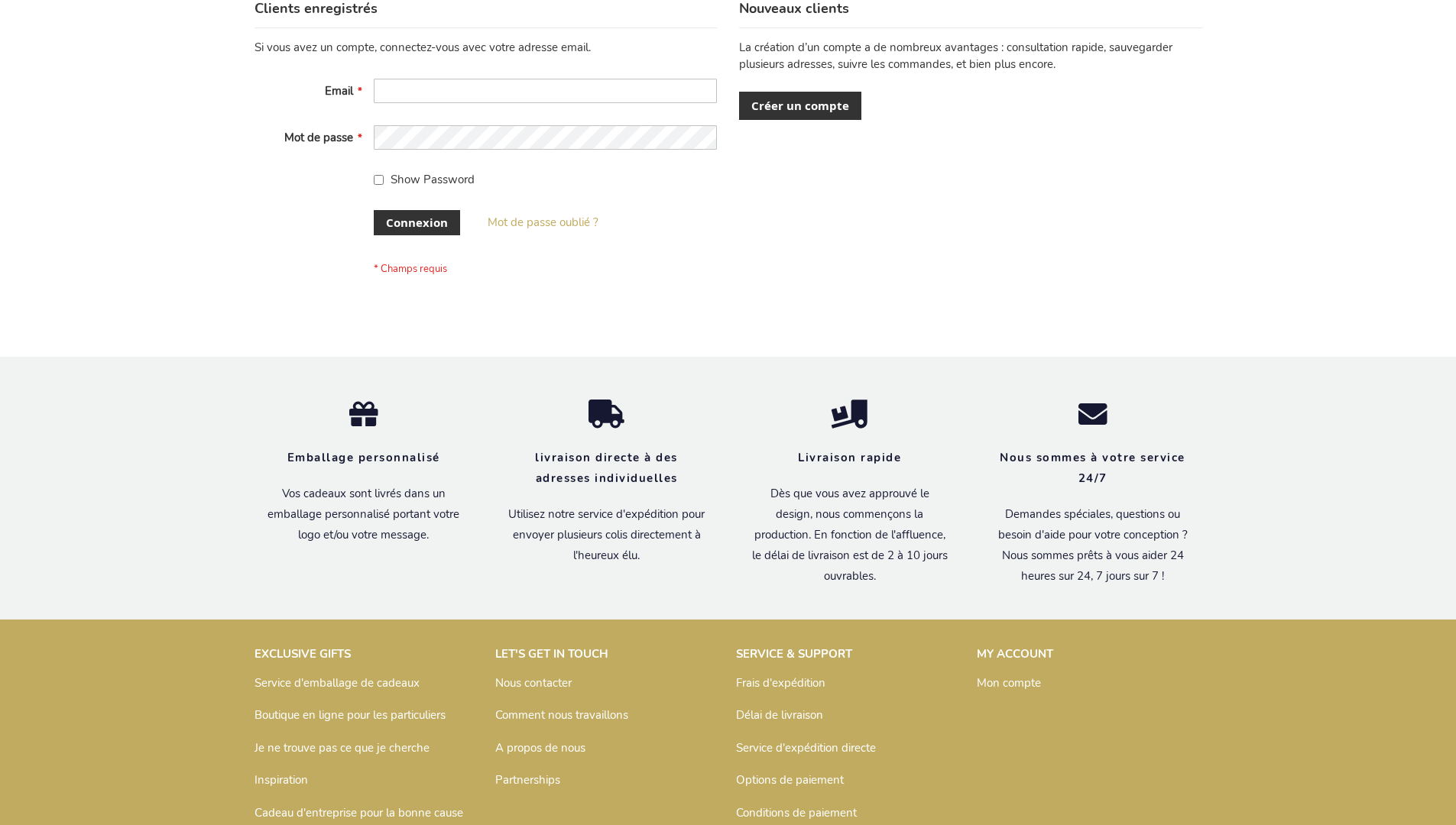
scroll to position [527, 0]
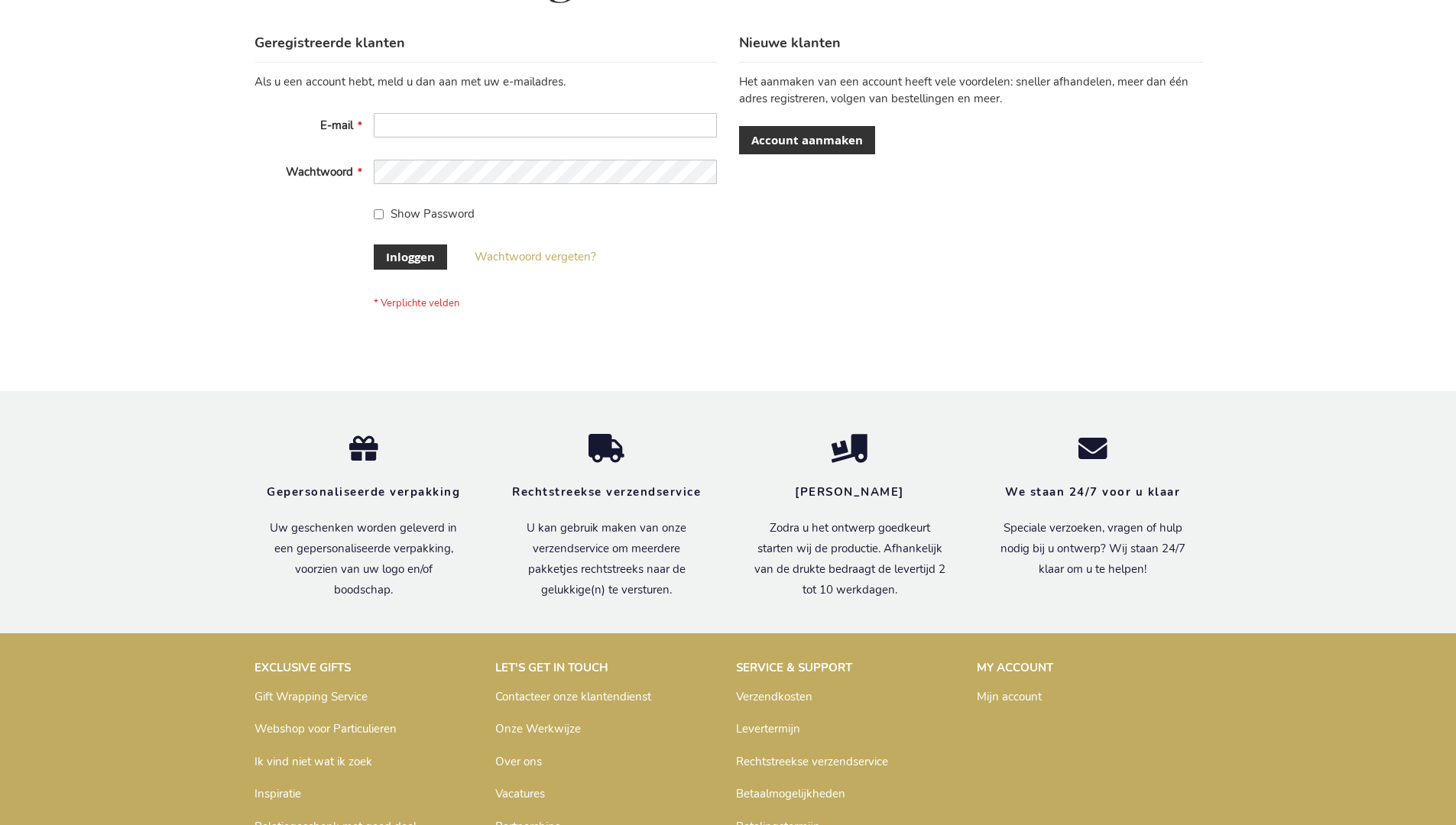
scroll to position [519, 0]
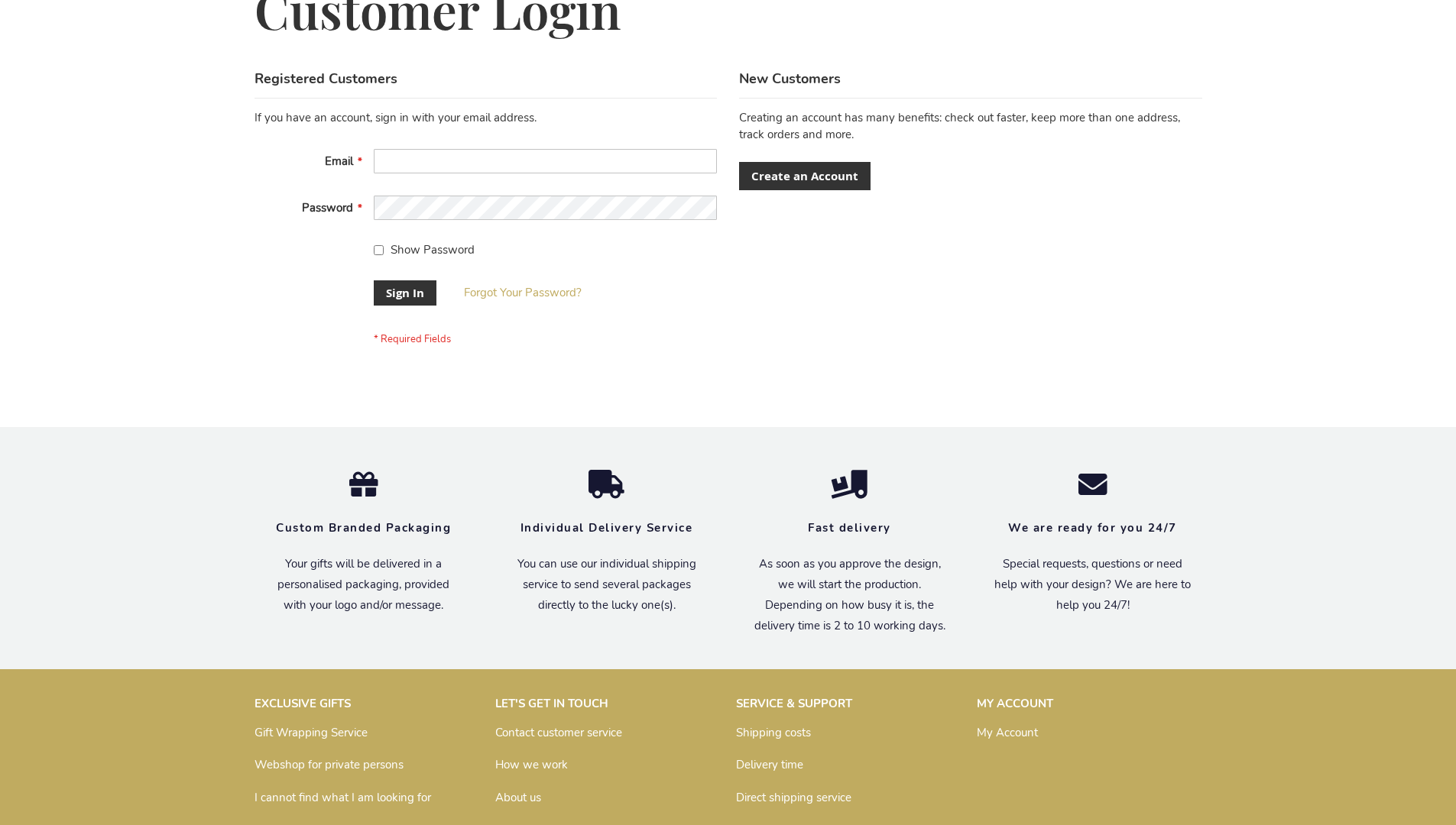
scroll to position [491, 0]
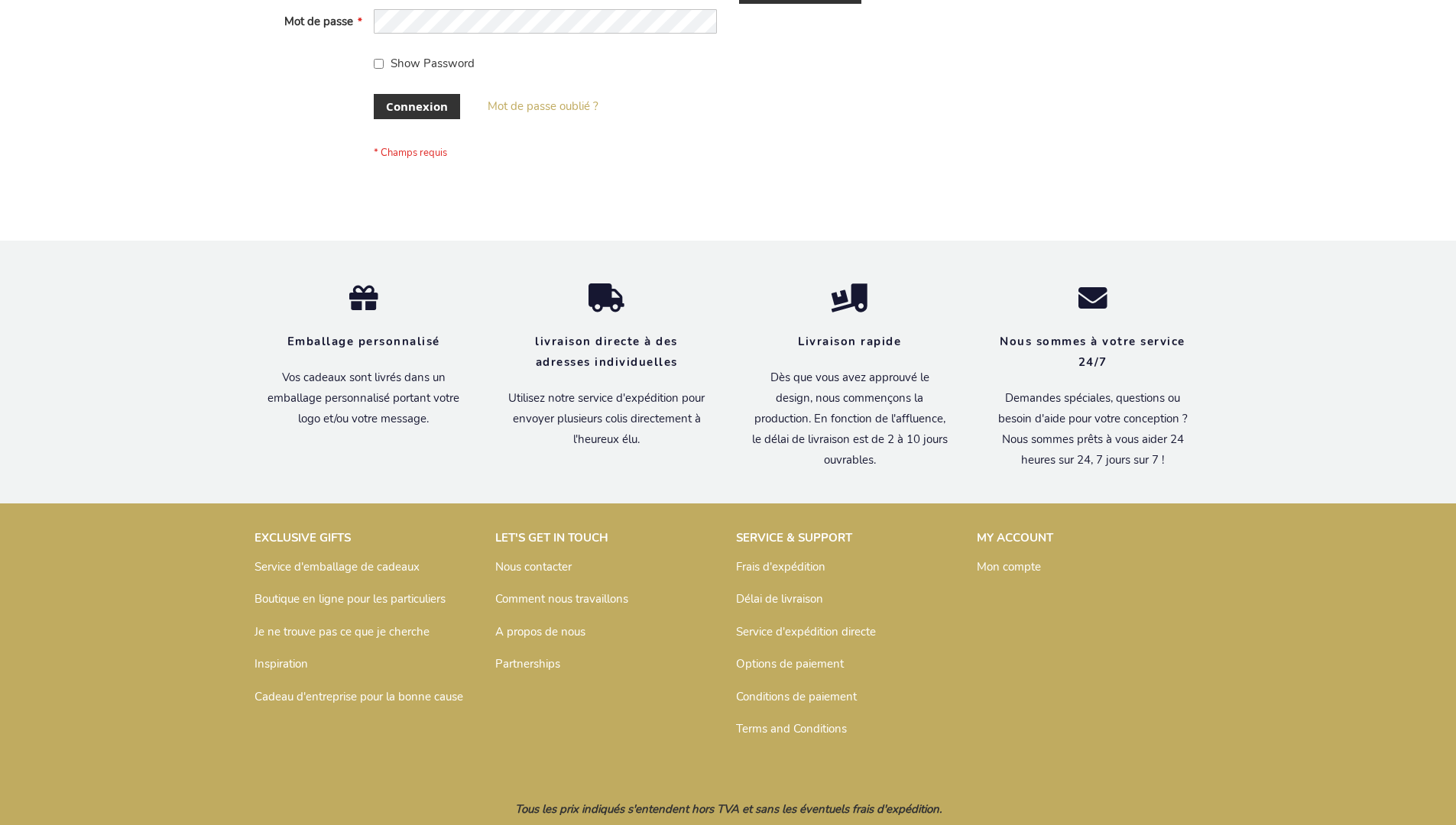
scroll to position [527, 0]
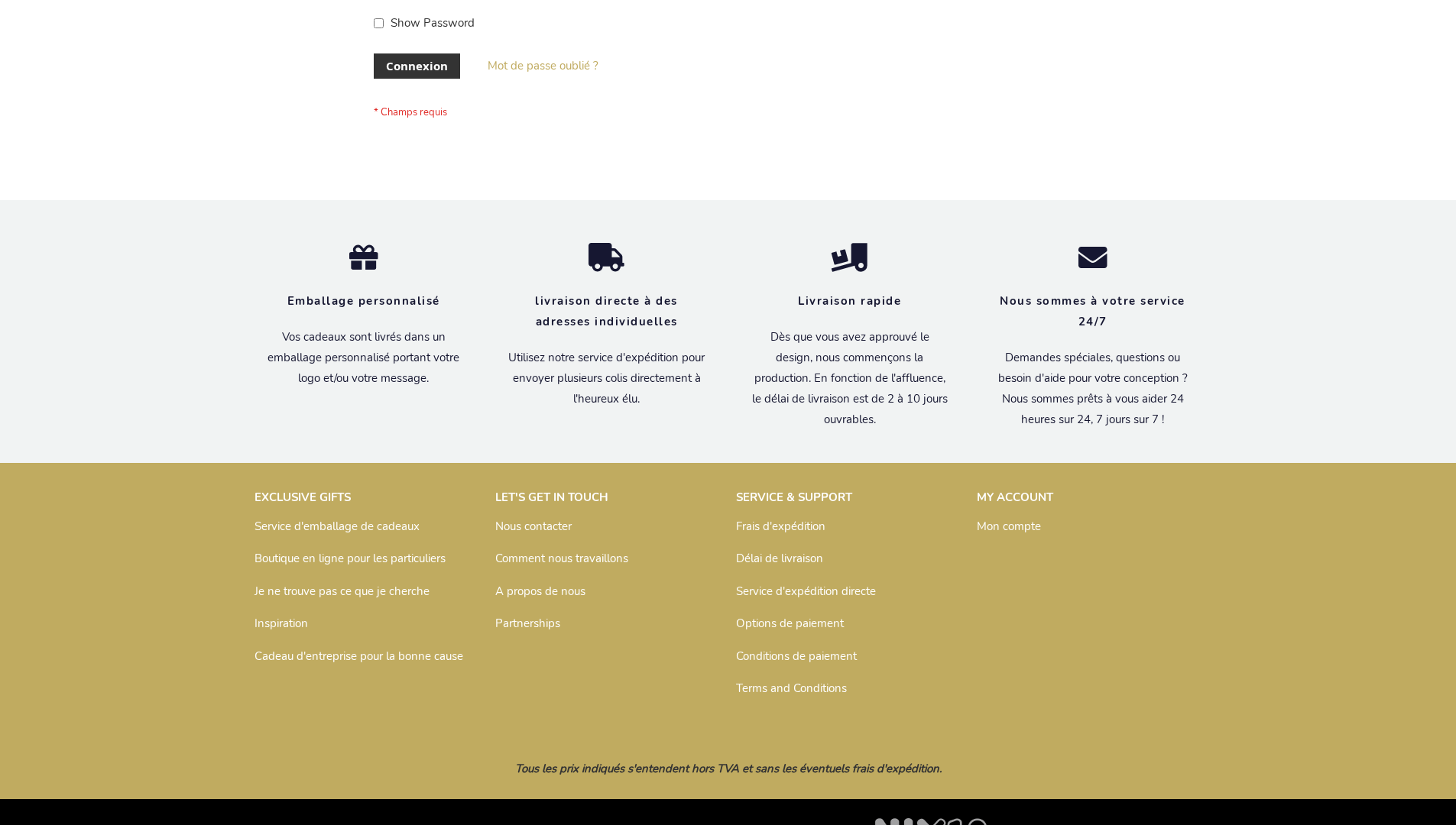
scroll to position [527, 0]
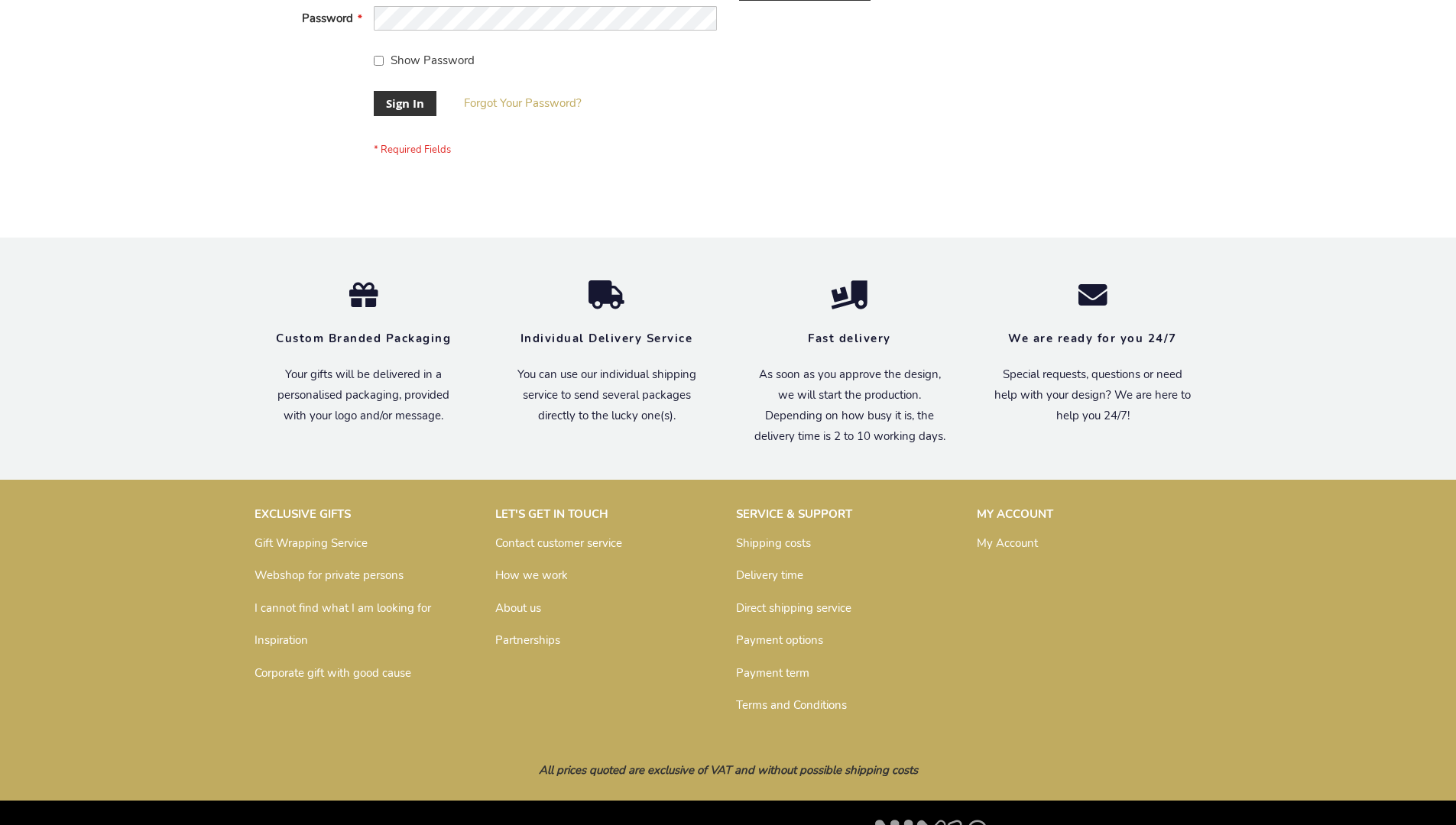
scroll to position [491, 0]
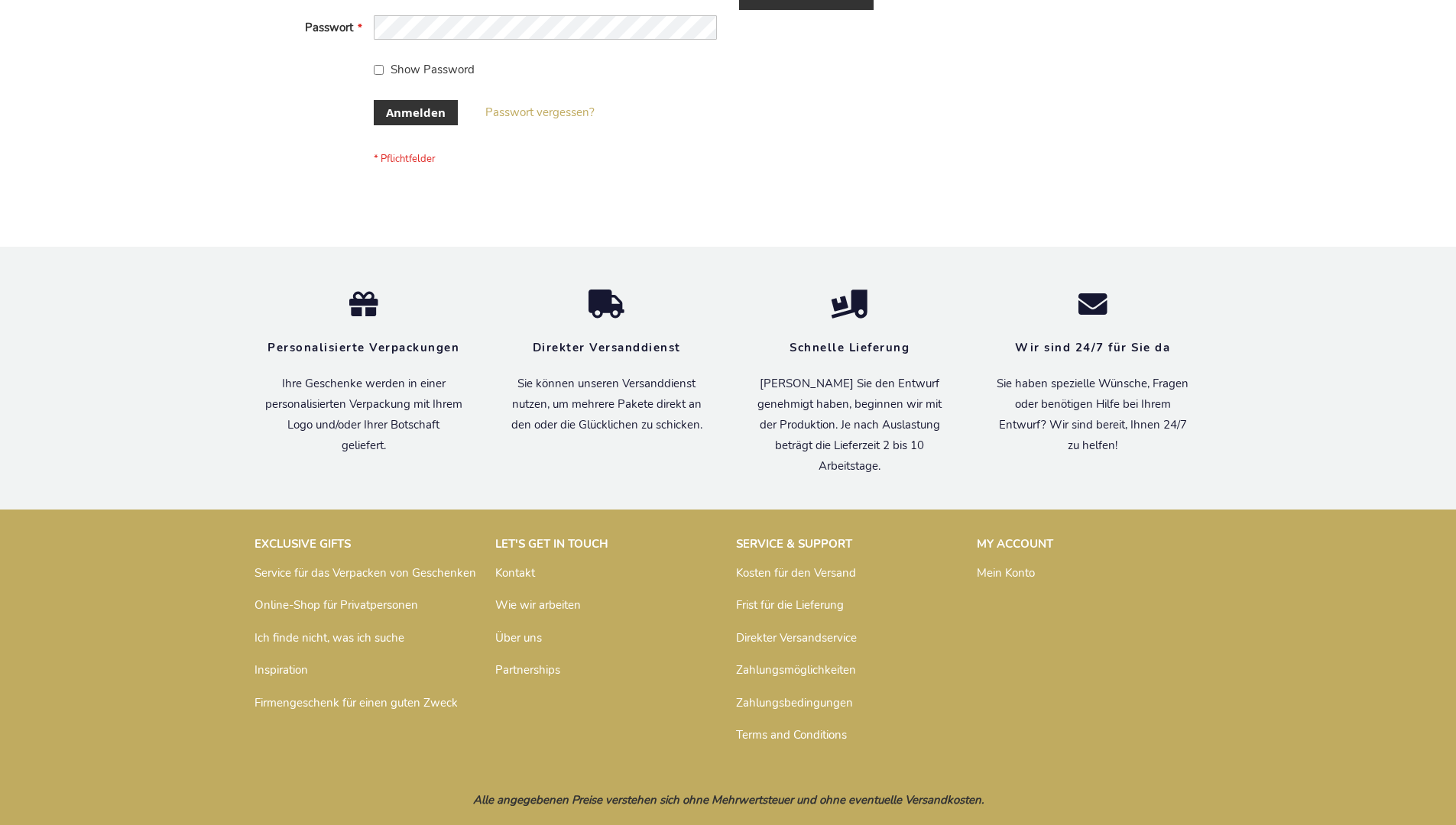
scroll to position [512, 0]
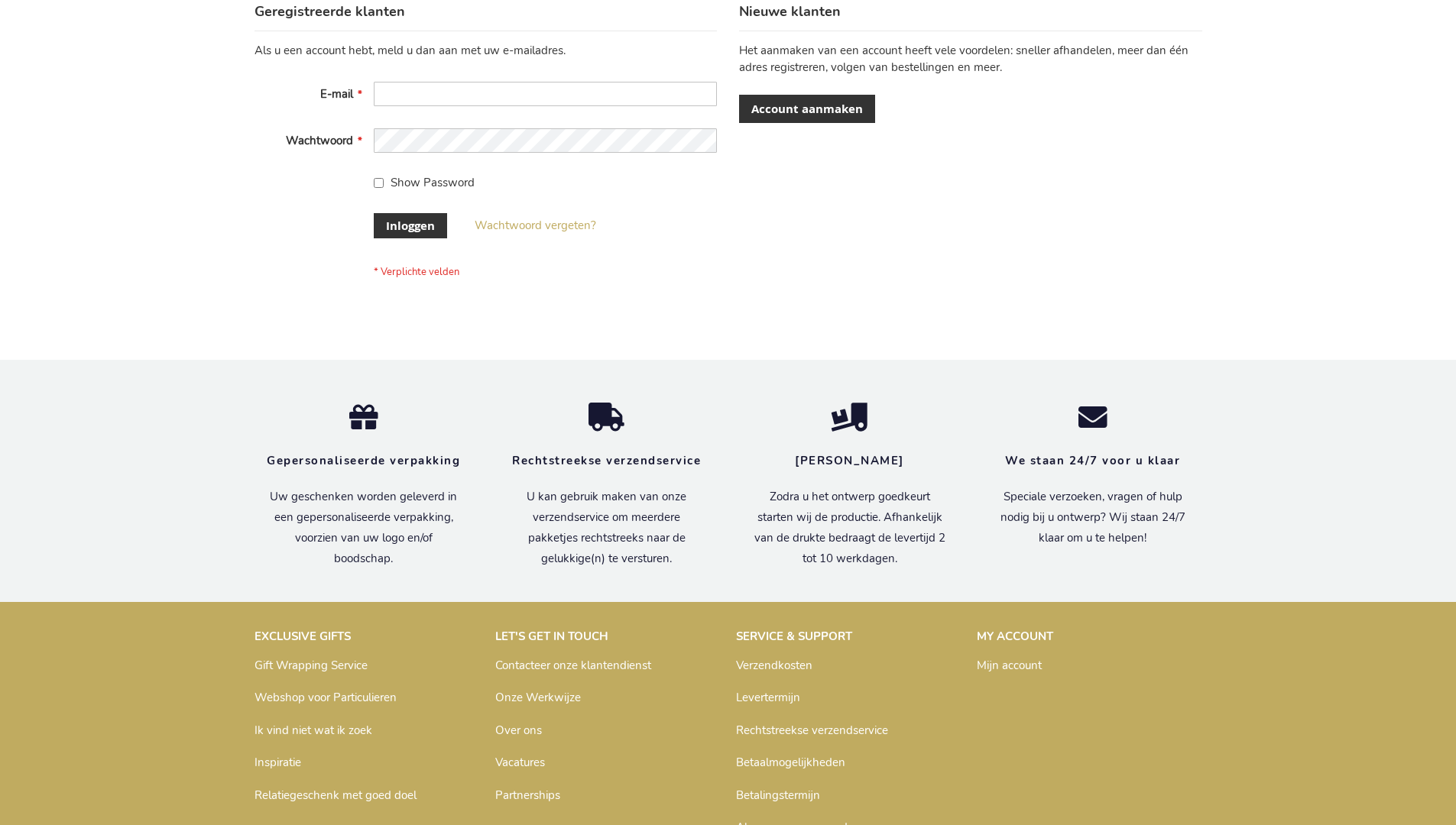
scroll to position [507, 0]
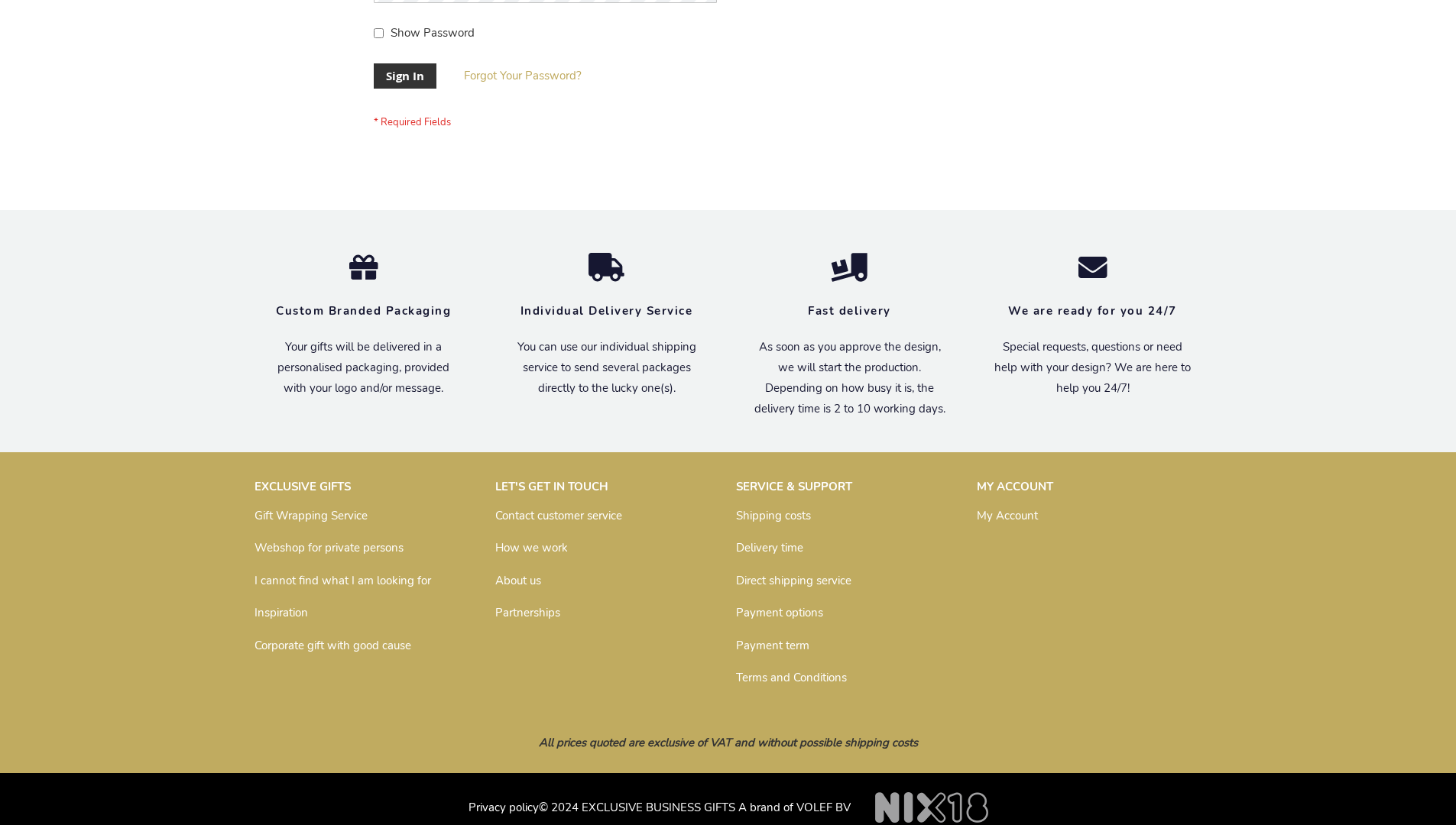
scroll to position [491, 0]
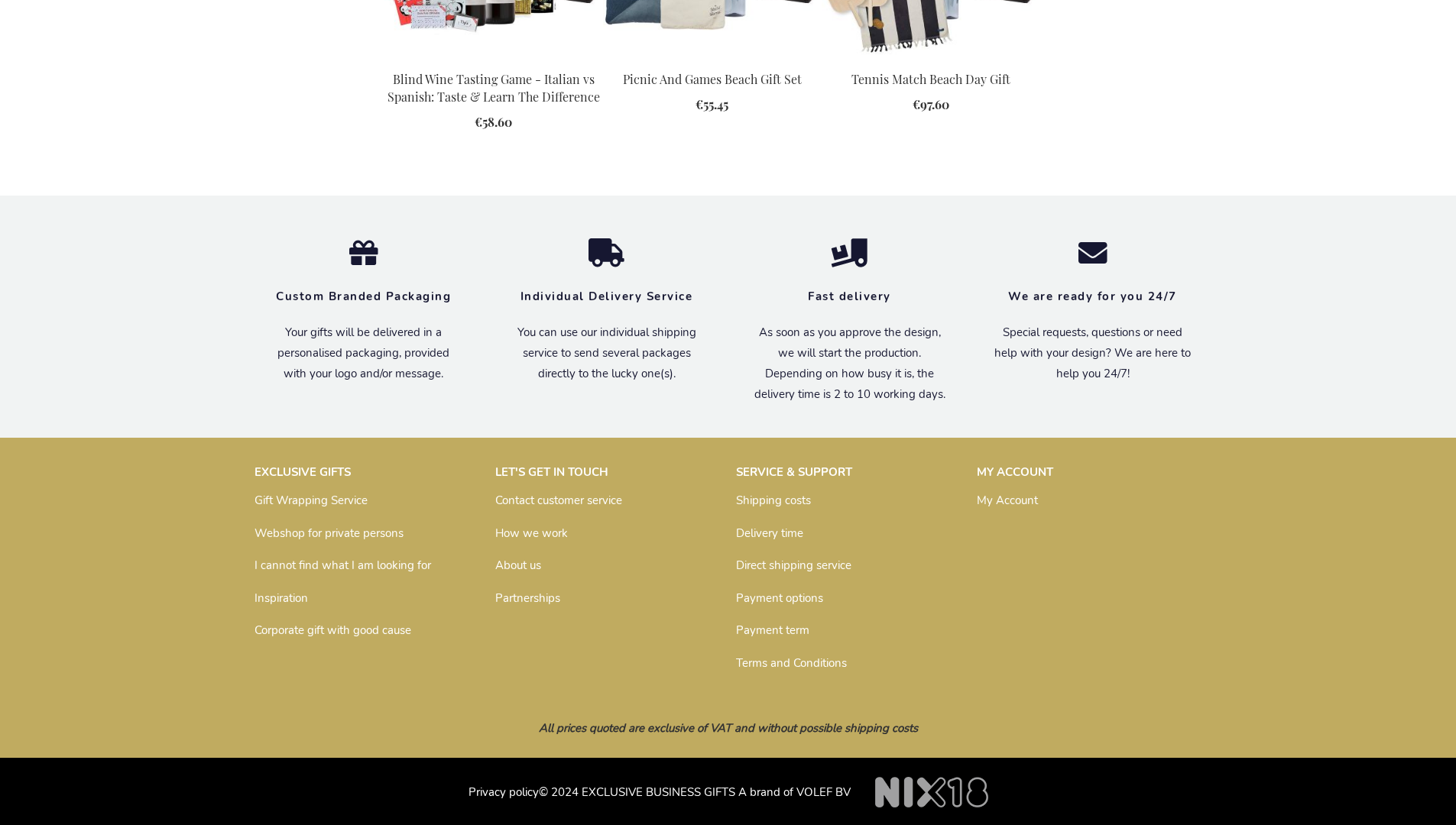
scroll to position [2056, 0]
